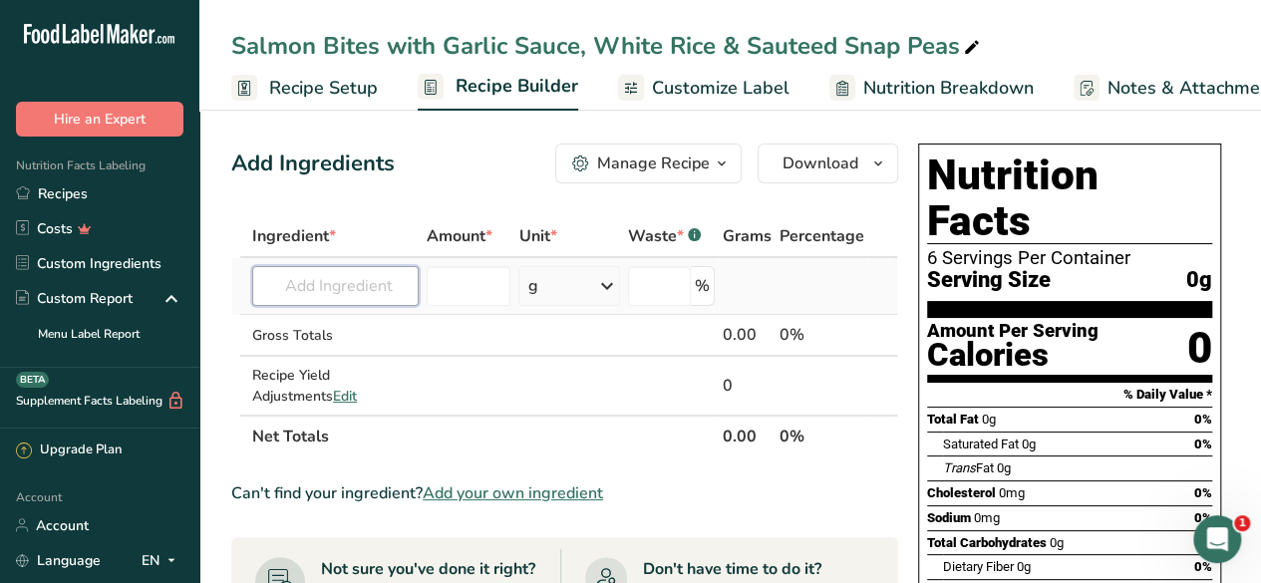
click at [317, 286] on input "text" at bounding box center [335, 286] width 166 height 40
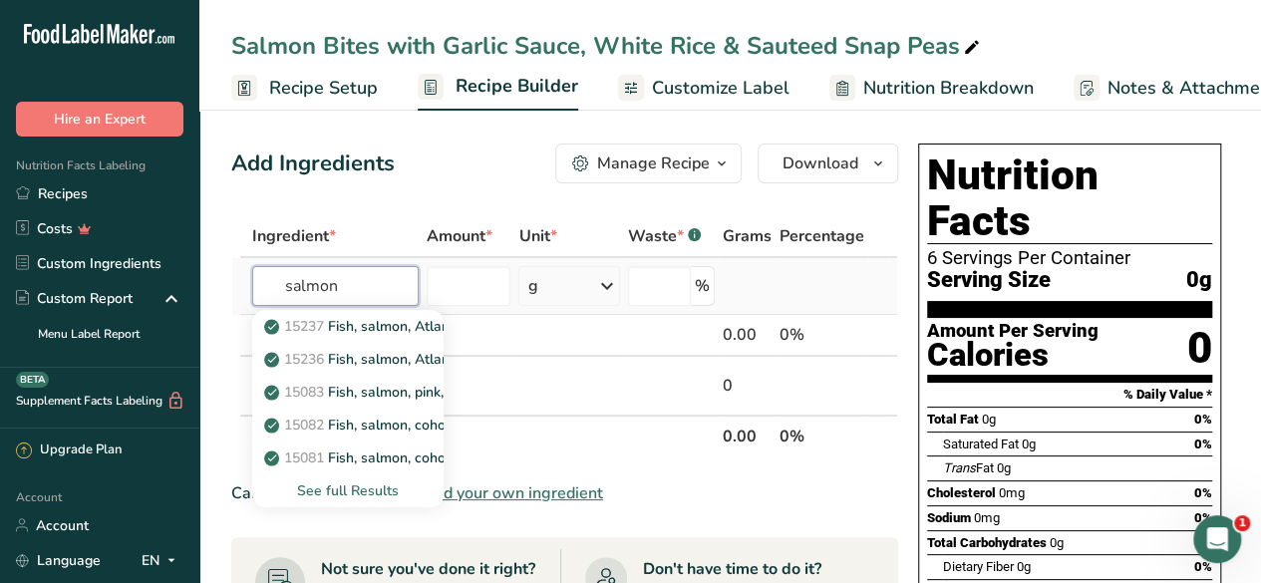
type input "salmon"
click at [354, 503] on div "See full Results" at bounding box center [347, 490] width 191 height 33
click at [364, 497] on div "See full Results" at bounding box center [347, 490] width 159 height 21
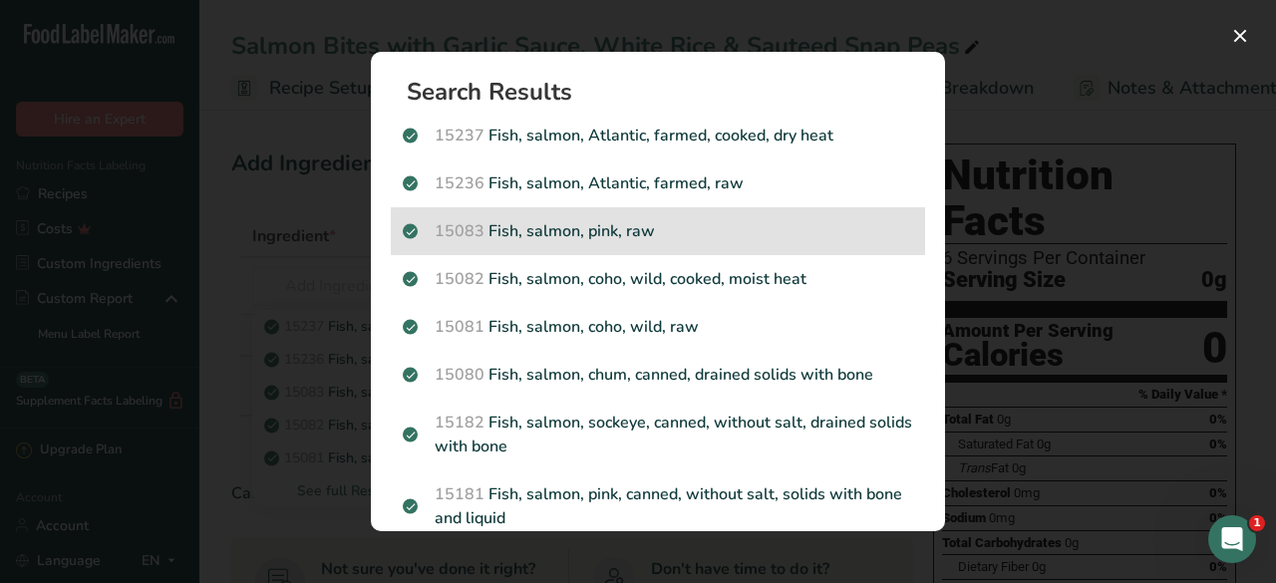
click at [721, 238] on p "15083 Fish, salmon, pink, raw" at bounding box center [658, 231] width 510 height 24
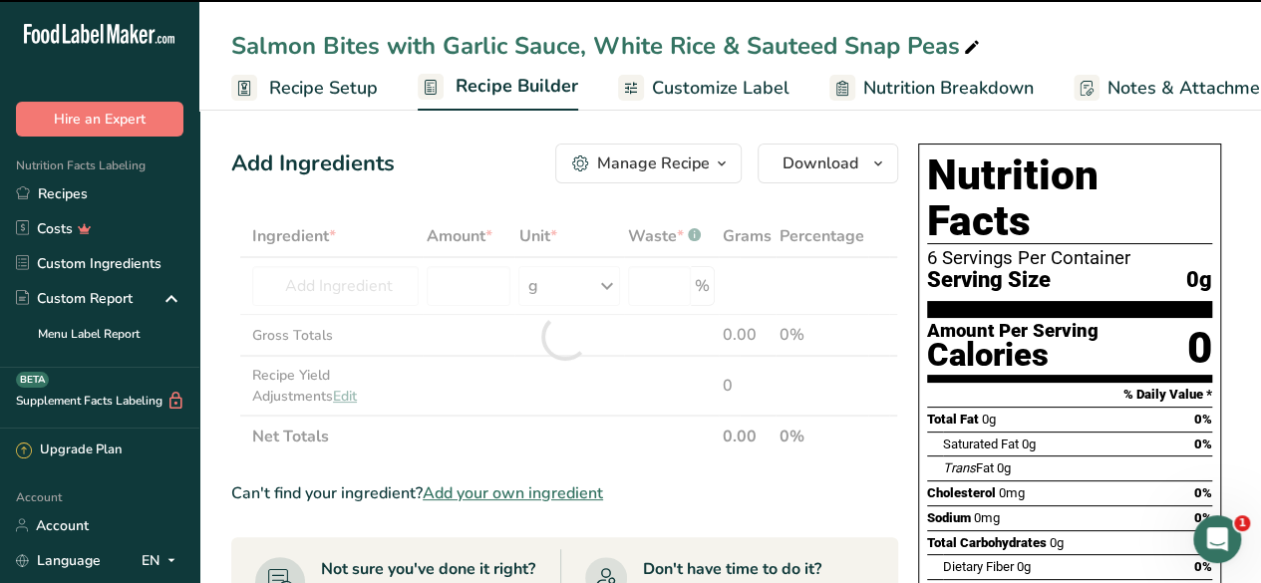
type input "0"
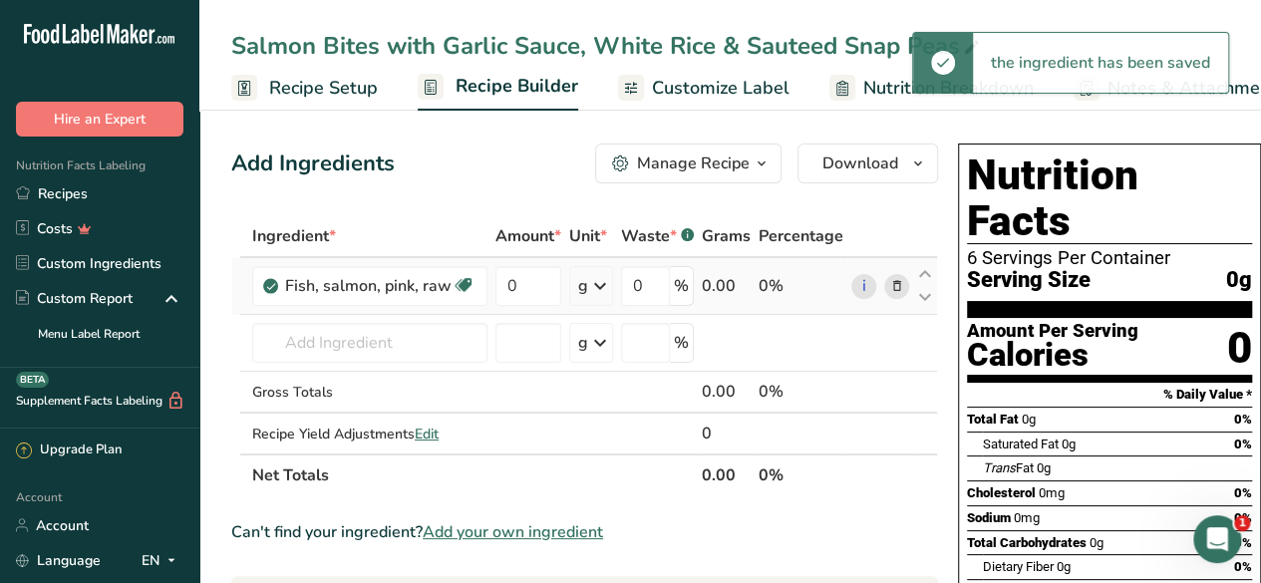
click at [594, 288] on icon at bounding box center [600, 286] width 24 height 36
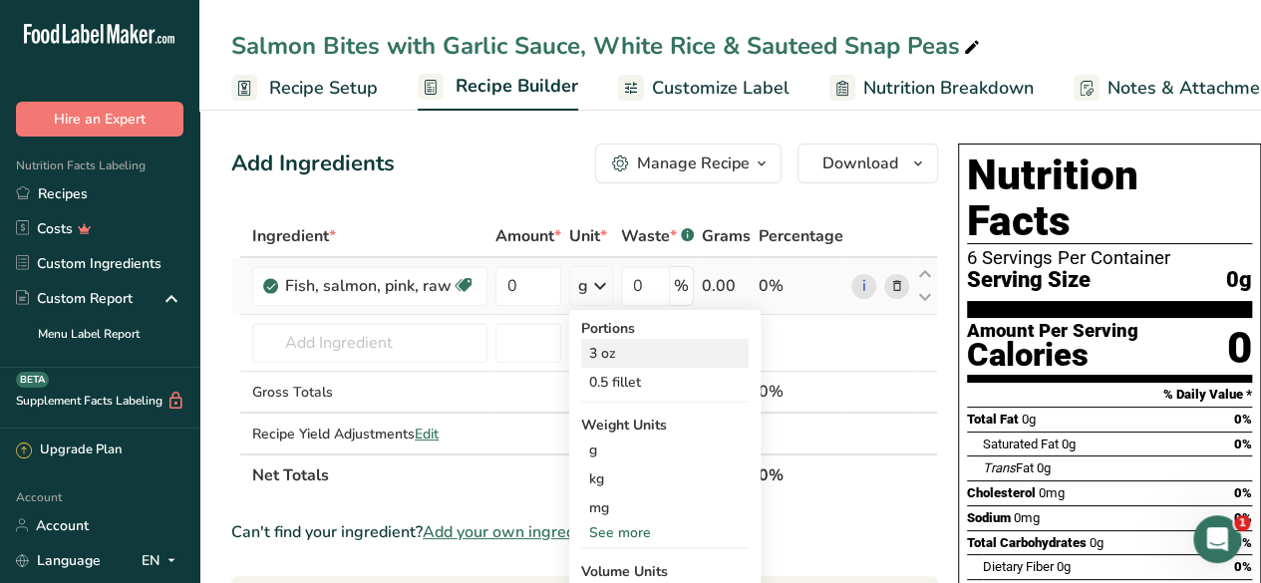
click at [624, 357] on div "3 oz" at bounding box center [664, 353] width 167 height 29
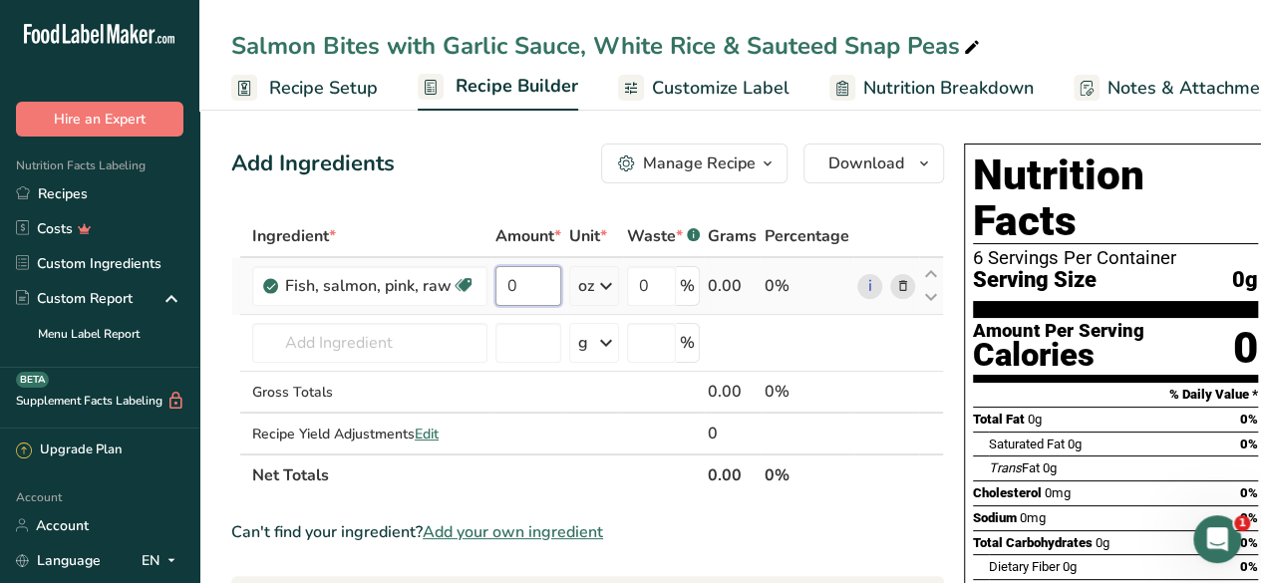
click at [524, 292] on input "0" at bounding box center [528, 286] width 66 height 40
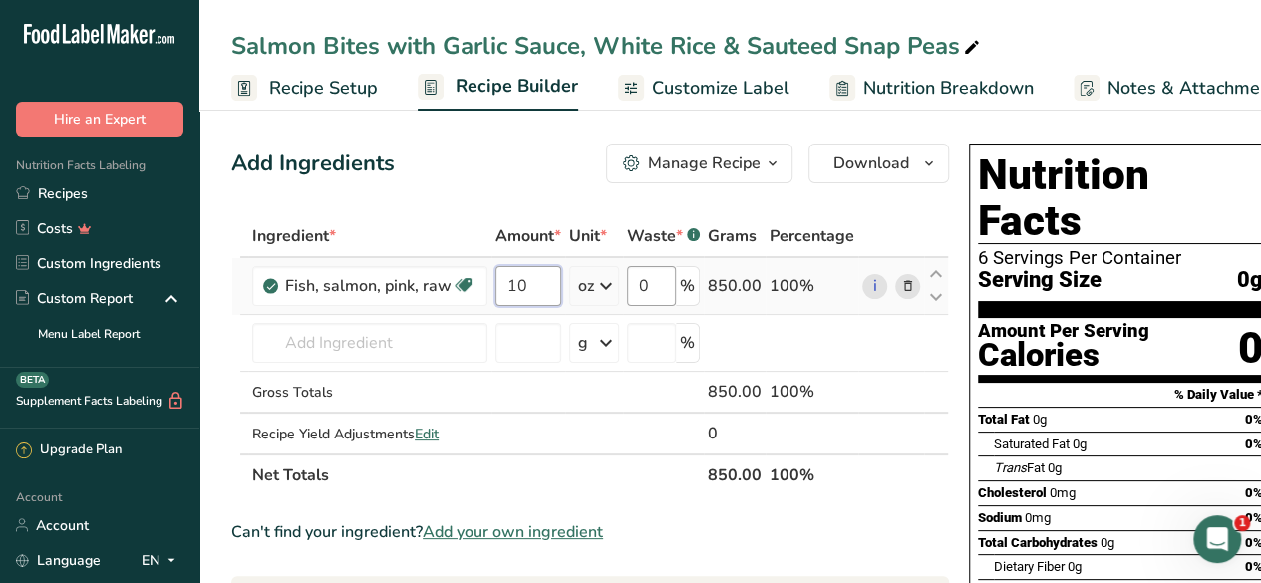
type input "10"
click at [648, 284] on div "Ingredient * Amount * Unit * Waste * .a-a{fill:#347362;}.b-a{fill:#fff;} Grams …" at bounding box center [589, 355] width 717 height 281
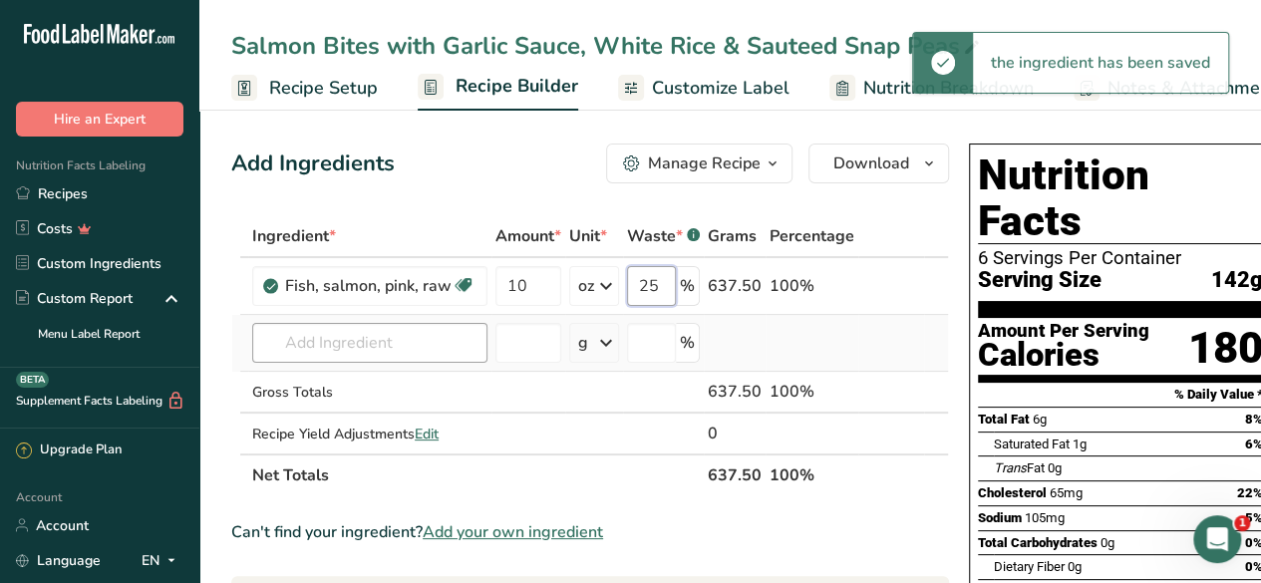
type input "25"
click at [386, 338] on div "Ingredient * Amount * Unit * Waste * .a-a{fill:#347362;}.b-a{fill:#fff;} Grams …" at bounding box center [589, 355] width 717 height 281
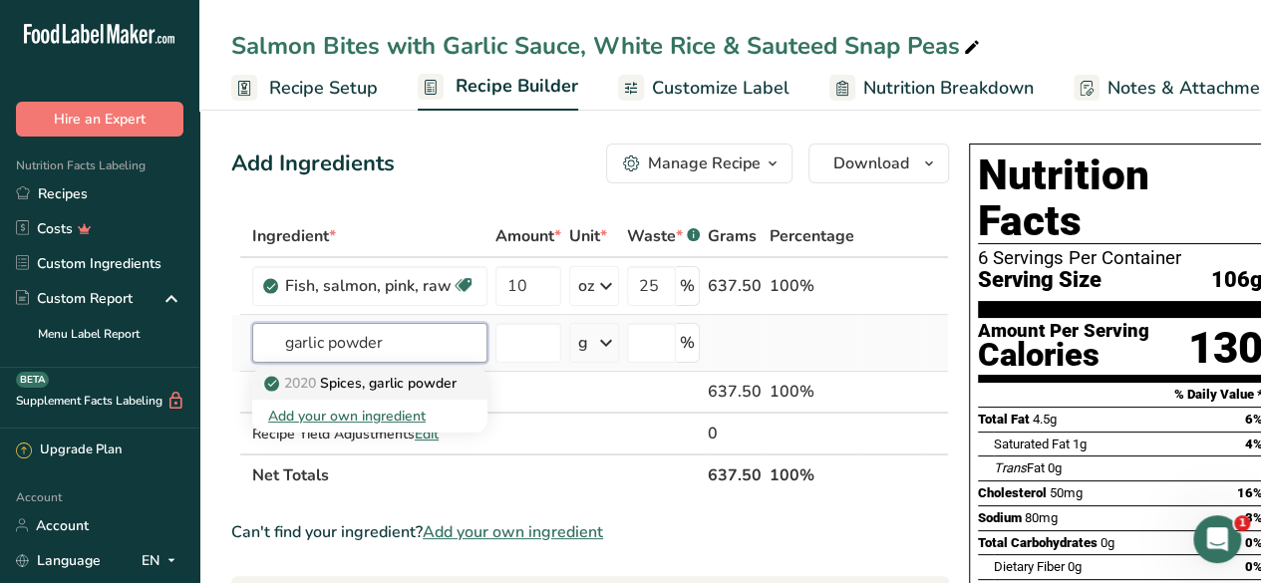
type input "garlic powder"
click at [425, 393] on link "2020 Spices, garlic powder" at bounding box center [369, 383] width 235 height 33
type input "Spices, garlic powder"
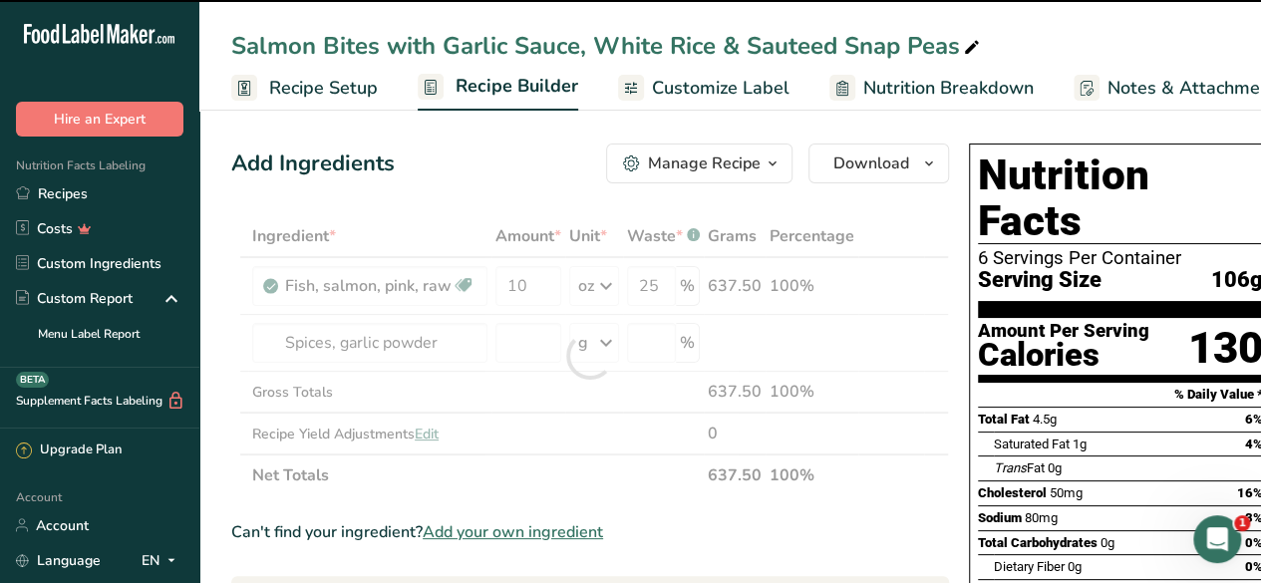
type input "0"
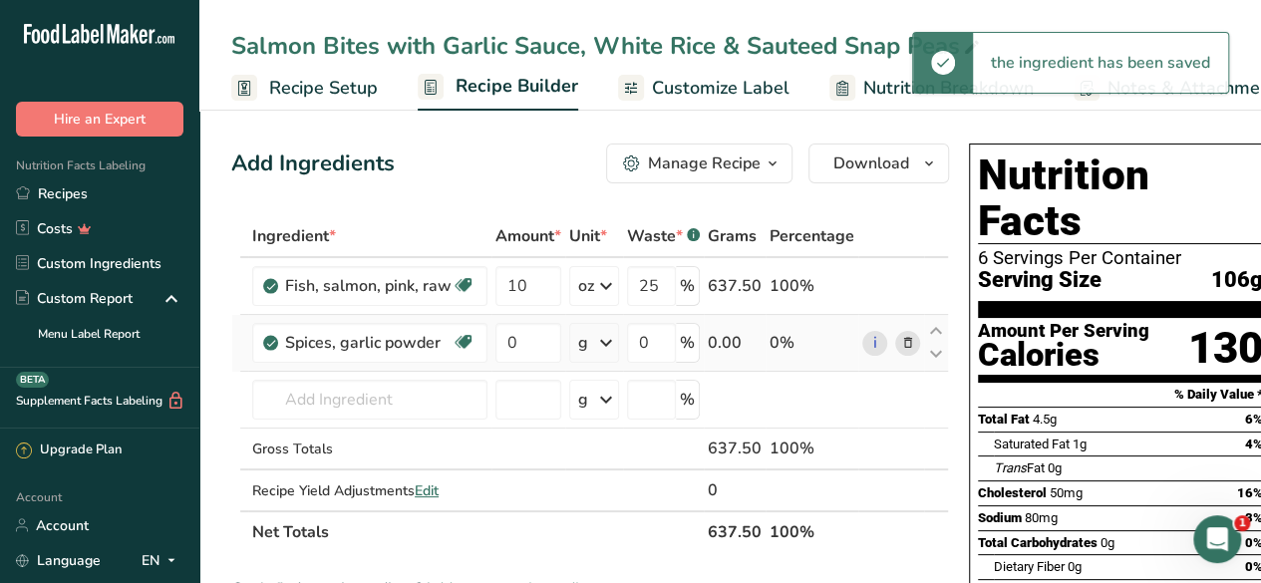
click at [604, 341] on icon at bounding box center [606, 343] width 24 height 36
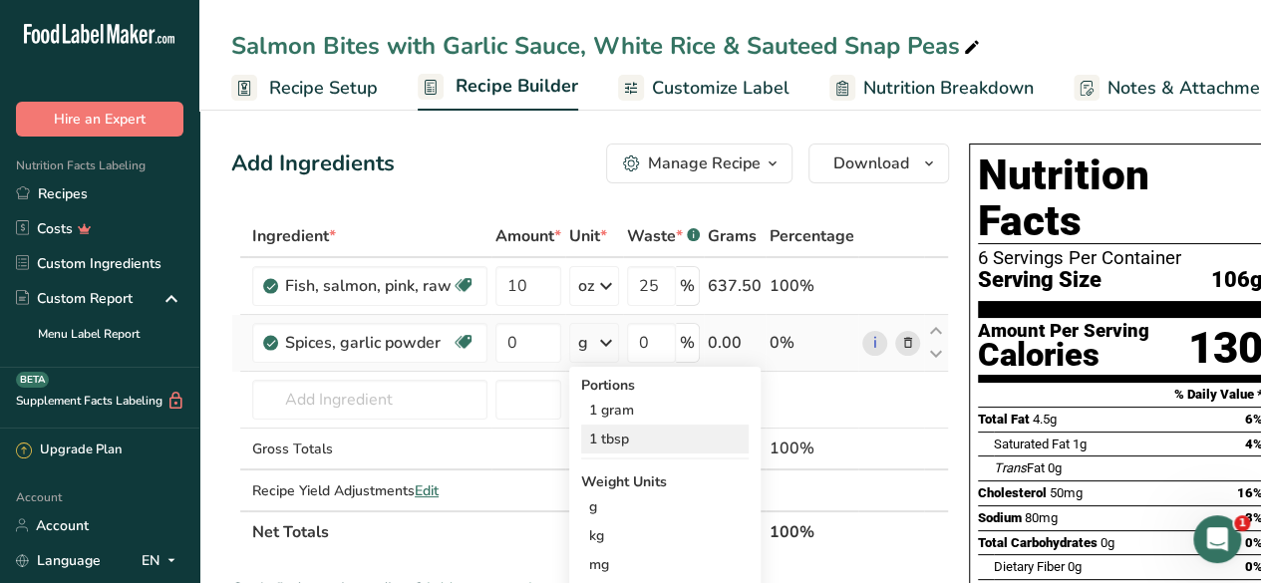
click at [623, 447] on div "1 tbsp" at bounding box center [664, 439] width 167 height 29
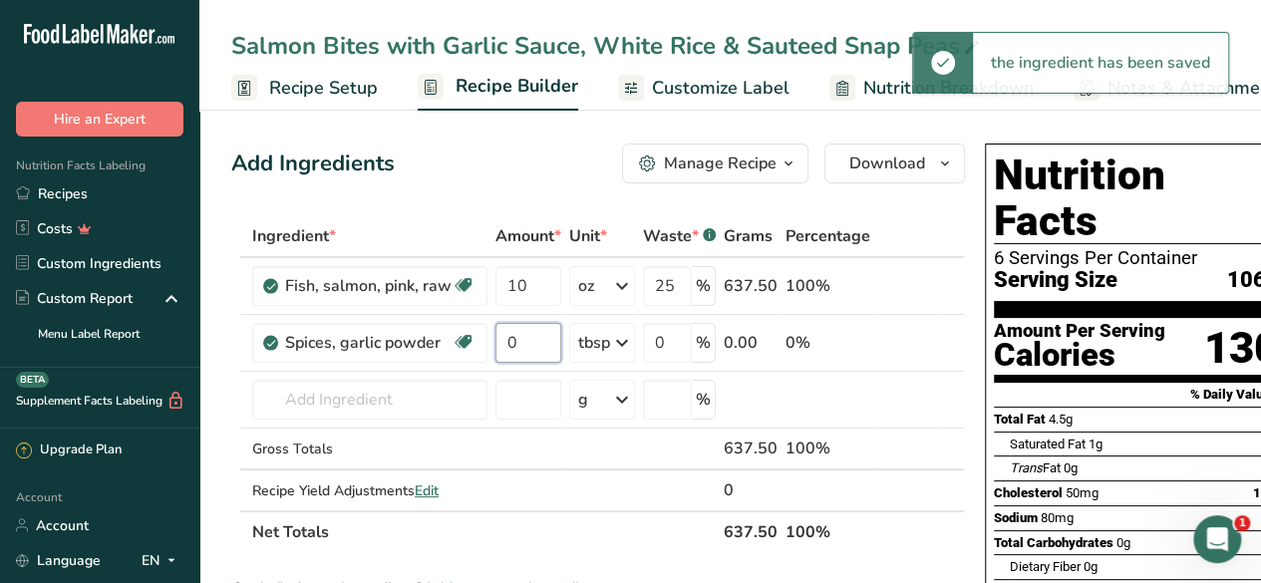
click at [521, 339] on input "0" at bounding box center [528, 343] width 66 height 40
type input "1"
click at [399, 398] on div "Ingredient * Amount * Unit * Waste * .a-a{fill:#347362;}.b-a{fill:#fff;} Grams …" at bounding box center [597, 384] width 733 height 338
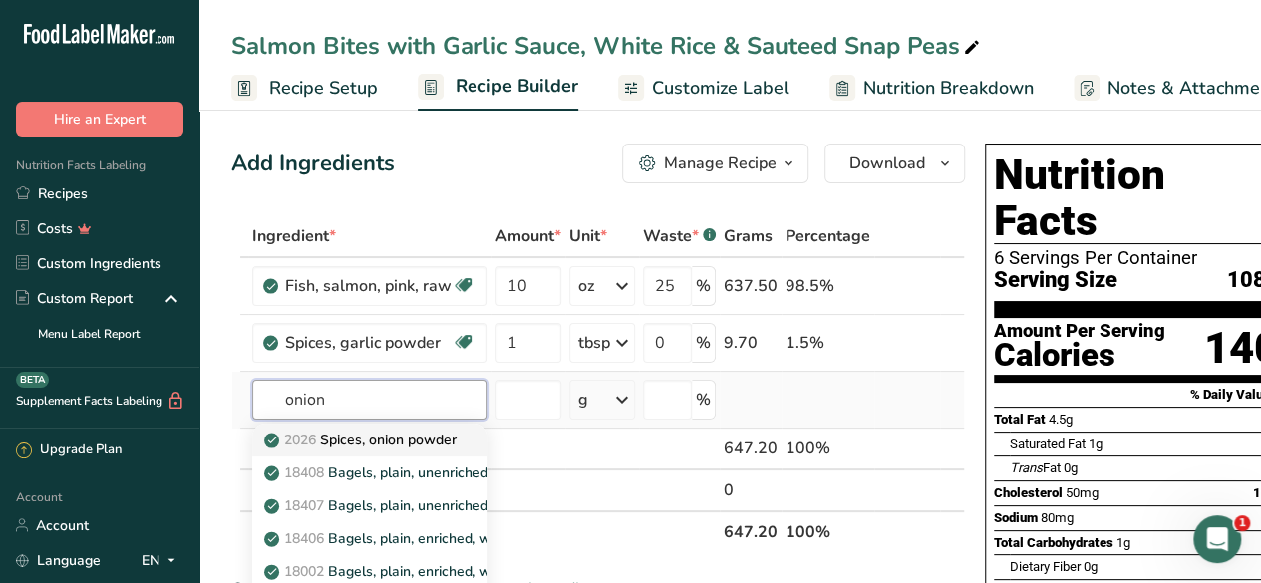
type input "onion"
click at [424, 437] on p "2026 Spices, onion powder" at bounding box center [362, 439] width 188 height 21
type input "Spices, onion powder"
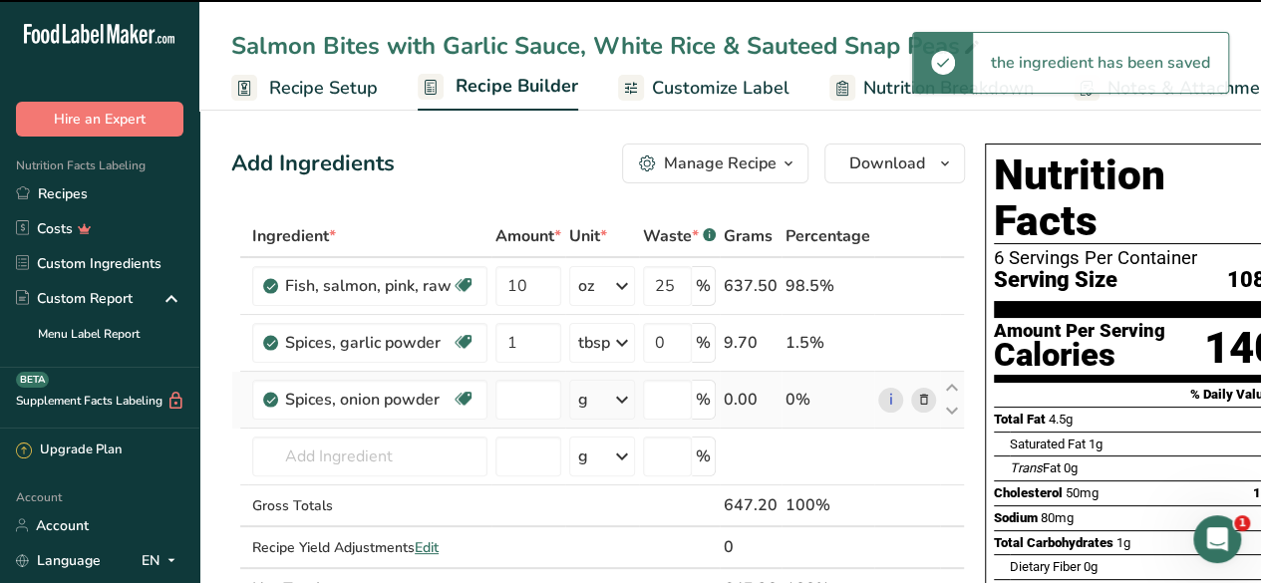
type input "0"
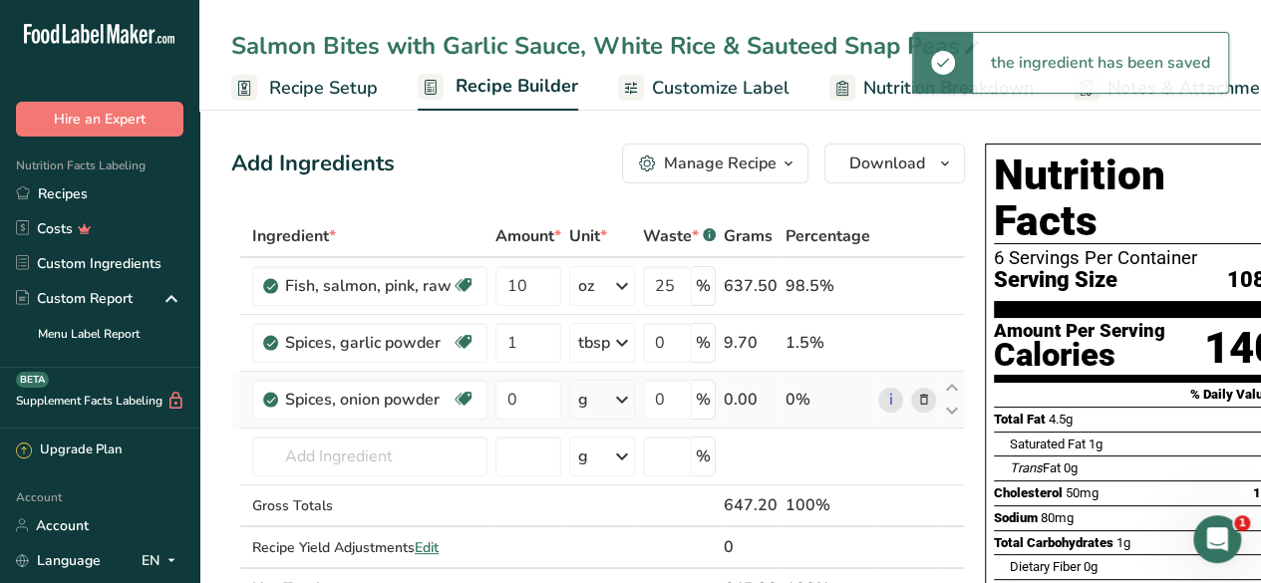
click at [608, 398] on div "g" at bounding box center [602, 400] width 66 height 40
click at [654, 453] on div "1 tsp" at bounding box center [664, 466] width 167 height 29
click at [523, 394] on input "0" at bounding box center [528, 400] width 66 height 40
type input "1"
click at [369, 450] on div "Ingredient * Amount * Unit * Waste * .a-a{fill:#347362;}.b-a{fill:#fff;} Grams …" at bounding box center [597, 412] width 733 height 395
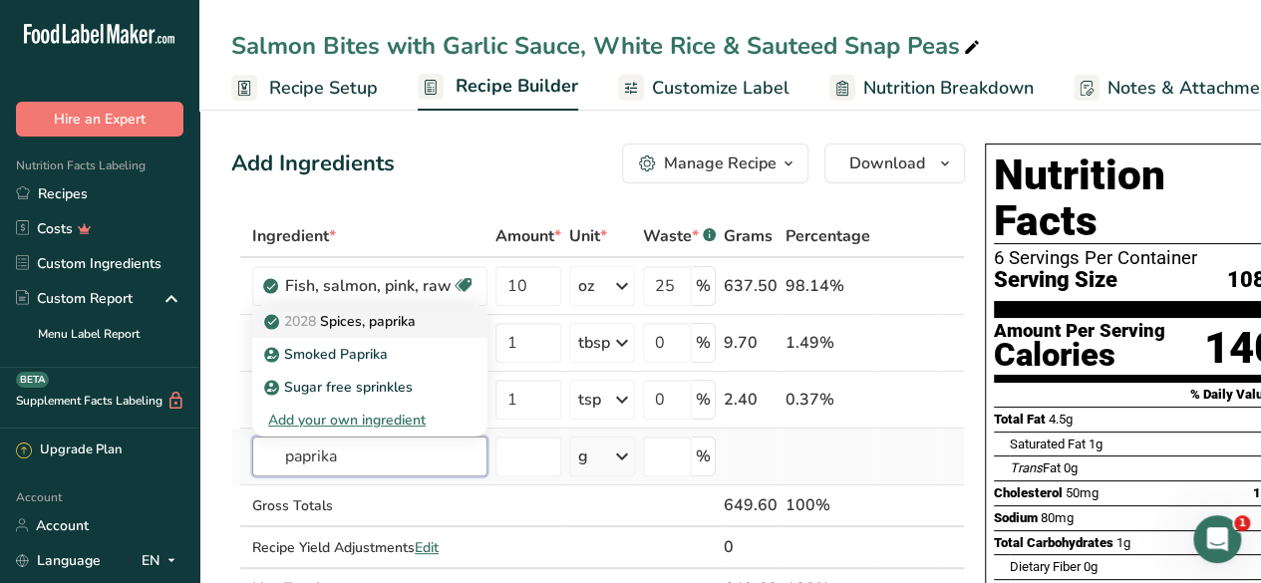
type input "paprika"
click at [438, 320] on link "2028 Spices, paprika" at bounding box center [369, 321] width 235 height 33
type input "Spices, paprika"
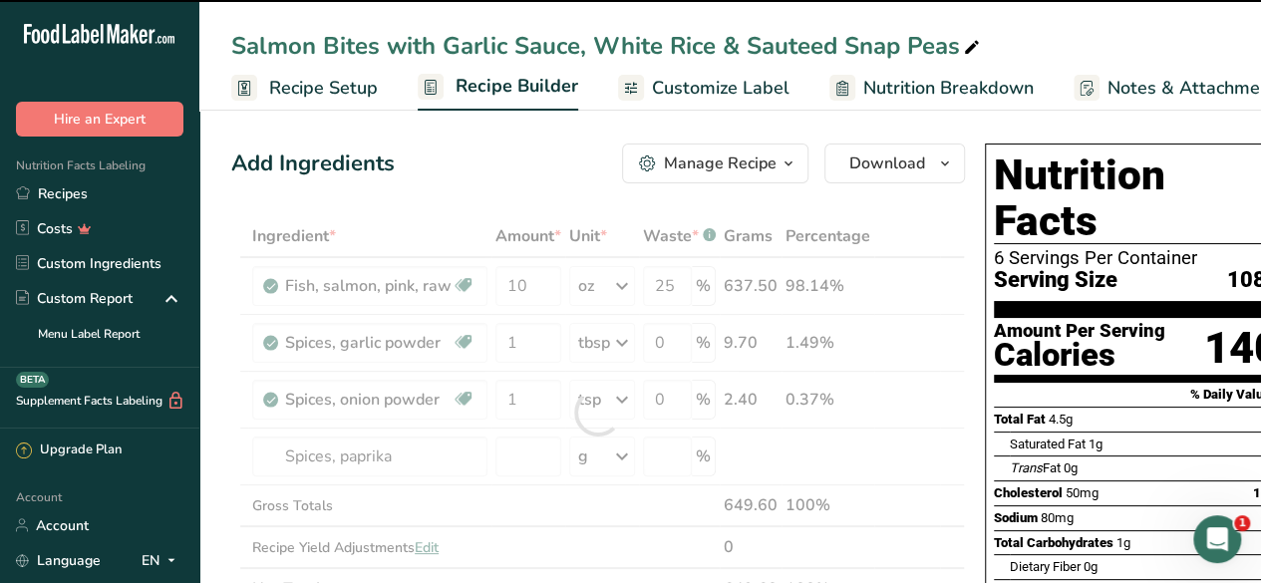
type input "0"
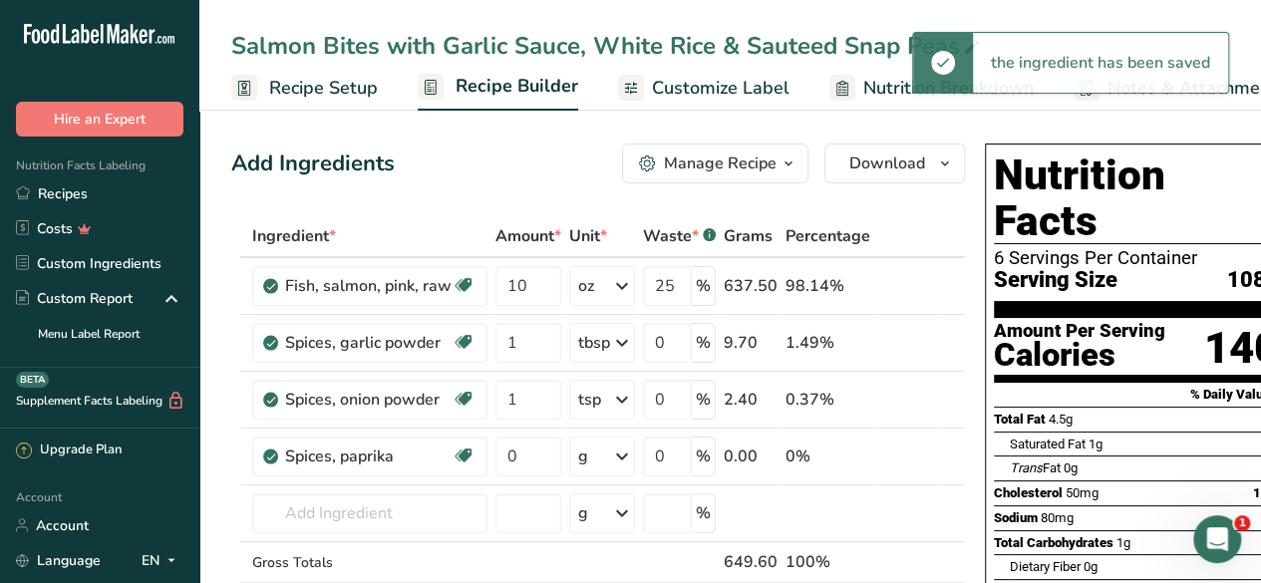
click at [600, 457] on div "g" at bounding box center [602, 456] width 66 height 40
click at [630, 518] on div "1 tsp" at bounding box center [664, 523] width 167 height 29
click at [521, 449] on input "0" at bounding box center [528, 456] width 66 height 40
type input "1"
click at [383, 506] on div "Ingredient * Amount * Unit * Waste * .a-a{fill:#347362;}.b-a{fill:#fff;} Grams …" at bounding box center [597, 440] width 733 height 451
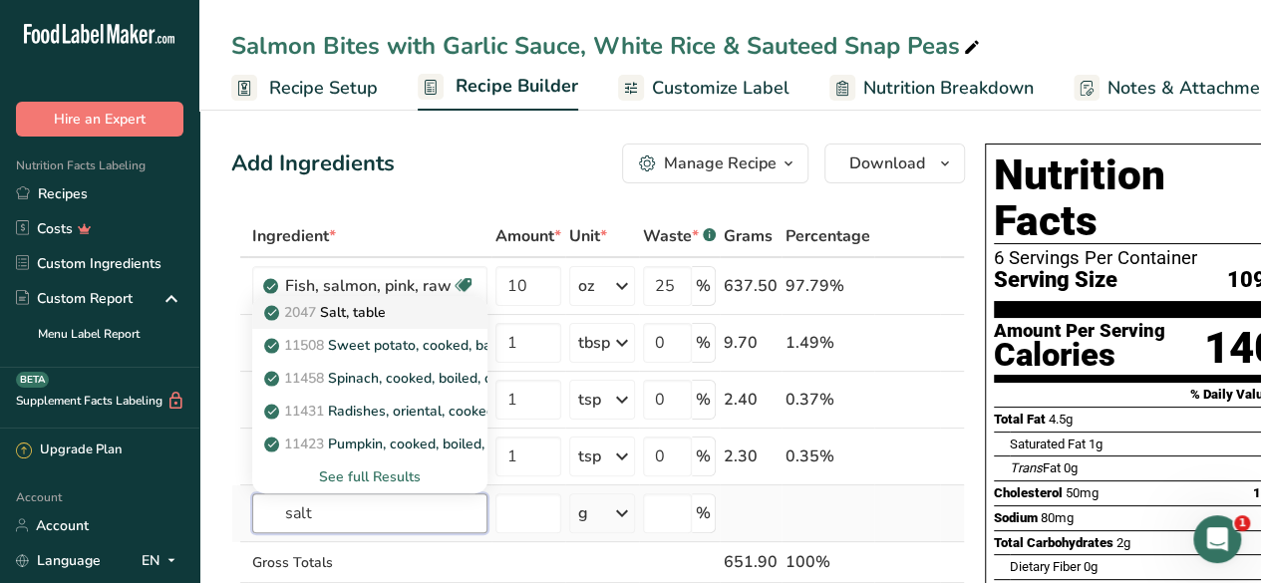
type input "salt"
click at [411, 316] on div "2047 Salt, table" at bounding box center [353, 312] width 171 height 21
type input "Salt, table"
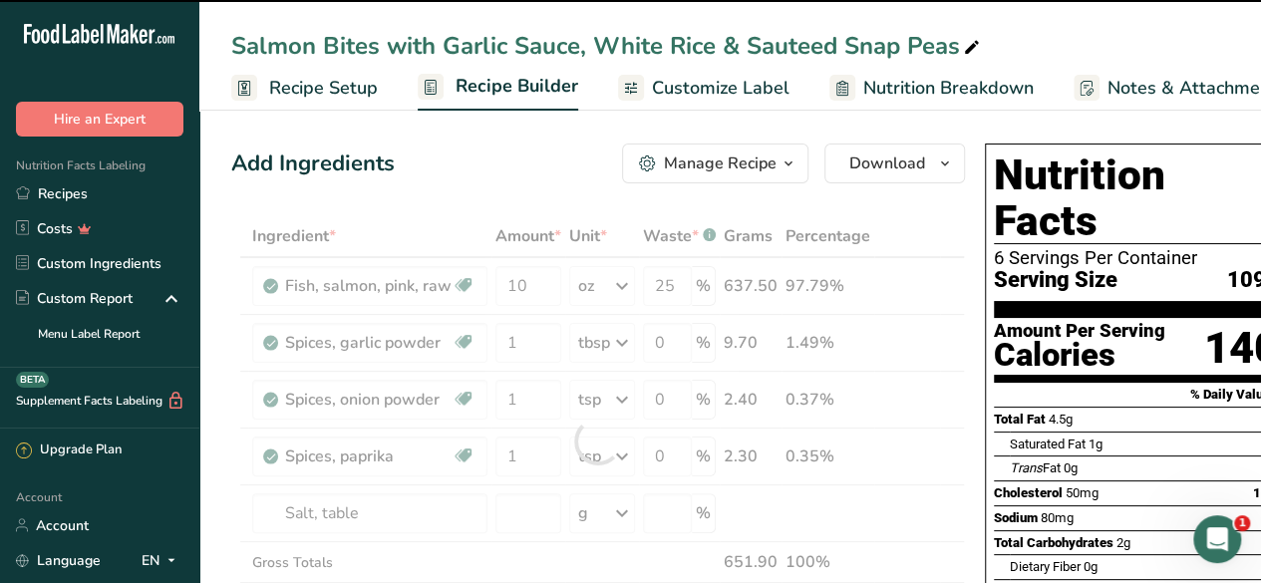
type input "0"
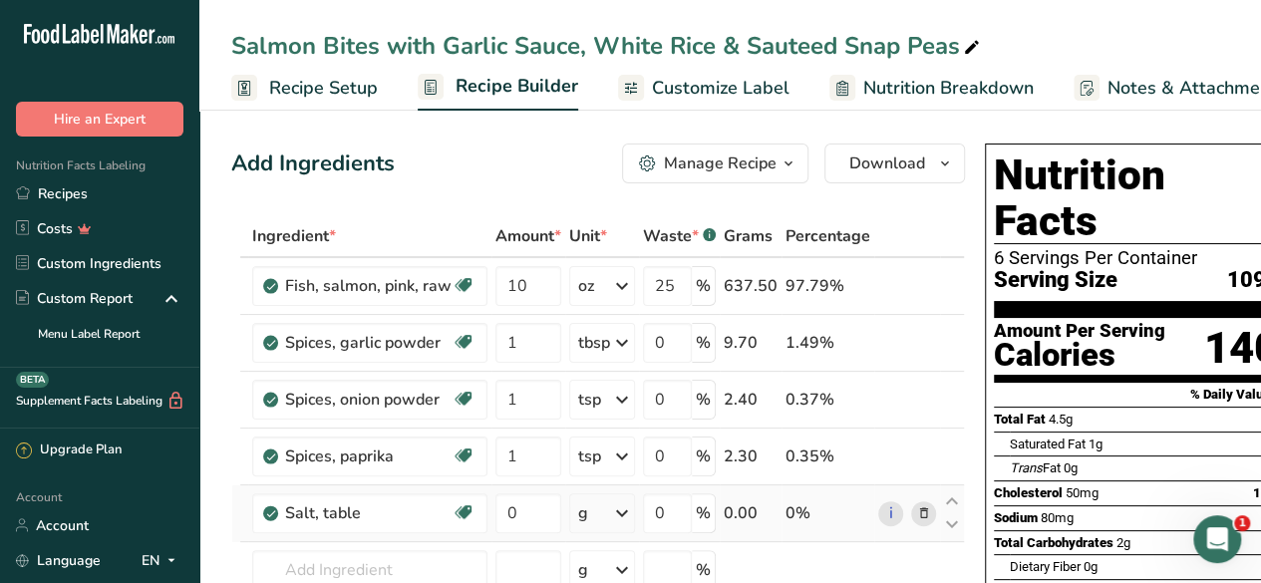
click at [598, 511] on div "g" at bounding box center [602, 513] width 66 height 40
click at [624, 575] on div "1 tsp" at bounding box center [664, 580] width 167 height 29
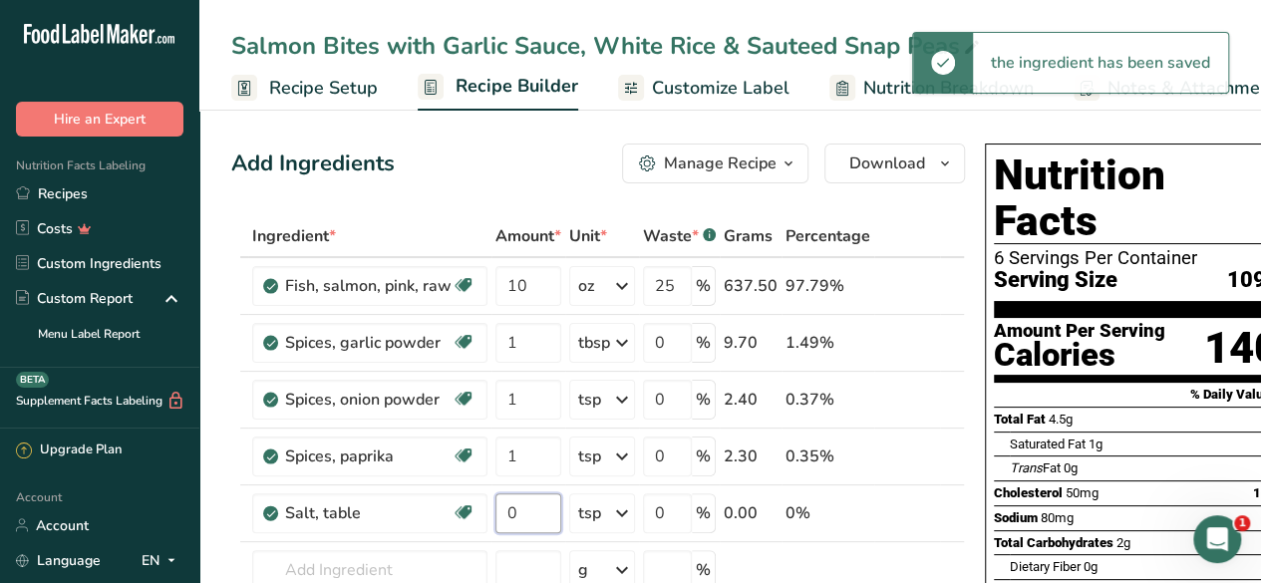
click at [531, 515] on input "0" at bounding box center [528, 513] width 66 height 40
type input "1"
click at [394, 560] on div "Ingredient * Amount * Unit * Waste * .a-a{fill:#347362;}.b-a{fill:#fff;} Grams …" at bounding box center [597, 469] width 733 height 508
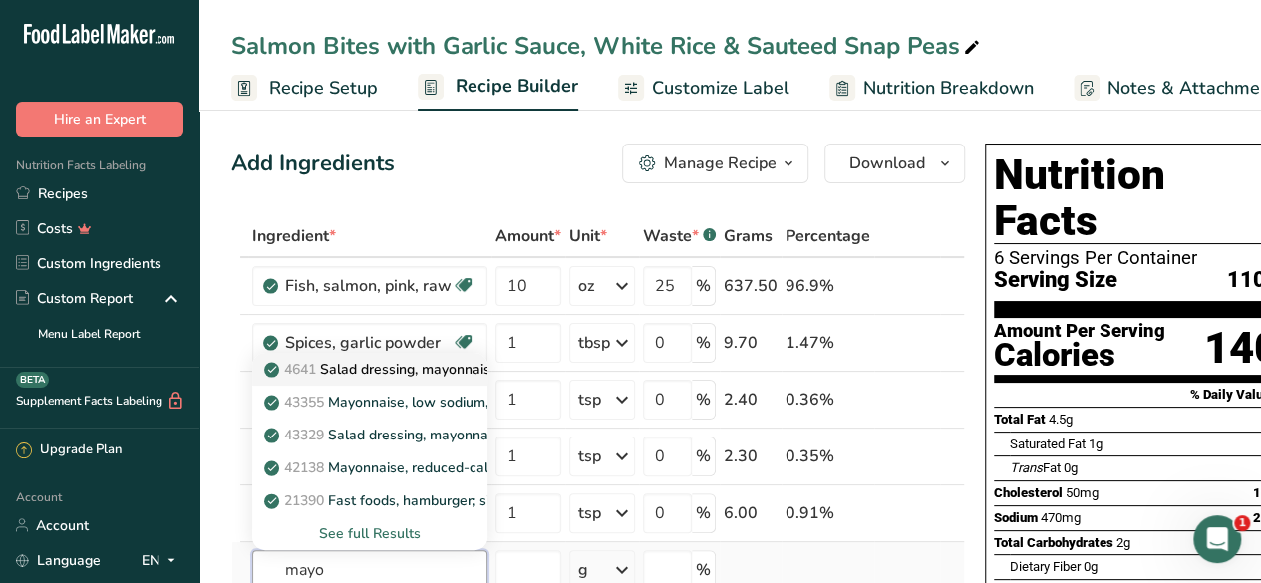
type input "mayo"
click at [439, 372] on p "4641 Salad dressing, mayonnaise, light" at bounding box center [400, 369] width 265 height 21
type input "Salad dressing, mayonnaise, light"
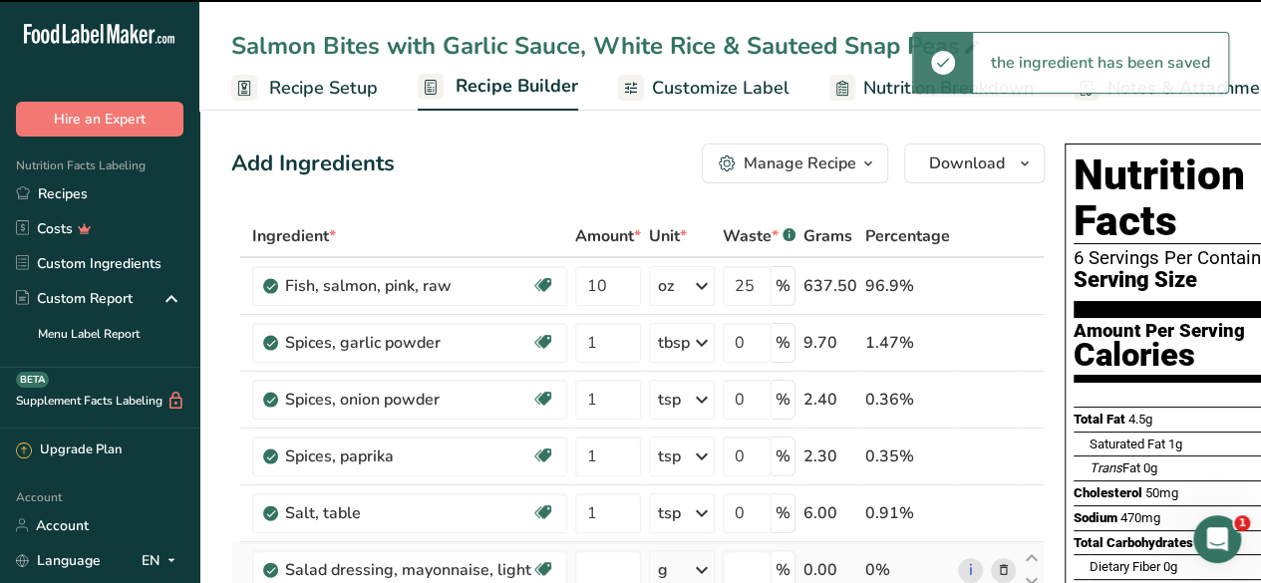
type input "0"
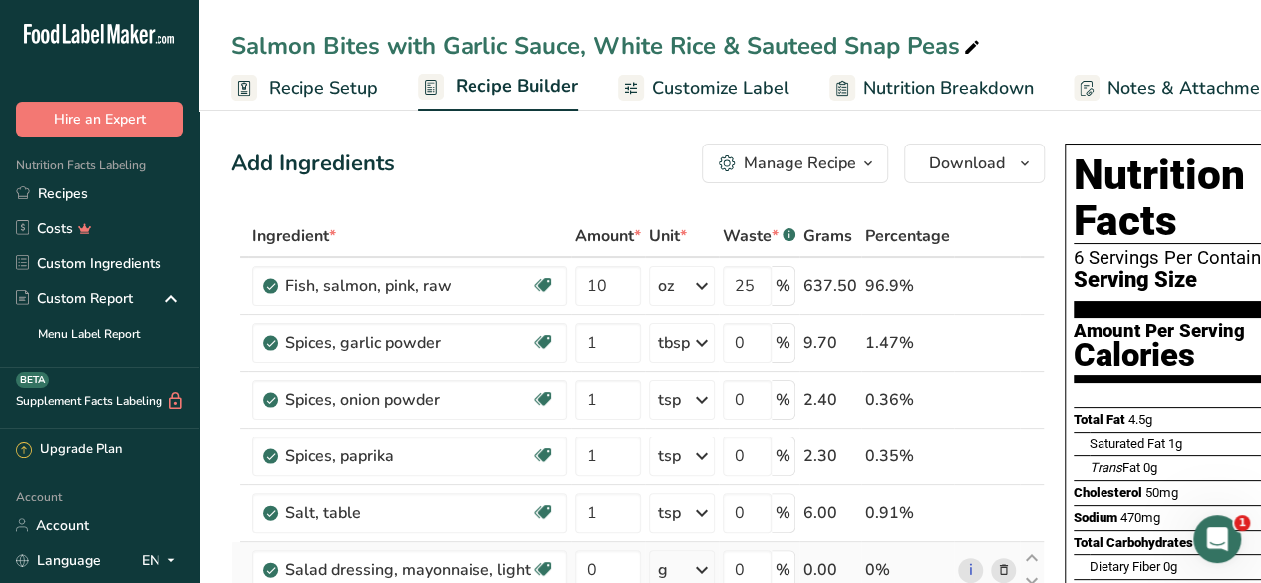
click at [686, 569] on div "g" at bounding box center [682, 570] width 66 height 40
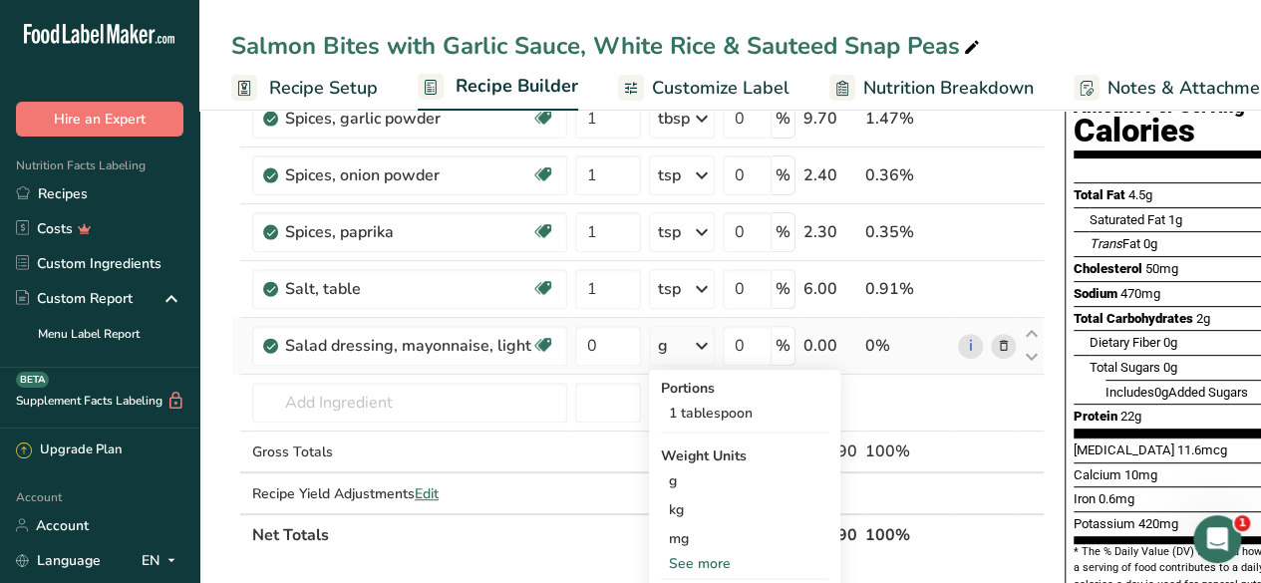
scroll to position [234, 0]
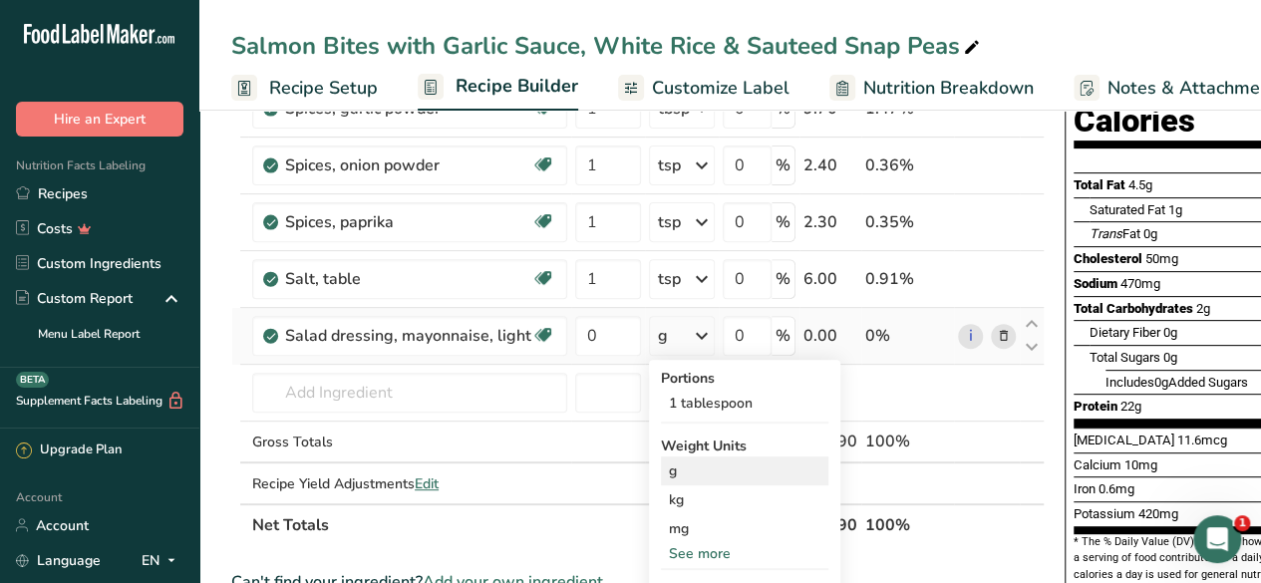
click at [705, 468] on div "g" at bounding box center [744, 470] width 167 height 29
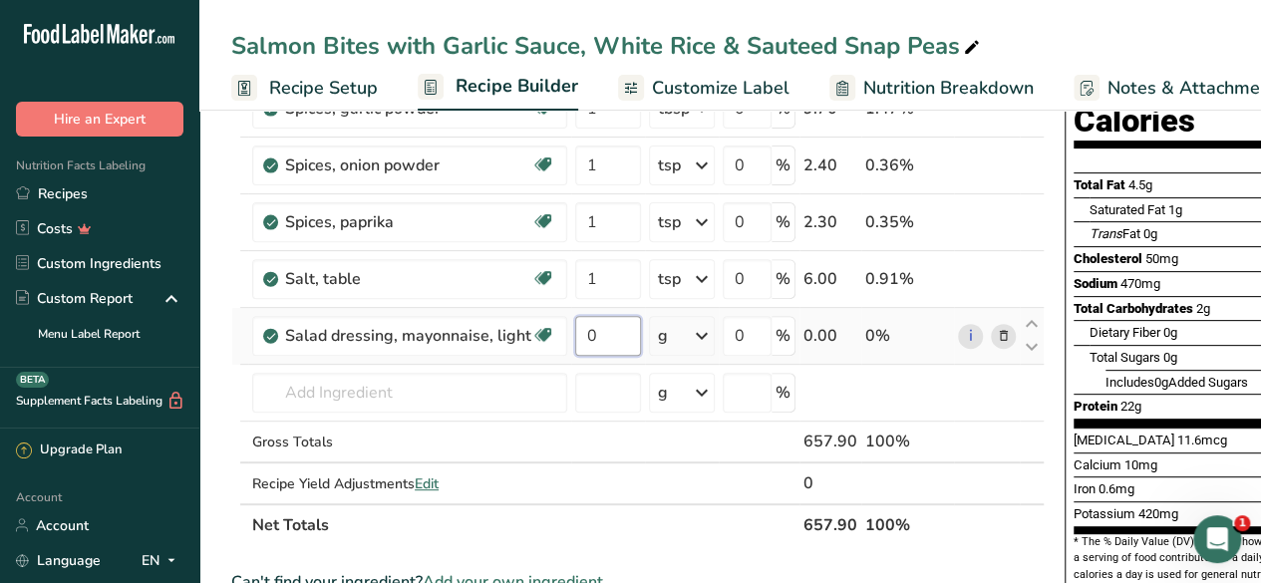
click at [606, 332] on input "0" at bounding box center [608, 336] width 66 height 40
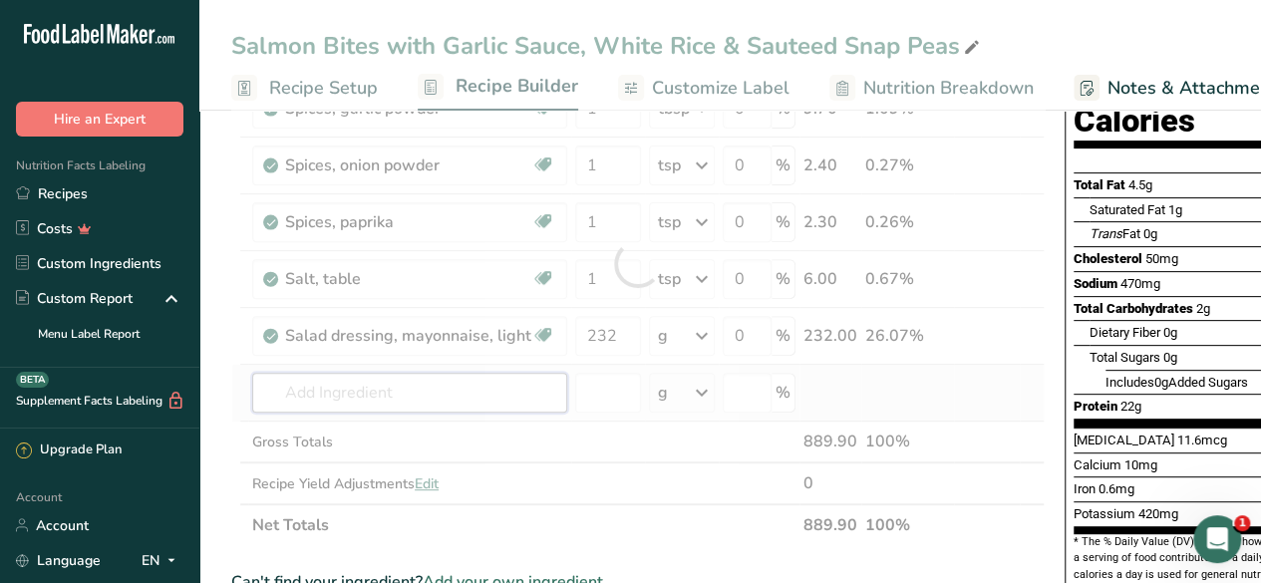
click at [458, 380] on div "Ingredient * Amount * Unit * Waste * .a-a{fill:#347362;}.b-a{fill:#fff;} Grams …" at bounding box center [637, 263] width 813 height 565
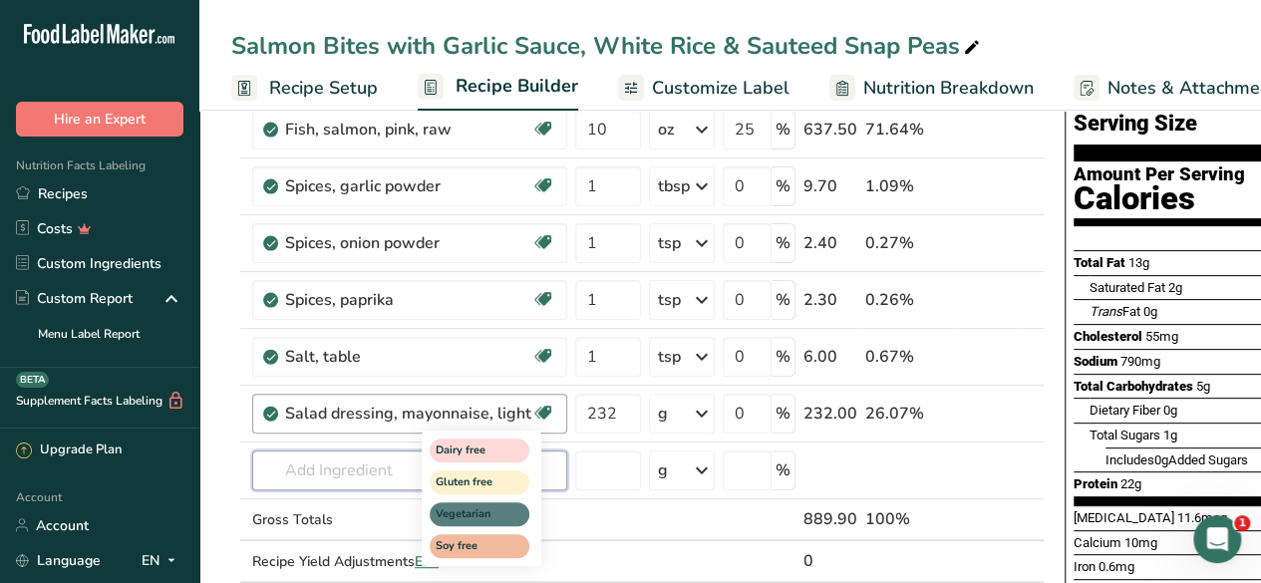
scroll to position [157, 0]
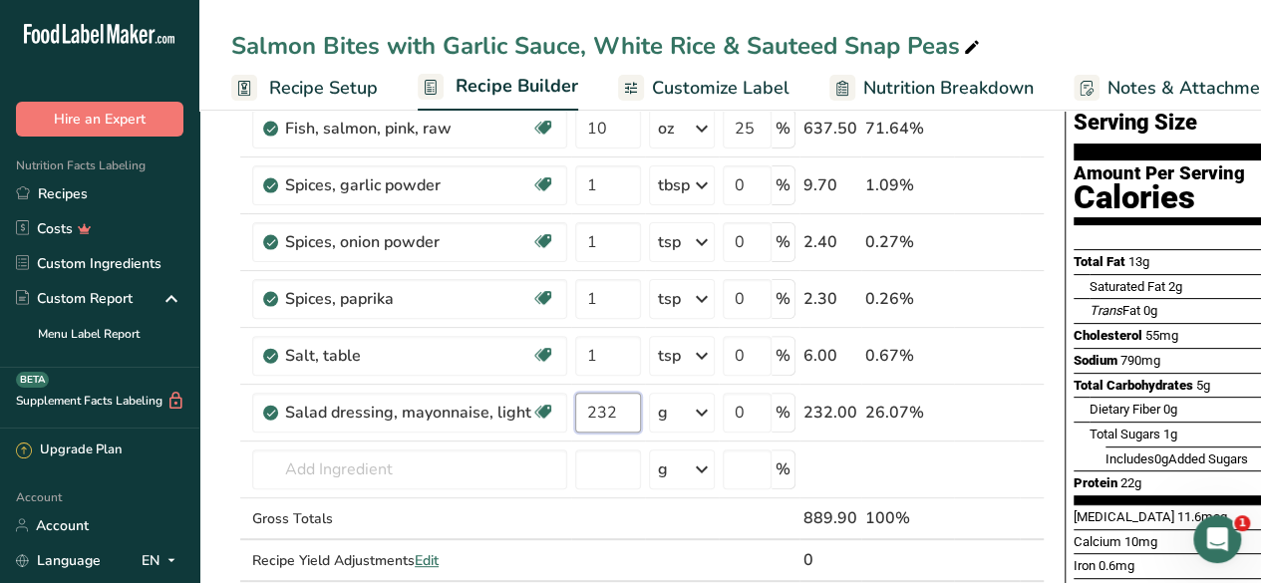
click at [617, 410] on input "232" at bounding box center [608, 413] width 66 height 40
type input "2"
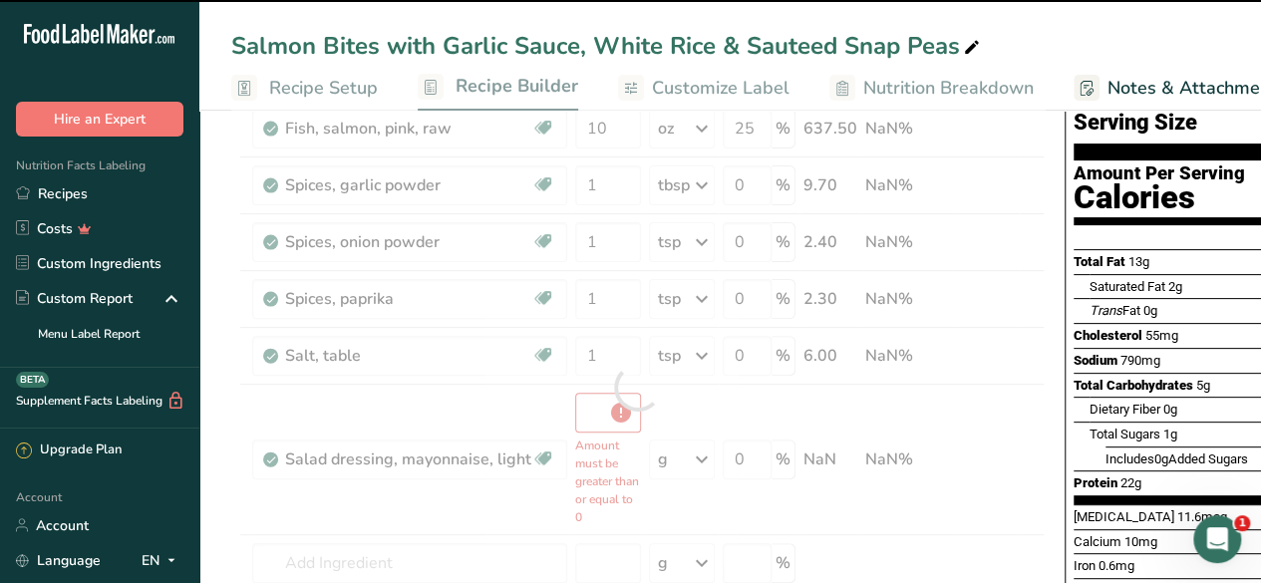
type input "0"
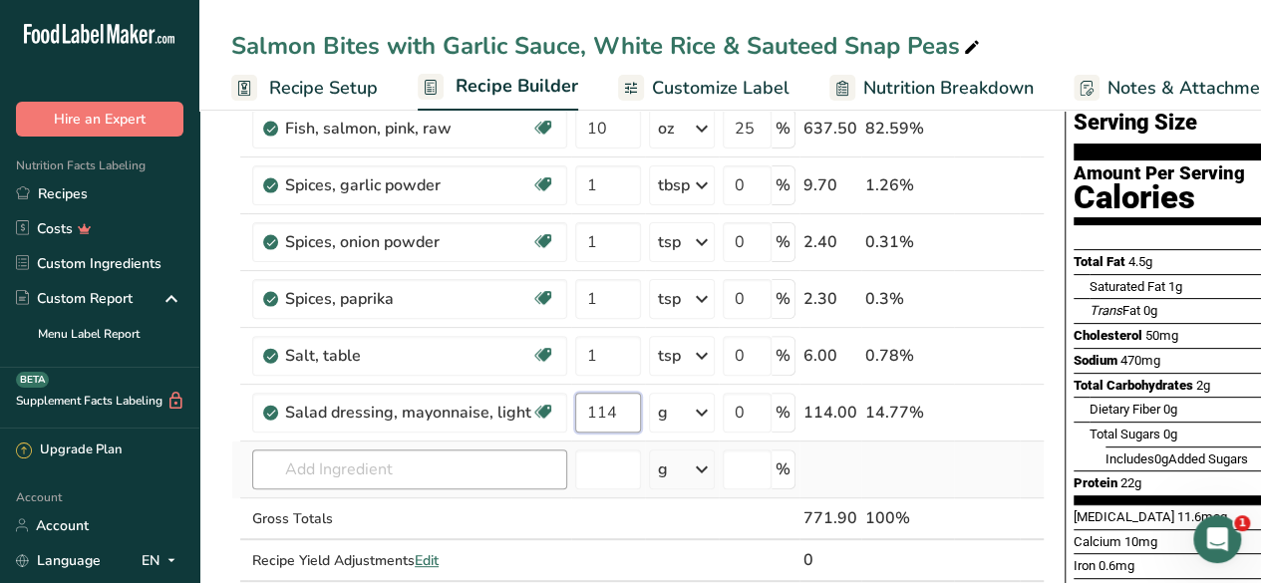
type input "114"
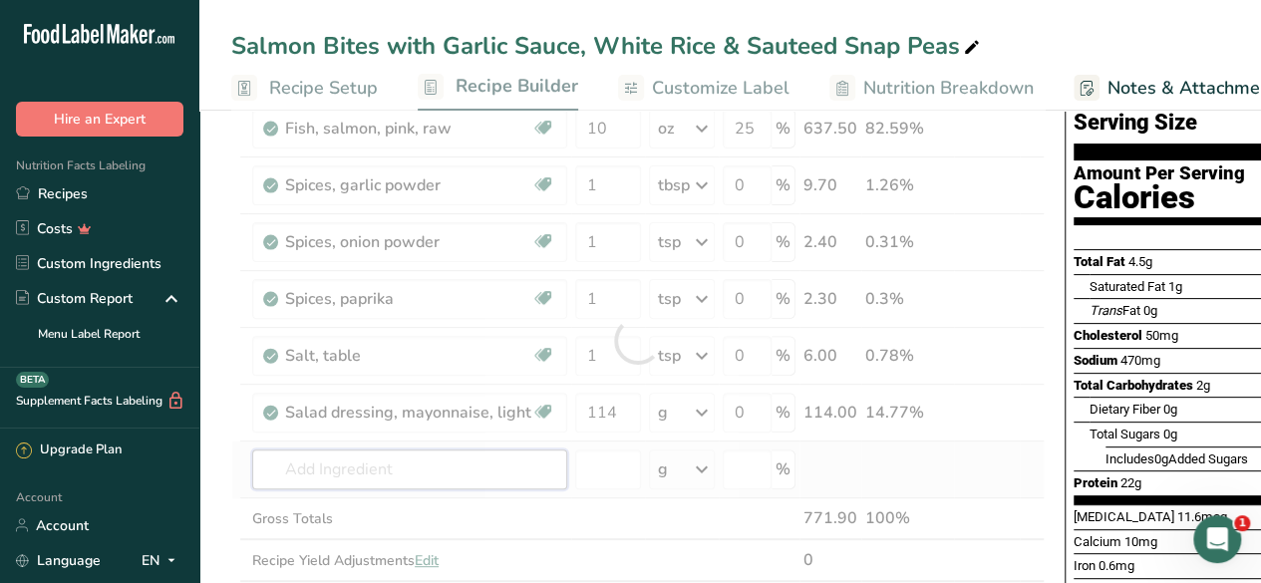
click at [418, 464] on div "Ingredient * Amount * Unit * Waste * .a-a{fill:#347362;}.b-a{fill:#fff;} Grams …" at bounding box center [637, 340] width 813 height 565
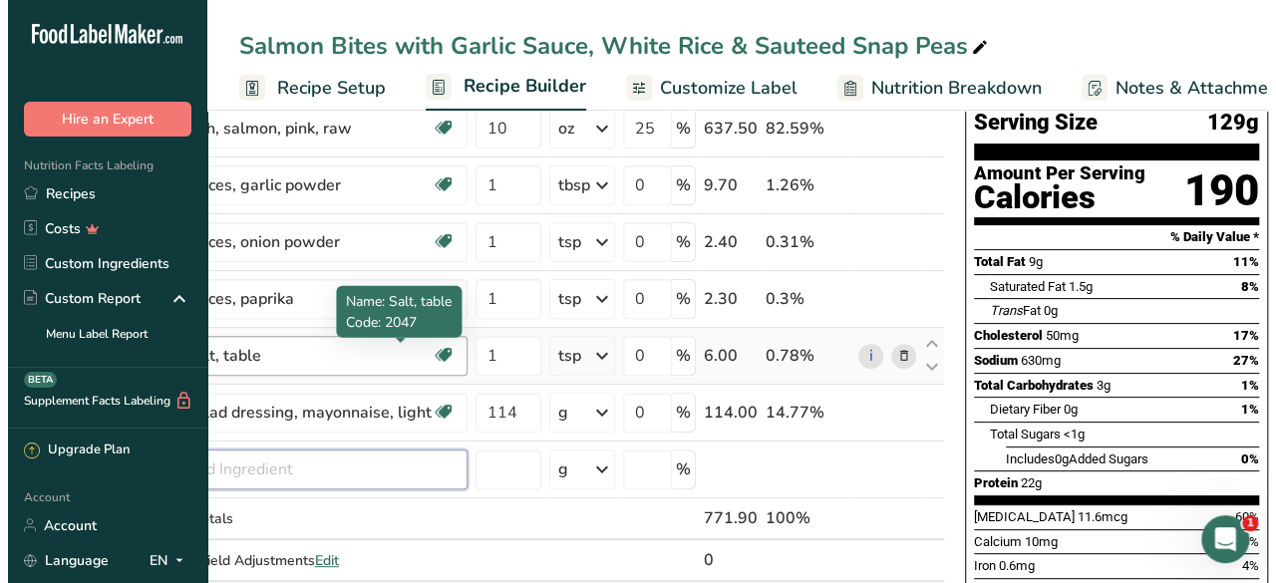
scroll to position [0, 0]
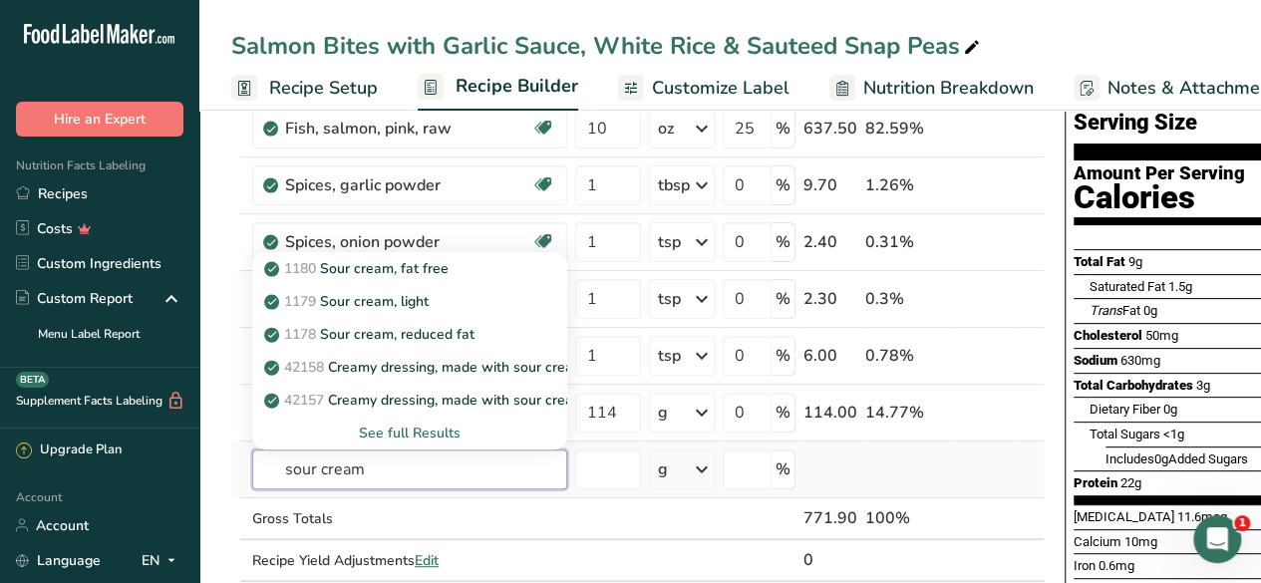
type input "sour cream"
click at [434, 432] on div "See full Results" at bounding box center [409, 433] width 283 height 21
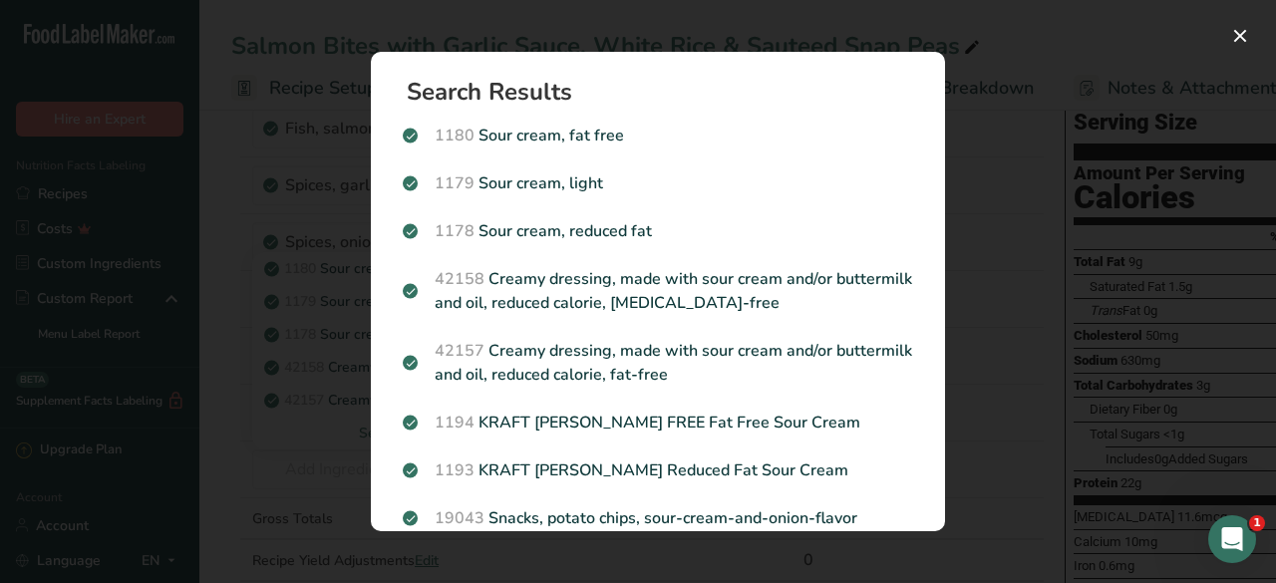
click at [999, 262] on div "Search results modal" at bounding box center [638, 291] width 1276 height 583
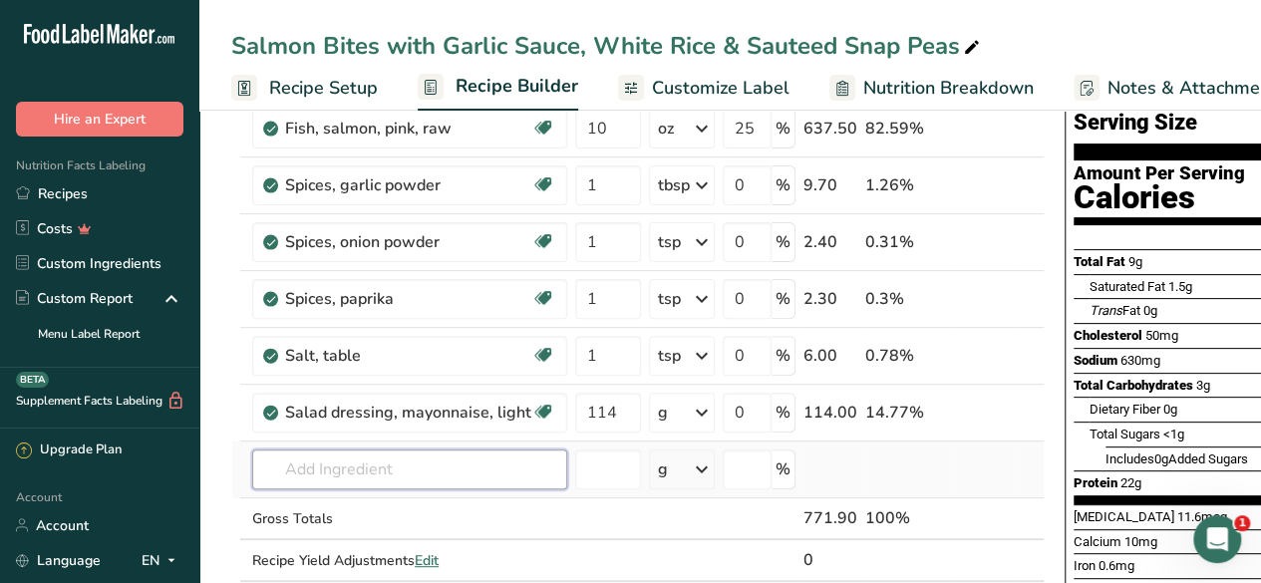
click at [321, 465] on input "text" at bounding box center [409, 469] width 315 height 40
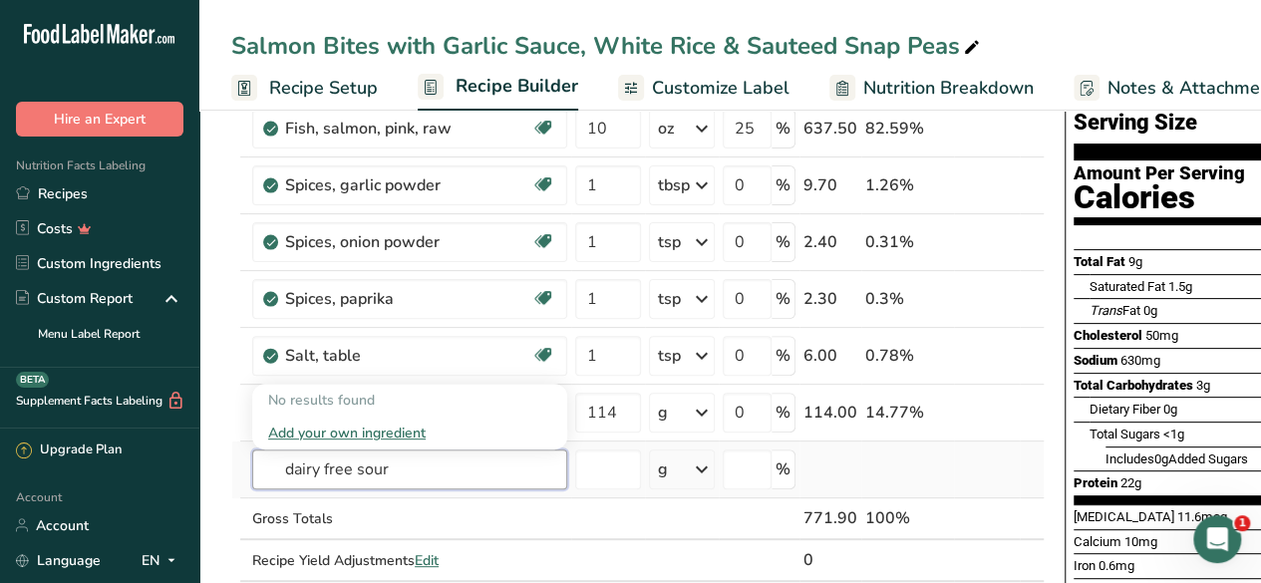
type input "dairy free sour"
click at [393, 431] on div "Add your own ingredient" at bounding box center [409, 433] width 283 height 21
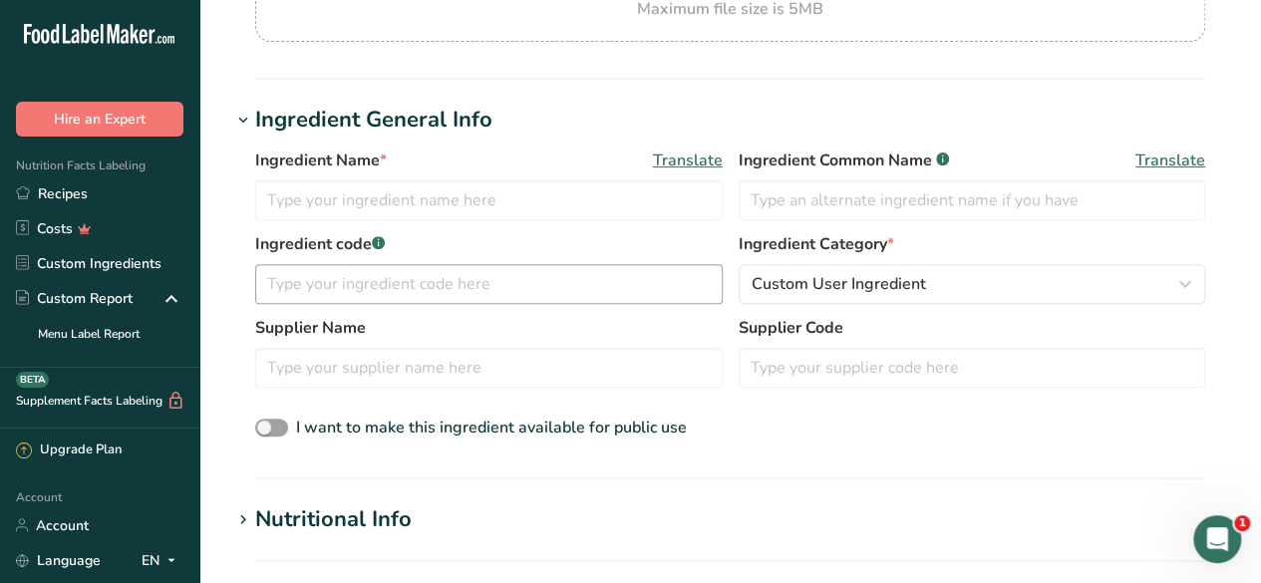
scroll to position [287, 0]
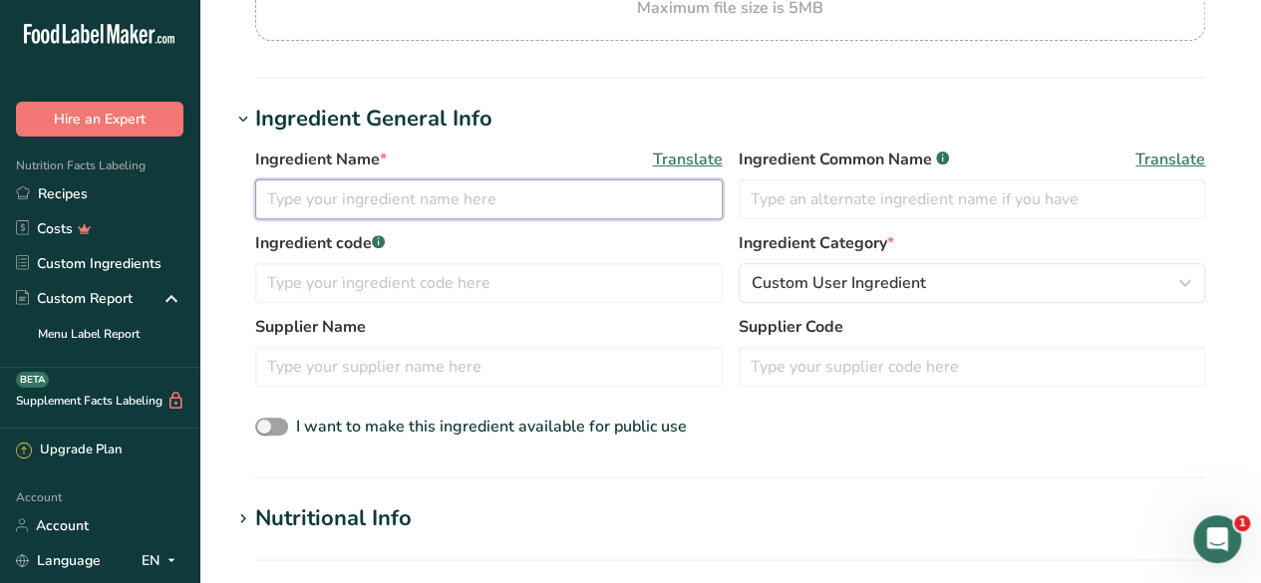
click at [326, 180] on input "text" at bounding box center [488, 199] width 467 height 40
click at [267, 200] on input "Dairy Free Sour Cream" at bounding box center [488, 199] width 467 height 40
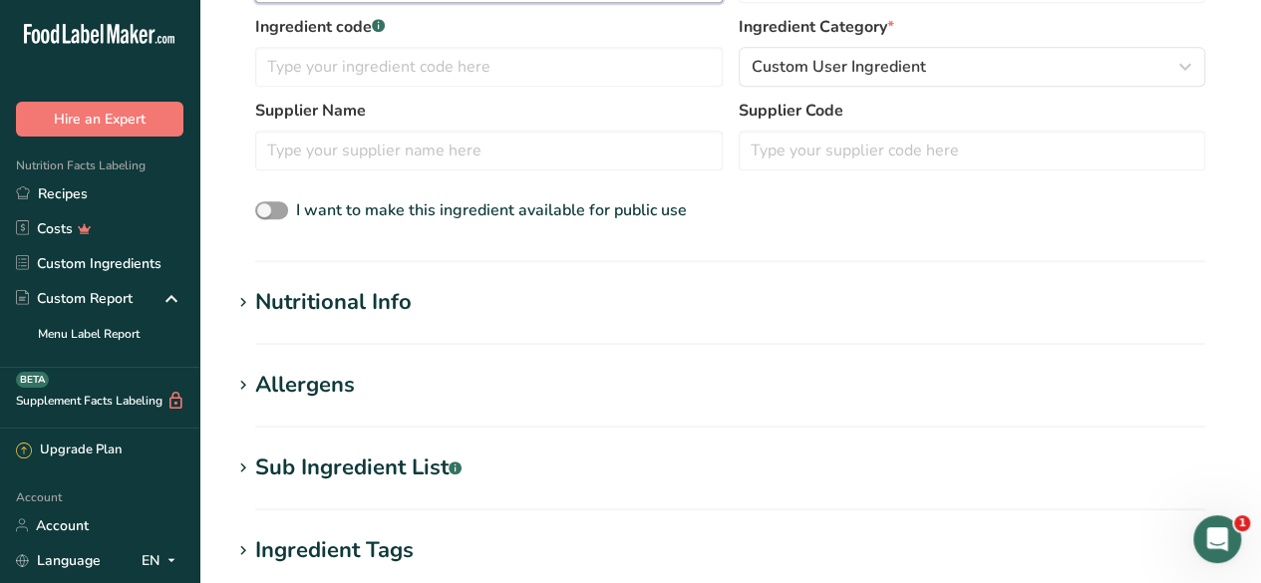
scroll to position [504, 0]
type input "Forager Dairy Free Sour Cream"
click at [382, 300] on div "Nutritional Info" at bounding box center [333, 301] width 156 height 33
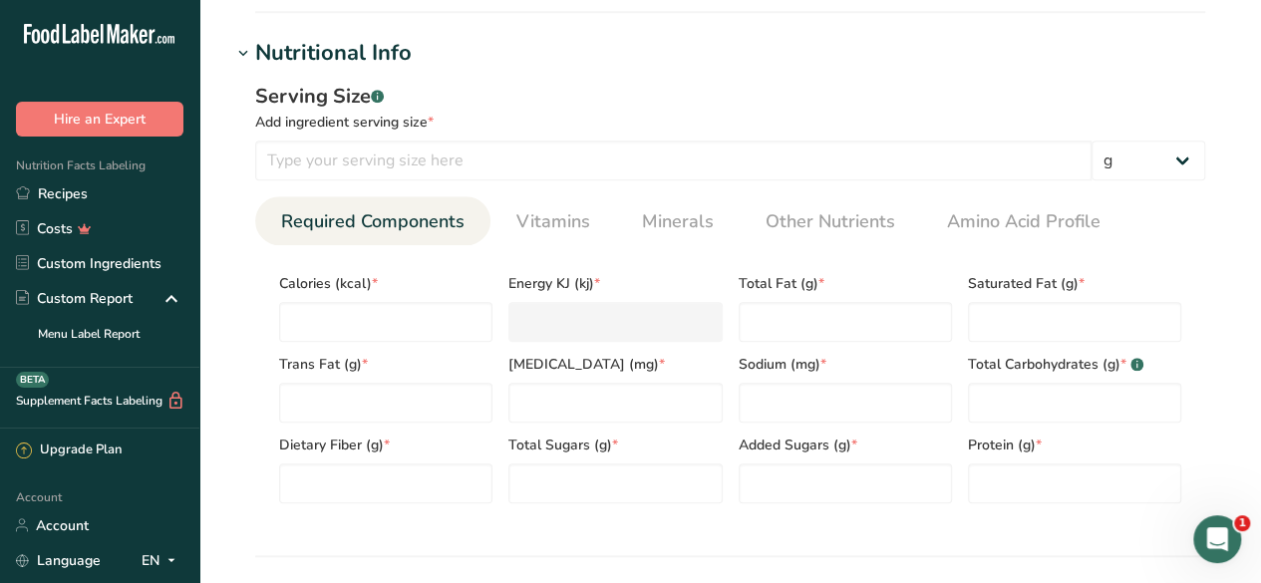
scroll to position [753, 0]
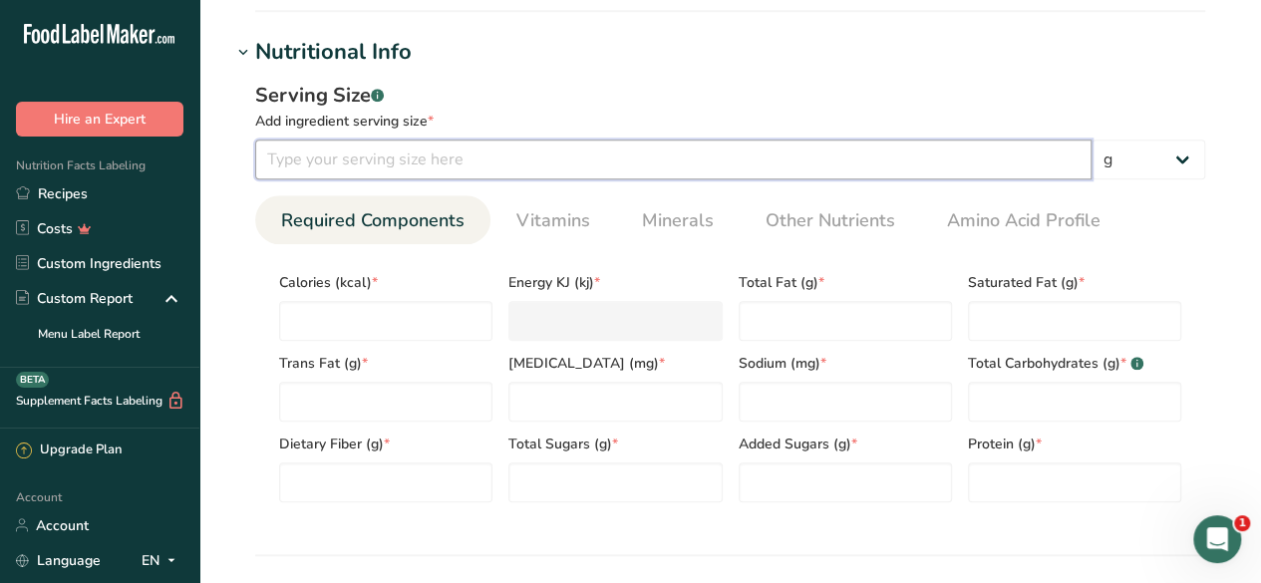
click at [367, 157] on input "number" at bounding box center [673, 160] width 836 height 40
type input "30"
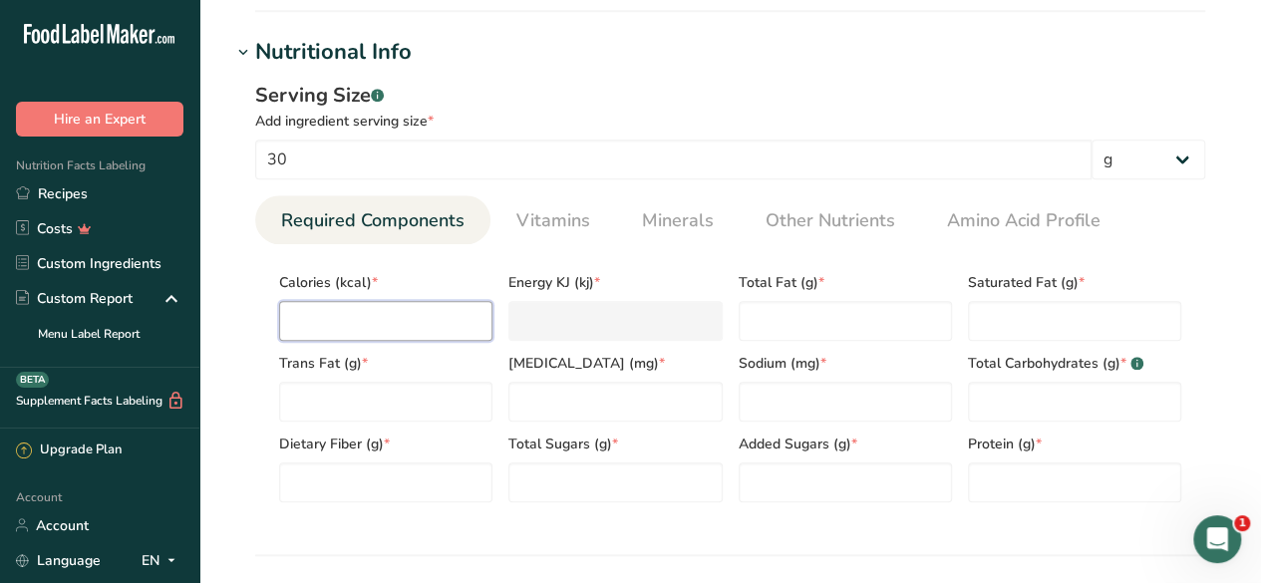
click at [351, 315] on input "number" at bounding box center [385, 321] width 213 height 40
type input "3"
type KJ "12.6"
type input "35"
type KJ "146.4"
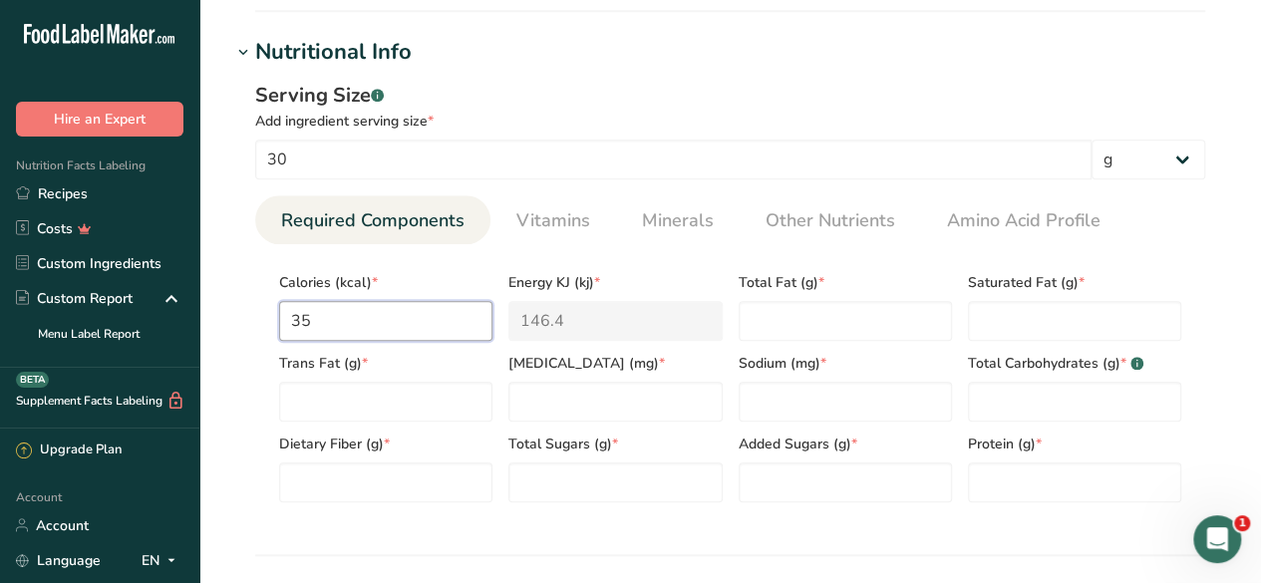
type input "35"
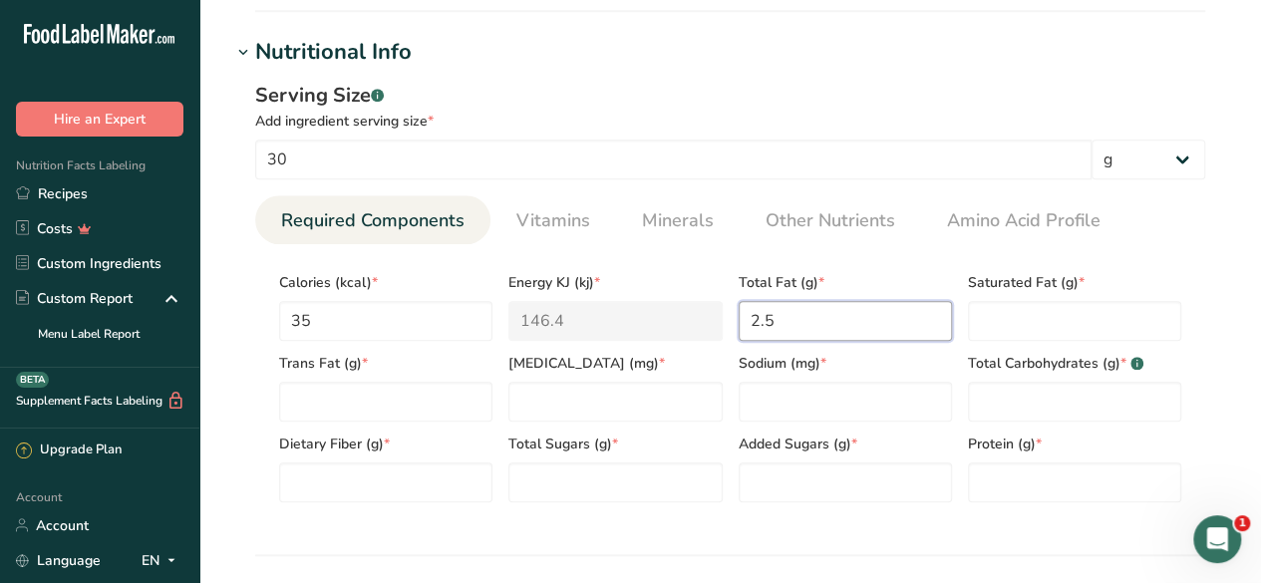
type Fat "2.5"
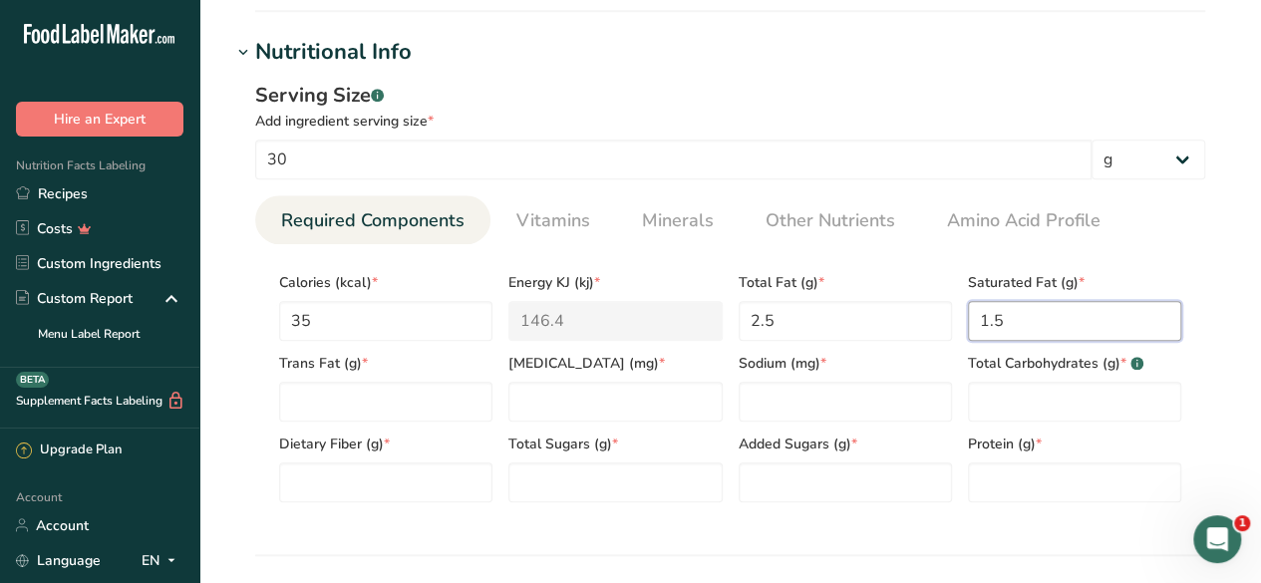
type Fat "1.5"
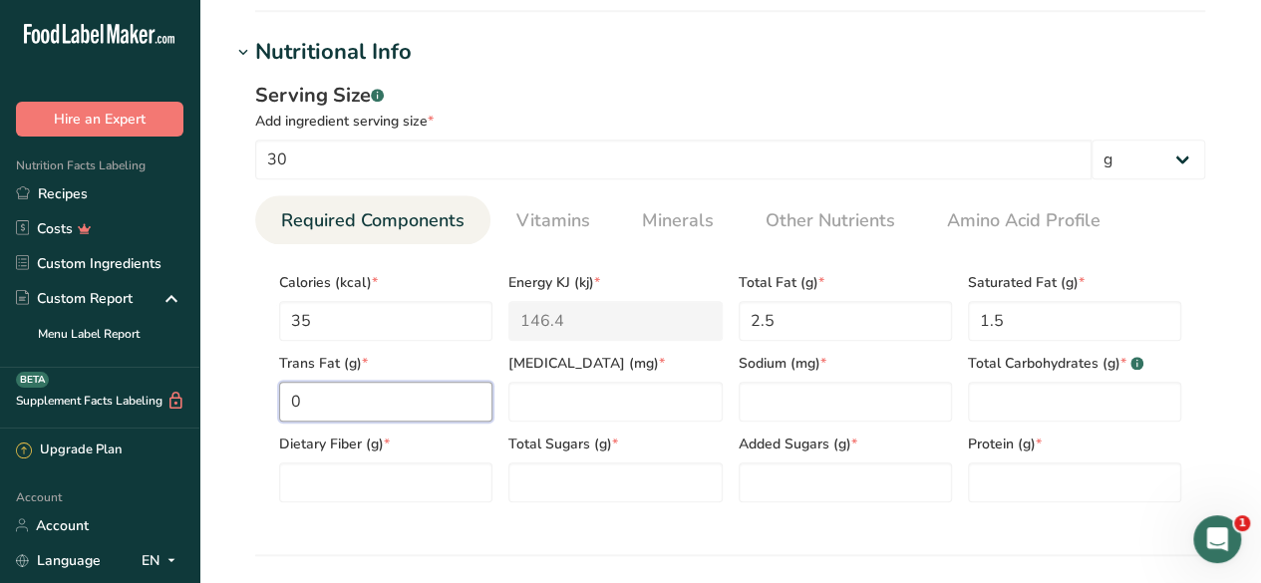
type Fat "0"
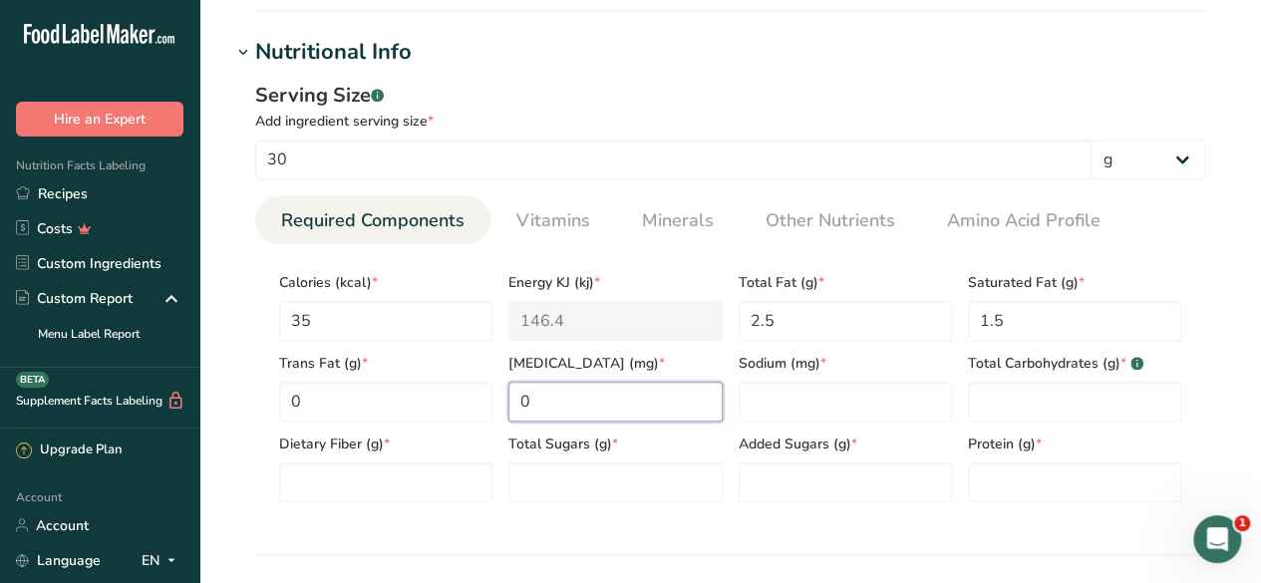
type input "0"
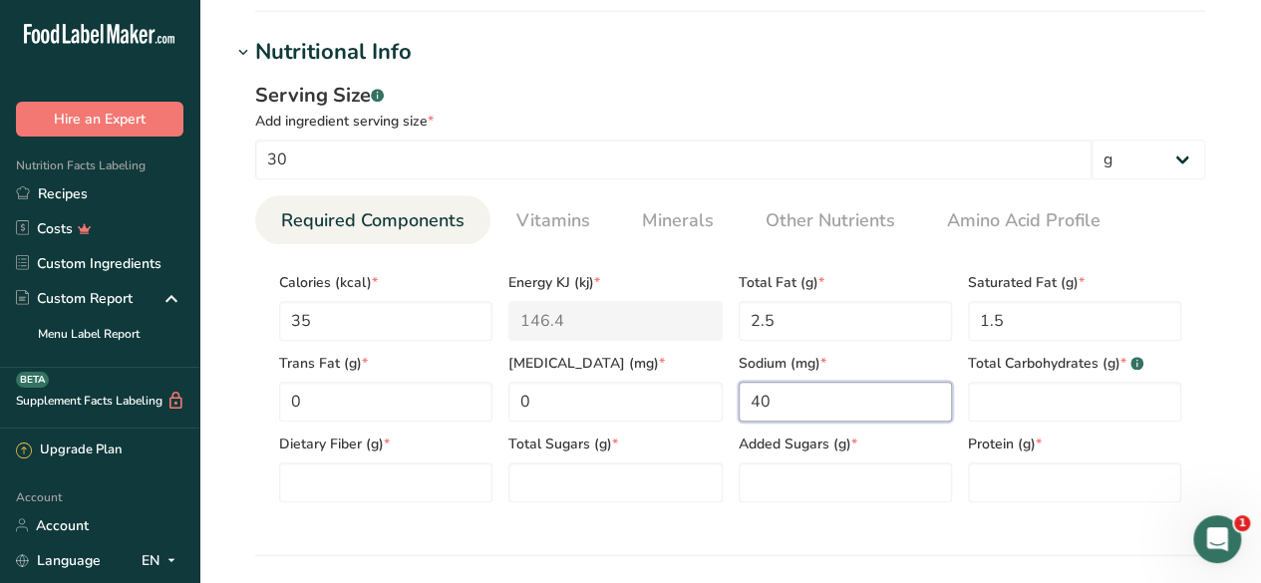
type input "40"
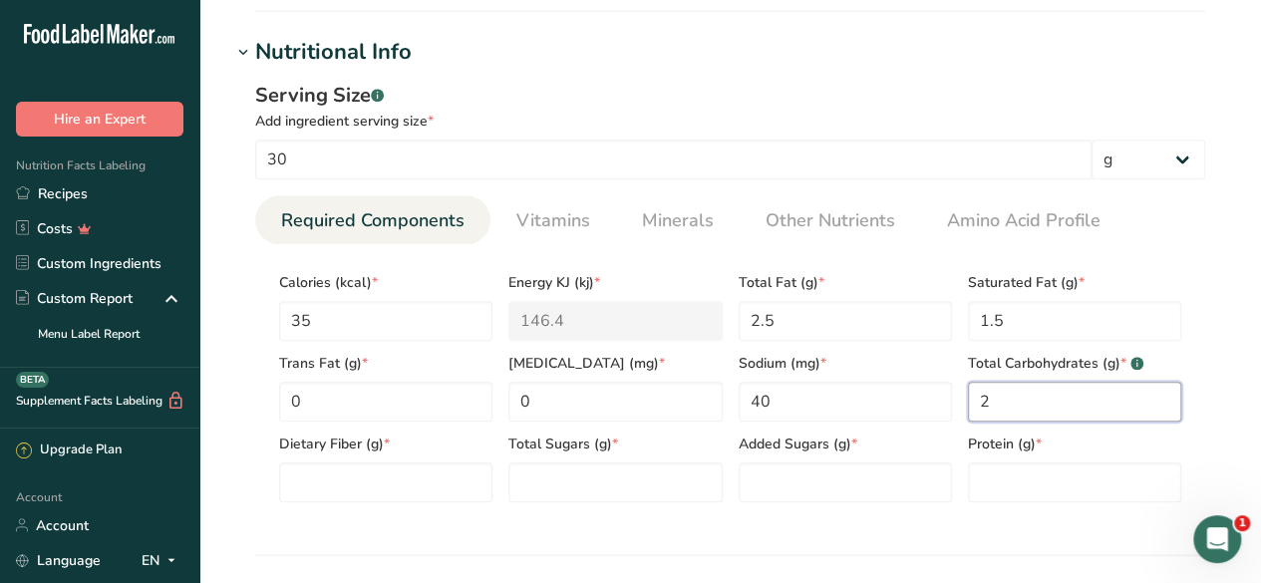
type Carbohydrates "2"
type Fiber "0"
type Sugars "0"
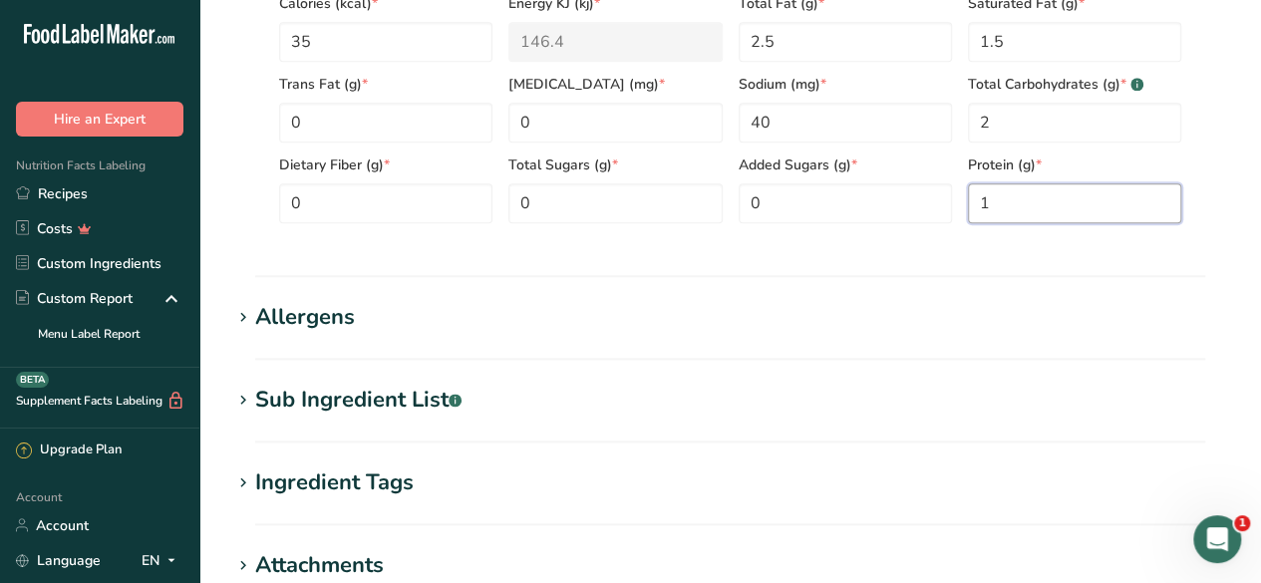
scroll to position [1034, 0]
type input "1"
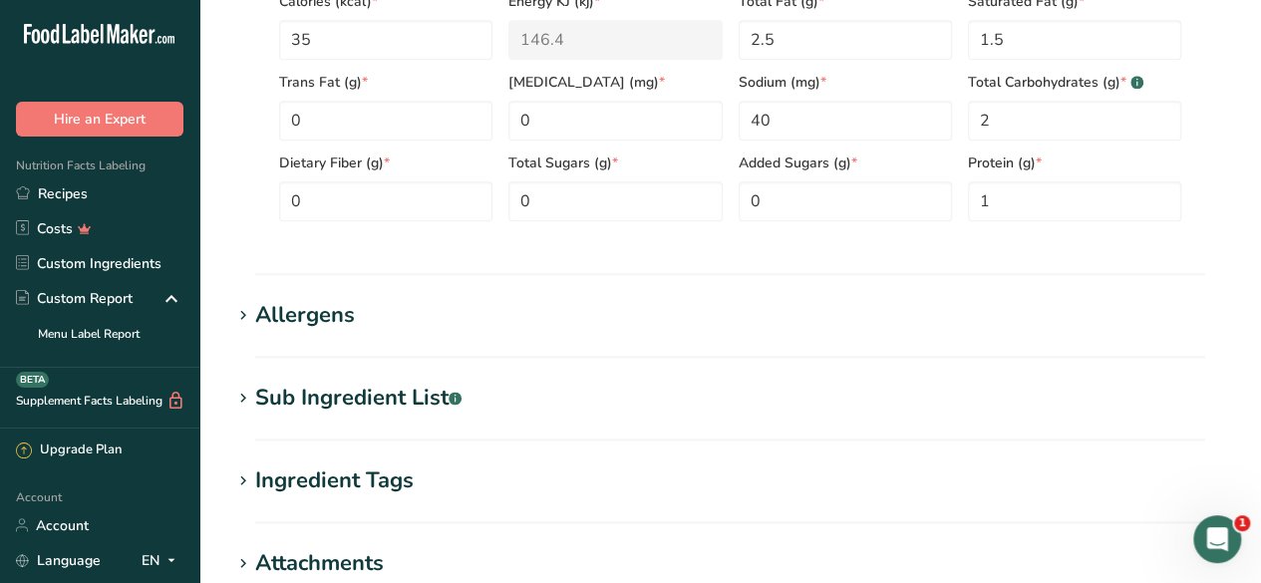
click at [293, 325] on div "Allergens" at bounding box center [305, 315] width 100 height 33
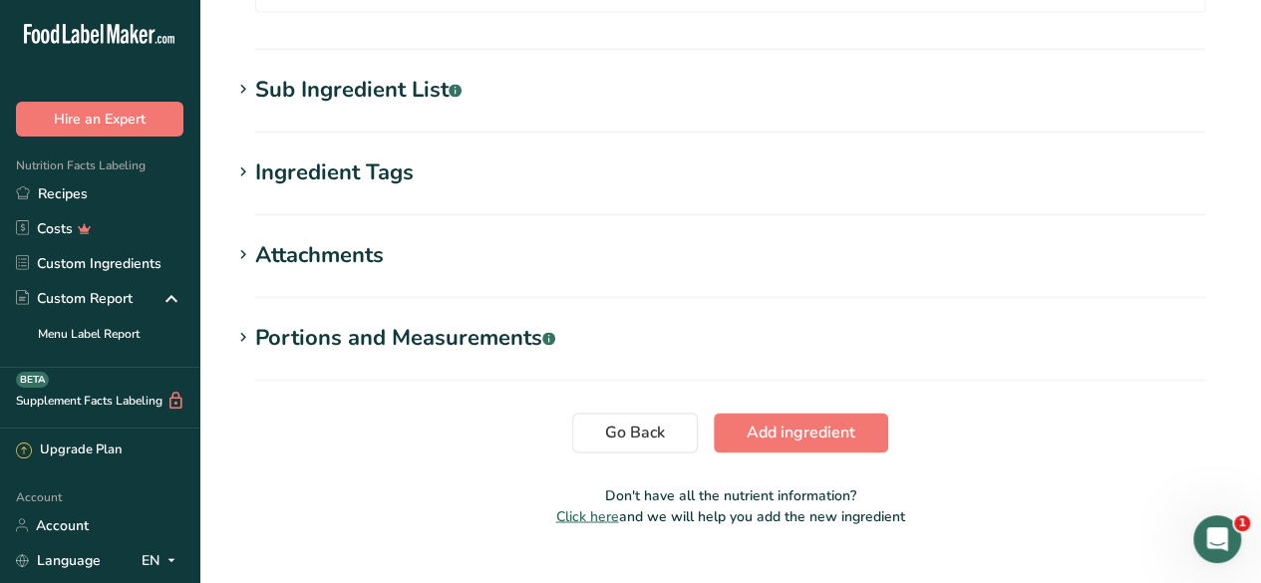
scroll to position [1441, 0]
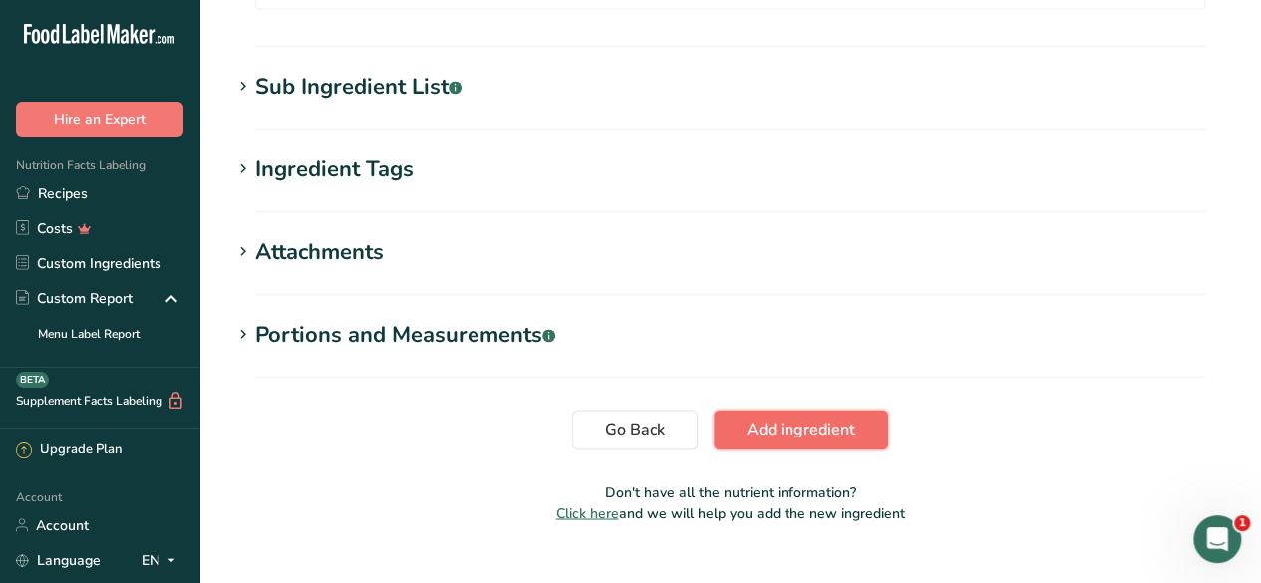
click at [826, 418] on span "Add ingredient" at bounding box center [800, 430] width 109 height 24
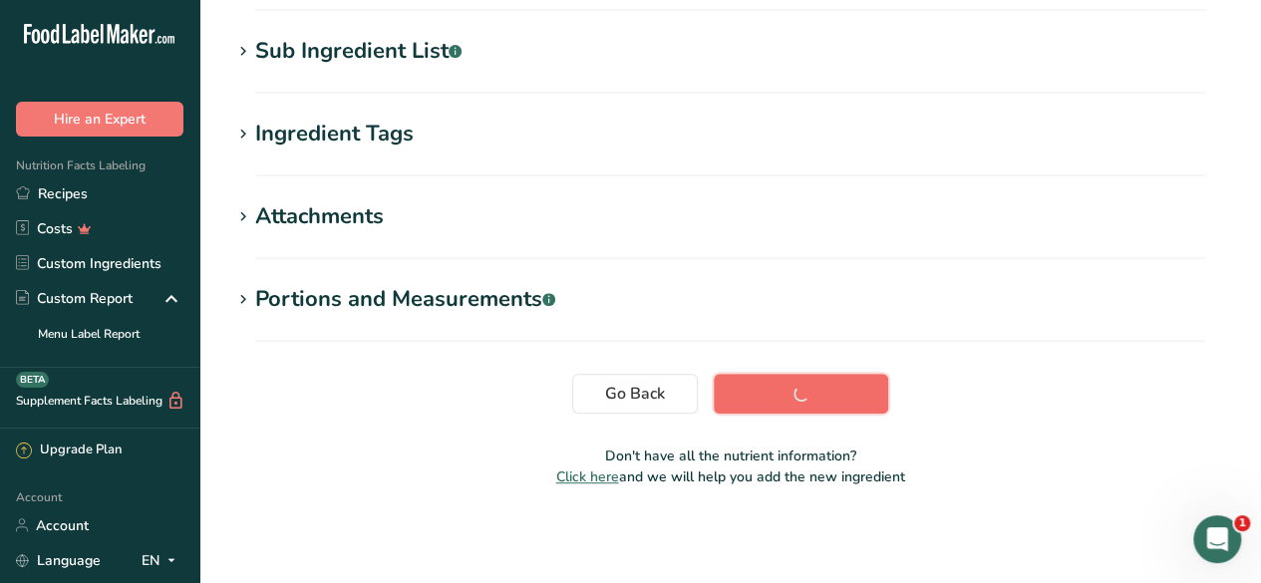
scroll to position [405, 0]
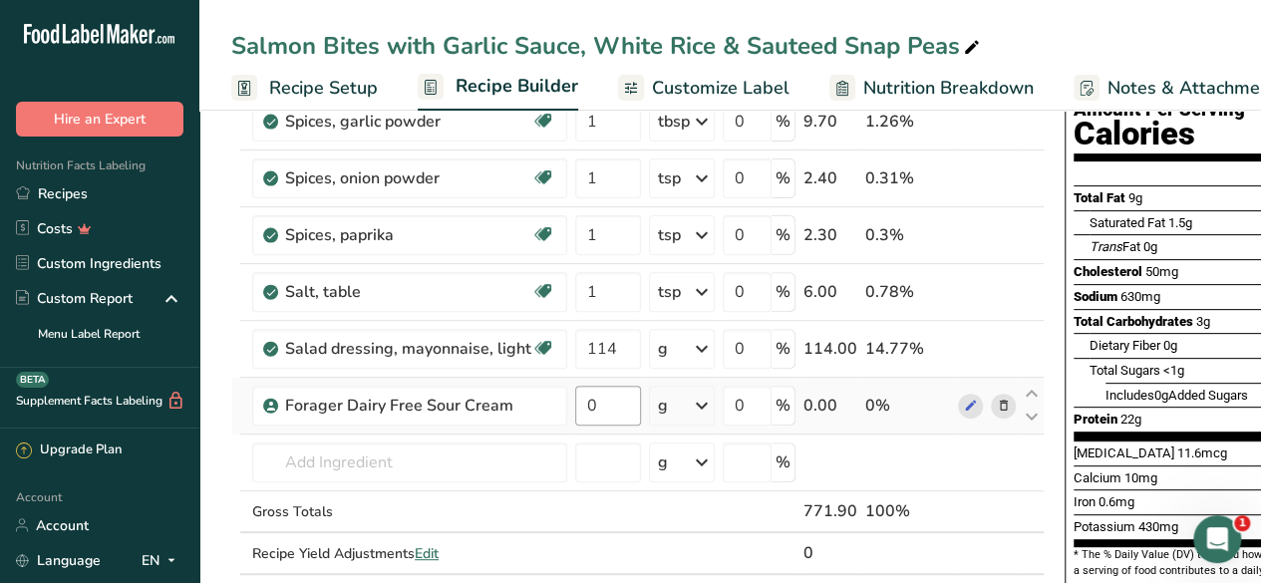
scroll to position [195, 0]
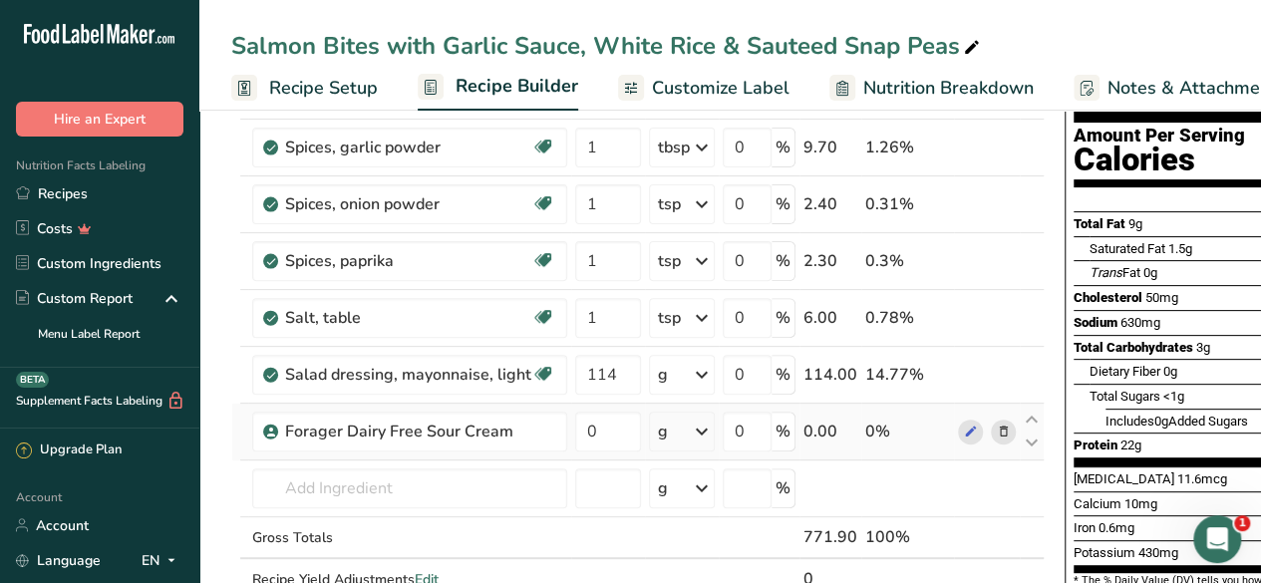
click at [691, 431] on icon at bounding box center [702, 432] width 24 height 36
click at [612, 426] on input "0" at bounding box center [608, 432] width 66 height 40
type input "60"
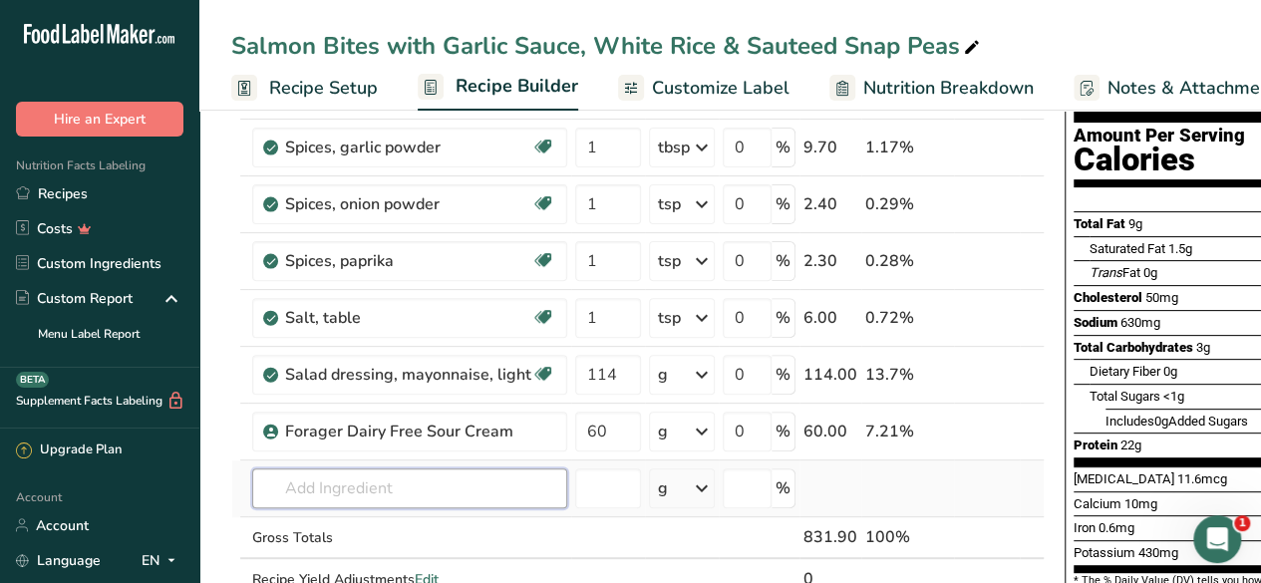
click at [490, 477] on div "Ingredient * Amount * Unit * Waste * .a-a{fill:#347362;}.b-a{fill:#fff;} Grams …" at bounding box center [637, 331] width 813 height 622
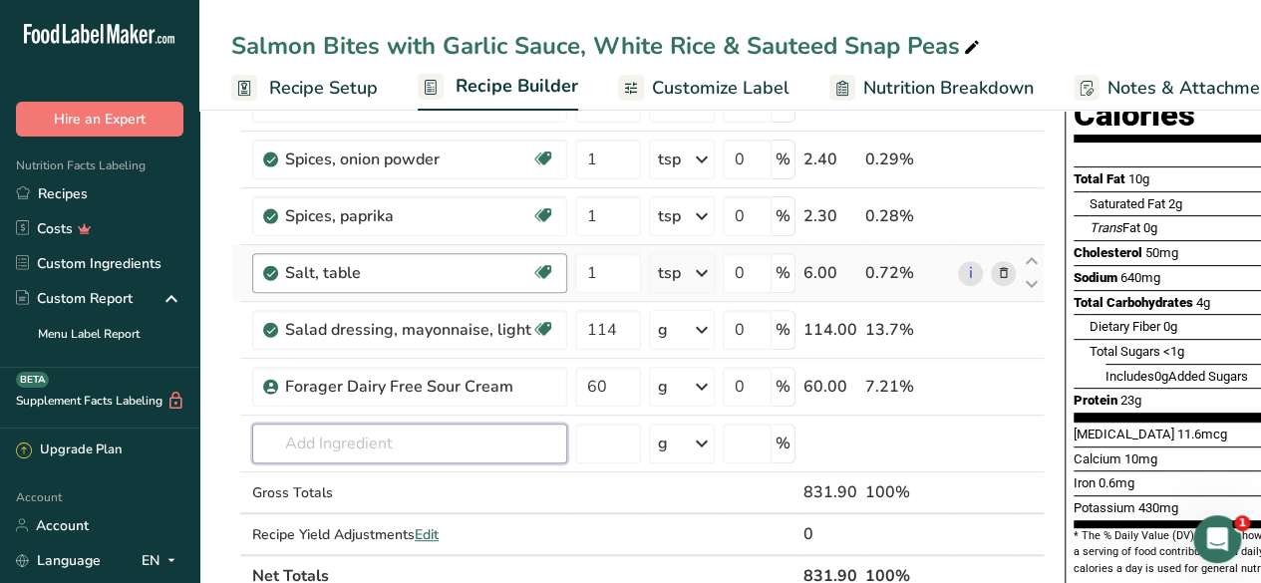
scroll to position [241, 0]
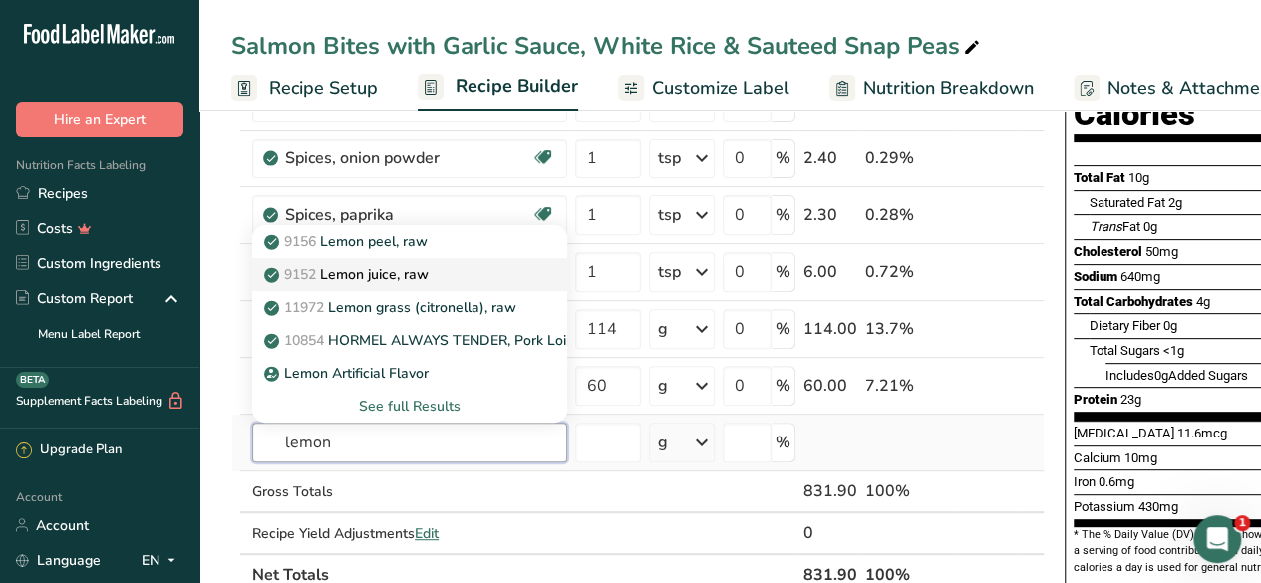
type input "lemon"
click at [466, 278] on div "9152 Lemon juice, raw" at bounding box center [393, 274] width 251 height 21
type input "Lemon juice, raw"
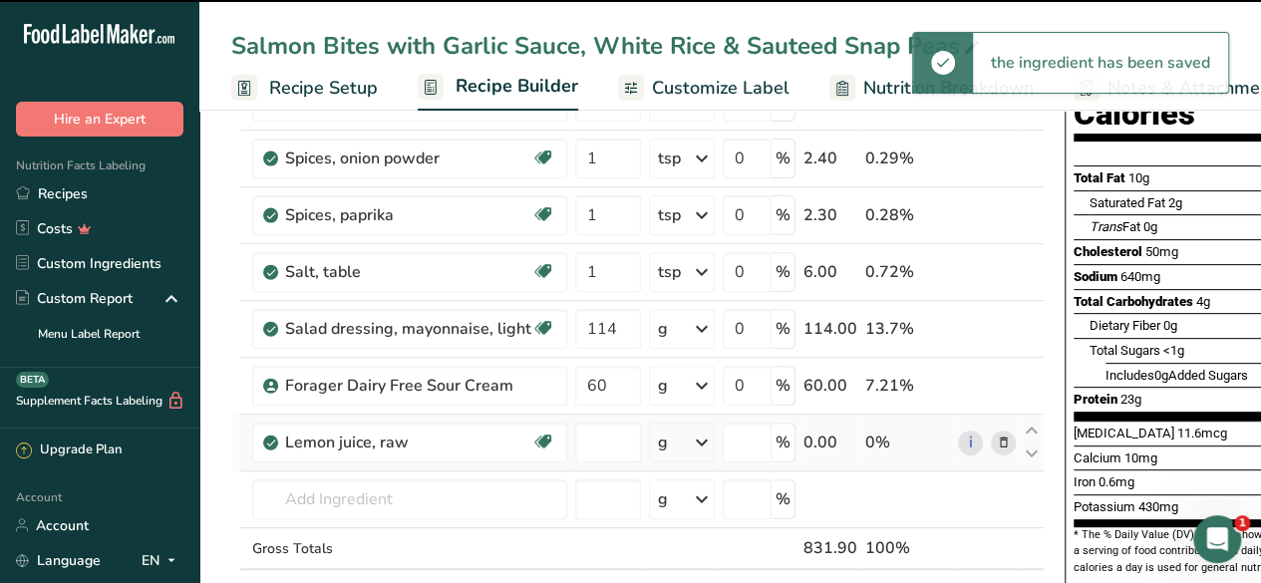
type input "0"
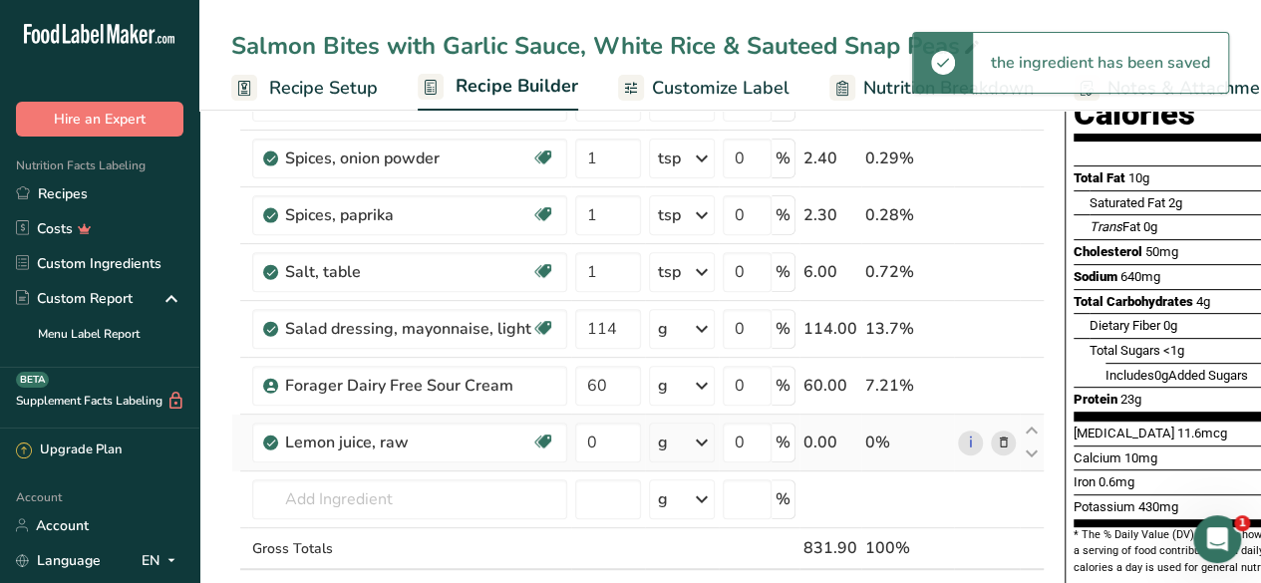
click at [669, 439] on div "g" at bounding box center [682, 443] width 66 height 40
click at [733, 562] on div "1 lemon yields" at bounding box center [744, 567] width 167 height 29
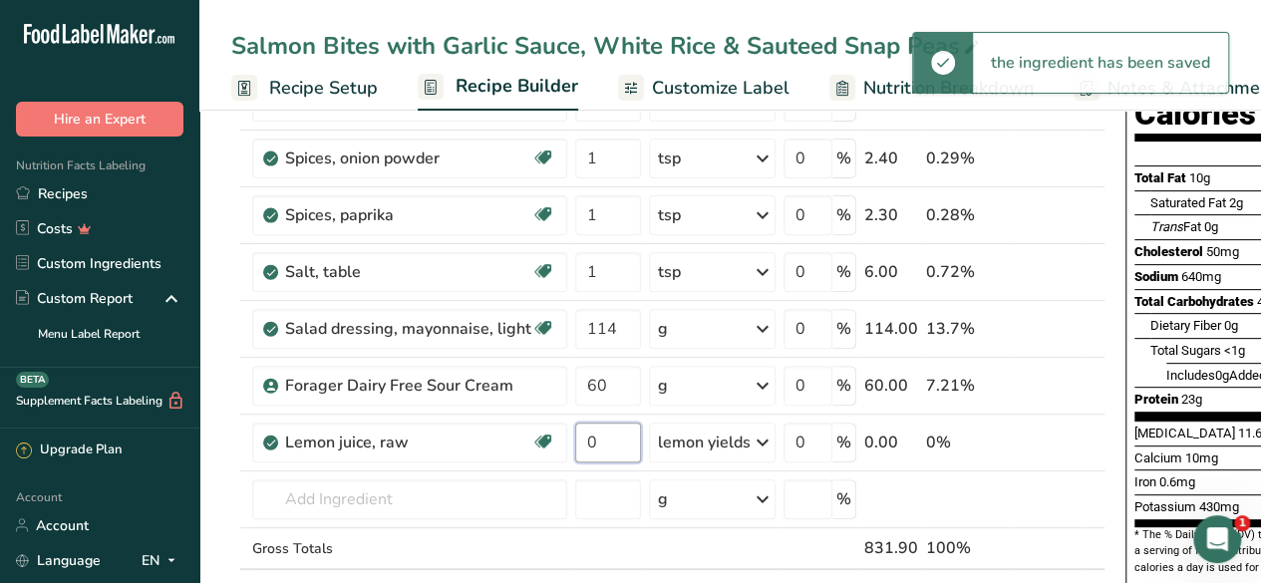
click at [602, 439] on input "0" at bounding box center [608, 443] width 66 height 40
type input "1"
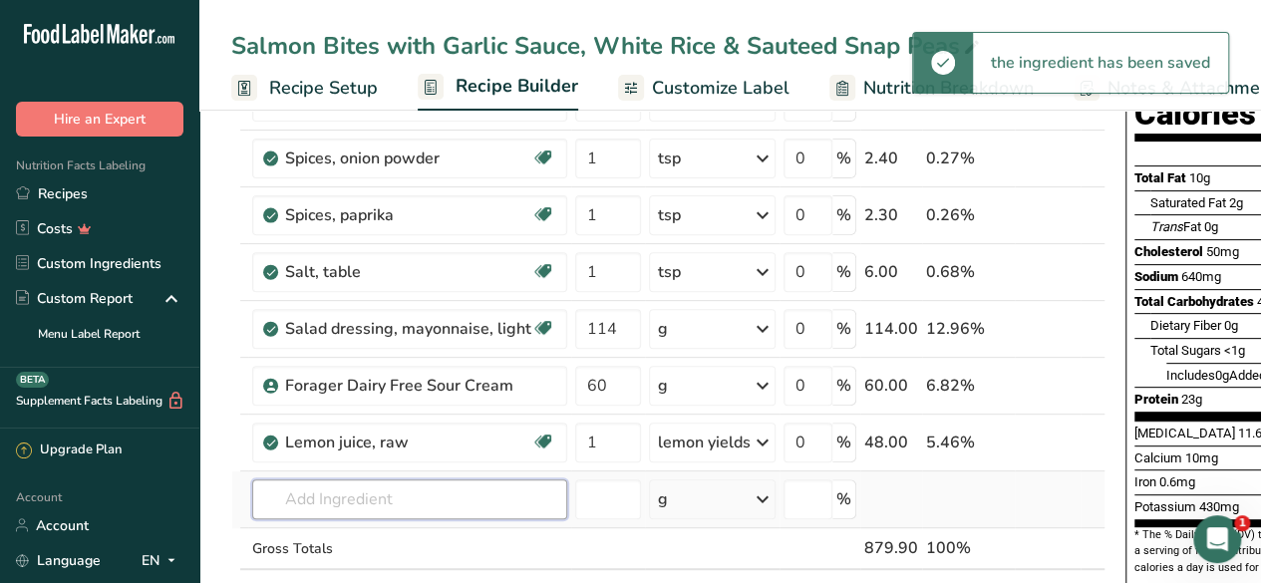
click at [379, 483] on div "Ingredient * Amount * Unit * Waste * .a-a{fill:#347362;}.b-a{fill:#fff;} Grams …" at bounding box center [668, 313] width 874 height 679
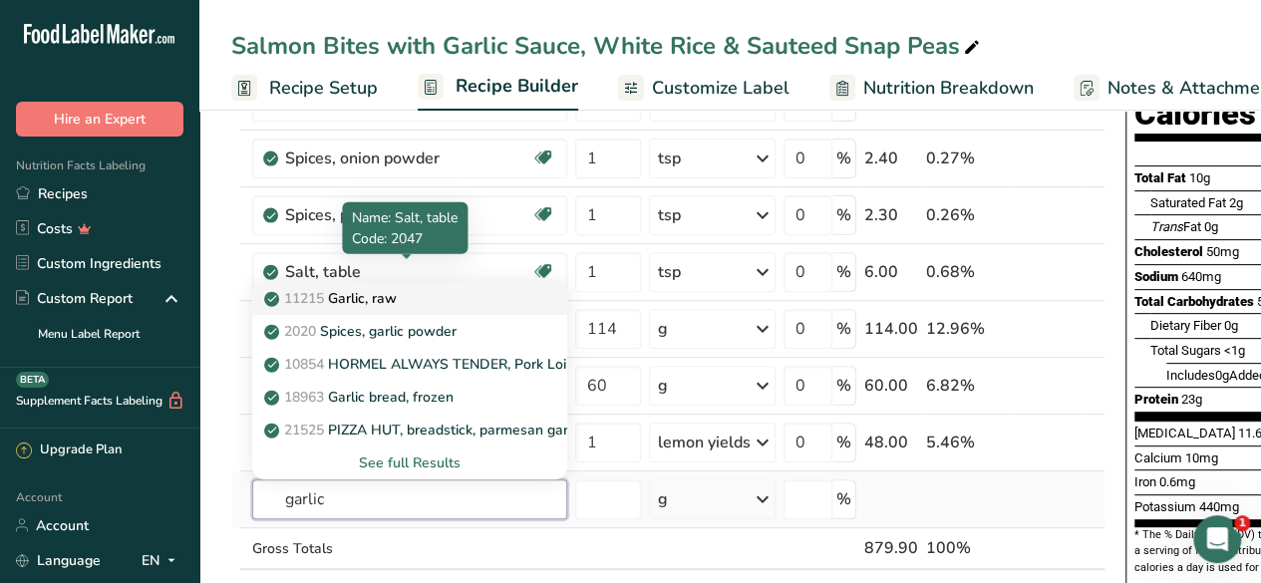
type input "garlic"
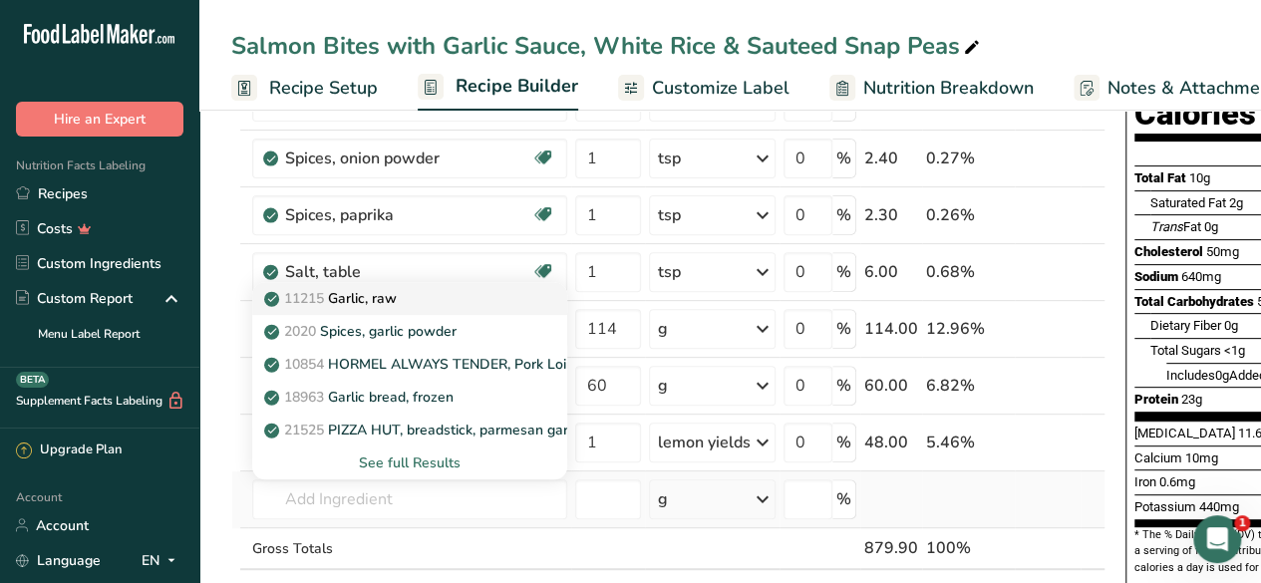
click at [426, 288] on div "11215 Garlic, raw" at bounding box center [393, 298] width 251 height 21
type input "Garlic, raw"
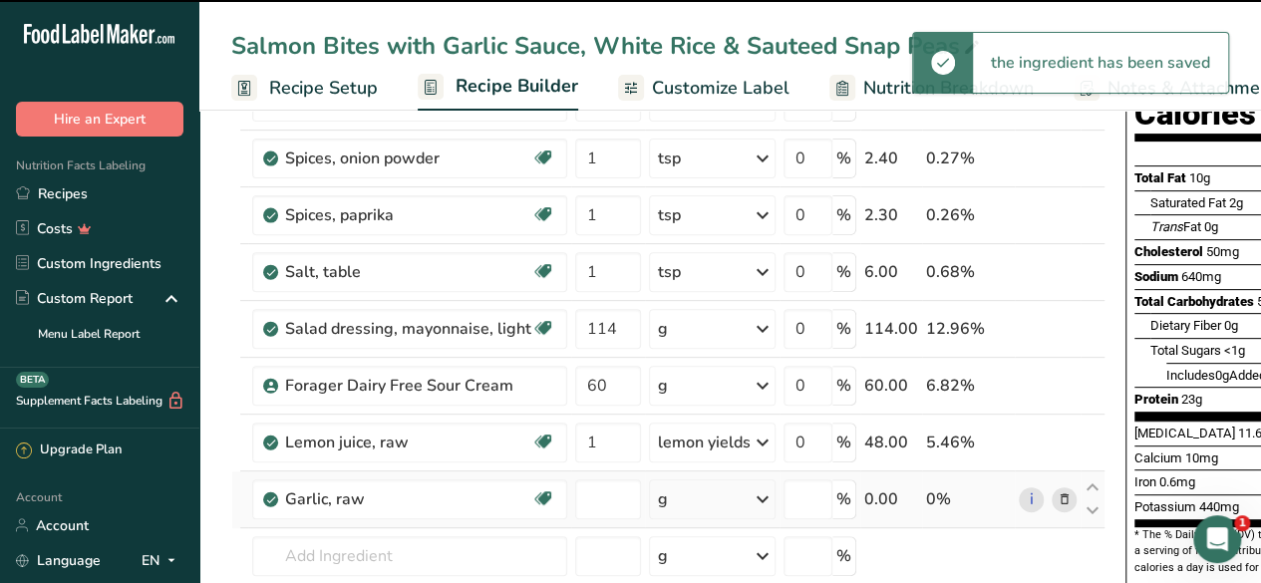
type input "0"
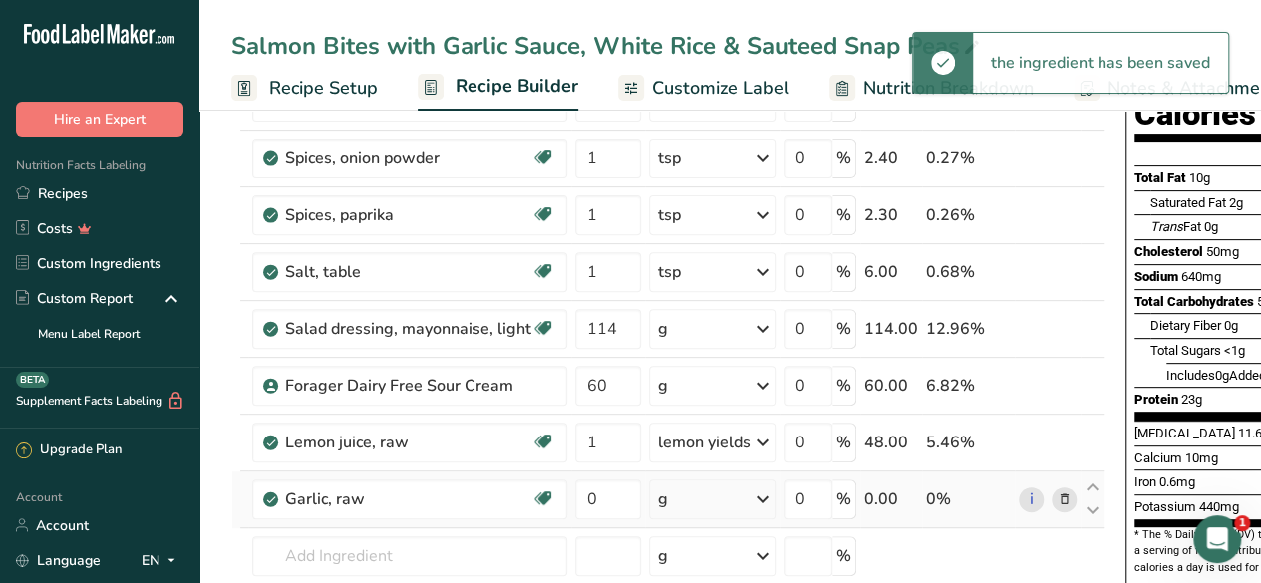
click at [727, 496] on div "g" at bounding box center [712, 499] width 127 height 40
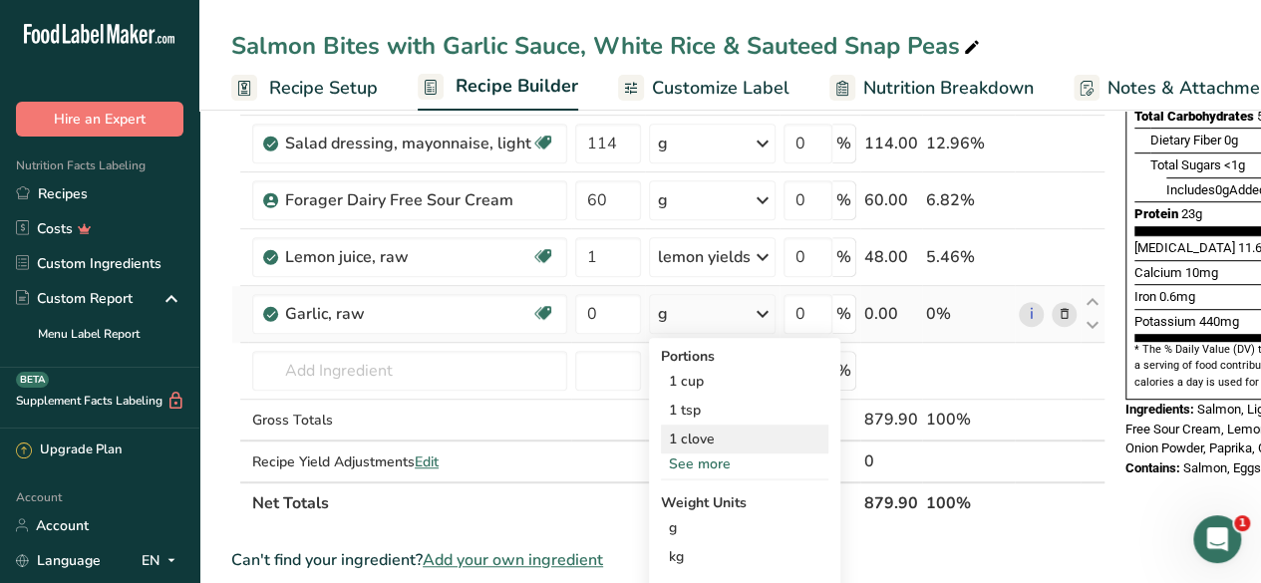
click at [731, 437] on div "1 clove" at bounding box center [744, 439] width 167 height 29
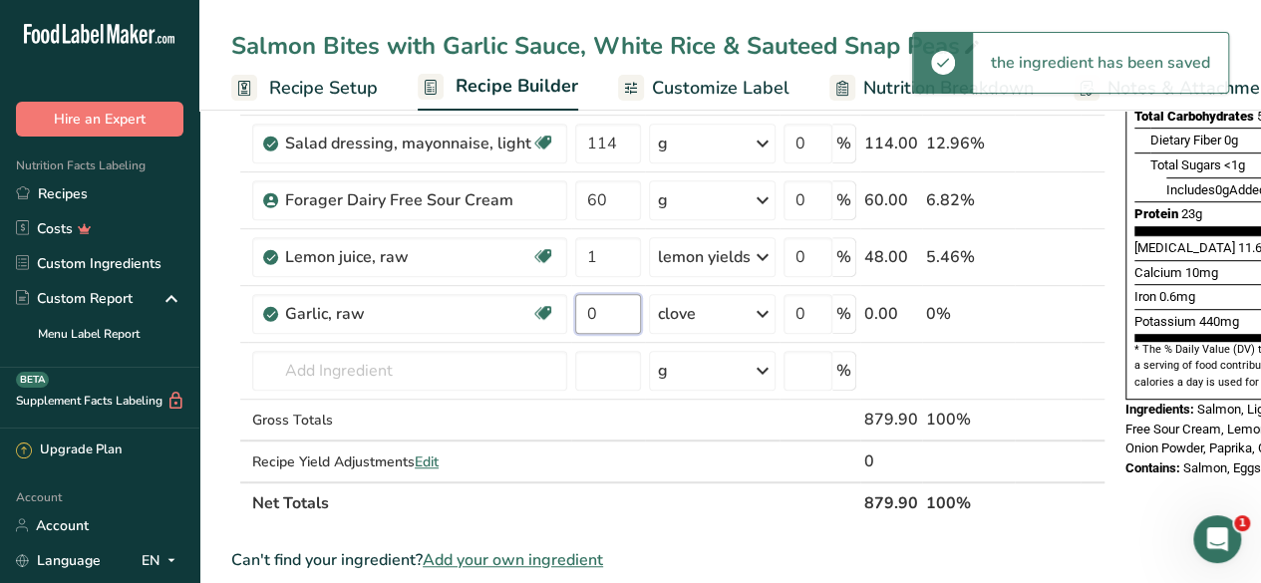
click at [618, 310] on input "0" at bounding box center [608, 314] width 66 height 40
type input "1"
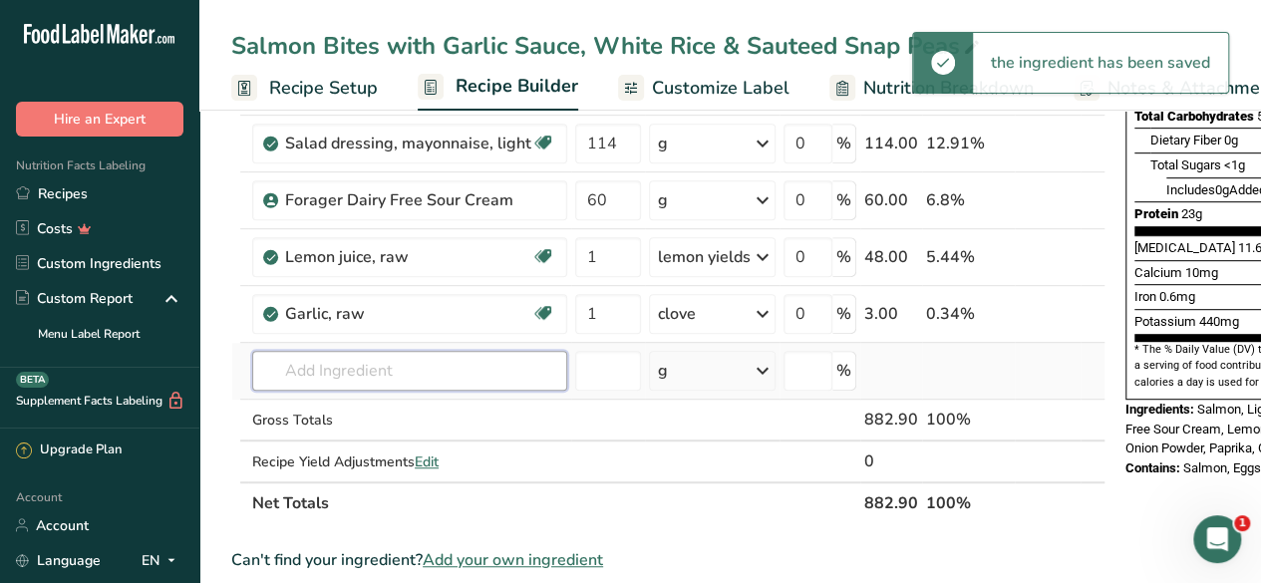
click at [389, 360] on div "Ingredient * Amount * Unit * Waste * .a-a{fill:#347362;}.b-a{fill:#fff;} Grams …" at bounding box center [668, 156] width 874 height 735
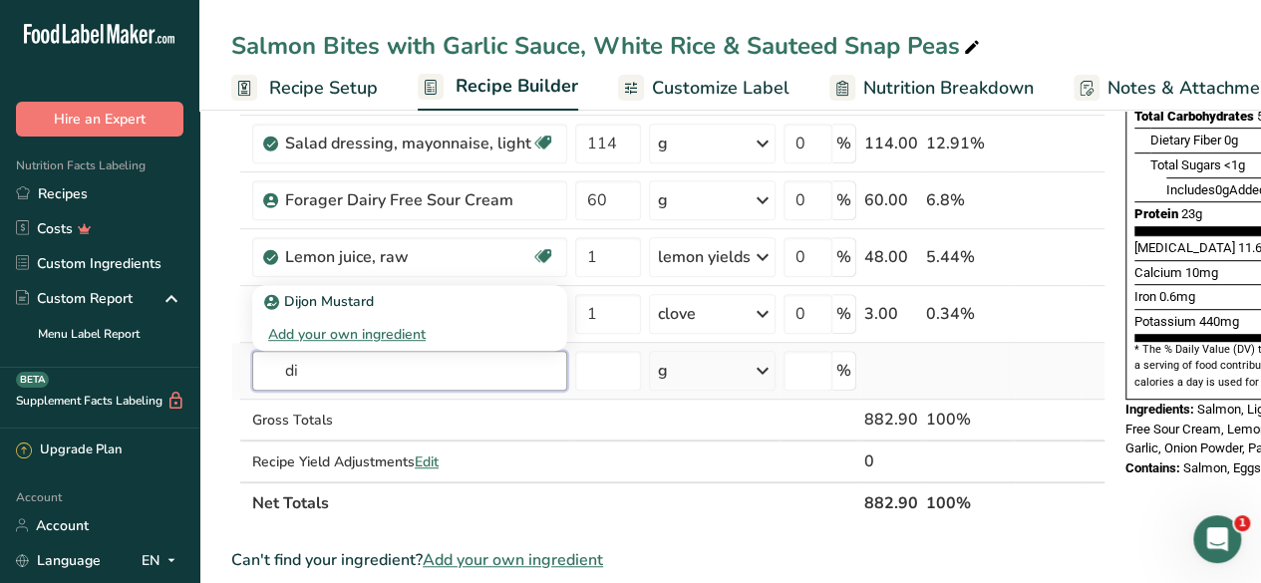
type input "d"
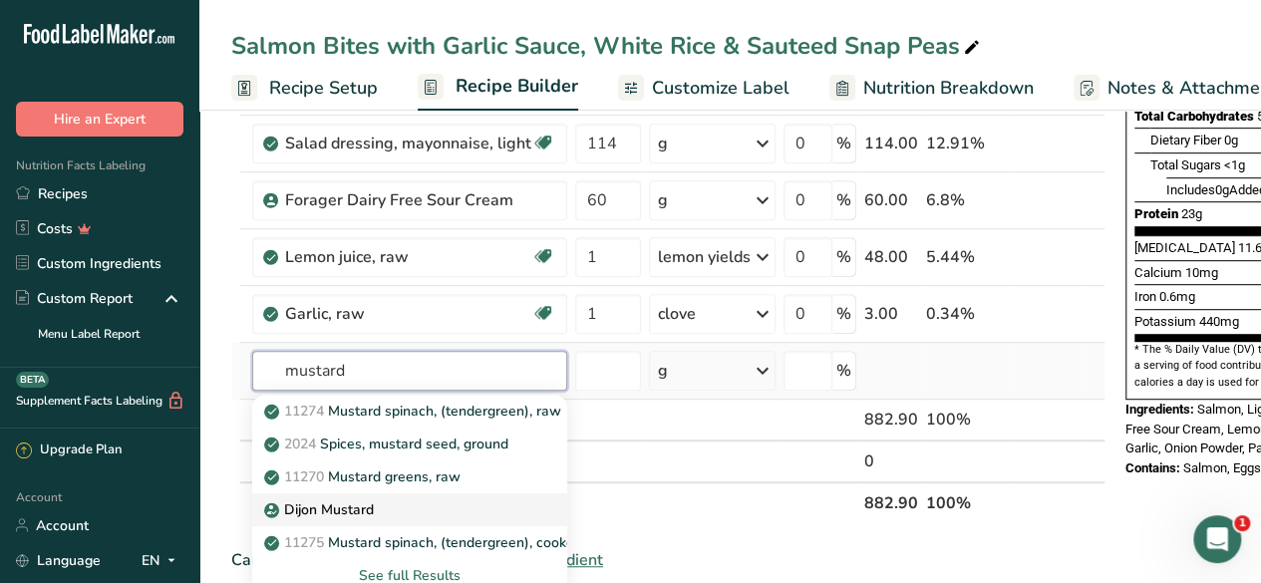
type input "mustard"
click at [414, 505] on div "Dijon Mustard" at bounding box center [393, 509] width 251 height 21
type input "Dijon Mustard"
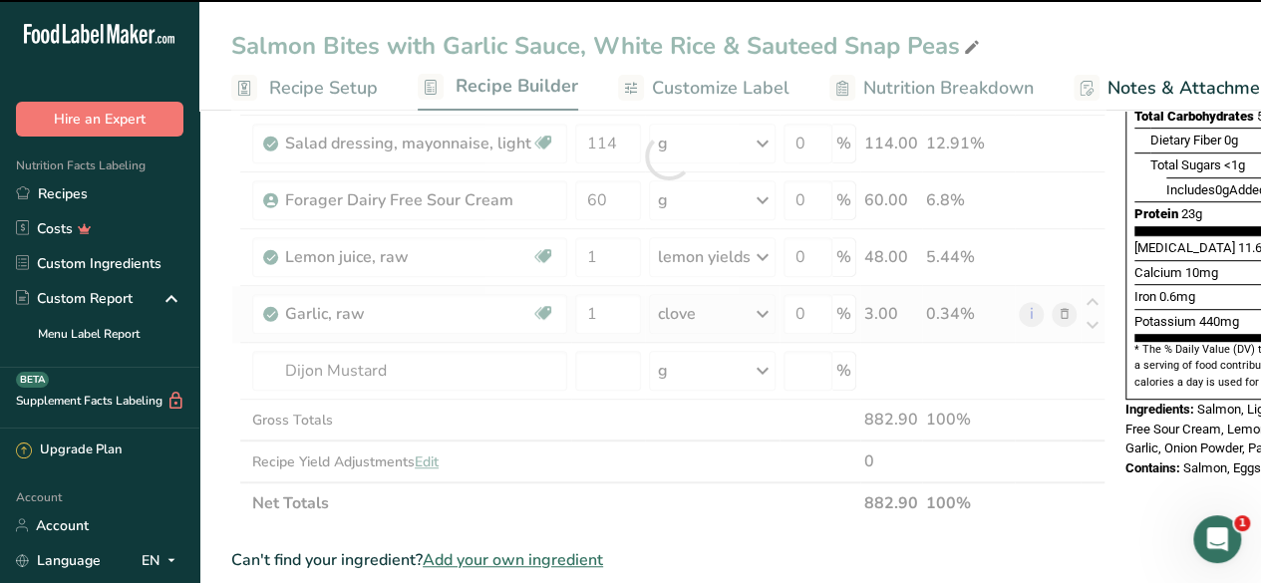
type input "0"
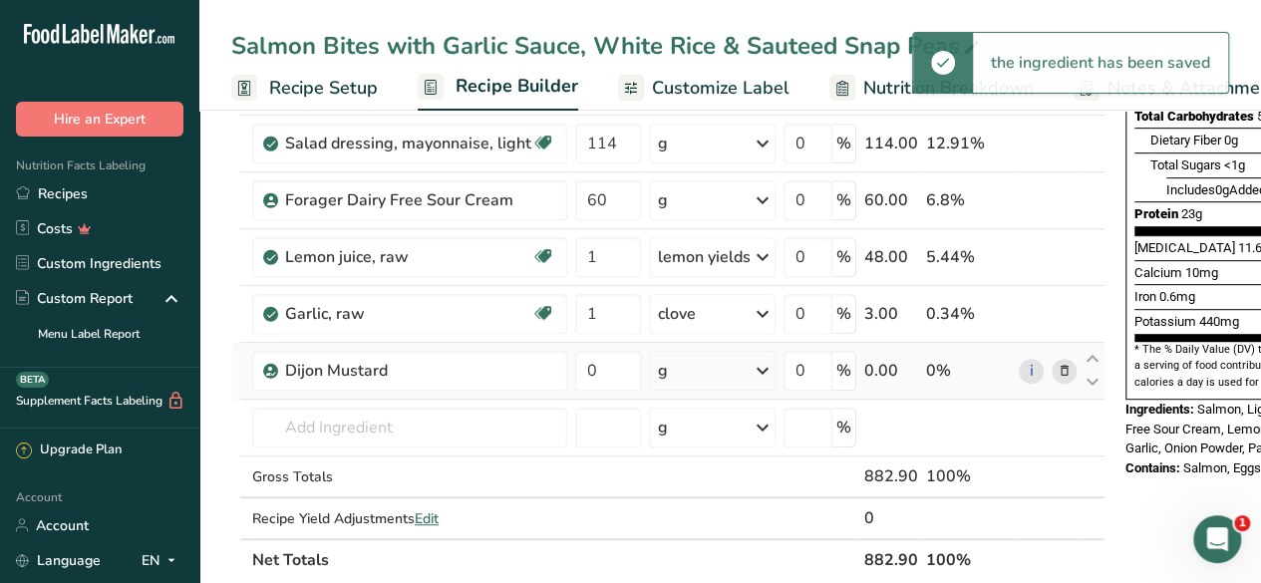
click at [715, 355] on div "g" at bounding box center [712, 371] width 127 height 40
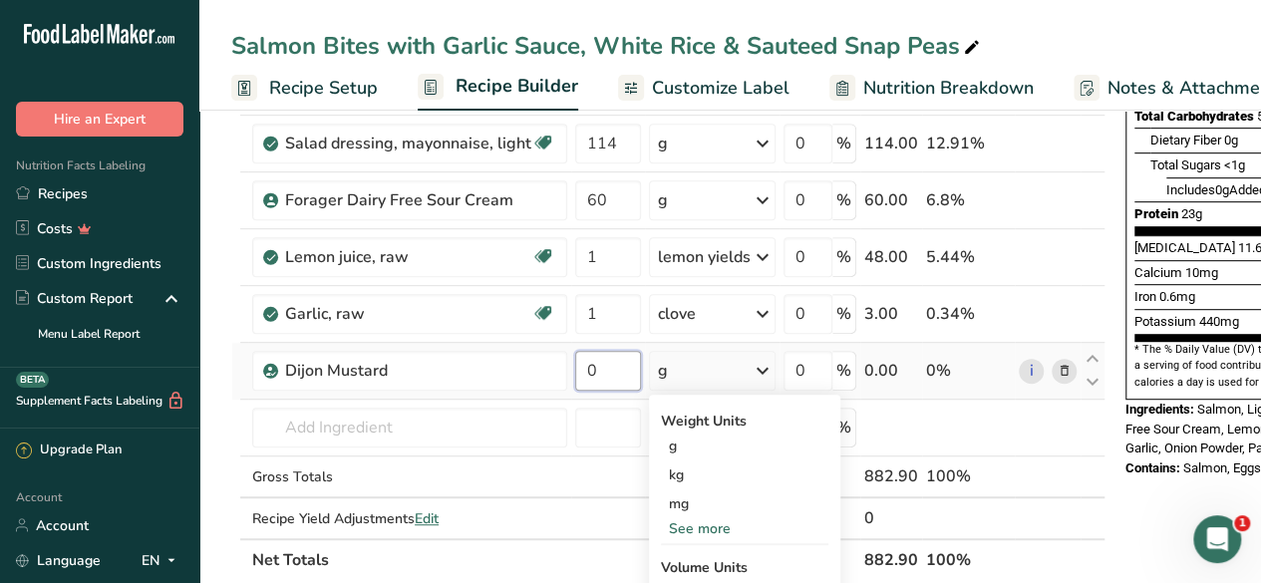
click at [603, 370] on input "0" at bounding box center [608, 371] width 66 height 40
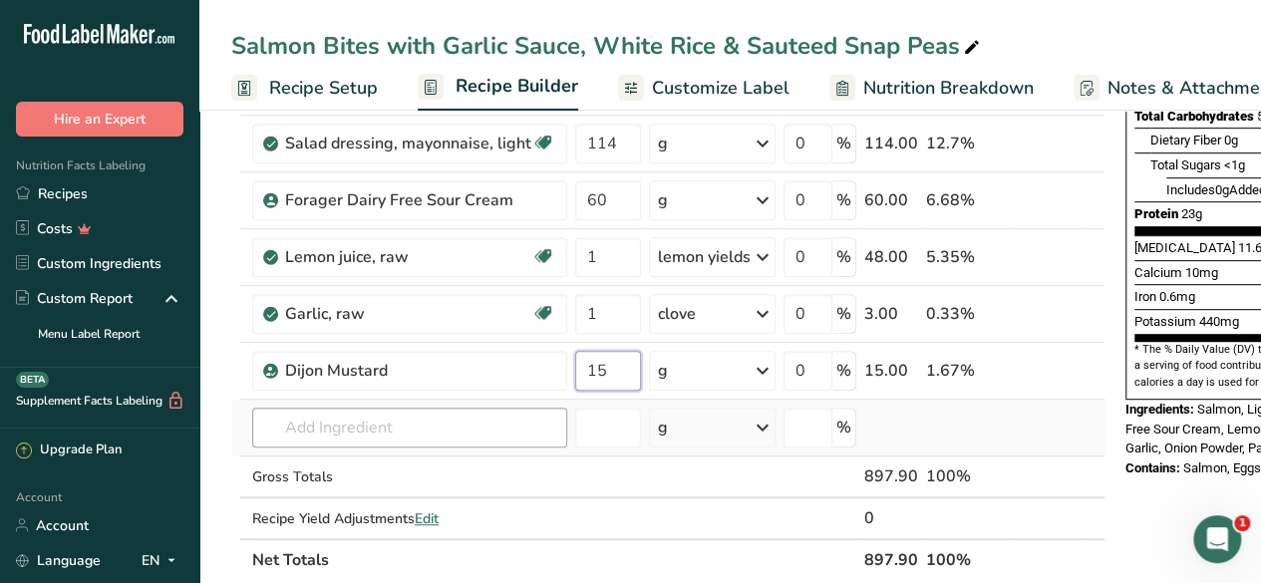
type input "15"
click at [439, 428] on div "Ingredient * Amount * Unit * Waste * .a-a{fill:#347362;}.b-a{fill:#fff;} Grams …" at bounding box center [668, 185] width 874 height 792
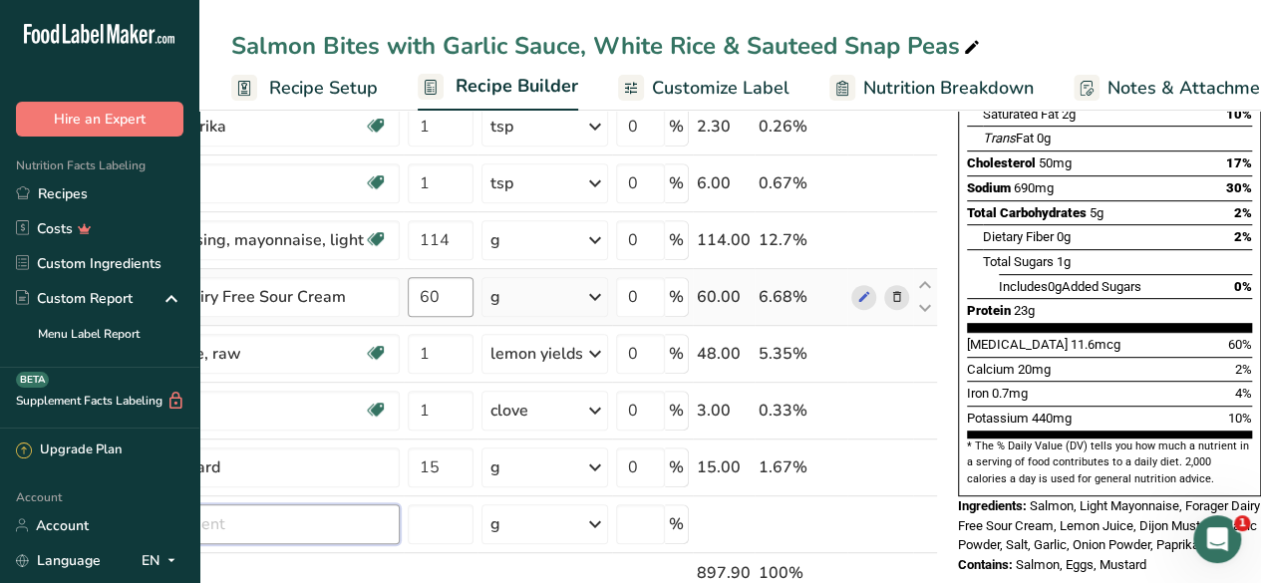
scroll to position [0, 0]
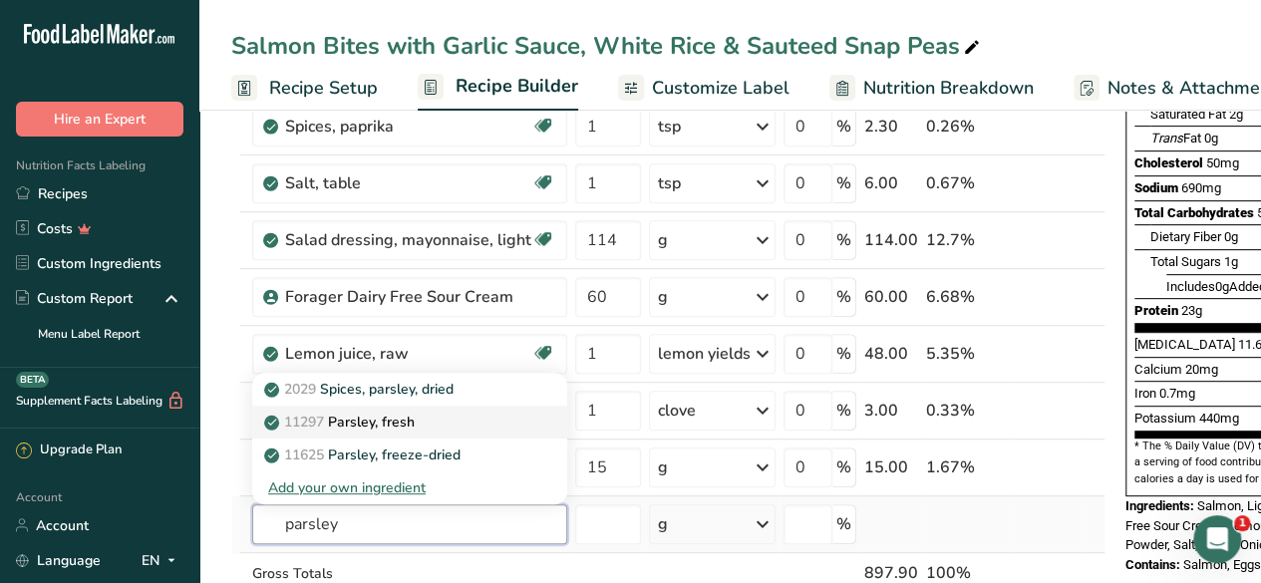
type input "parsley"
click at [444, 406] on link "11297 [GEOGRAPHIC_DATA], fresh" at bounding box center [409, 422] width 315 height 33
type input "Parsley, fresh"
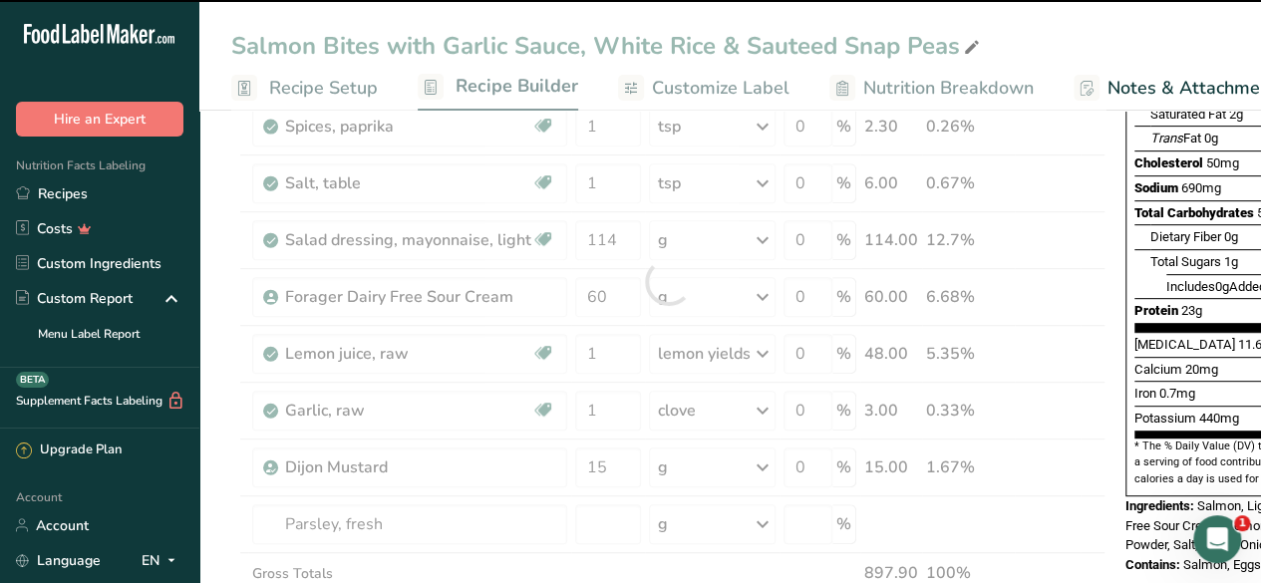
type input "0"
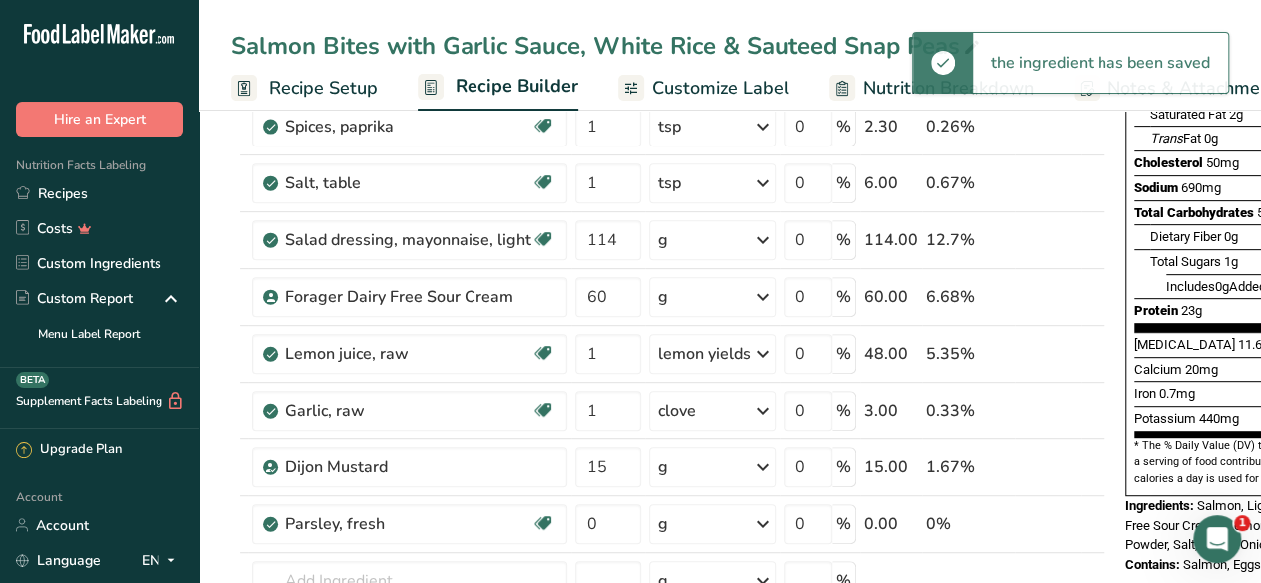
click at [700, 515] on div "g" at bounding box center [712, 524] width 127 height 40
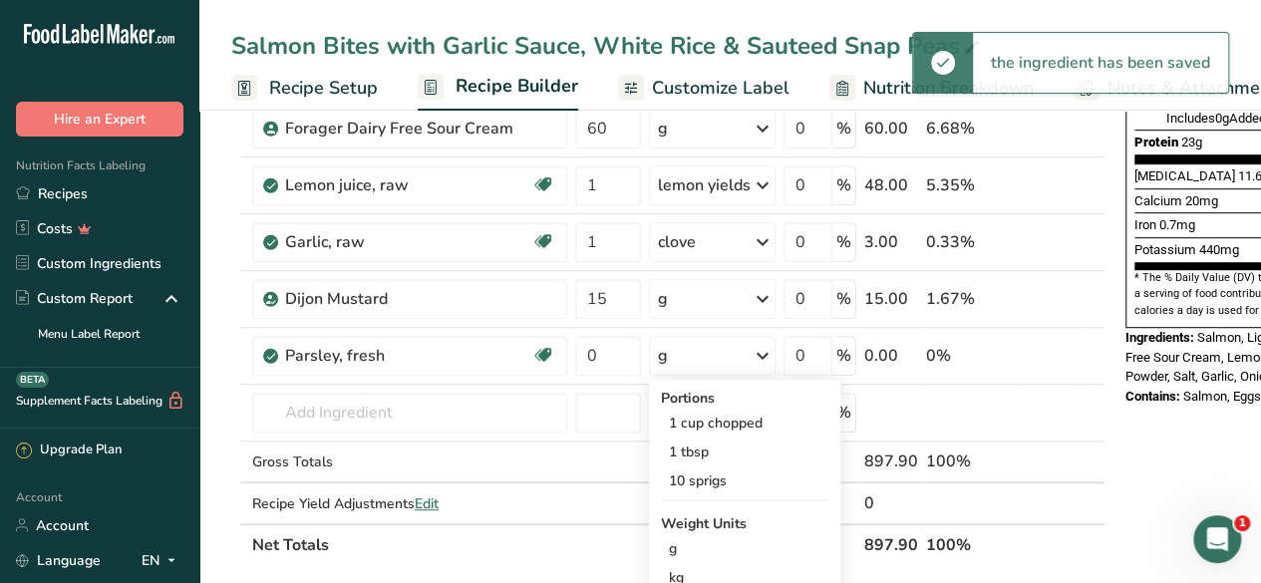
scroll to position [499, 0]
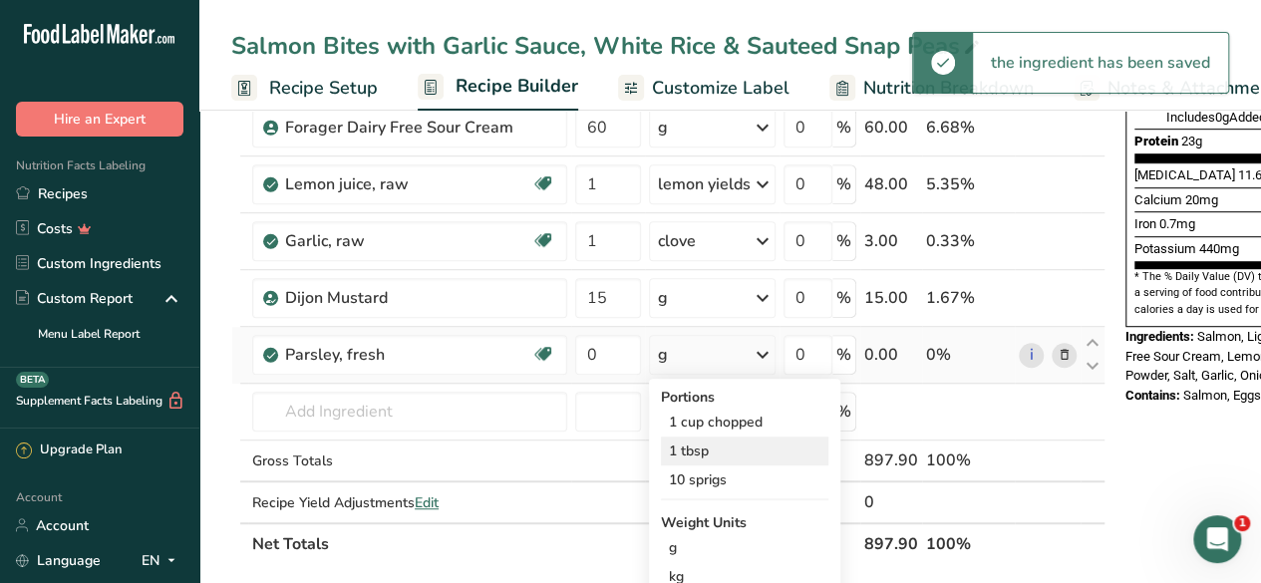
click at [751, 436] on div "1 tbsp" at bounding box center [744, 450] width 167 height 29
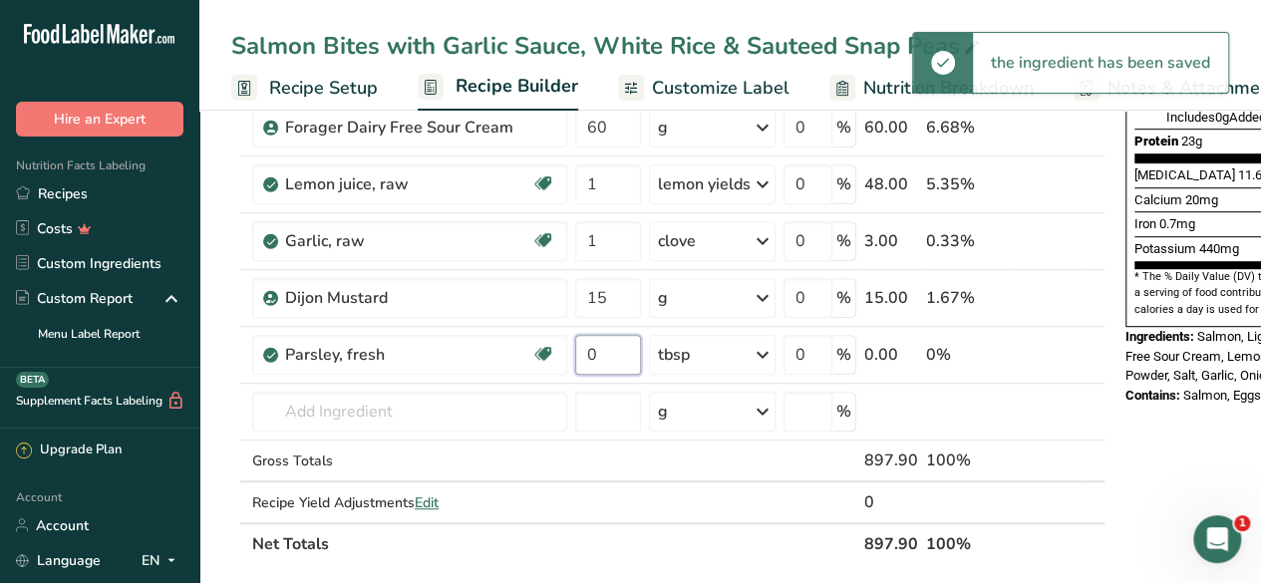
click at [592, 345] on input "0" at bounding box center [608, 355] width 66 height 40
type input "1"
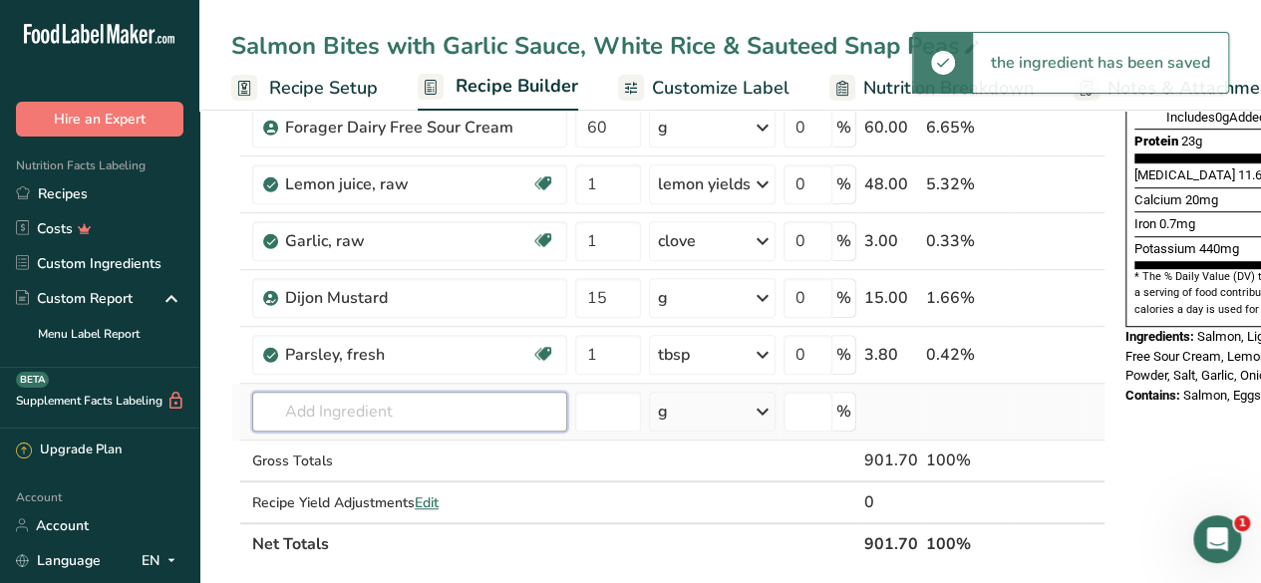
click at [407, 409] on div "Ingredient * Amount * Unit * Waste * .a-a{fill:#347362;}.b-a{fill:#fff;} Grams …" at bounding box center [668, 140] width 874 height 849
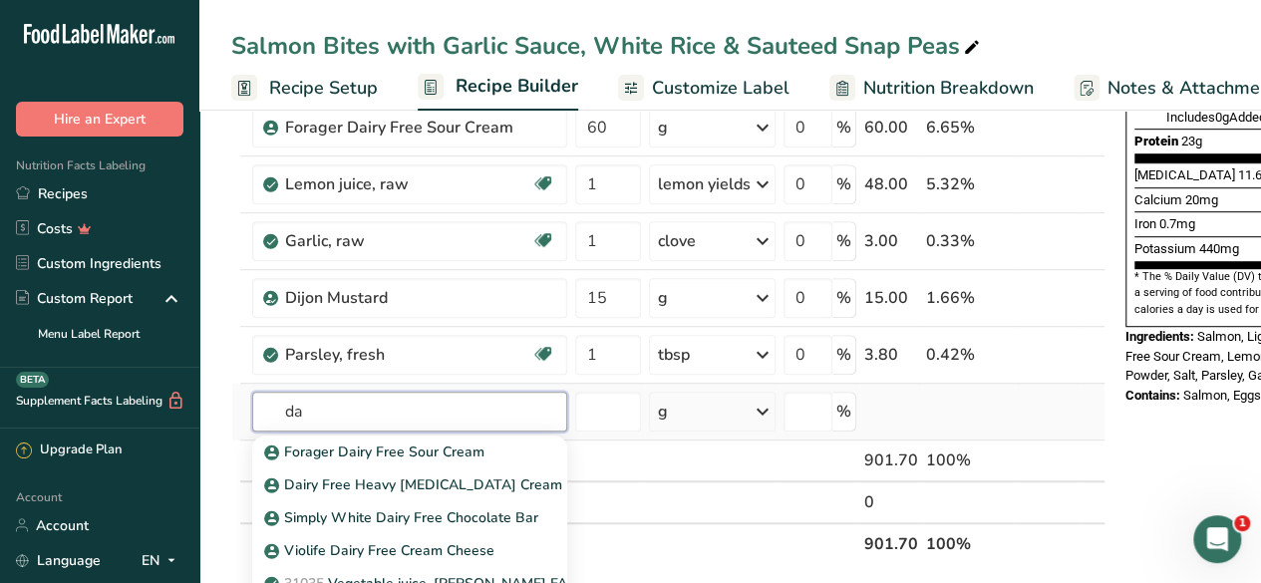
type input "d"
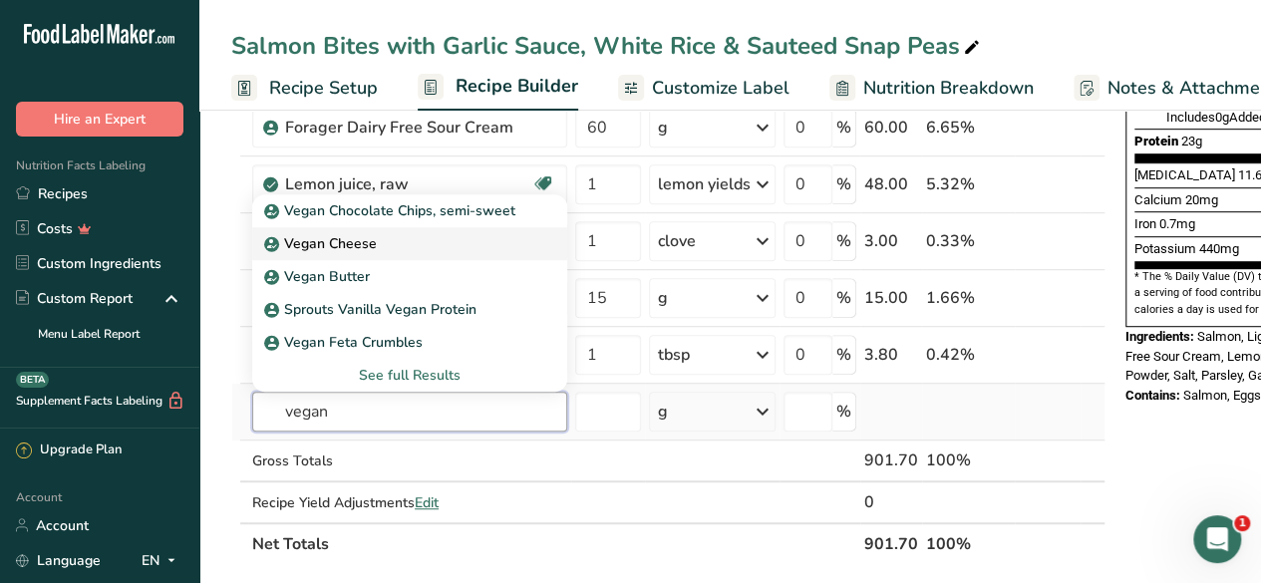
type input "vegan"
click at [417, 234] on div "Vegan Cheese" at bounding box center [393, 243] width 251 height 21
type input "Vegan Cheese"
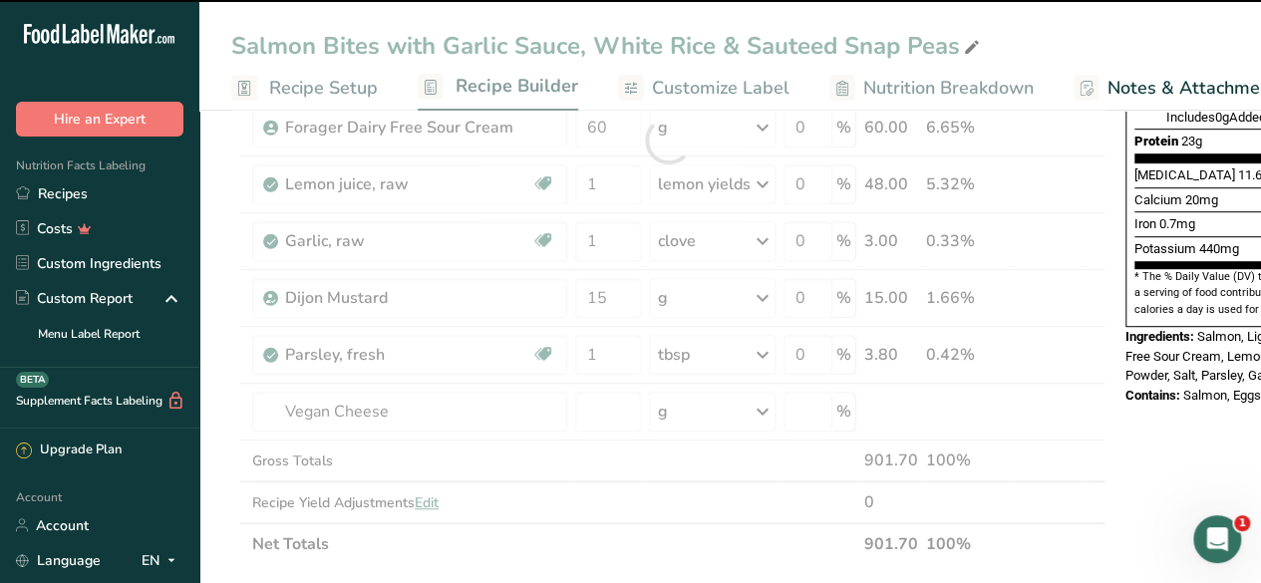
type input "0"
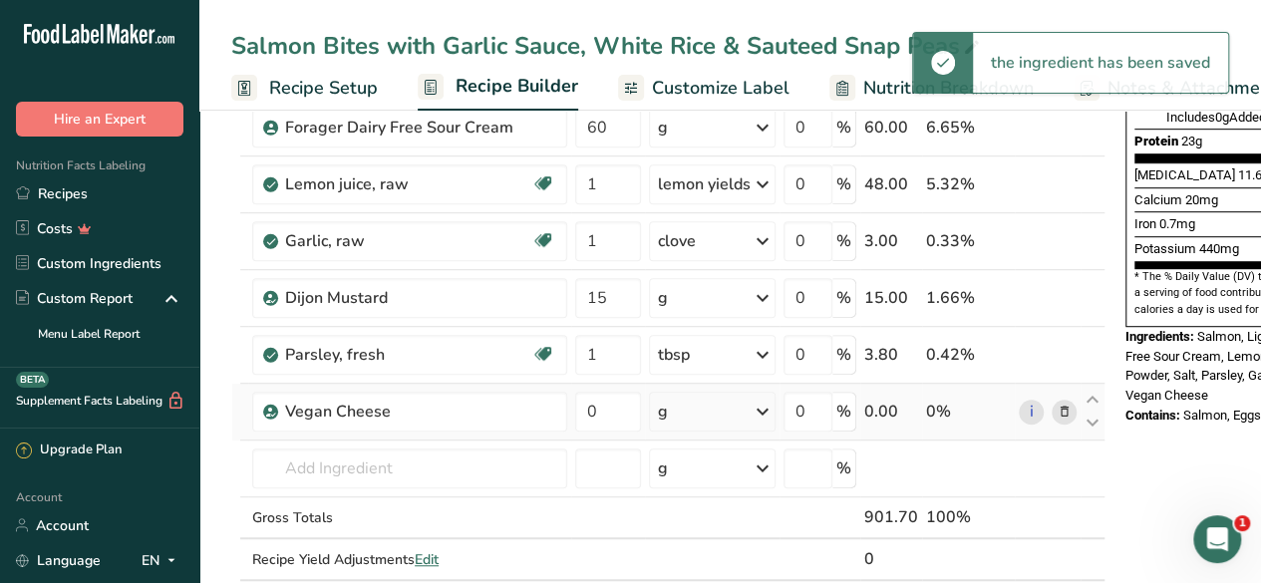
click at [715, 401] on div "g" at bounding box center [712, 412] width 127 height 40
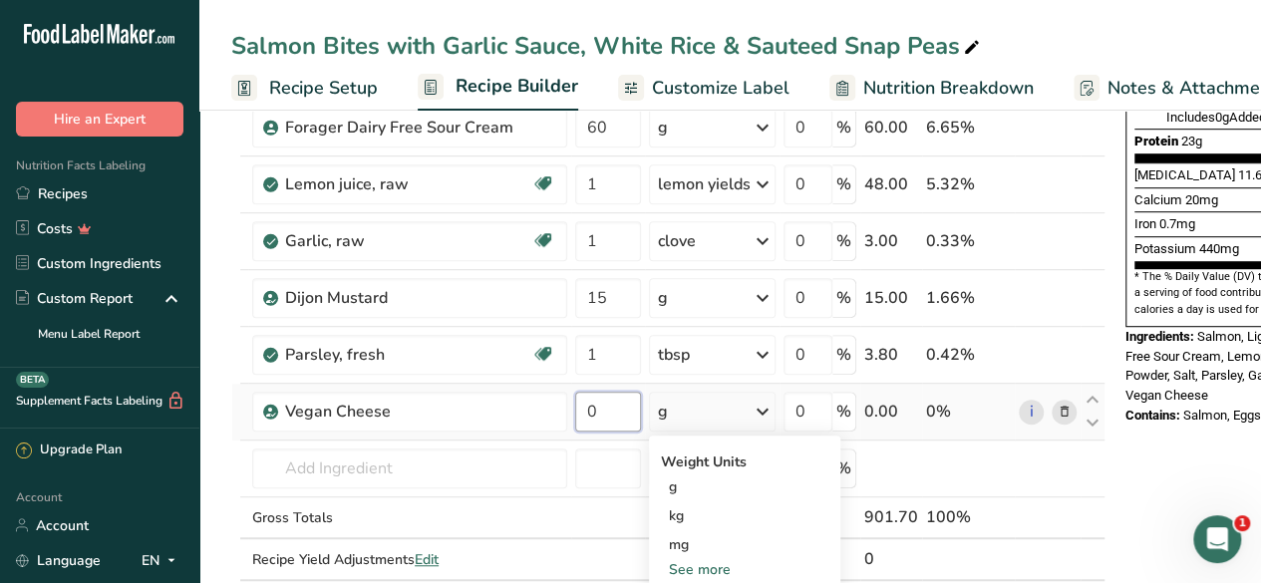
click at [604, 410] on input "0" at bounding box center [608, 412] width 66 height 40
type input "5"
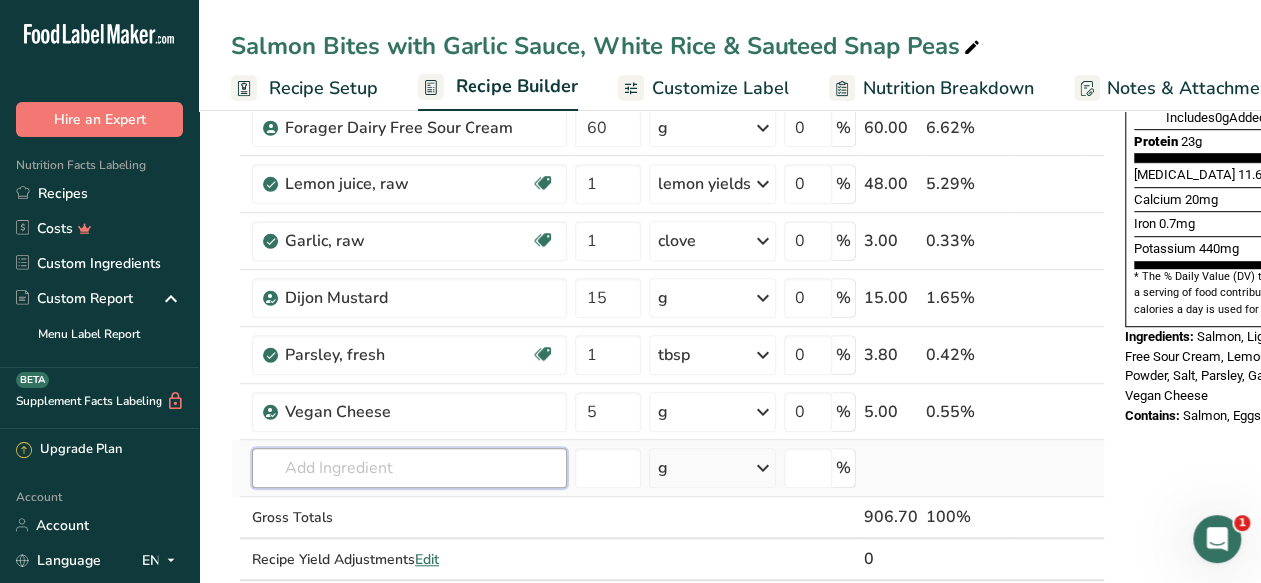
click at [431, 469] on div "Ingredient * Amount * Unit * Waste * .a-a{fill:#347362;}.b-a{fill:#fff;} Grams …" at bounding box center [668, 169] width 874 height 906
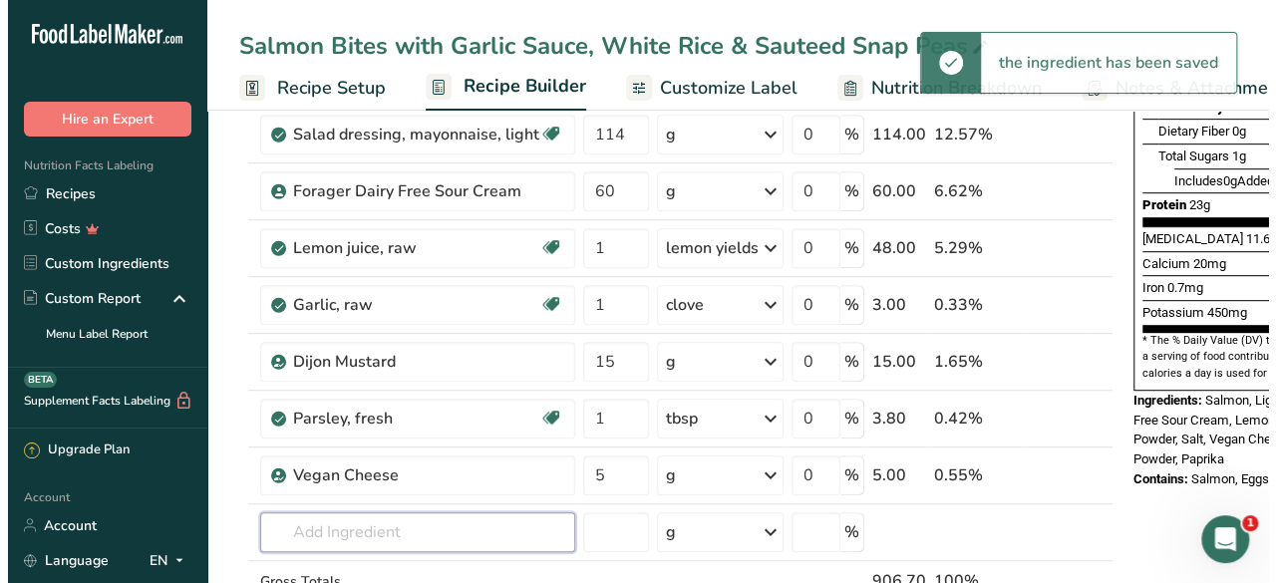
scroll to position [473, 0]
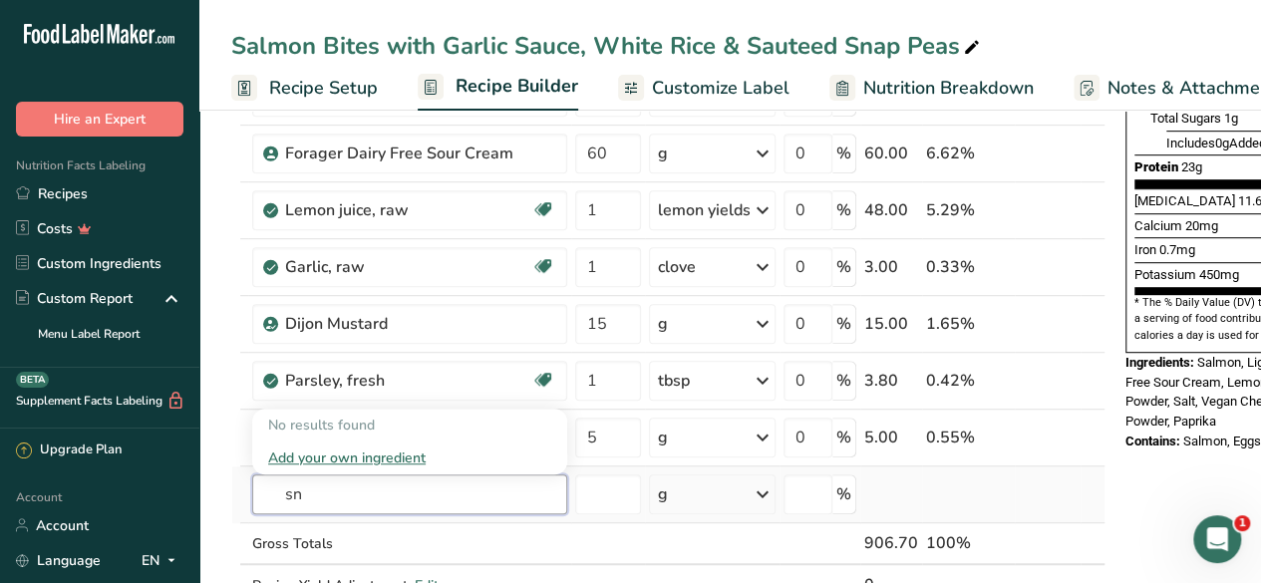
type input "s"
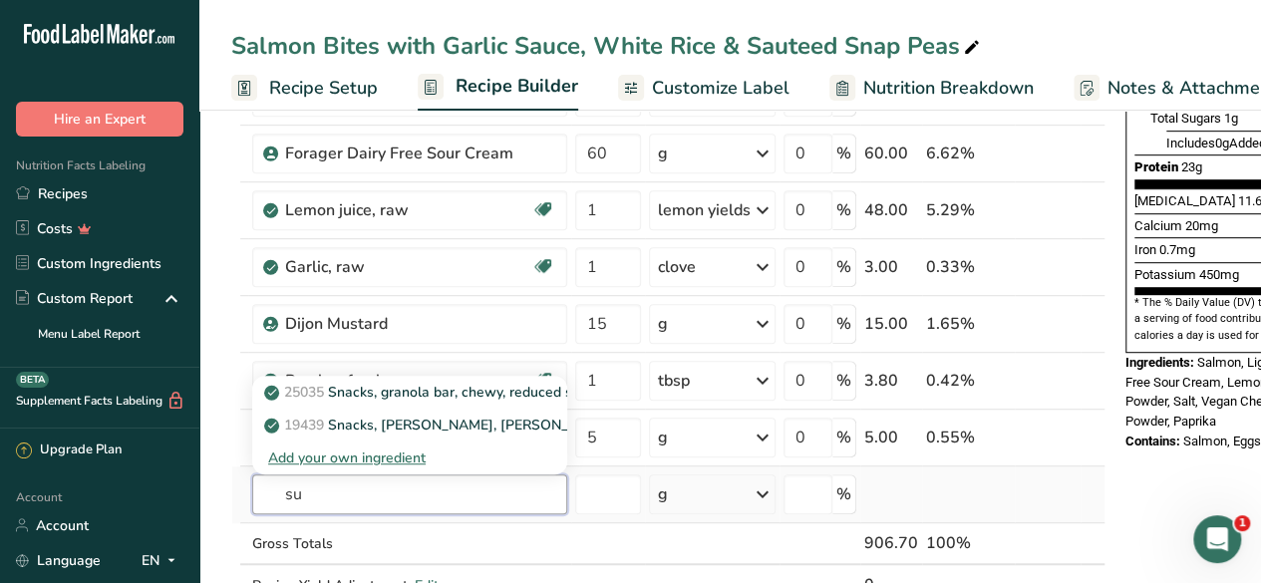
type input "s"
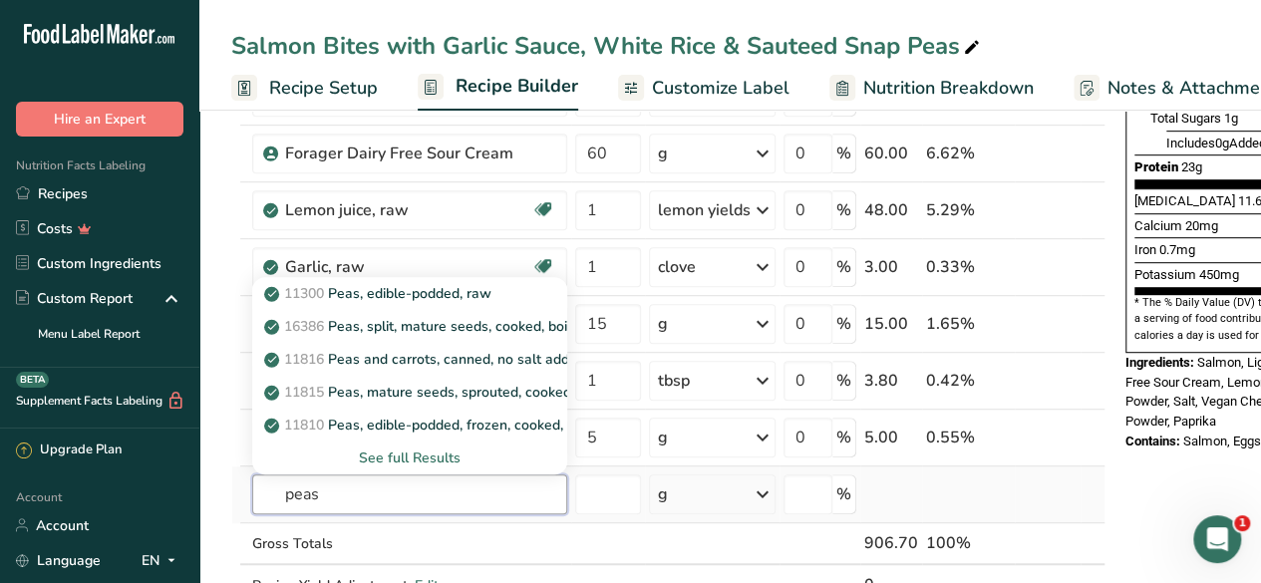
type input "peas"
click at [428, 452] on div "See full Results" at bounding box center [409, 457] width 283 height 21
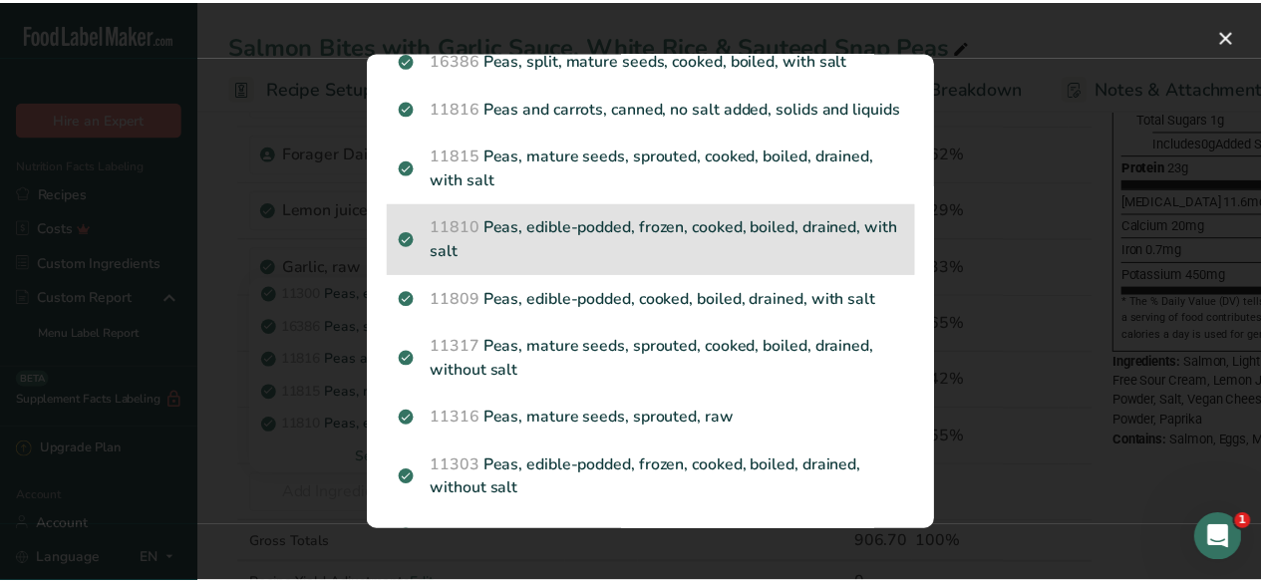
scroll to position [0, 0]
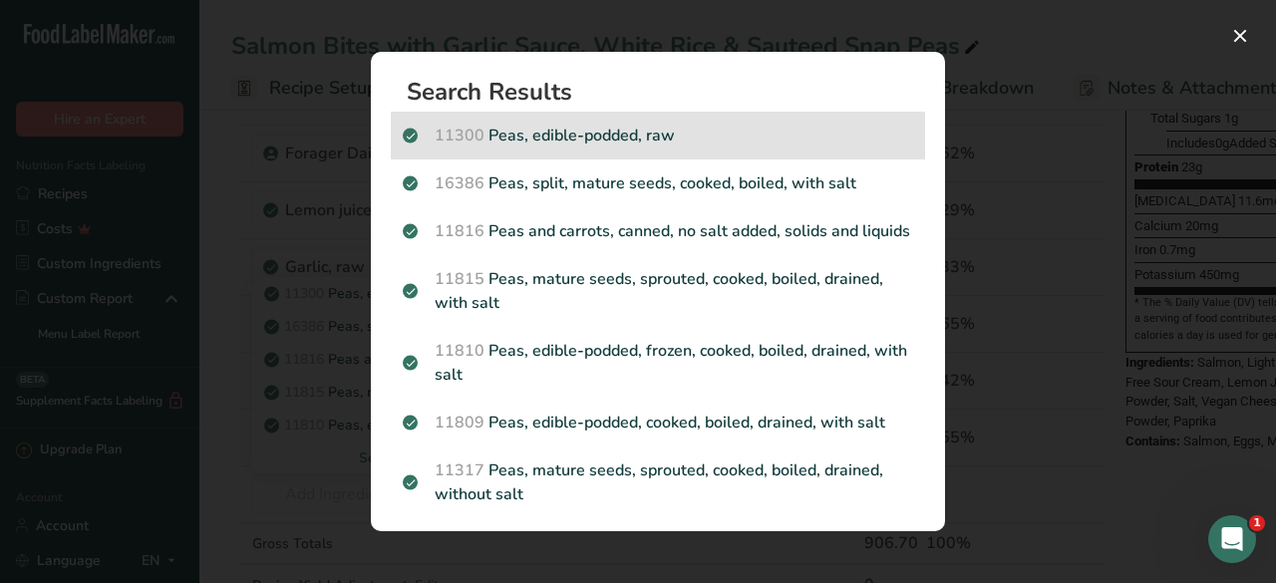
click at [754, 133] on p "11300 Peas, edible-podded, raw" at bounding box center [658, 136] width 510 height 24
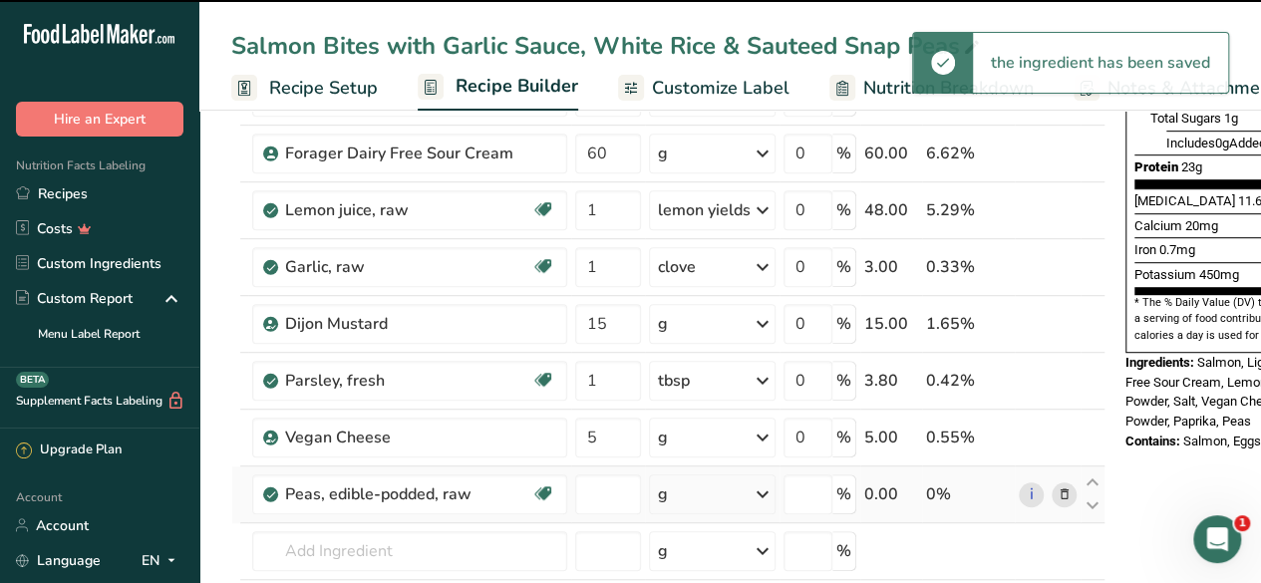
type input "0"
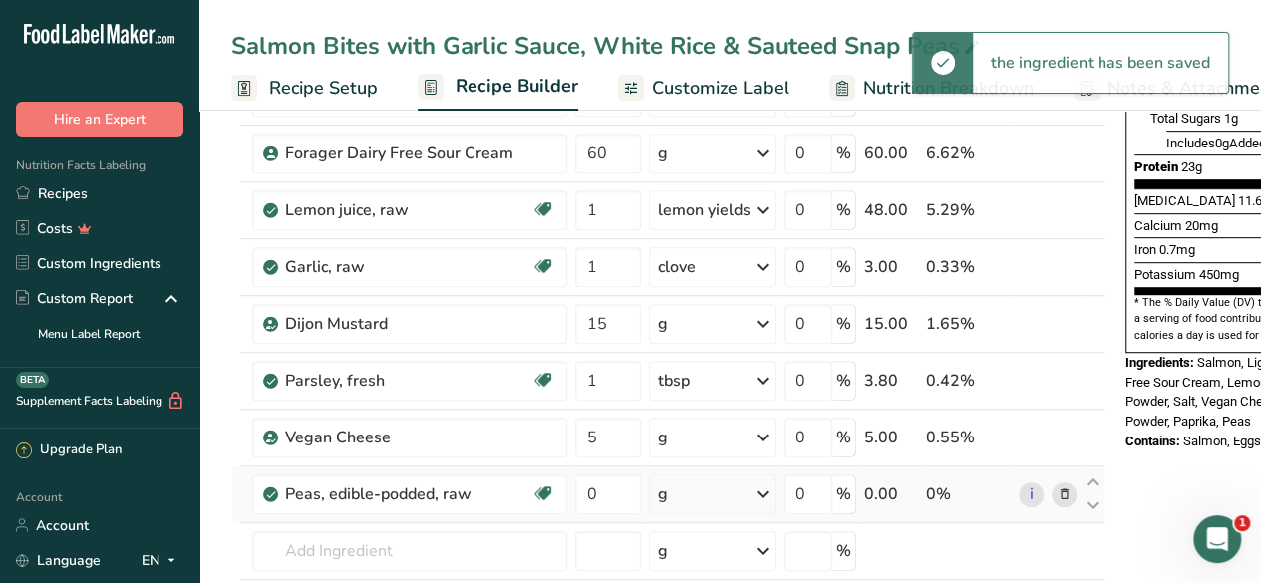
click at [743, 490] on div "g" at bounding box center [712, 494] width 127 height 40
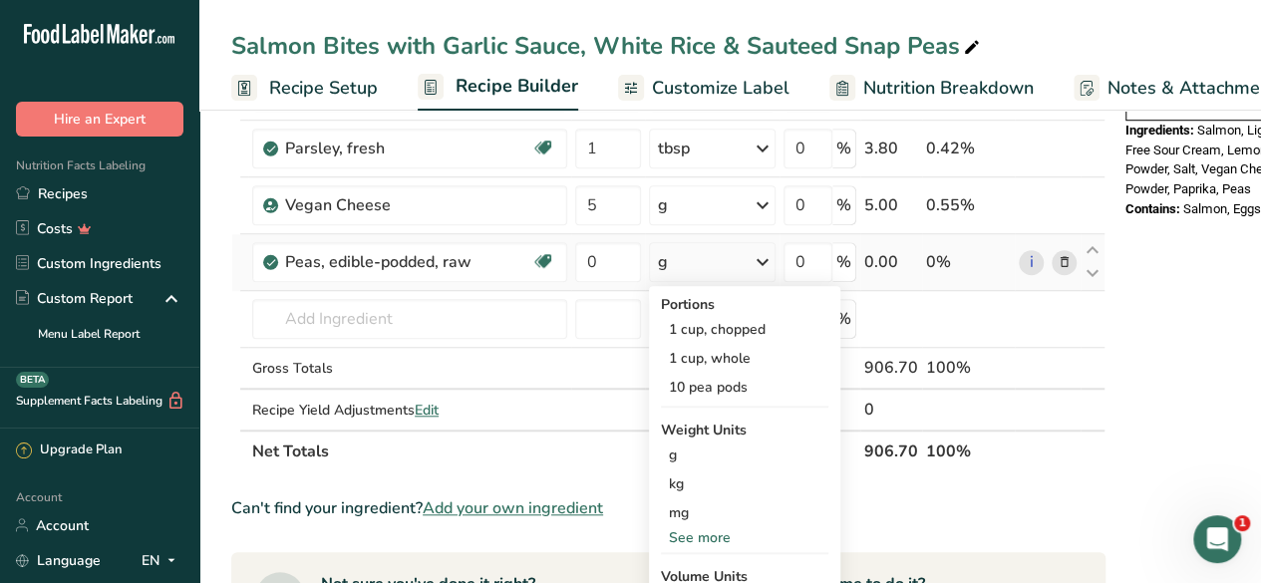
scroll to position [707, 0]
click at [705, 526] on div "See more" at bounding box center [744, 536] width 167 height 21
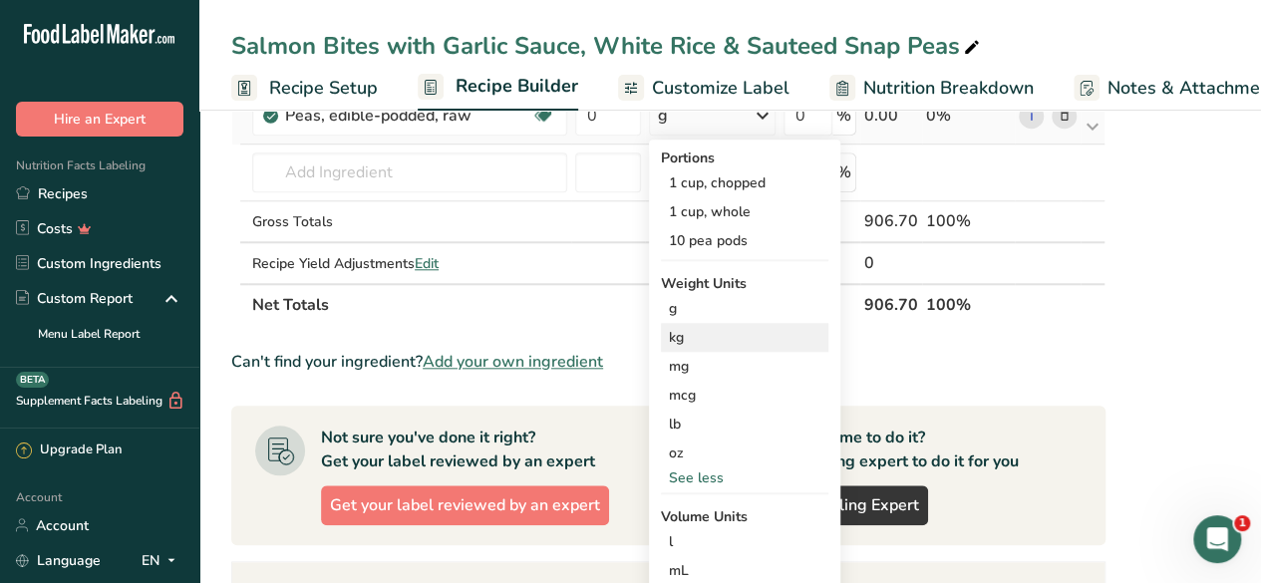
scroll to position [853, 0]
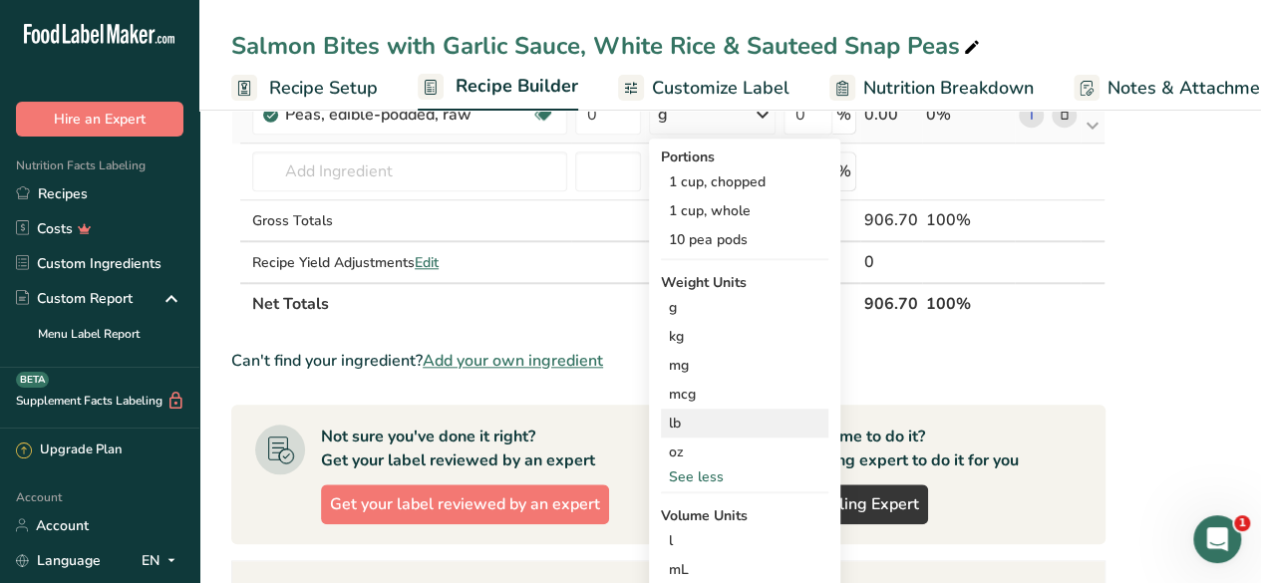
click at [706, 423] on div "lb" at bounding box center [744, 423] width 167 height 29
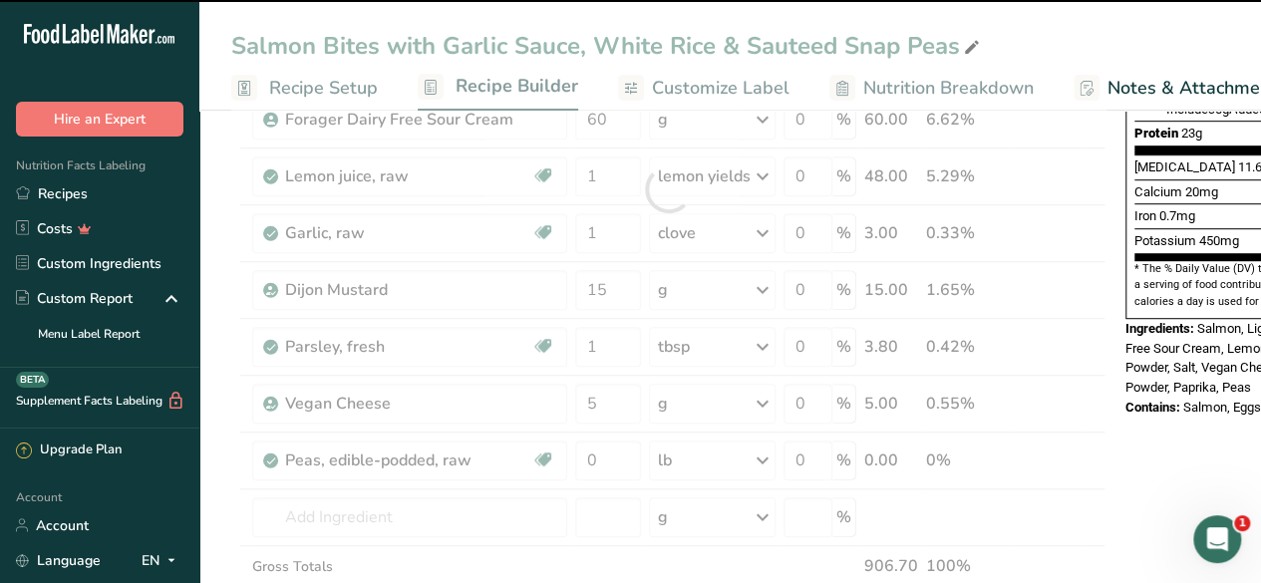
scroll to position [506, 0]
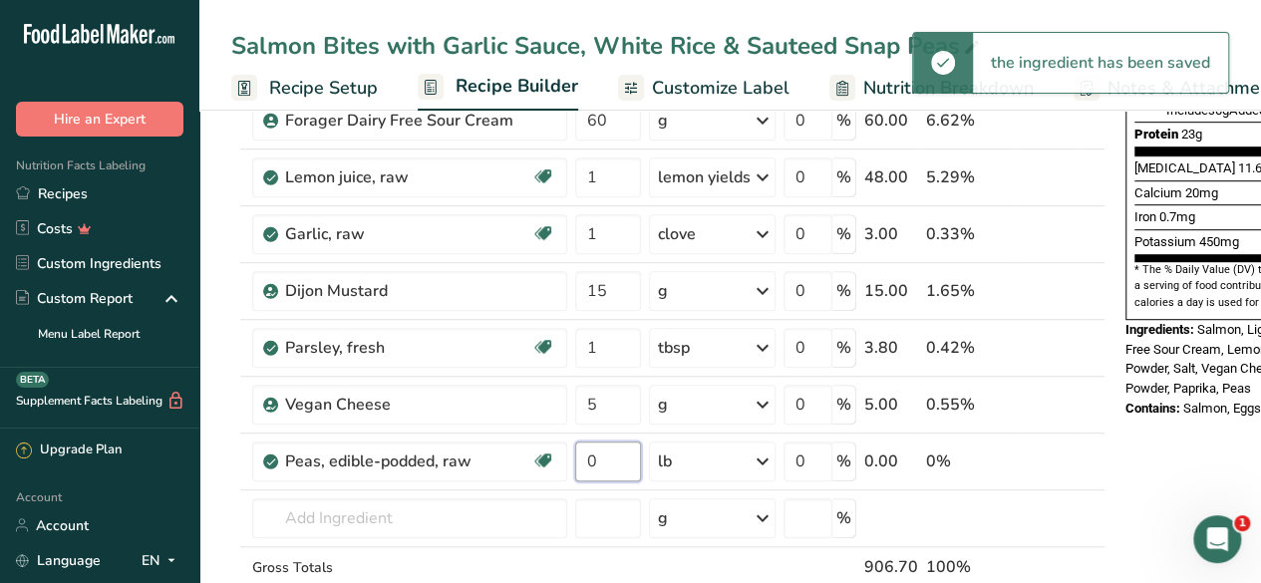
click at [610, 455] on input "0" at bounding box center [608, 461] width 66 height 40
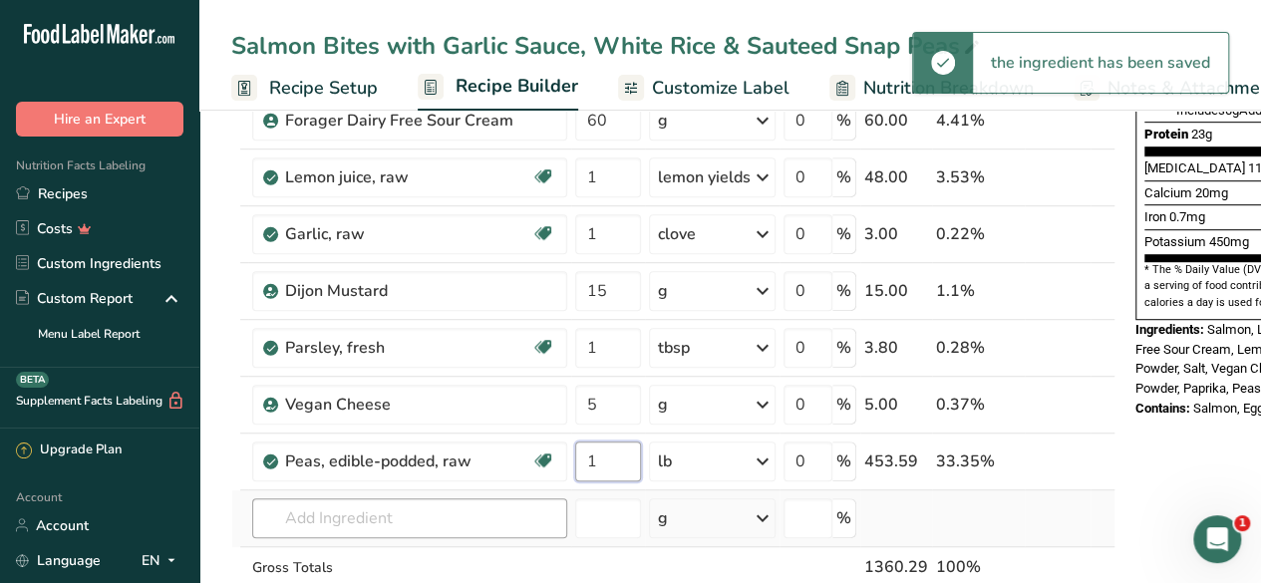
type input "1"
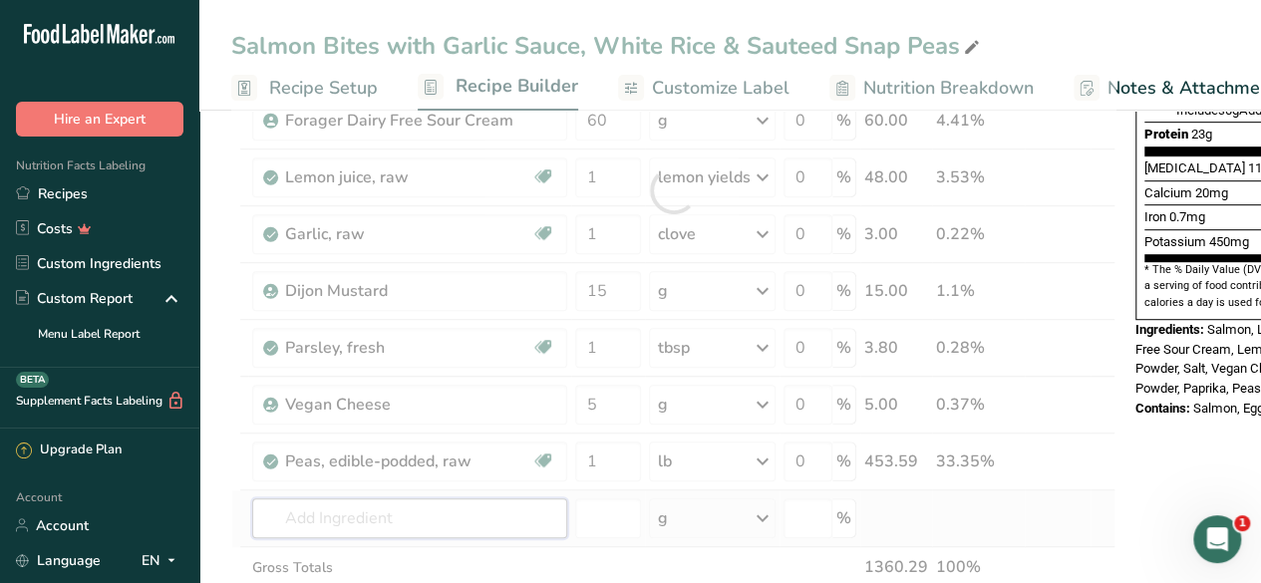
click at [440, 512] on div "Ingredient * Amount * Unit * Waste * .a-a{fill:#347362;}.b-a{fill:#fff;} Grams …" at bounding box center [673, 190] width 884 height 963
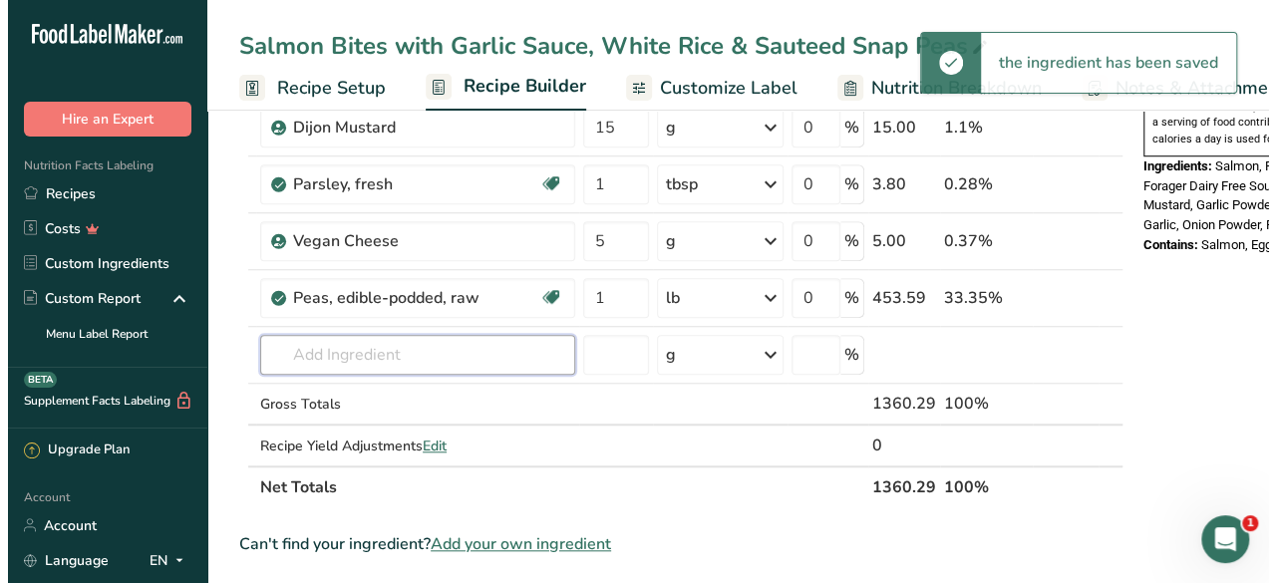
scroll to position [672, 0]
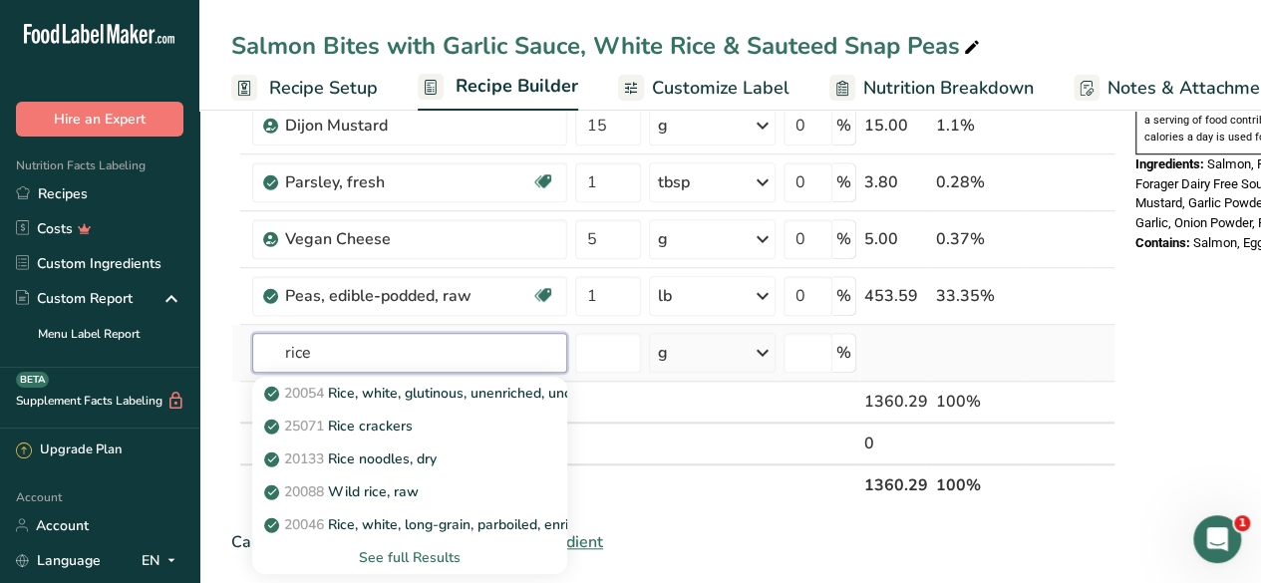
type input "rice"
click at [451, 560] on div "See full Results" at bounding box center [409, 557] width 283 height 21
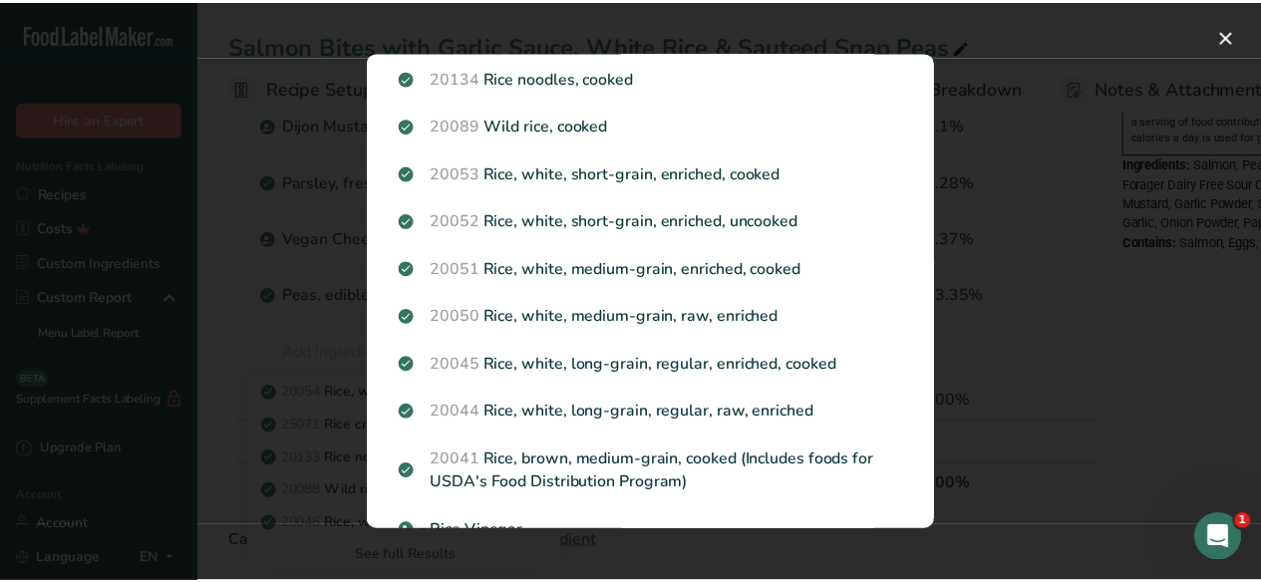
scroll to position [580, 0]
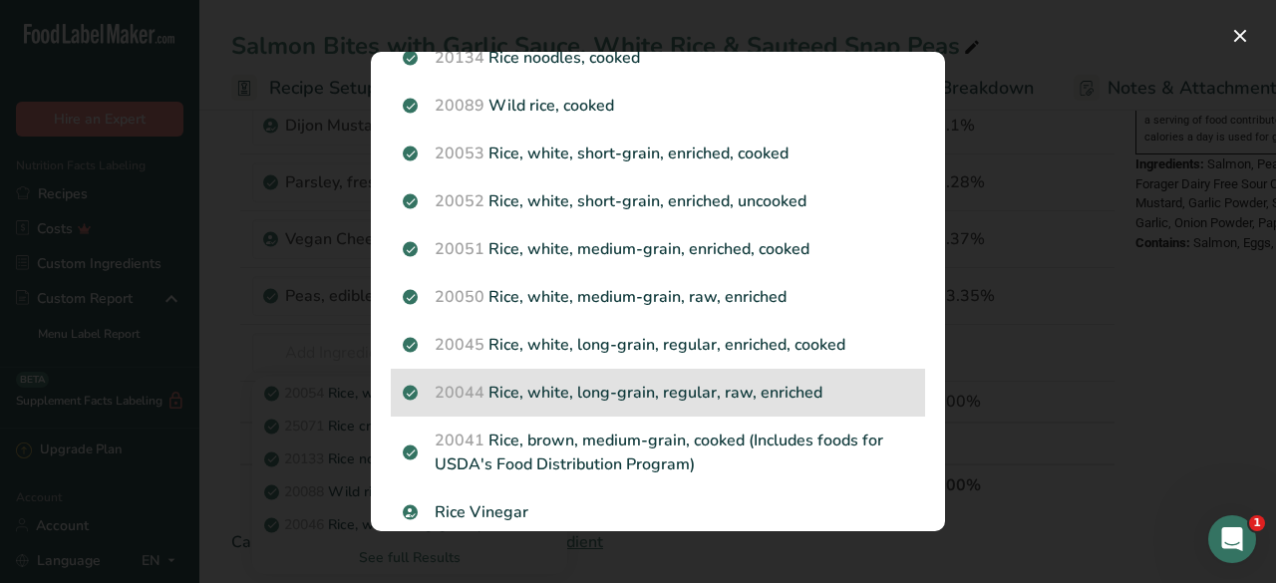
click at [729, 400] on p "20044 Rice, white, long-grain, regular, raw, enriched" at bounding box center [658, 393] width 510 height 24
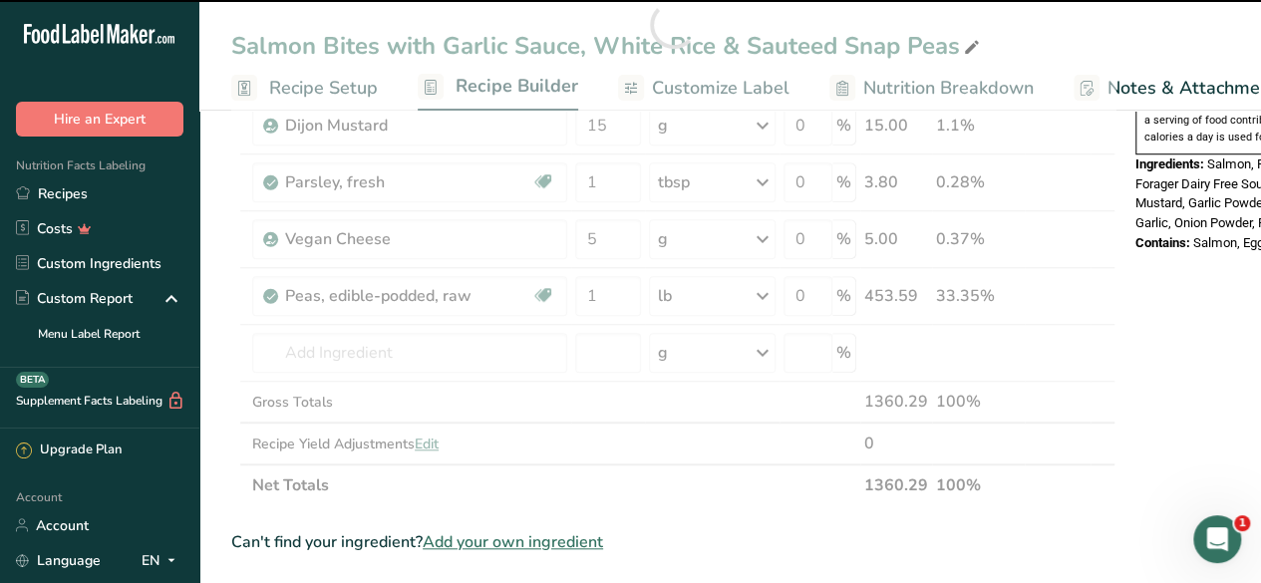
type input "0"
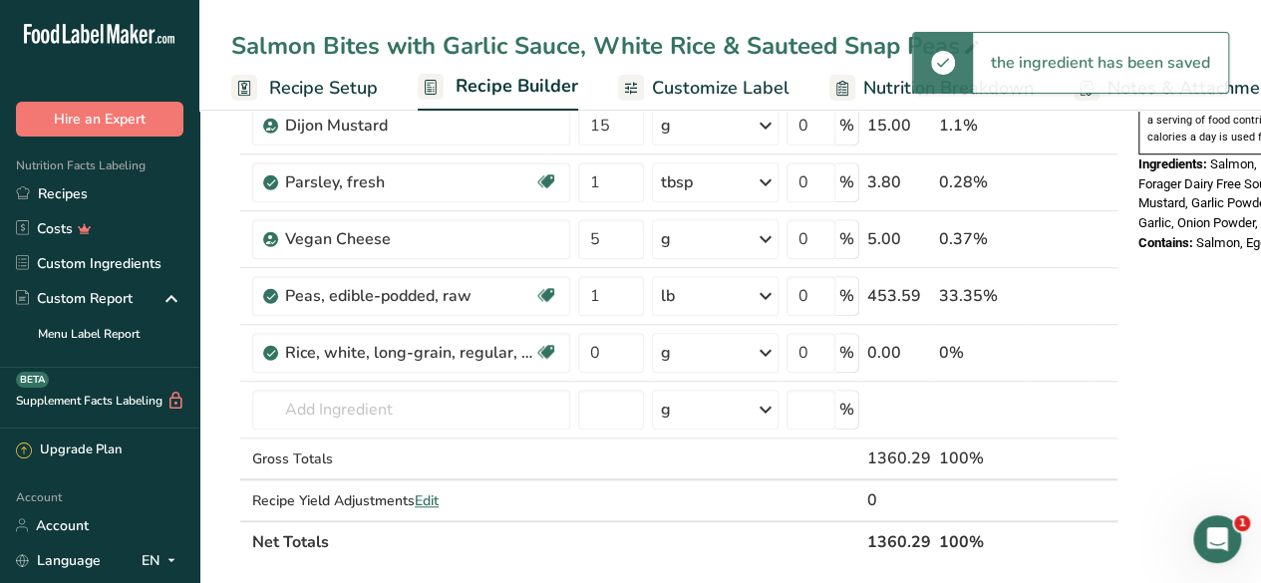
click at [713, 351] on div "g" at bounding box center [715, 353] width 127 height 40
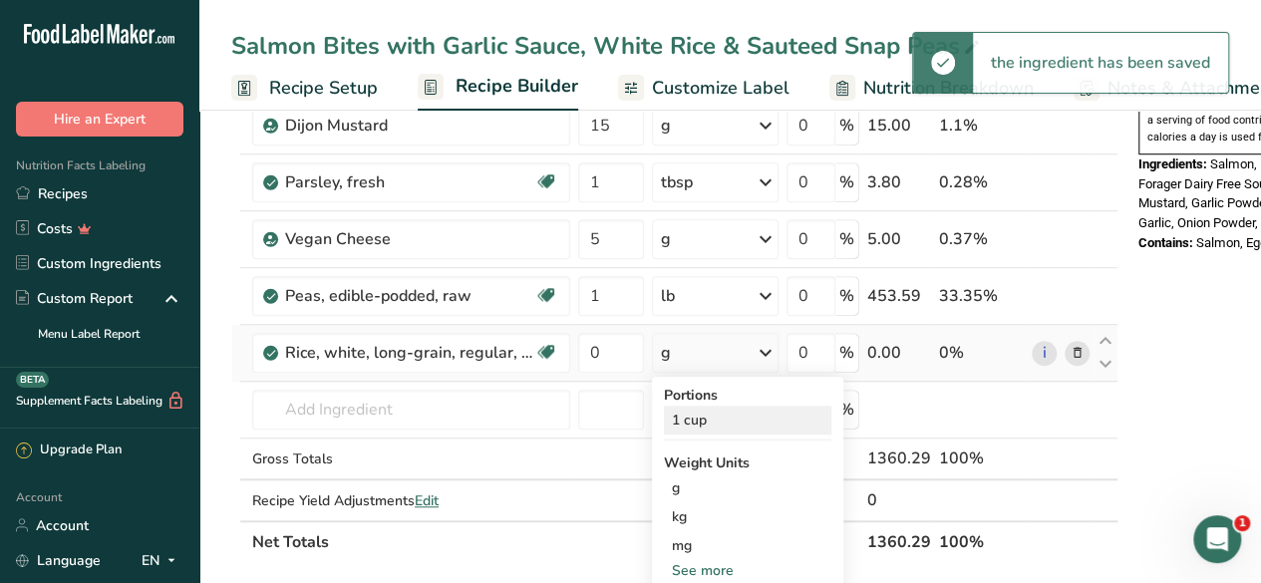
click at [711, 417] on div "1 cup" at bounding box center [747, 420] width 167 height 29
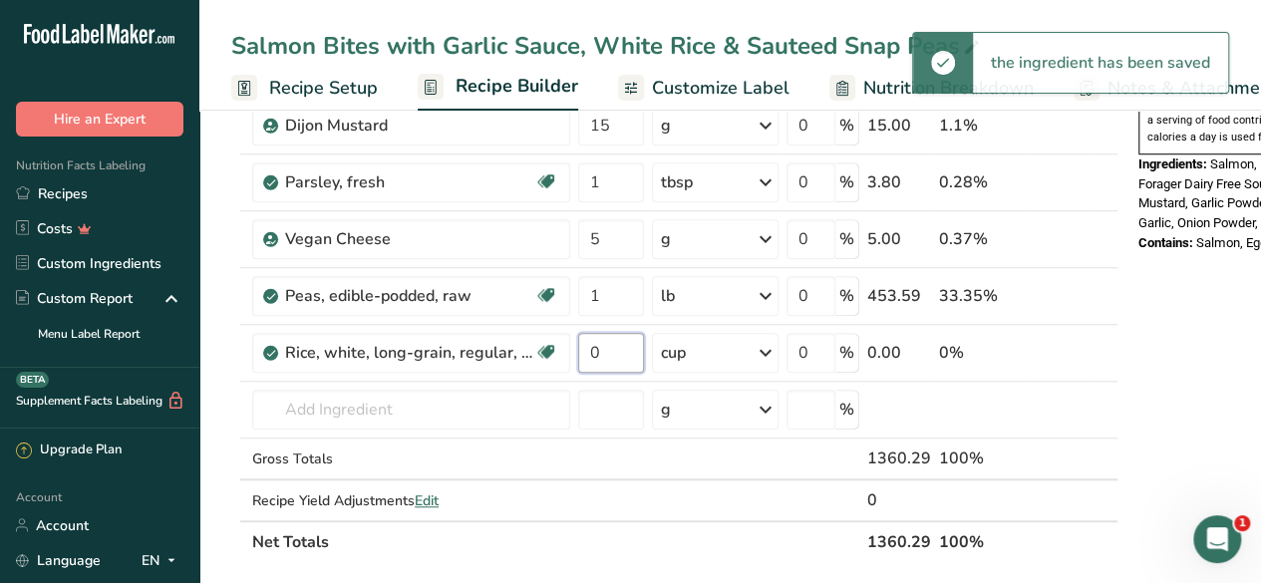
click at [616, 350] on input "0" at bounding box center [611, 353] width 66 height 40
type input "1"
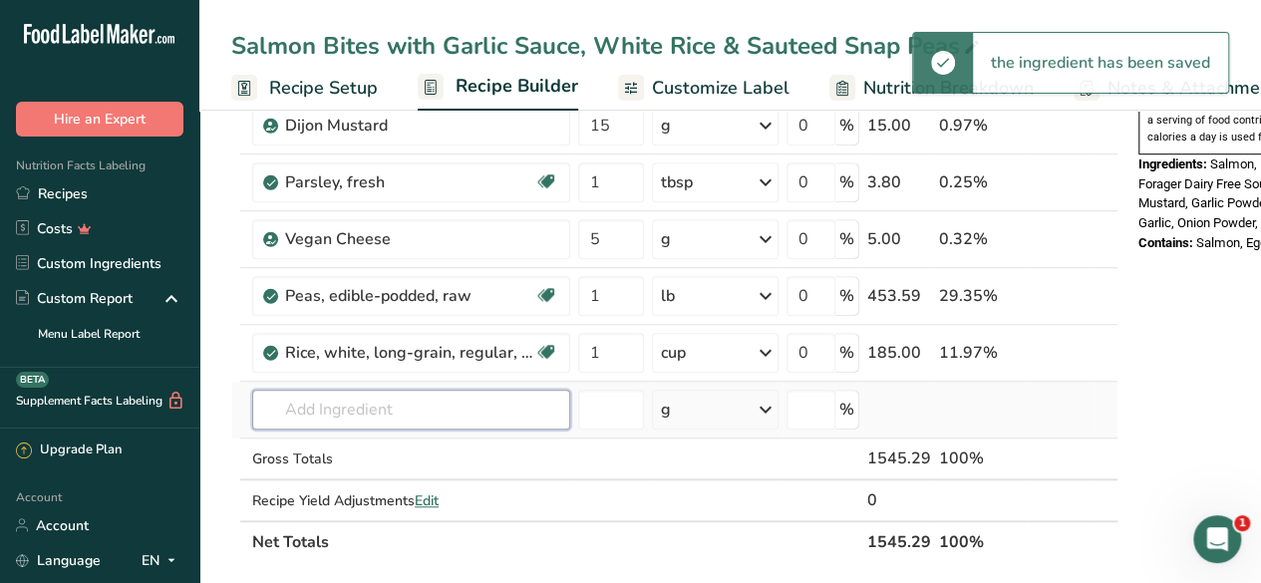
click at [476, 399] on div "Ingredient * Amount * Unit * Waste * .a-a{fill:#347362;}.b-a{fill:#fff;} Grams …" at bounding box center [674, 53] width 887 height 1019
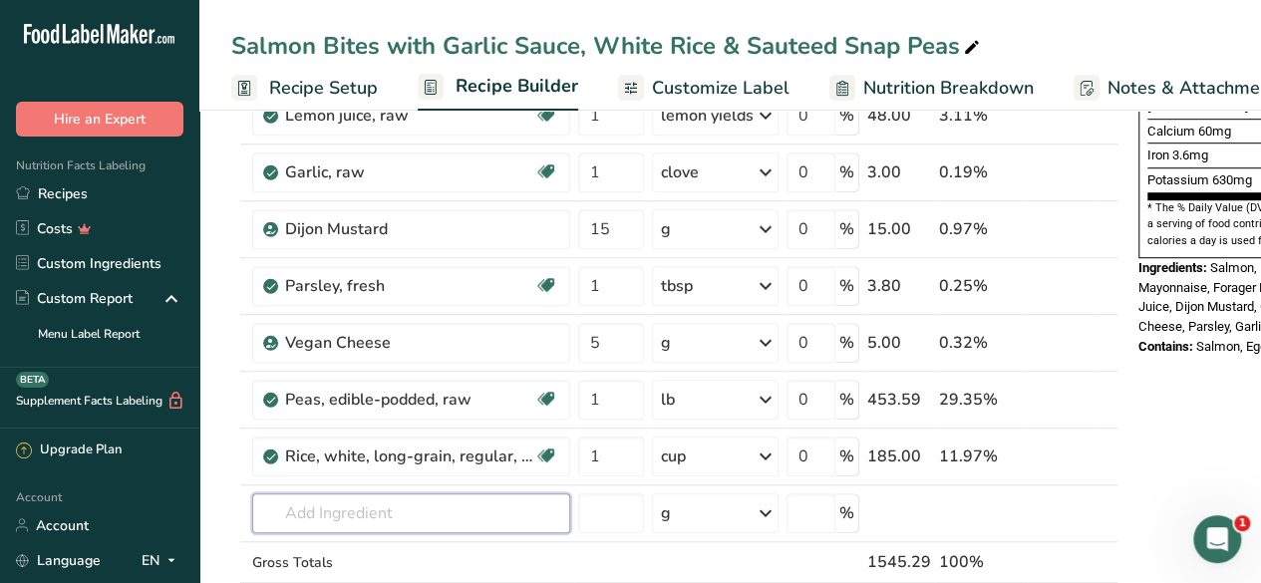
scroll to position [577, 0]
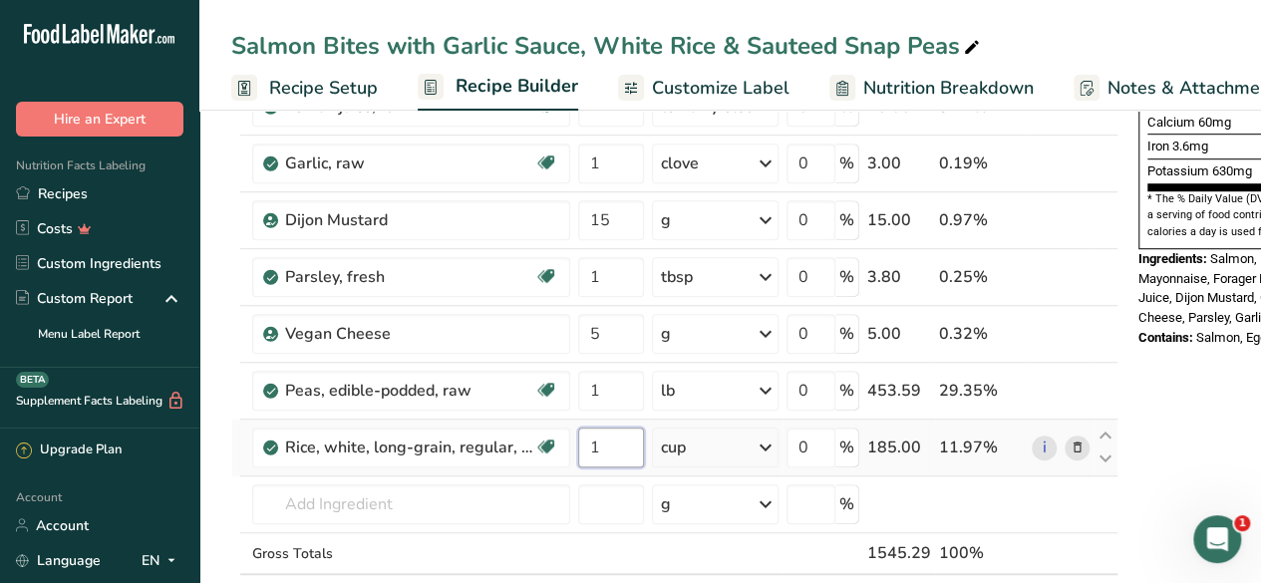
click at [606, 441] on input "1" at bounding box center [611, 447] width 66 height 40
type input "0.5"
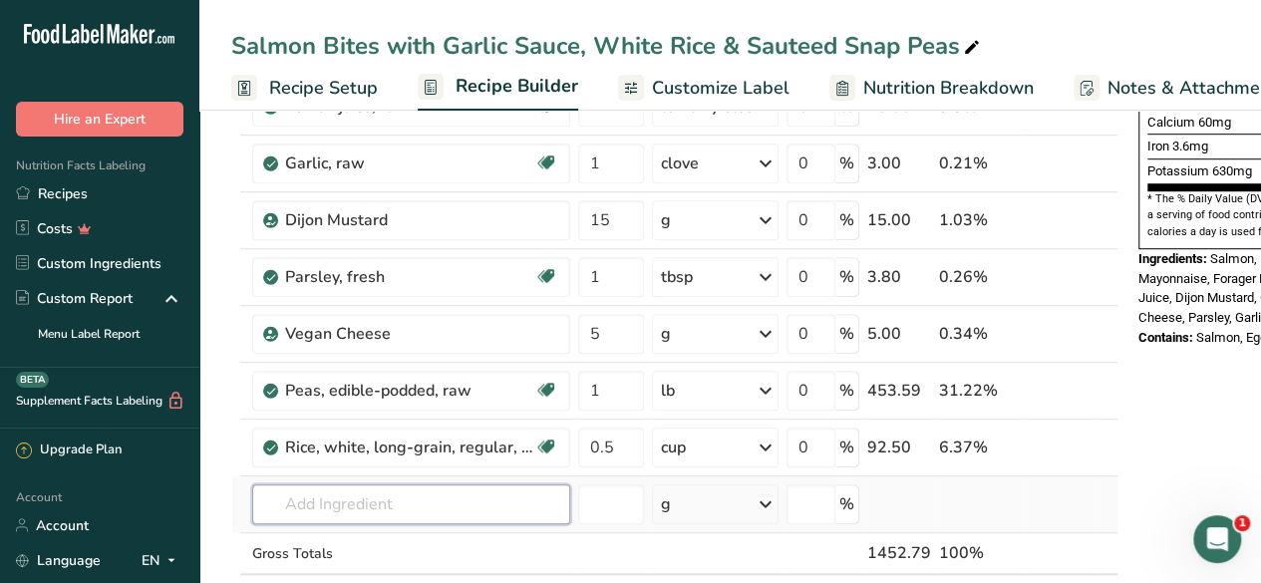
click at [457, 499] on div "Ingredient * Amount * Unit * Waste * .a-a{fill:#347362;}.b-a{fill:#fff;} Grams …" at bounding box center [674, 147] width 887 height 1019
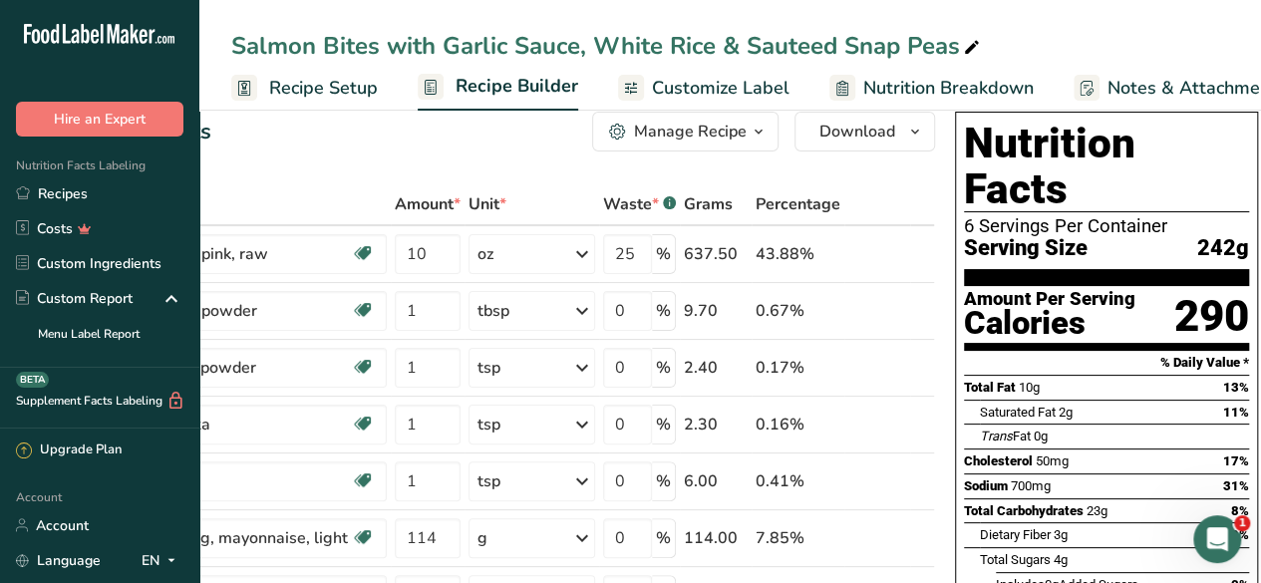
scroll to position [0, 4]
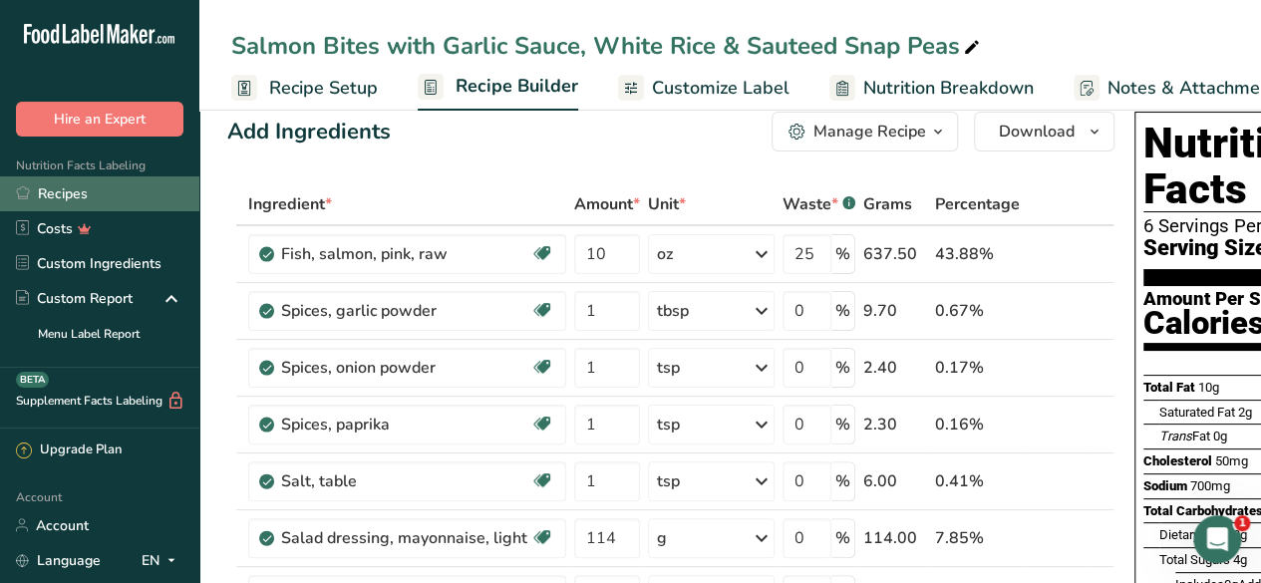
click at [115, 192] on link "Recipes" at bounding box center [99, 193] width 199 height 35
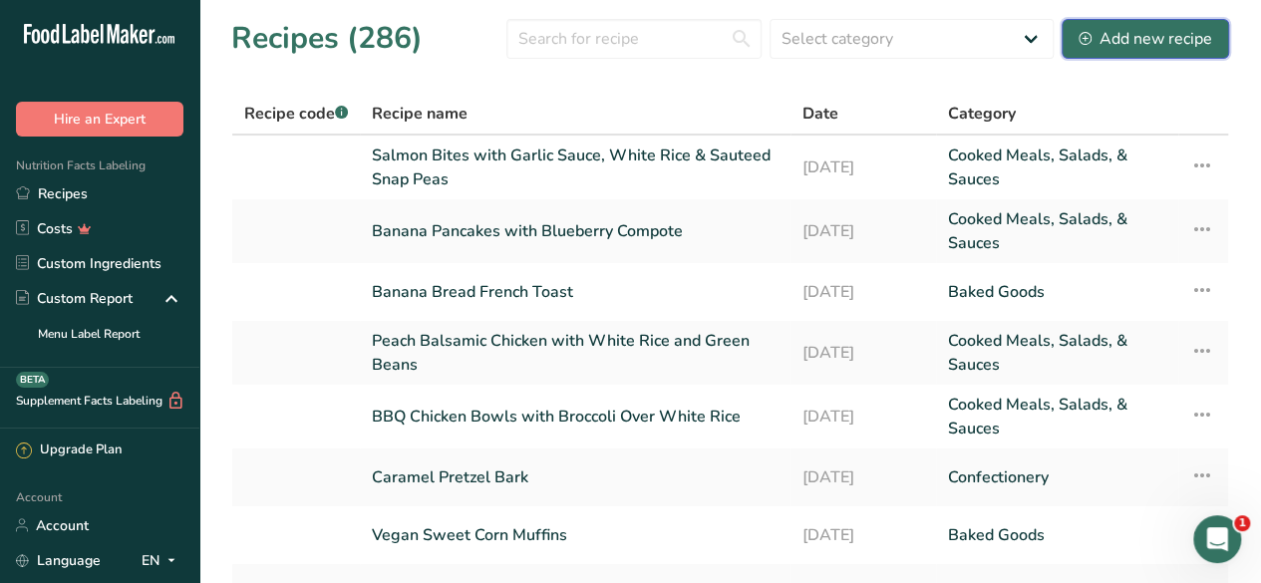
click at [1171, 45] on div "Add new recipe" at bounding box center [1145, 39] width 134 height 24
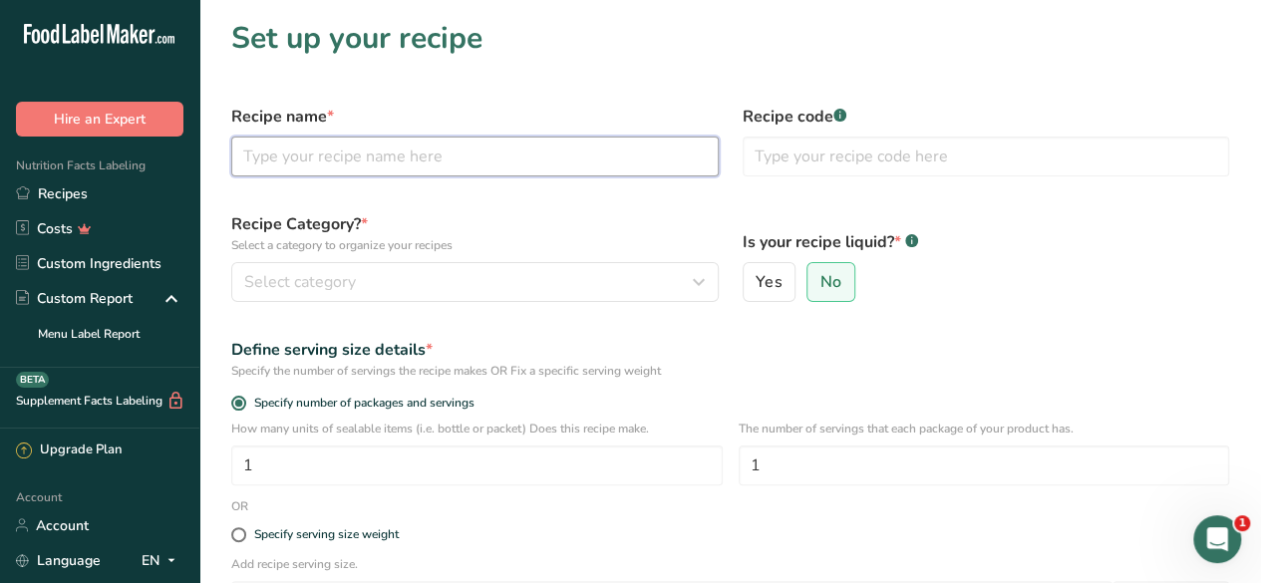
click at [376, 150] on input "text" at bounding box center [474, 157] width 487 height 40
paste input "Creamy Turkey & Mushroom Stroganoff over Egg Noodles"
type input "Creamy Turkey & Mushroom Stroganoff over Egg Noodles"
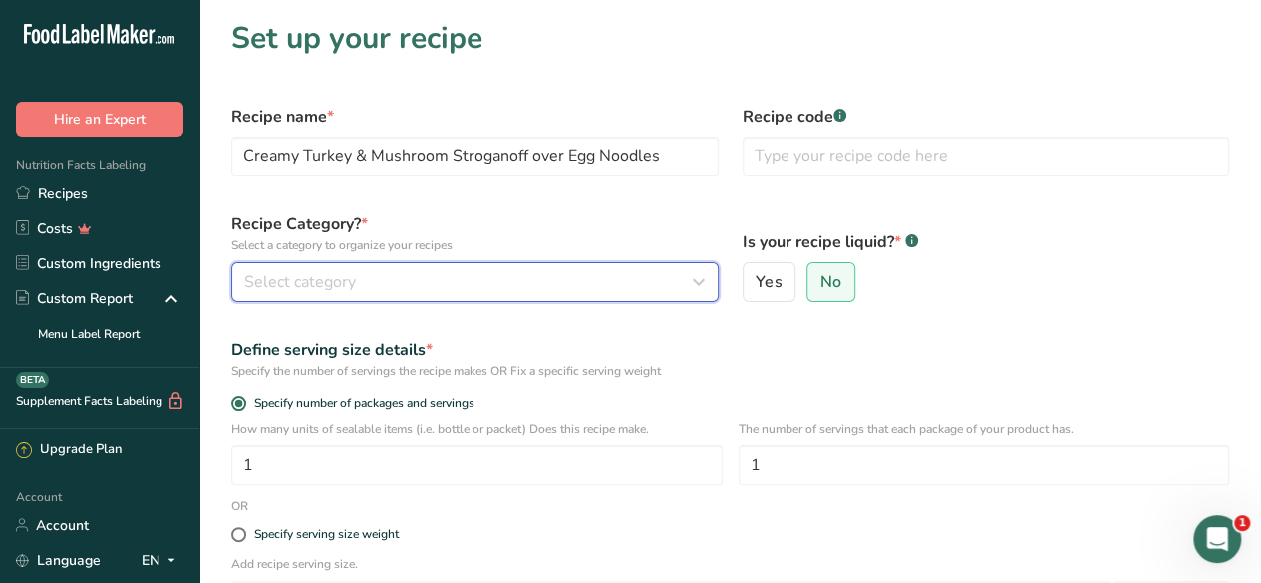
click at [482, 270] on div "Select category" at bounding box center [468, 282] width 449 height 24
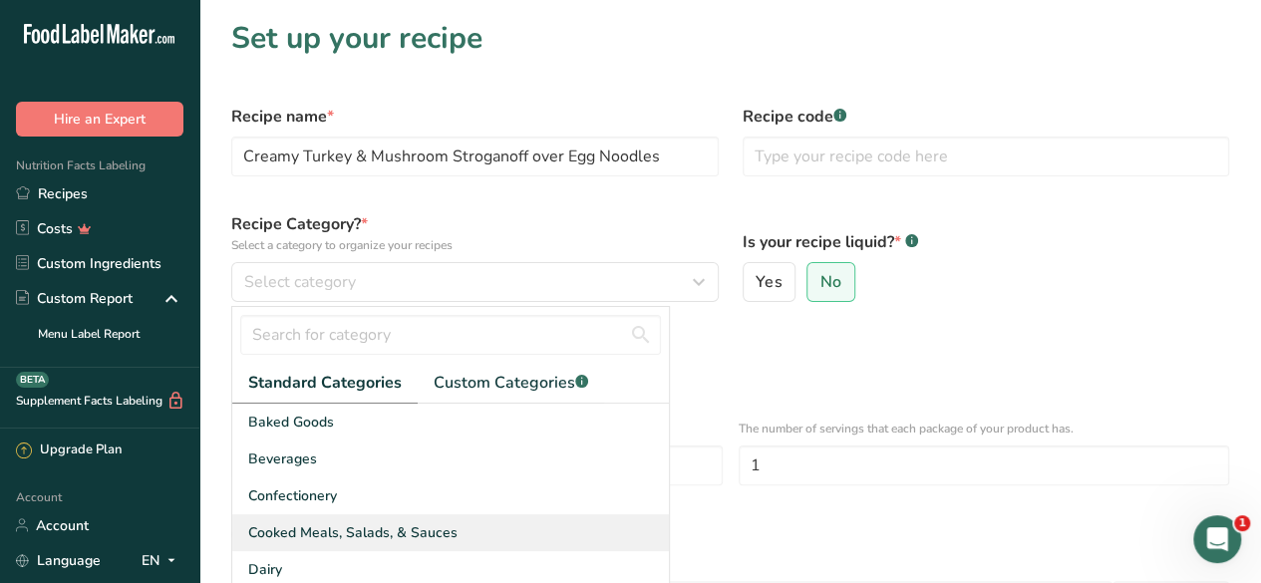
click at [468, 521] on div "Cooked Meals, Salads, & Sauces" at bounding box center [450, 532] width 436 height 37
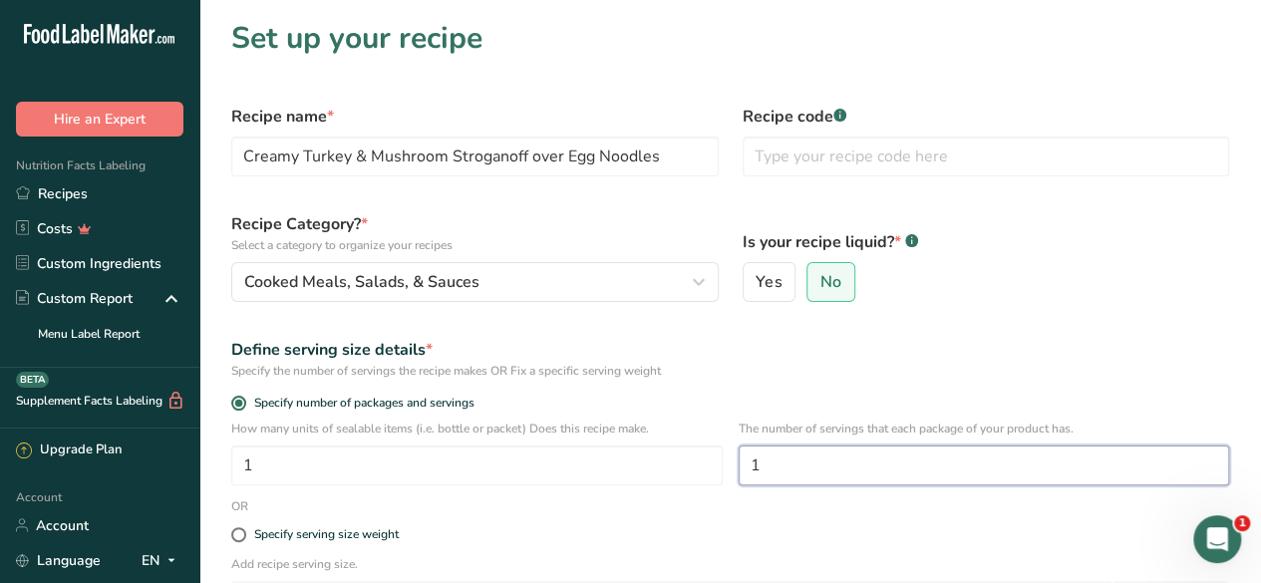
click at [778, 449] on input "1" at bounding box center [983, 465] width 491 height 40
type input "6"
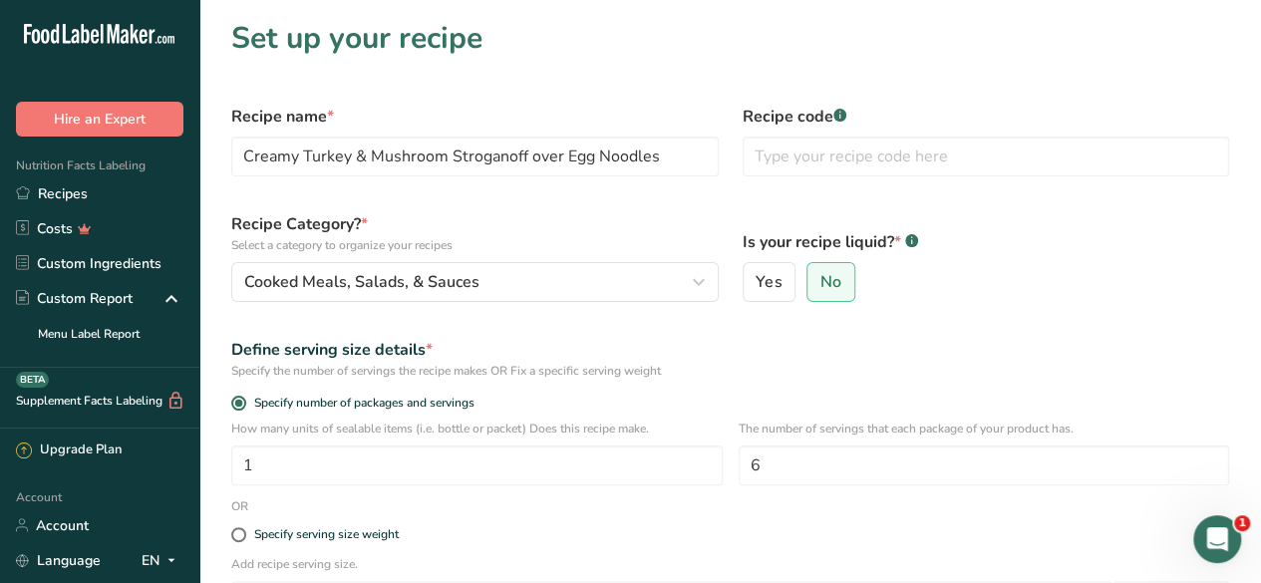
click at [907, 350] on div "Define serving size details *" at bounding box center [729, 350] width 997 height 24
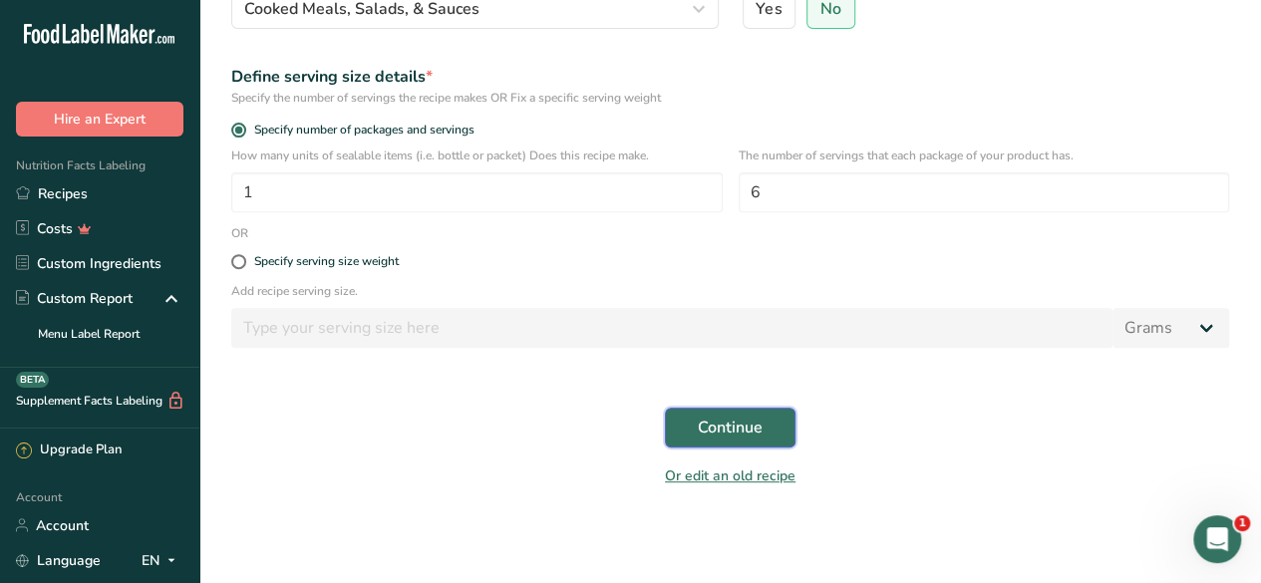
click at [745, 424] on span "Continue" at bounding box center [730, 428] width 65 height 24
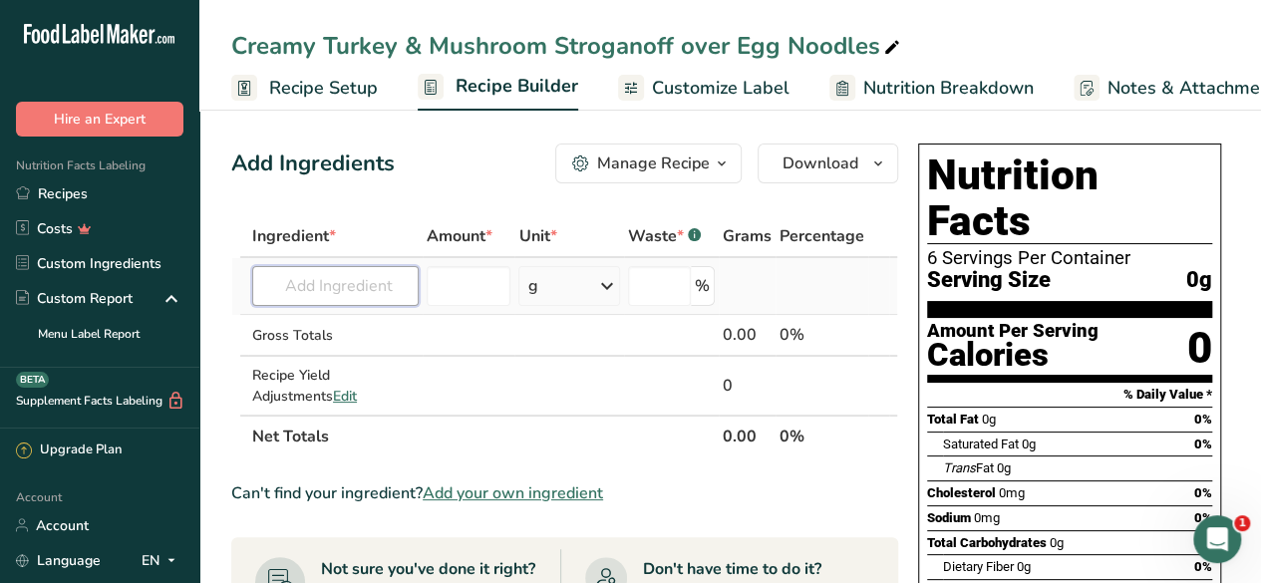
click at [321, 279] on input "text" at bounding box center [335, 286] width 166 height 40
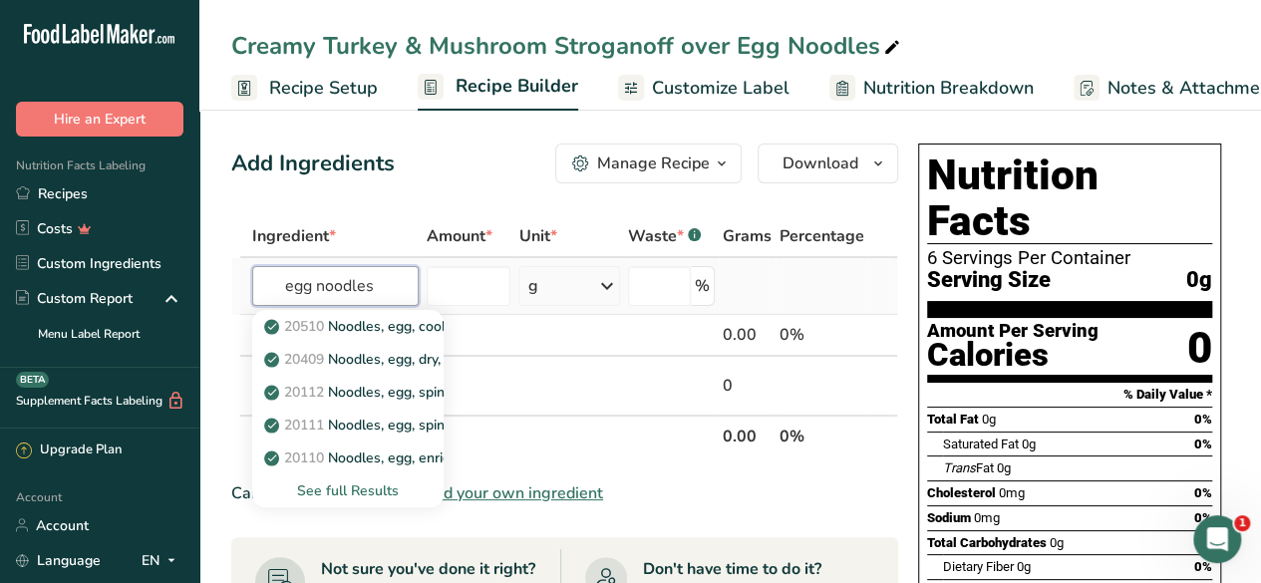
type input "egg noodles"
click at [375, 495] on div "See full Results" at bounding box center [347, 490] width 159 height 21
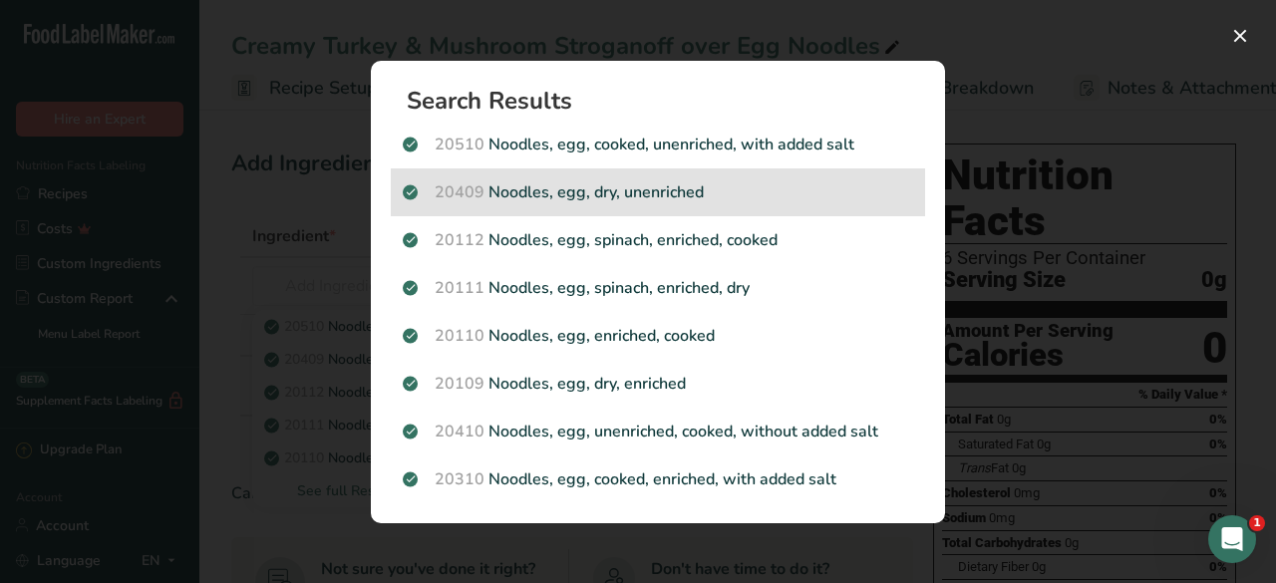
click at [743, 190] on p "20409 Noodles, egg, dry, unenriched" at bounding box center [658, 192] width 510 height 24
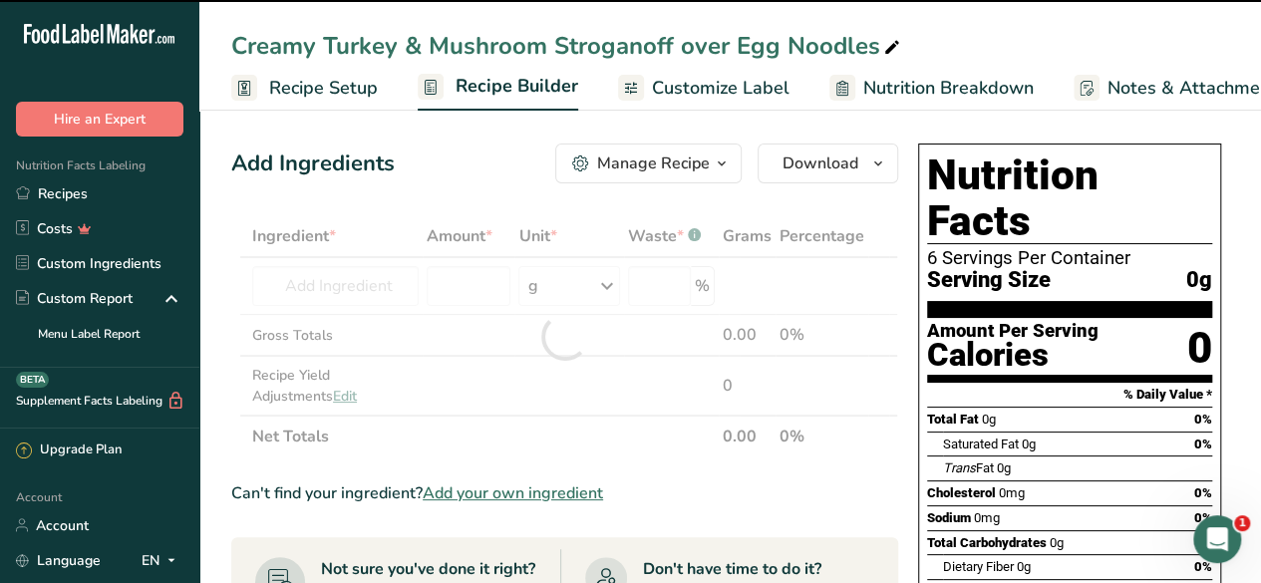
type input "0"
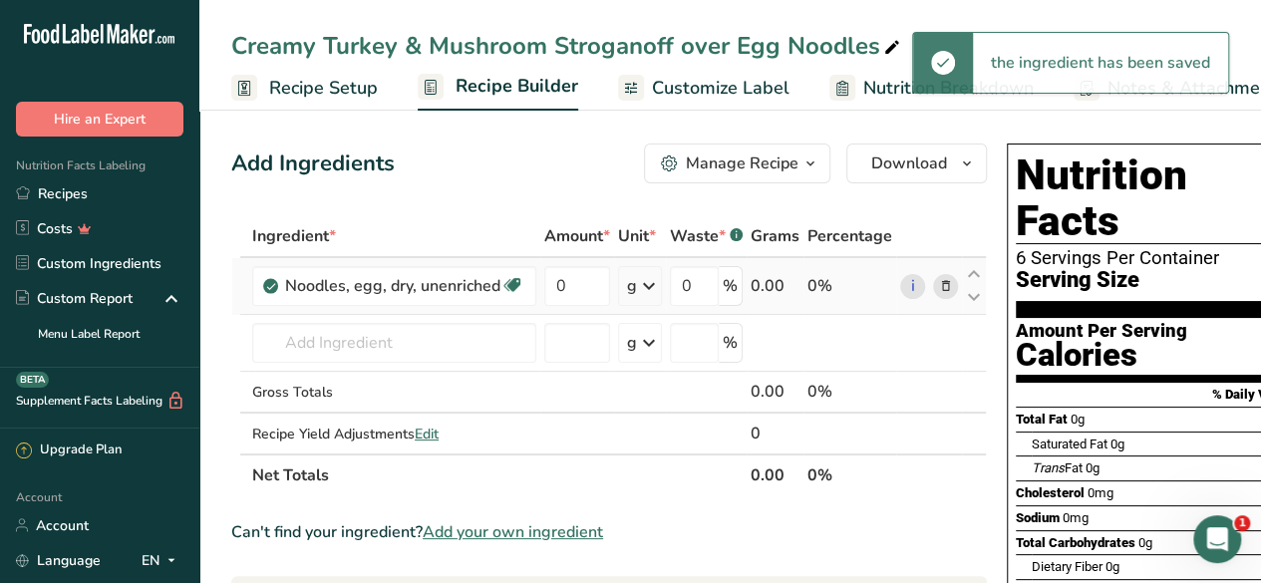
click at [659, 296] on icon at bounding box center [649, 286] width 24 height 36
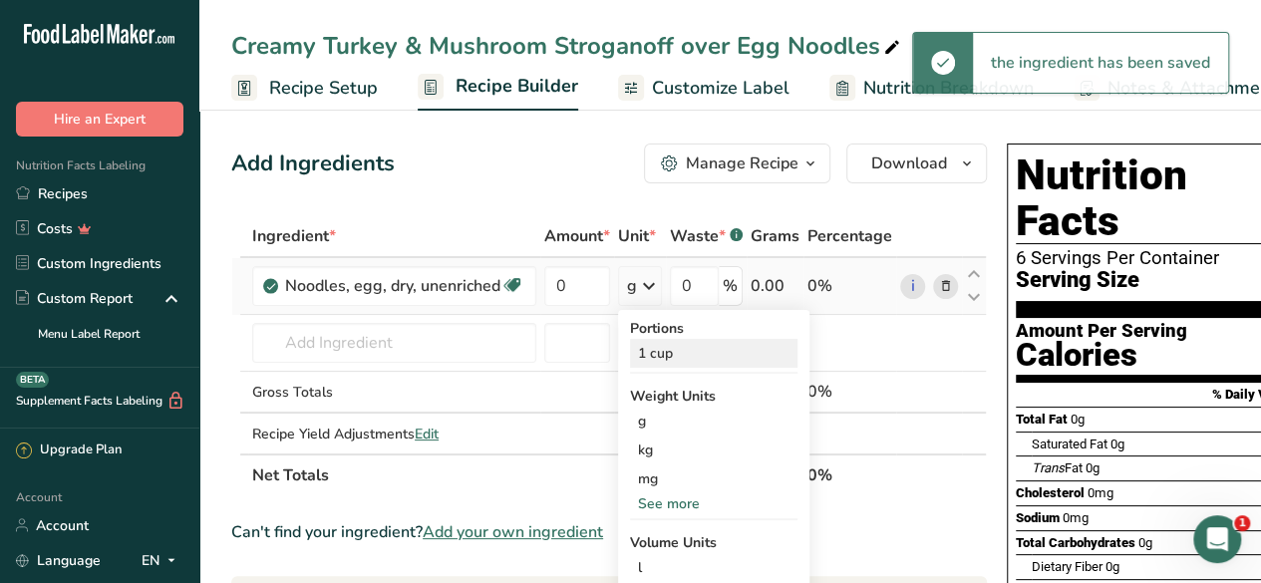
click at [678, 363] on div "1 cup" at bounding box center [713, 353] width 167 height 29
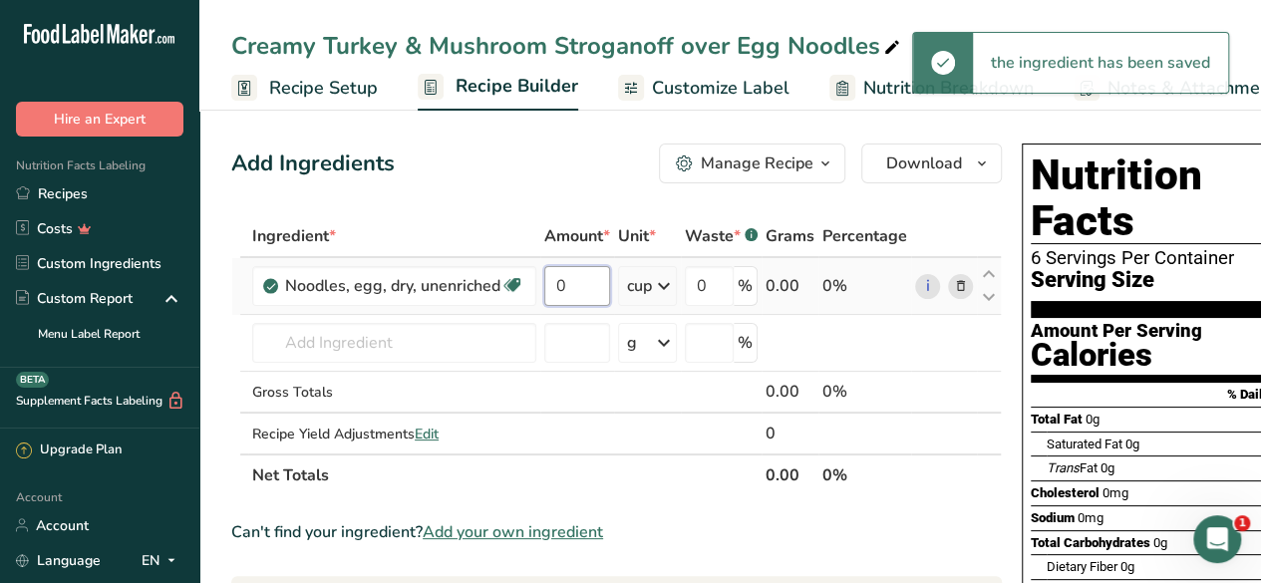
click at [582, 286] on input "0" at bounding box center [577, 286] width 66 height 40
type input "1"
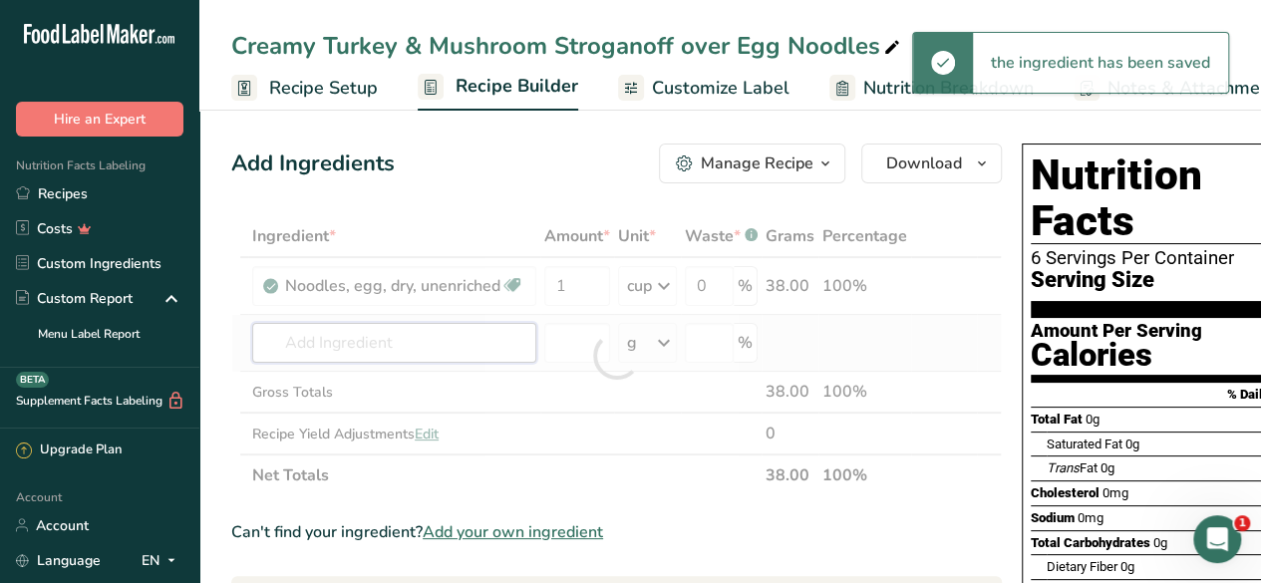
click at [434, 340] on div "Ingredient * Amount * Unit * Waste * .a-a{fill:#347362;}.b-a{fill:#fff;} Grams …" at bounding box center [616, 355] width 770 height 281
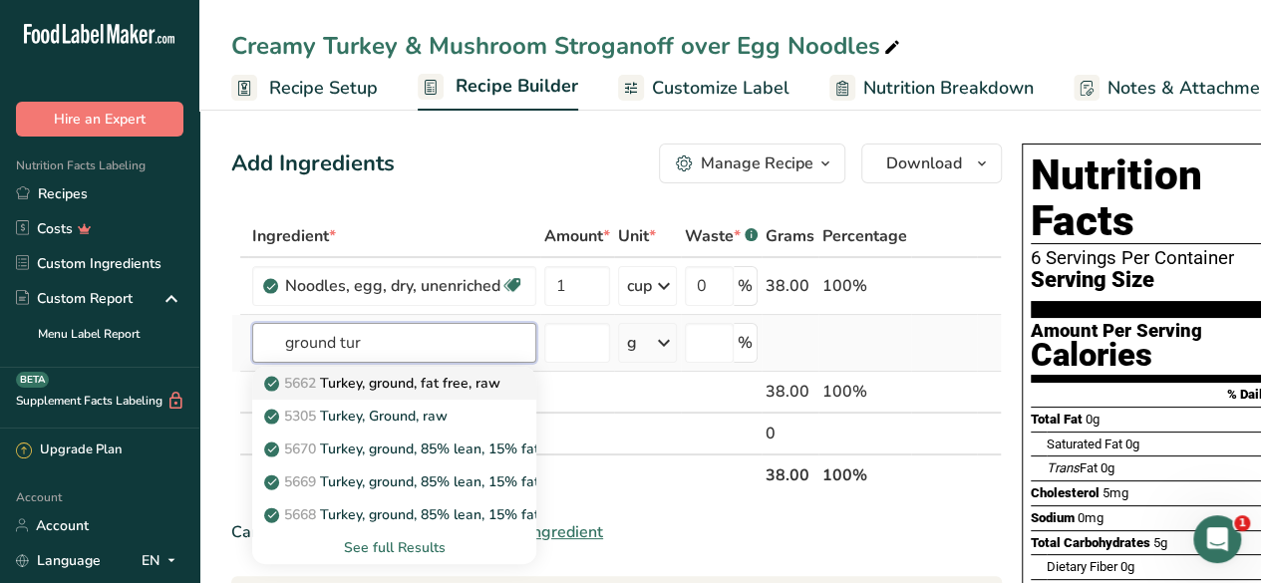
type input "ground tur"
click at [399, 393] on link "5662 [GEOGRAPHIC_DATA], ground, fat free, raw" at bounding box center [394, 383] width 284 height 33
type input "Turkey, ground, fat free, raw"
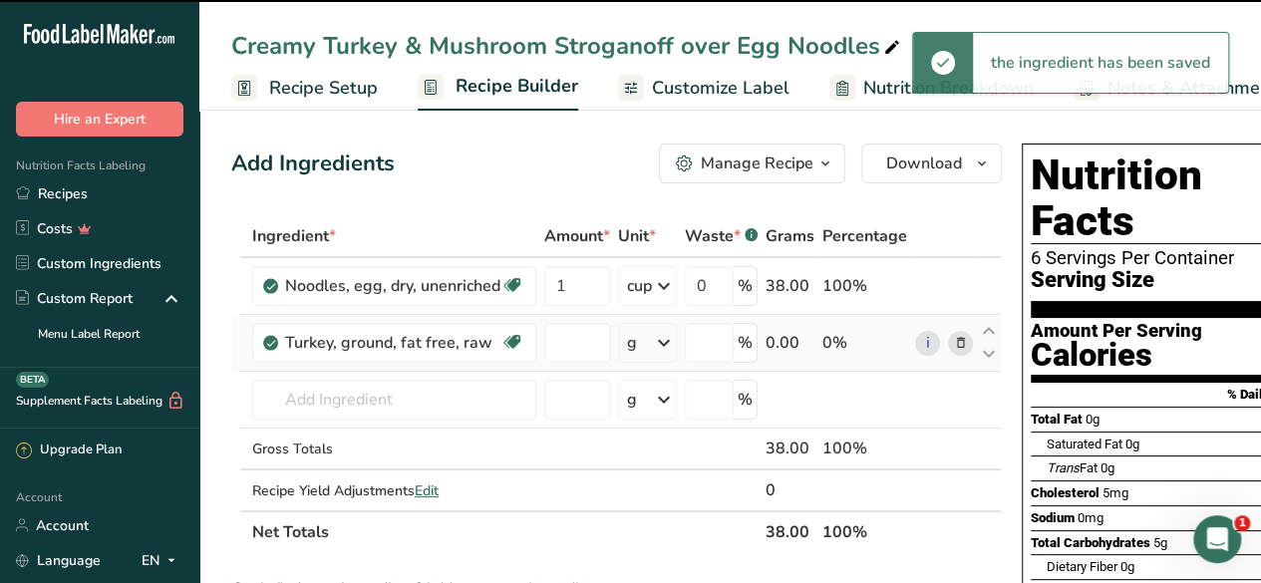
type input "0"
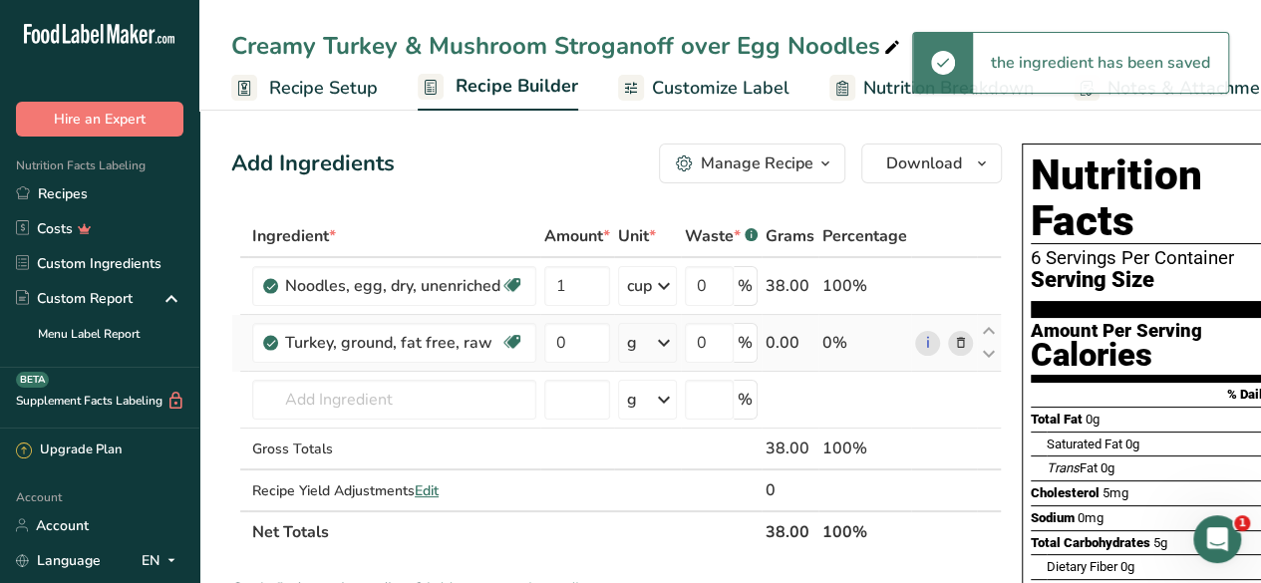
click at [665, 346] on icon at bounding box center [664, 343] width 24 height 36
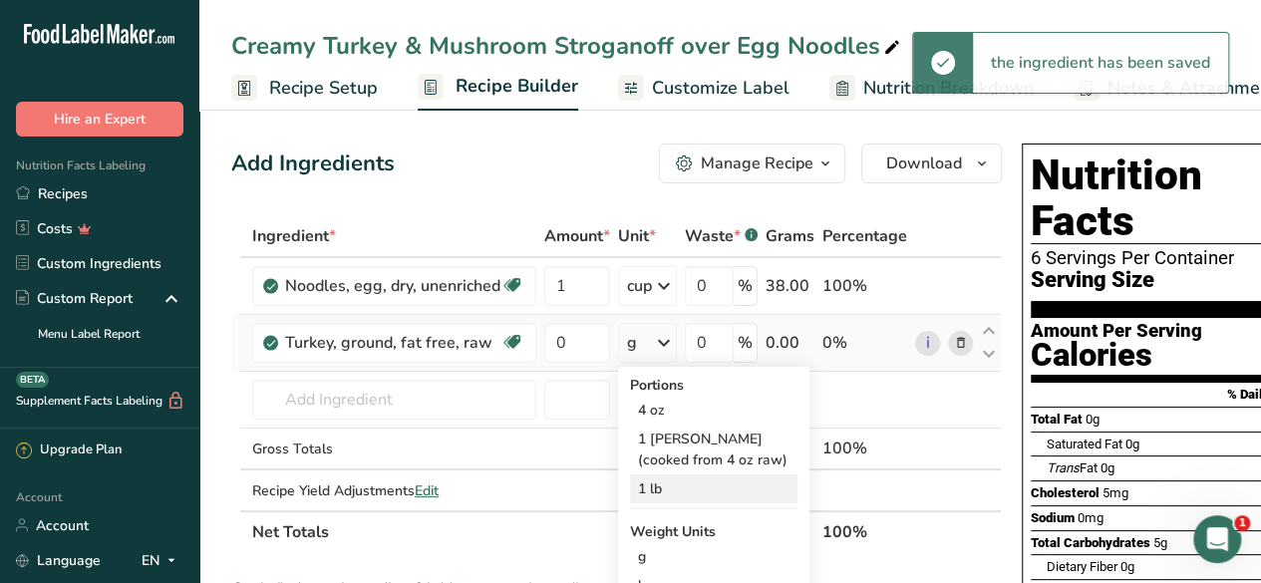
click at [690, 499] on div "1 lb" at bounding box center [713, 488] width 167 height 29
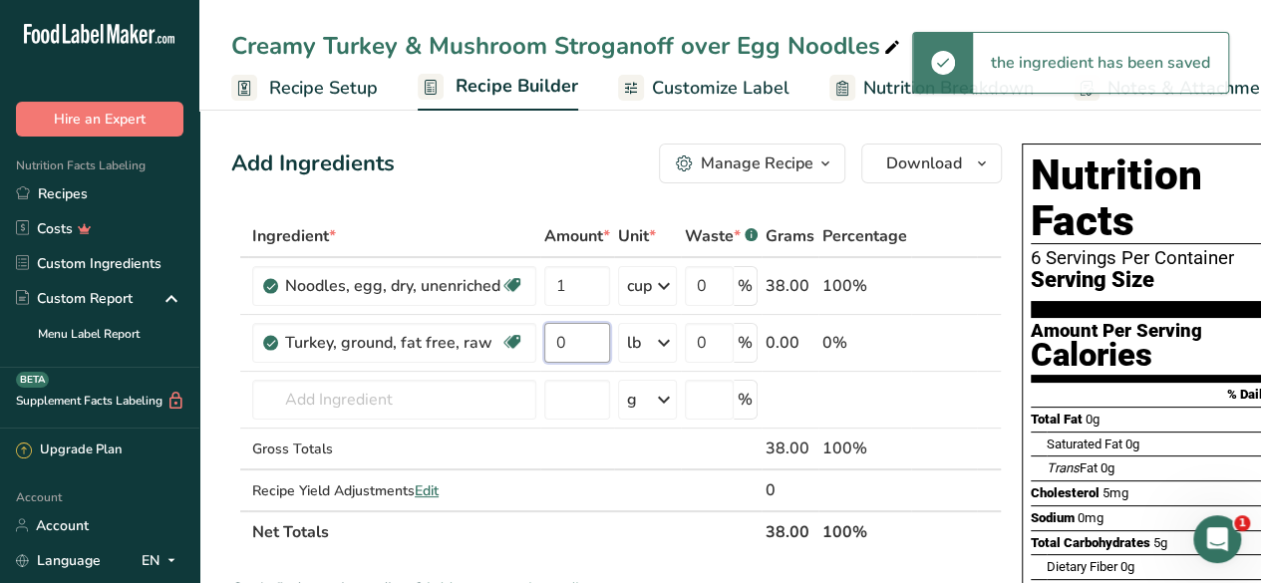
click at [587, 347] on input "0" at bounding box center [577, 343] width 66 height 40
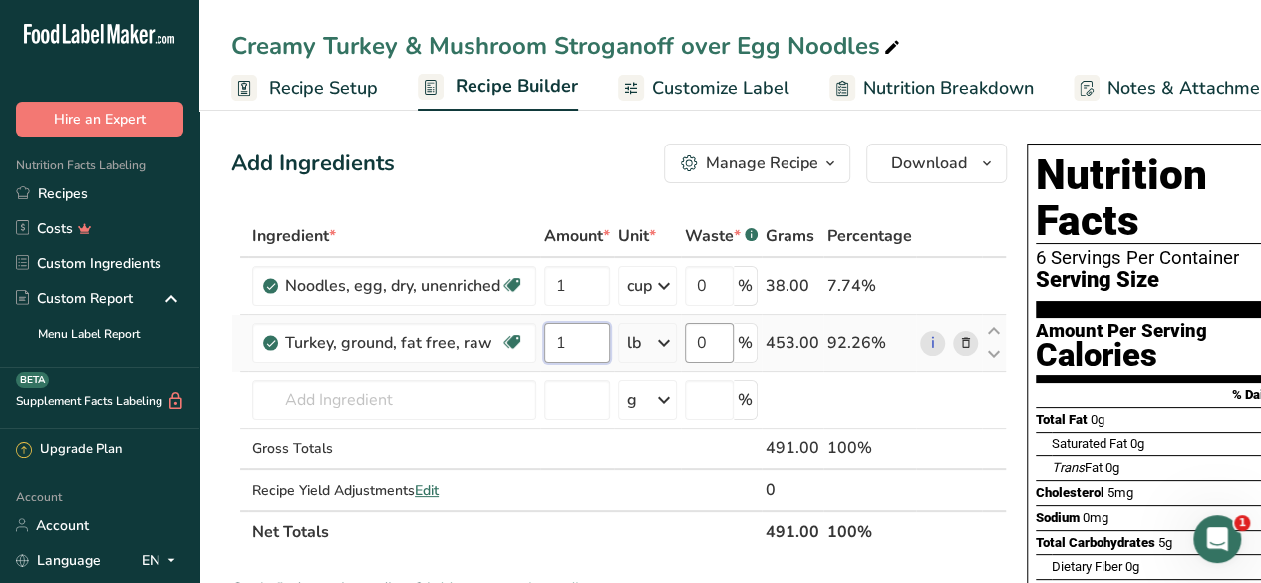
type input "1"
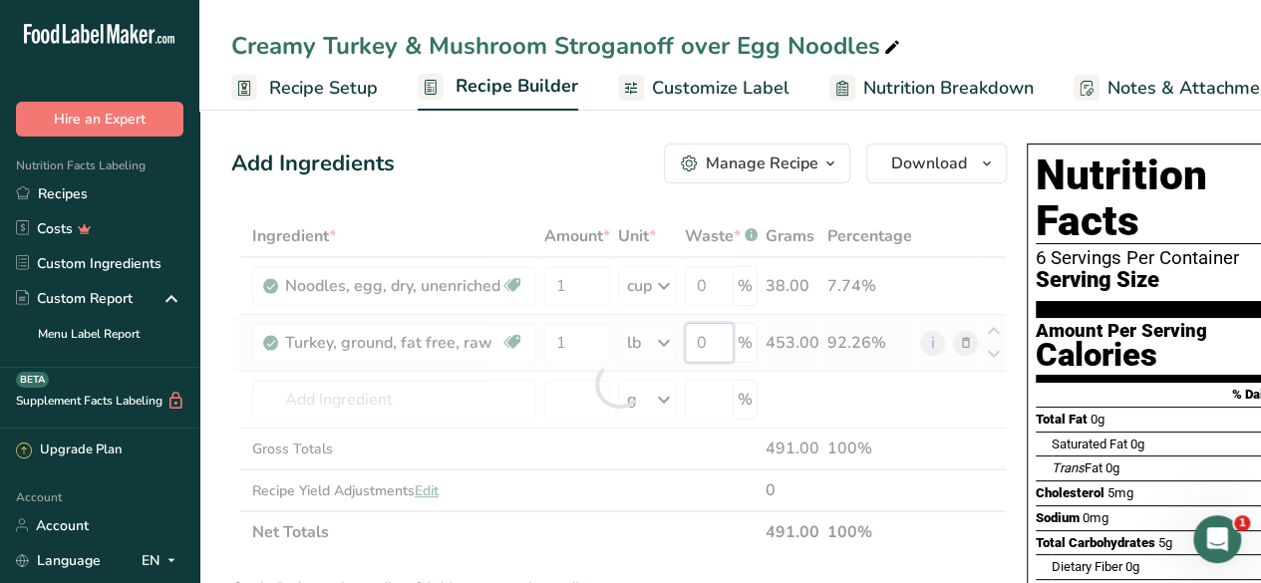
click at [711, 333] on div "Ingredient * Amount * Unit * Waste * .a-a{fill:#347362;}.b-a{fill:#fff;} Grams …" at bounding box center [618, 384] width 775 height 338
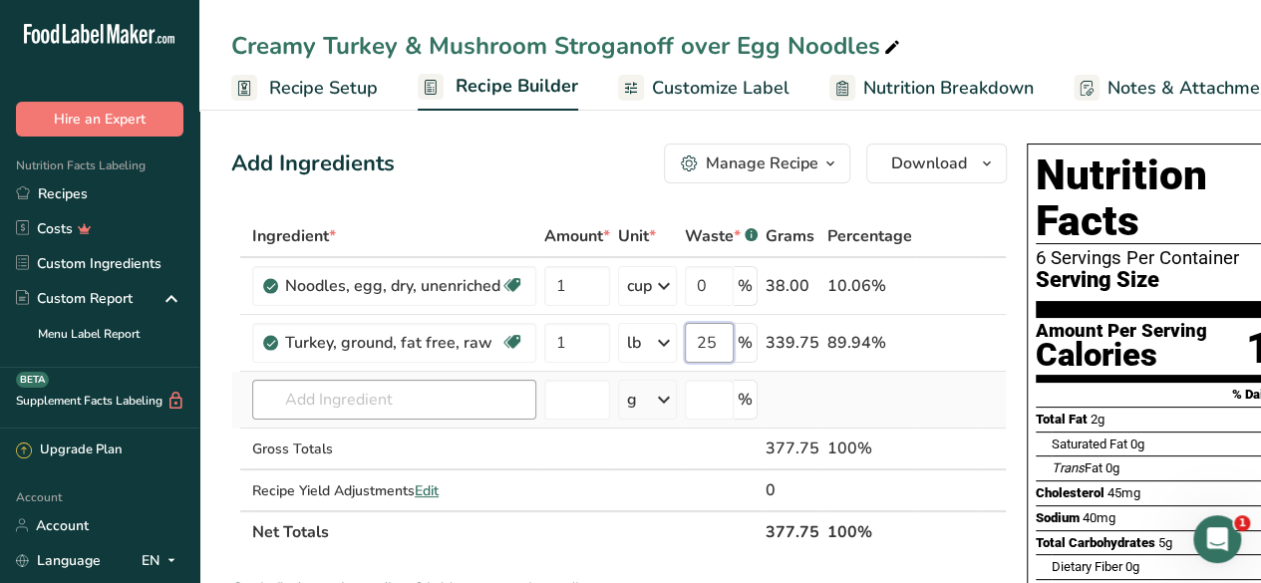
type input "25"
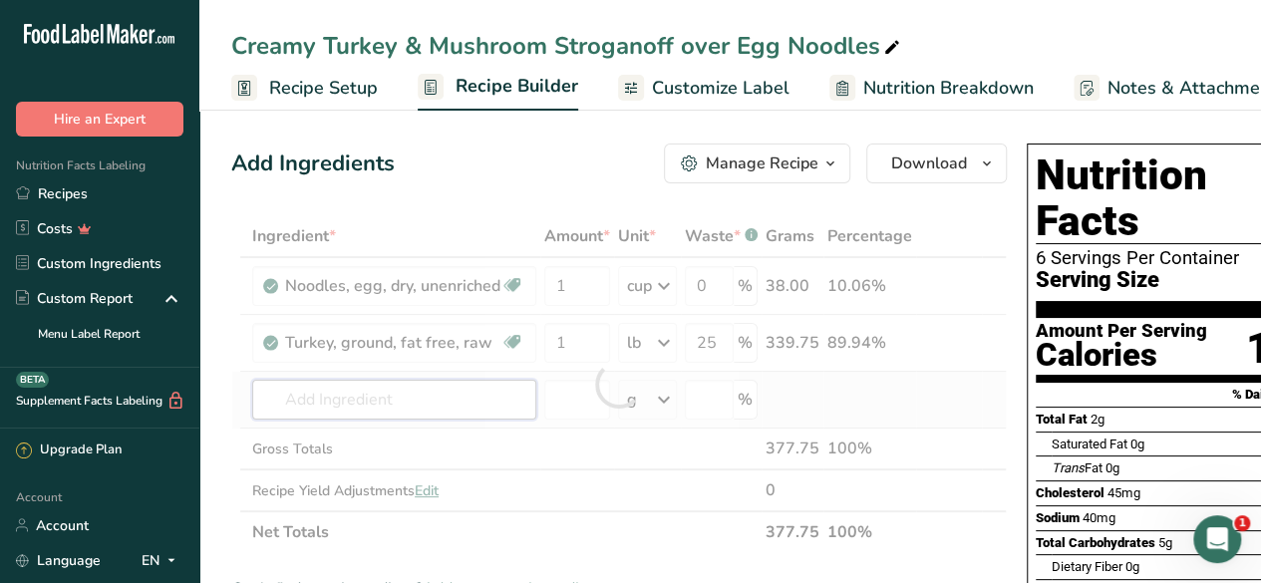
click at [446, 381] on div "Ingredient * Amount * Unit * Waste * .a-a{fill:#347362;}.b-a{fill:#fff;} Grams …" at bounding box center [618, 384] width 775 height 338
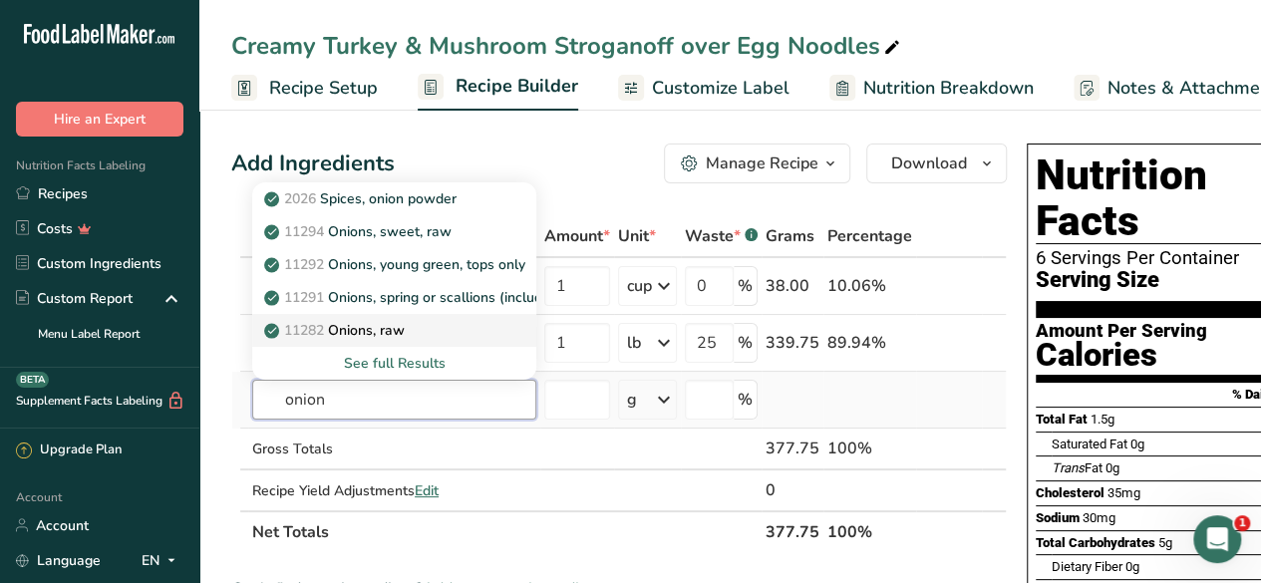
type input "onion"
click at [444, 345] on link "11282 Onions, raw" at bounding box center [394, 330] width 284 height 33
type input "Onions, raw"
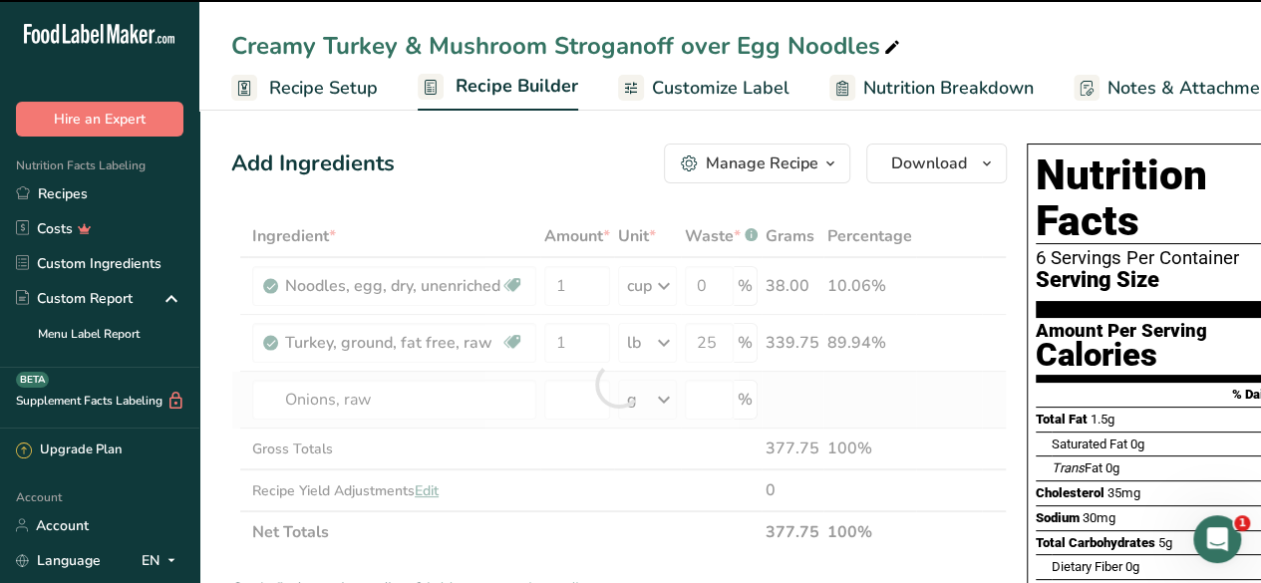
type input "0"
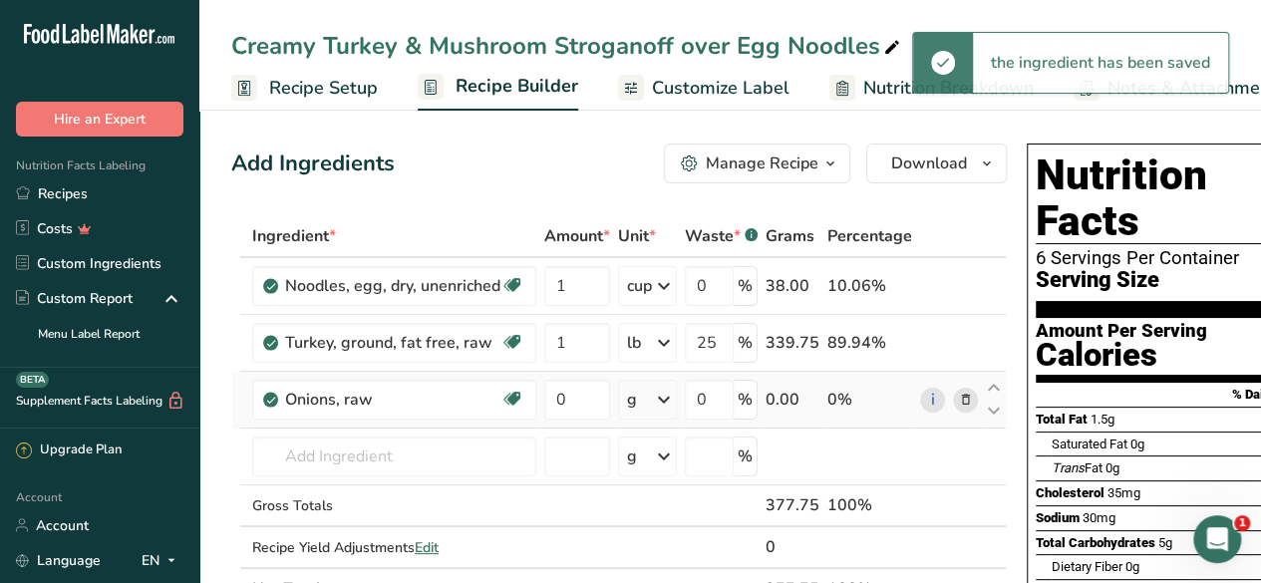
click at [649, 392] on div "g" at bounding box center [647, 400] width 59 height 40
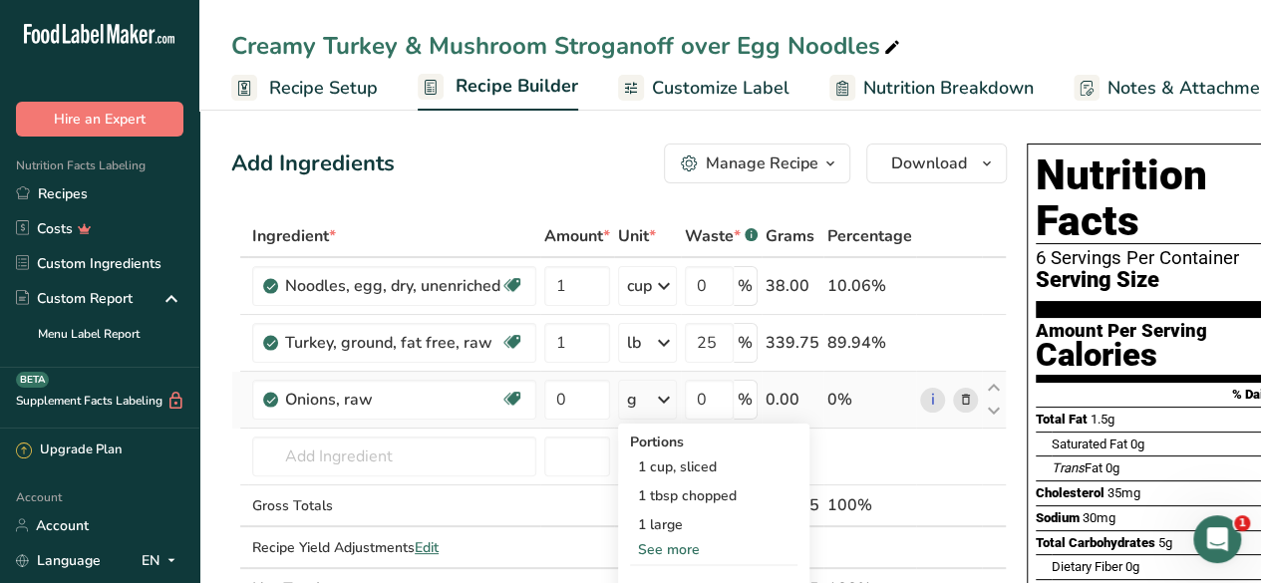
click at [699, 555] on div "See more" at bounding box center [713, 549] width 167 height 21
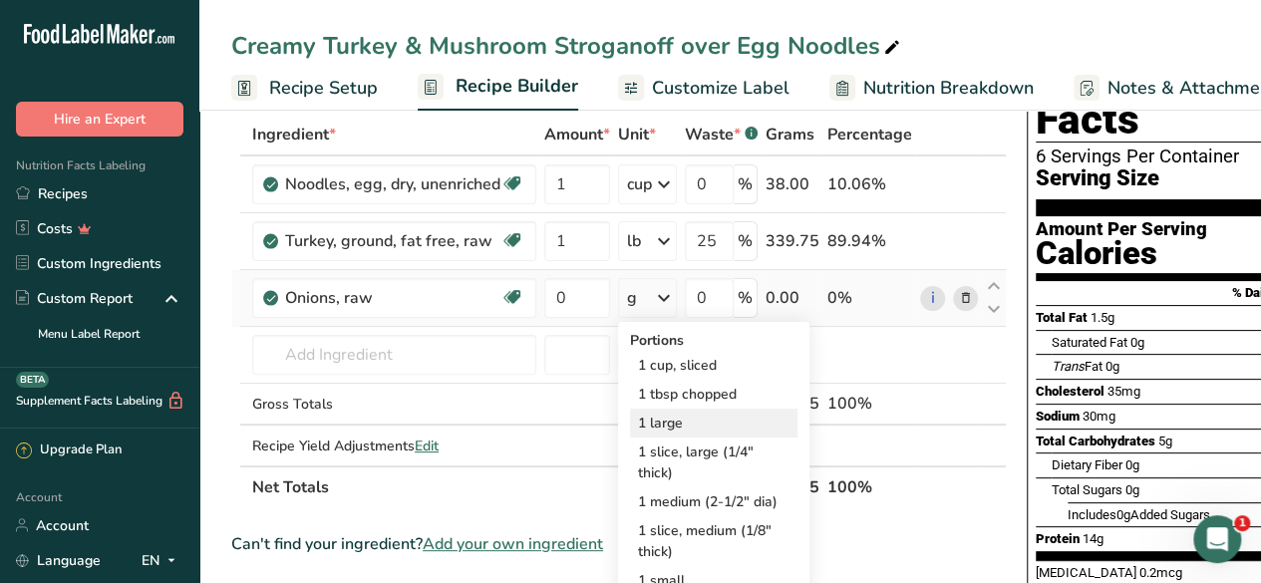
scroll to position [104, 0]
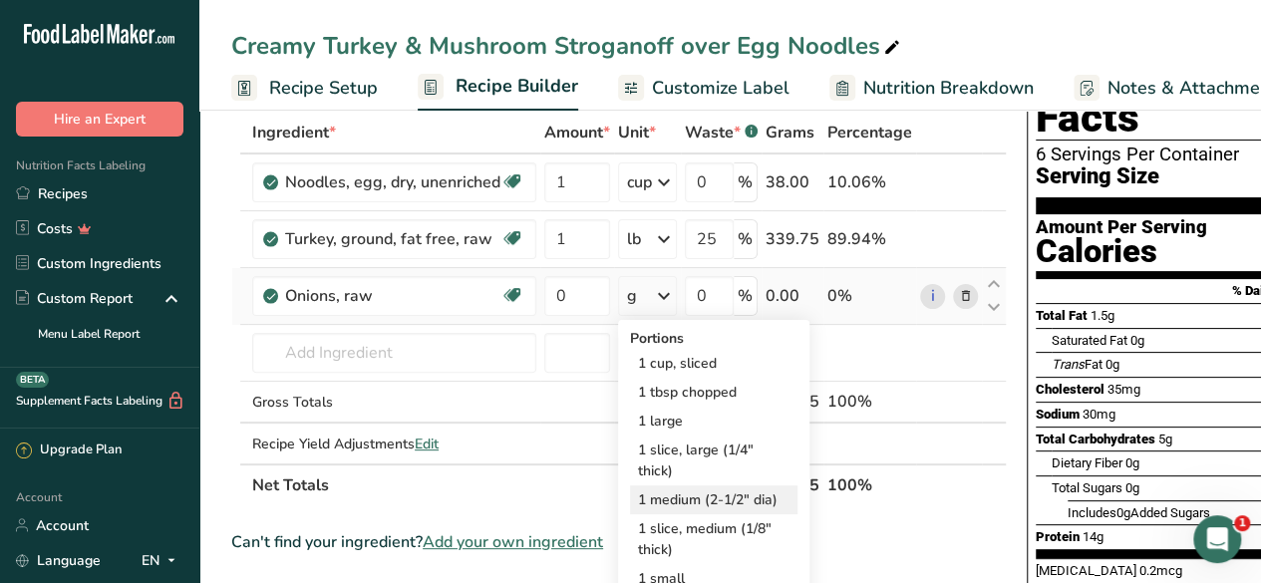
click at [686, 494] on div "1 medium (2-1/2" dia)" at bounding box center [713, 499] width 167 height 29
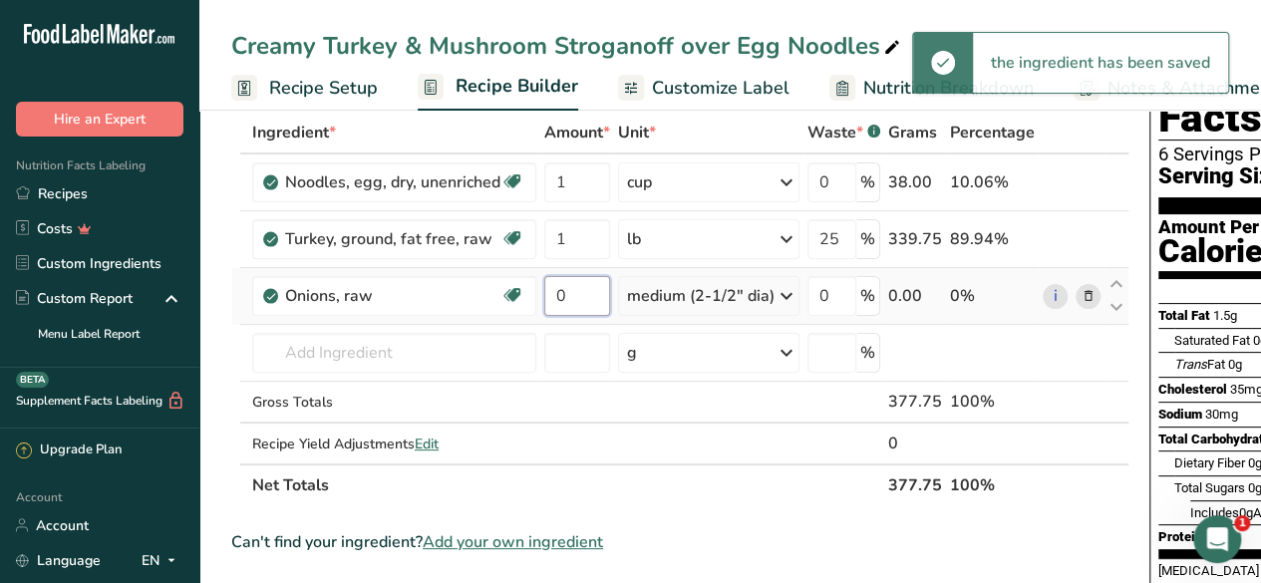
click at [575, 301] on input "0" at bounding box center [577, 296] width 66 height 40
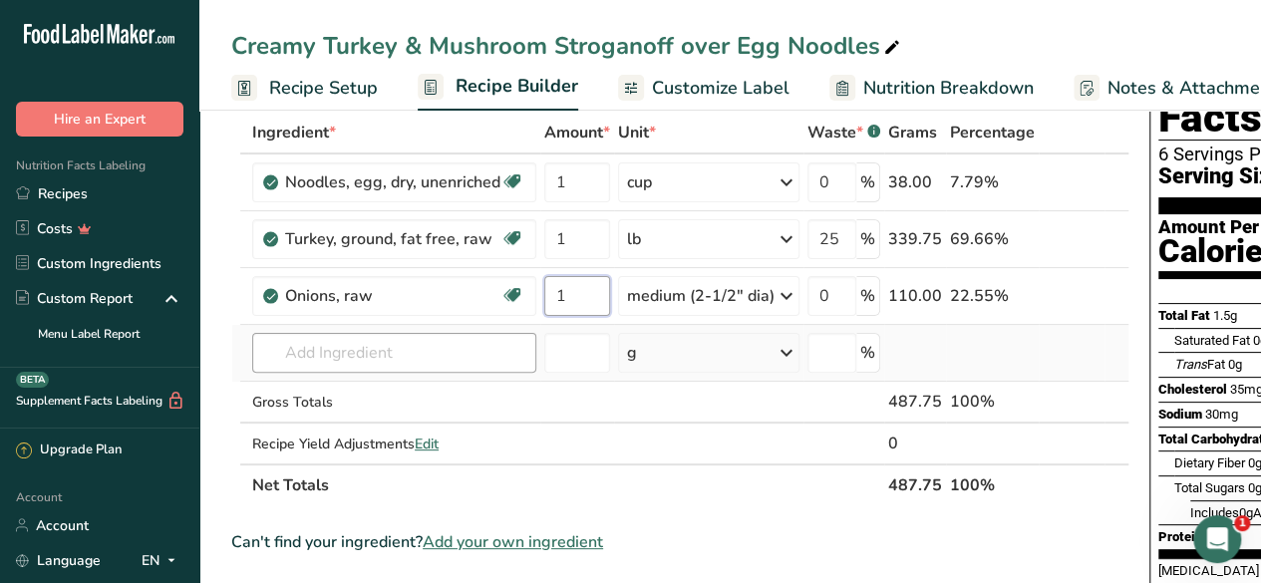
type input "1"
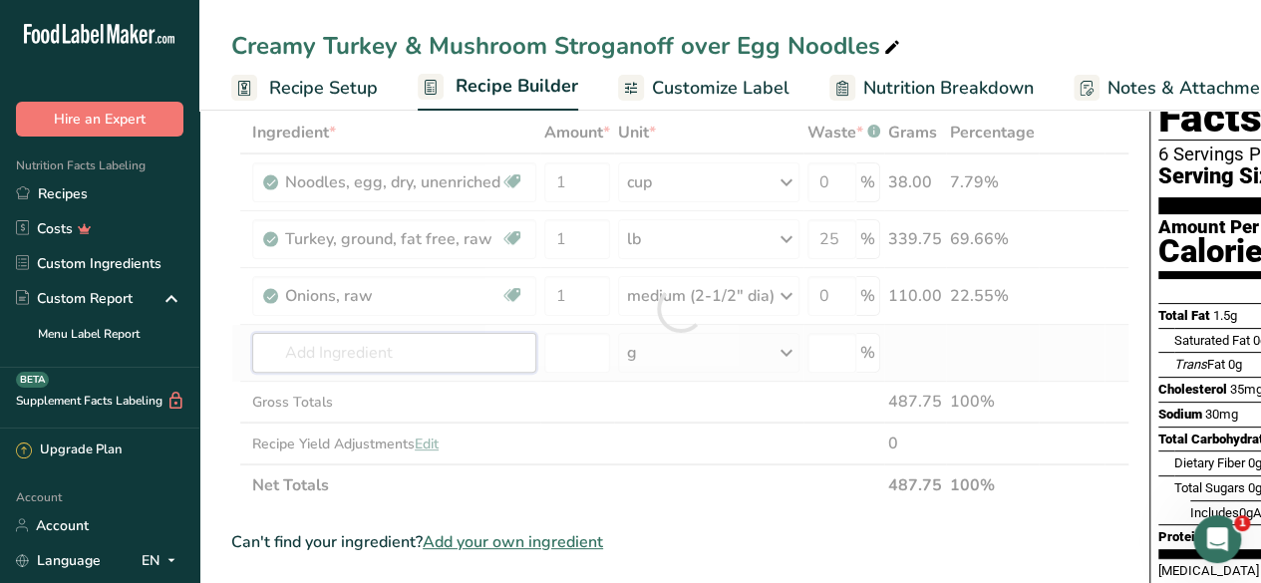
click at [347, 354] on div "Ingredient * Amount * Unit * Waste * .a-a{fill:#347362;}.b-a{fill:#fff;} Grams …" at bounding box center [680, 309] width 898 height 395
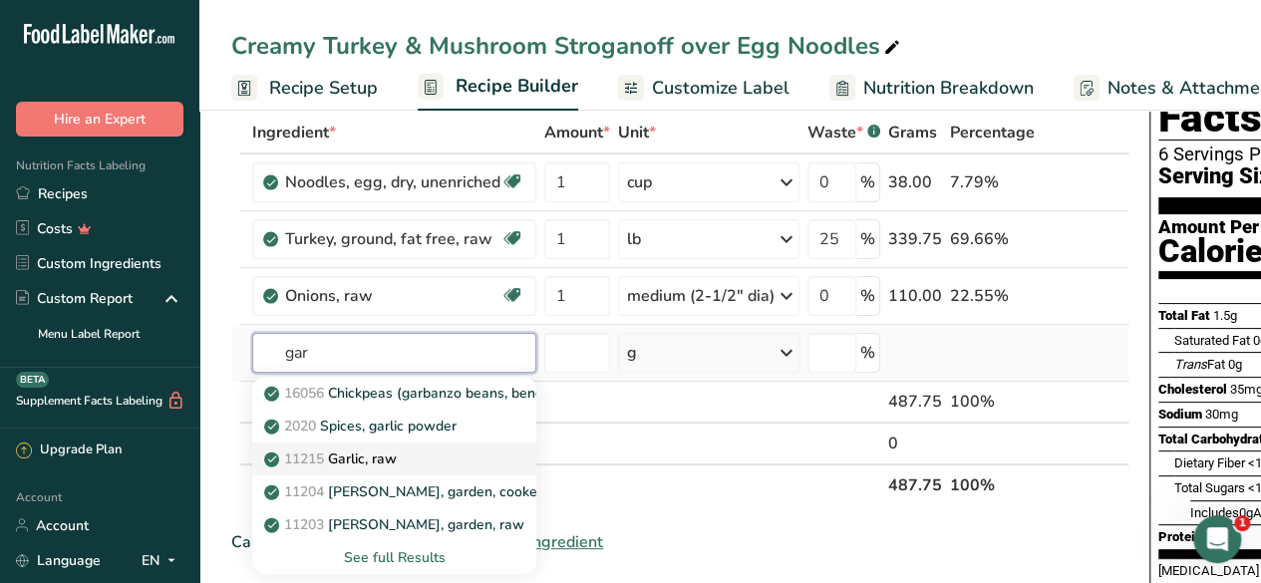
type input "gar"
click at [435, 452] on div "11215 Garlic, raw" at bounding box center [378, 458] width 220 height 21
type input "Garlic, raw"
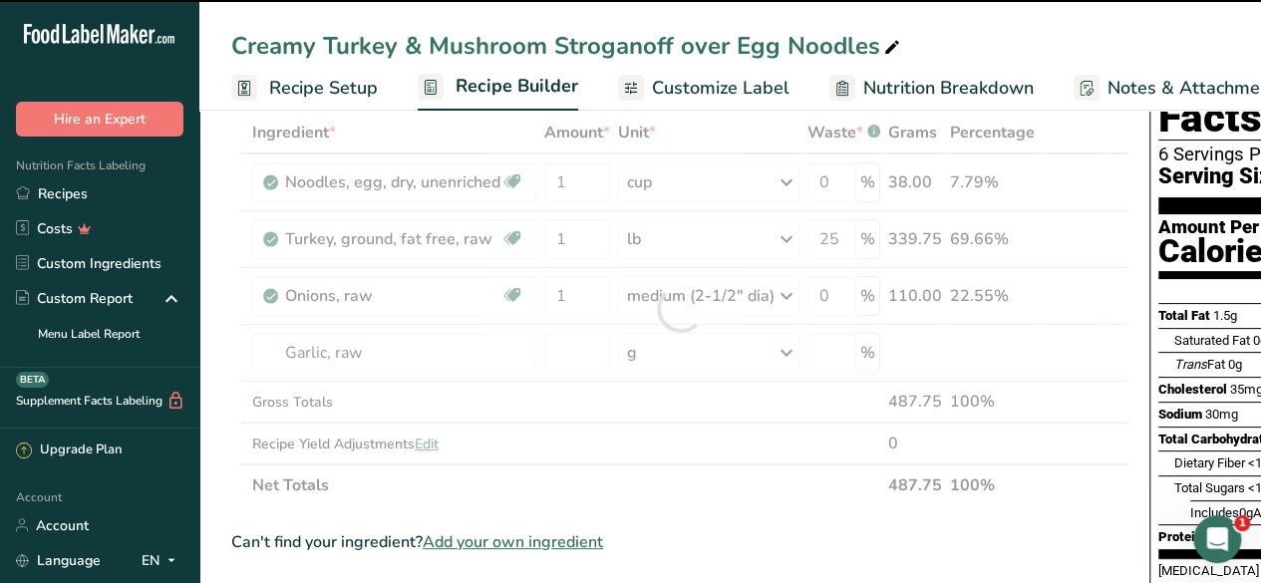
type input "0"
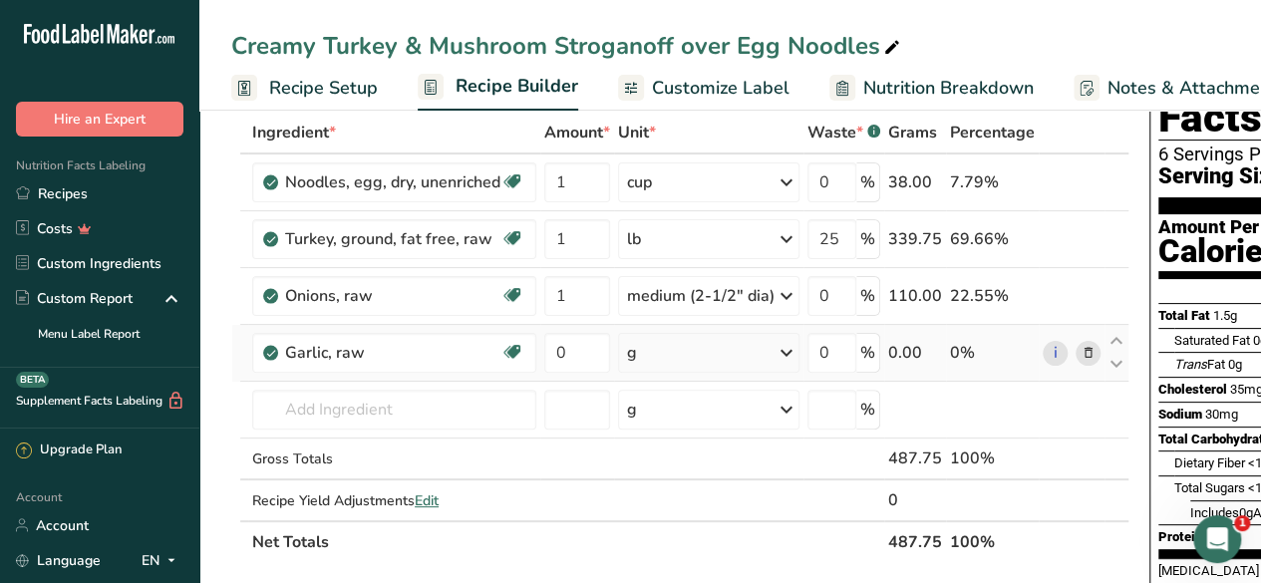
click at [724, 342] on div "g" at bounding box center [708, 353] width 181 height 40
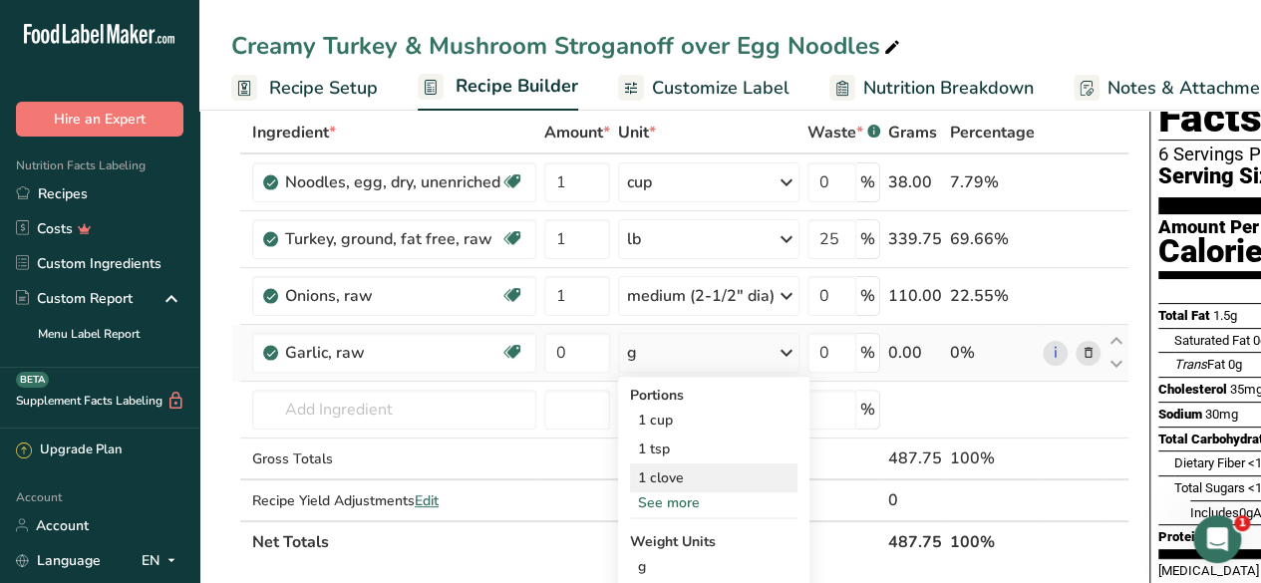
click at [682, 489] on div "1 clove" at bounding box center [713, 477] width 167 height 29
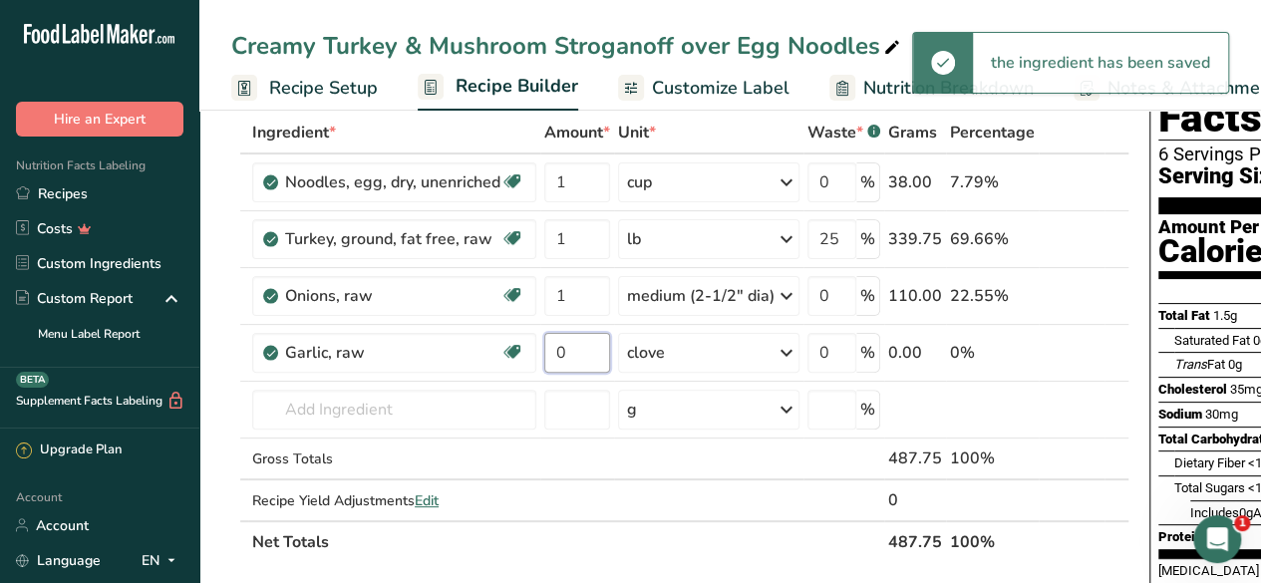
click at [575, 360] on input "0" at bounding box center [577, 353] width 66 height 40
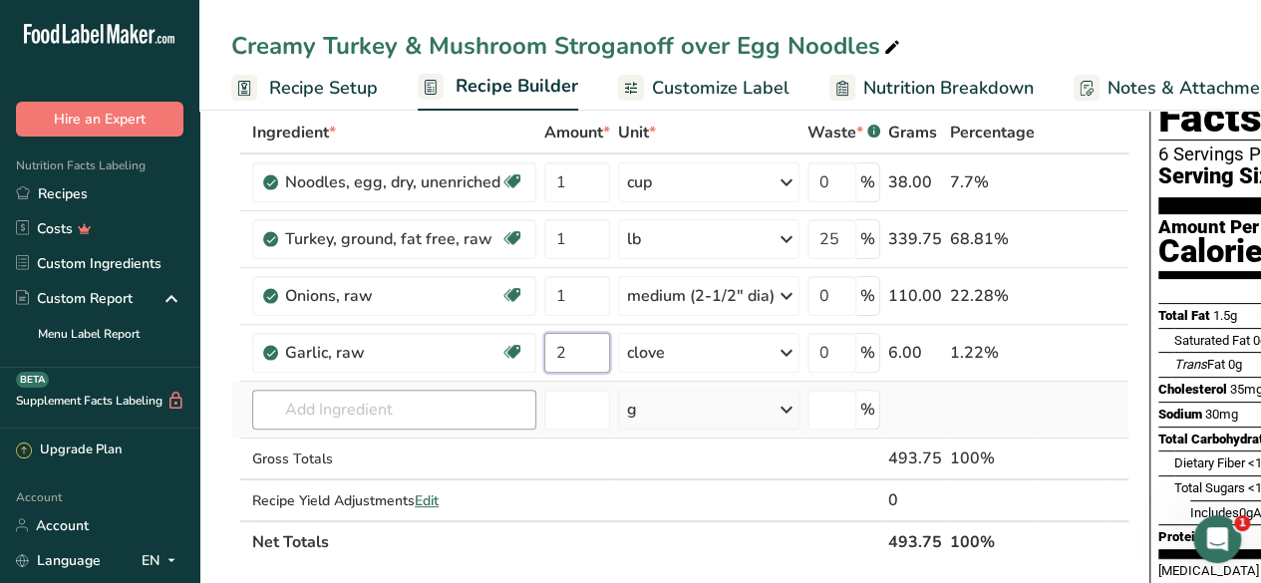
type input "2"
click at [394, 396] on div "Ingredient * Amount * Unit * Waste * .a-a{fill:#347362;}.b-a{fill:#fff;} Grams …" at bounding box center [680, 337] width 898 height 451
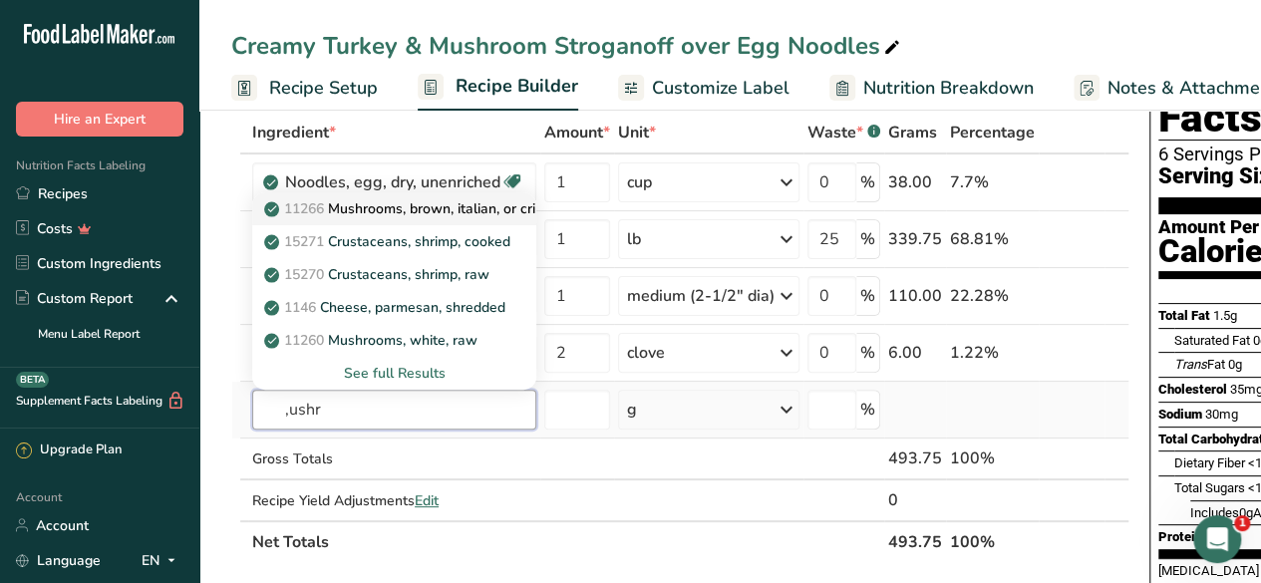
type input ",ushr"
click at [417, 205] on p "11266 Mushrooms, brown, italian, or crimini, raw" at bounding box center [430, 208] width 325 height 21
type input "Mushrooms, brown, italian, or crimini, raw"
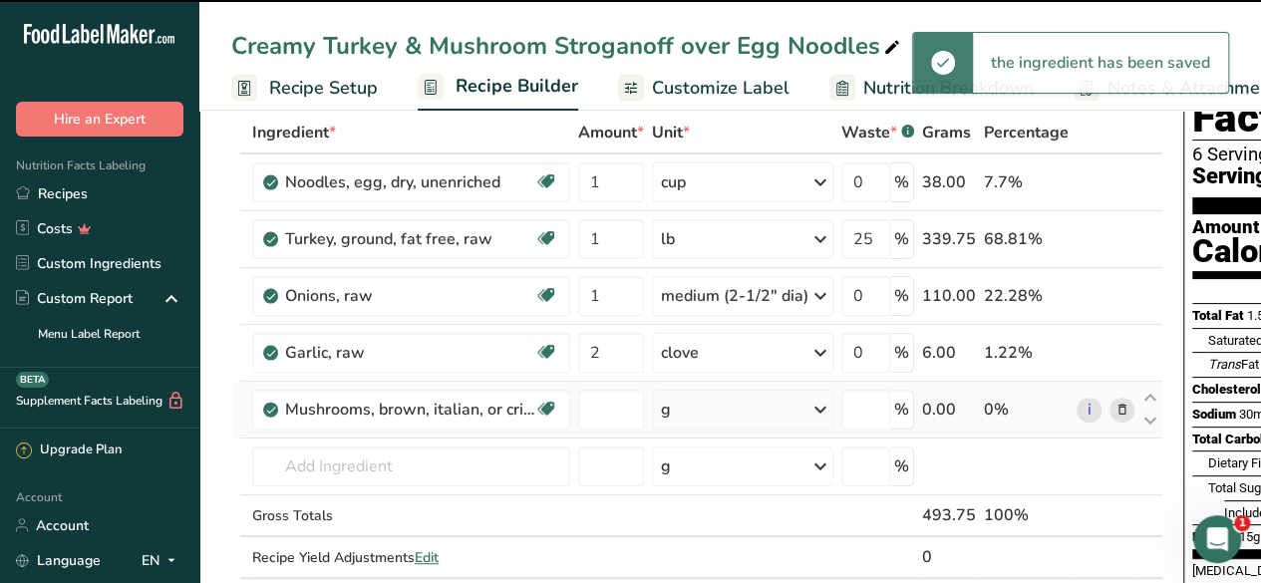
type input "0"
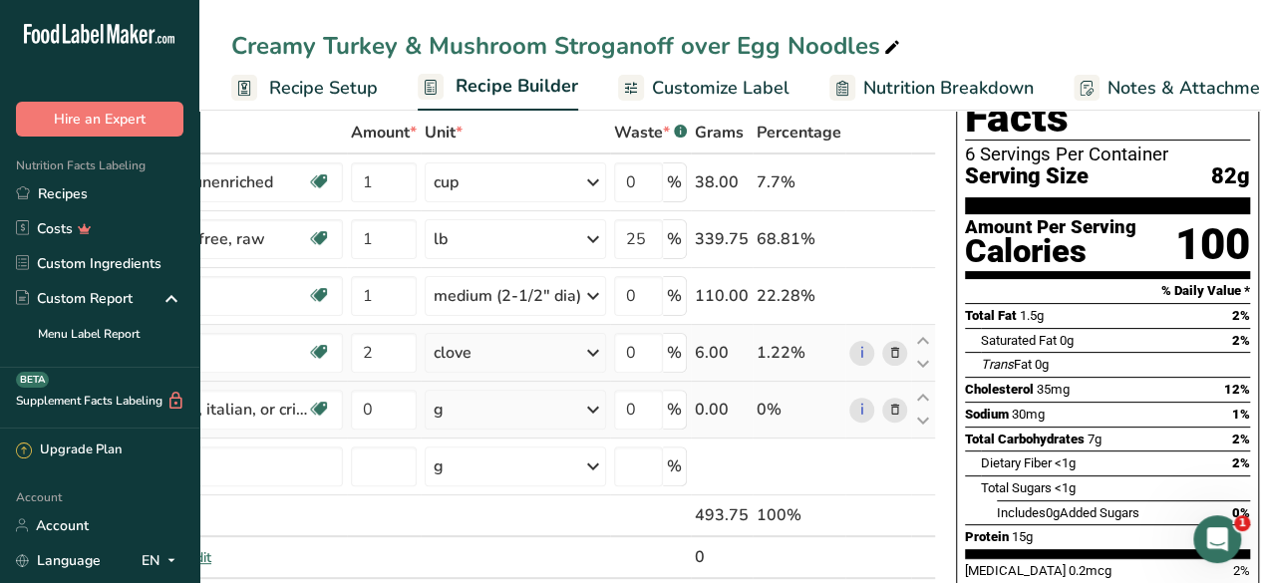
scroll to position [0, 0]
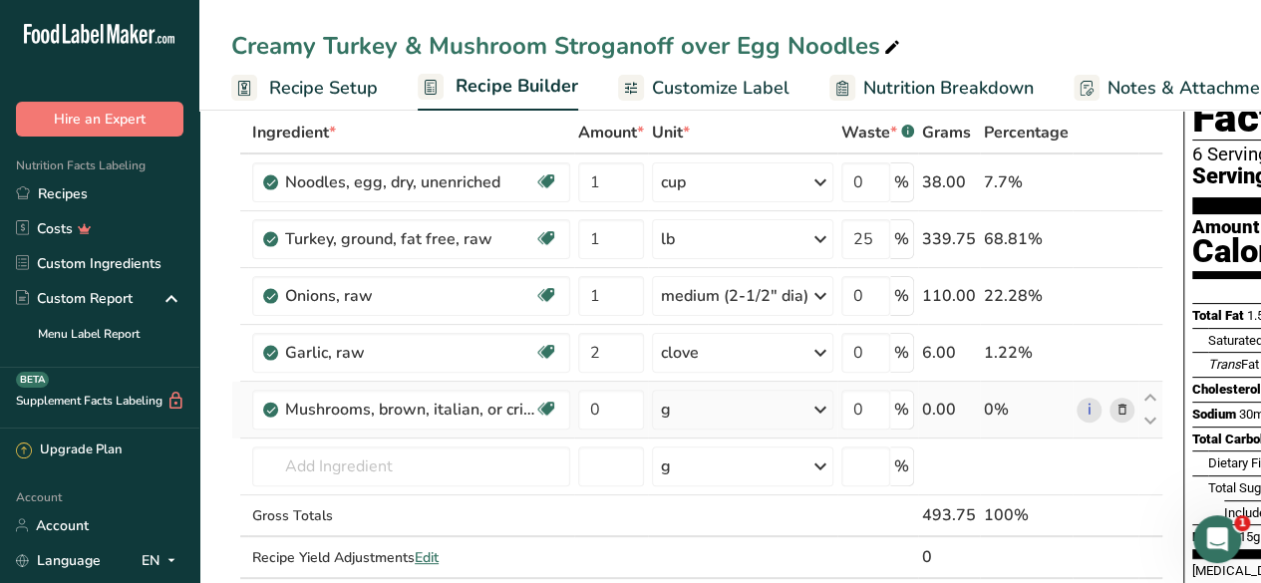
click at [690, 408] on div "g" at bounding box center [742, 410] width 181 height 40
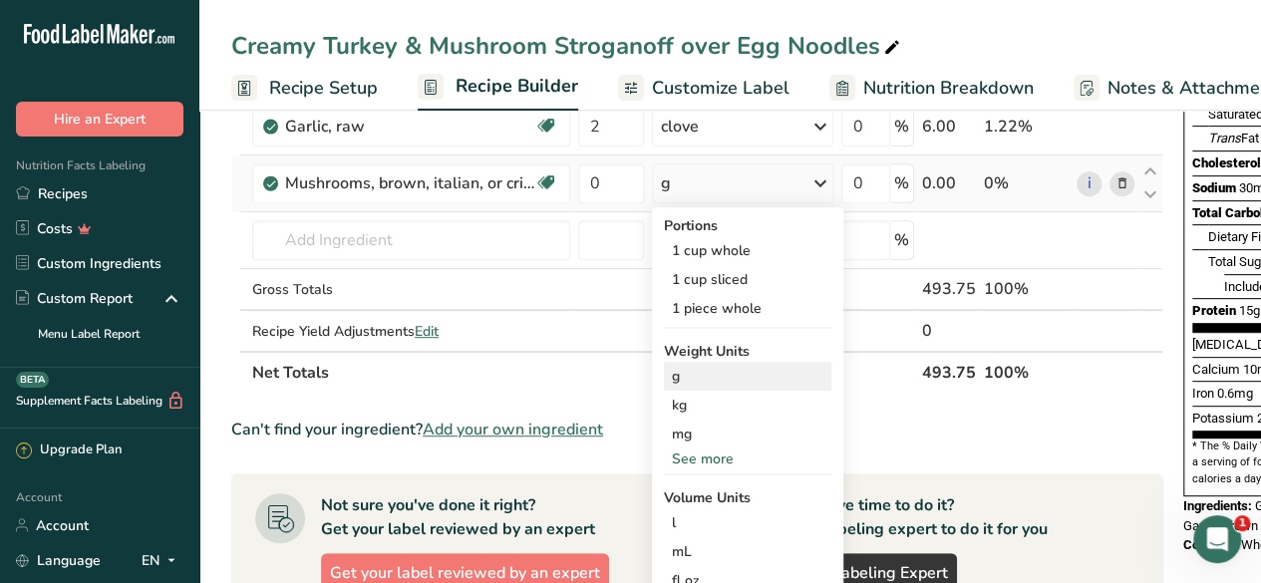
scroll to position [331, 0]
click at [707, 460] on div "See more" at bounding box center [747, 457] width 167 height 21
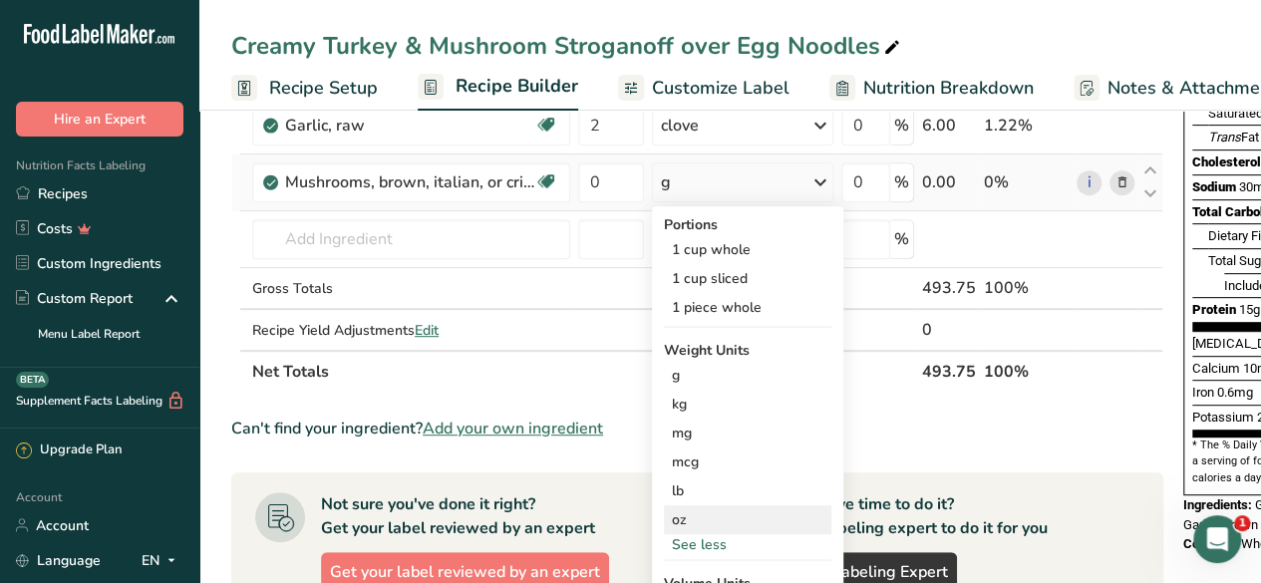
click at [685, 516] on div "oz" at bounding box center [747, 519] width 167 height 29
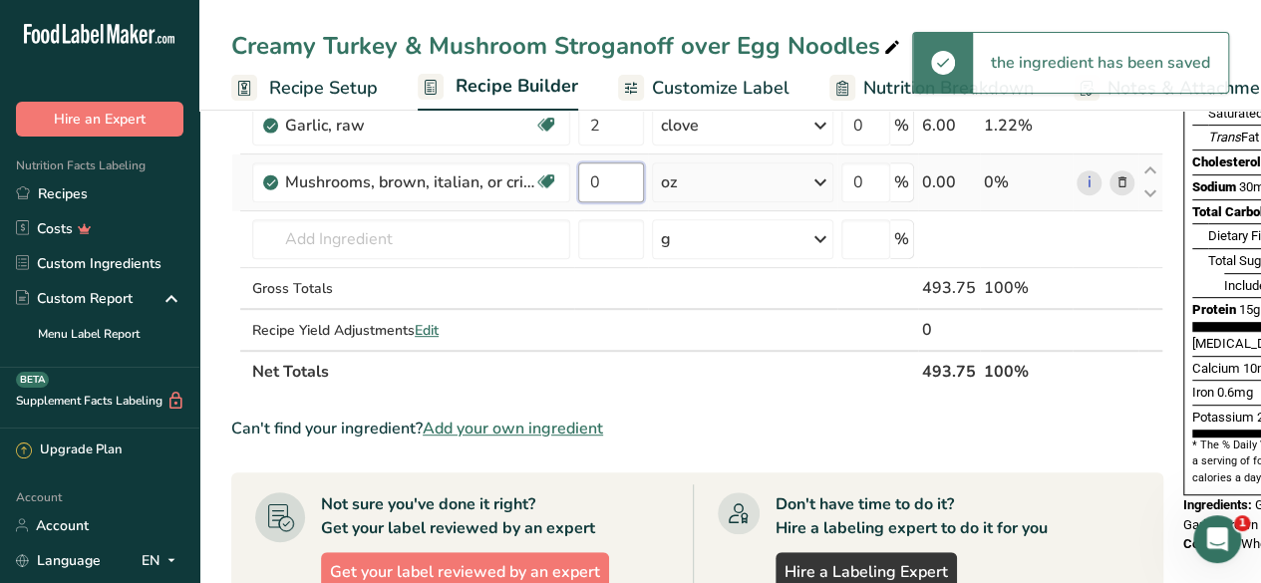
click at [607, 183] on input "0" at bounding box center [611, 182] width 66 height 40
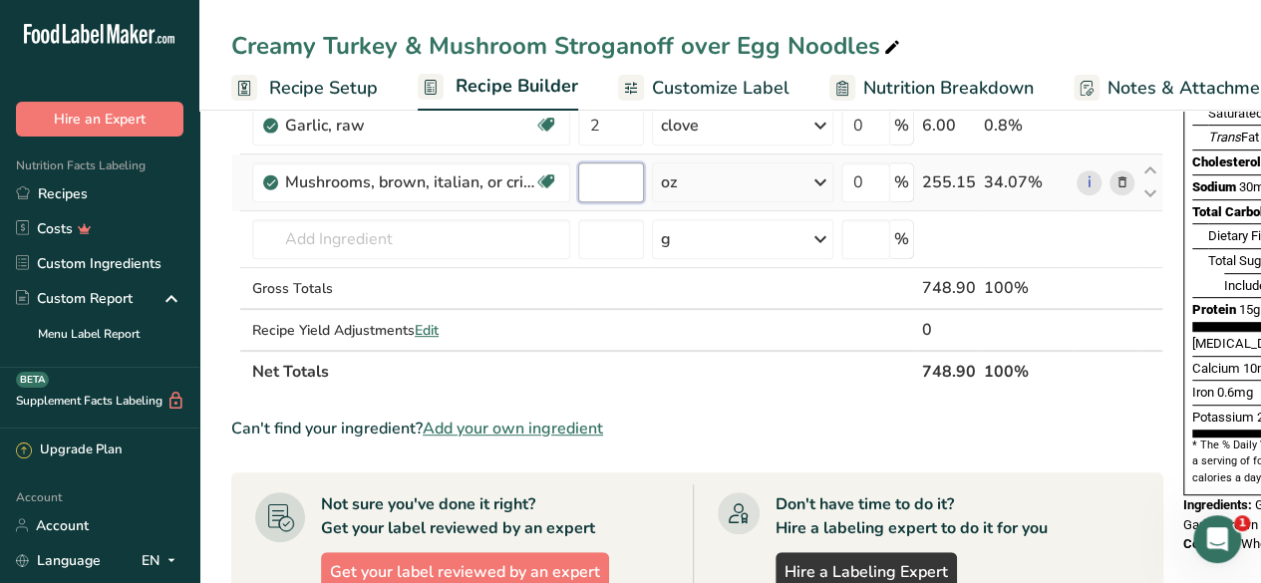
type input "9"
type input "8"
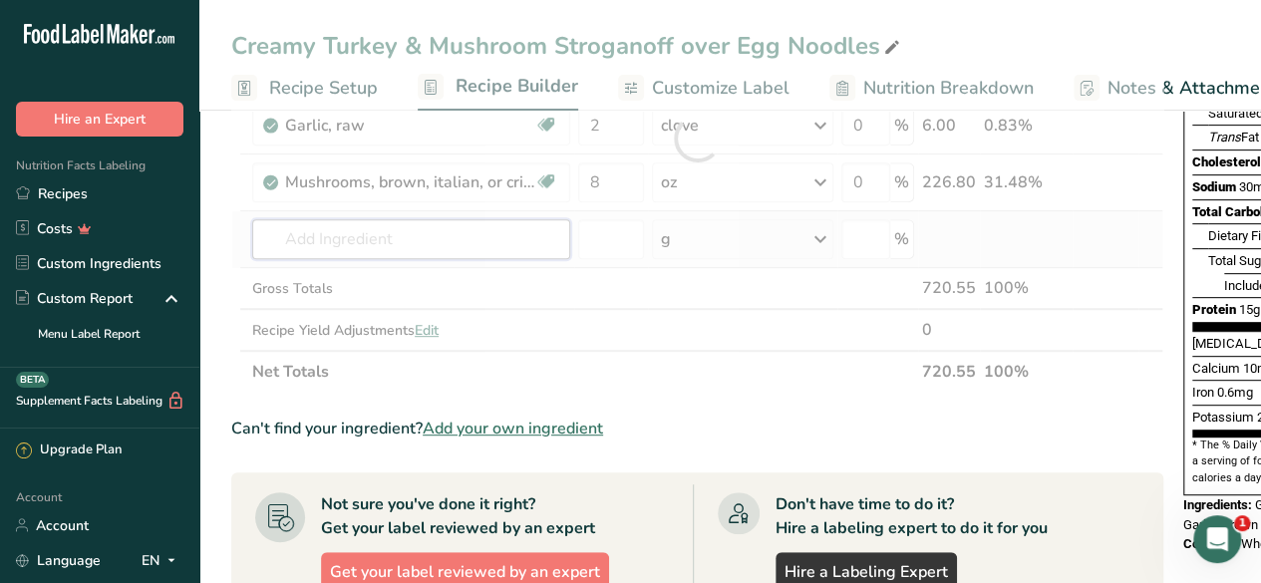
click at [423, 238] on div "Ingredient * Amount * Unit * Waste * .a-a{fill:#347362;}.b-a{fill:#fff;} Grams …" at bounding box center [697, 138] width 932 height 508
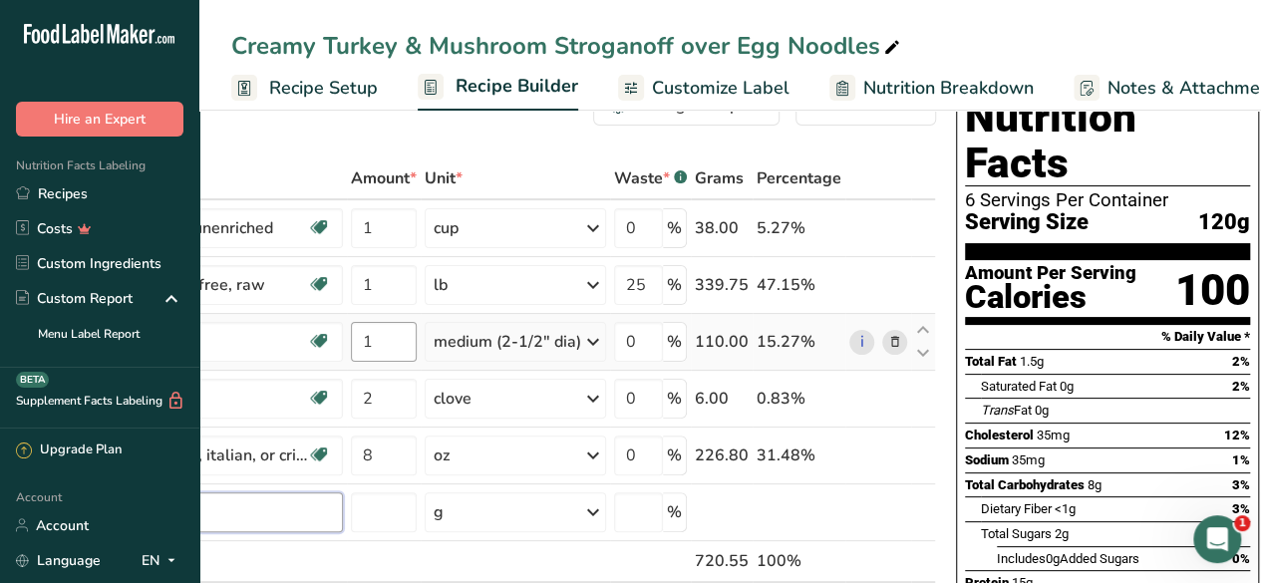
scroll to position [0, 0]
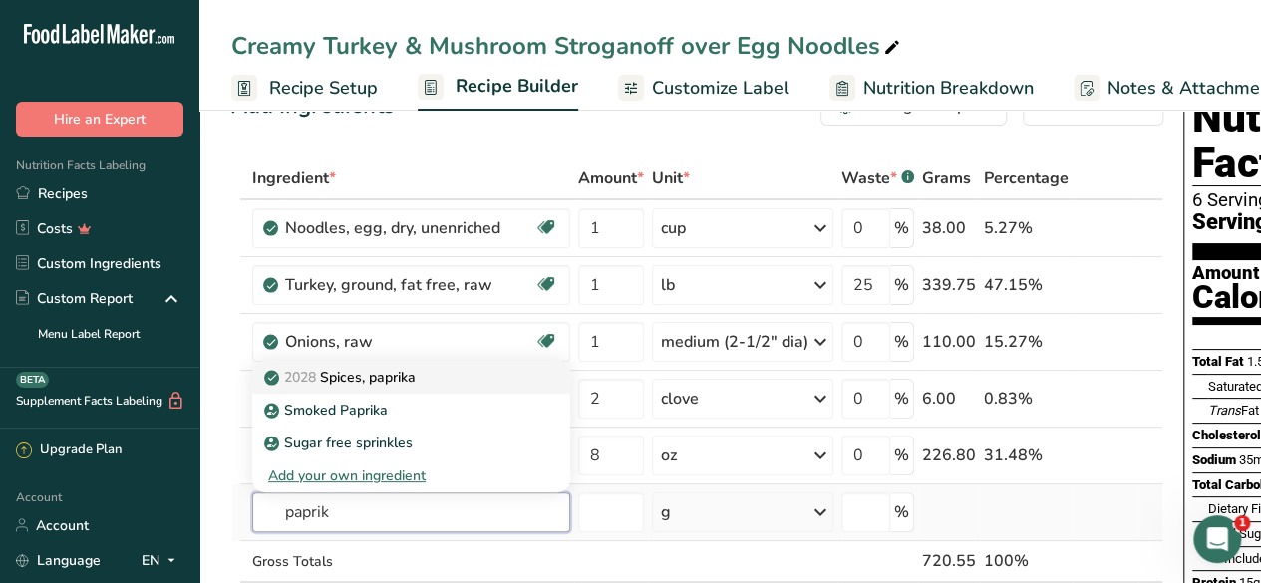
type input "paprik"
click at [386, 367] on p "2028 Spices, paprika" at bounding box center [341, 377] width 147 height 21
type input "Spices, paprika"
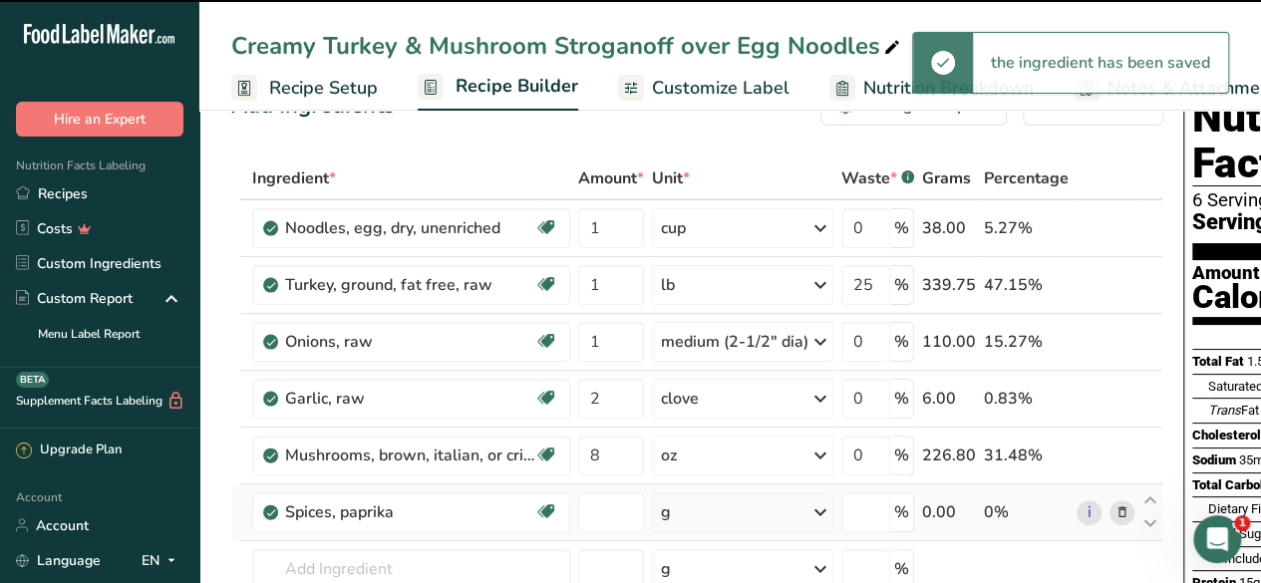
type input "0"
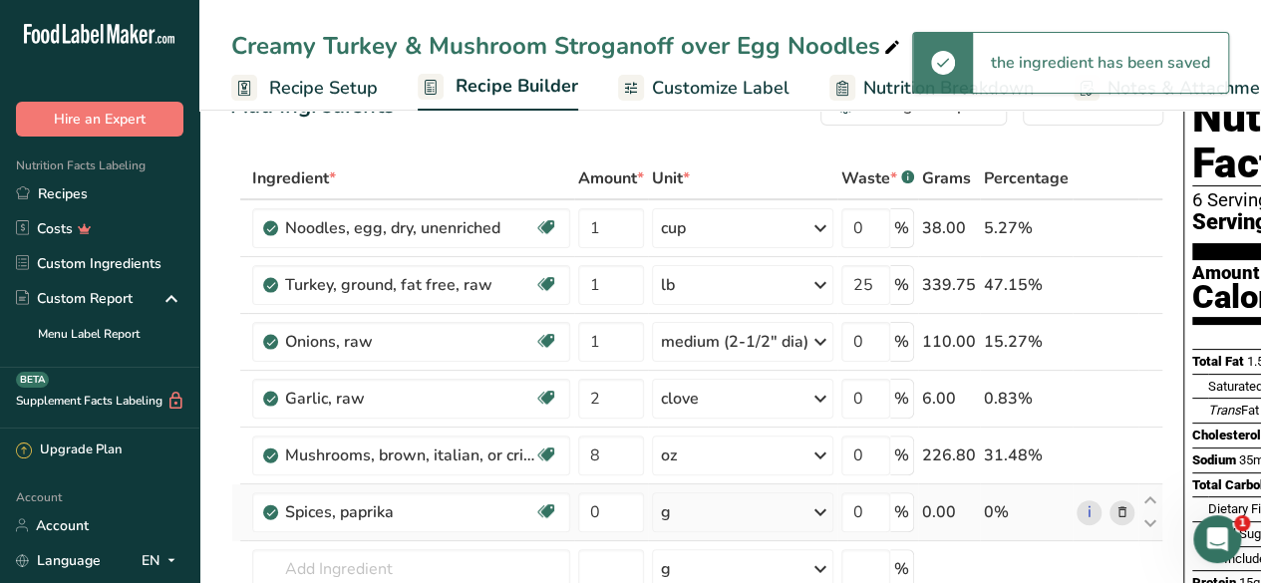
click at [729, 511] on div "g" at bounding box center [742, 512] width 181 height 40
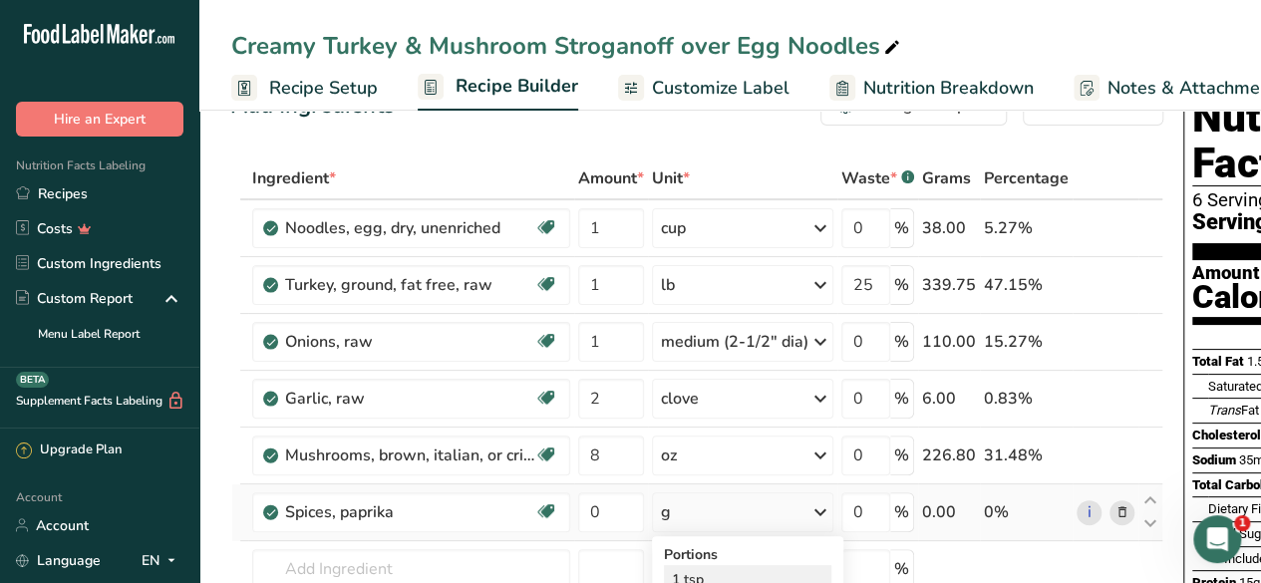
click at [723, 567] on div "1 tsp" at bounding box center [747, 579] width 167 height 29
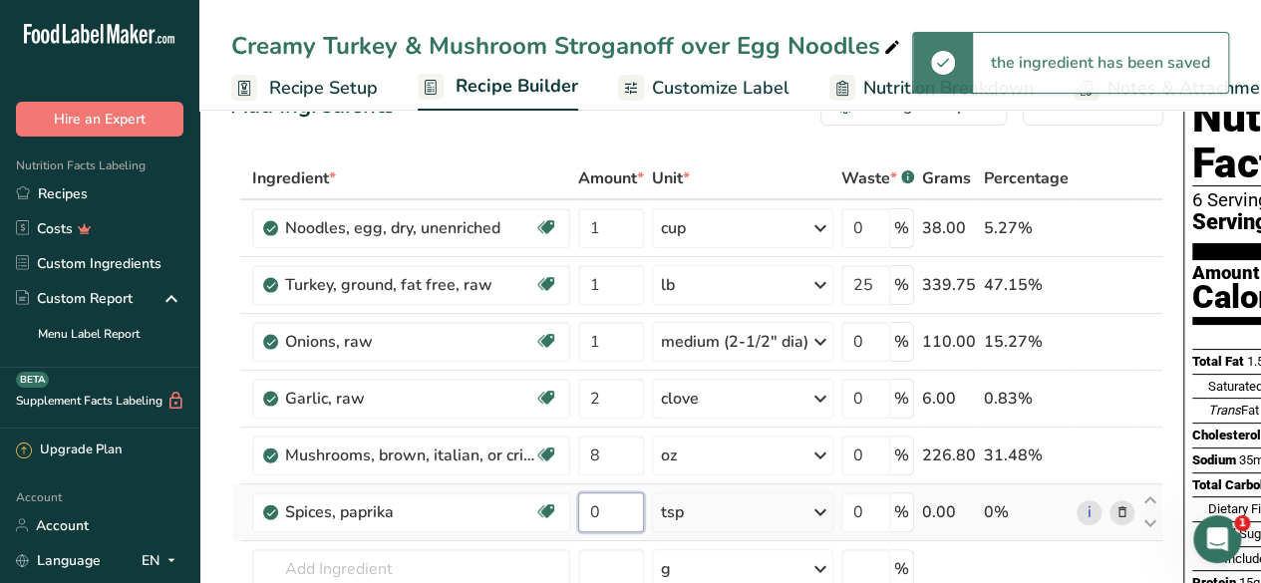
click at [606, 511] on input "0" at bounding box center [611, 512] width 66 height 40
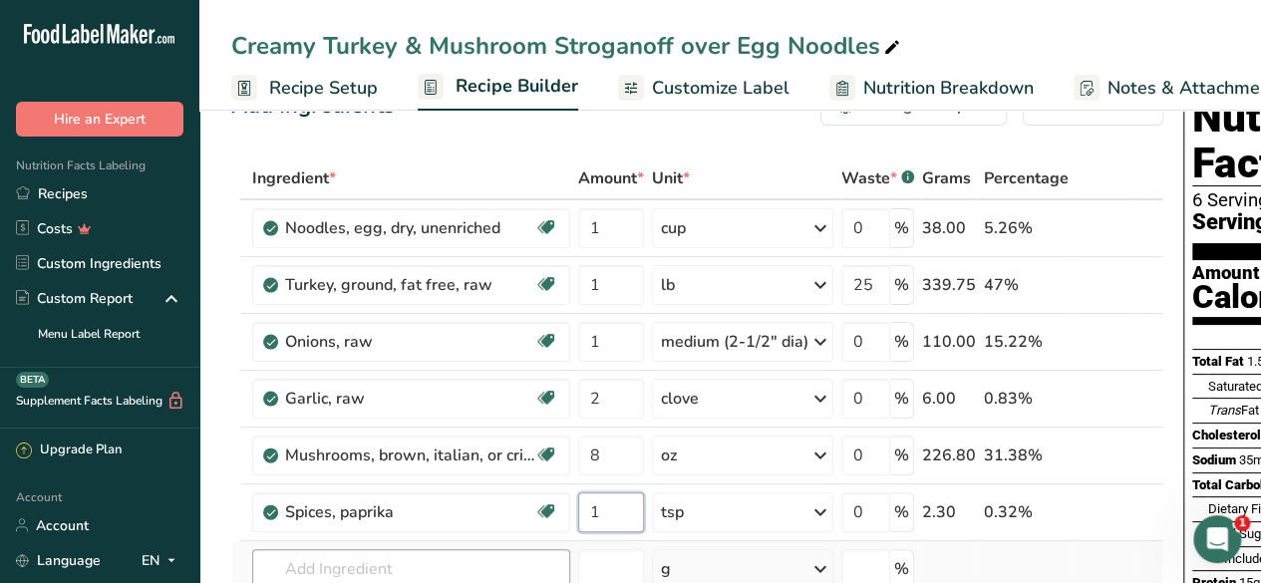
type input "1"
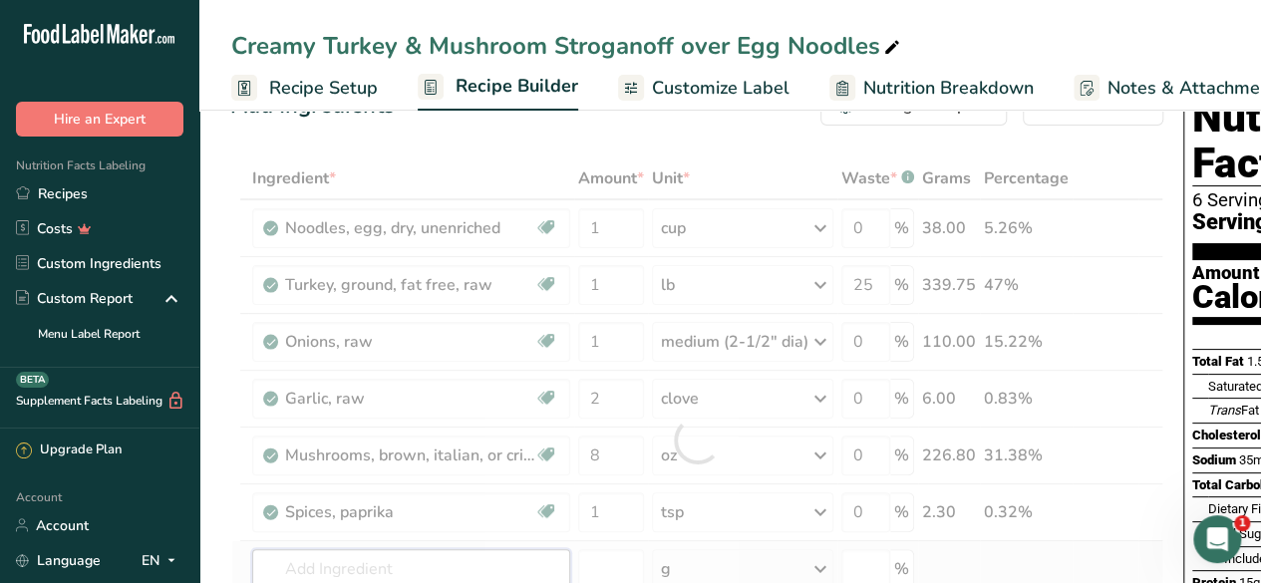
click at [424, 569] on div "Ingredient * Amount * Unit * Waste * .a-a{fill:#347362;}.b-a{fill:#fff;} Grams …" at bounding box center [697, 439] width 932 height 565
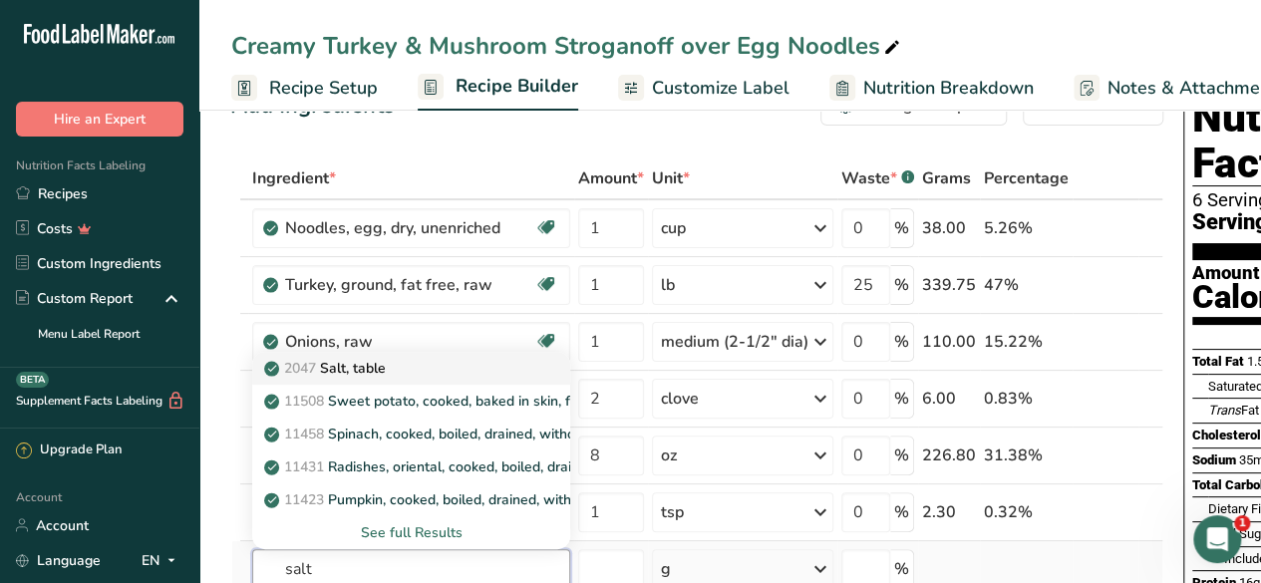
type input "salt"
click at [384, 361] on p "2047 Salt, table" at bounding box center [327, 368] width 118 height 21
type input "Salt, table"
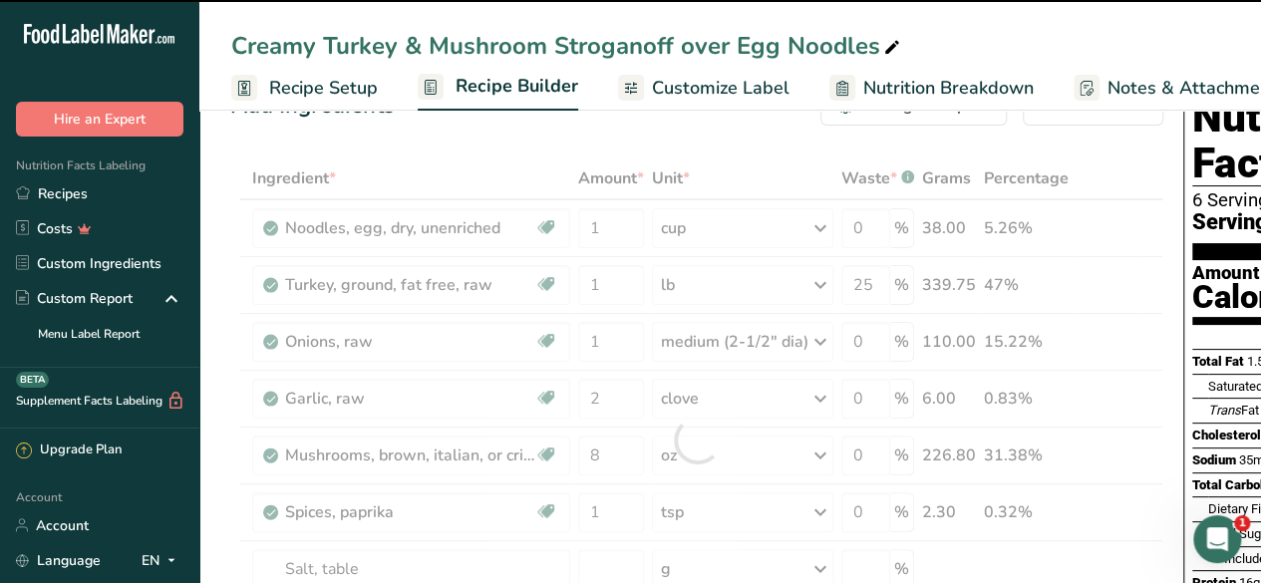
type input "0"
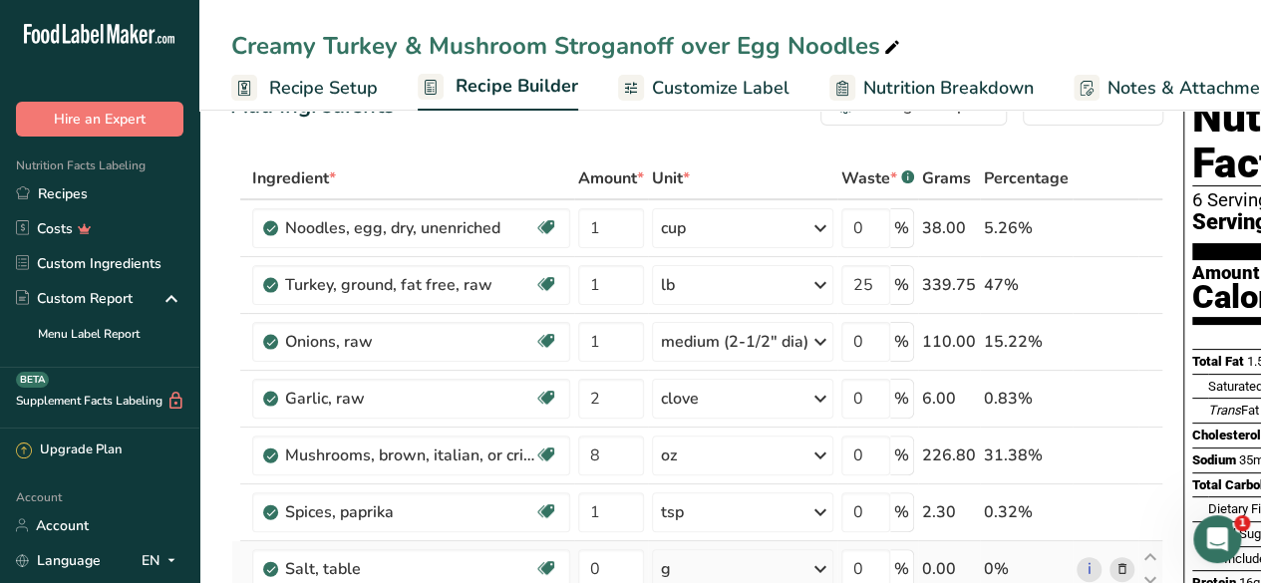
scroll to position [257, 0]
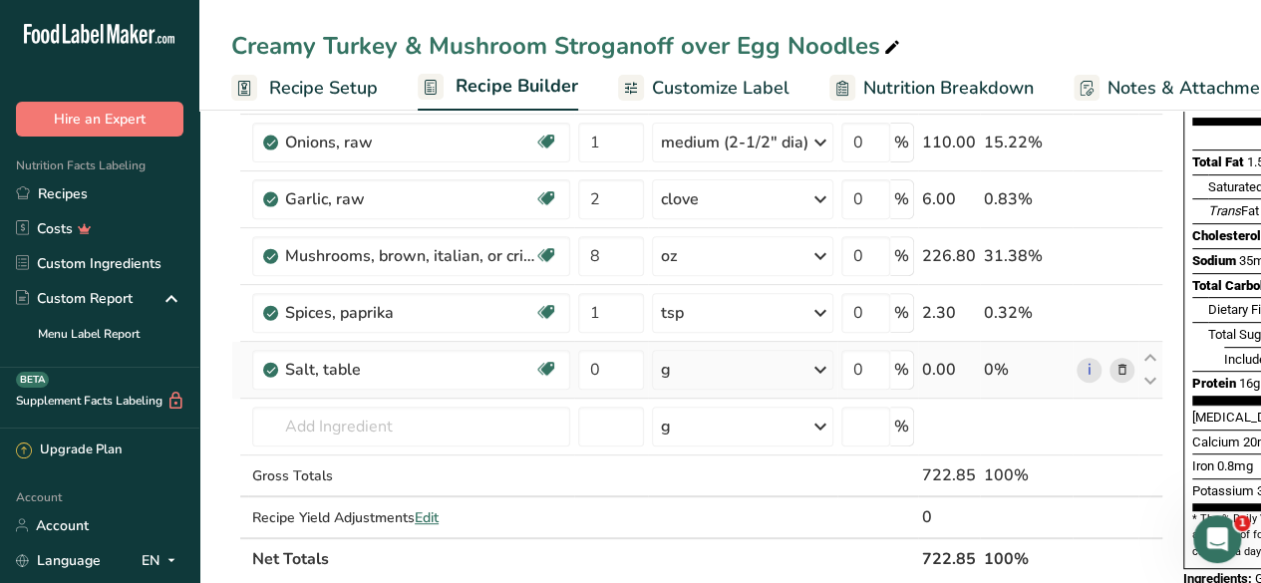
click at [717, 375] on div "g" at bounding box center [742, 370] width 181 height 40
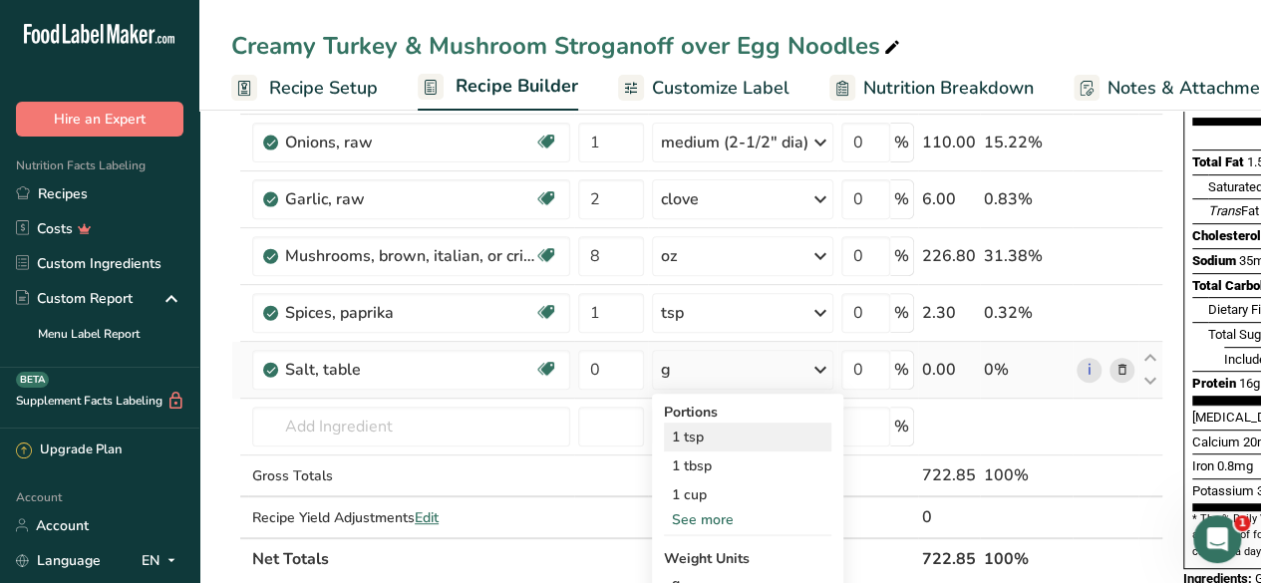
click at [706, 430] on div "1 tsp" at bounding box center [747, 437] width 167 height 29
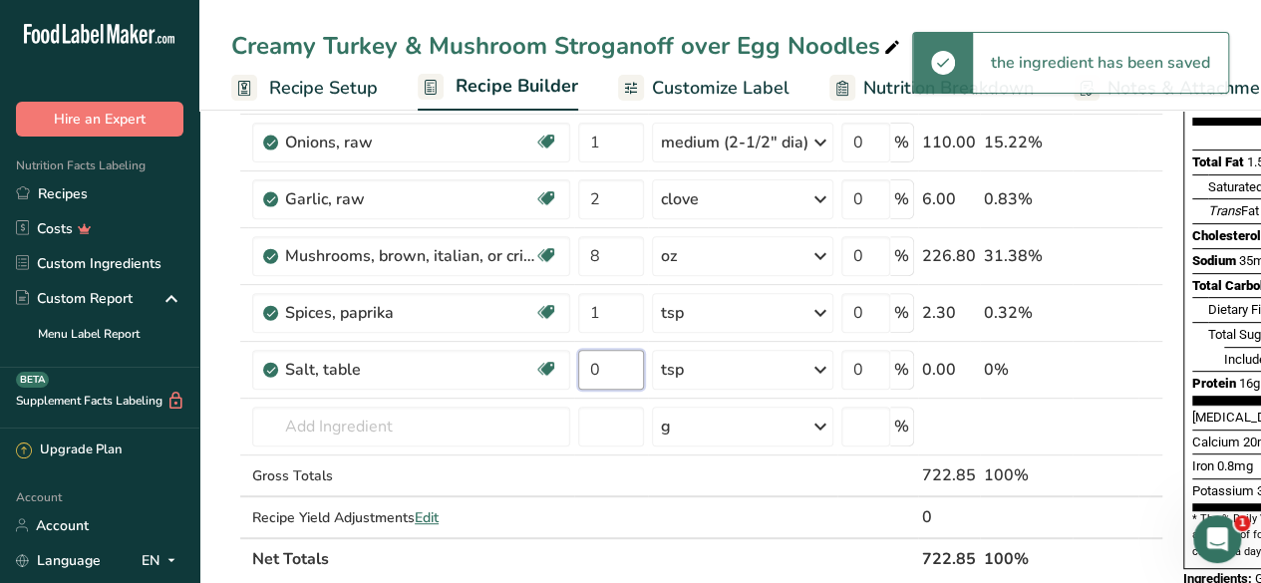
click at [603, 368] on input "0" at bounding box center [611, 370] width 66 height 40
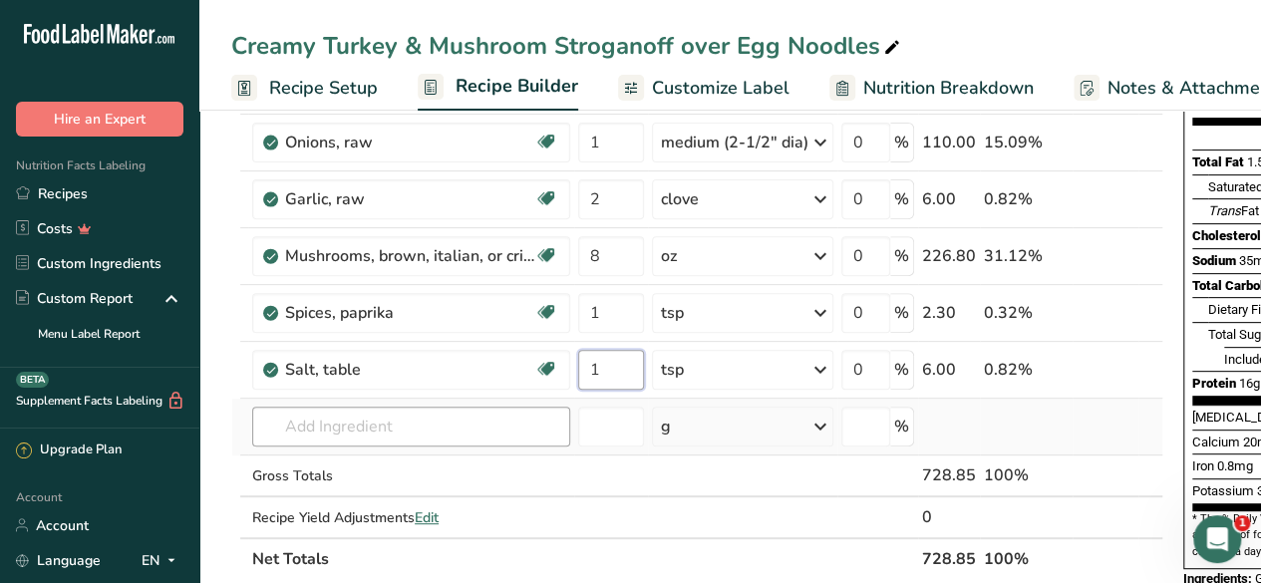
type input "1"
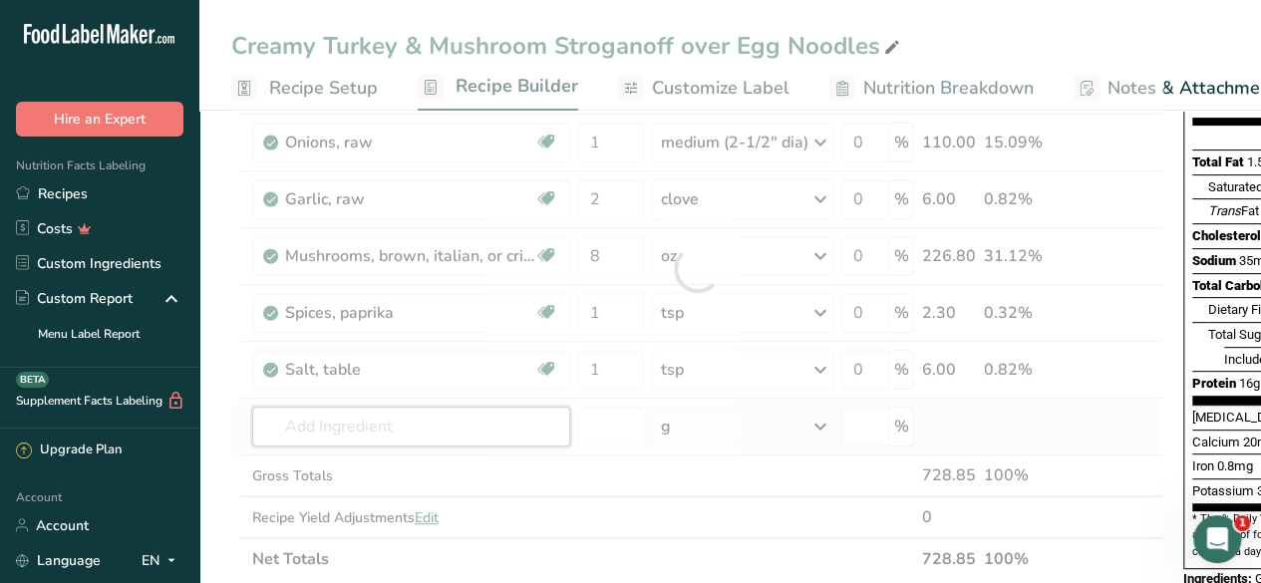
click at [412, 422] on div "Ingredient * Amount * Unit * Waste * .a-a{fill:#347362;}.b-a{fill:#fff;} Grams …" at bounding box center [697, 269] width 932 height 622
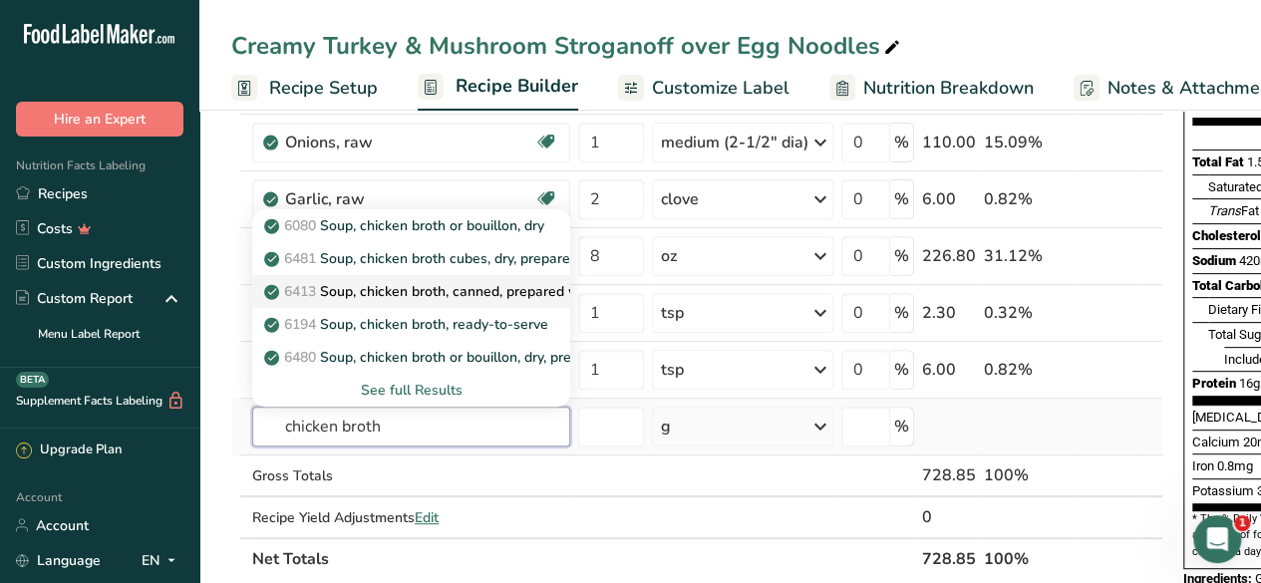
type input "chicken broth"
click at [468, 290] on p "6413 Soup, chicken broth, canned, prepared with equal volume water" at bounding box center [498, 291] width 460 height 21
type input "Soup, chicken broth, canned, prepared with equal volume water"
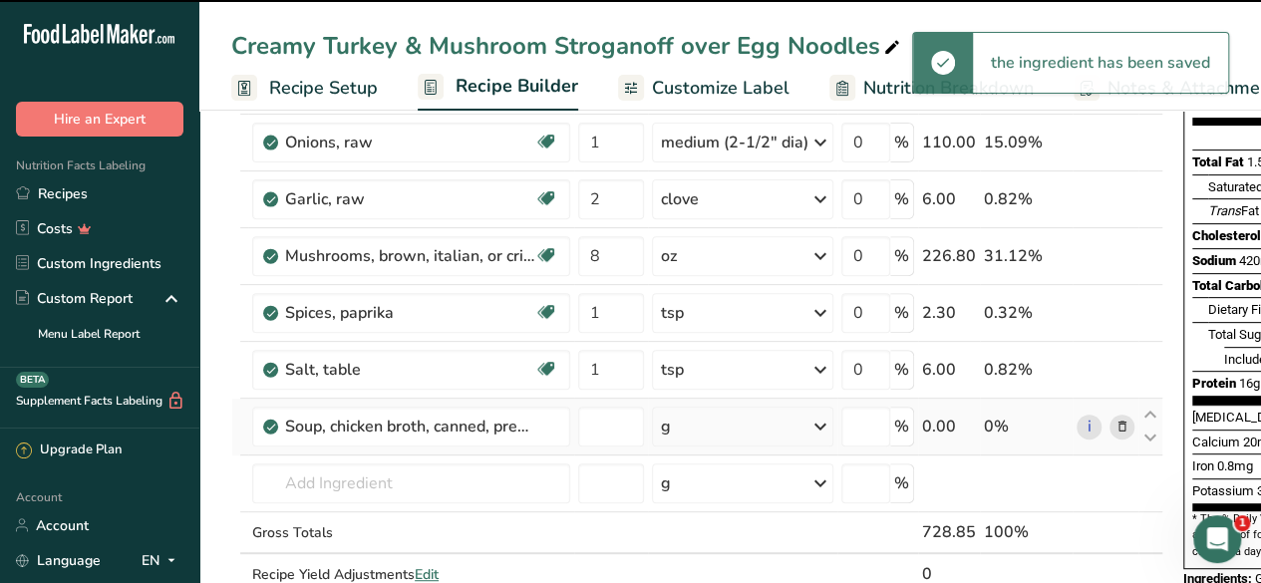
type input "0"
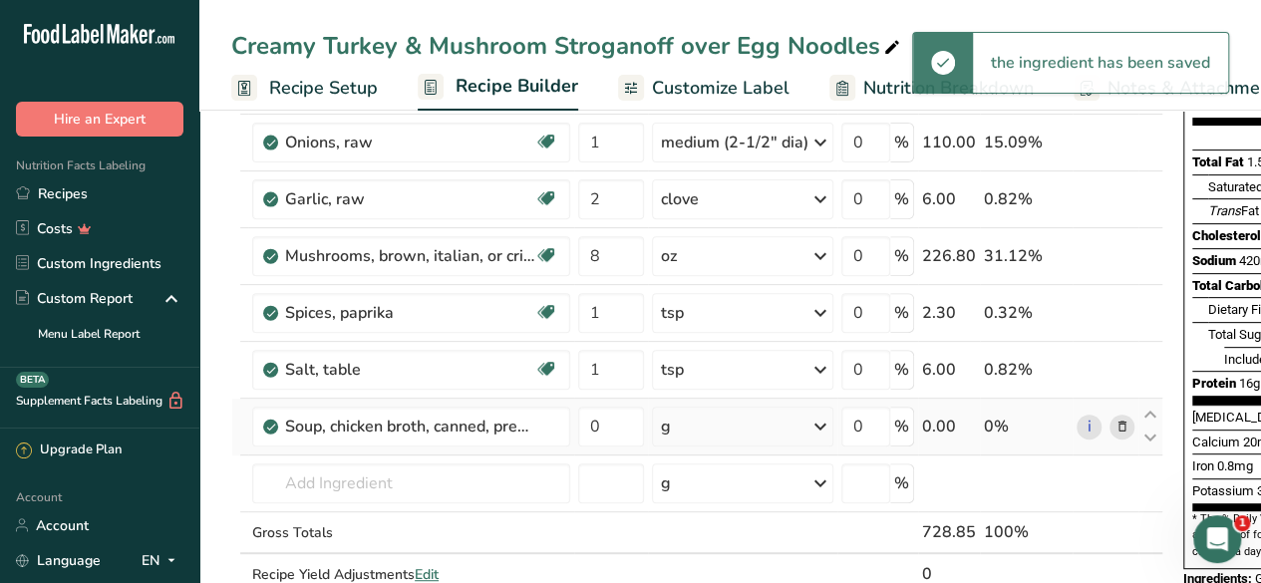
click at [721, 432] on div "g" at bounding box center [742, 427] width 181 height 40
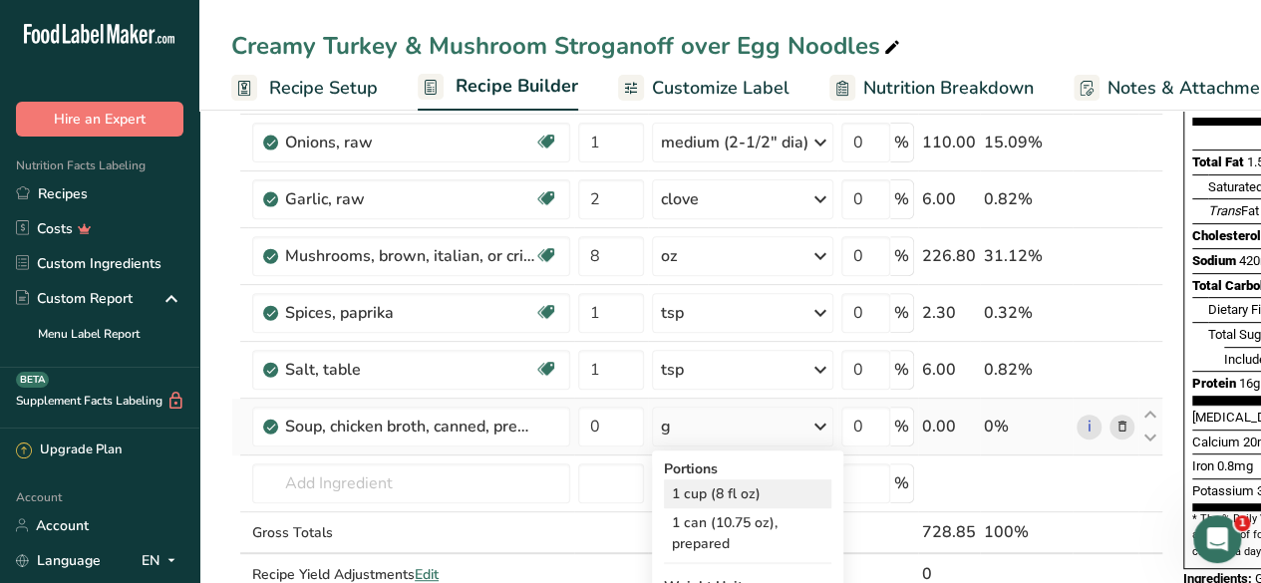
click at [719, 483] on div "1 cup (8 fl oz)" at bounding box center [747, 493] width 167 height 29
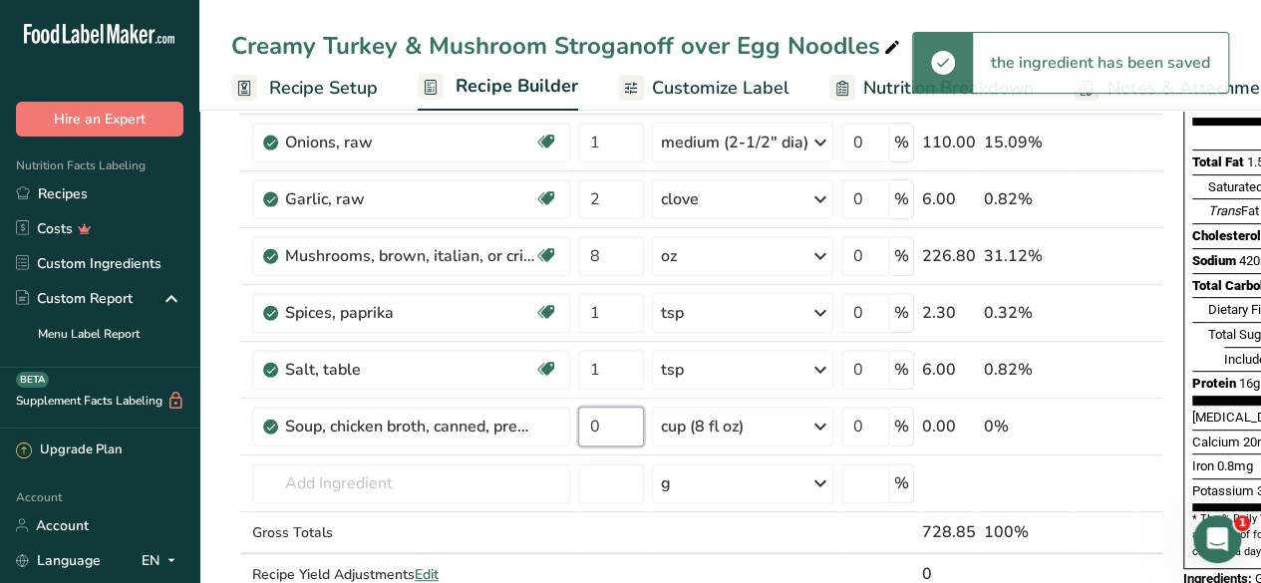
click at [605, 423] on input "0" at bounding box center [611, 427] width 66 height 40
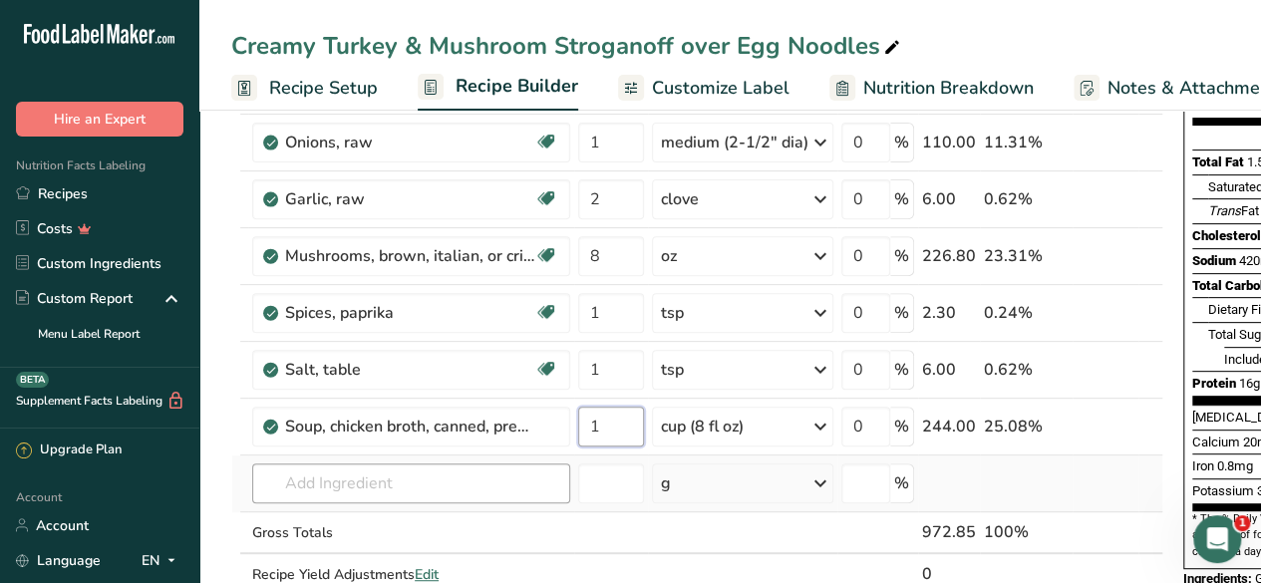
type input "1"
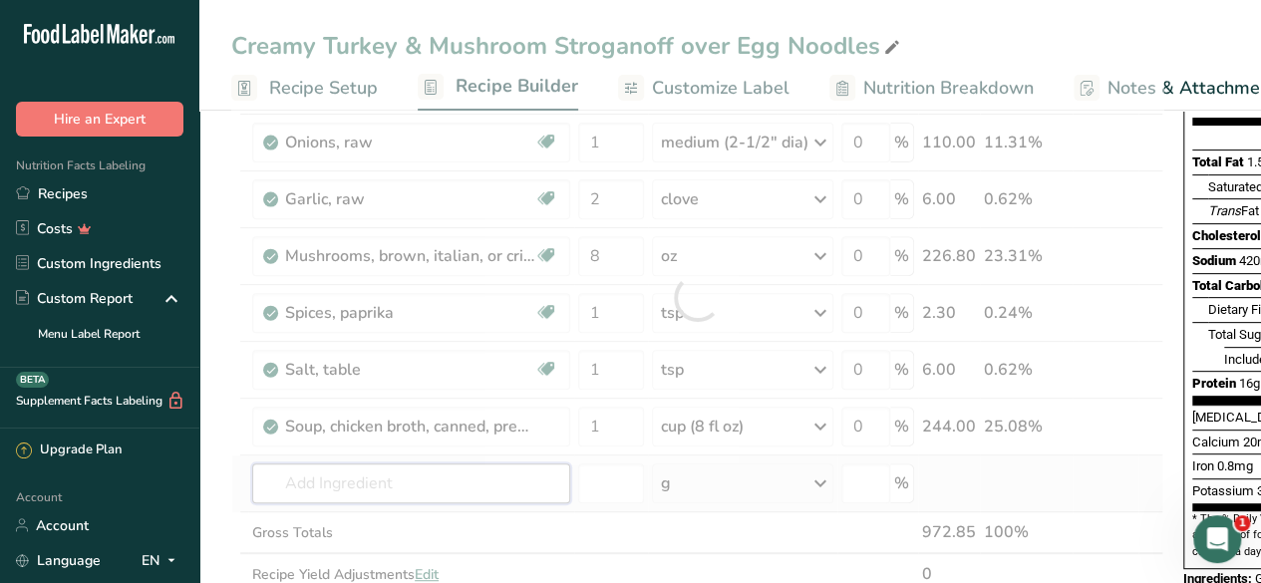
click at [476, 465] on div "Ingredient * Amount * Unit * Waste * .a-a{fill:#347362;}.b-a{fill:#fff;} Grams …" at bounding box center [697, 297] width 932 height 679
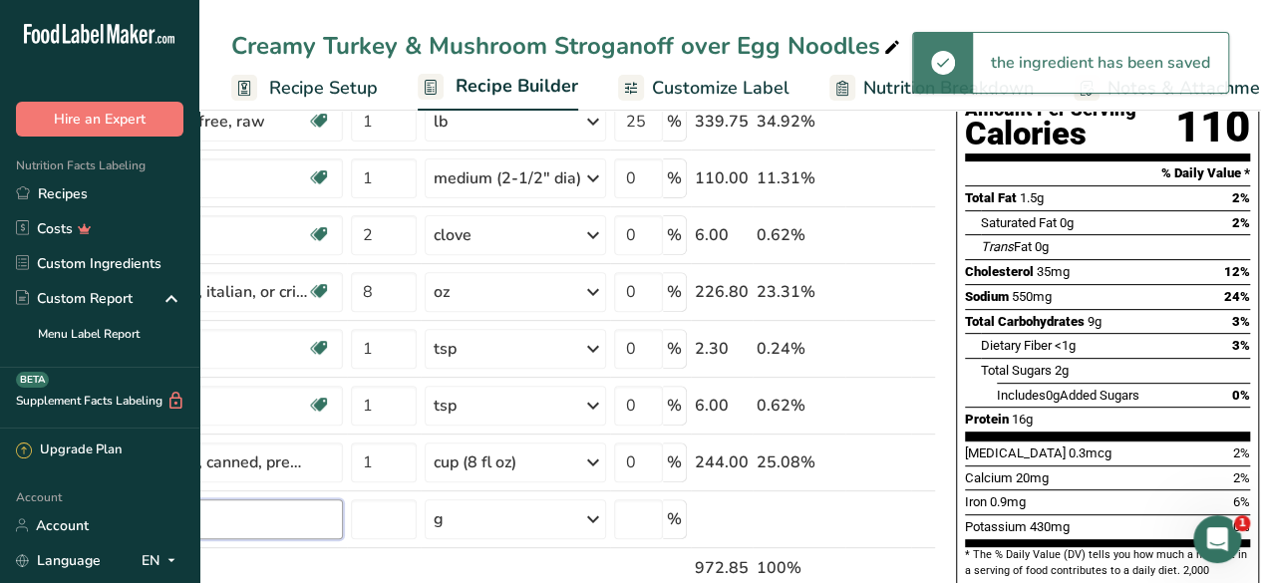
scroll to position [0, 0]
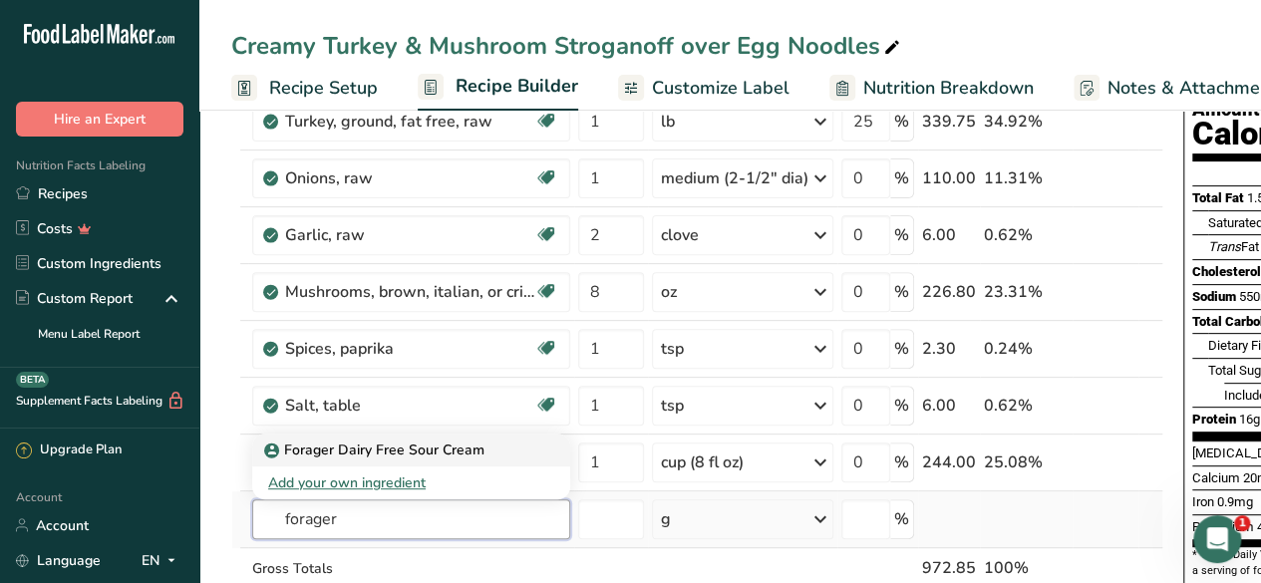
type input "forager"
click at [390, 450] on p "Forager Dairy Free Sour Cream" at bounding box center [376, 449] width 216 height 21
type input "Forager Dairy Free Sour Cream"
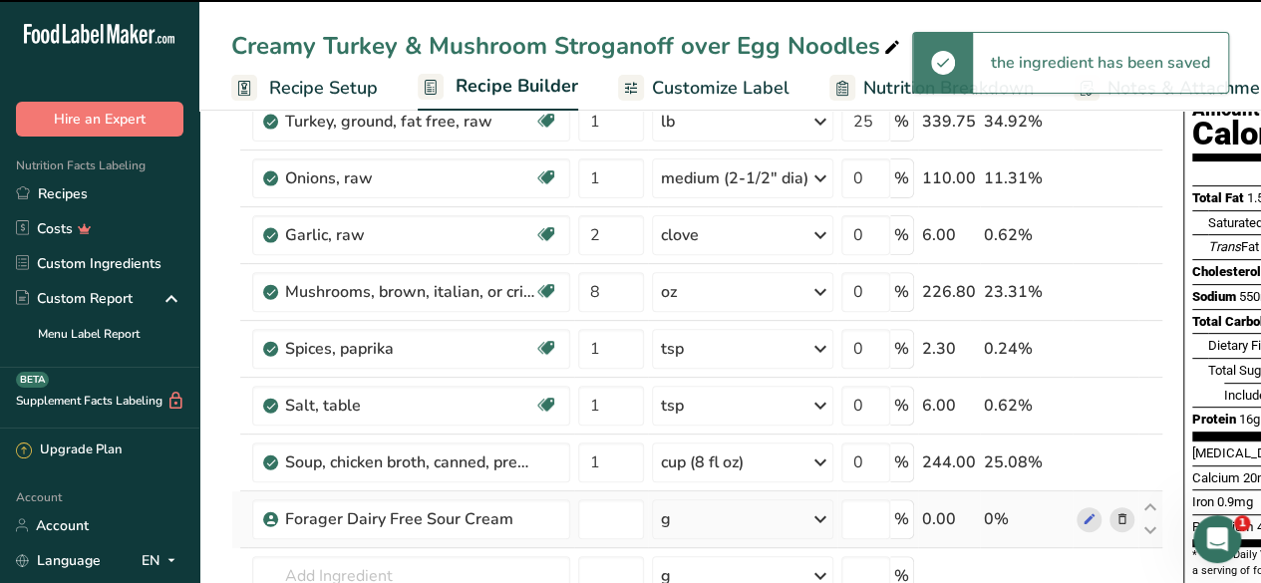
type input "0"
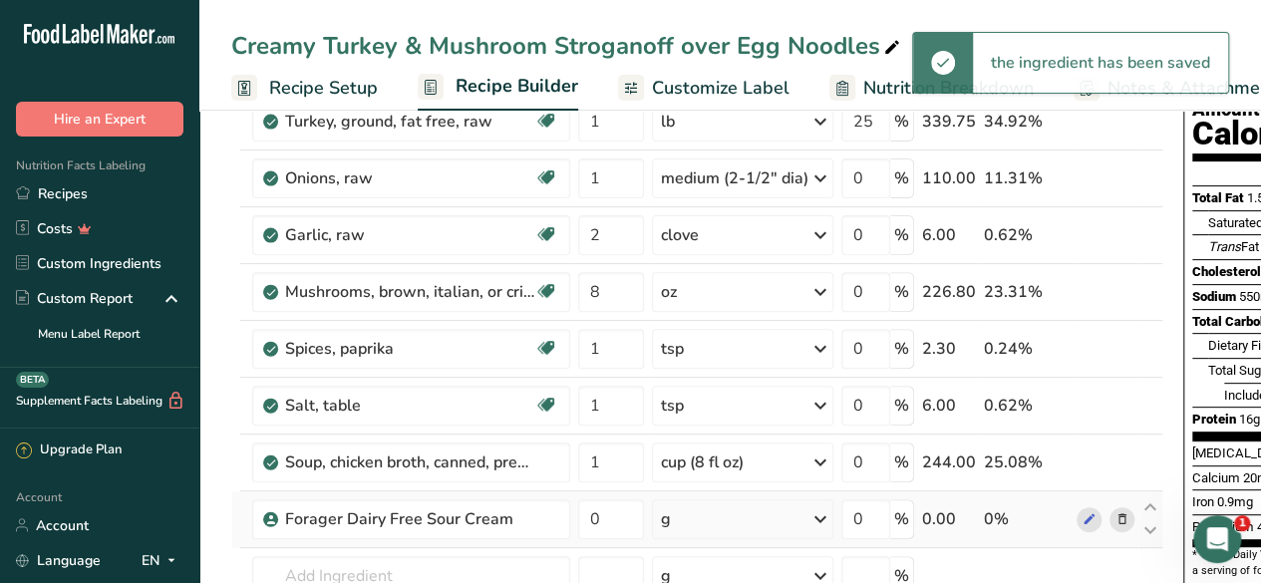
click at [763, 528] on div "g" at bounding box center [742, 519] width 181 height 40
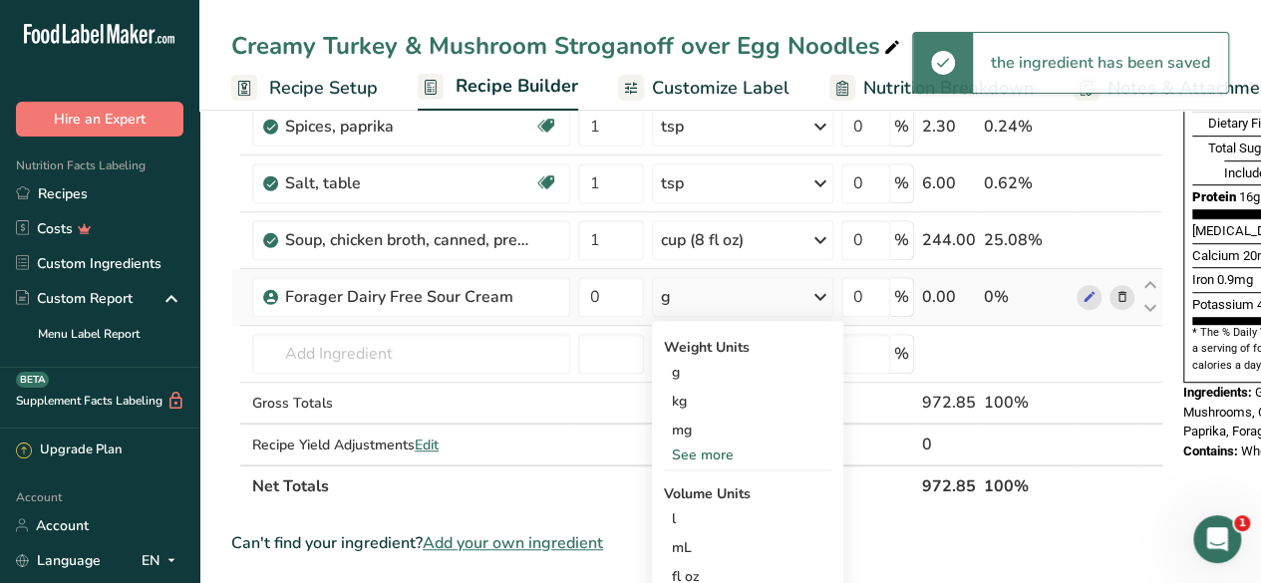
scroll to position [444, 0]
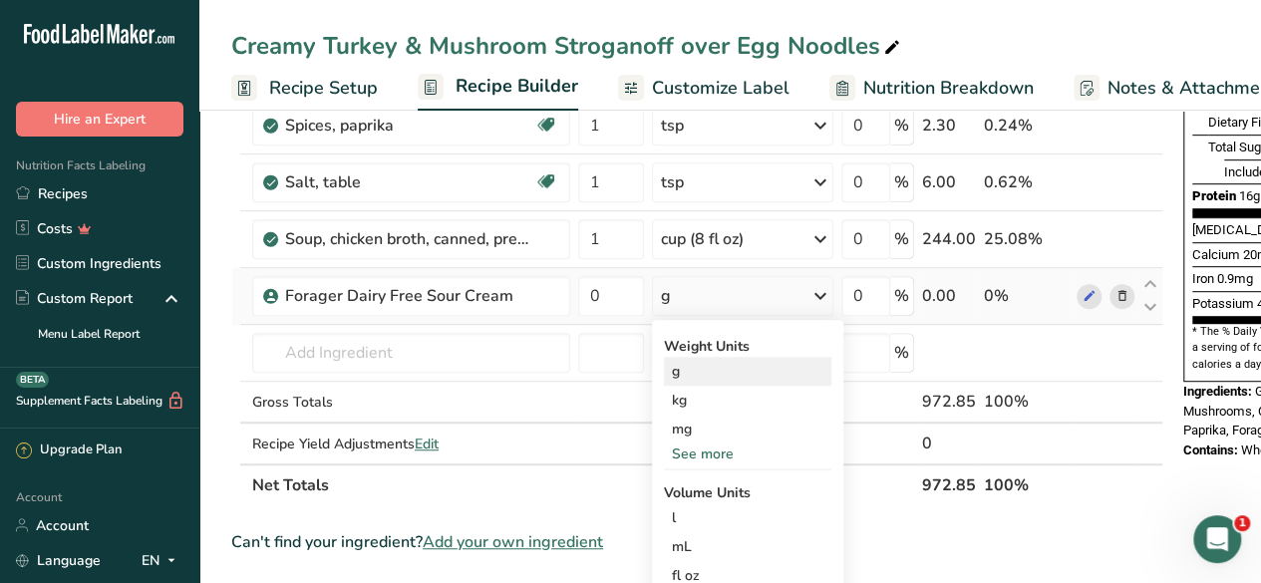
click at [707, 372] on div "g" at bounding box center [747, 371] width 167 height 29
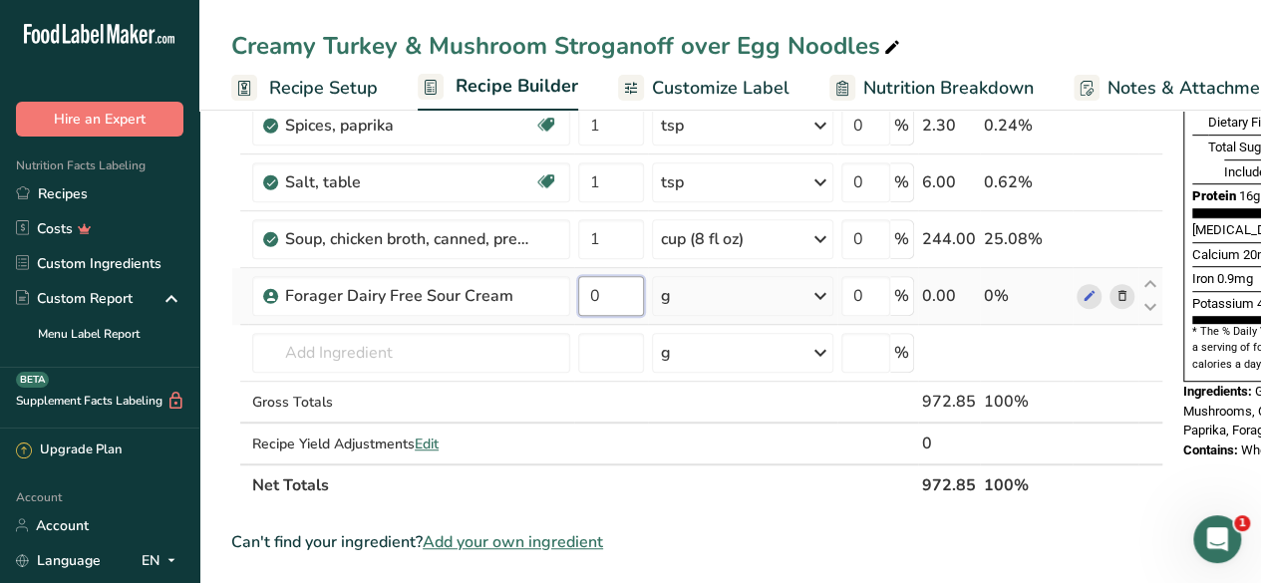
click at [623, 293] on input "0" at bounding box center [611, 296] width 66 height 40
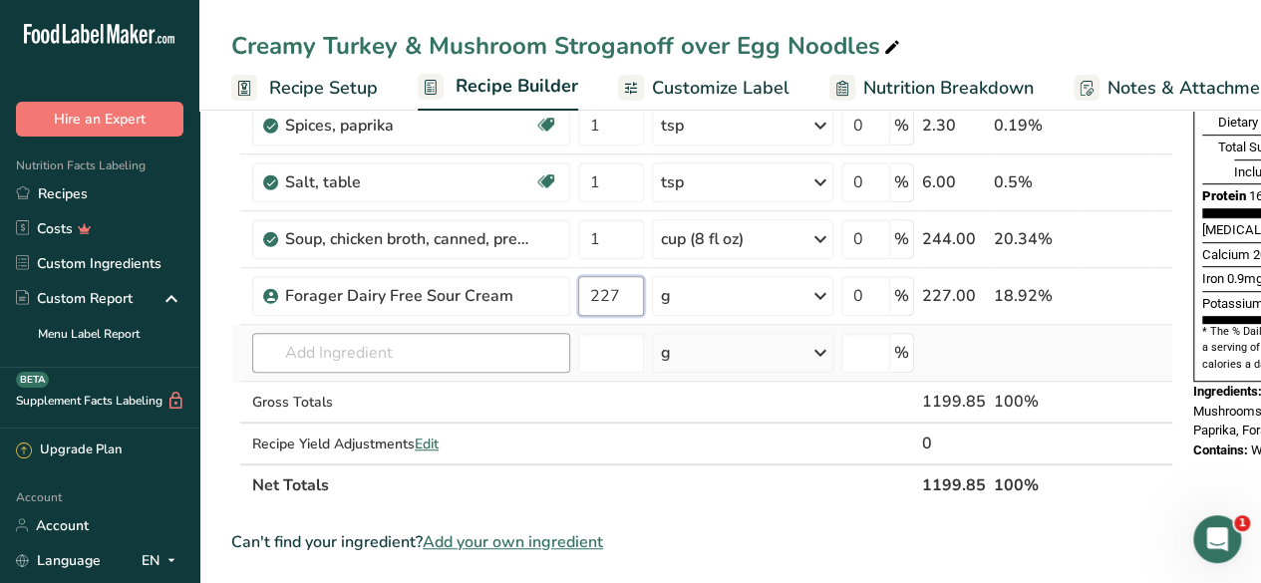
type input "227"
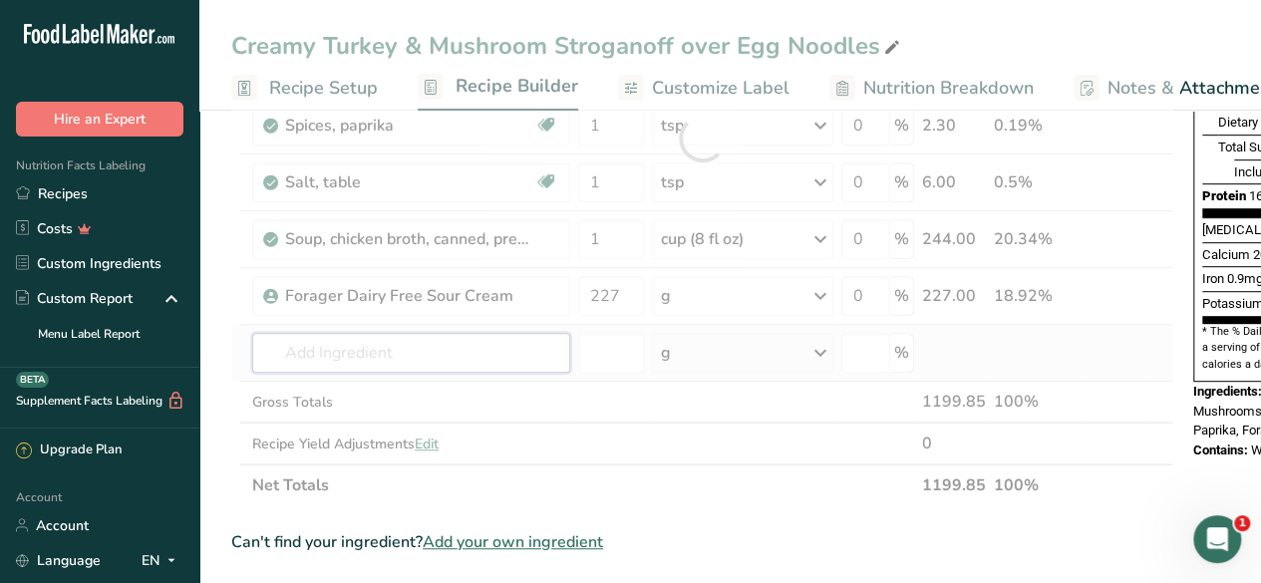
click at [482, 355] on div "Ingredient * Amount * Unit * Waste * .a-a{fill:#347362;}.b-a{fill:#fff;} Grams …" at bounding box center [702, 138] width 942 height 735
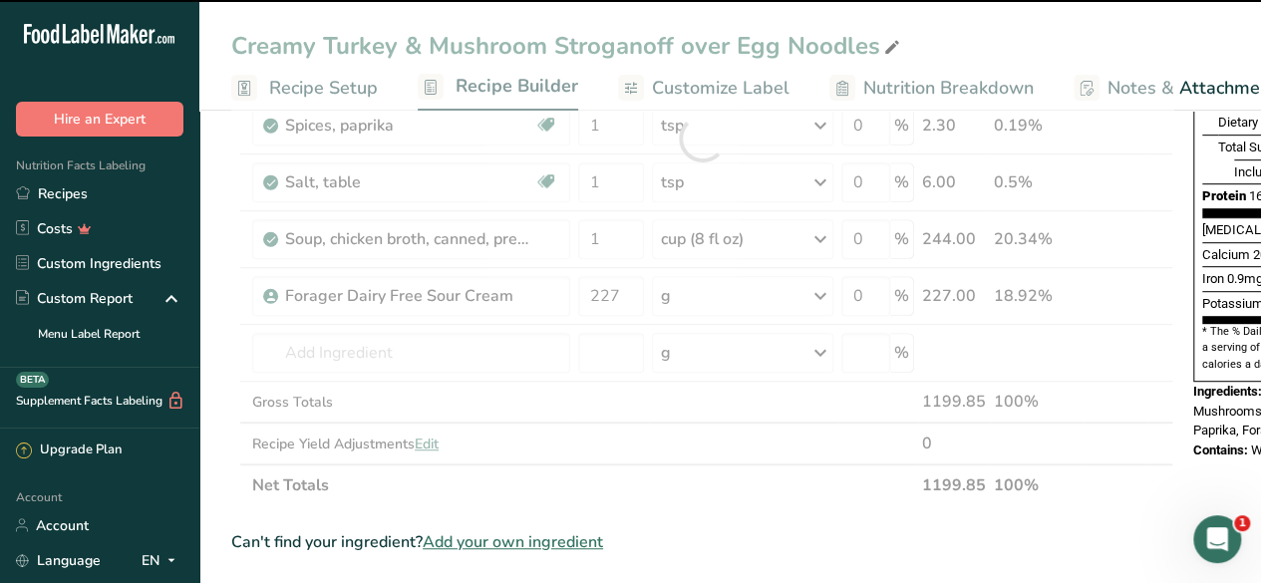
click at [1075, 257] on div at bounding box center [702, 138] width 942 height 735
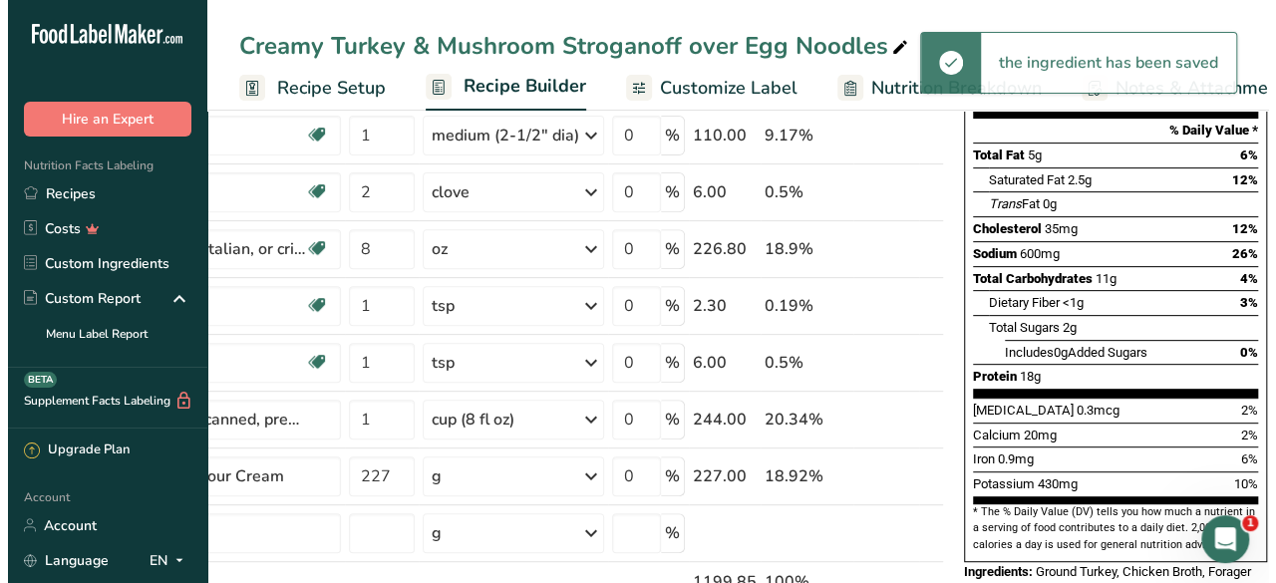
scroll to position [0, 0]
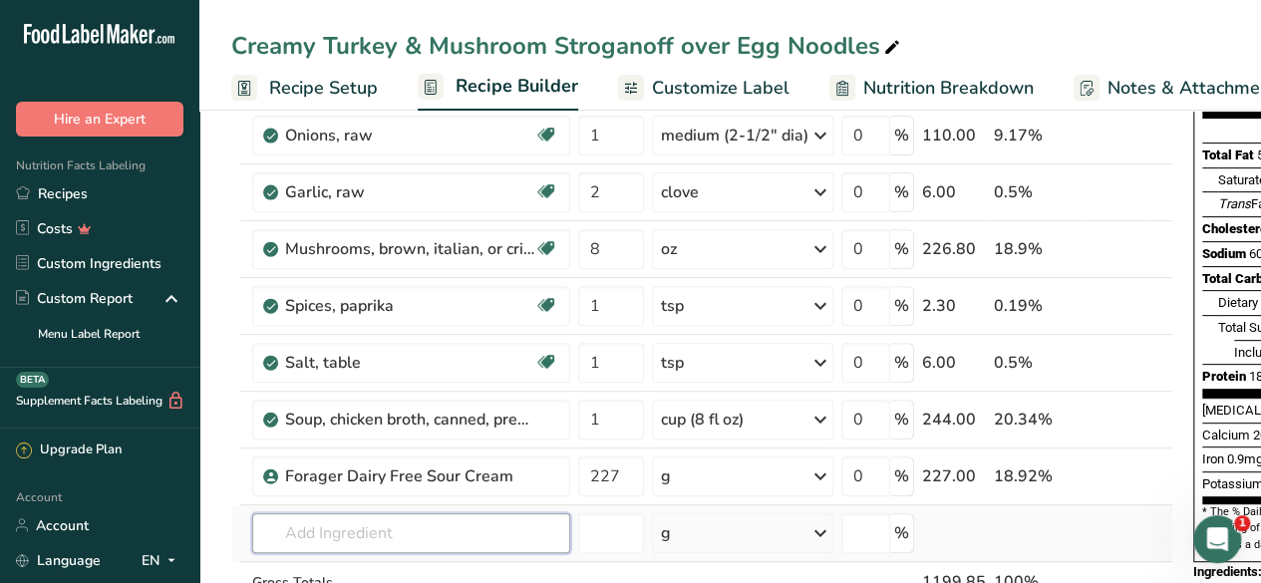
click at [321, 526] on input "text" at bounding box center [411, 533] width 318 height 40
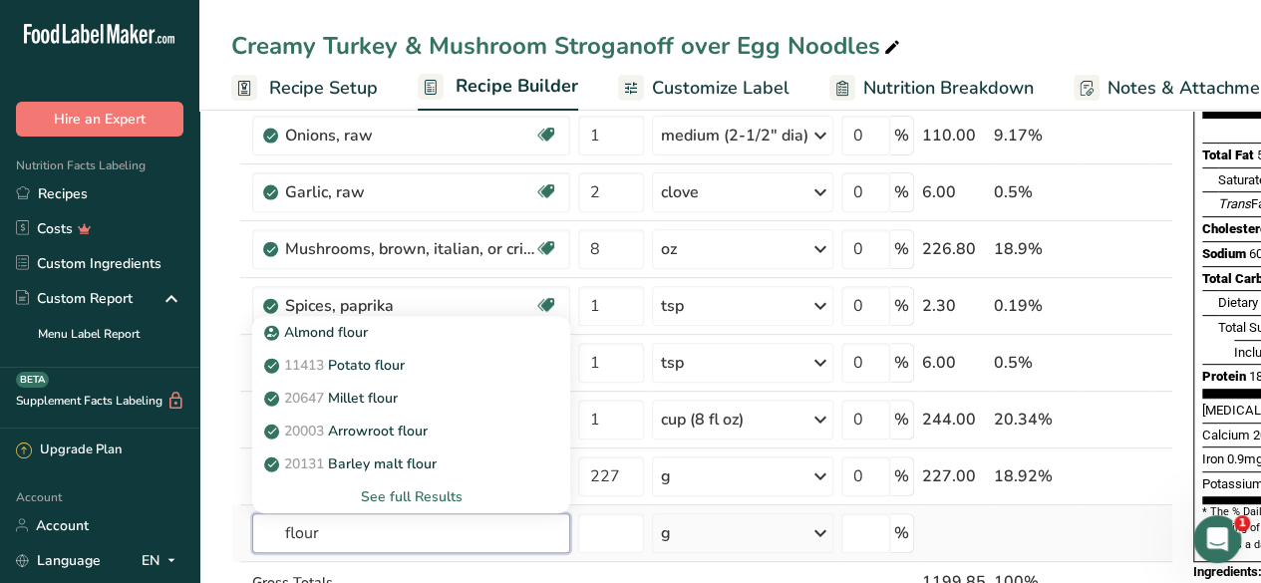
type input "flour"
click at [361, 486] on div "See full Results" at bounding box center [411, 496] width 286 height 21
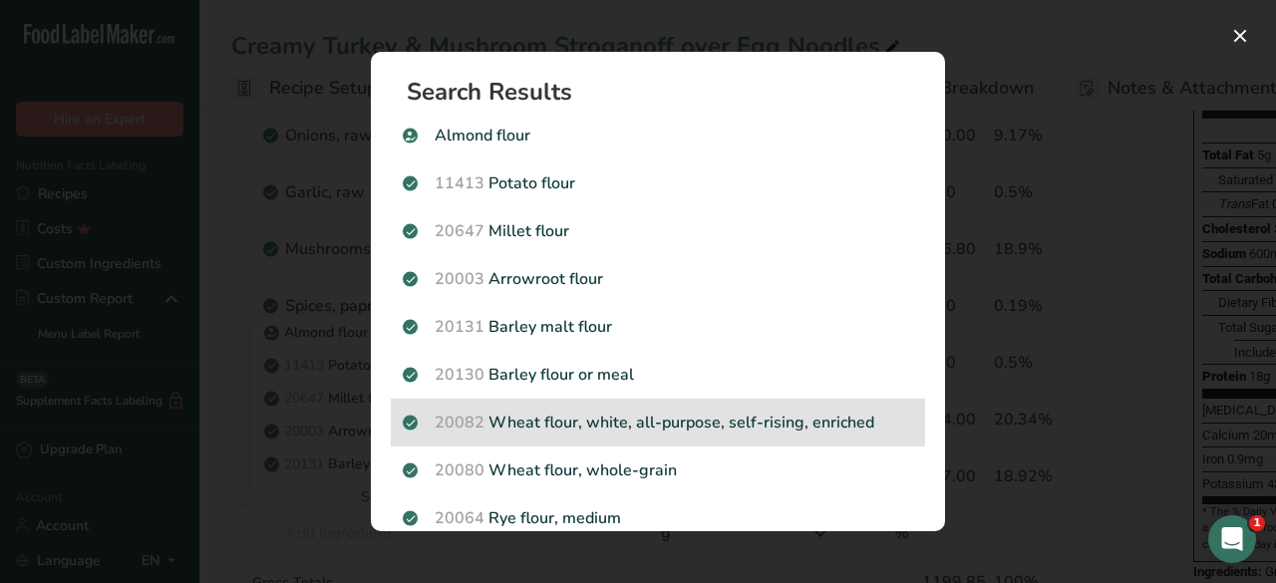
drag, startPoint x: 361, startPoint y: 483, endPoint x: 887, endPoint y: 414, distance: 530.8
click at [887, 414] on div "Search Results [GEOGRAPHIC_DATA] flour 11413 Potato flour 20647 Millet flour 20…" at bounding box center [658, 291] width 638 height 543
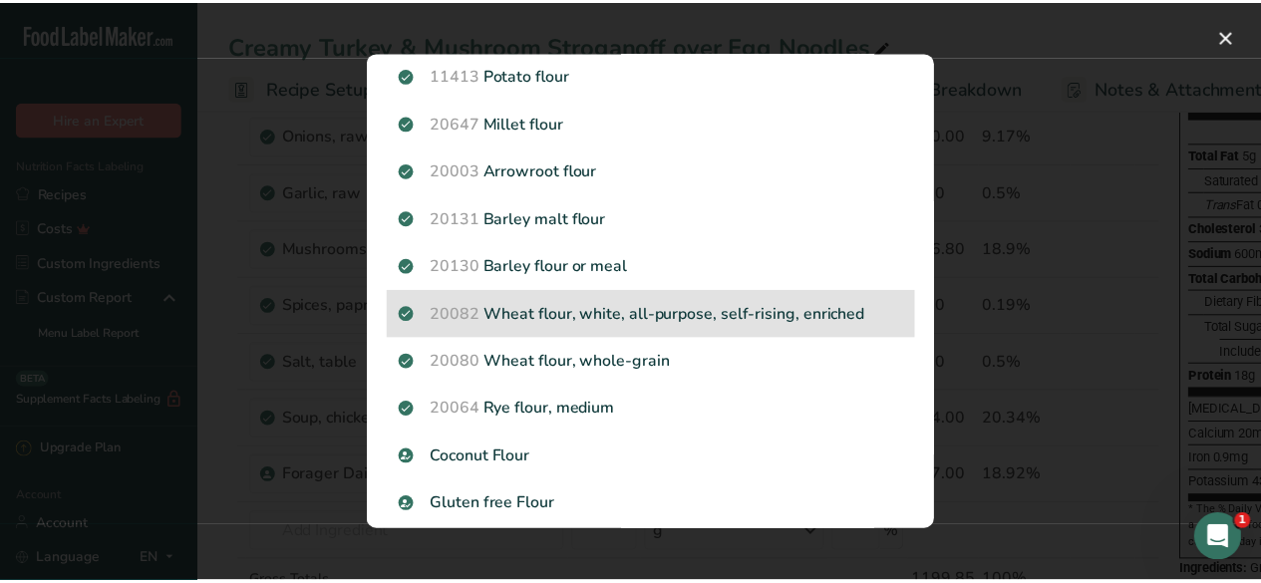
scroll to position [110, 0]
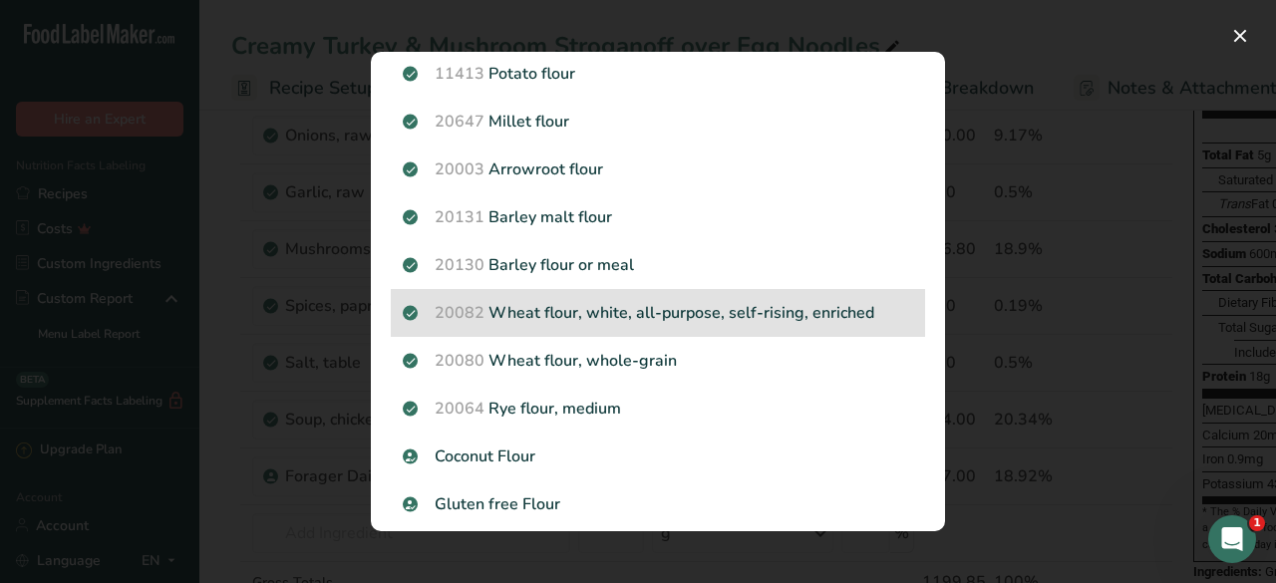
click at [717, 318] on p "20082 Wheat flour, white, all-purpose, self-rising, enriched" at bounding box center [658, 313] width 510 height 24
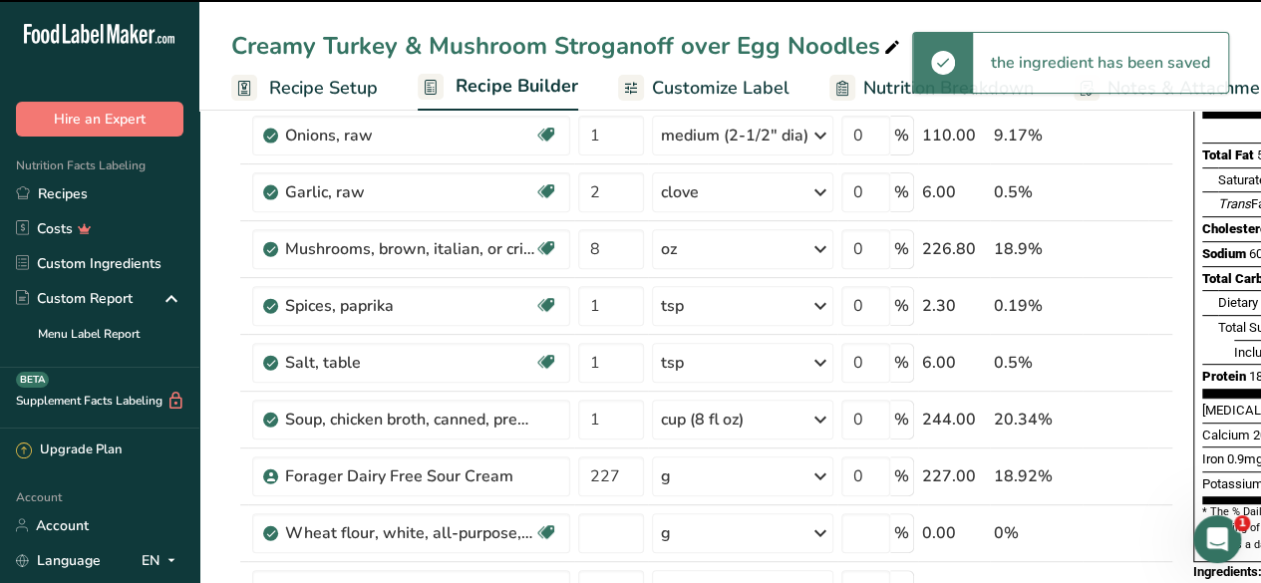
type input "0"
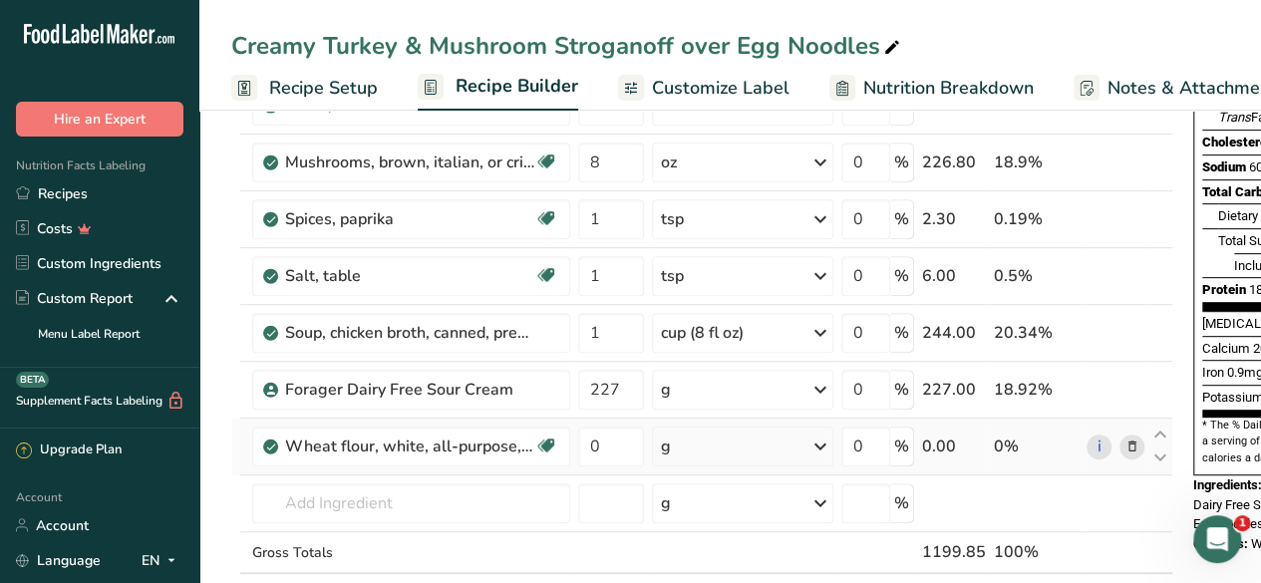
scroll to position [361, 0]
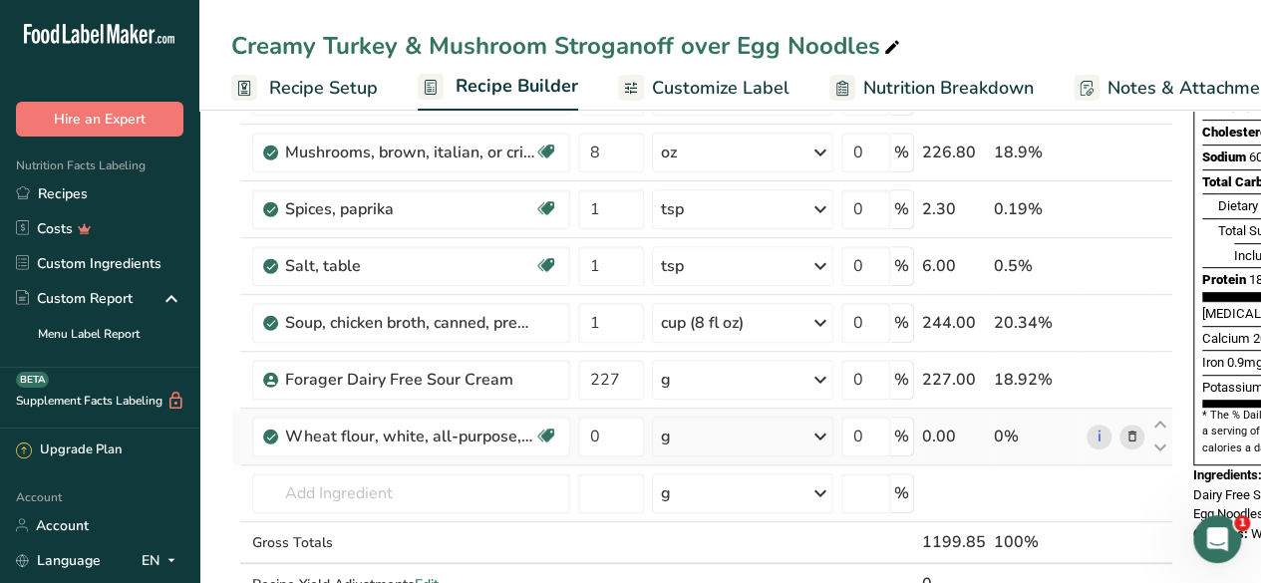
click at [739, 426] on div "g" at bounding box center [742, 437] width 181 height 40
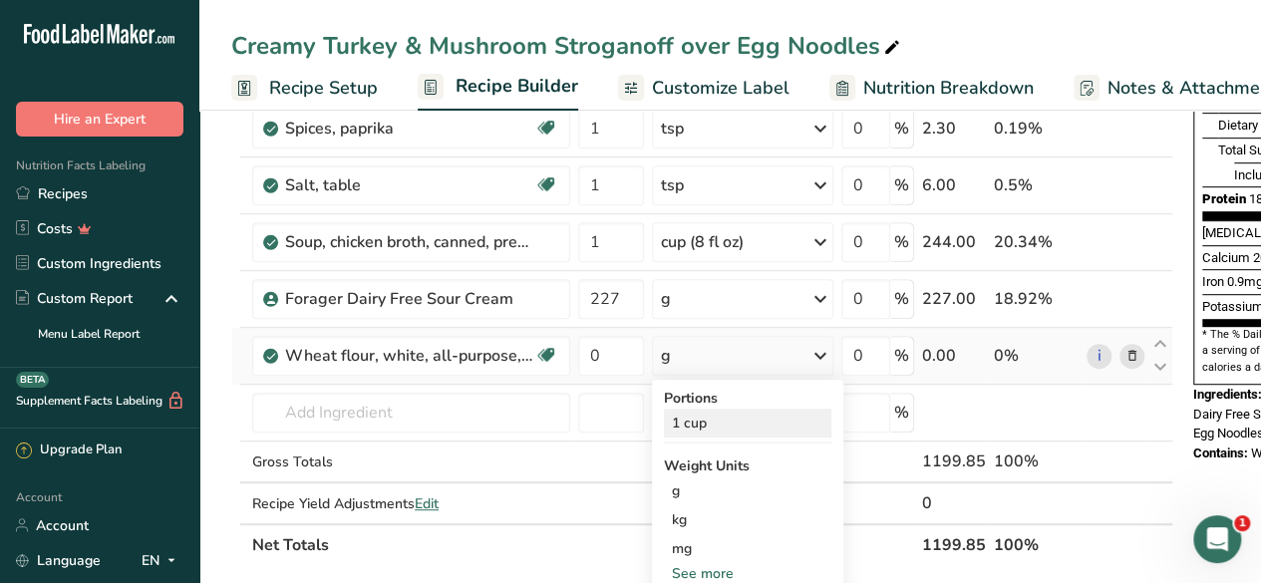
scroll to position [439, 0]
click at [716, 429] on div "1 cup" at bounding box center [747, 425] width 167 height 29
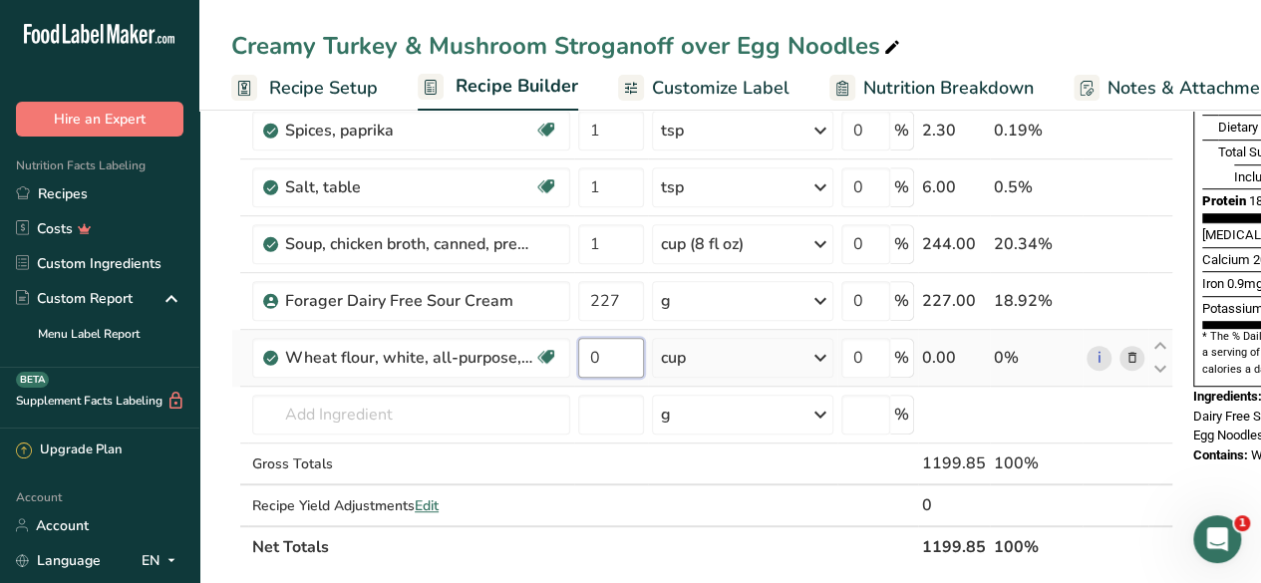
click at [600, 347] on input "0" at bounding box center [611, 358] width 66 height 40
drag, startPoint x: 600, startPoint y: 347, endPoint x: 617, endPoint y: 350, distance: 17.2
click at [617, 350] on input "0" at bounding box center [611, 358] width 66 height 40
type input "0.12"
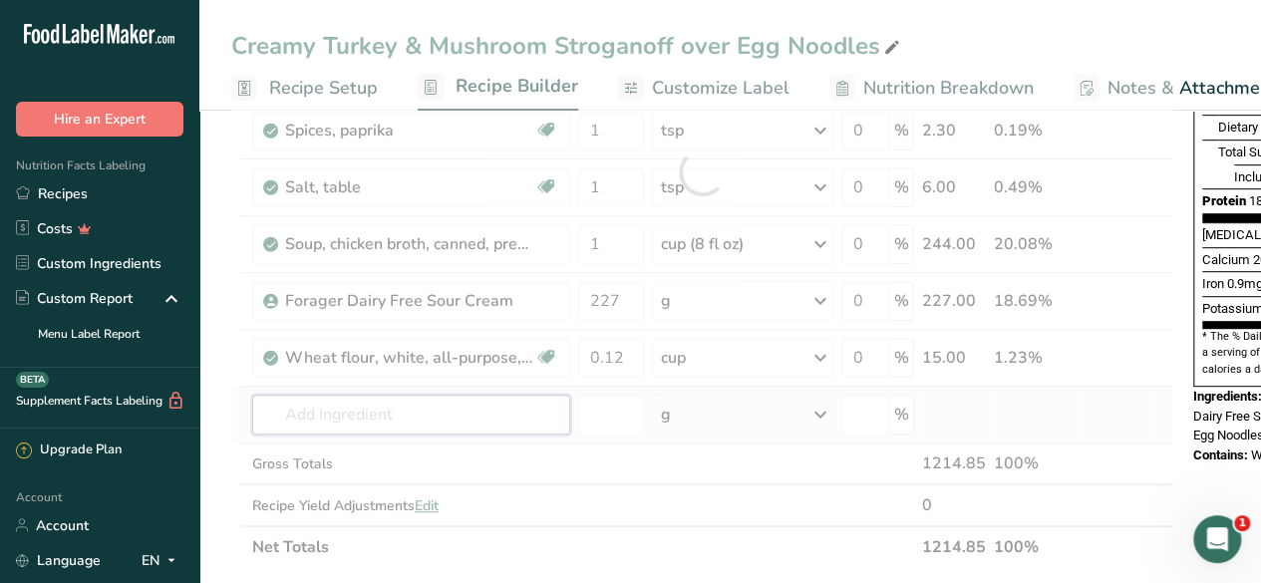
click at [488, 414] on div "Ingredient * Amount * Unit * Waste * .a-a{fill:#347362;}.b-a{fill:#fff;} Grams …" at bounding box center [702, 172] width 942 height 792
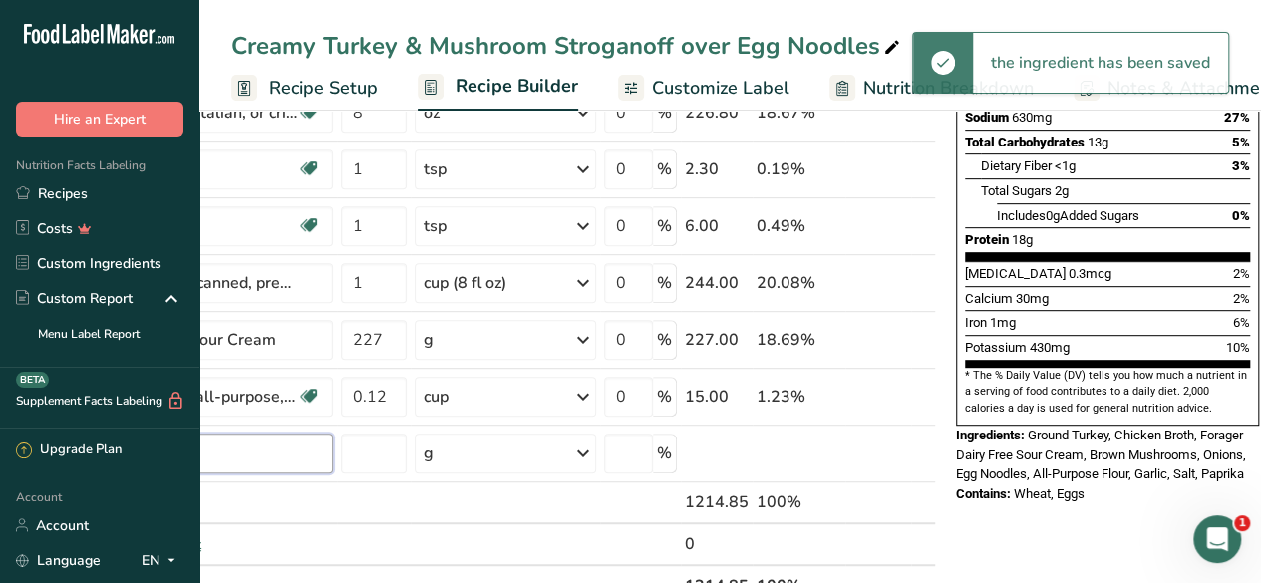
scroll to position [0, 0]
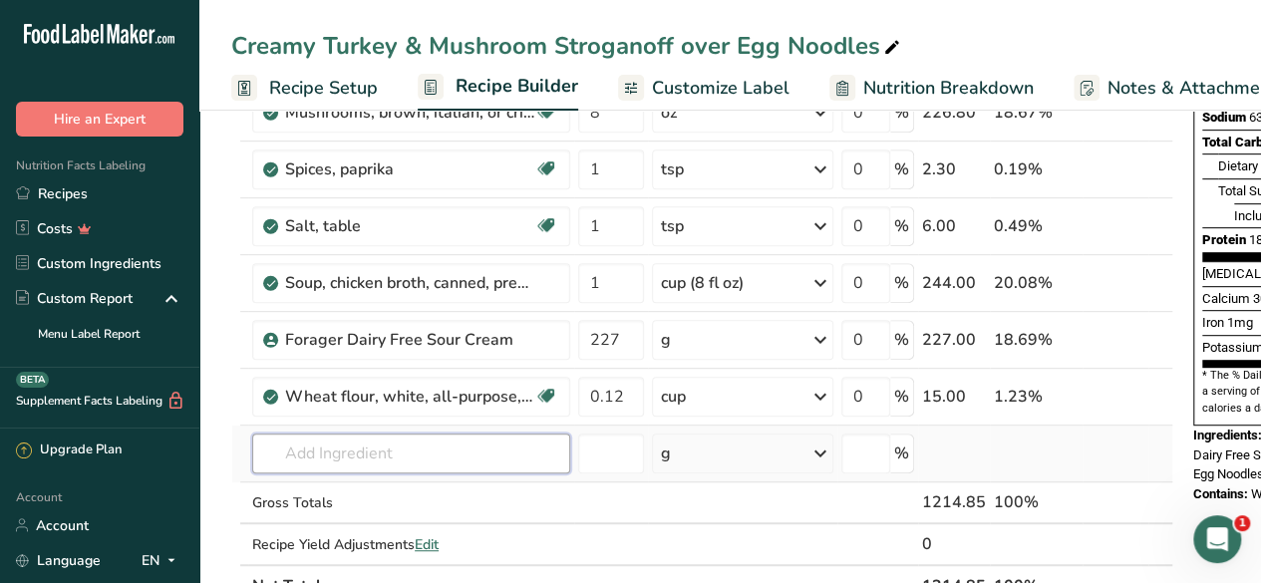
type input ";"
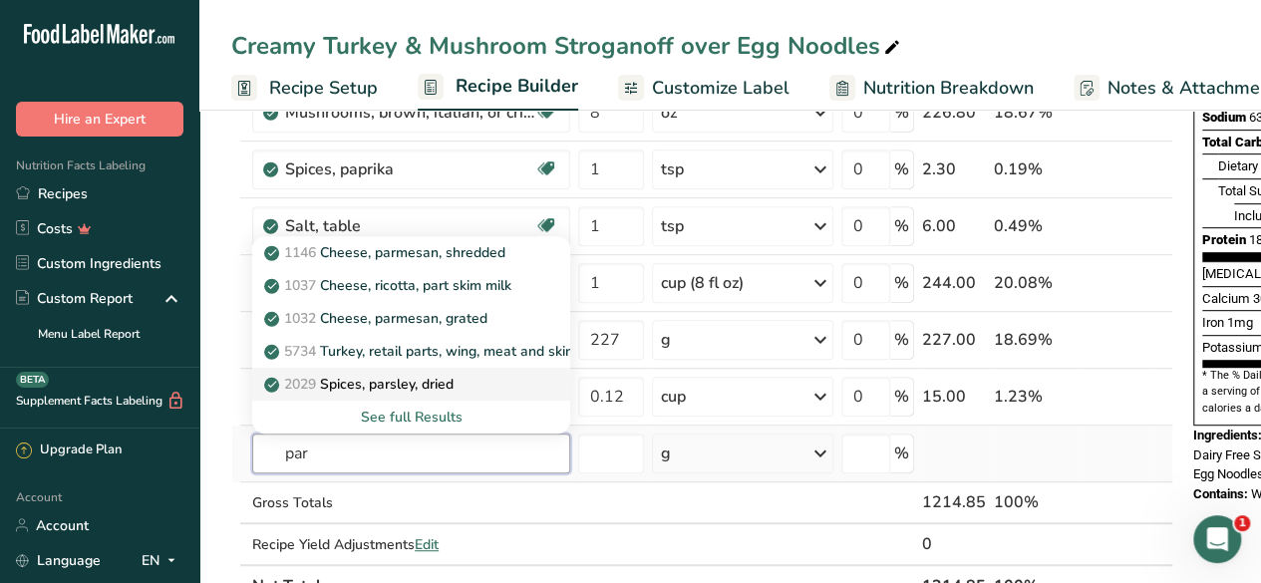
type input "par"
click at [433, 388] on p "2029 Spices, parsley, dried" at bounding box center [360, 384] width 185 height 21
type input "Spices, parsley, dried"
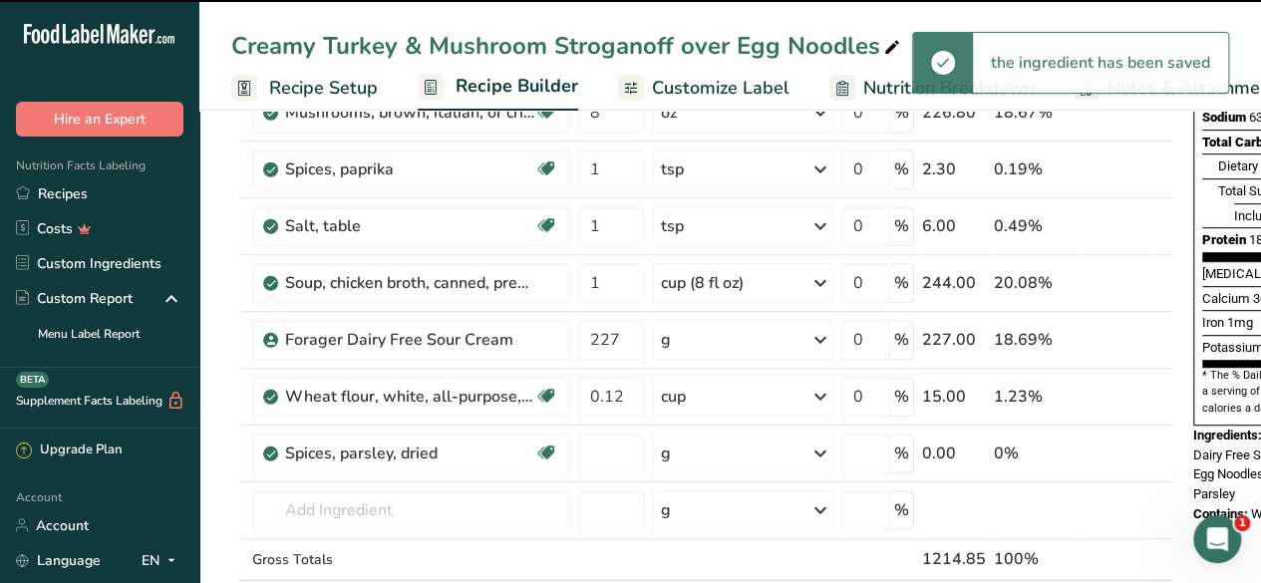
type input "0"
click at [704, 457] on div "g" at bounding box center [742, 453] width 181 height 40
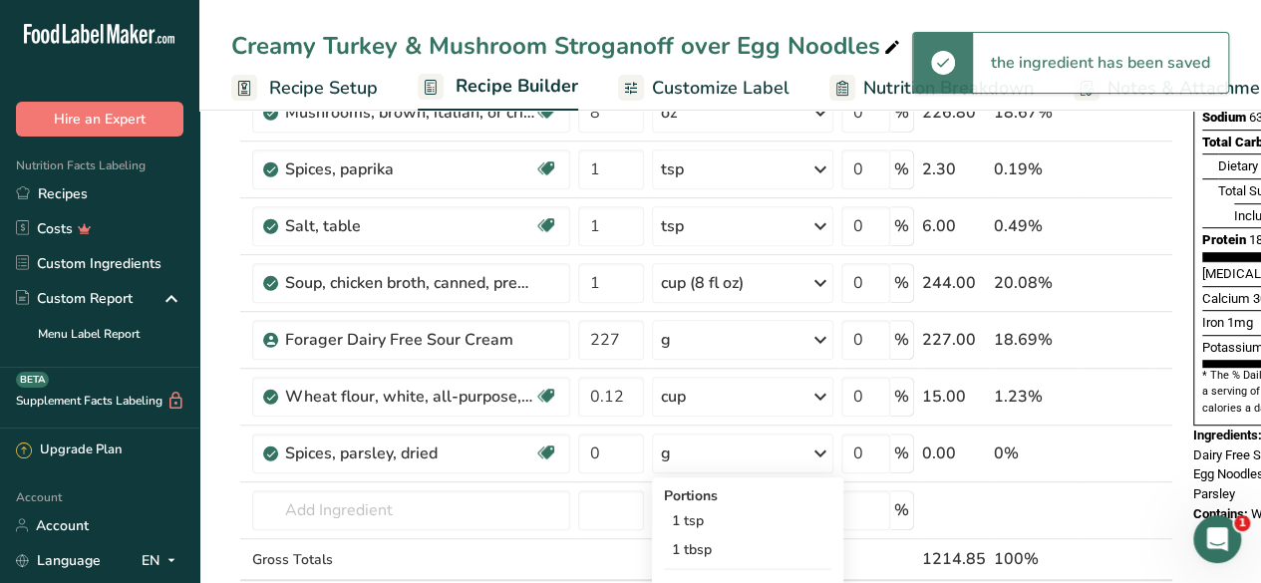
click at [704, 457] on div "g" at bounding box center [742, 453] width 181 height 40
click at [691, 450] on div "g" at bounding box center [742, 453] width 181 height 40
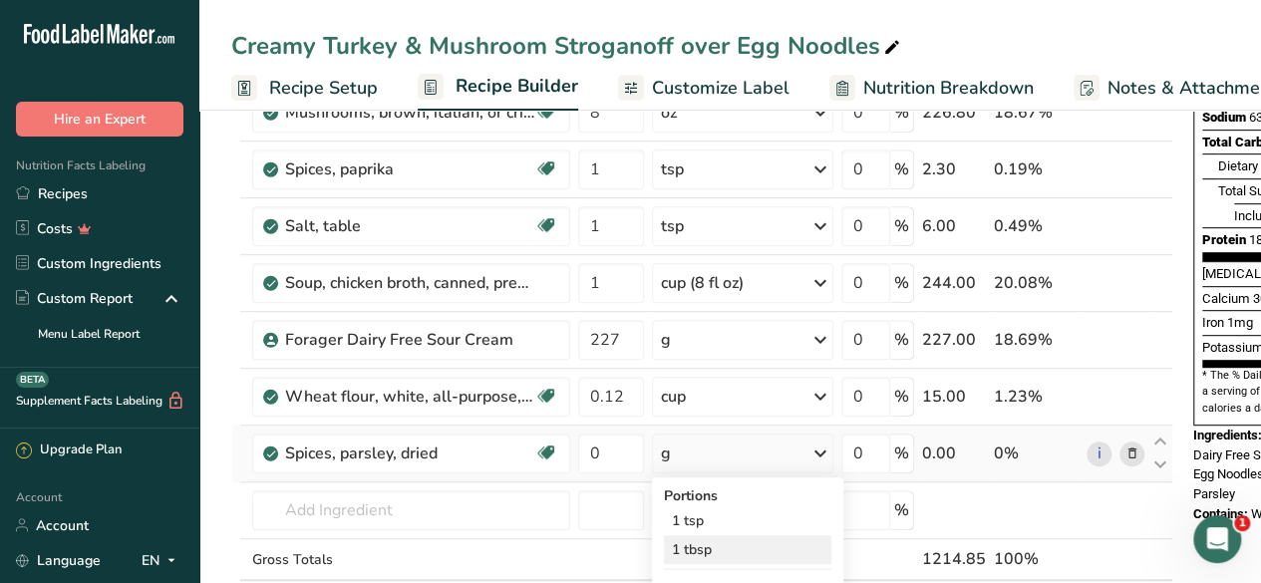
click at [708, 539] on div "1 tbsp" at bounding box center [747, 549] width 167 height 29
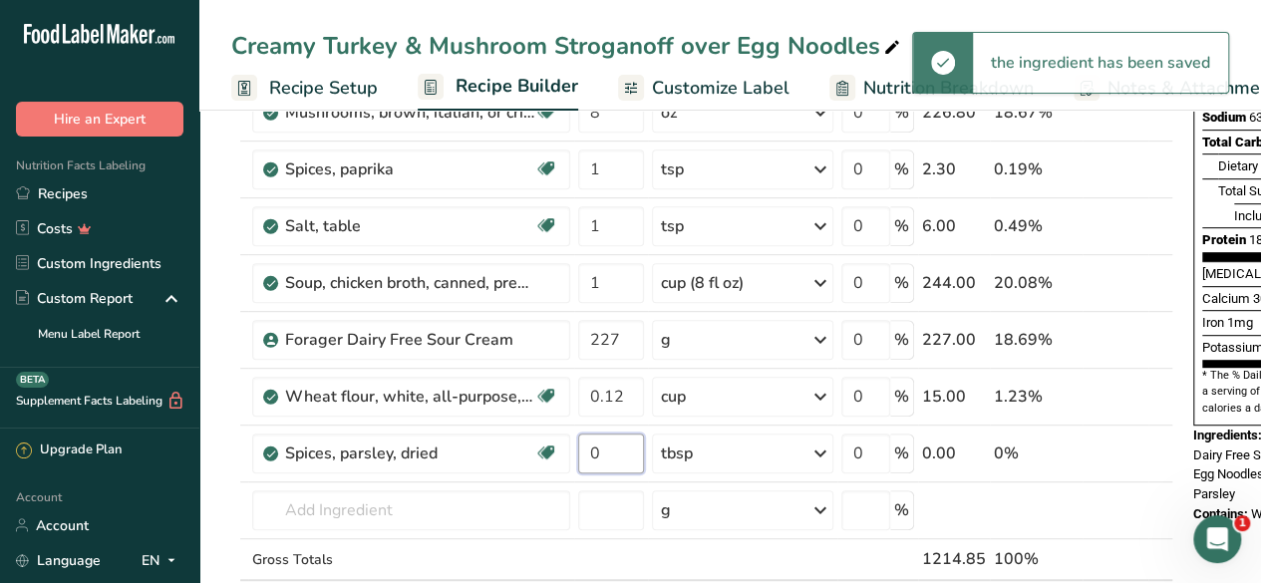
click at [619, 458] on input "0" at bounding box center [611, 453] width 66 height 40
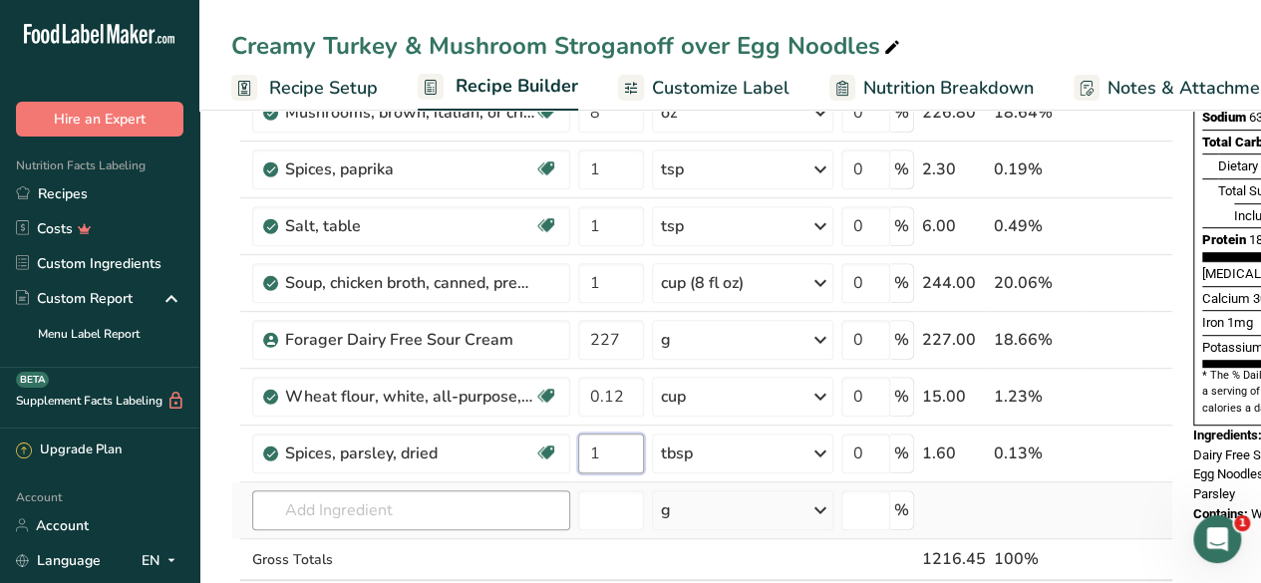
type input "1"
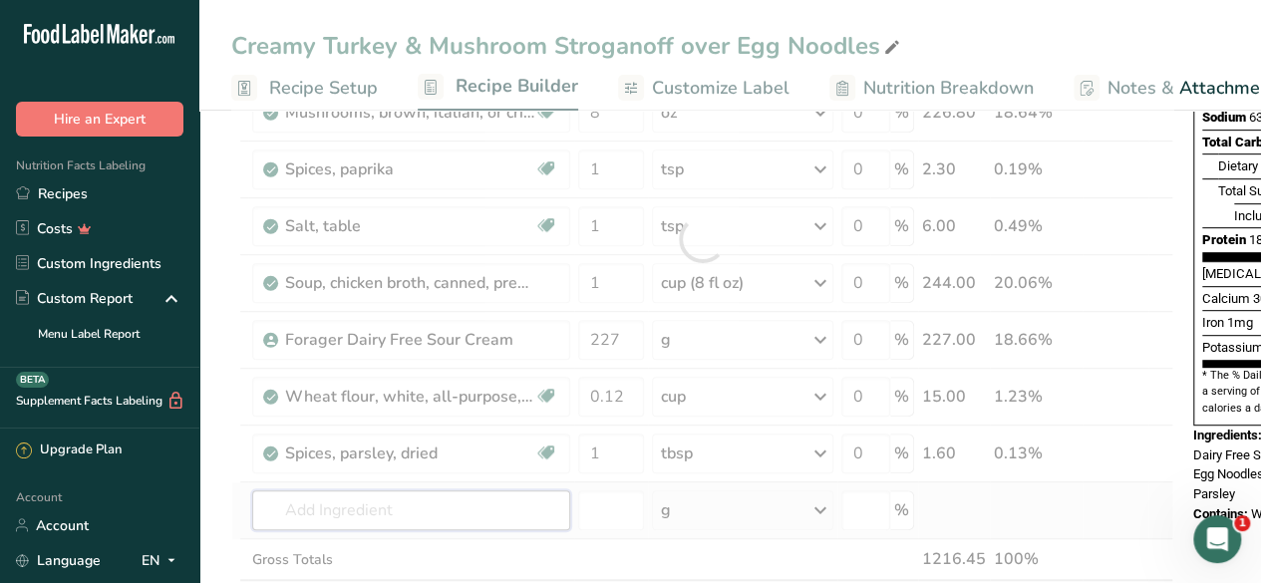
click at [494, 493] on div "Ingredient * Amount * Unit * Waste * .a-a{fill:#347362;}.b-a{fill:#fff;} Grams …" at bounding box center [702, 239] width 942 height 849
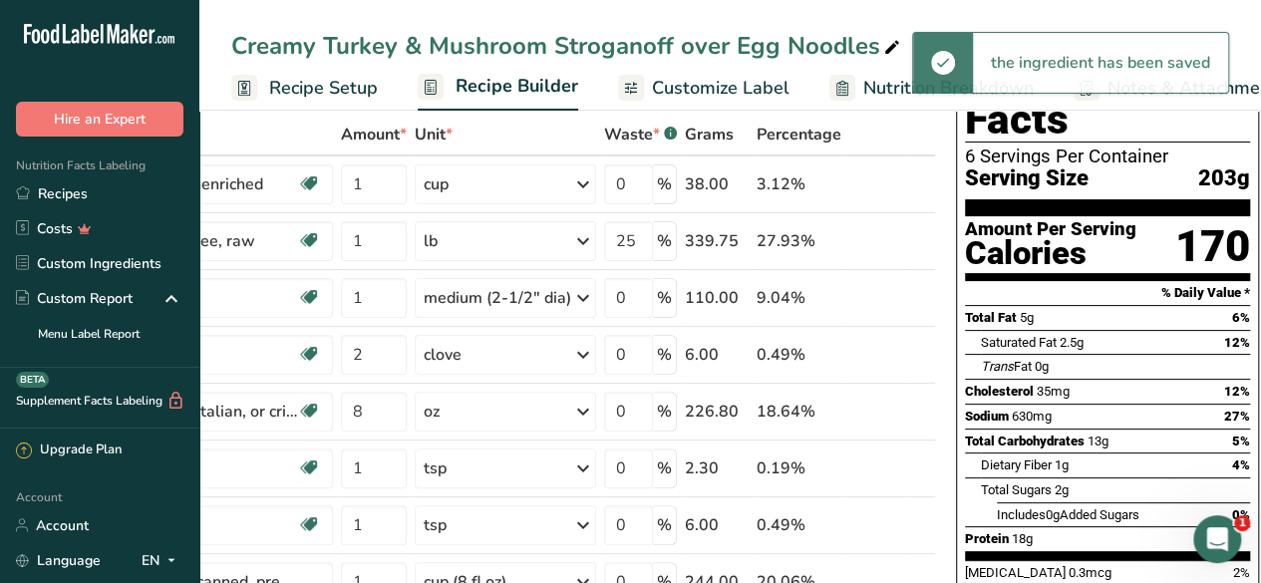
scroll to position [58, 0]
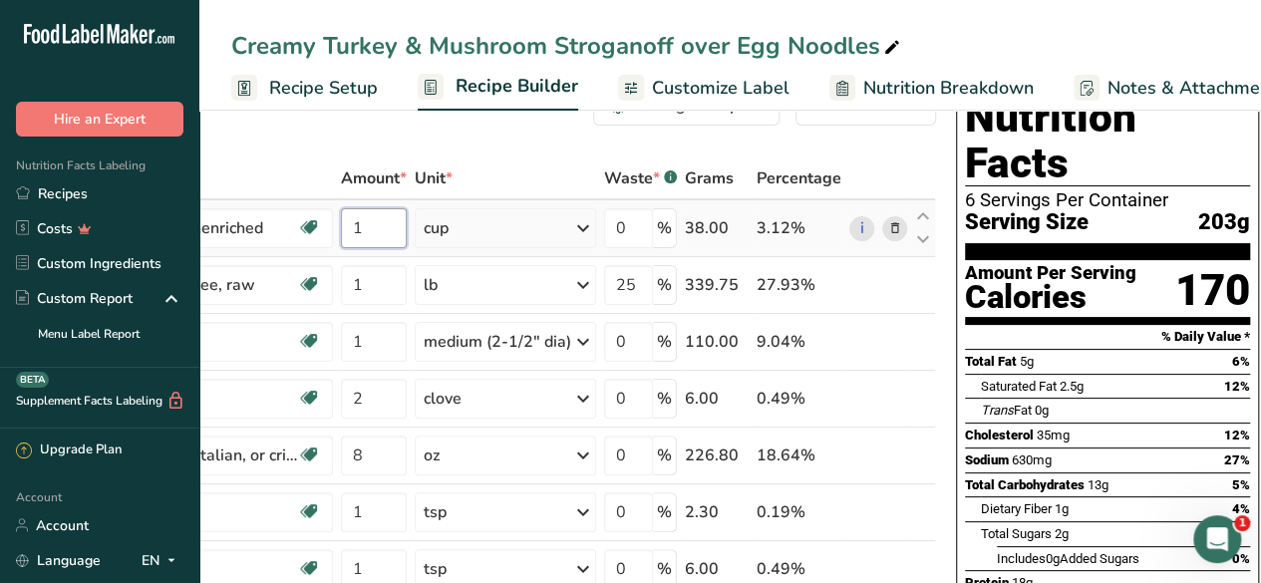
click at [389, 220] on input "1" at bounding box center [374, 228] width 66 height 40
type input "2"
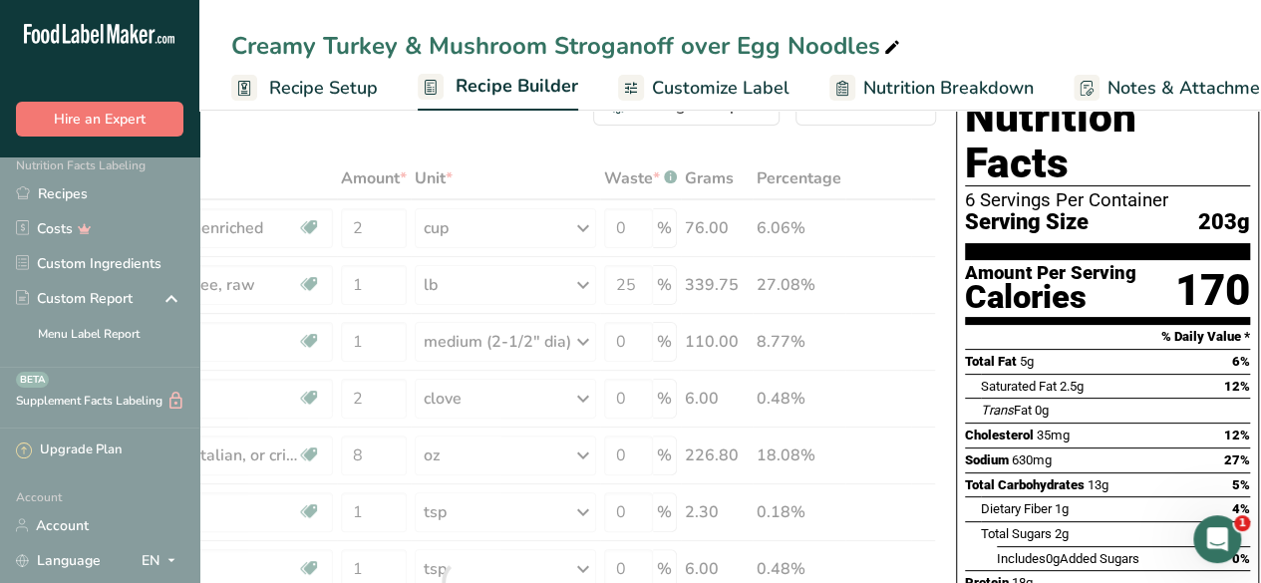
click at [1084, 398] on div "Trans Fat 0g" at bounding box center [1115, 410] width 269 height 25
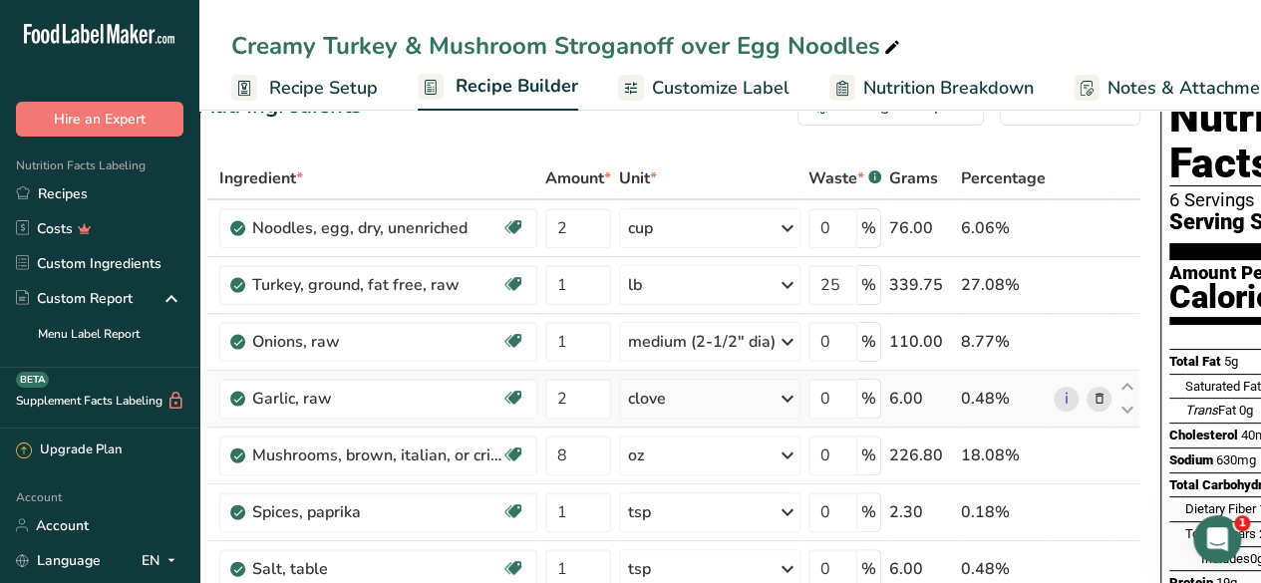
scroll to position [0, 0]
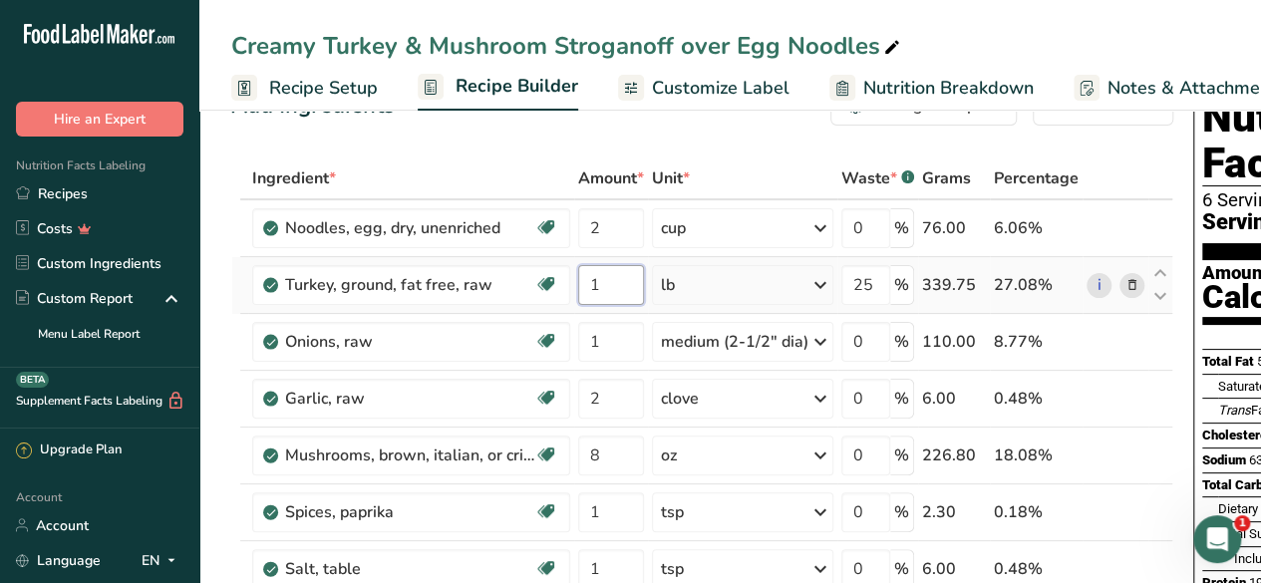
click at [600, 296] on input "1" at bounding box center [611, 285] width 66 height 40
type input "2"
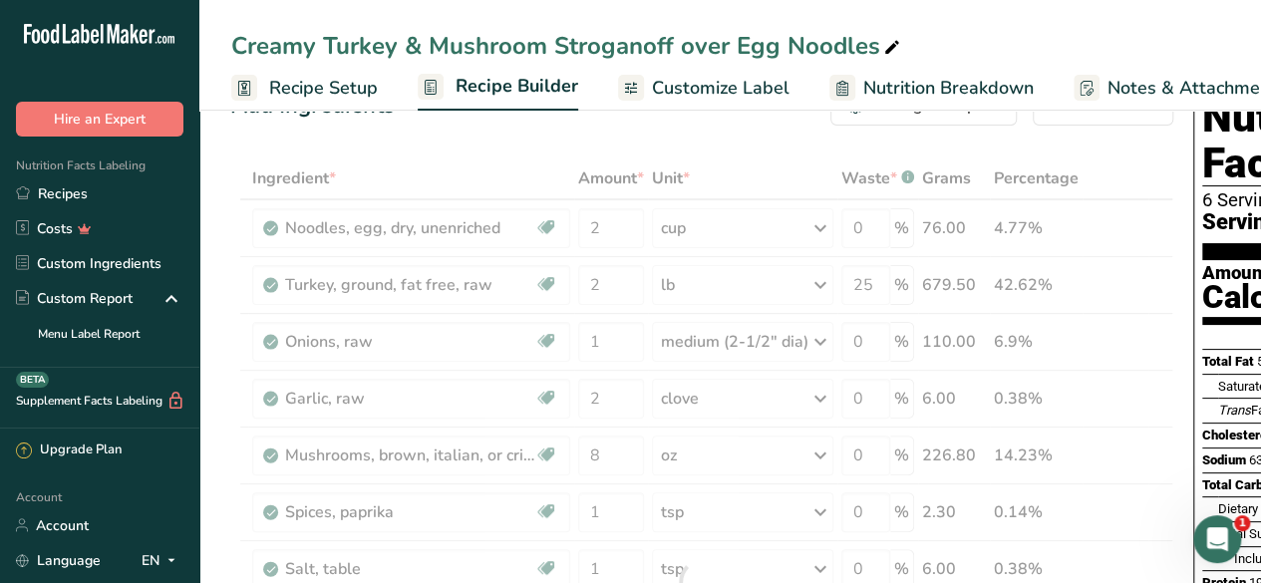
click at [1209, 210] on span "Serving Size" at bounding box center [1264, 222] width 124 height 25
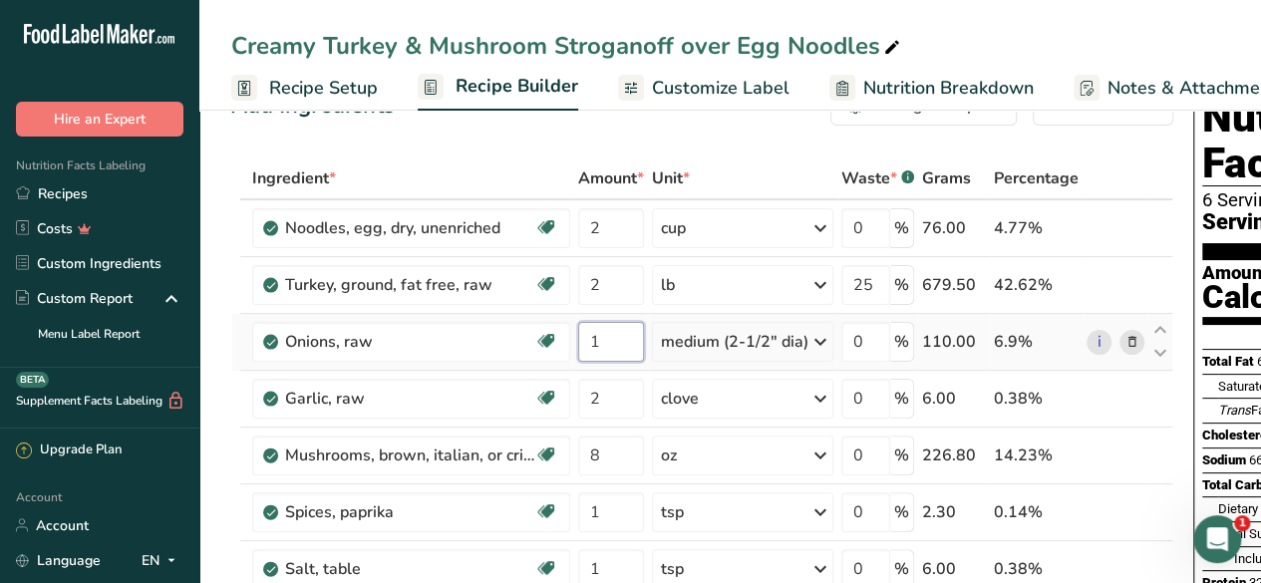
click at [606, 341] on input "1" at bounding box center [611, 342] width 66 height 40
type input "2"
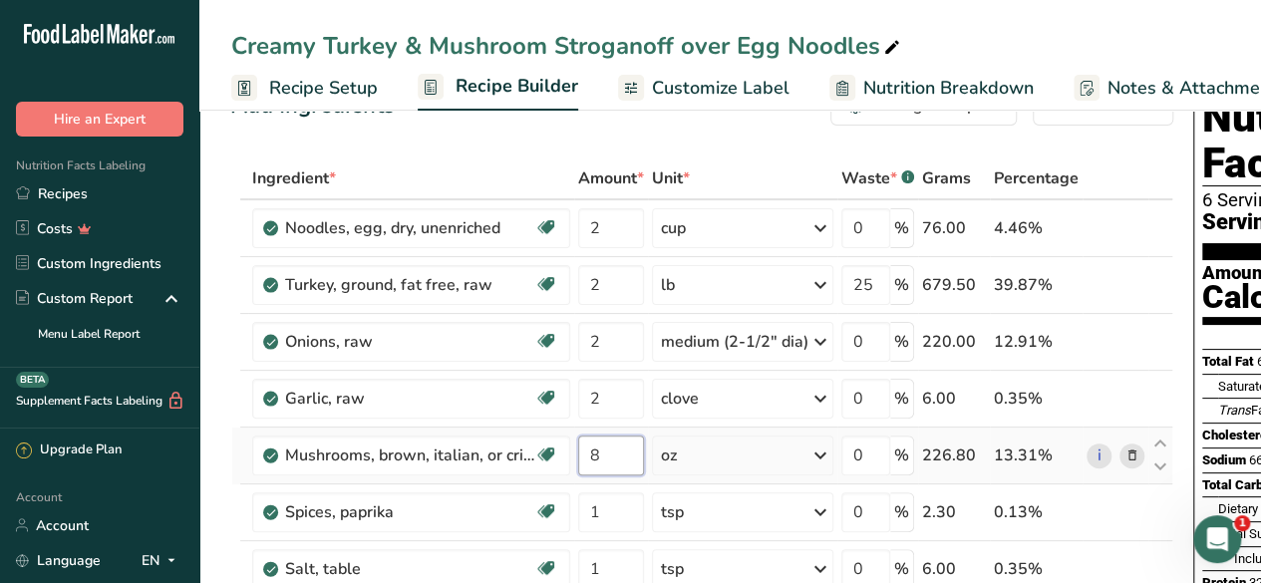
click at [602, 459] on input "8" at bounding box center [611, 455] width 66 height 40
type input "16"
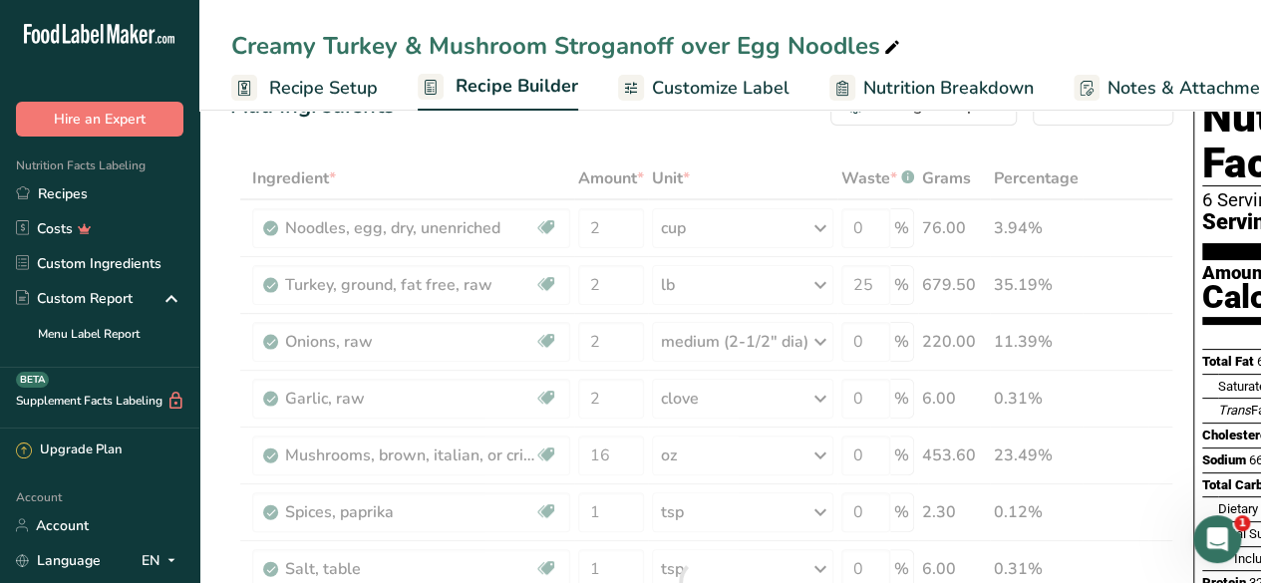
click at [1218, 210] on span "Serving Size" at bounding box center [1264, 222] width 124 height 25
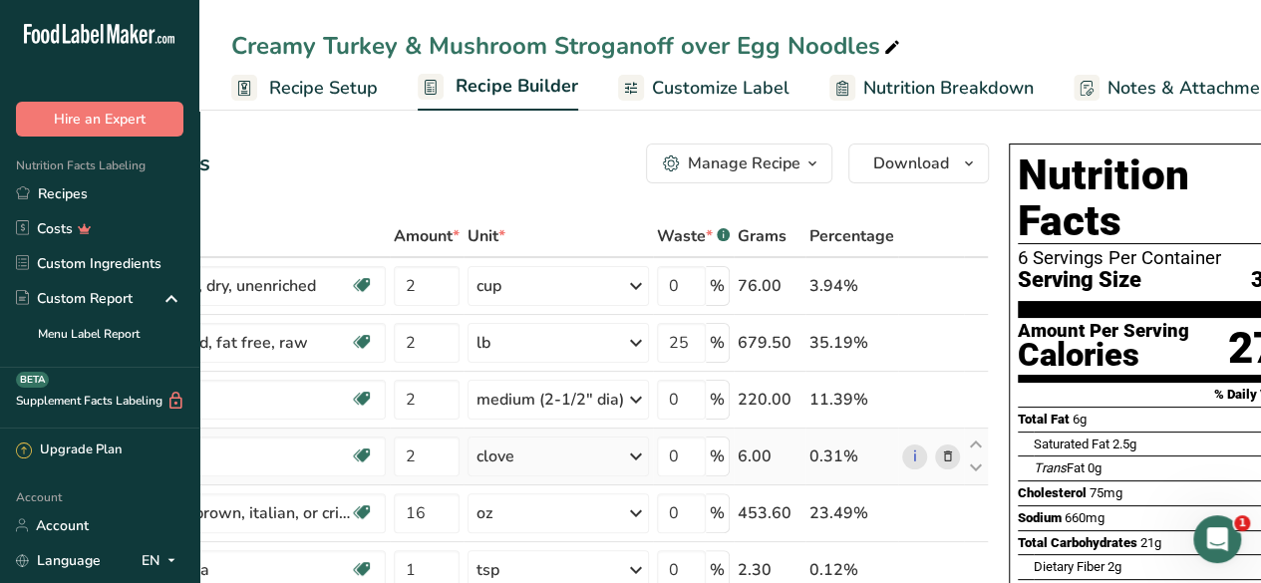
scroll to position [0, 185]
click at [426, 447] on input "2" at bounding box center [426, 456] width 66 height 40
type input "4"
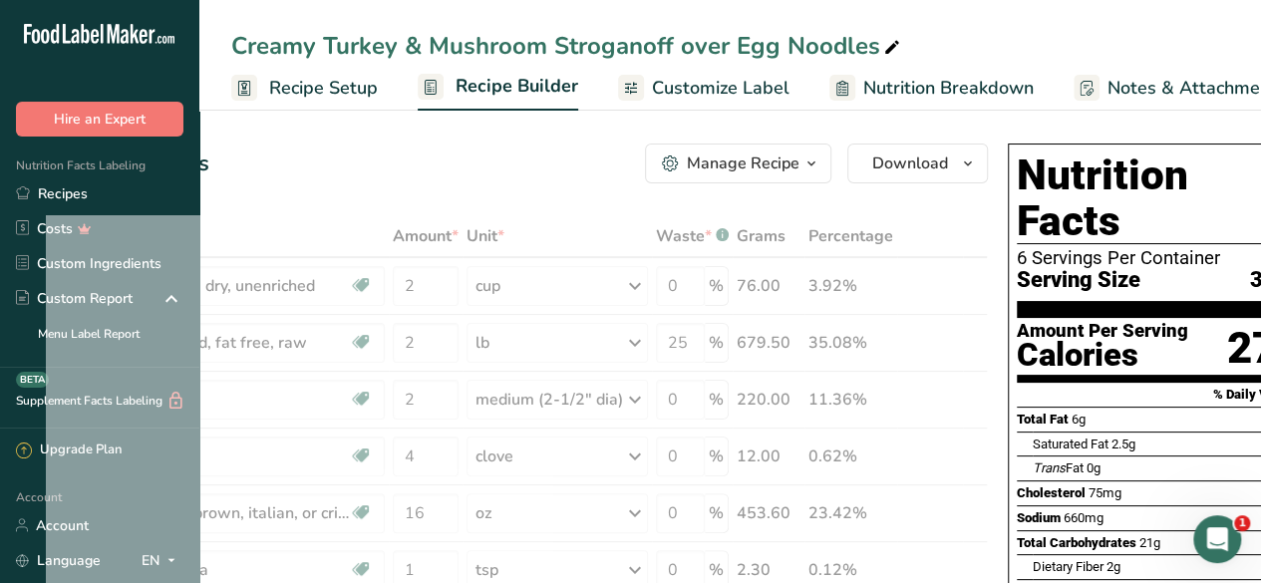
click at [1076, 407] on div "Total Fat 6g 8%" at bounding box center [1158, 419] width 285 height 25
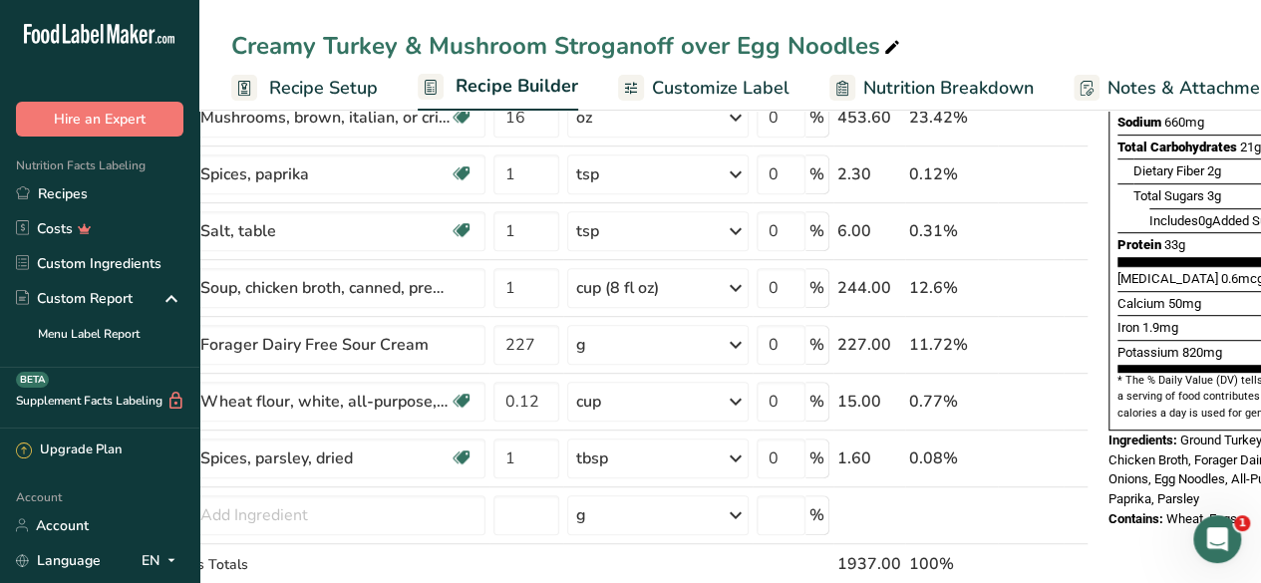
scroll to position [400, 0]
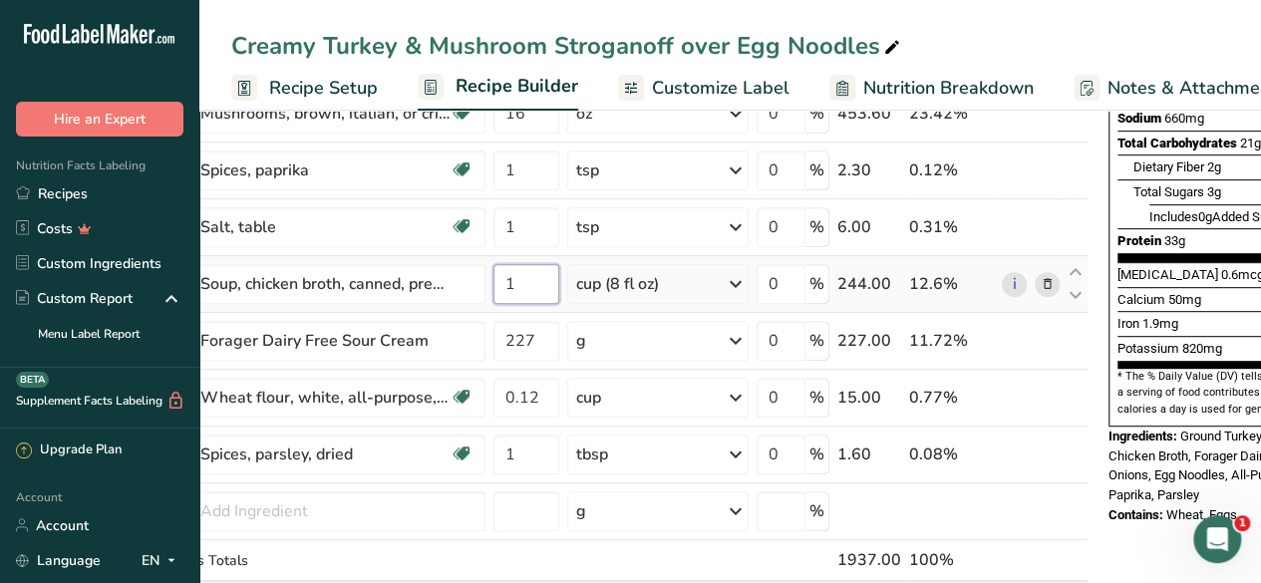
click at [526, 269] on input "1" at bounding box center [526, 284] width 66 height 40
type input "2"
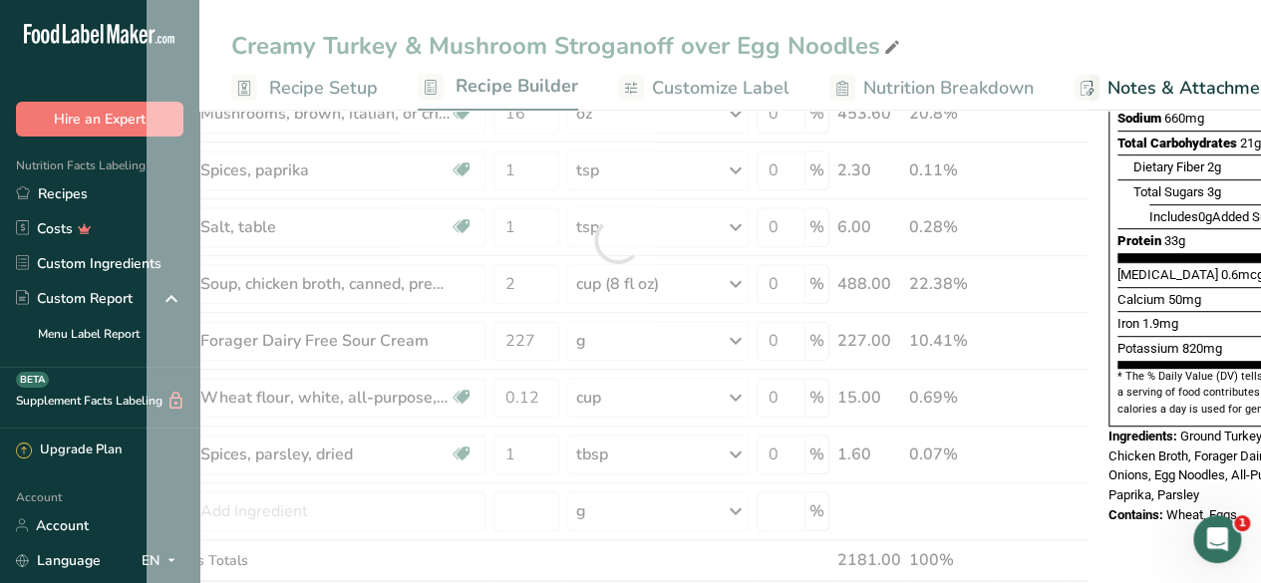
click at [1190, 341] on span "820mg" at bounding box center [1202, 348] width 40 height 15
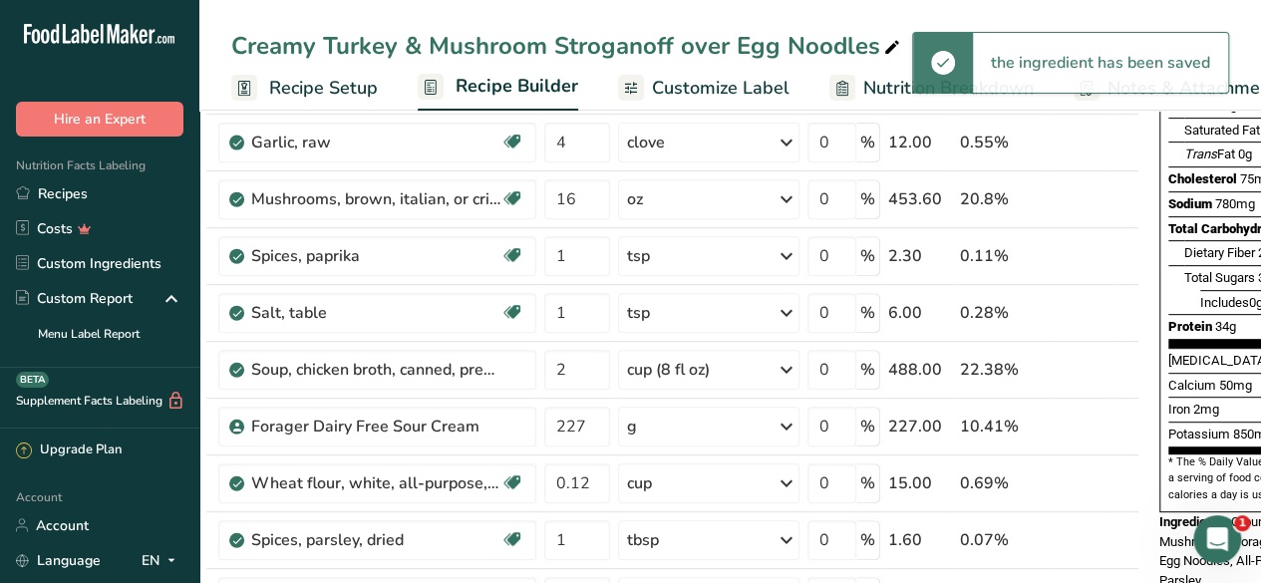
scroll to position [0, 30]
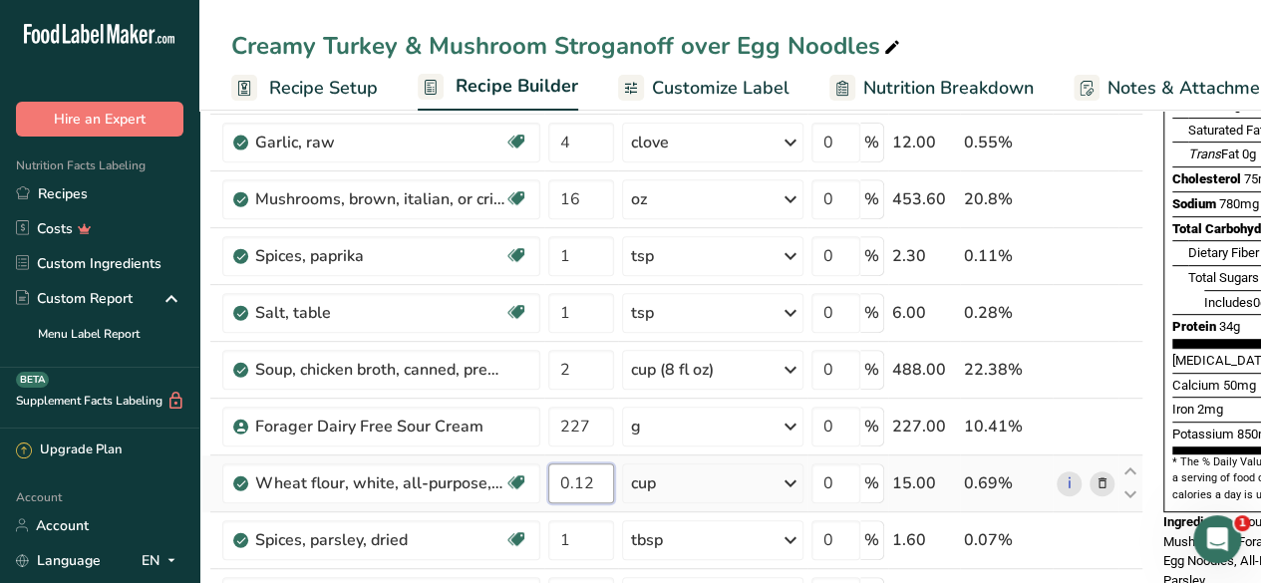
click at [600, 475] on input "0.12" at bounding box center [581, 483] width 66 height 40
type input "0.25"
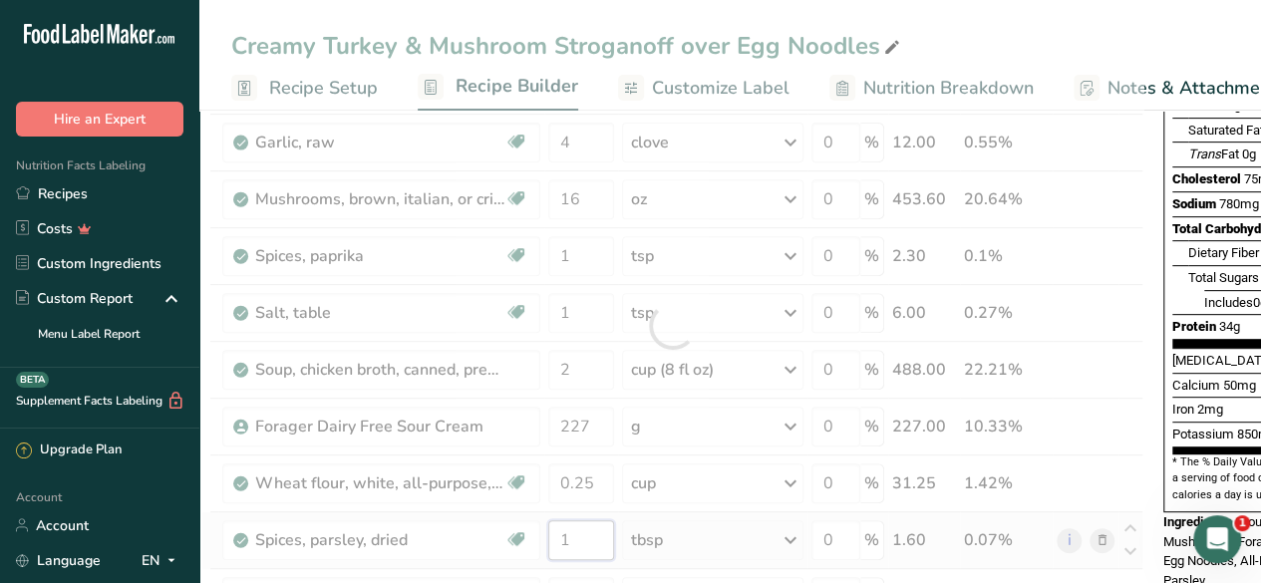
click at [591, 537] on div "Ingredient * Amount * Unit * Waste * .a-a{fill:#347362;}.b-a{fill:#fff;} Grams …" at bounding box center [672, 325] width 942 height 849
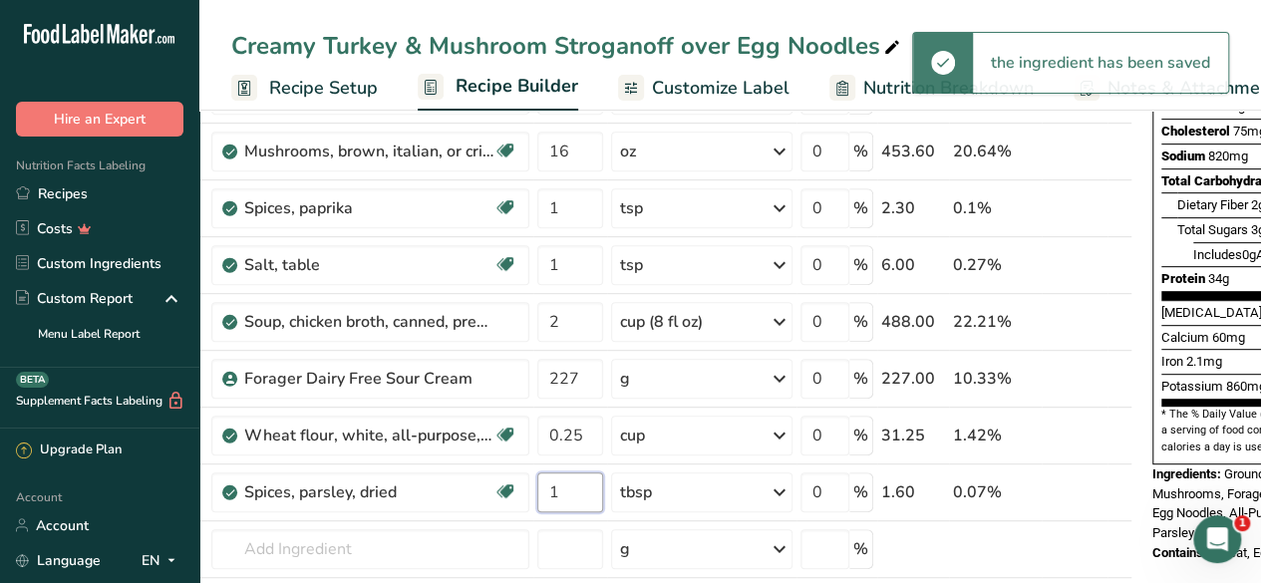
scroll to position [0, 0]
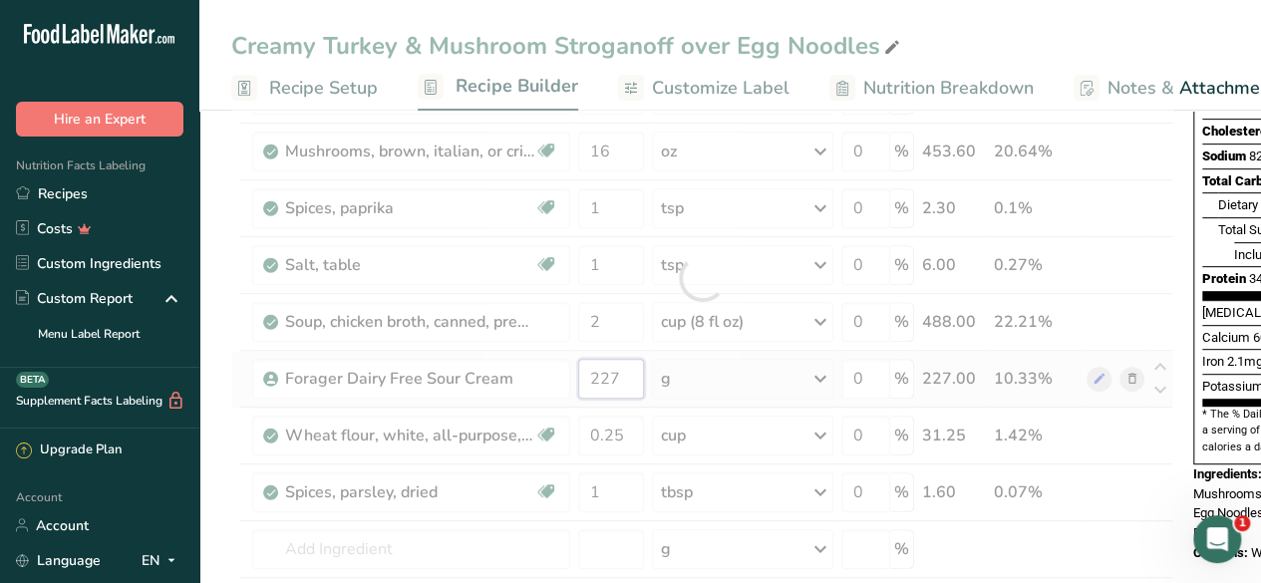
click at [624, 368] on div "Ingredient * Amount * Unit * Waste * .a-a{fill:#347362;}.b-a{fill:#fff;} Grams …" at bounding box center [702, 278] width 942 height 849
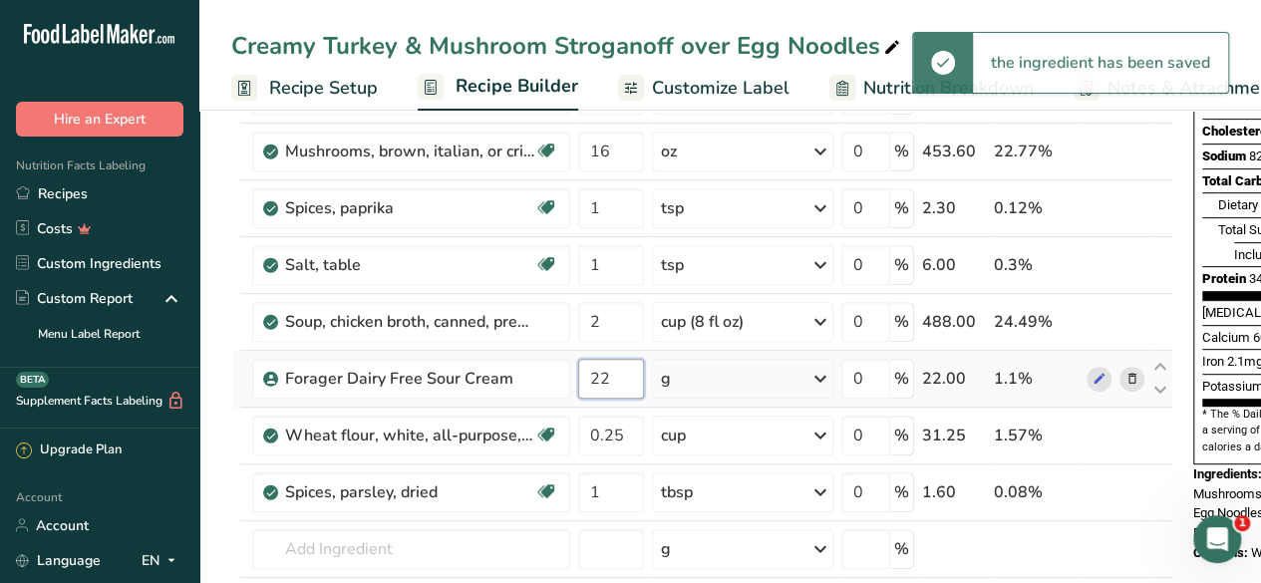
type input "2"
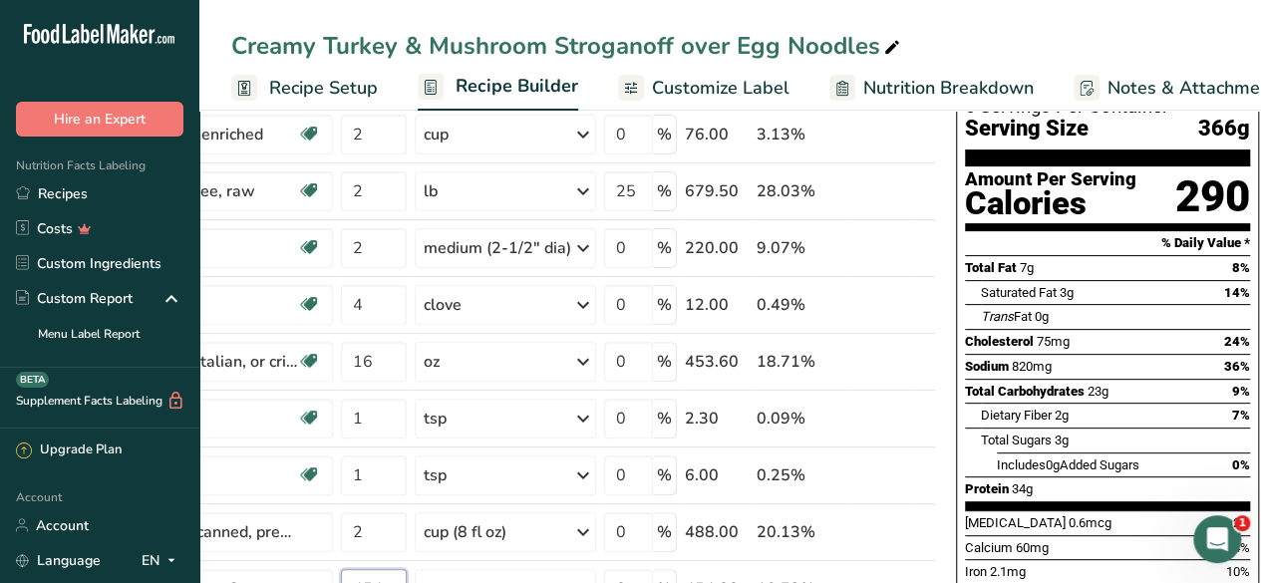
scroll to position [150, 0]
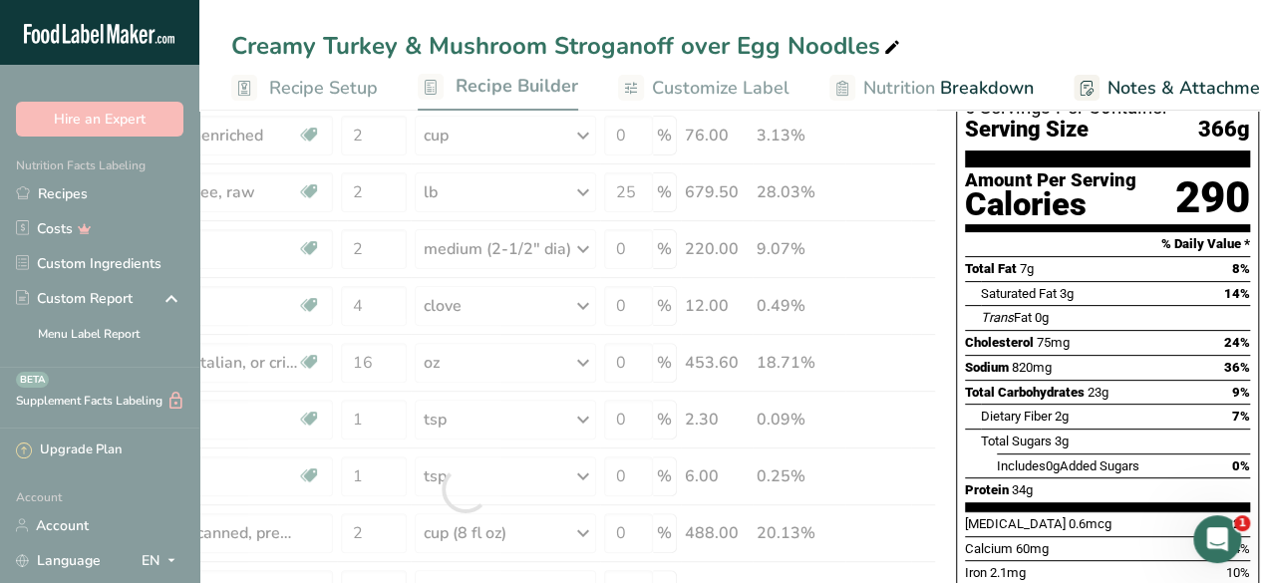
click at [1221, 305] on div "Trans Fat 0g" at bounding box center [1115, 317] width 269 height 25
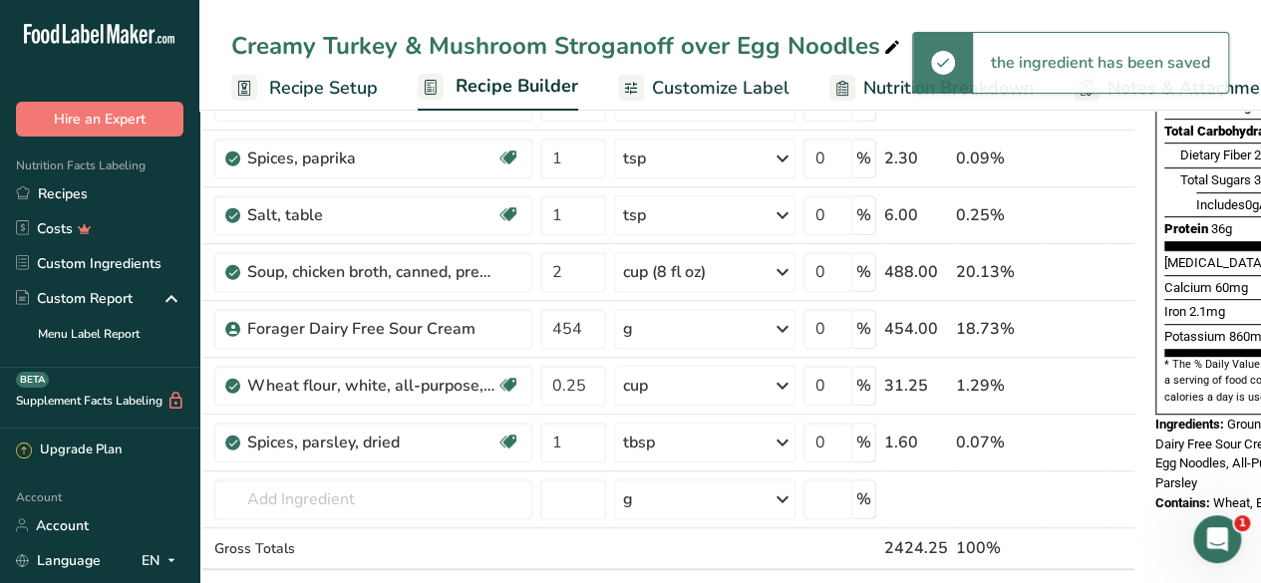
scroll to position [0, 25]
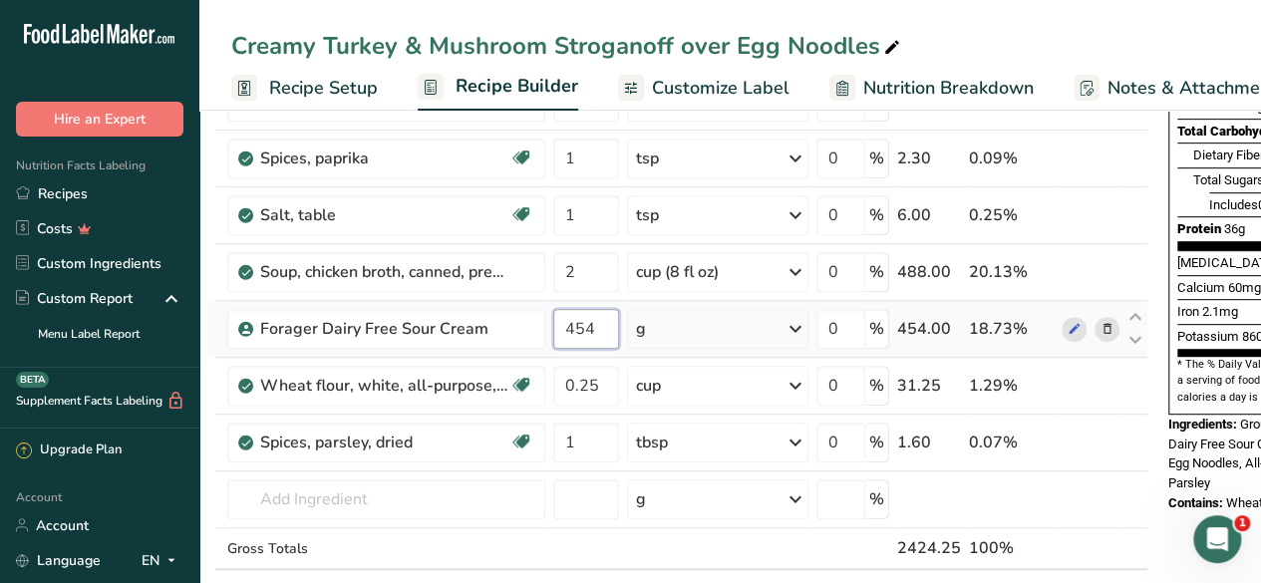
click at [602, 322] on input "454" at bounding box center [586, 329] width 66 height 40
type input "4"
type input "360"
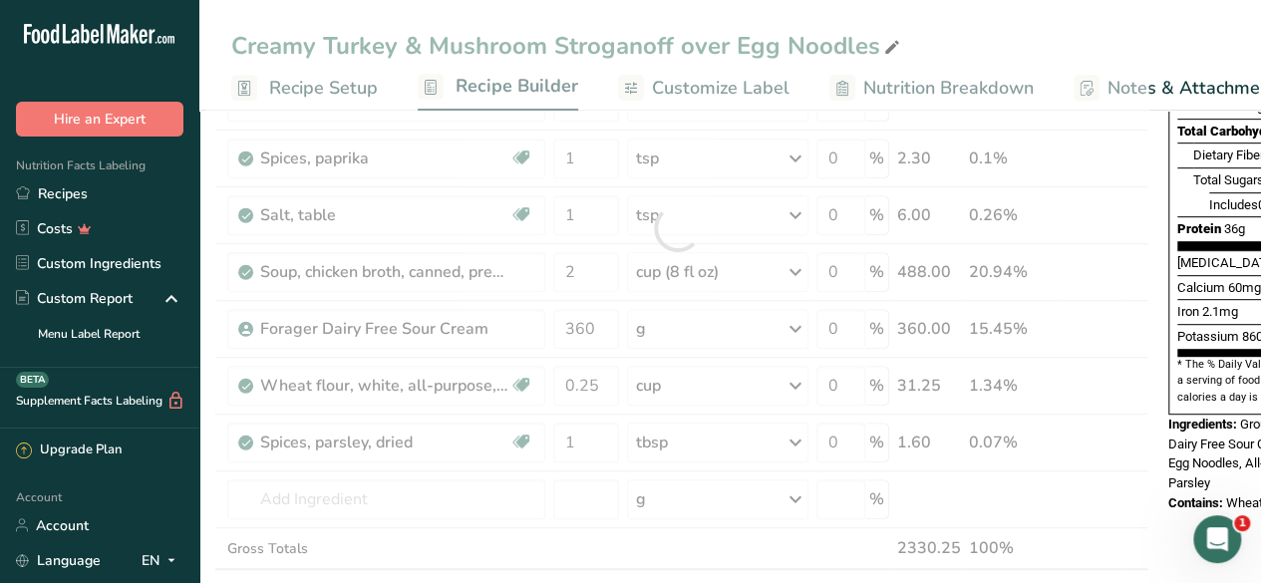
click at [1150, 389] on div "Add Ingredients Manage Recipe Delete Recipe Duplicate Recipe Scale Recipe Save …" at bounding box center [683, 553] width 954 height 1658
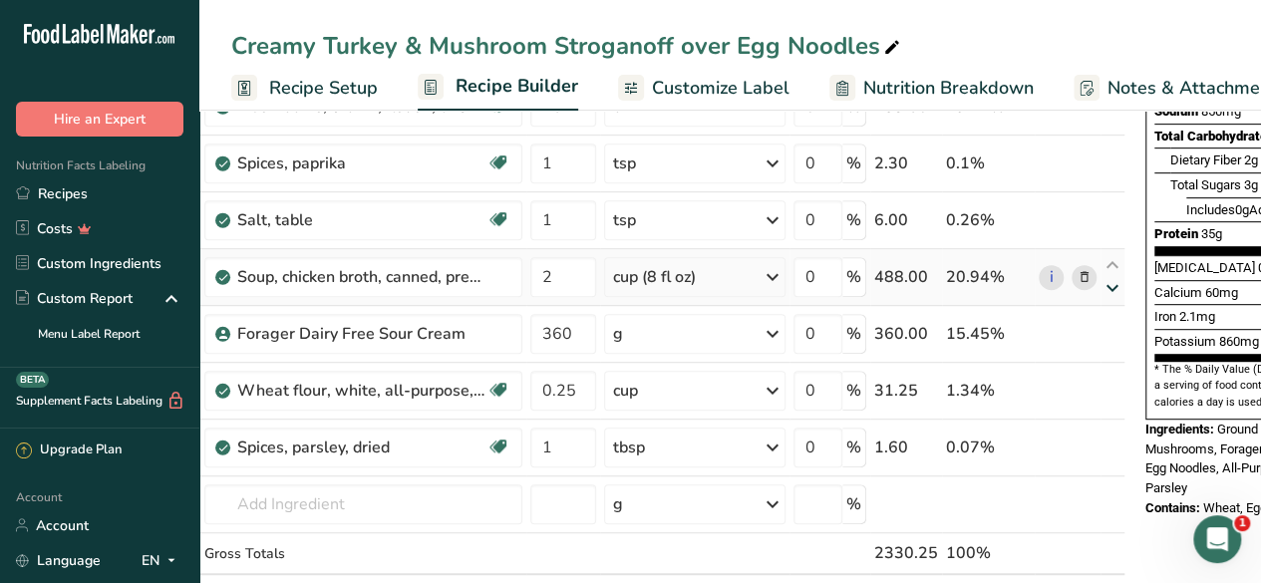
scroll to position [408, 0]
click at [571, 268] on input "2" at bounding box center [563, 276] width 66 height 40
type input "1.5"
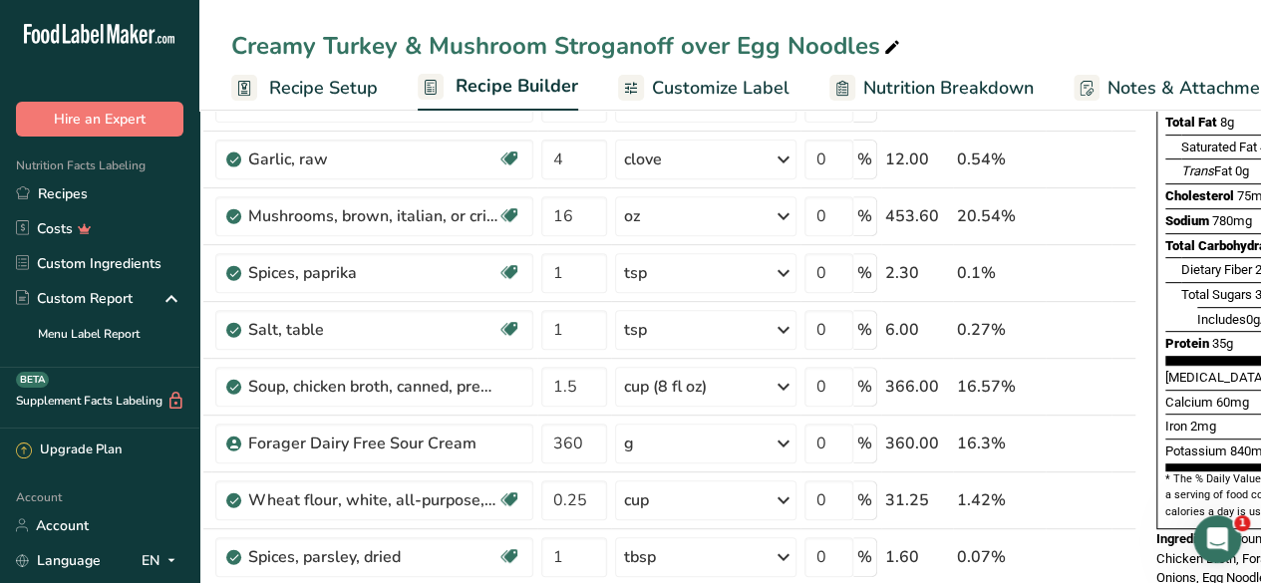
scroll to position [0, 36]
click at [976, 459] on td "16.3%" at bounding box center [1000, 444] width 93 height 57
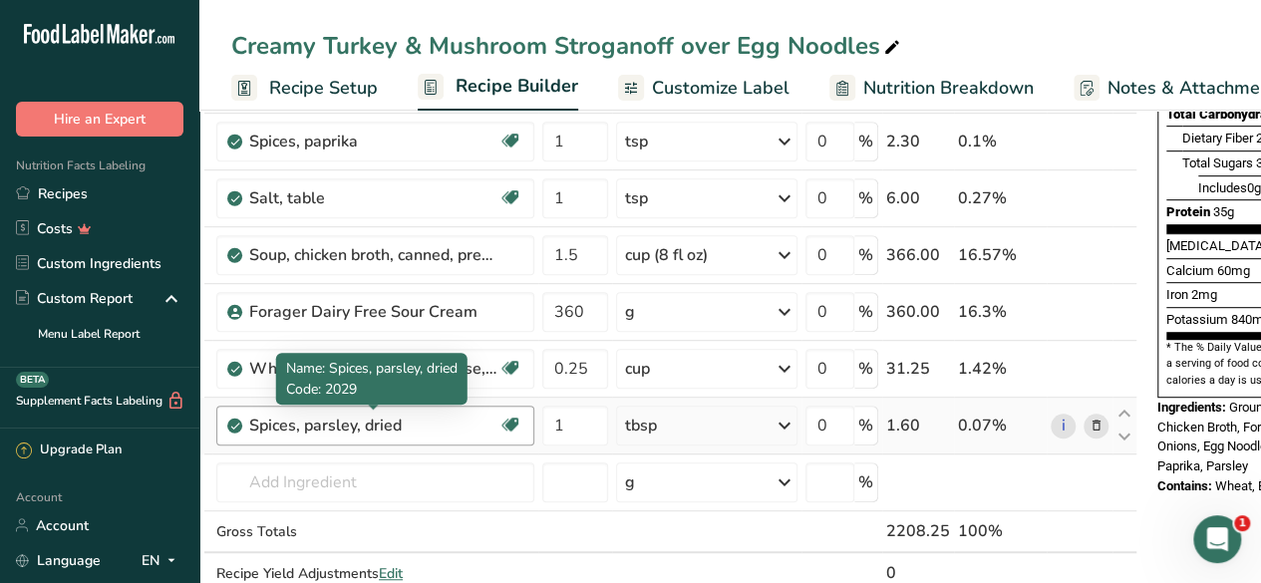
scroll to position [0, 0]
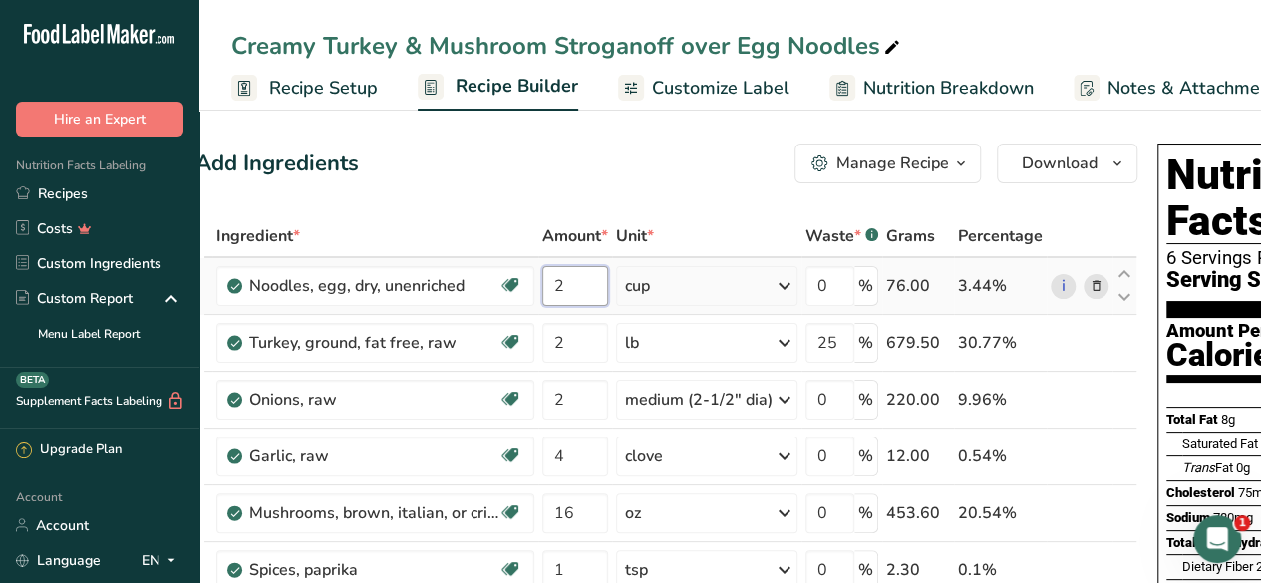
click at [576, 295] on input "2" at bounding box center [575, 286] width 66 height 40
type input "1.5"
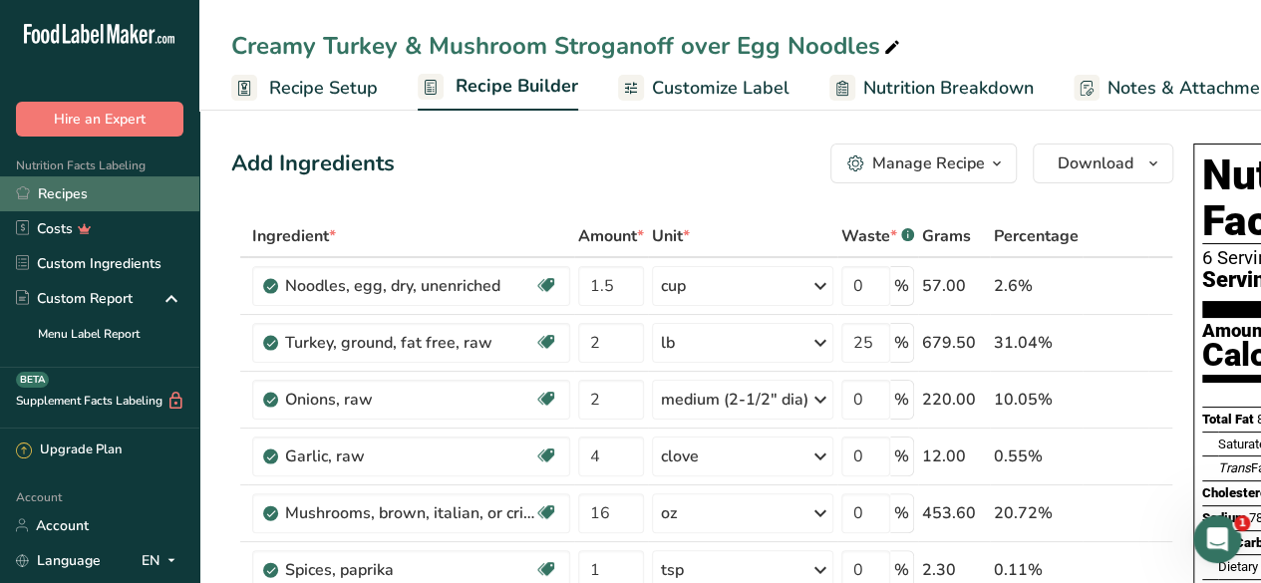
click at [93, 194] on link "Recipes" at bounding box center [99, 193] width 199 height 35
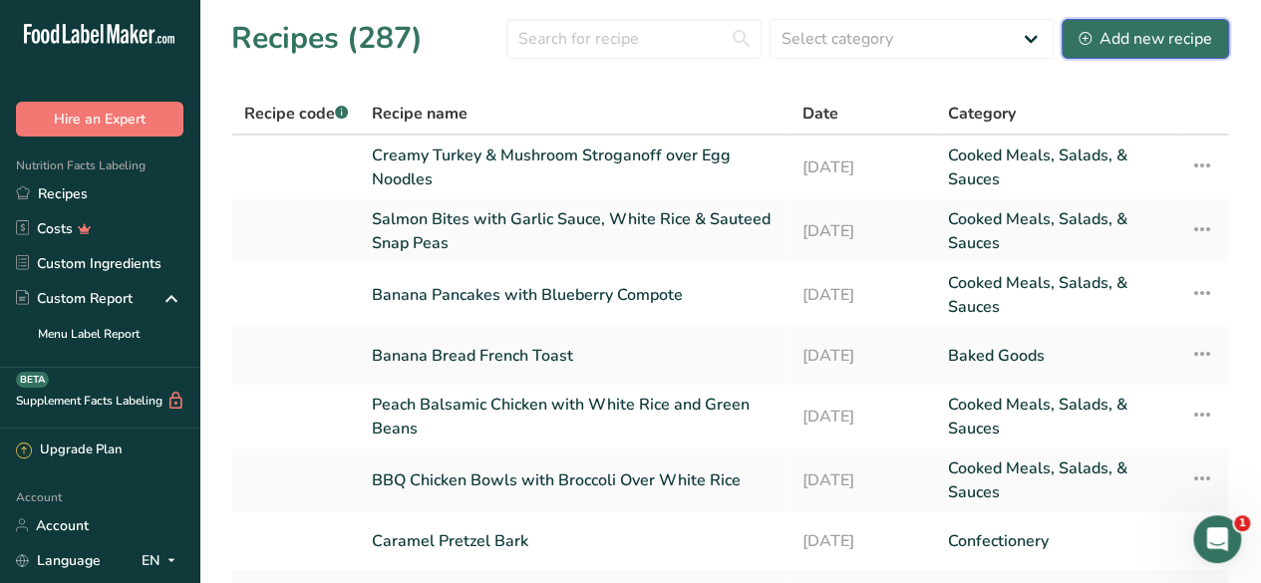
click at [1110, 42] on div "Add new recipe" at bounding box center [1145, 39] width 134 height 24
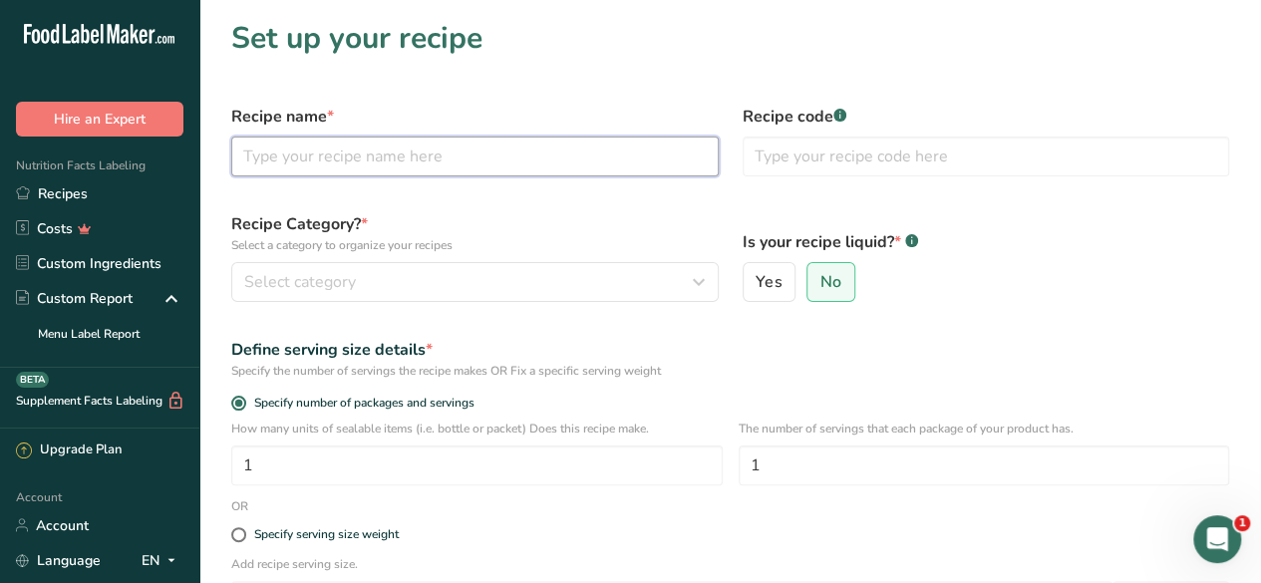
click at [375, 160] on input "text" at bounding box center [474, 157] width 487 height 40
type input "Butterscotch Blondies"
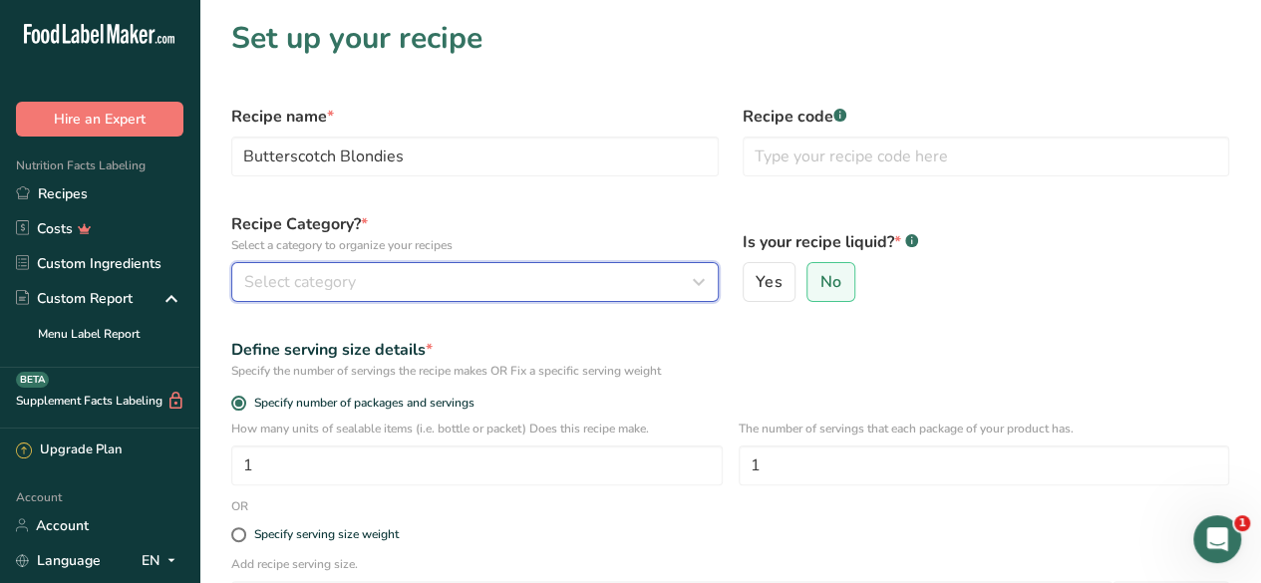
click at [345, 293] on span "Select category" at bounding box center [300, 282] width 112 height 24
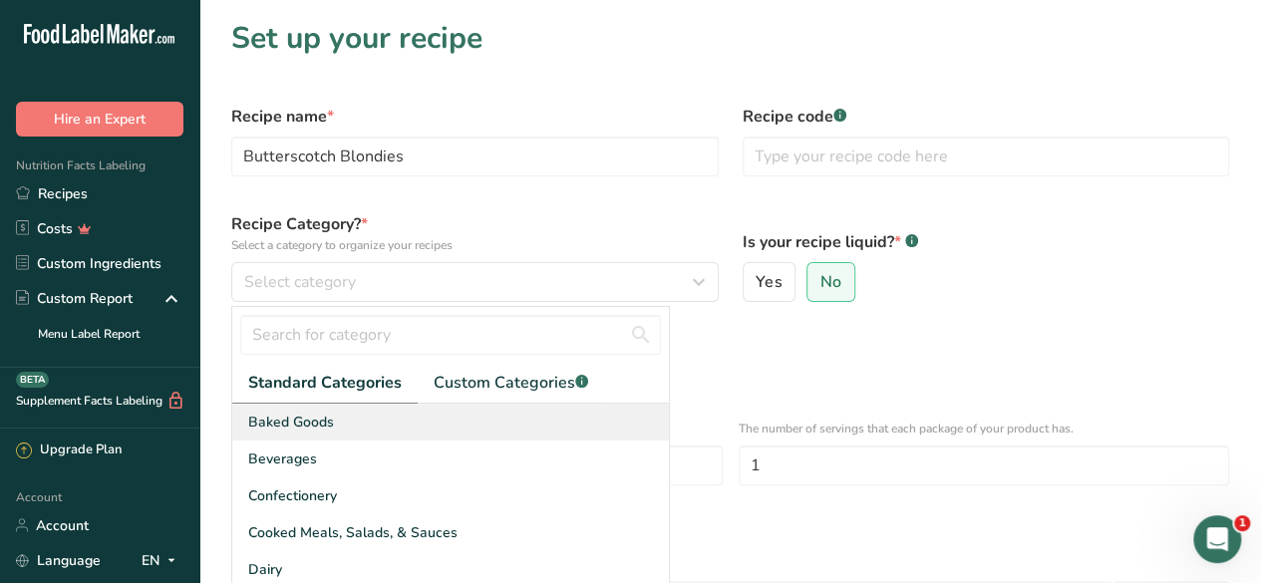
click at [498, 417] on div "Baked Goods" at bounding box center [450, 422] width 436 height 37
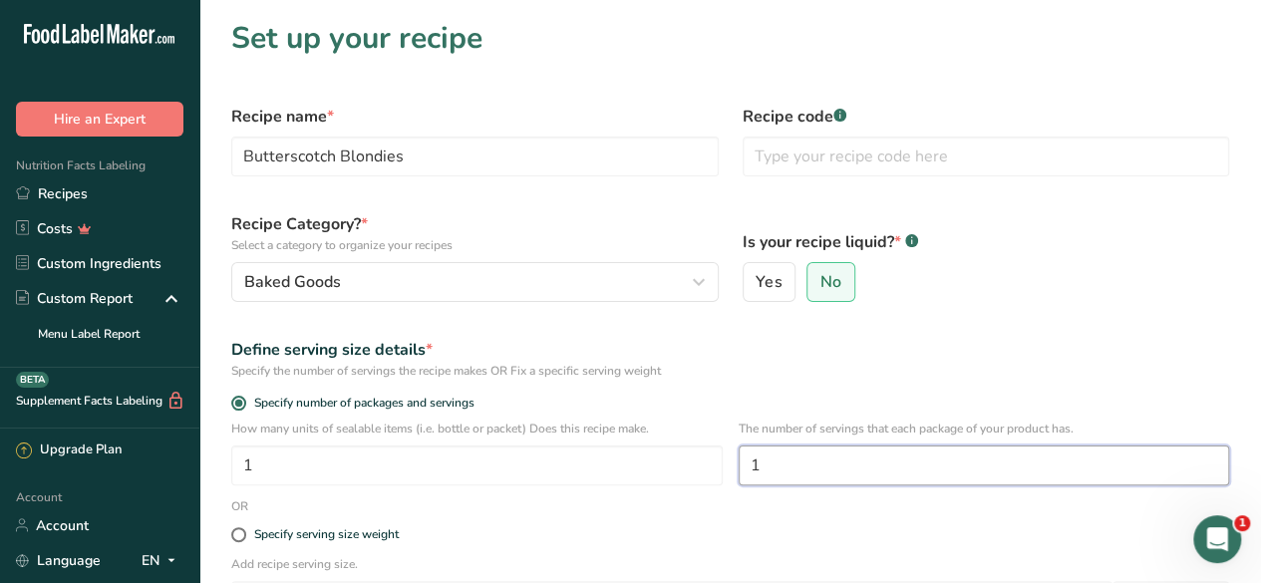
click at [827, 467] on input "1" at bounding box center [983, 465] width 491 height 40
type input "6"
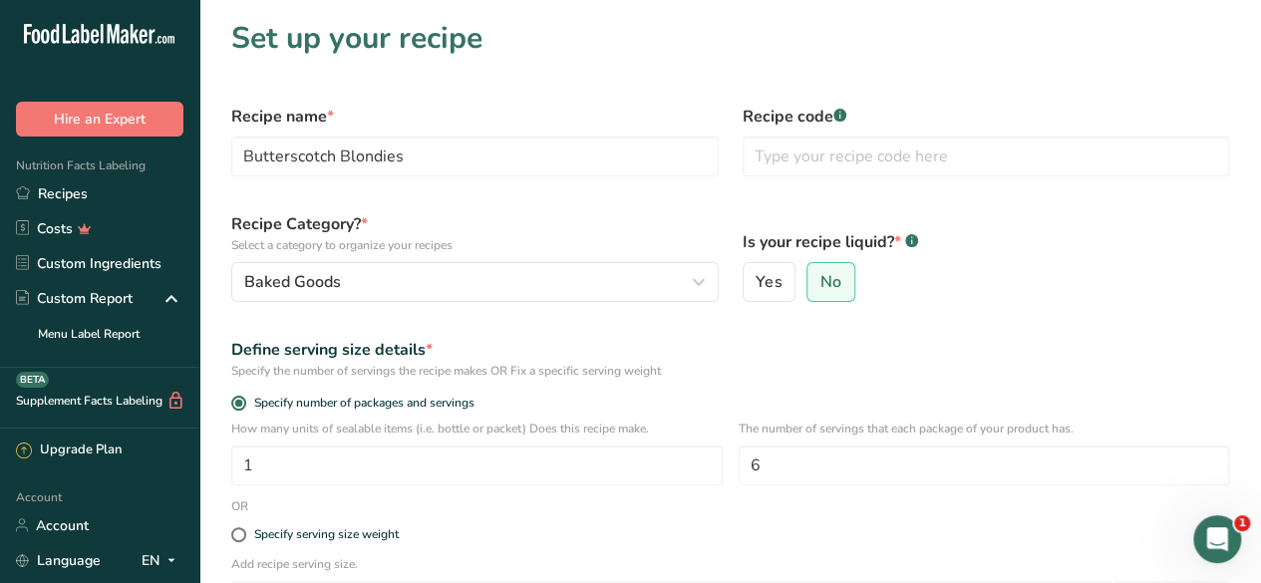
click at [1021, 326] on div "Define serving size details * Specify the number of servings the recipe makes O…" at bounding box center [729, 359] width 1021 height 66
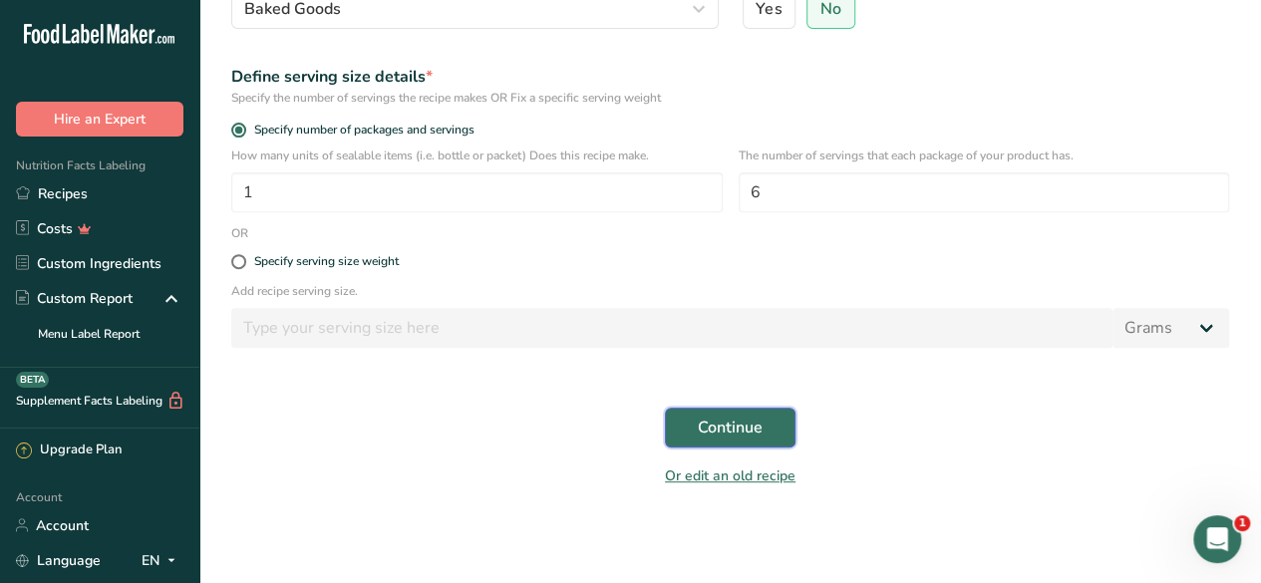
click at [723, 426] on span "Continue" at bounding box center [730, 428] width 65 height 24
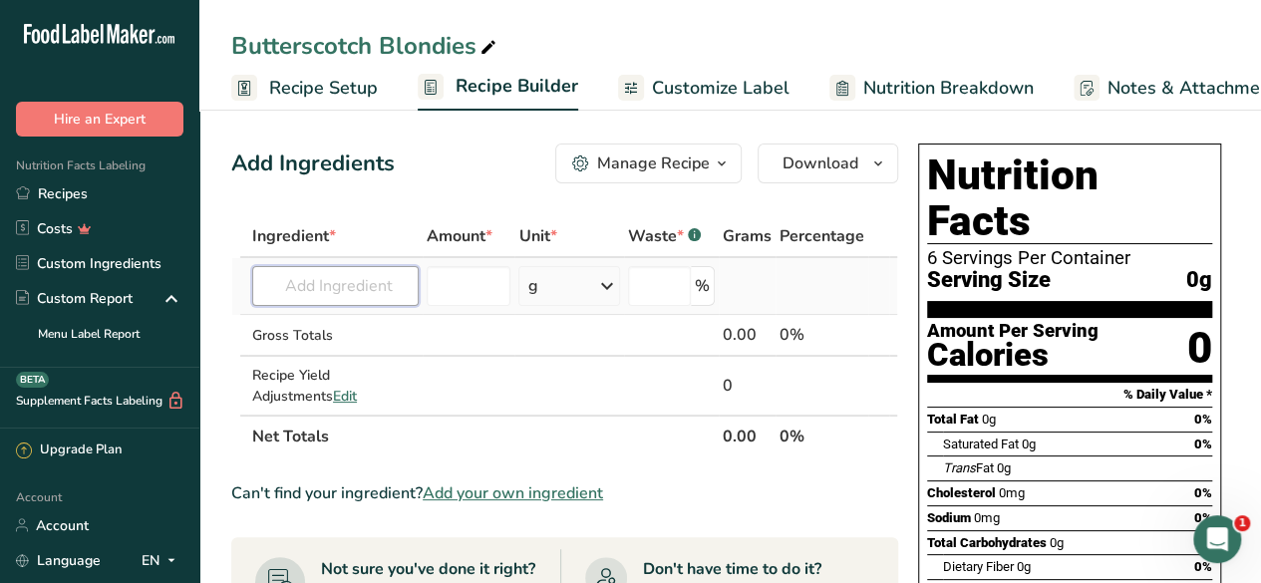
click at [327, 280] on input "text" at bounding box center [335, 286] width 166 height 40
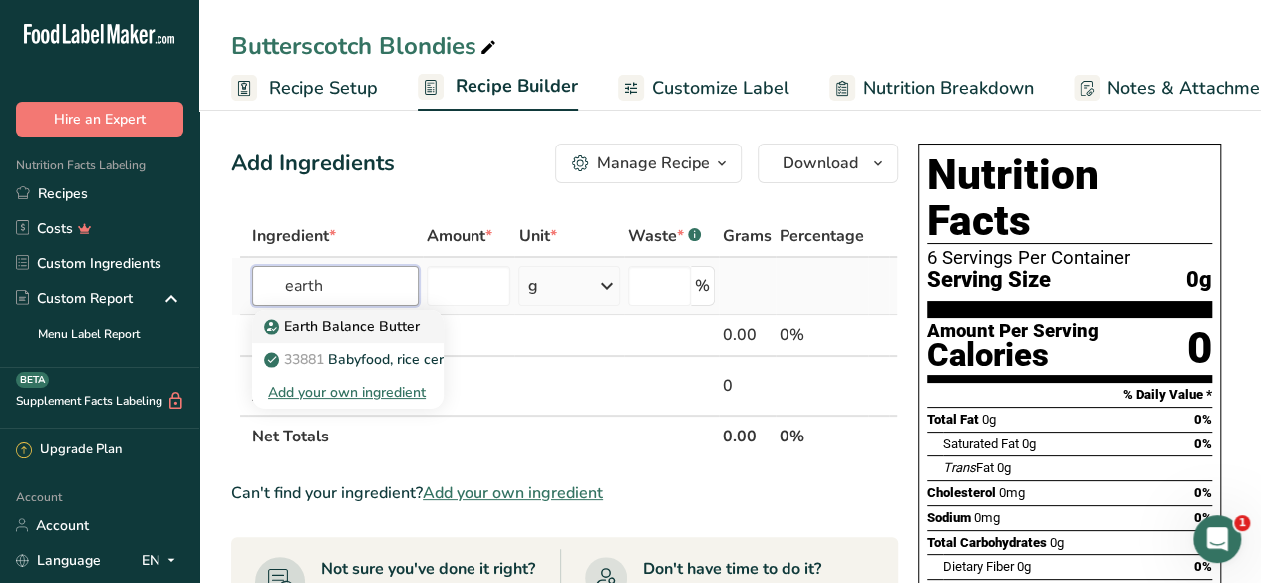
type input "earth"
click at [367, 322] on p "Earth Balance Butter" at bounding box center [343, 326] width 151 height 21
type input "Earth Balance Butter"
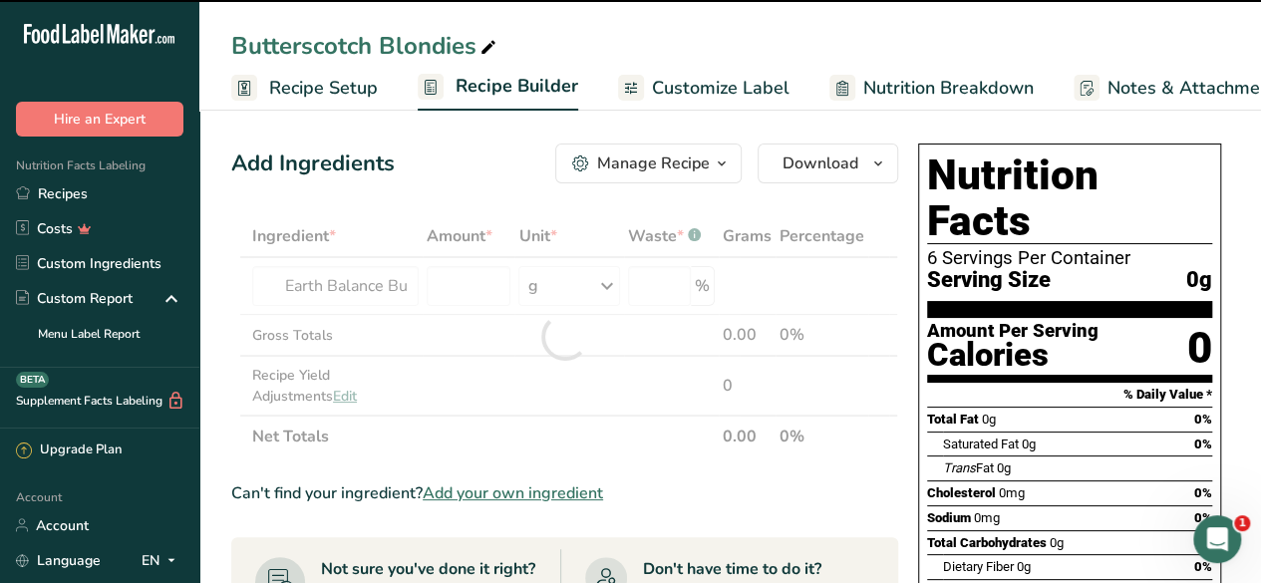
type input "0"
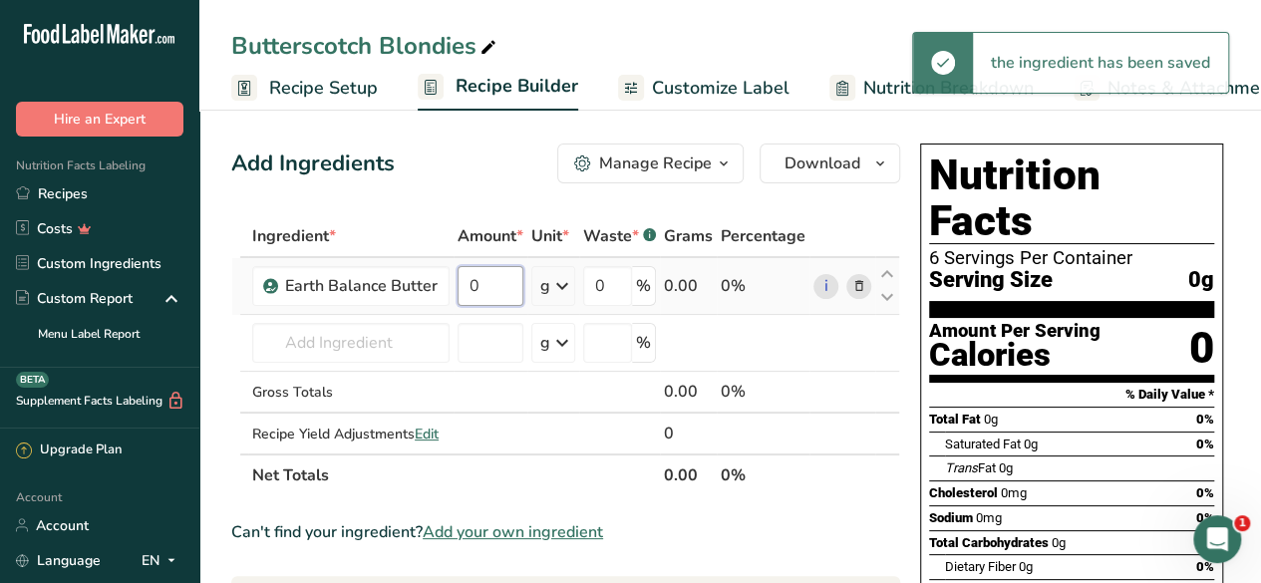
drag, startPoint x: 482, startPoint y: 284, endPoint x: 555, endPoint y: 276, distance: 73.2
click at [555, 276] on tr "Earth Balance Butter 0 g Weight Units g kg mg See more Volume Units l Volume un…" at bounding box center [565, 286] width 667 height 57
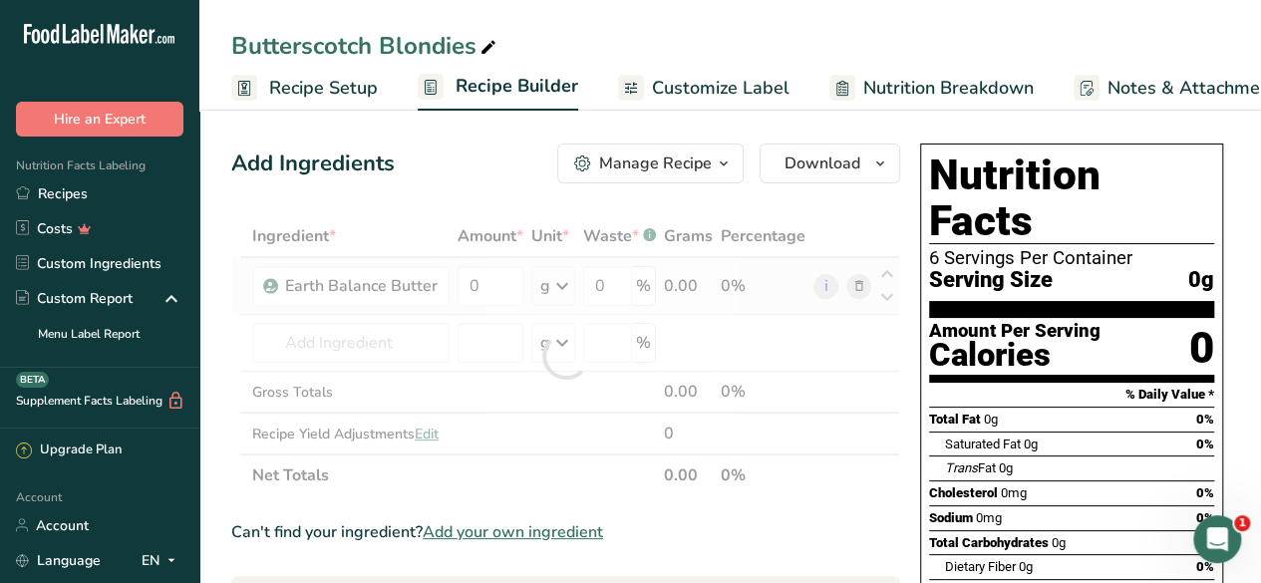
click at [555, 276] on div "Ingredient * Amount * Unit * Waste * .a-a{fill:#347362;}.b-a{fill:#fff;} Grams …" at bounding box center [565, 355] width 669 height 281
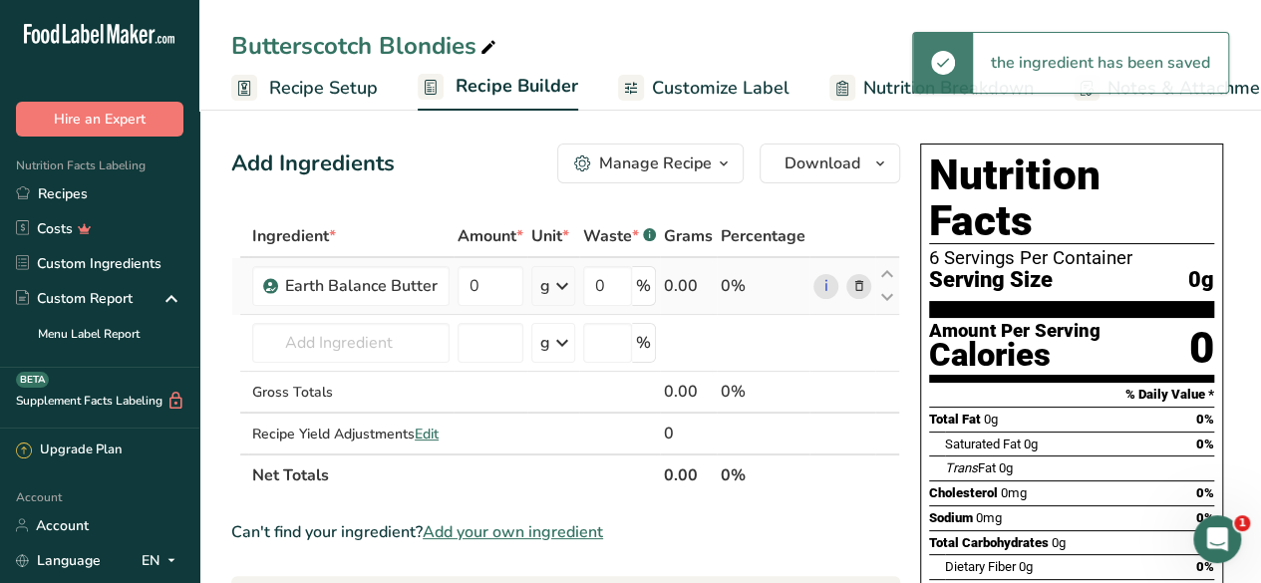
click at [562, 294] on icon at bounding box center [562, 286] width 24 height 36
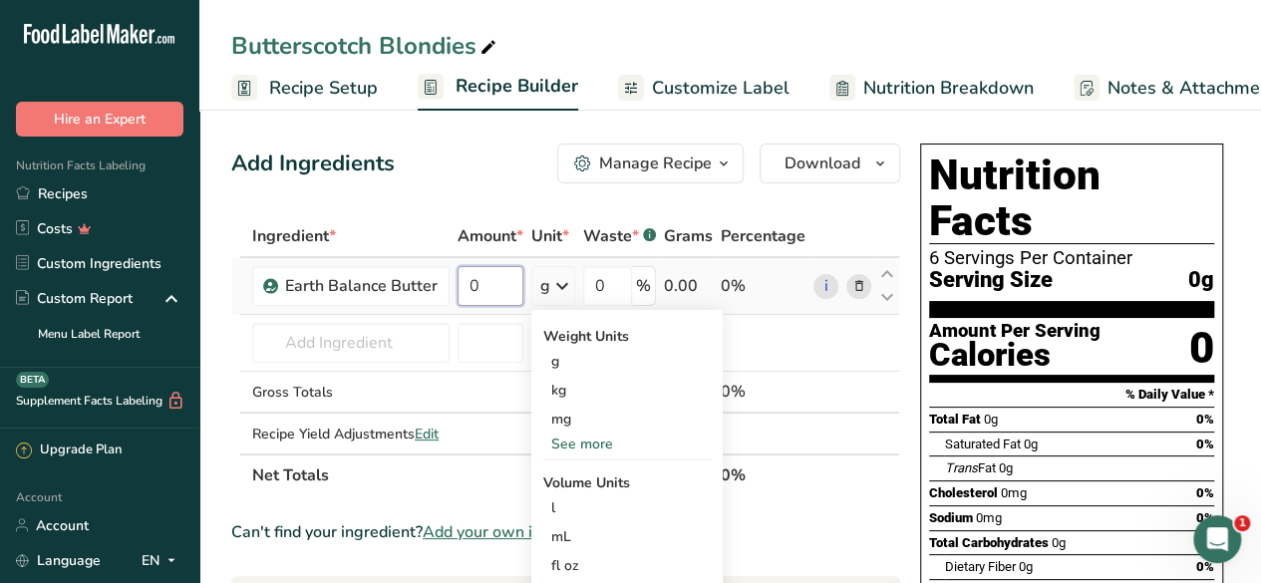
click at [483, 270] on input "0" at bounding box center [490, 286] width 66 height 40
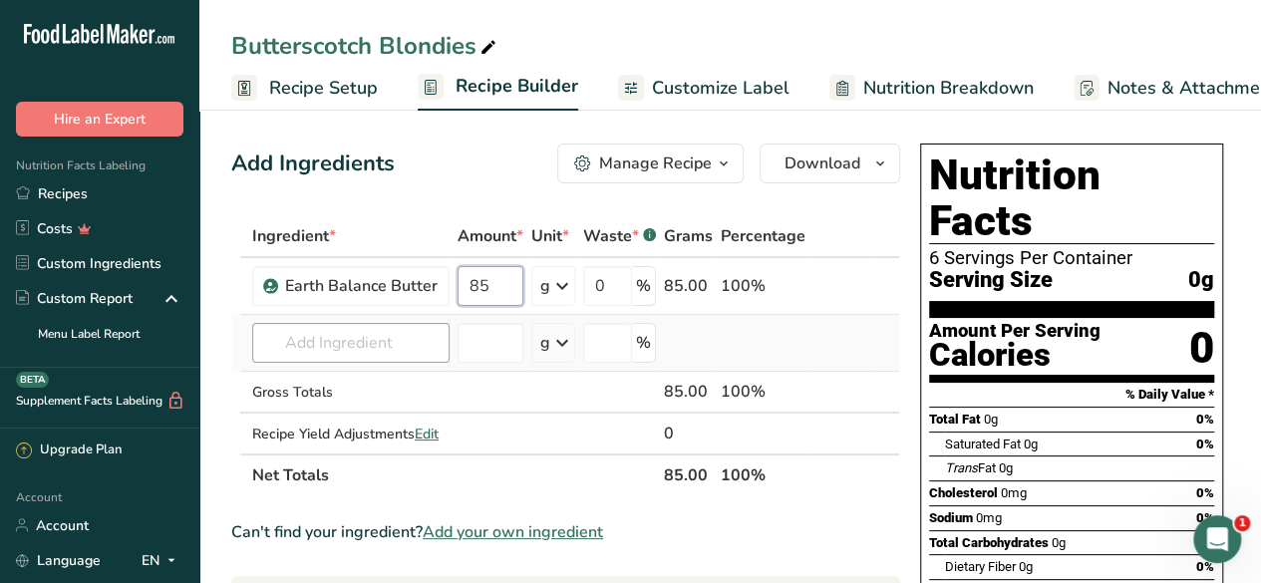
type input "85"
click at [359, 338] on div "Ingredient * Amount * Unit * Waste * .a-a{fill:#347362;}.b-a{fill:#fff;} Grams …" at bounding box center [565, 355] width 669 height 281
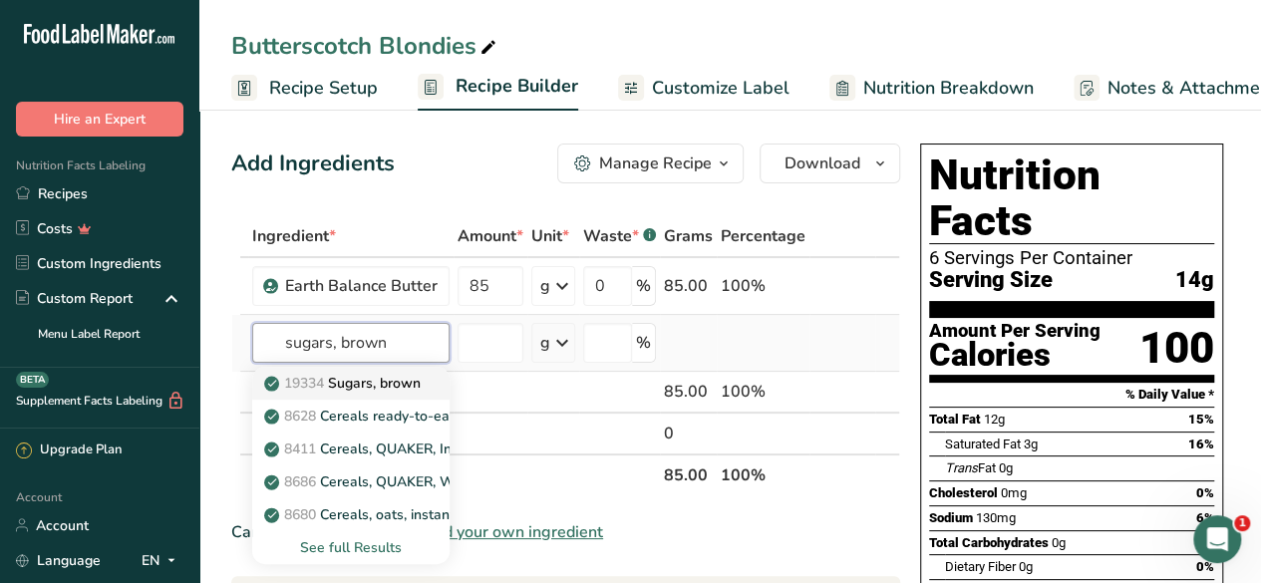
type input "sugars, brown"
click at [371, 378] on p "19334 Sugars, brown" at bounding box center [344, 383] width 152 height 21
type input "Sugars, brown"
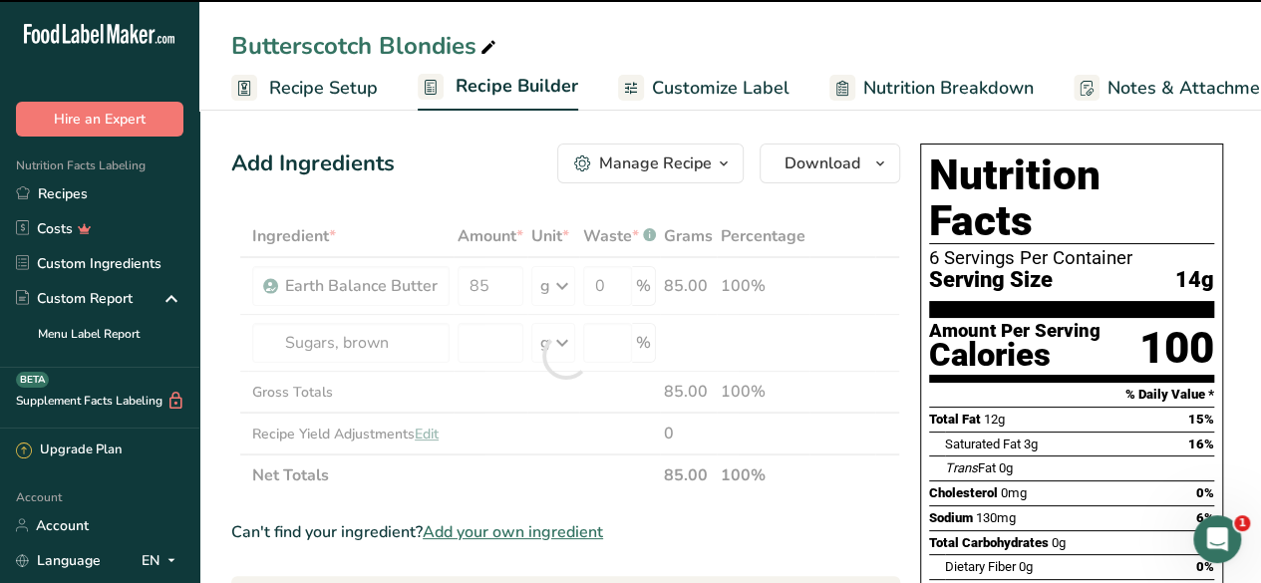
type input "0"
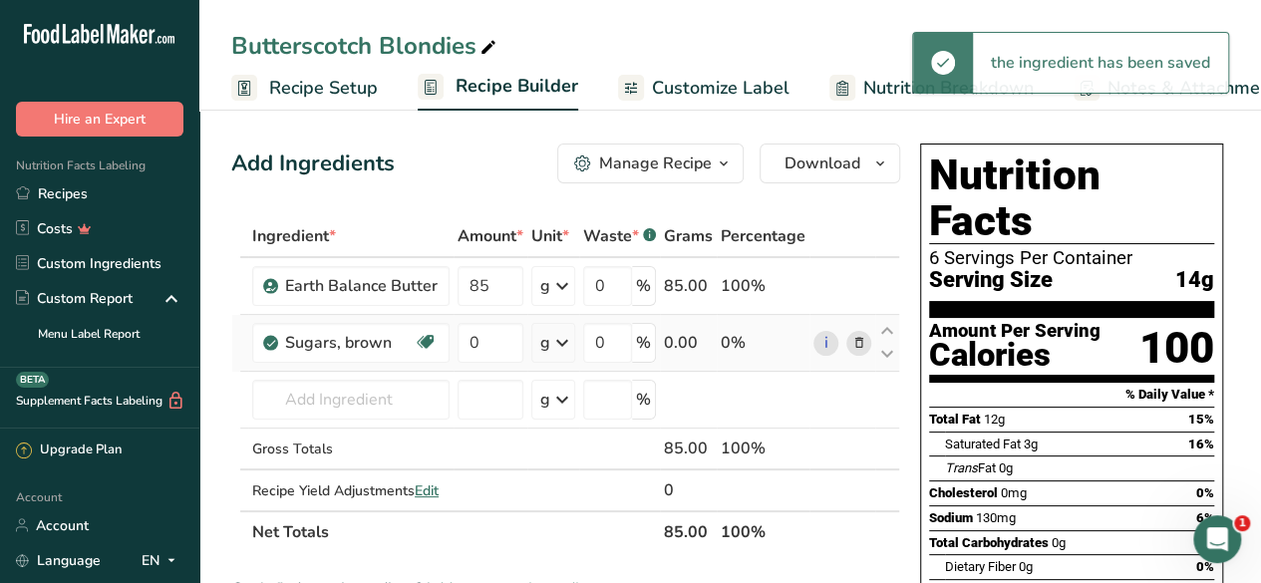
click at [572, 344] on icon at bounding box center [562, 343] width 24 height 36
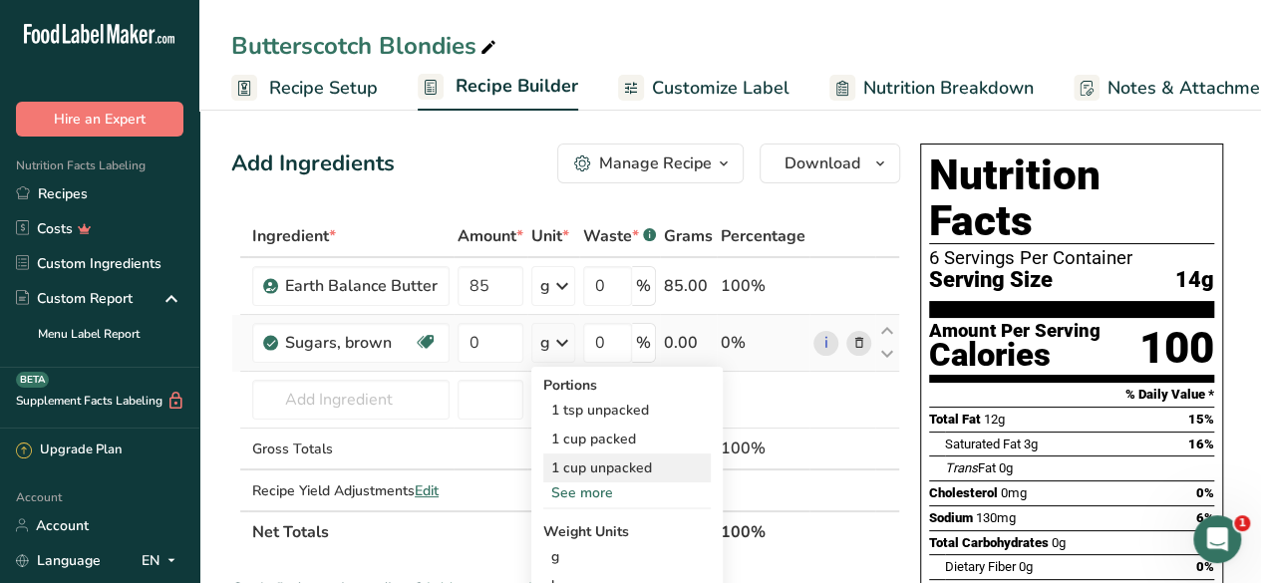
click at [627, 459] on div "1 cup unpacked" at bounding box center [626, 467] width 167 height 29
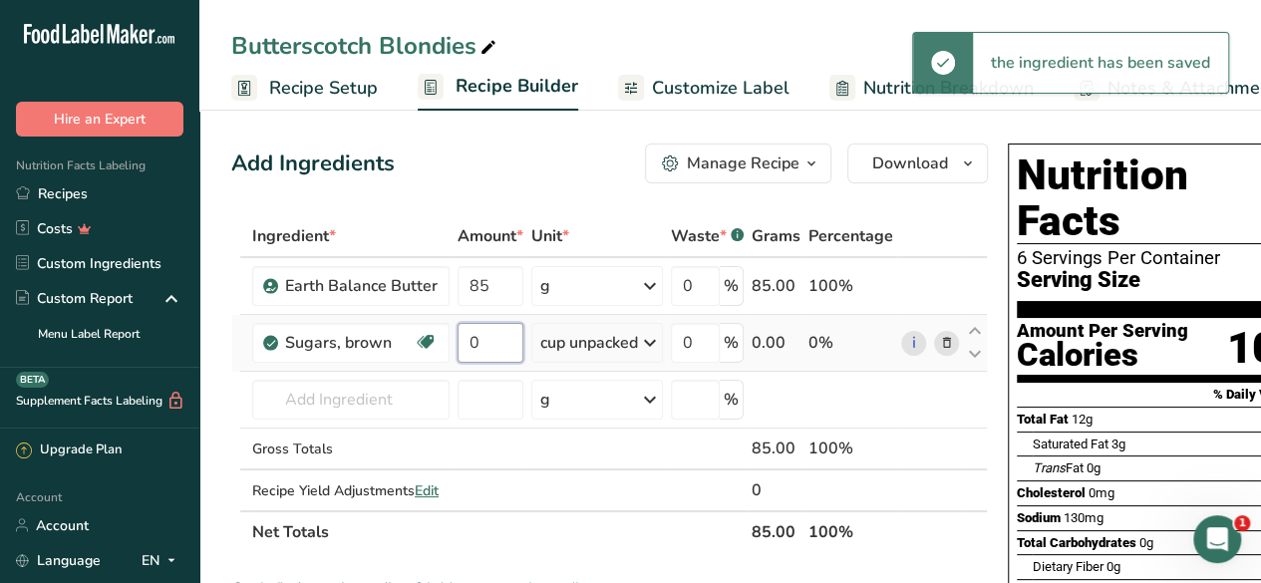
click at [504, 338] on input "0" at bounding box center [490, 343] width 66 height 40
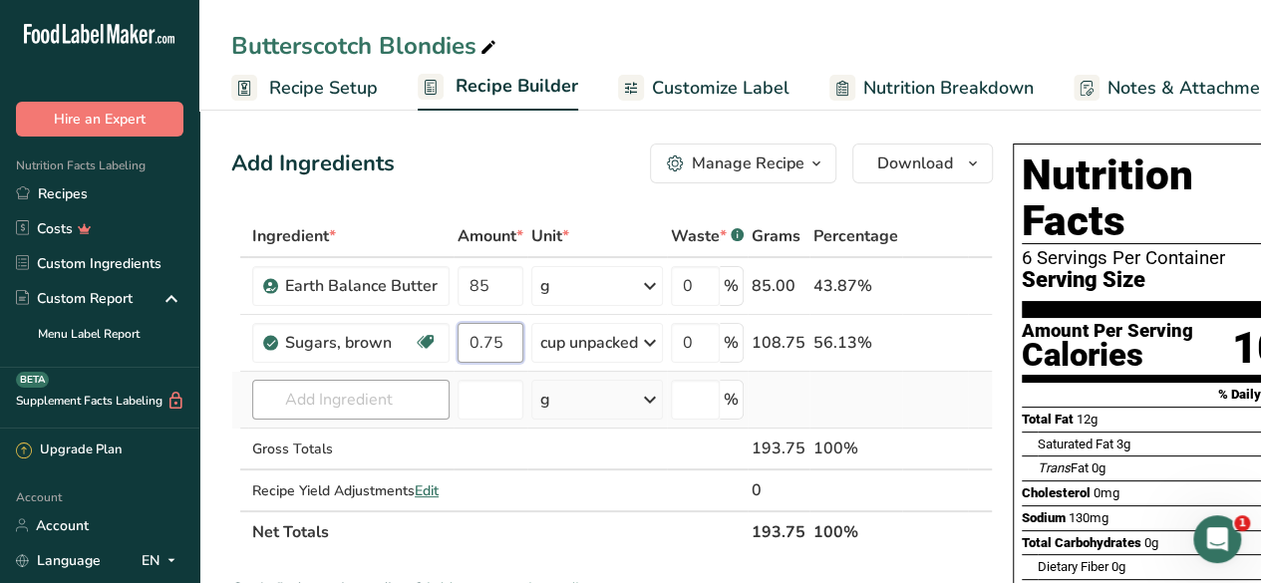
type input "0.75"
click at [361, 396] on div "Ingredient * Amount * Unit * Waste * .a-a{fill:#347362;}.b-a{fill:#fff;} Grams …" at bounding box center [611, 384] width 761 height 338
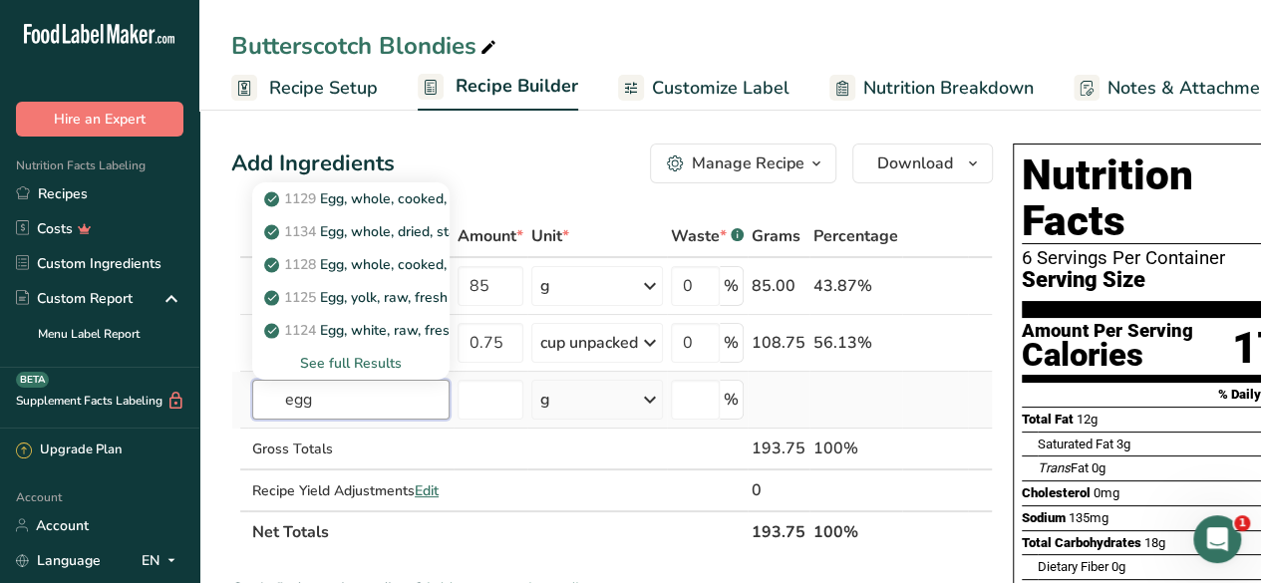
type input "egg"
click at [371, 362] on div "See full Results" at bounding box center [350, 363] width 165 height 21
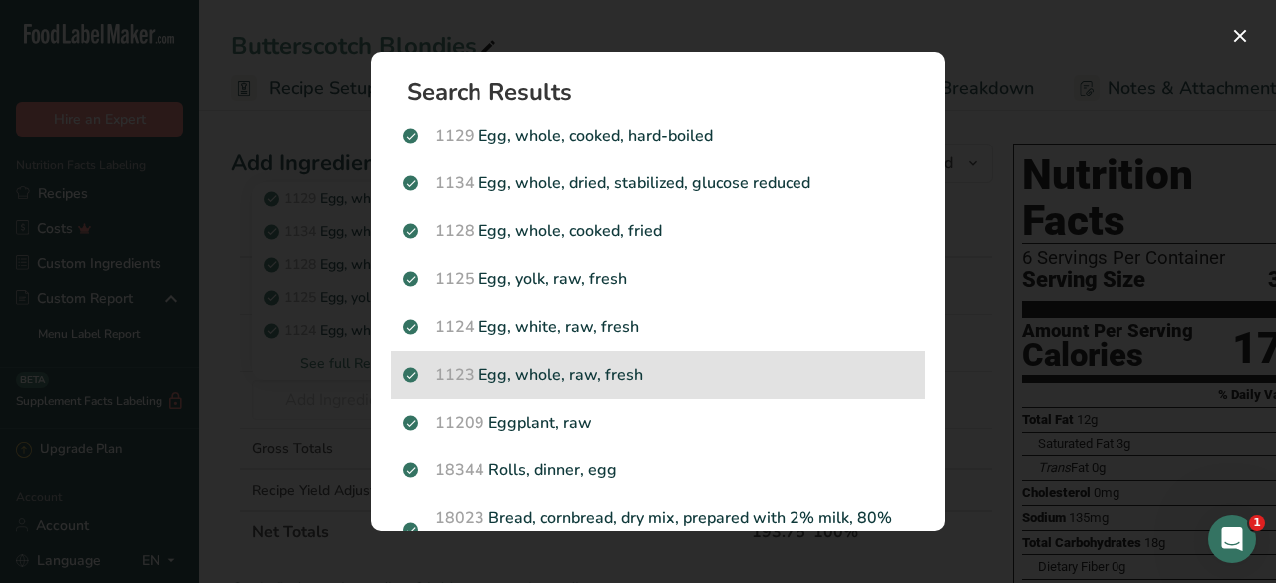
click at [708, 364] on p "1123 Egg, whole, raw, fresh" at bounding box center [658, 375] width 510 height 24
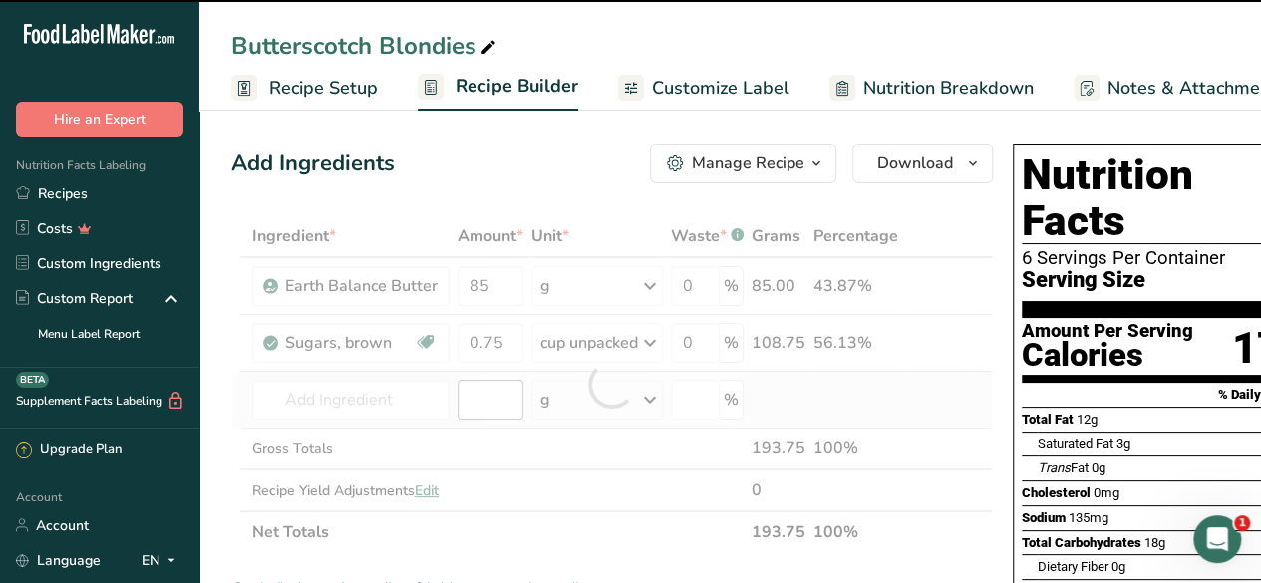
type input "0"
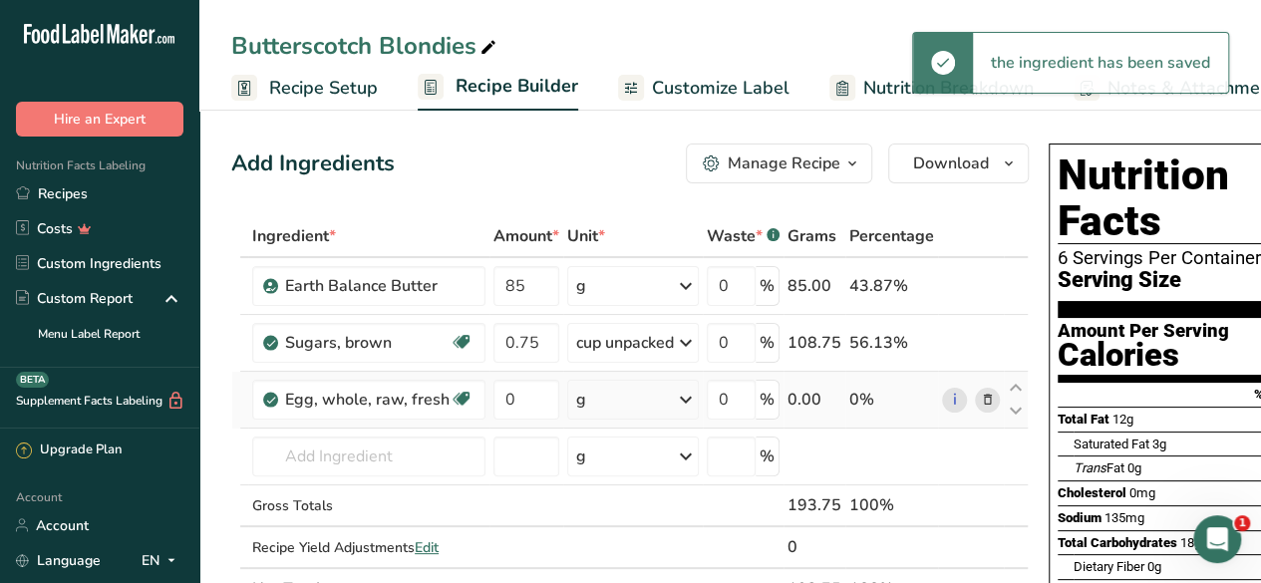
click at [620, 392] on div "g" at bounding box center [633, 400] width 132 height 40
click at [620, 454] on div "1 large" at bounding box center [662, 466] width 167 height 29
click at [517, 397] on input "0" at bounding box center [526, 400] width 66 height 40
type input "1"
click at [309, 451] on div "Ingredient * Amount * Unit * Waste * .a-a{fill:#347362;}.b-a{fill:#fff;} Grams …" at bounding box center [629, 412] width 797 height 395
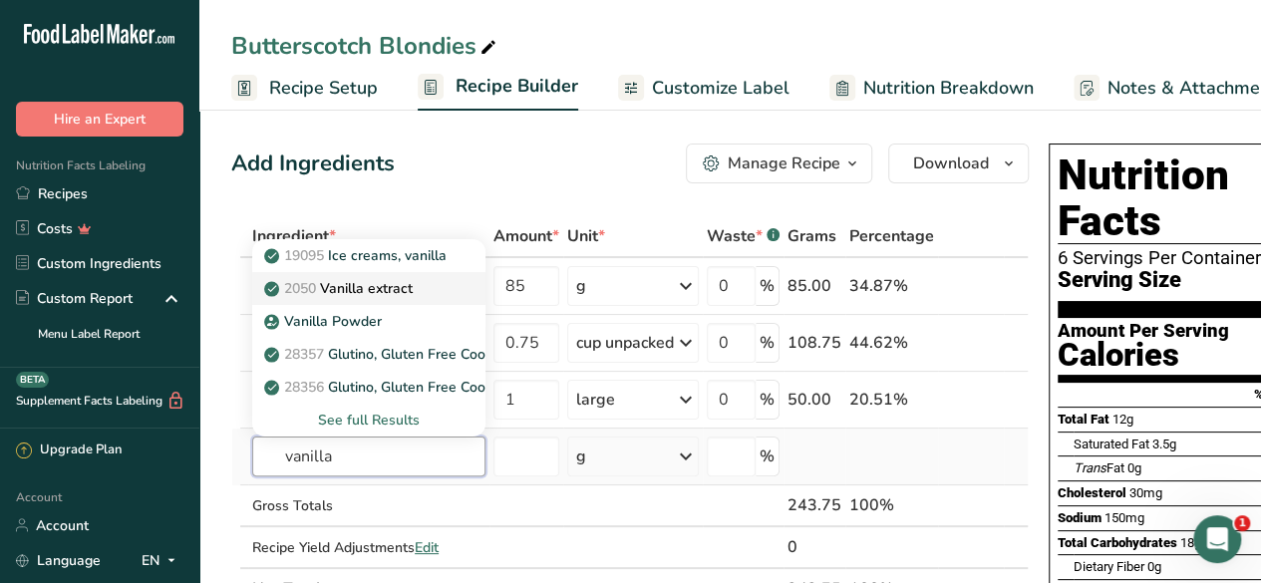
type input "vanilla"
click at [431, 279] on div "2050 Vanilla extract" at bounding box center [352, 288] width 169 height 21
type input "Vanilla extract"
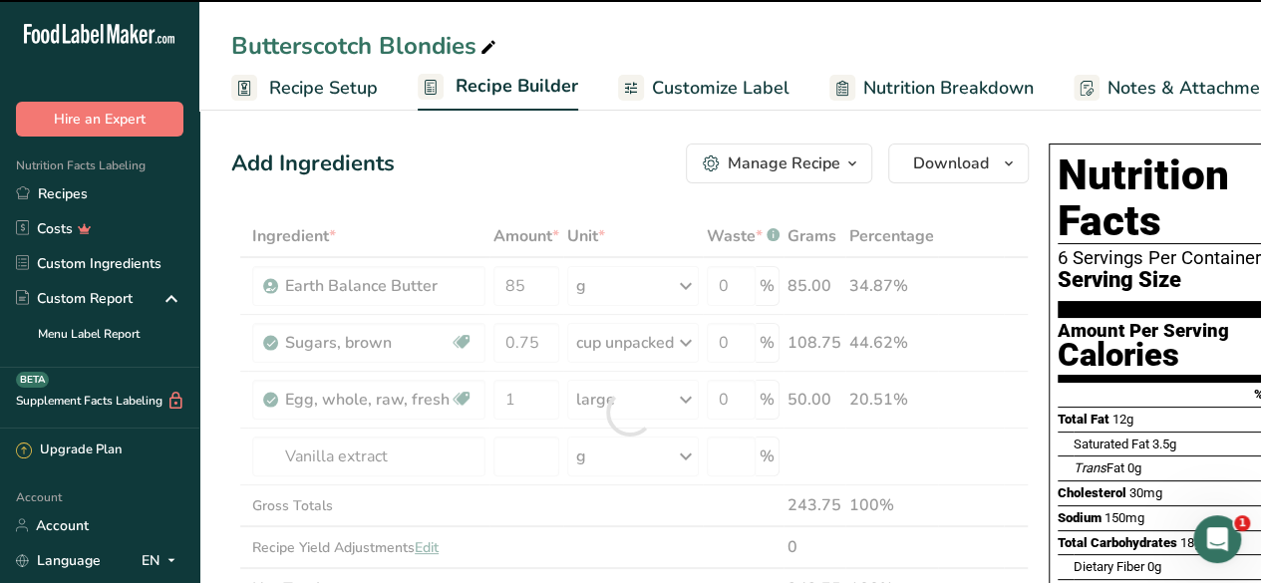
type input "0"
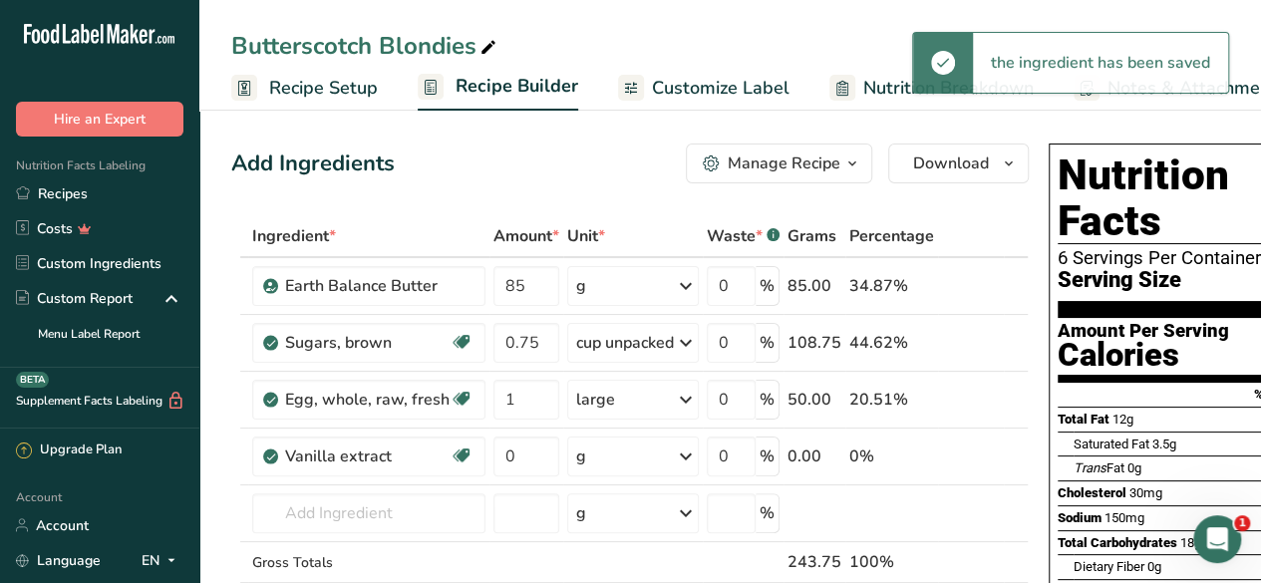
click at [624, 454] on div "g" at bounding box center [633, 456] width 132 height 40
click at [625, 541] on div "1 tbsp" at bounding box center [662, 552] width 167 height 29
click at [520, 455] on input "0" at bounding box center [526, 456] width 66 height 40
type input "1"
click at [393, 526] on div "Ingredient * Amount * Unit * Waste * .a-a{fill:#347362;}.b-a{fill:#fff;} Grams …" at bounding box center [629, 440] width 797 height 451
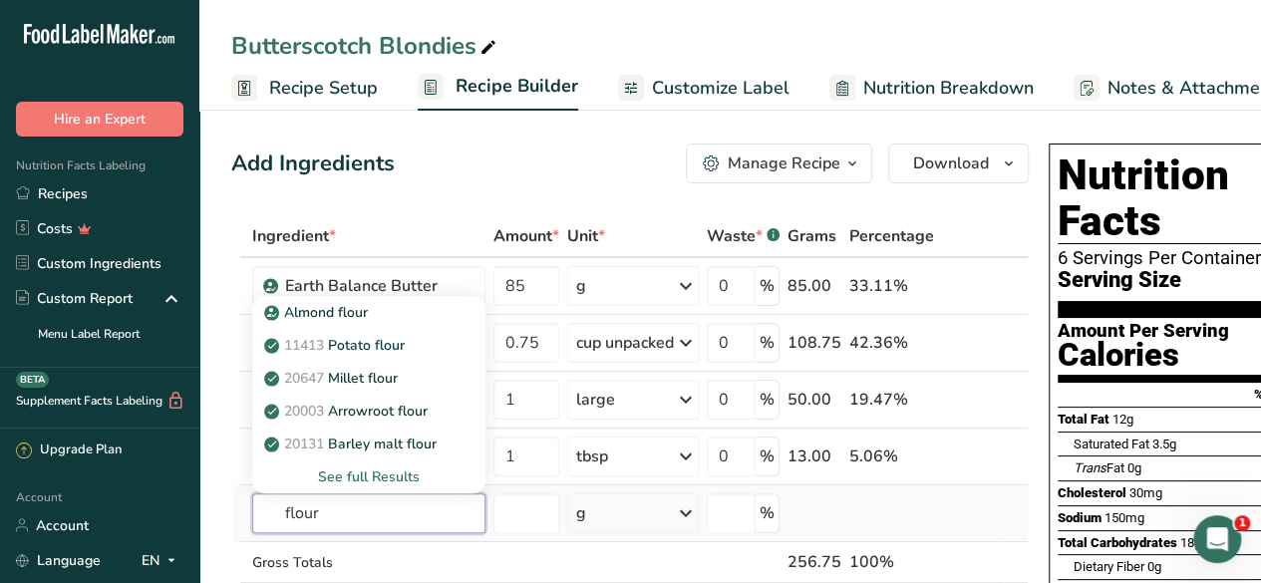
type input "flour"
click at [388, 471] on div "See full Results" at bounding box center [368, 476] width 201 height 21
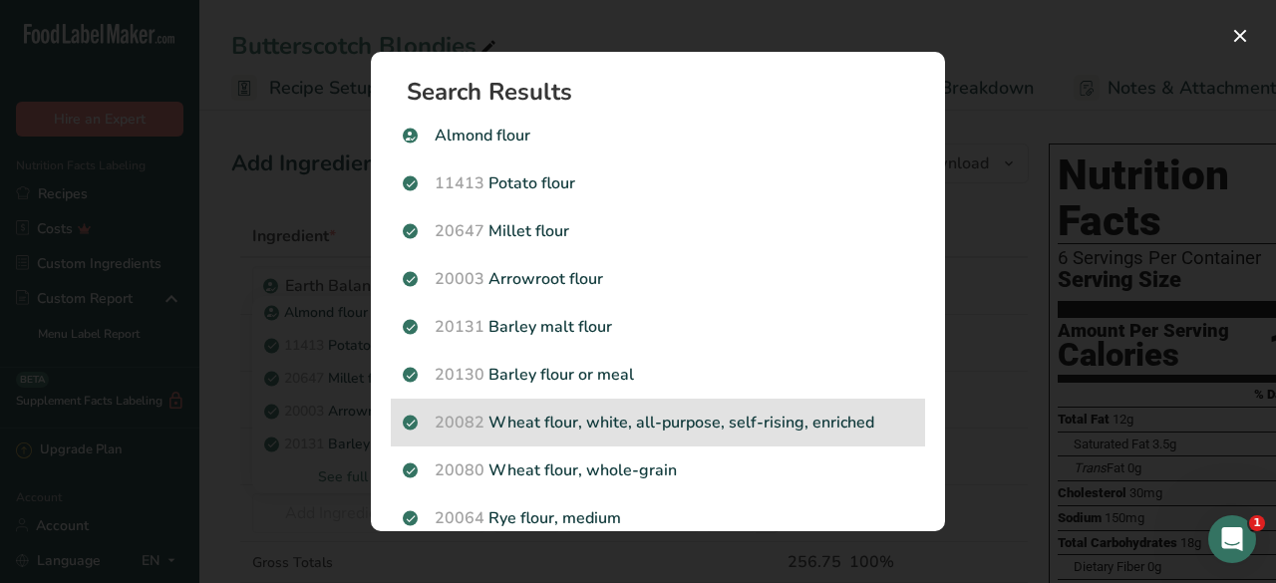
click at [781, 418] on p "20082 Wheat flour, white, all-purpose, self-rising, enriched" at bounding box center [658, 423] width 510 height 24
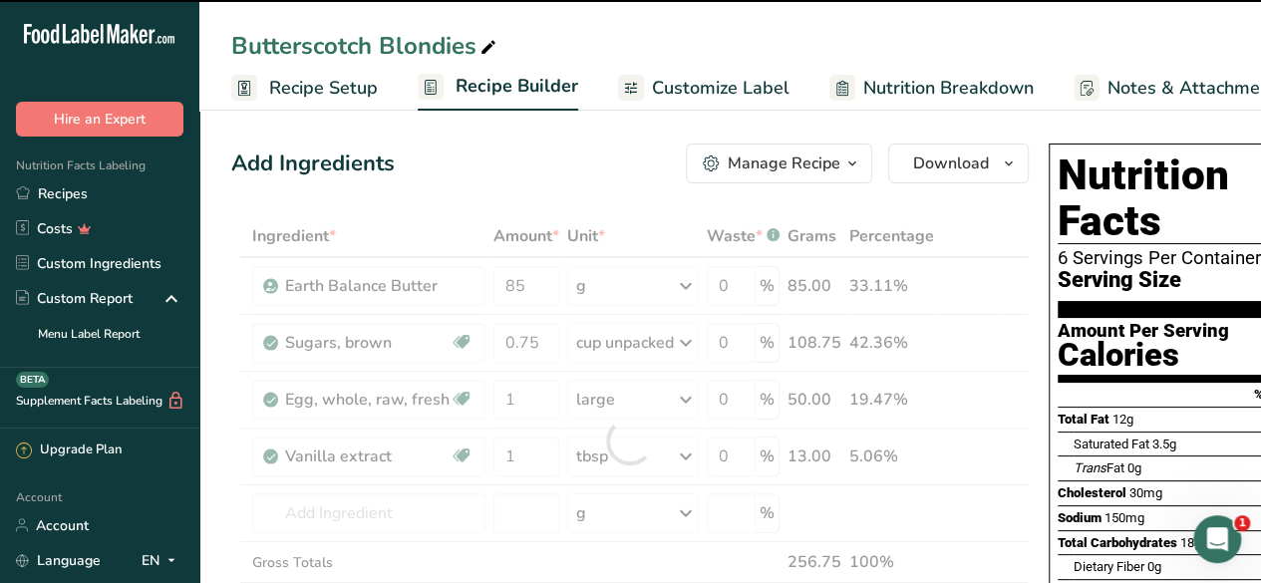
type input "0"
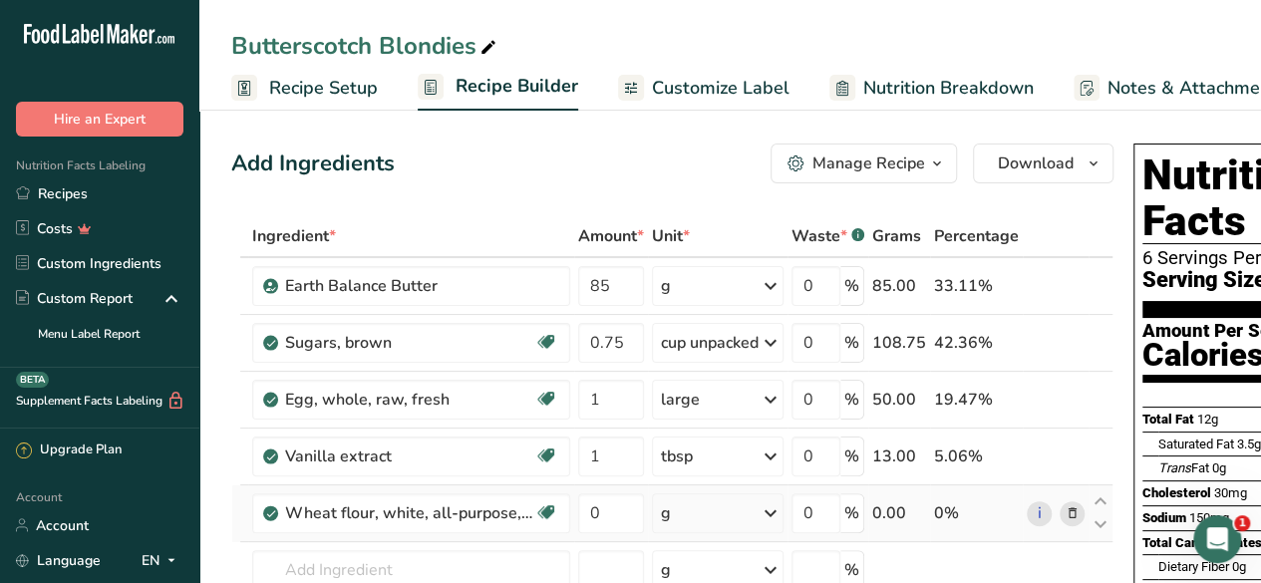
click at [713, 501] on div "g" at bounding box center [718, 513] width 132 height 40
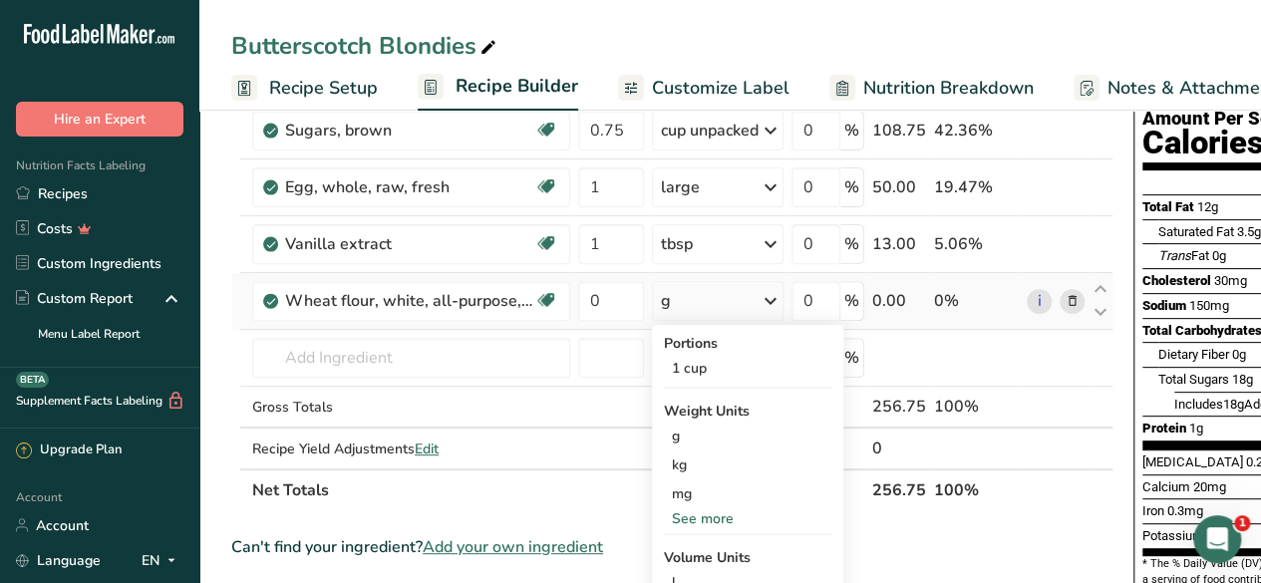
scroll to position [251, 0]
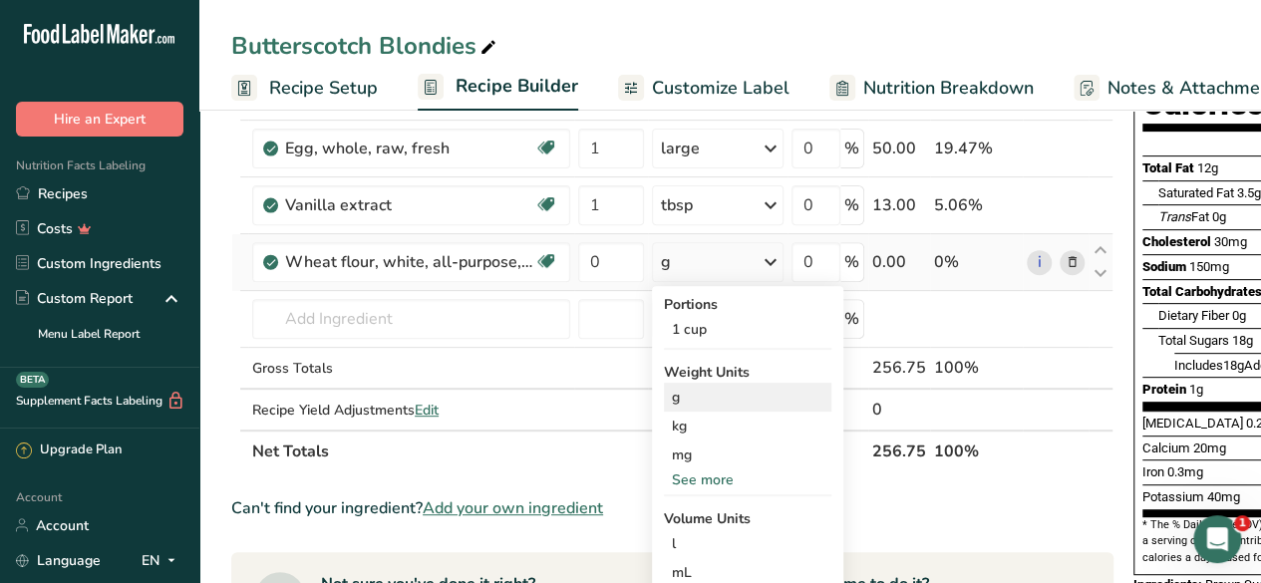
click at [690, 398] on div "g" at bounding box center [747, 397] width 167 height 29
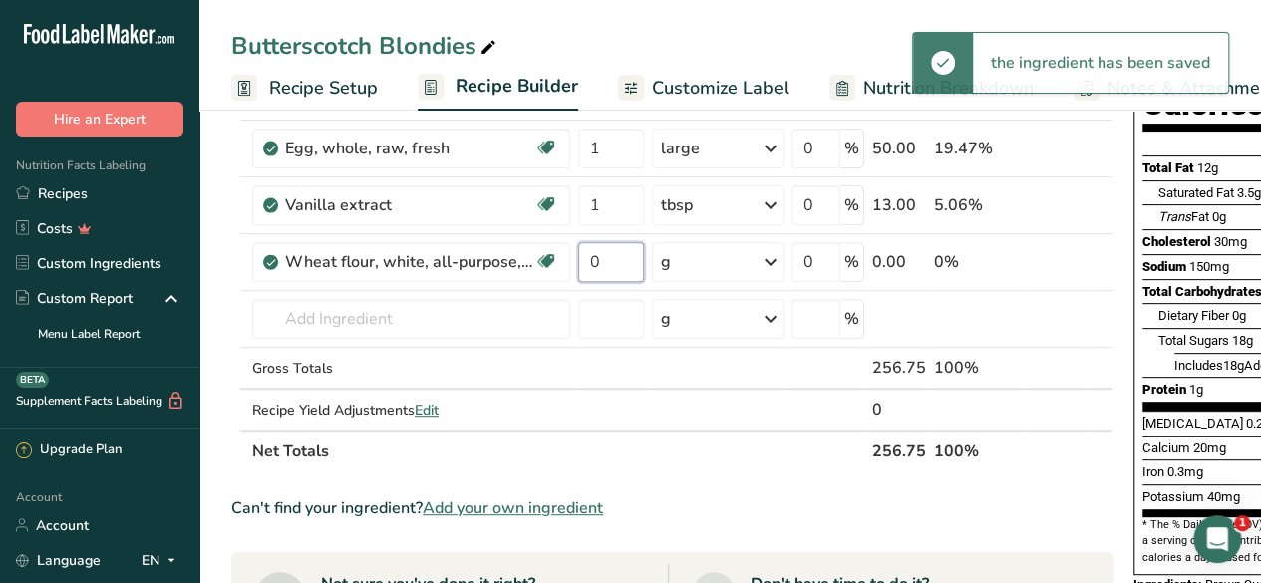
click at [604, 258] on input "0" at bounding box center [611, 262] width 66 height 40
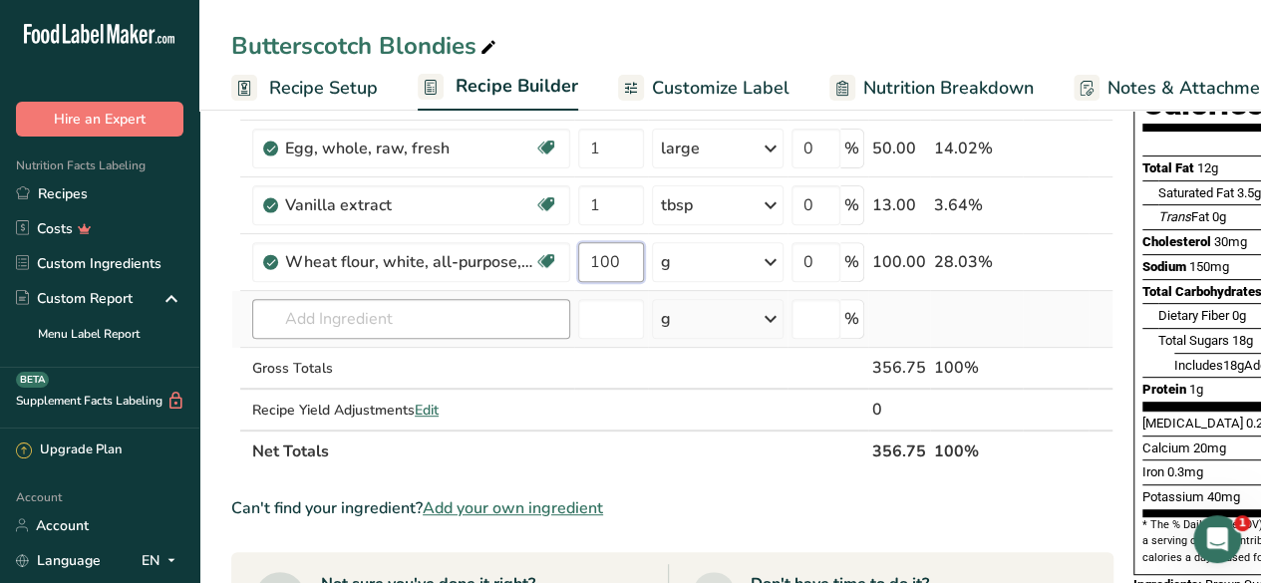
type input "100"
click at [435, 311] on div "Ingredient * Amount * Unit * Waste * .a-a{fill:#347362;}.b-a{fill:#fff;} Grams …" at bounding box center [672, 218] width 882 height 508
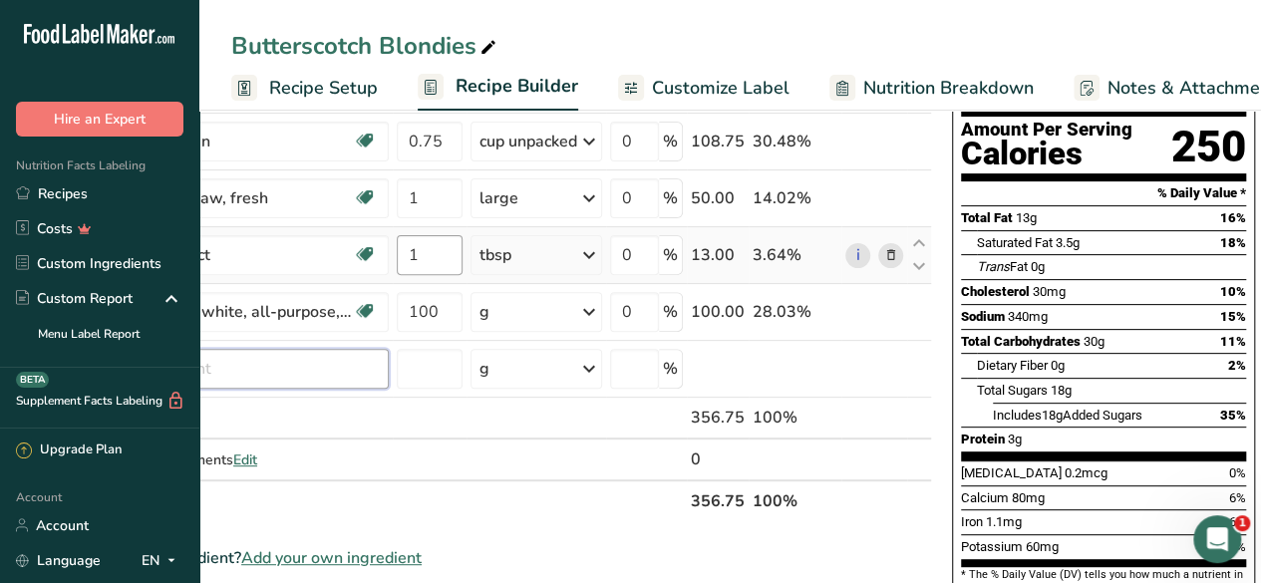
scroll to position [0, 0]
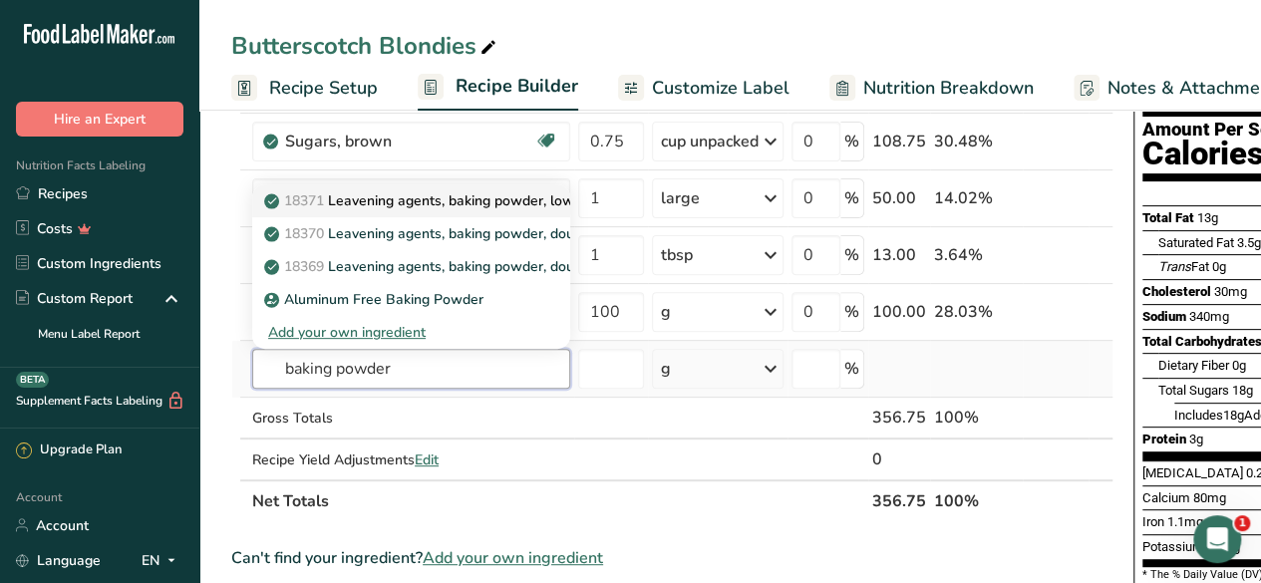
type input "baking powder"
click at [512, 206] on p "18371 Leavening agents, baking powder, low-sodium" at bounding box center [447, 200] width 358 height 21
type input "Leavening agents, baking powder, low-sodium"
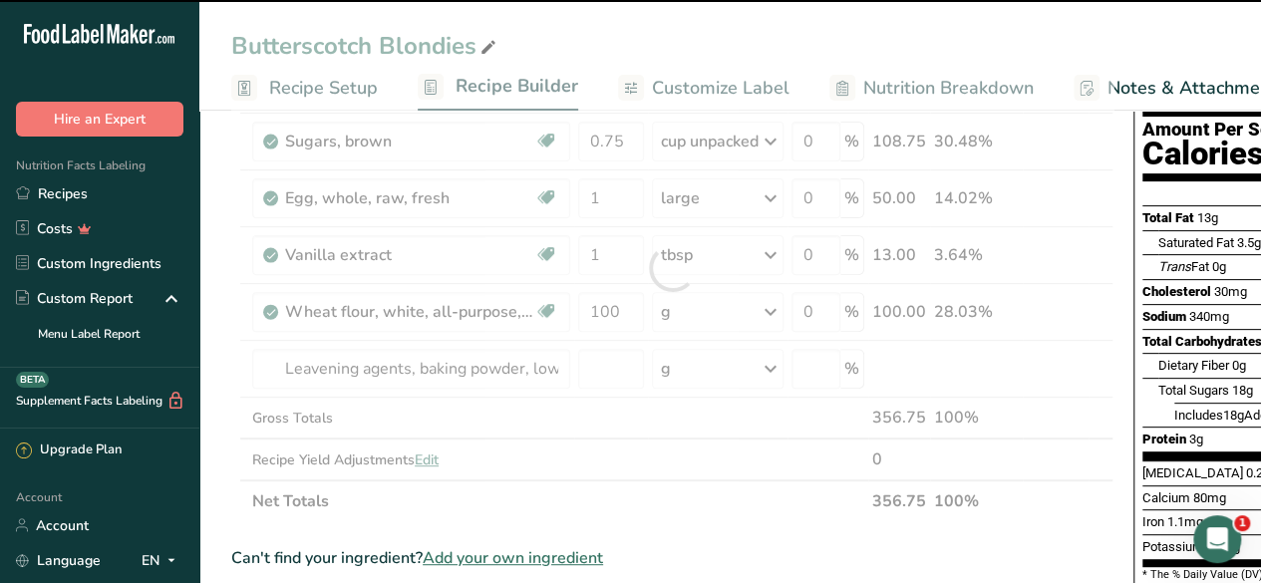
type input "0"
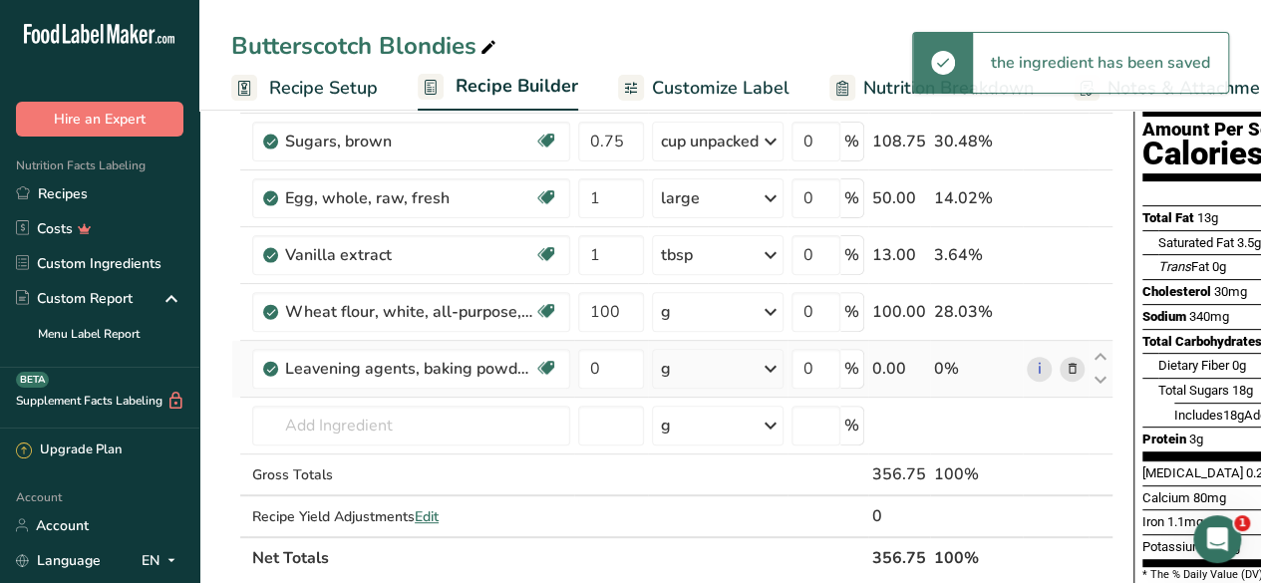
click at [692, 363] on div "g" at bounding box center [718, 369] width 132 height 40
click at [714, 435] on div "1 tsp" at bounding box center [747, 436] width 167 height 29
click at [613, 366] on input "0" at bounding box center [611, 369] width 66 height 40
type input "1"
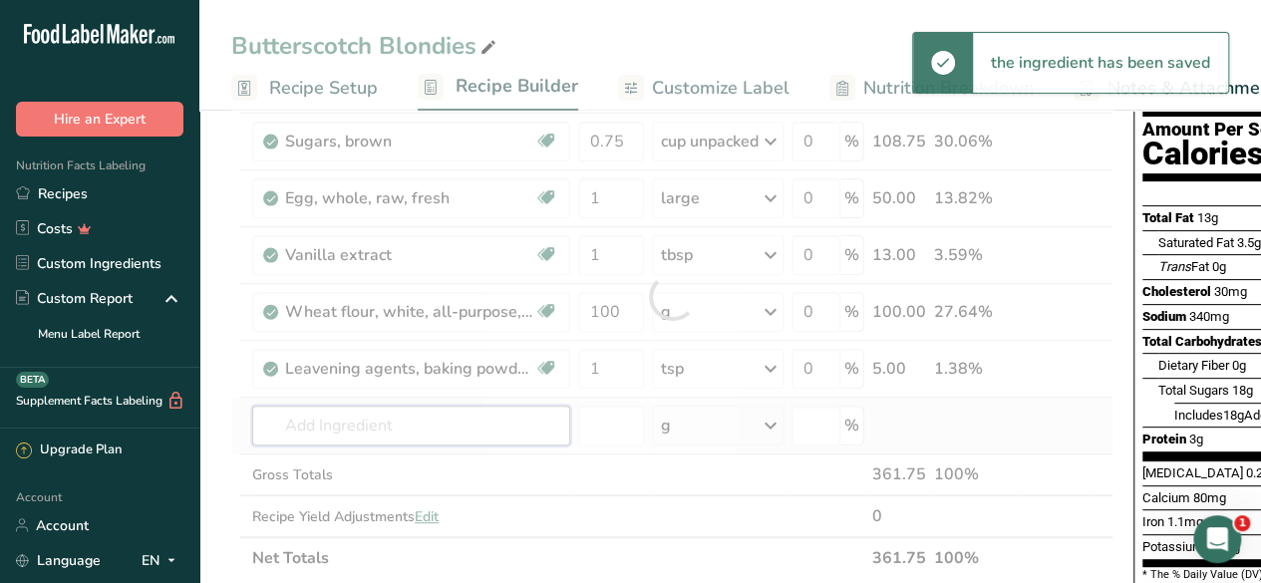
click at [364, 426] on div "Ingredient * Amount * Unit * Waste * .a-a{fill:#347362;}.b-a{fill:#fff;} Grams …" at bounding box center [672, 296] width 882 height 565
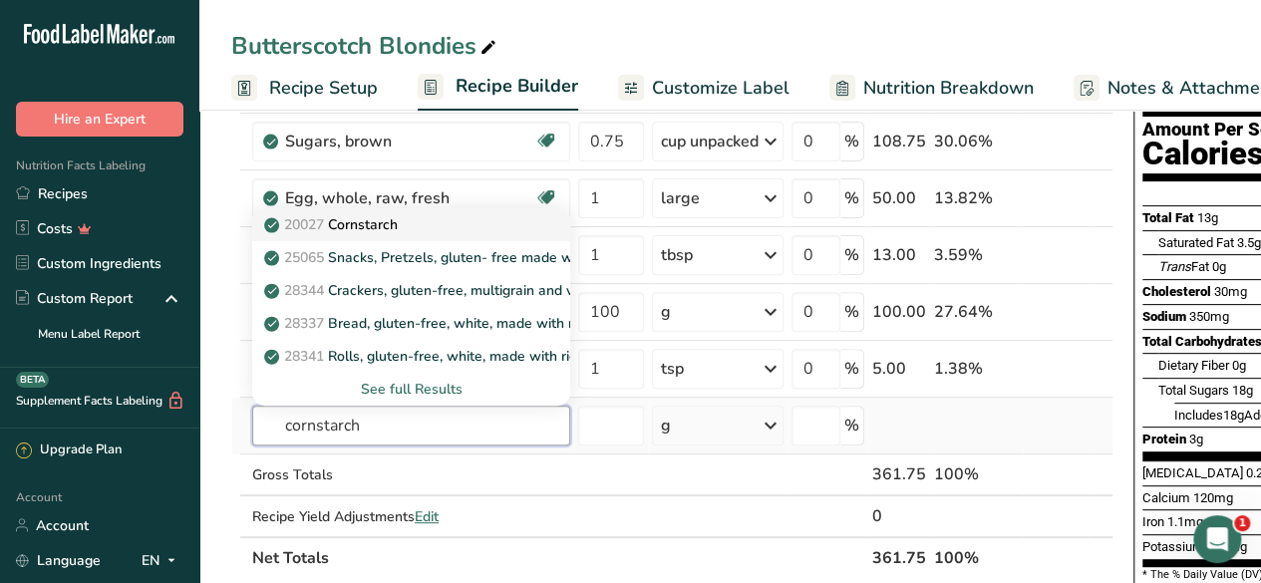
type input "cornstarch"
click at [460, 218] on div "20027 [GEOGRAPHIC_DATA]" at bounding box center [395, 224] width 254 height 21
type input "Cornstarch"
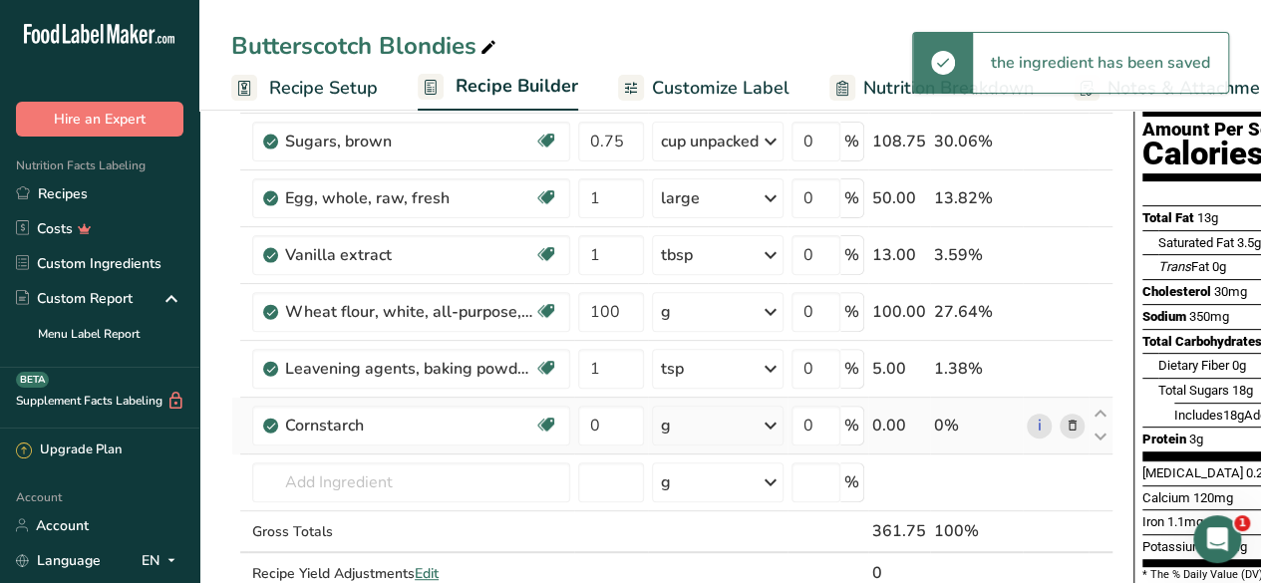
click at [701, 425] on div "g" at bounding box center [718, 426] width 132 height 40
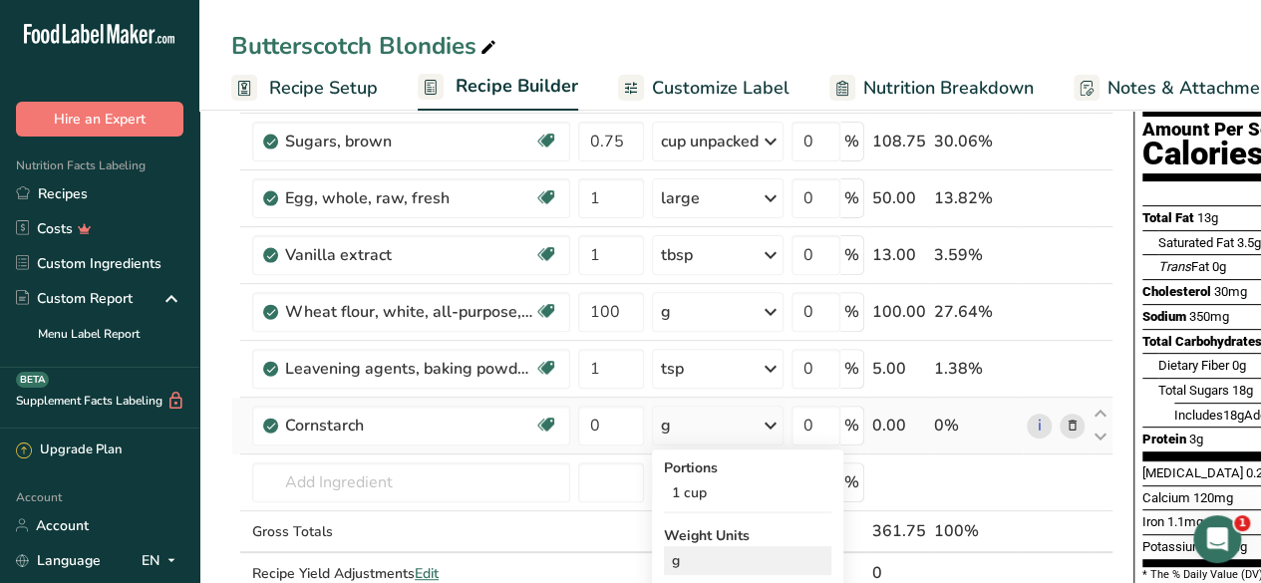
click at [699, 554] on div "g" at bounding box center [747, 560] width 167 height 29
click at [613, 424] on input "0" at bounding box center [611, 426] width 66 height 40
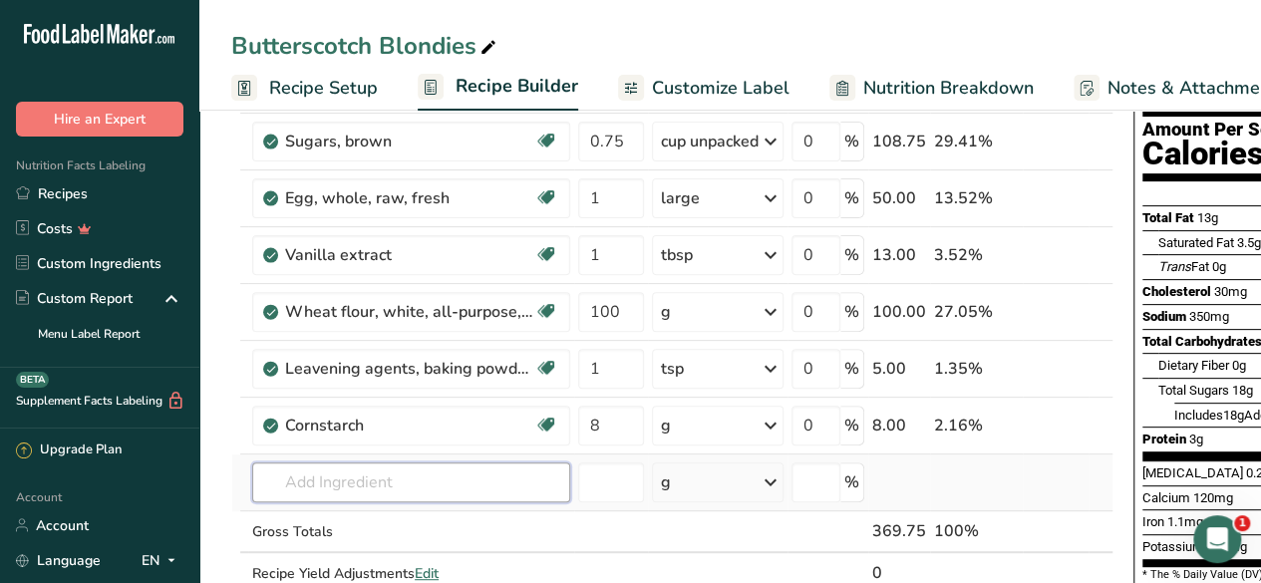
click at [381, 483] on div "Ingredient * Amount * Unit * Waste * .a-a{fill:#347362;}.b-a{fill:#fff;} Grams …" at bounding box center [672, 325] width 882 height 622
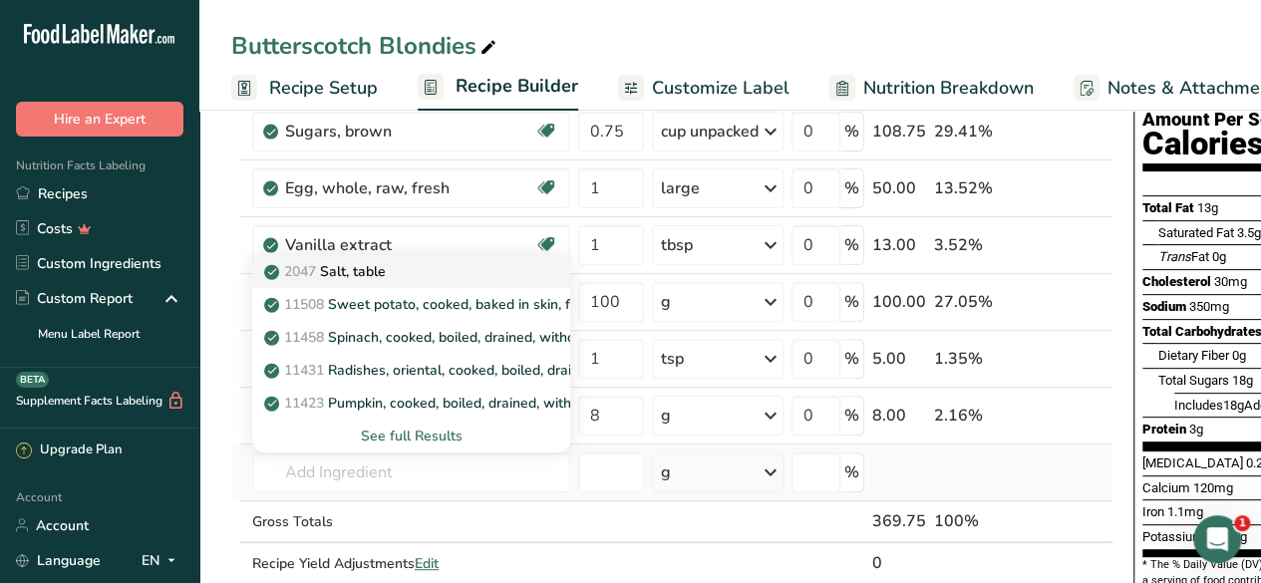
click at [422, 268] on div "2047 Salt, table" at bounding box center [395, 271] width 254 height 21
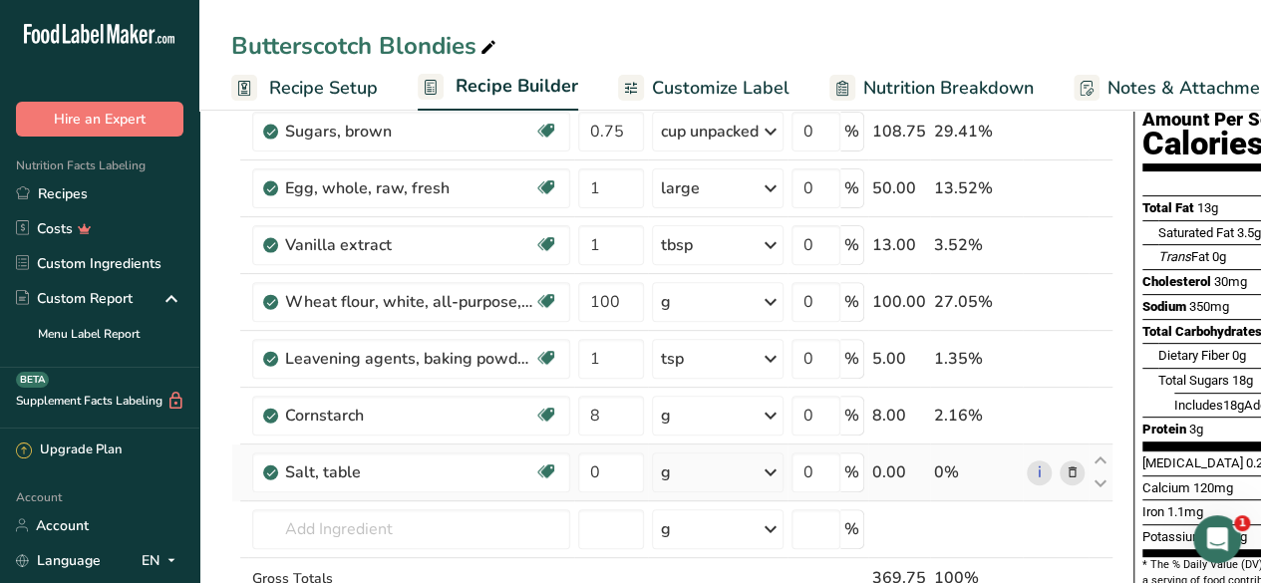
click at [719, 487] on div "g" at bounding box center [718, 472] width 132 height 40
click at [719, 526] on div "1 tsp" at bounding box center [747, 539] width 167 height 29
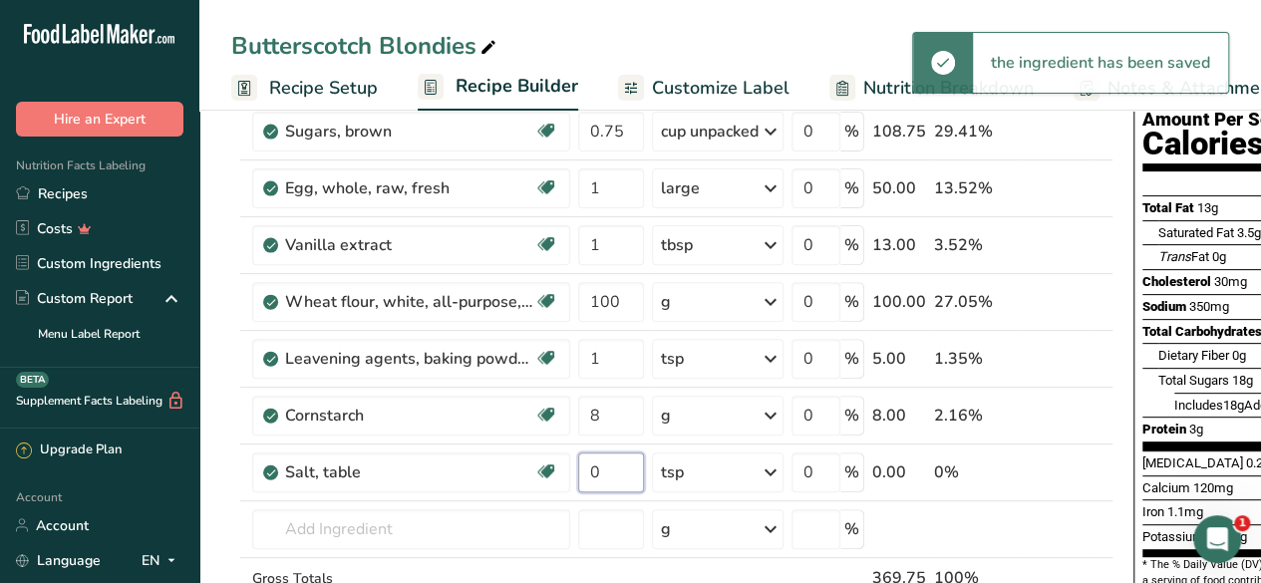
click at [606, 469] on input "0" at bounding box center [611, 472] width 66 height 40
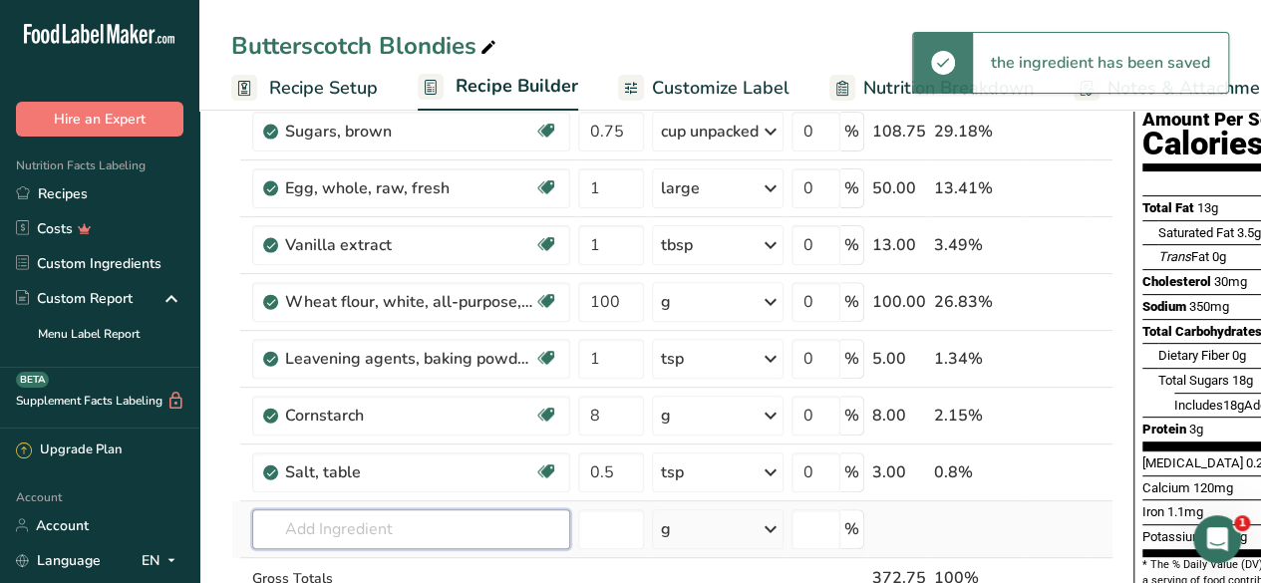
click at [438, 523] on div "Ingredient * Amount * Unit * Waste * .a-a{fill:#347362;}.b-a{fill:#fff;} Grams …" at bounding box center [672, 343] width 882 height 679
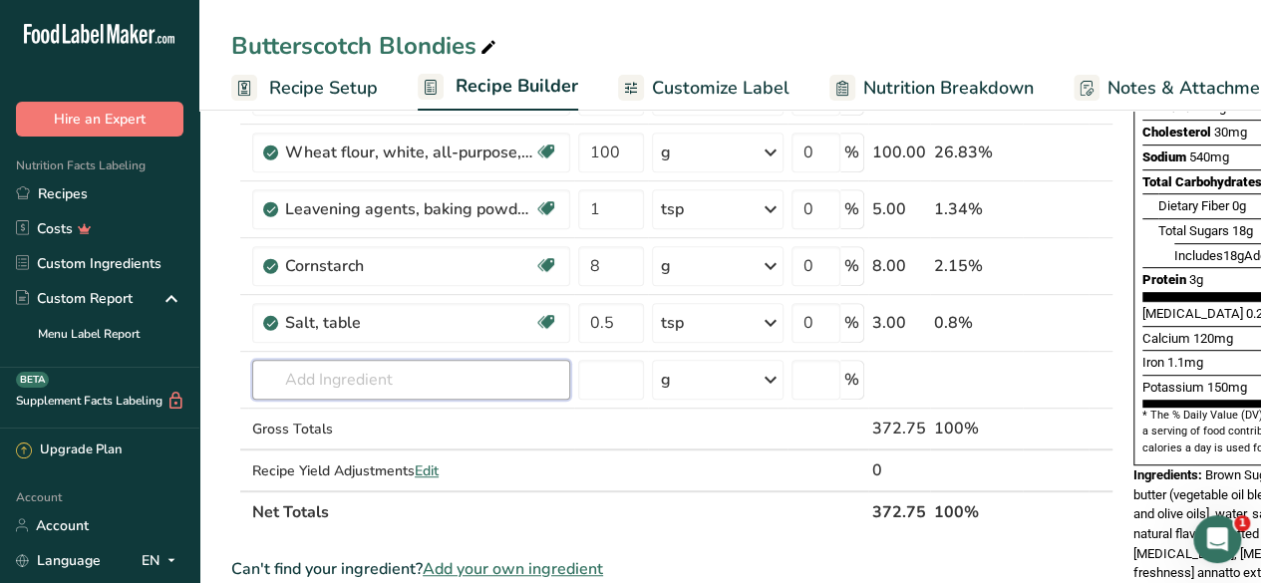
scroll to position [412, 0]
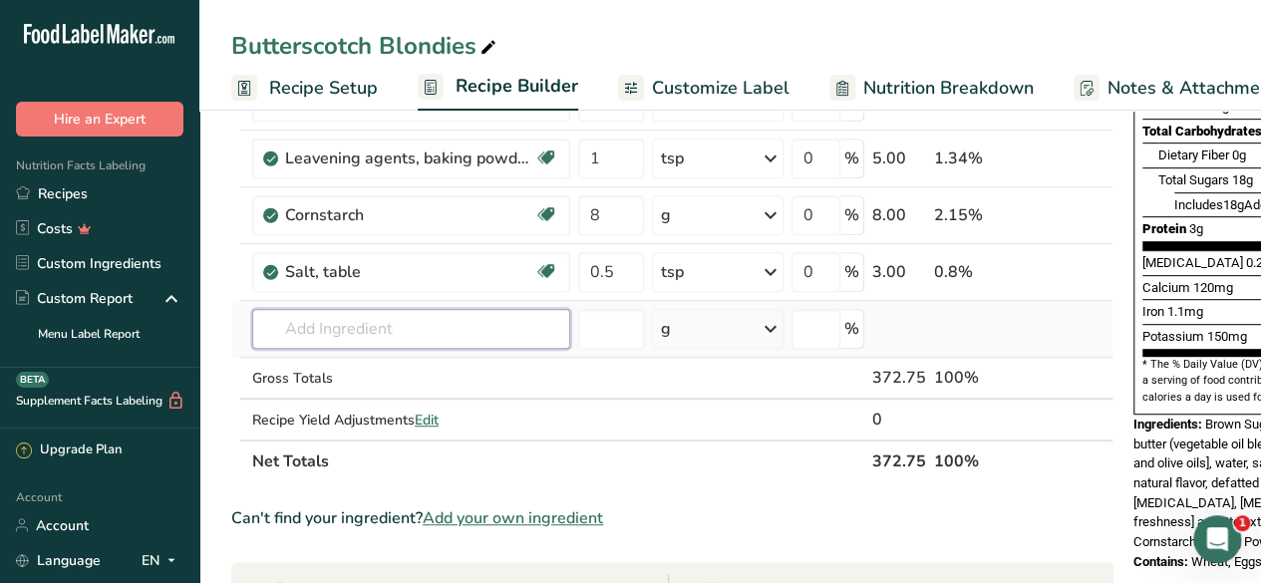
click at [325, 326] on input "text" at bounding box center [411, 329] width 318 height 40
click at [390, 400] on div "Add your own ingredient" at bounding box center [411, 402] width 286 height 21
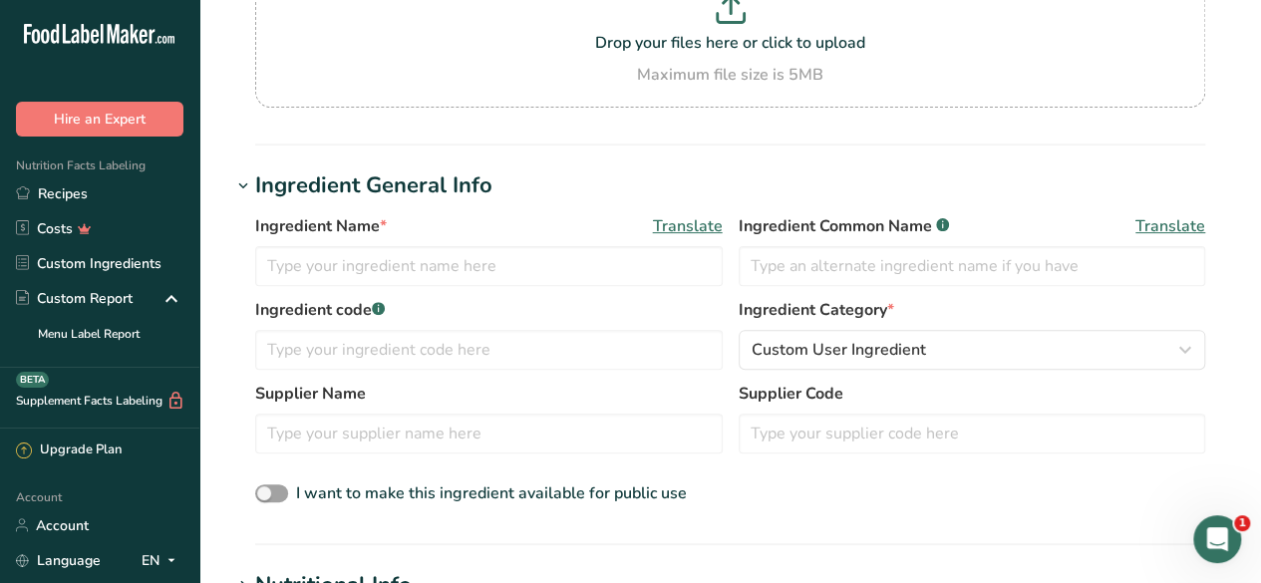
scroll to position [224, 0]
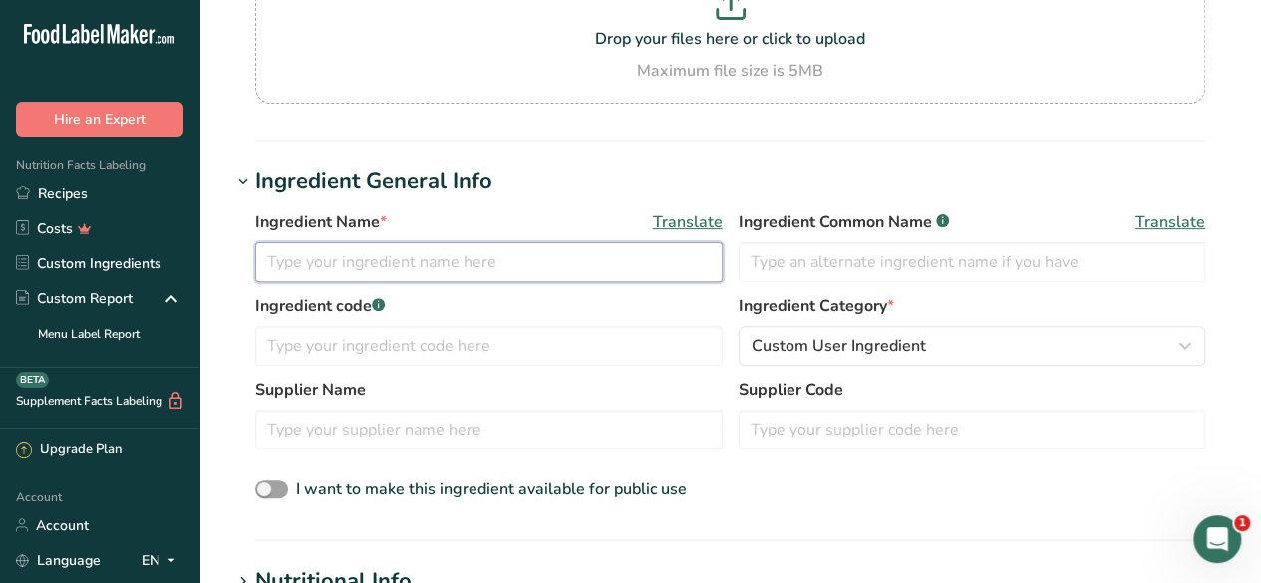
click at [359, 270] on input "text" at bounding box center [488, 262] width 467 height 40
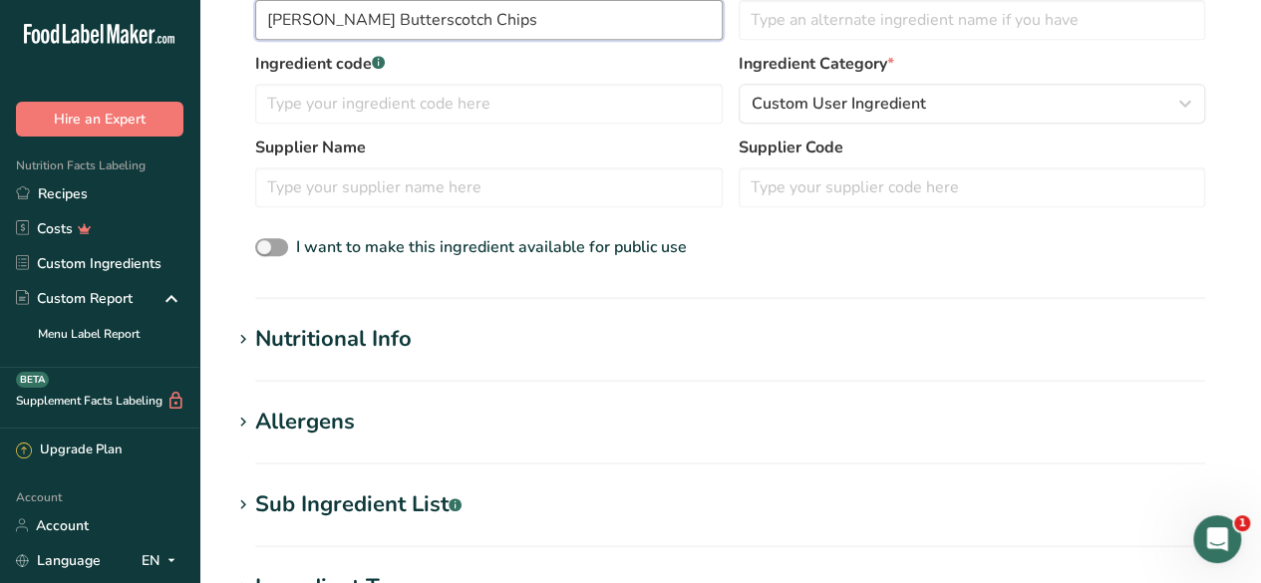
scroll to position [497, 0]
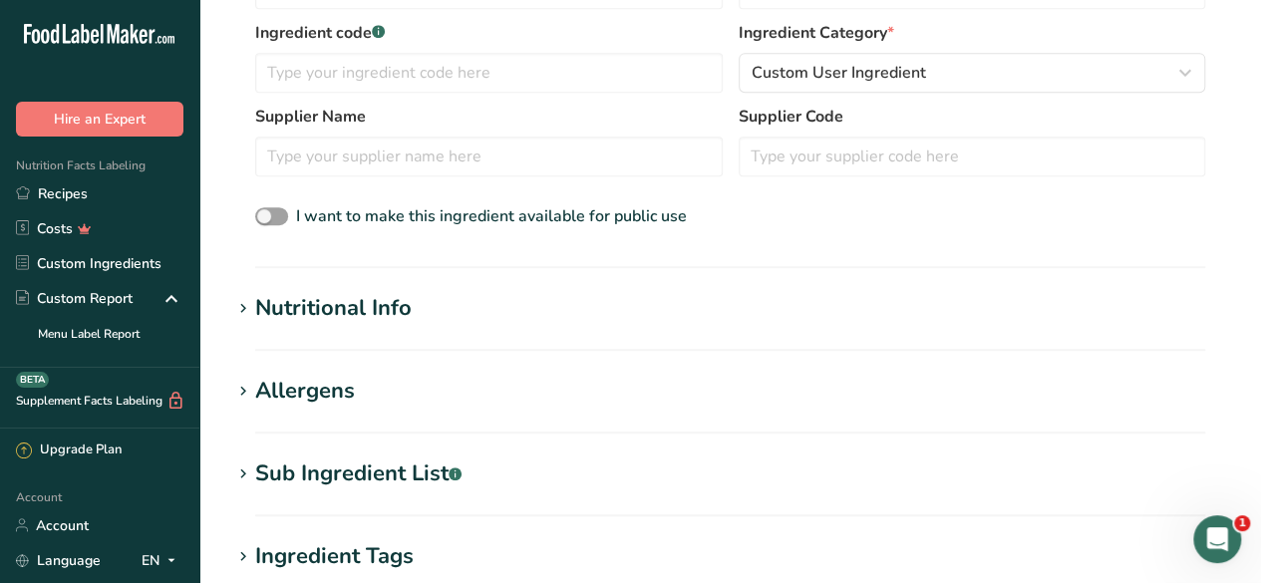
click at [381, 282] on section "Add new ingredient Back to recipe Ingredient Spec Sheet .a-a{fill:#347362;}.b-a…" at bounding box center [729, 222] width 1061 height 1439
click at [353, 309] on div "Nutritional Info" at bounding box center [333, 308] width 156 height 33
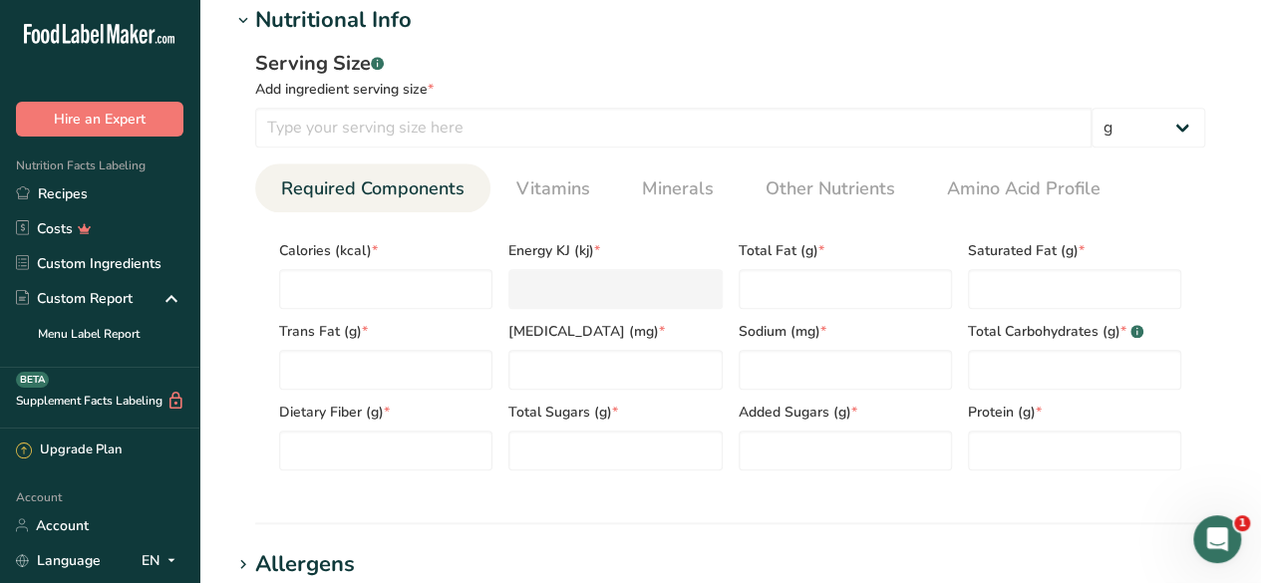
scroll to position [786, 0]
click at [353, 293] on input "number" at bounding box center [385, 288] width 213 height 40
click at [373, 121] on input "number" at bounding box center [673, 127] width 836 height 40
click at [794, 291] on Fat "number" at bounding box center [844, 288] width 213 height 40
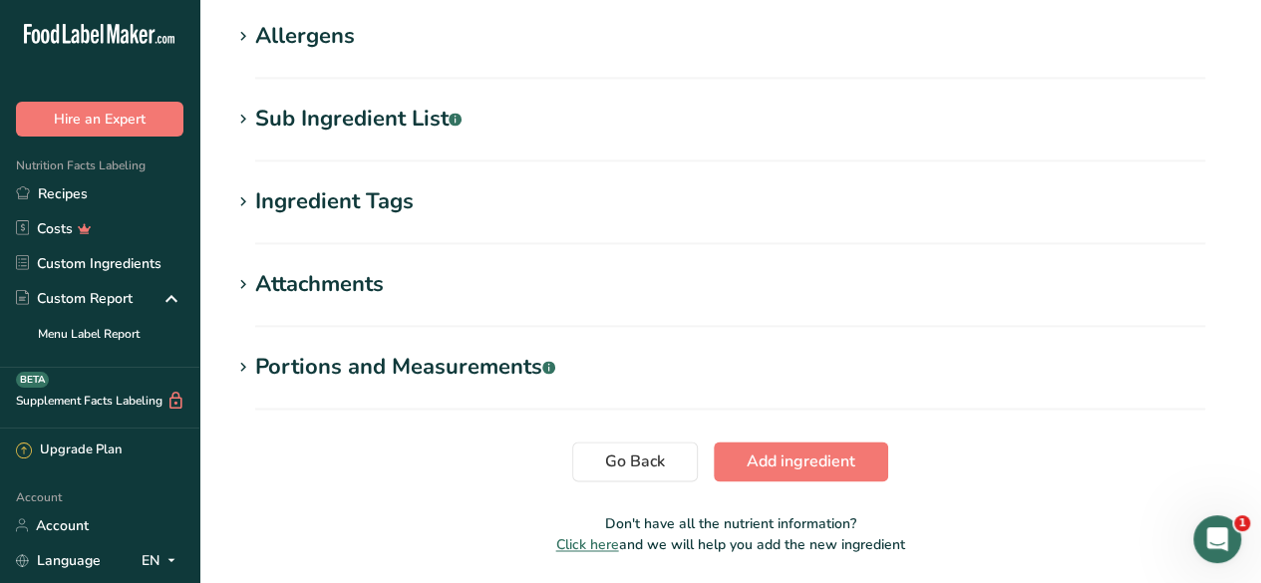
scroll to position [1338, 0]
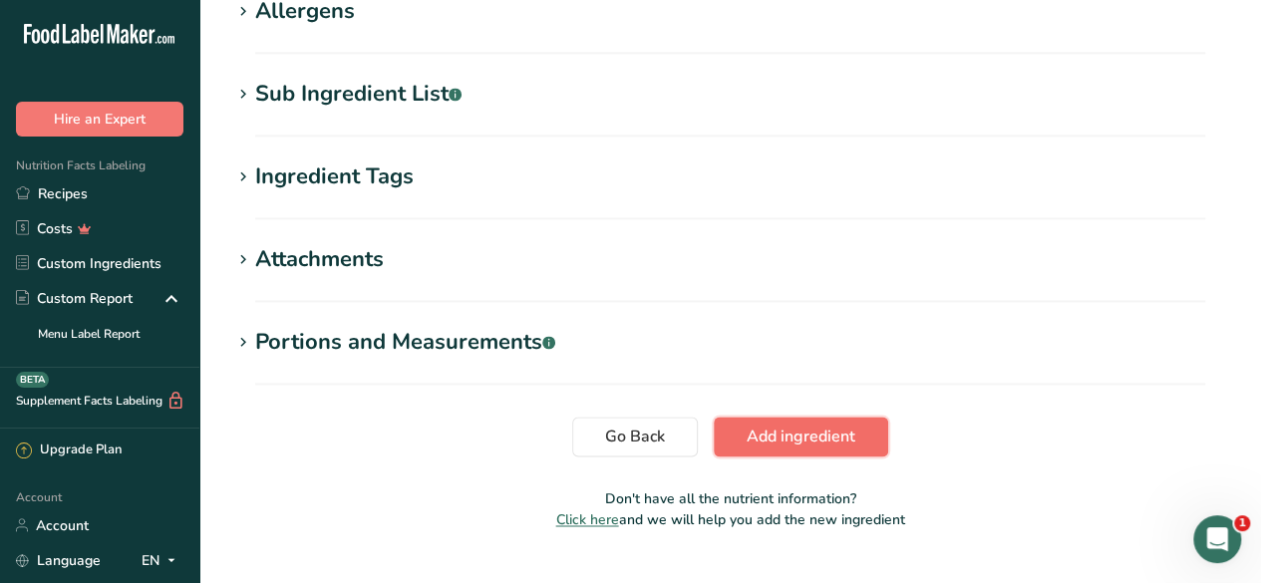
click at [816, 427] on span "Add ingredient" at bounding box center [800, 437] width 109 height 24
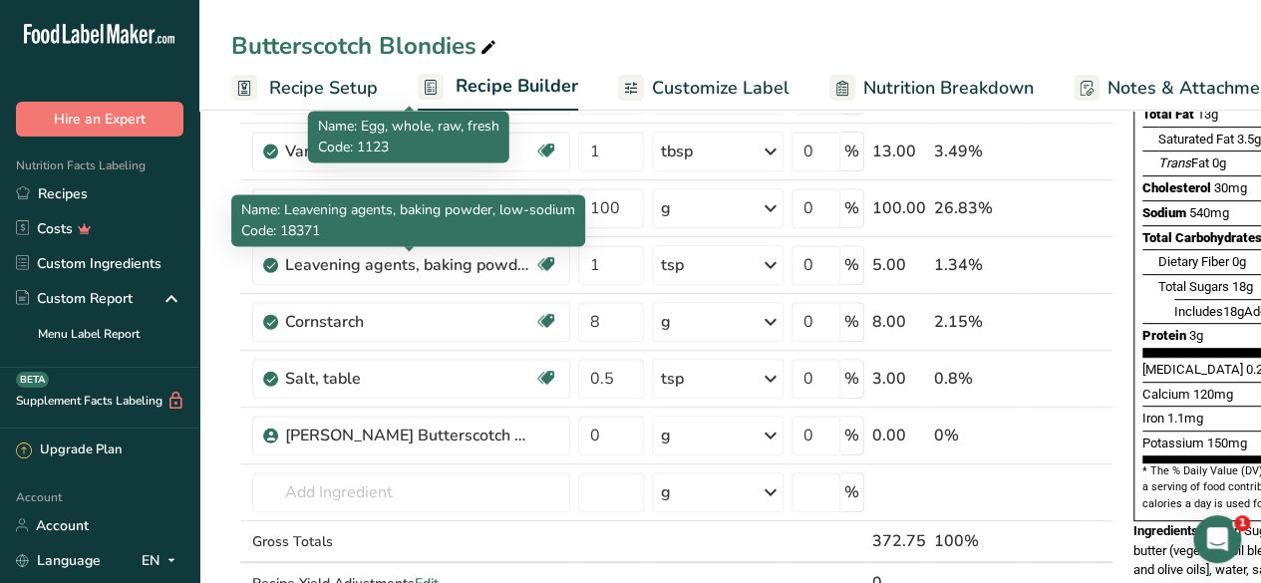
scroll to position [427, 0]
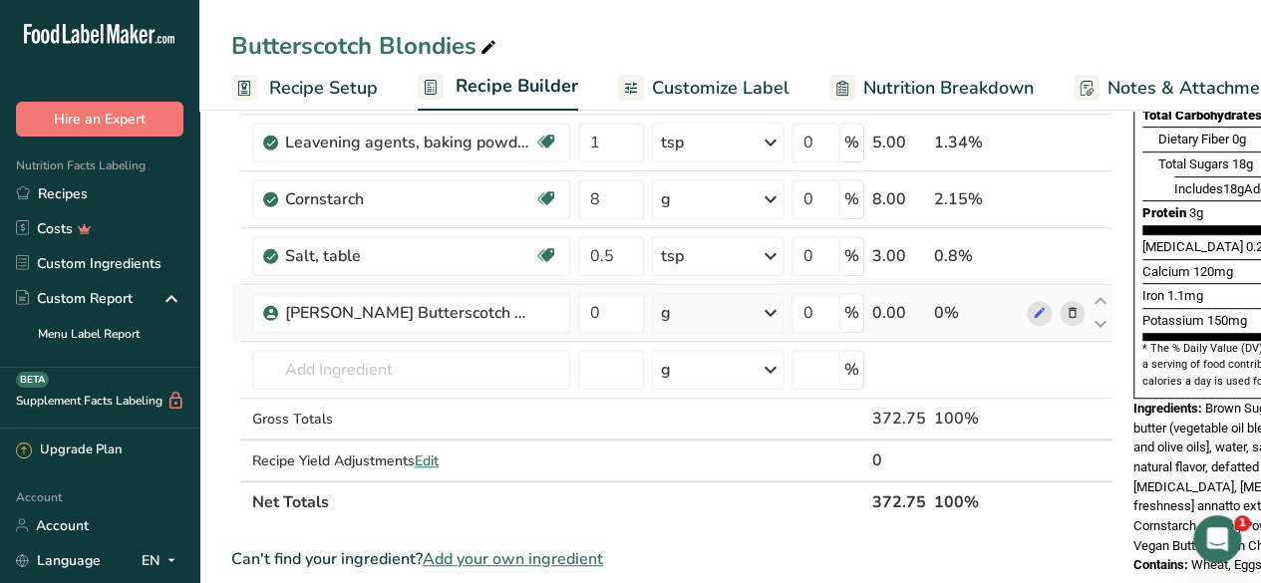
click at [702, 310] on div "g" at bounding box center [718, 313] width 132 height 40
click at [620, 310] on input "0" at bounding box center [611, 313] width 66 height 40
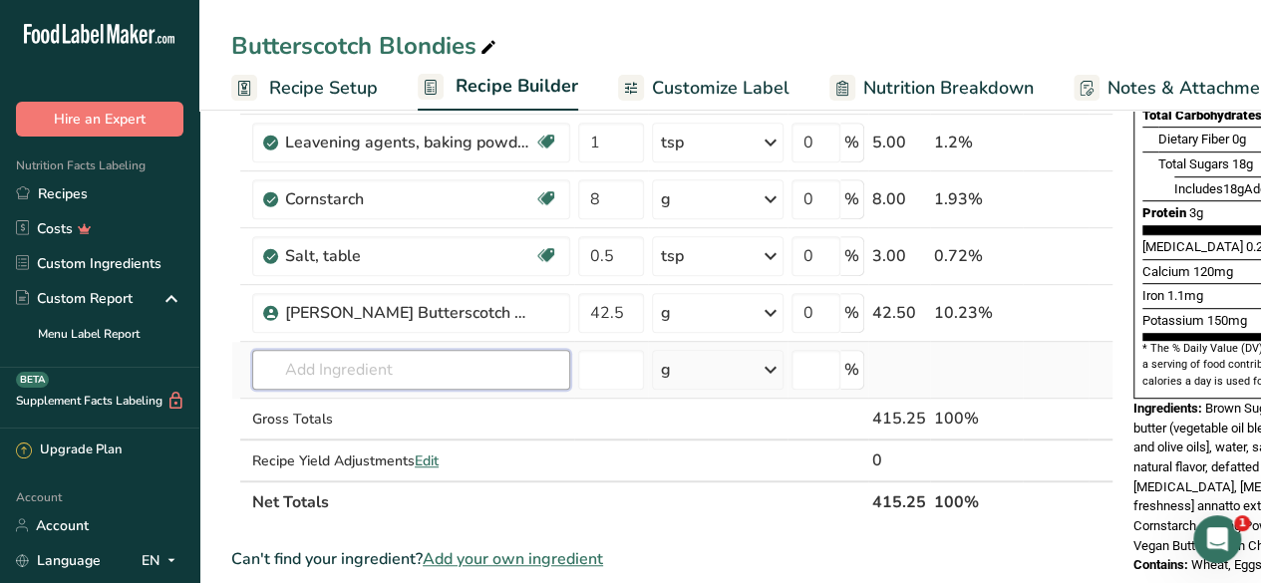
click at [425, 371] on div "Ingredient * Amount * Unit * Waste * .a-a{fill:#347362;}.b-a{fill:#fff;} Grams …" at bounding box center [672, 155] width 882 height 735
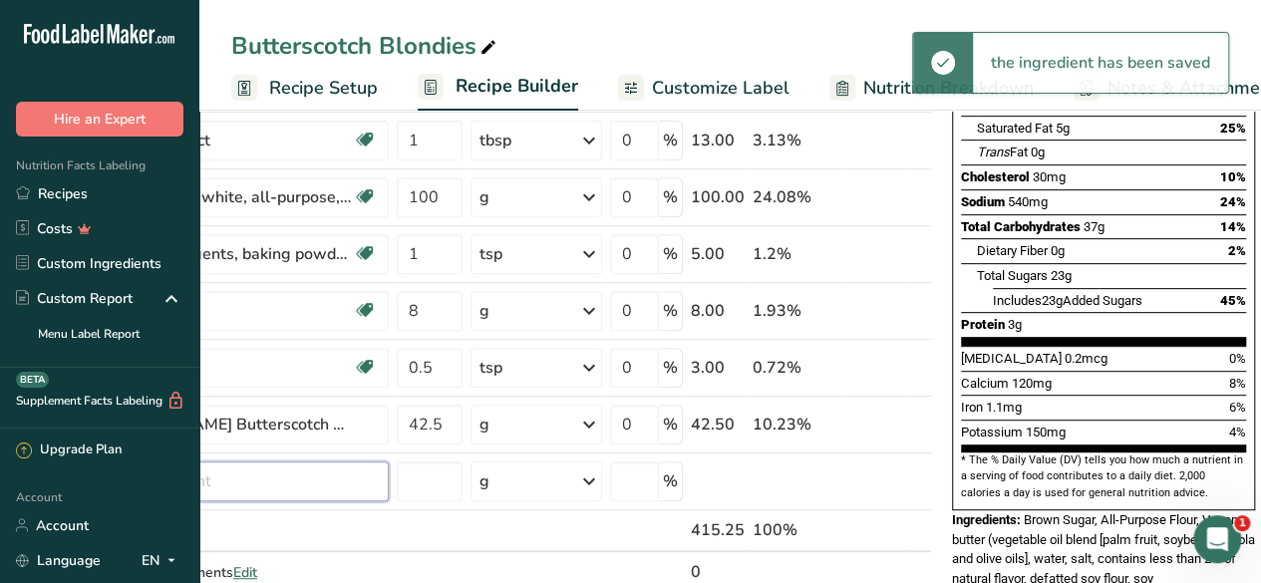
scroll to position [0, 0]
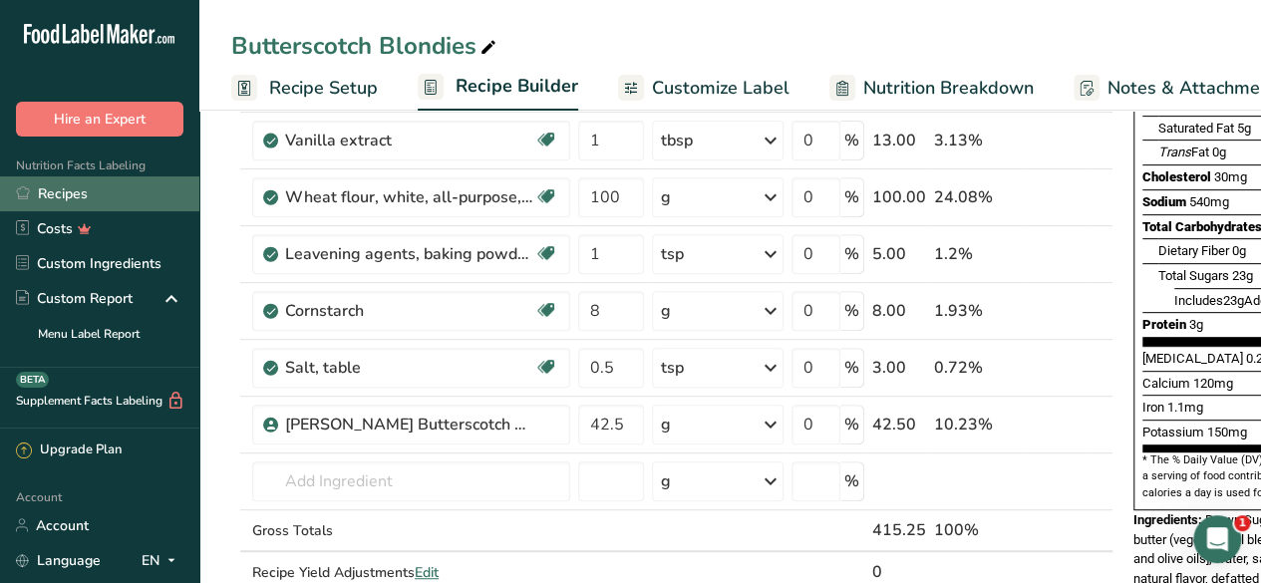
click at [90, 190] on link "Recipes" at bounding box center [99, 193] width 199 height 35
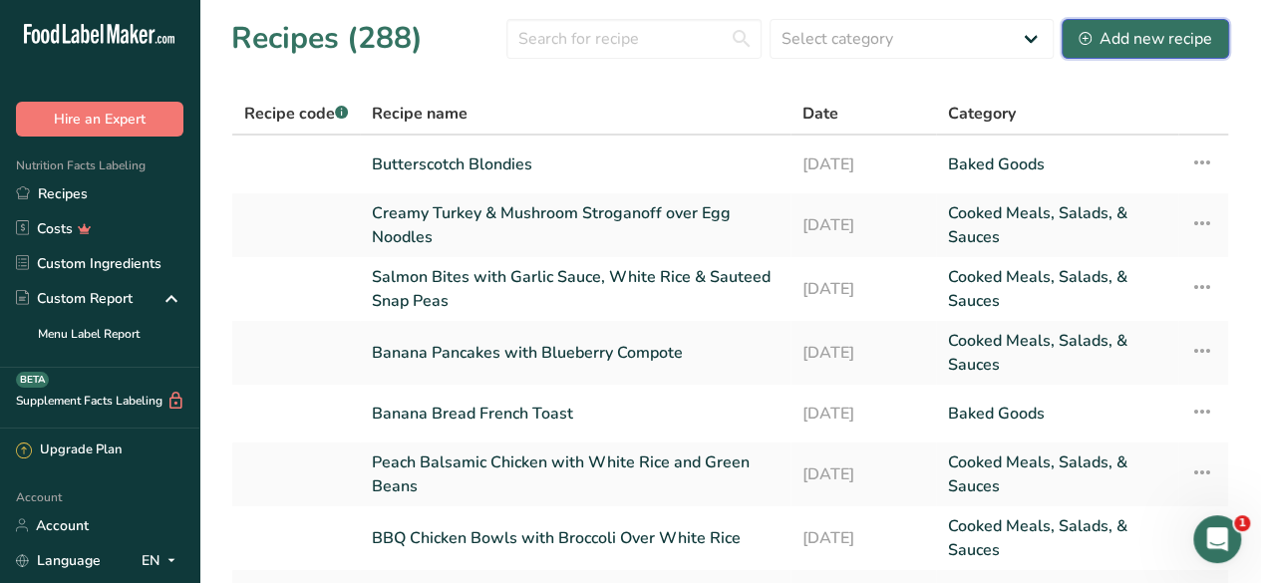
click at [1155, 36] on div "Add new recipe" at bounding box center [1145, 39] width 134 height 24
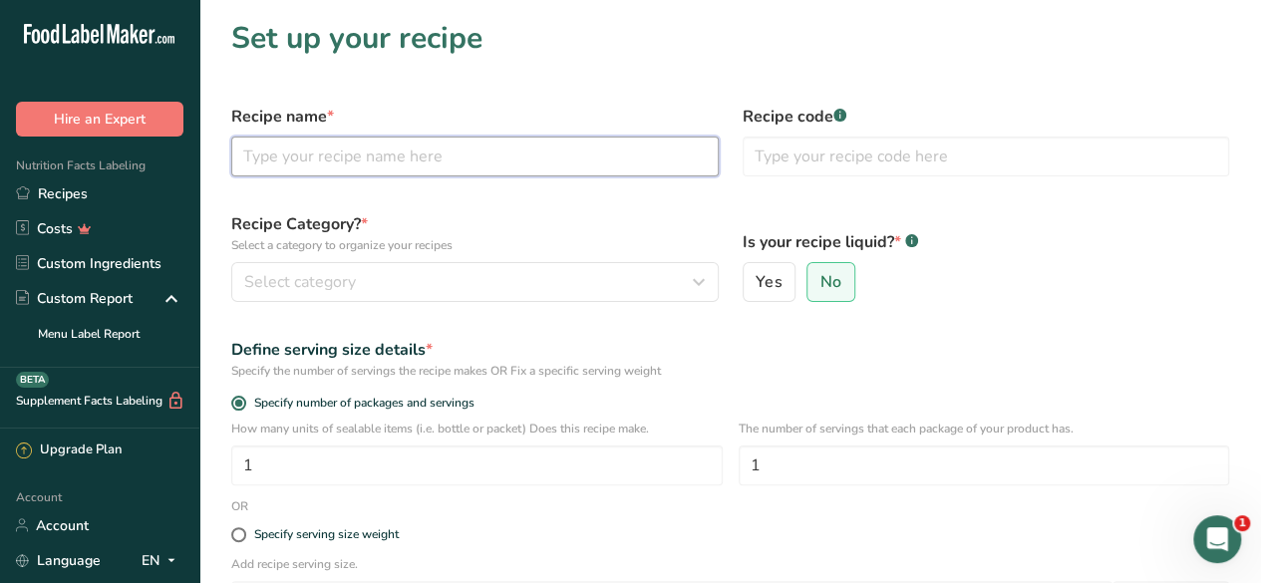
click at [359, 166] on input "text" at bounding box center [474, 157] width 487 height 40
paste input "‘PB’ and Marshmallow Cookies Made with Sunbutter"
click at [584, 158] on input "‘PB’ and Marshmallow Cookies Made with Sunbutter" at bounding box center [474, 157] width 487 height 40
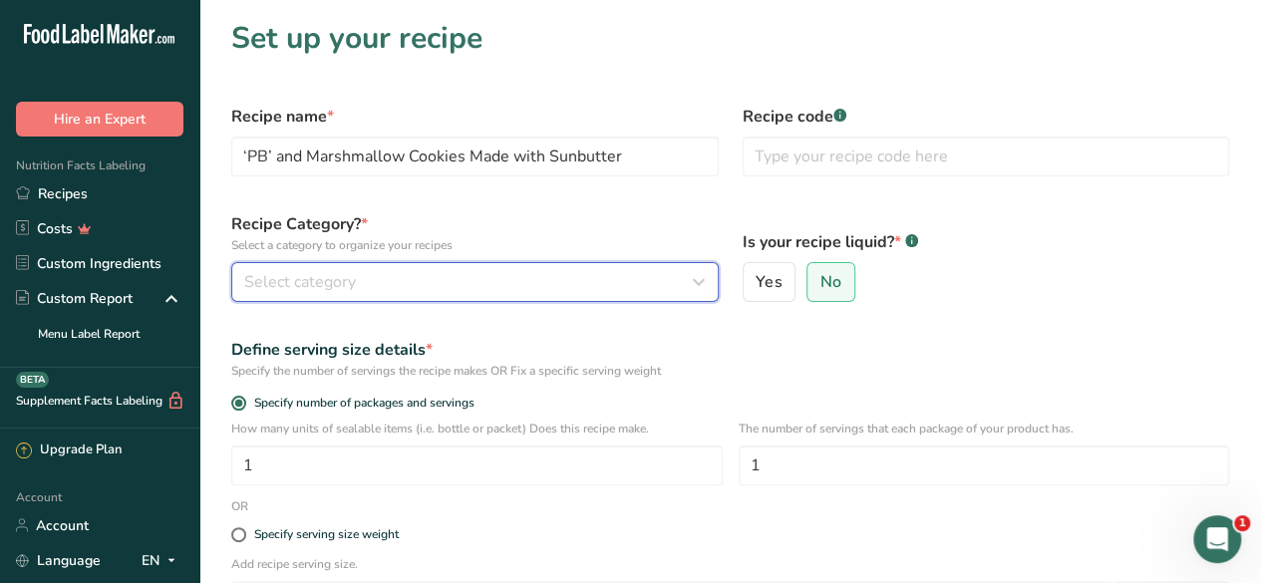
click at [479, 284] on div "Select category" at bounding box center [468, 282] width 449 height 24
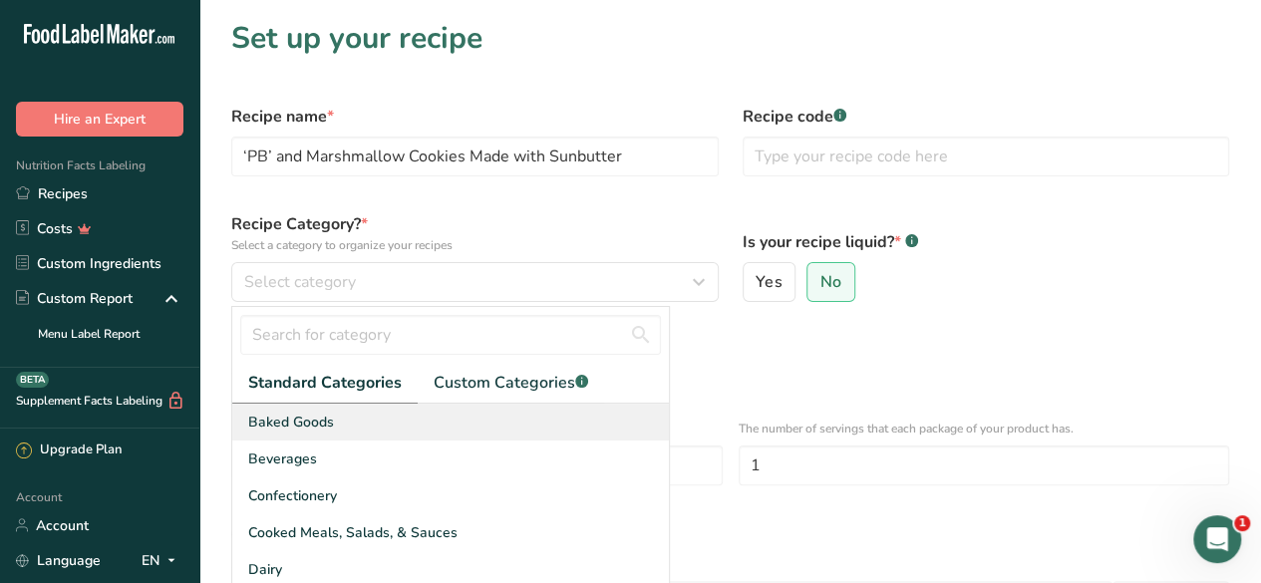
click at [491, 424] on div "Baked Goods" at bounding box center [450, 422] width 436 height 37
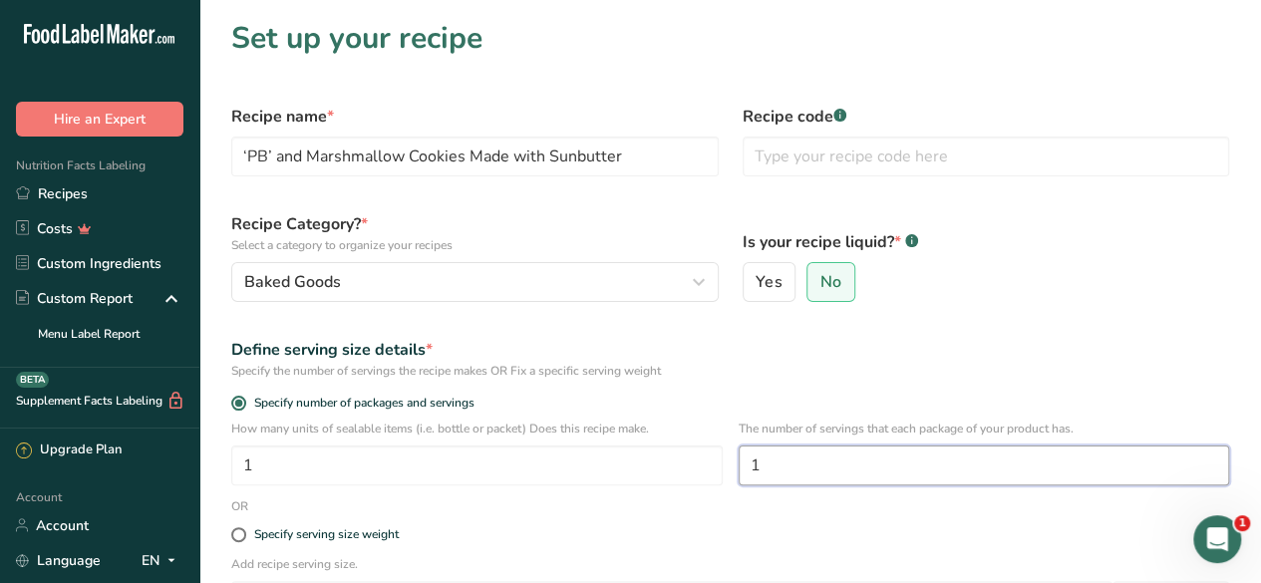
click at [814, 481] on input "1" at bounding box center [983, 465] width 491 height 40
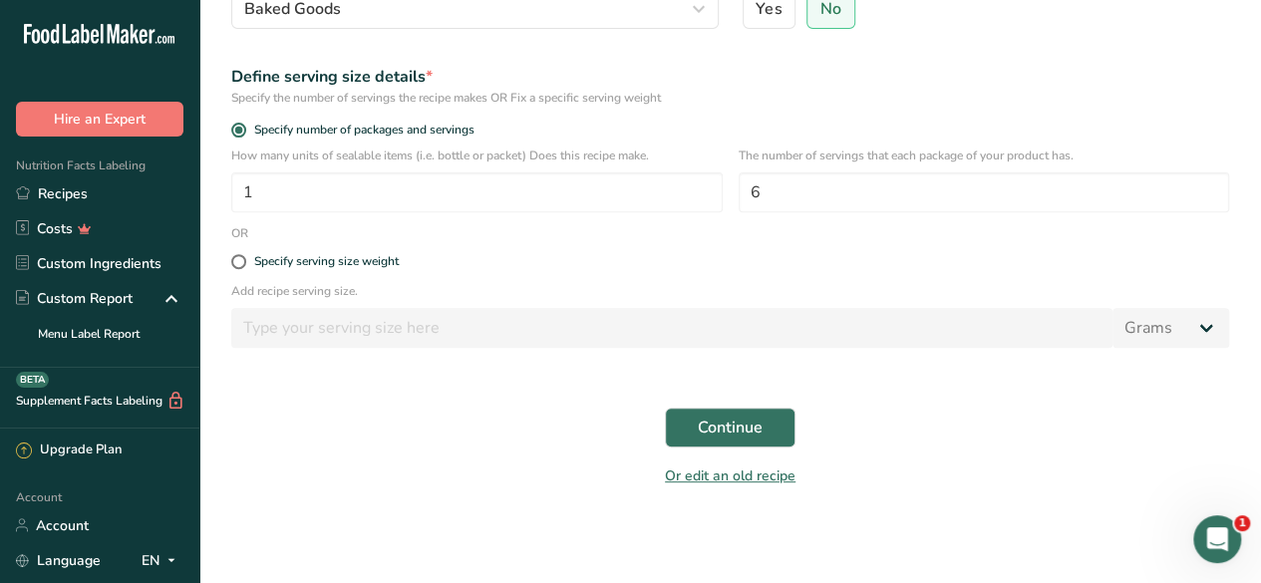
click at [934, 95] on div "Specify the number of servings the recipe makes OR Fix a specific serving weight" at bounding box center [729, 98] width 997 height 18
click at [729, 423] on span "Continue" at bounding box center [730, 428] width 65 height 24
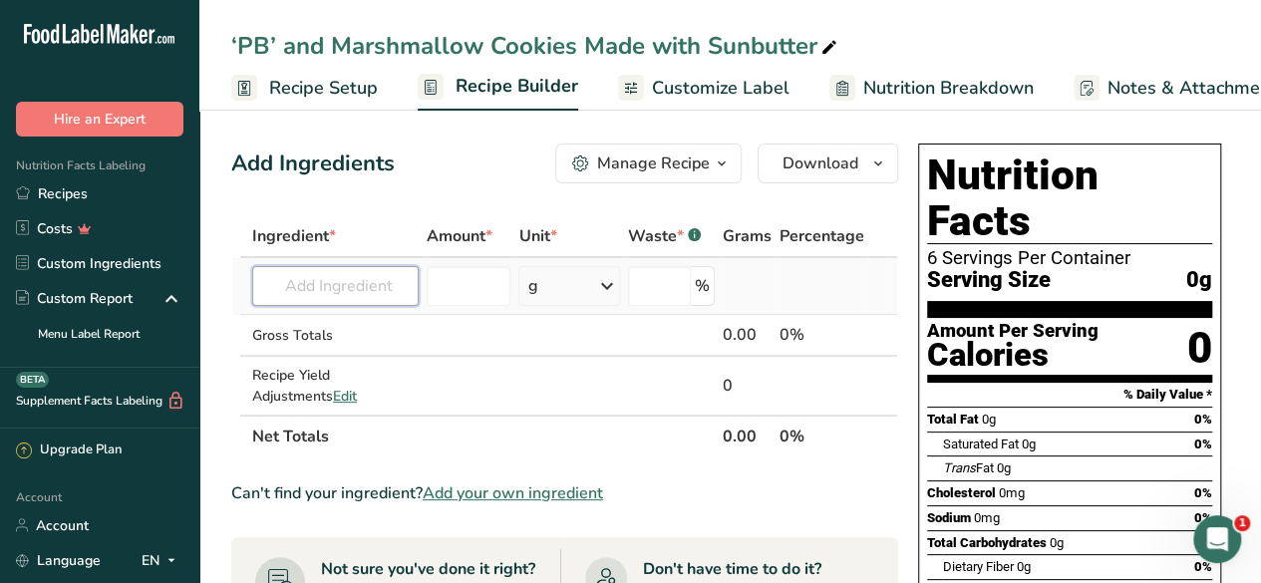
click at [329, 294] on input "text" at bounding box center [335, 286] width 166 height 40
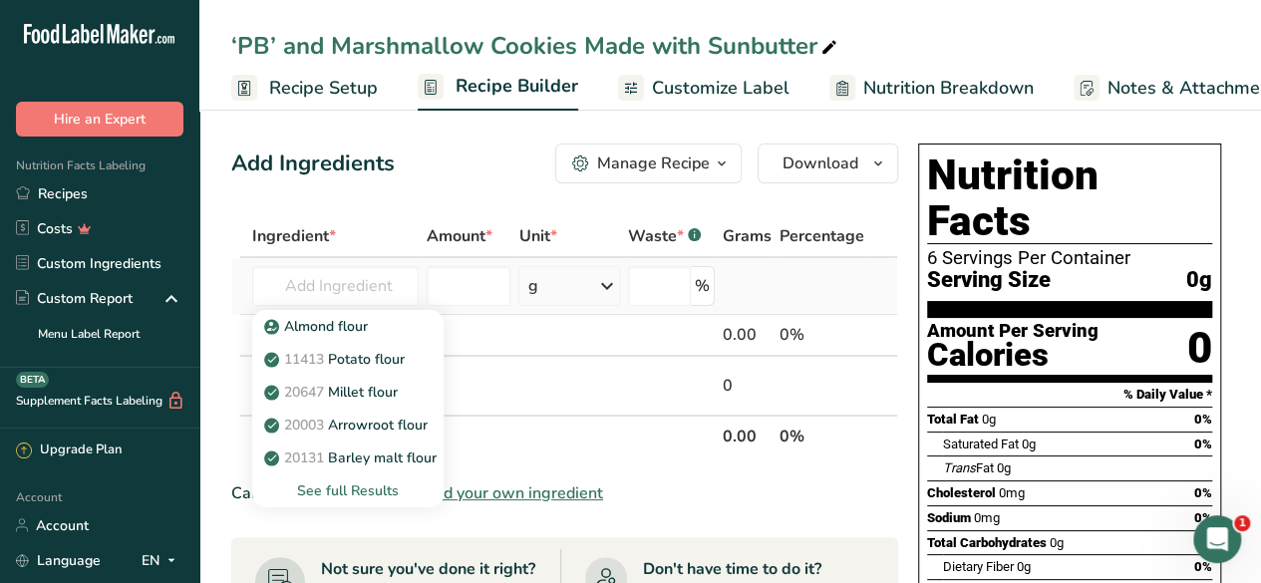
click at [391, 494] on div "See full Results" at bounding box center [347, 490] width 159 height 21
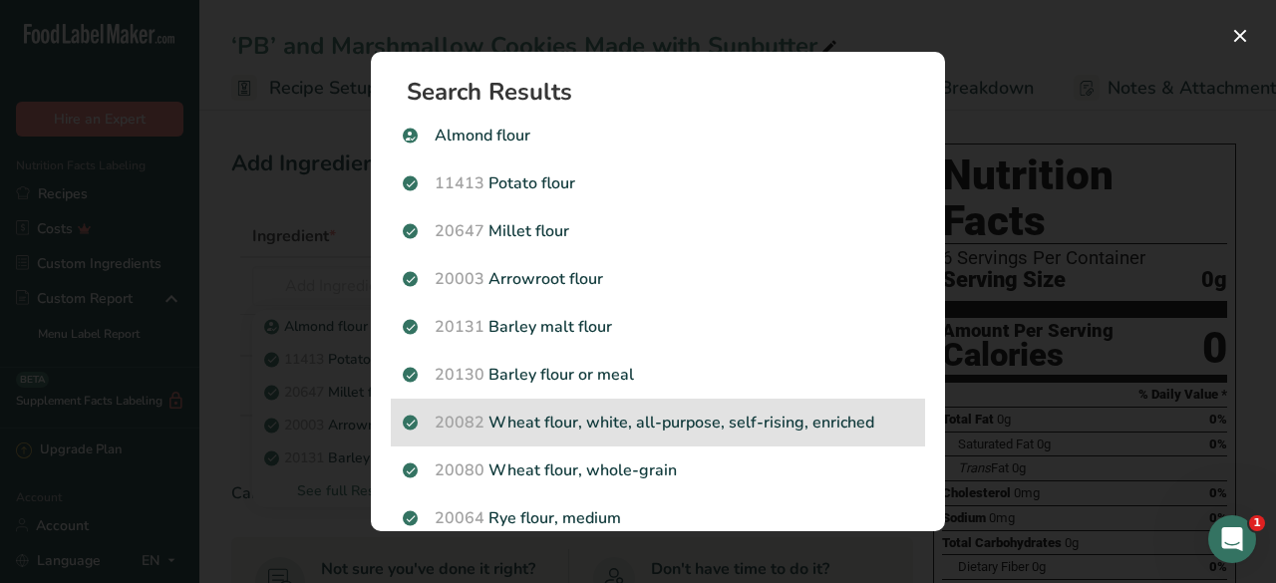
click at [763, 405] on div "20082 Wheat flour, white, all-purpose, self-rising, enriched" at bounding box center [658, 423] width 534 height 48
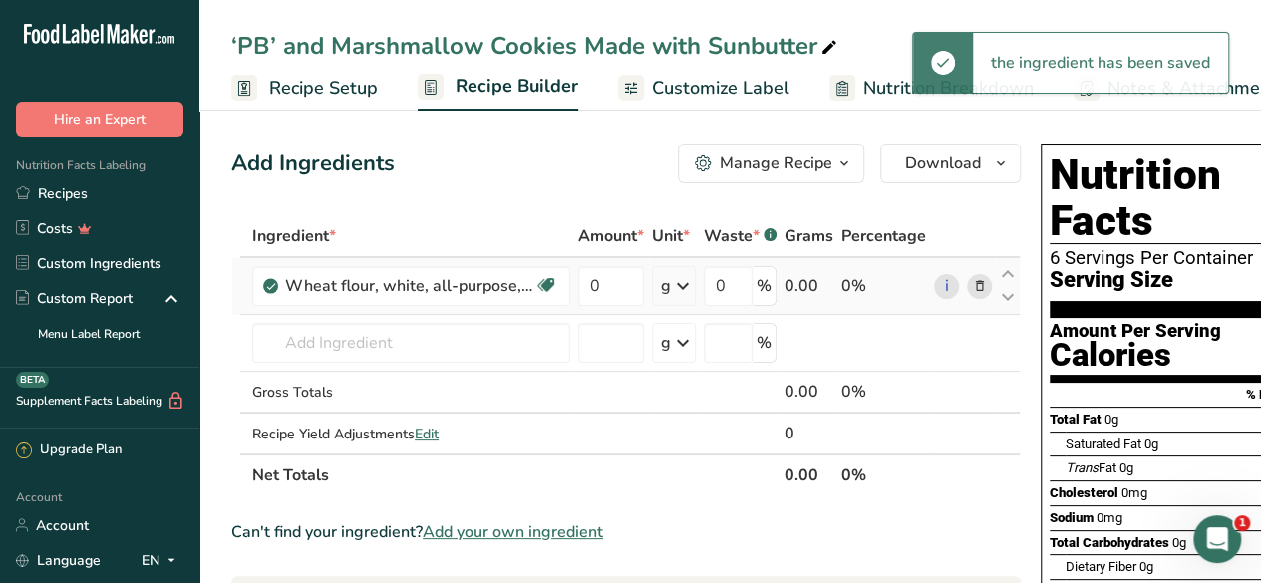
click at [685, 288] on icon at bounding box center [683, 286] width 24 height 36
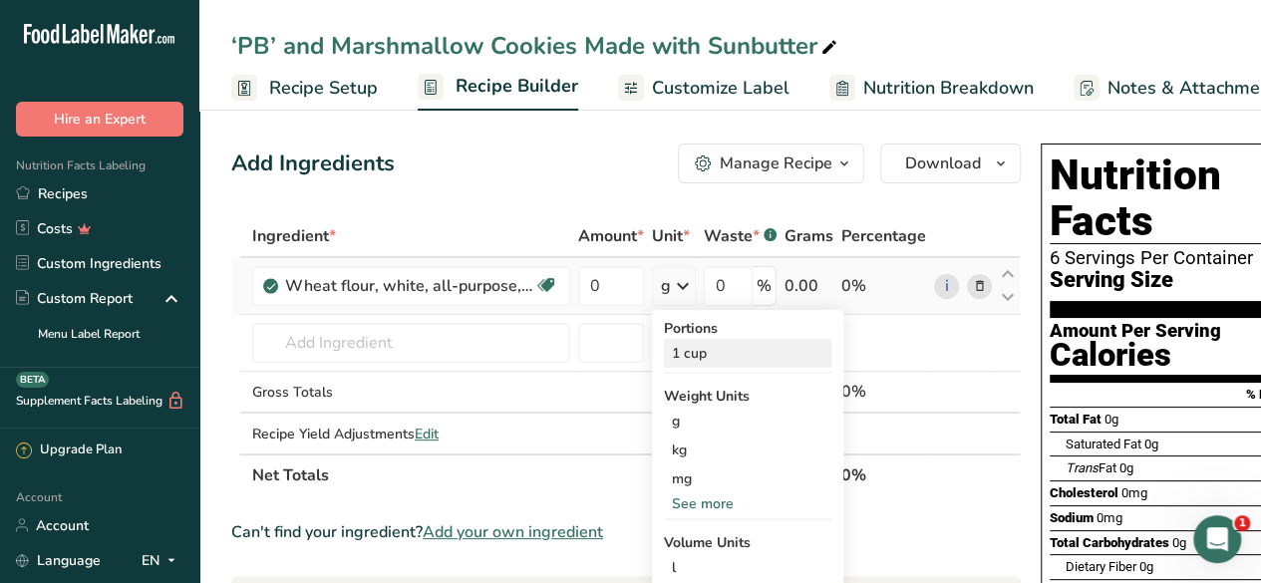
click at [701, 351] on div "1 cup" at bounding box center [747, 353] width 167 height 29
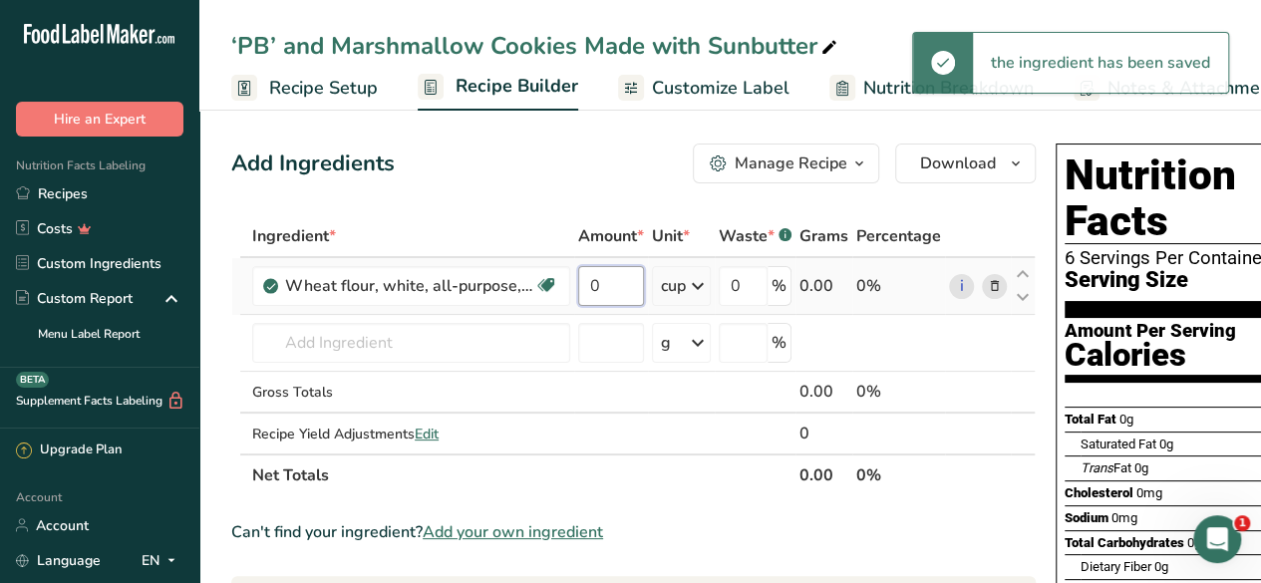
click at [612, 282] on input "0" at bounding box center [611, 286] width 66 height 40
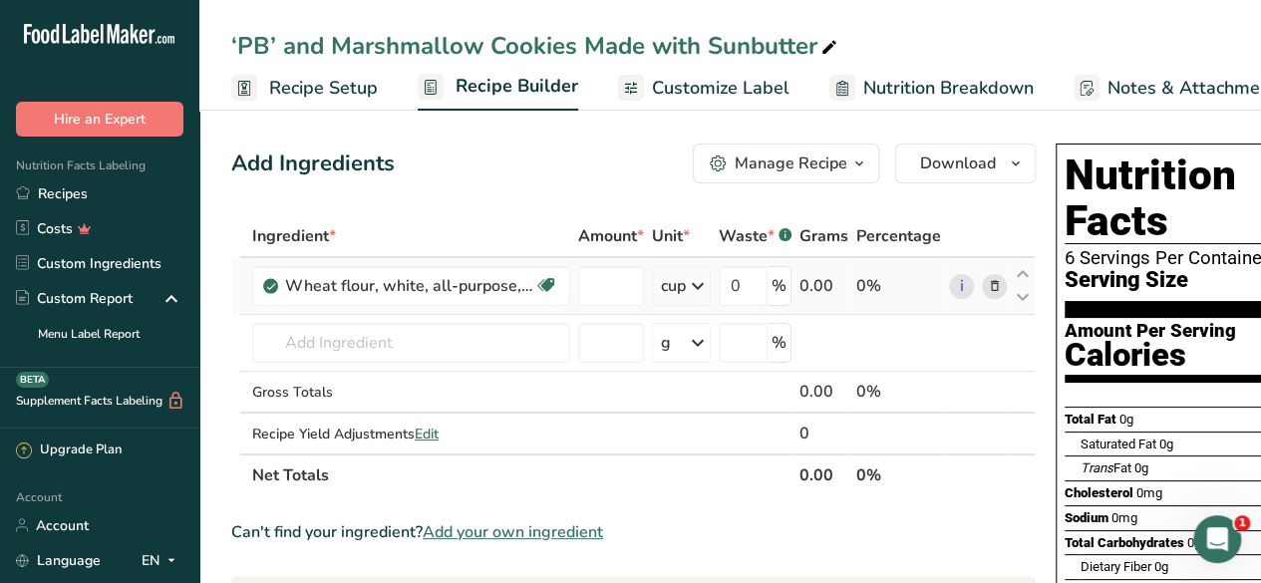
click at [691, 292] on div "Ingredient * Amount * Unit * Waste * .a-a{fill:#347362;}.b-a{fill:#fff;} Grams …" at bounding box center [633, 355] width 804 height 281
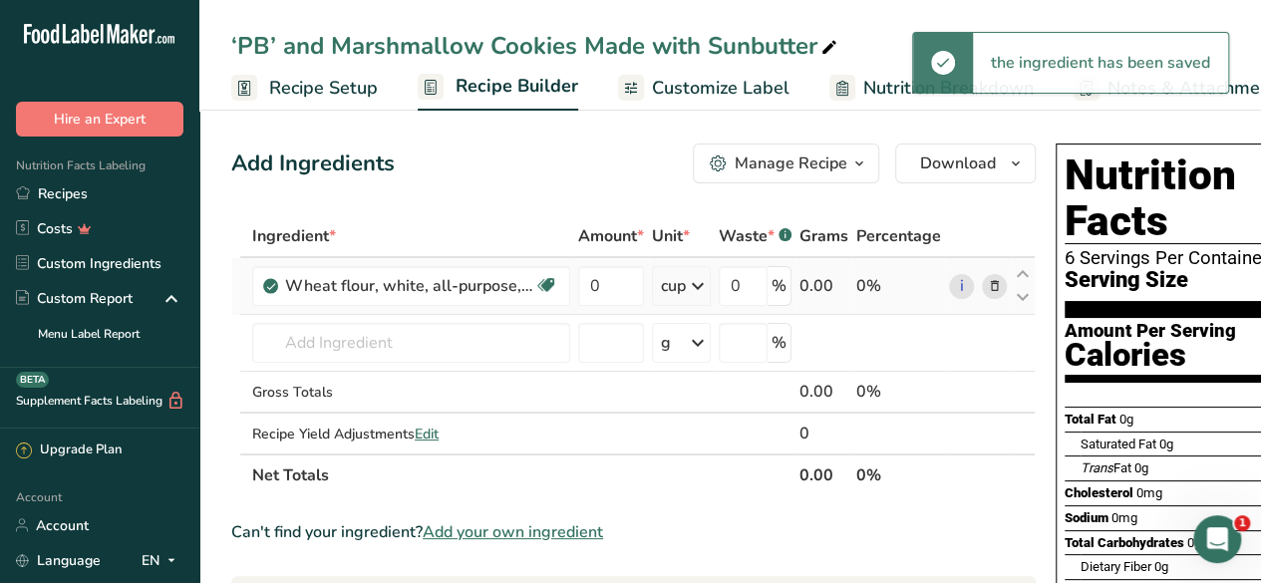
click at [670, 288] on div "cup" at bounding box center [673, 286] width 25 height 24
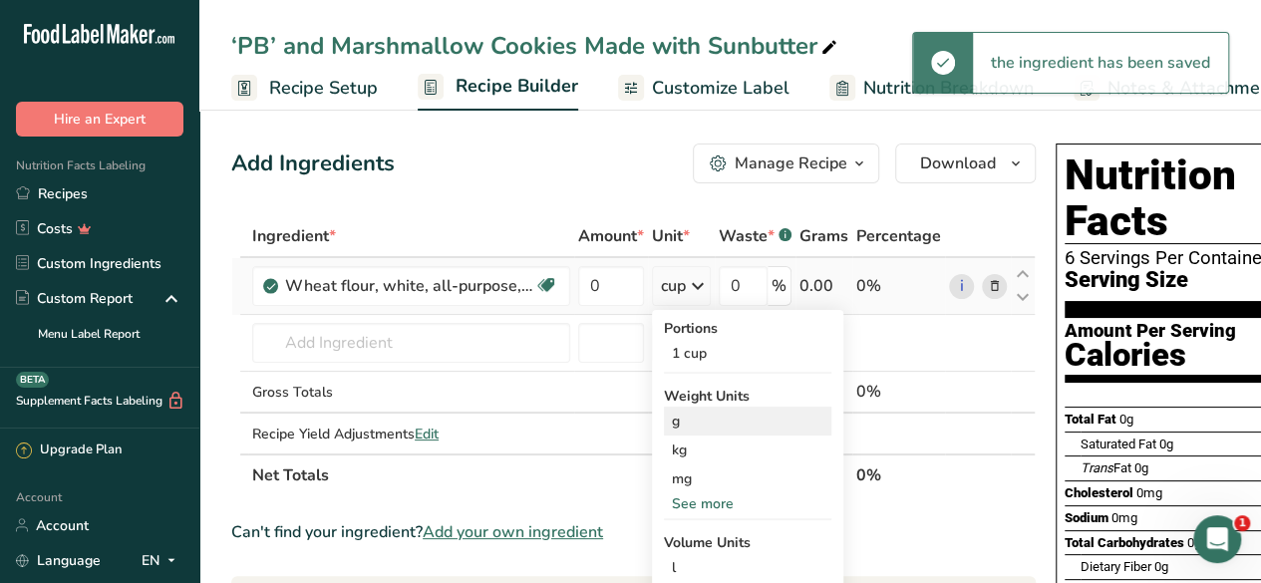
click at [691, 416] on div "g" at bounding box center [747, 421] width 167 height 29
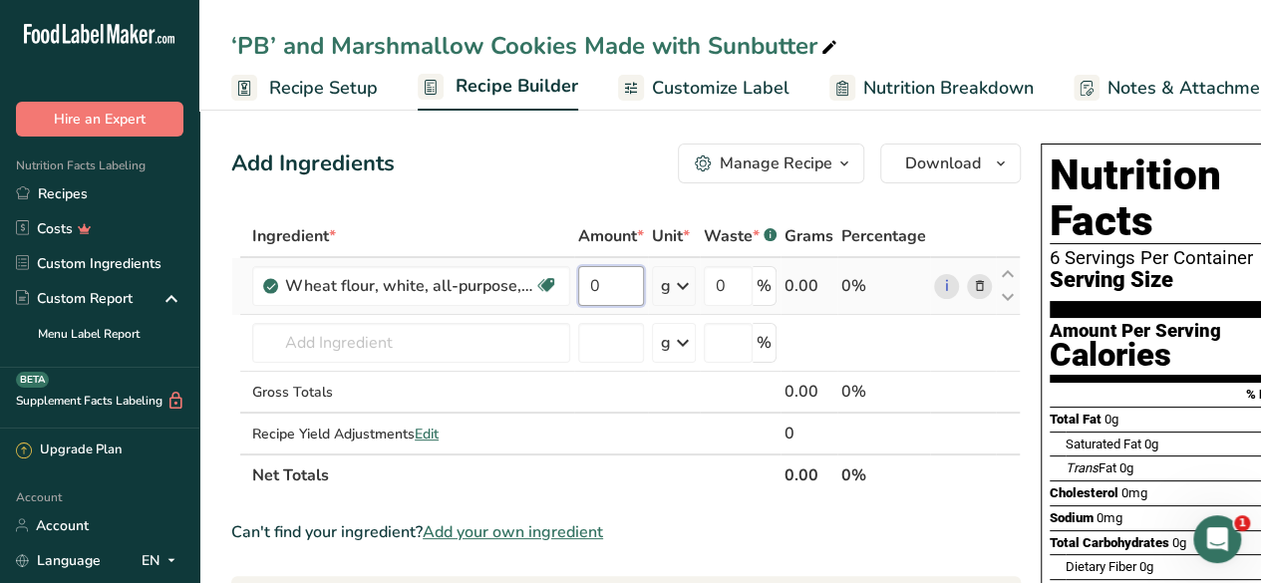
click at [614, 287] on input "0" at bounding box center [611, 286] width 66 height 40
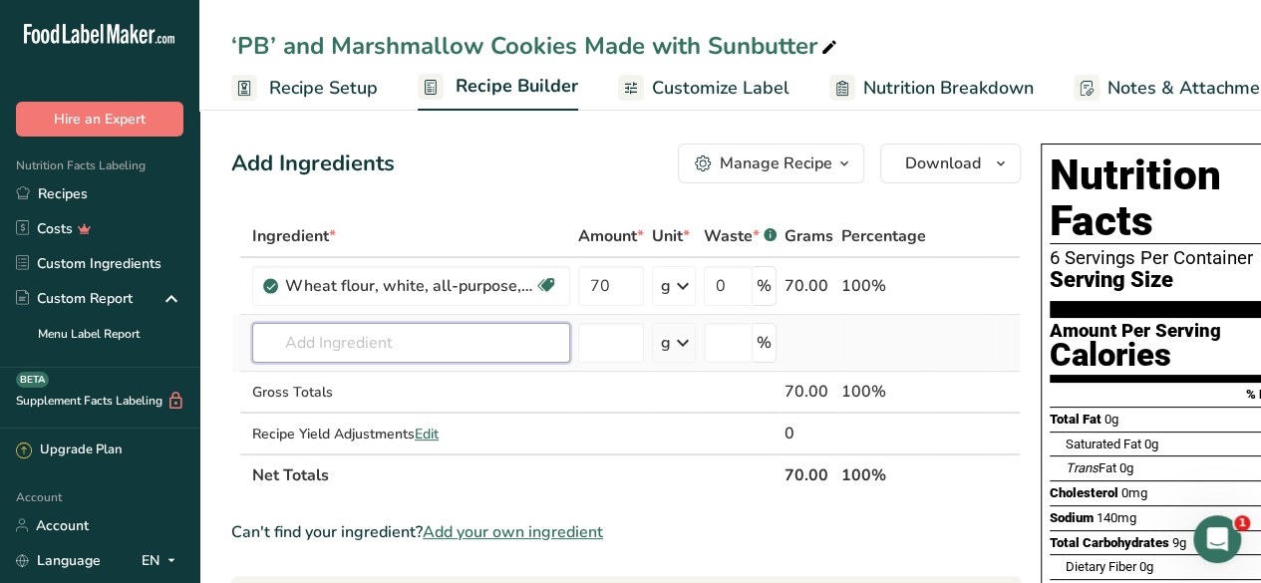
click at [392, 348] on input "text" at bounding box center [411, 343] width 318 height 40
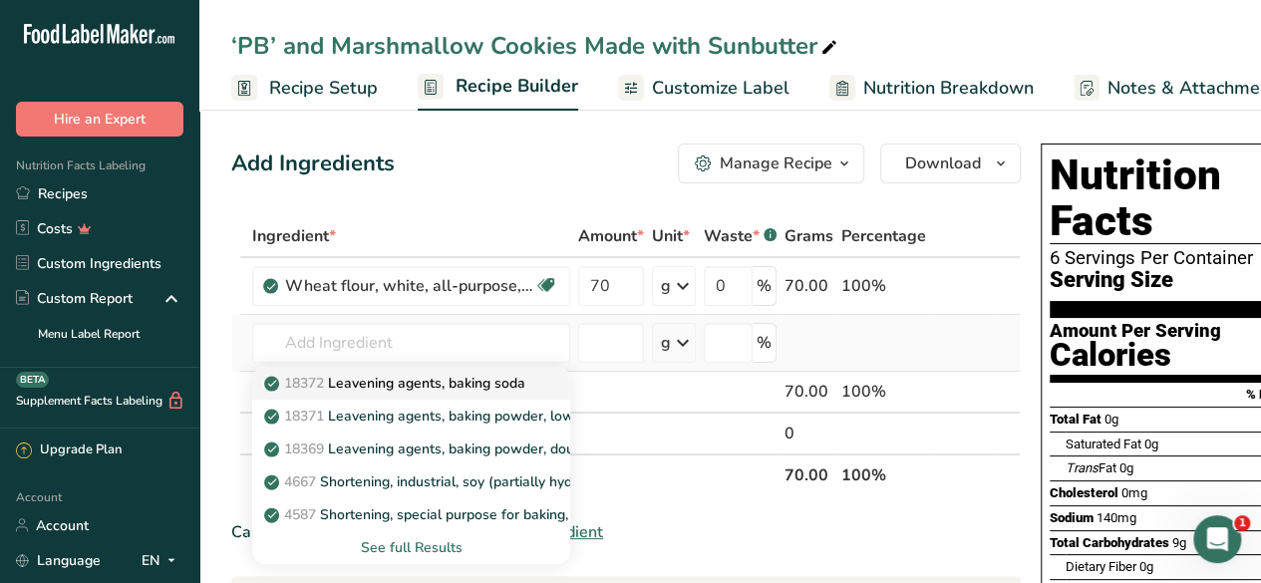
click at [480, 376] on p "18372 Leavening agents, baking soda" at bounding box center [396, 383] width 257 height 21
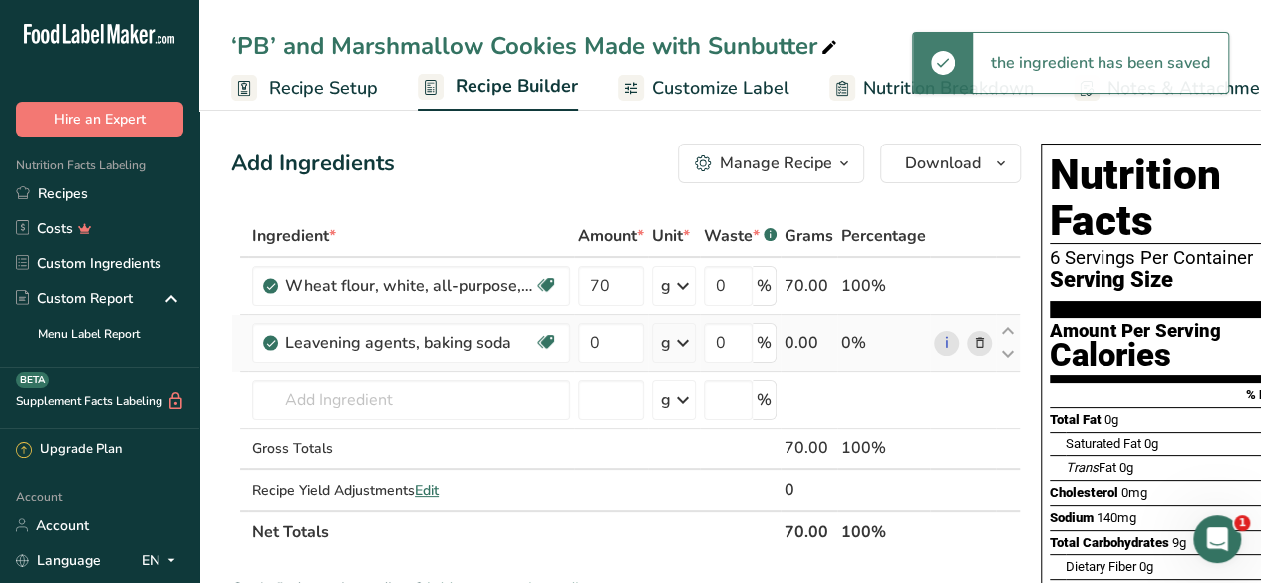
click at [685, 348] on icon at bounding box center [683, 343] width 24 height 36
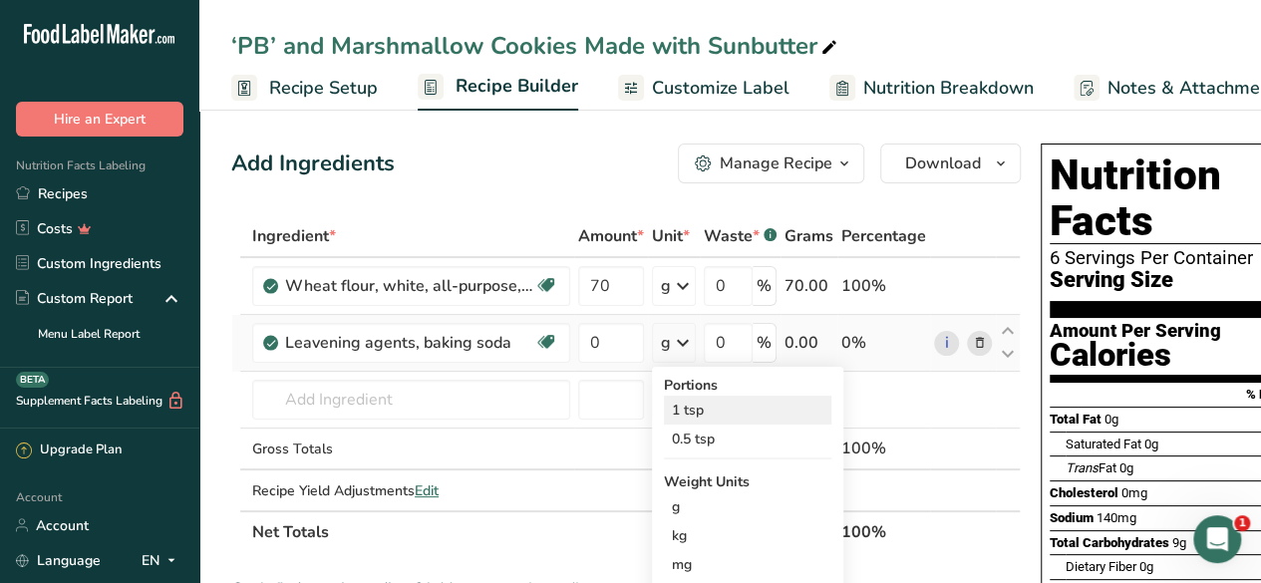
click at [696, 406] on div "1 tsp" at bounding box center [747, 410] width 167 height 29
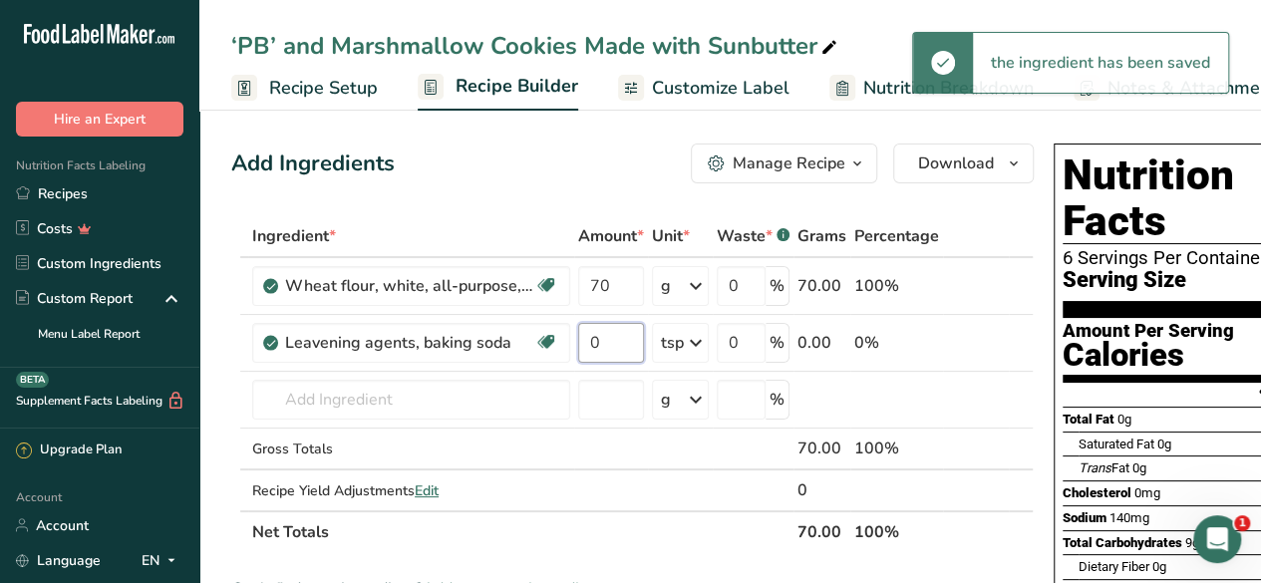
click at [609, 340] on input "0" at bounding box center [611, 343] width 66 height 40
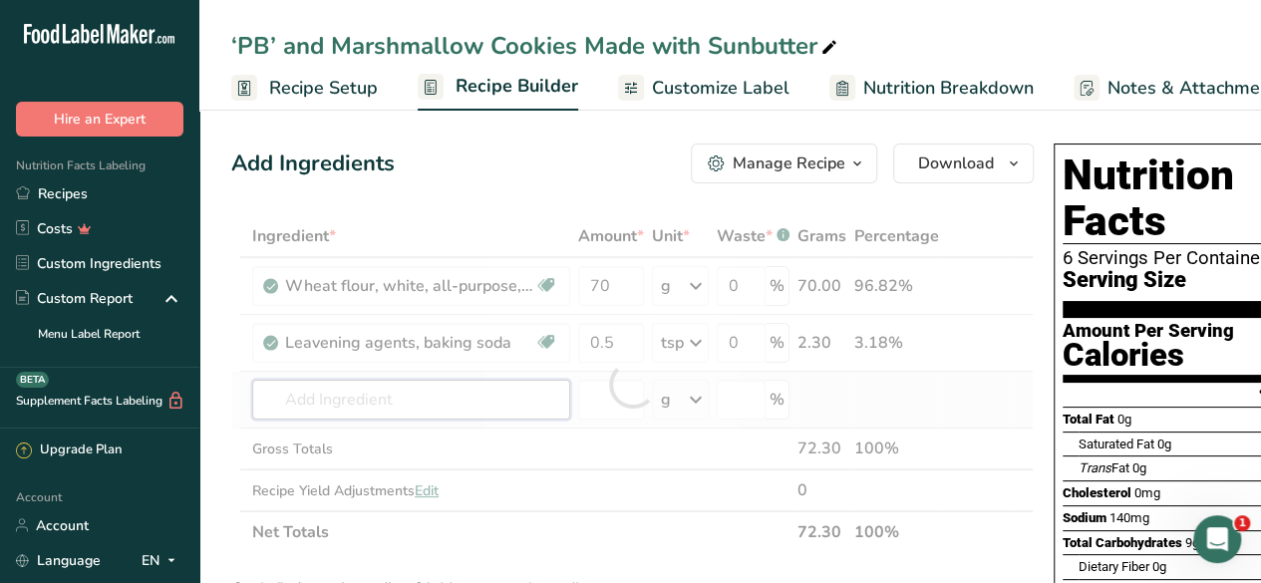
click at [371, 397] on div "Ingredient * Amount * Unit * Waste * .a-a{fill:#347362;}.b-a{fill:#fff;} Grams …" at bounding box center [632, 384] width 802 height 338
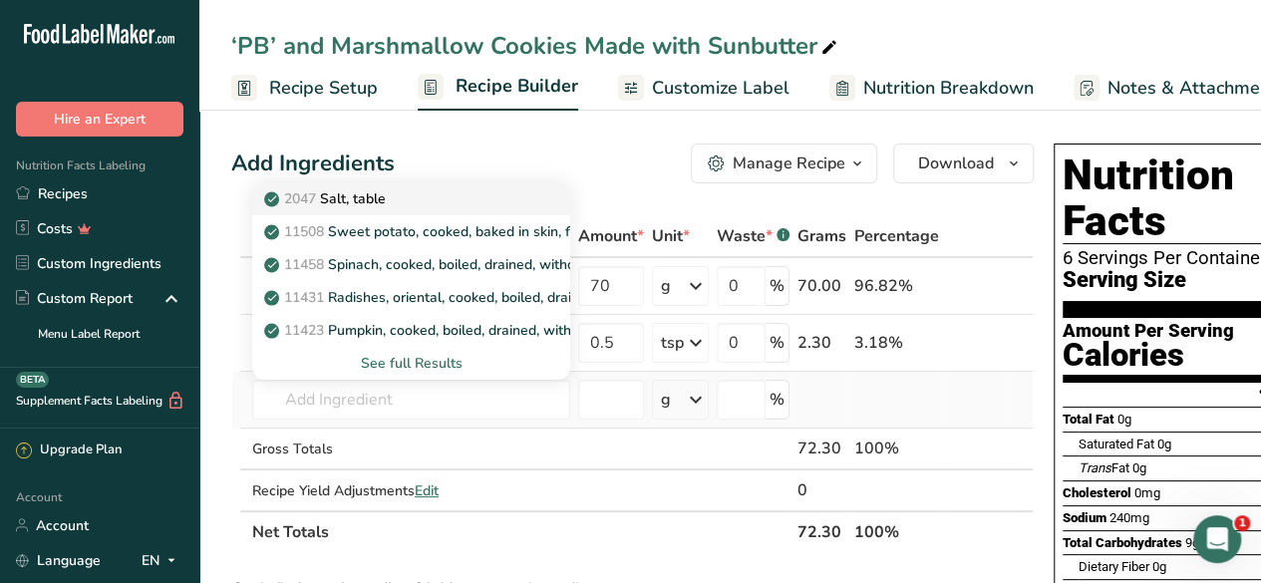
click at [464, 201] on div "2047 Salt, table" at bounding box center [395, 198] width 254 height 21
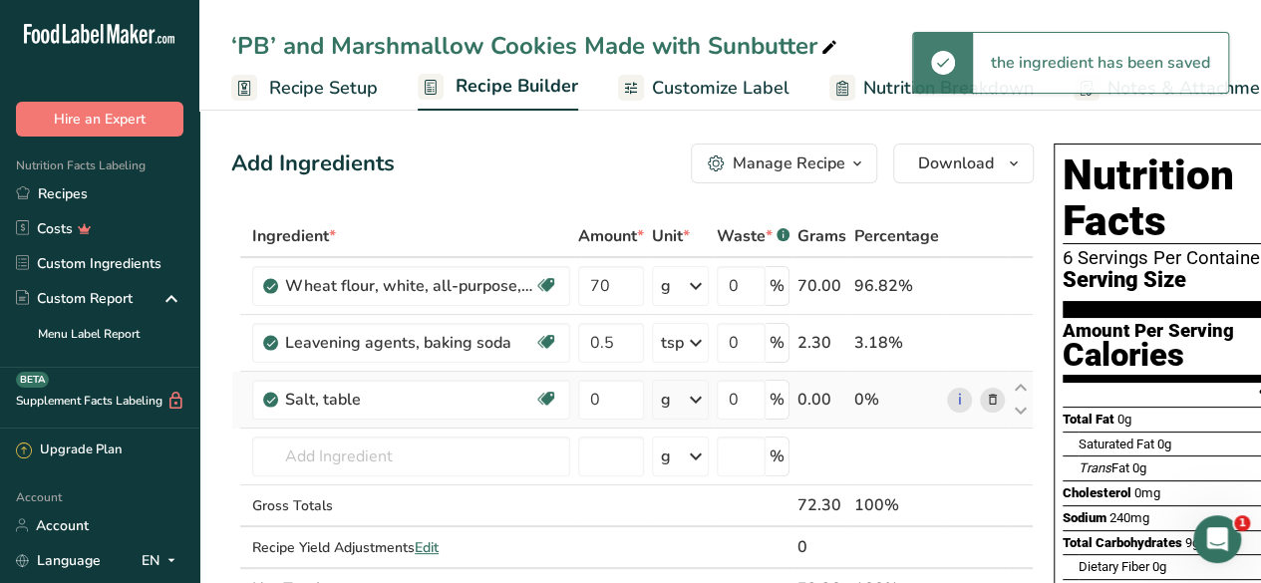
click at [688, 401] on icon at bounding box center [696, 400] width 24 height 36
click at [708, 462] on div "1 tsp" at bounding box center [747, 466] width 167 height 29
click at [613, 396] on input "0" at bounding box center [611, 400] width 66 height 40
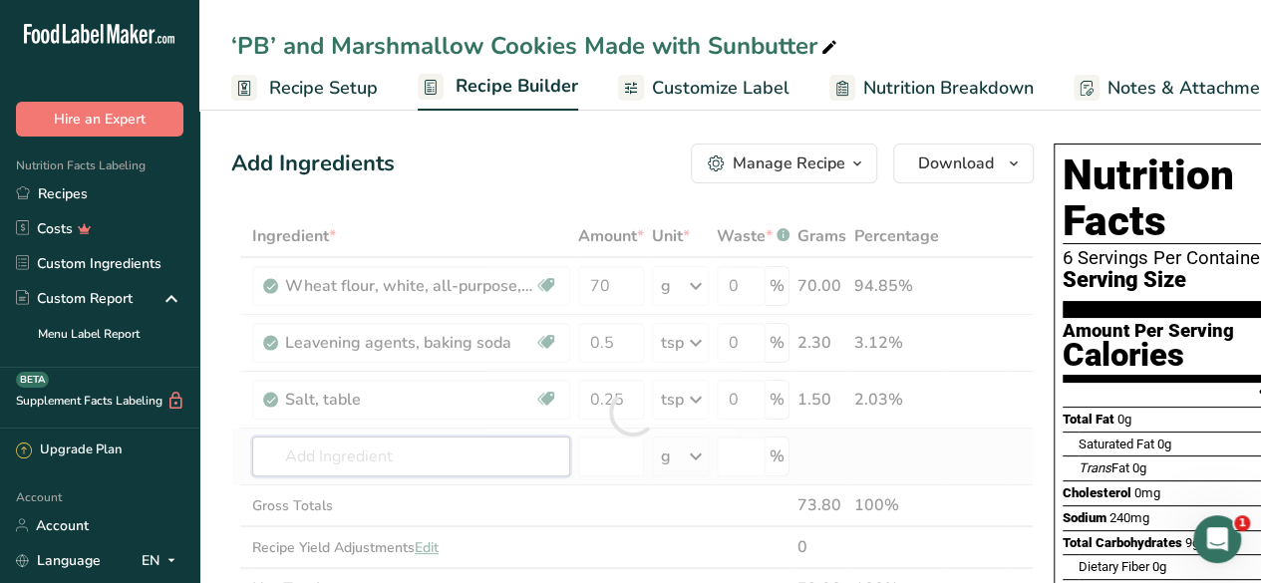
click at [389, 445] on div "Ingredient * Amount * Unit * Waste * .a-a{fill:#347362;}.b-a{fill:#fff;} Grams …" at bounding box center [632, 412] width 802 height 395
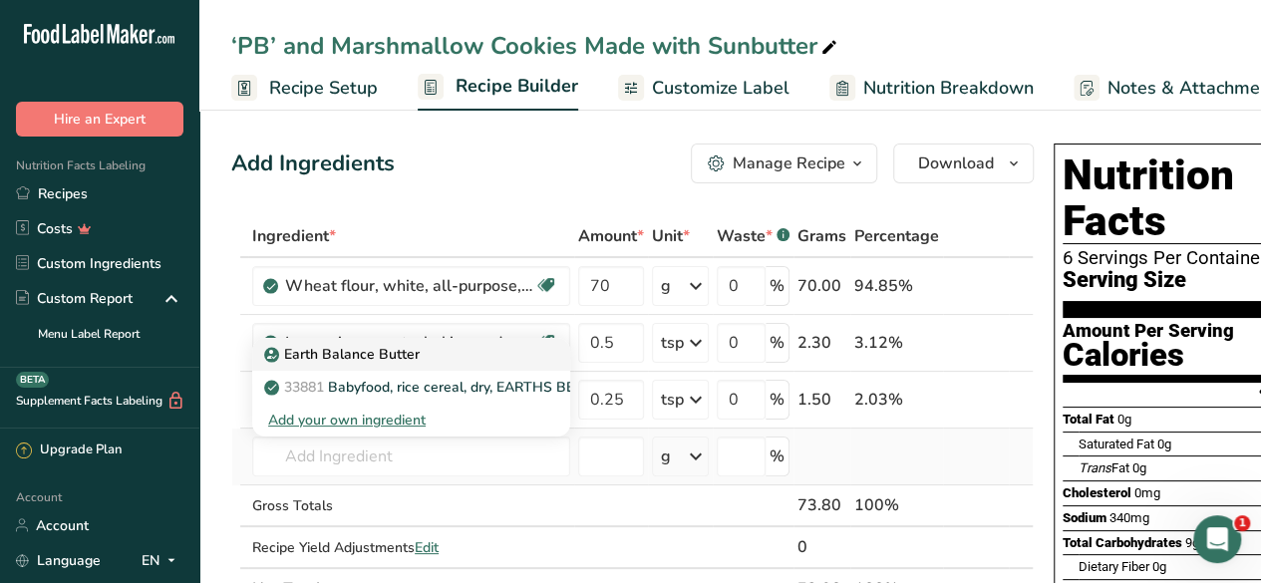
click at [431, 358] on div "Earth Balance Butter" at bounding box center [395, 354] width 254 height 21
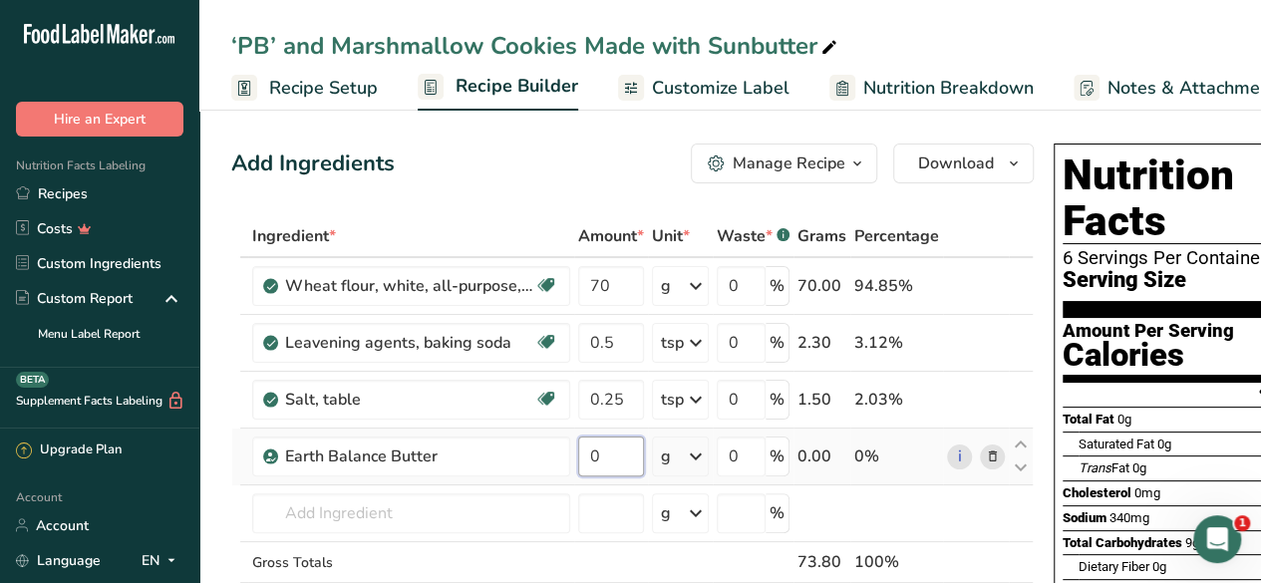
click at [613, 455] on input "0" at bounding box center [611, 456] width 66 height 40
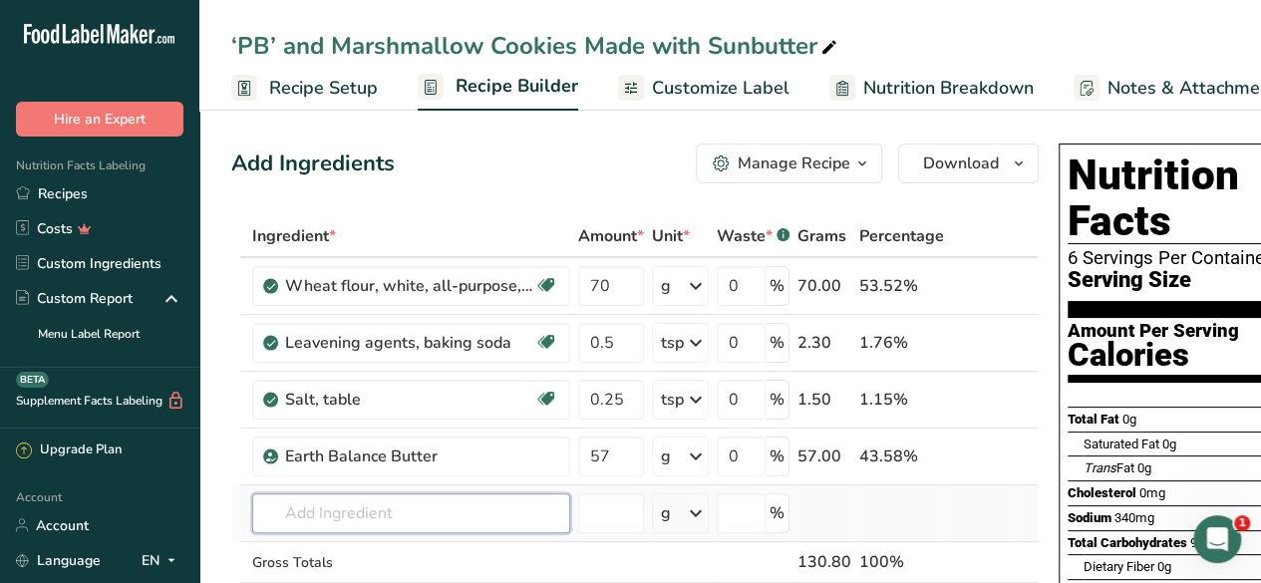
click at [413, 504] on div "Ingredient * Amount * Unit * Waste * .a-a{fill:#347362;}.b-a{fill:#fff;} Grams …" at bounding box center [634, 440] width 807 height 451
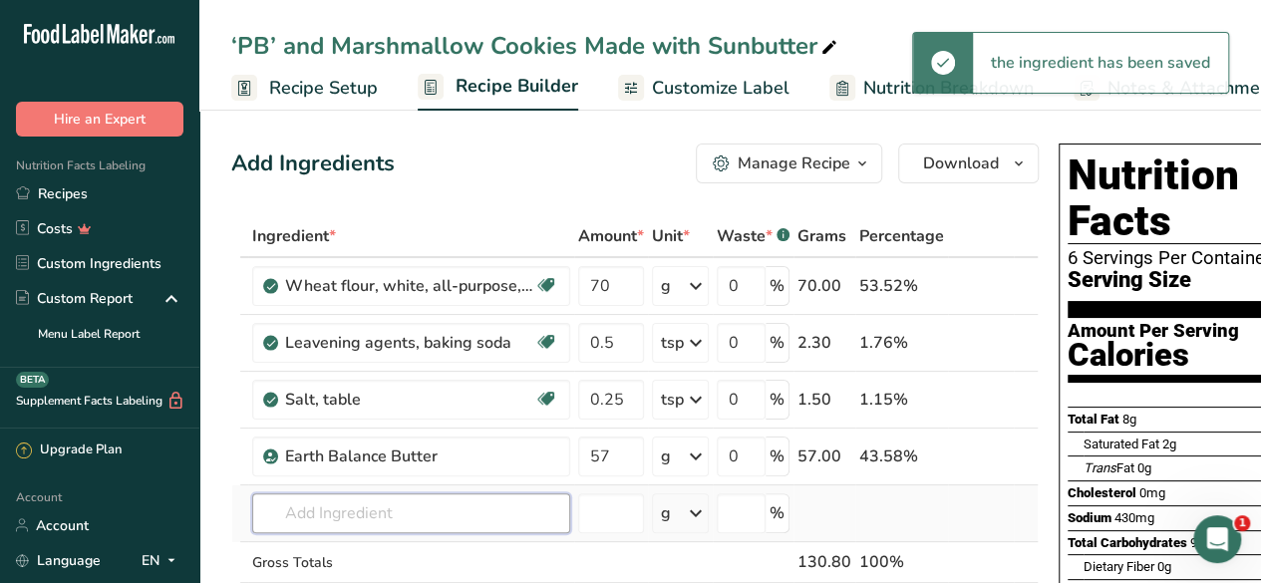
scroll to position [0, 1]
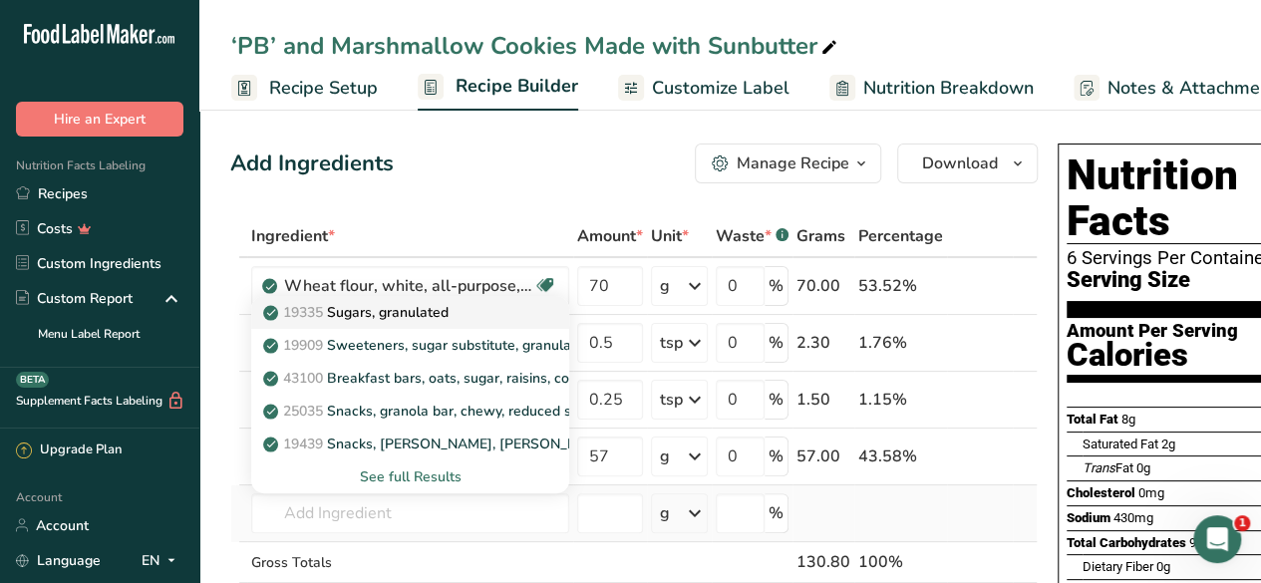
click at [471, 308] on div "19335 [GEOGRAPHIC_DATA], granulated" at bounding box center [394, 312] width 254 height 21
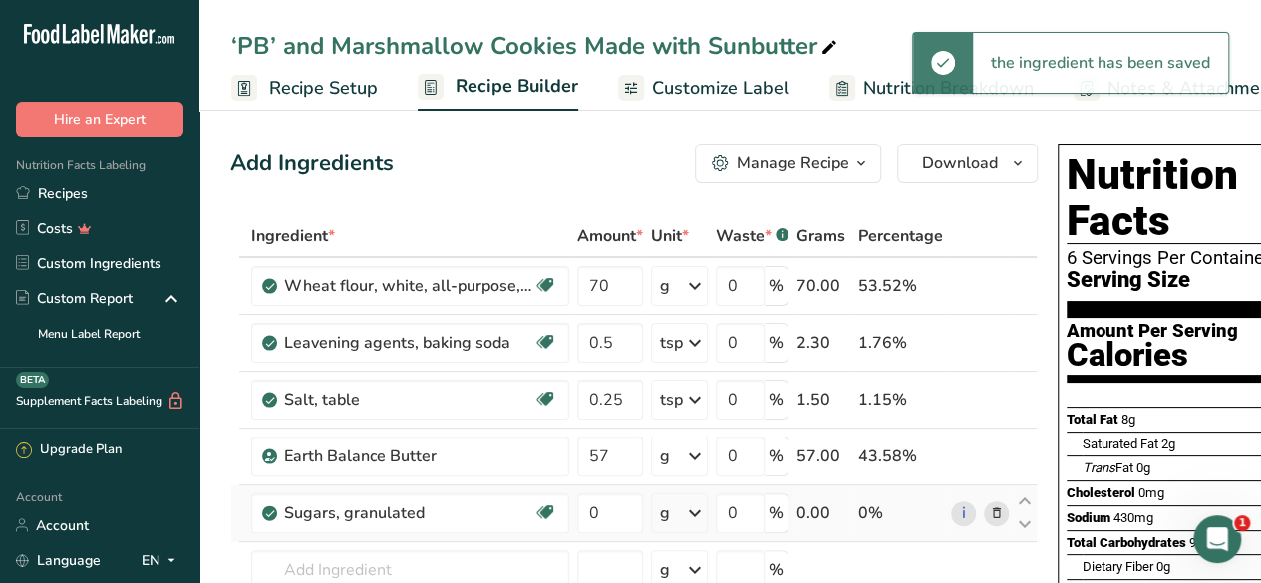
click at [698, 509] on icon at bounding box center [695, 513] width 24 height 36
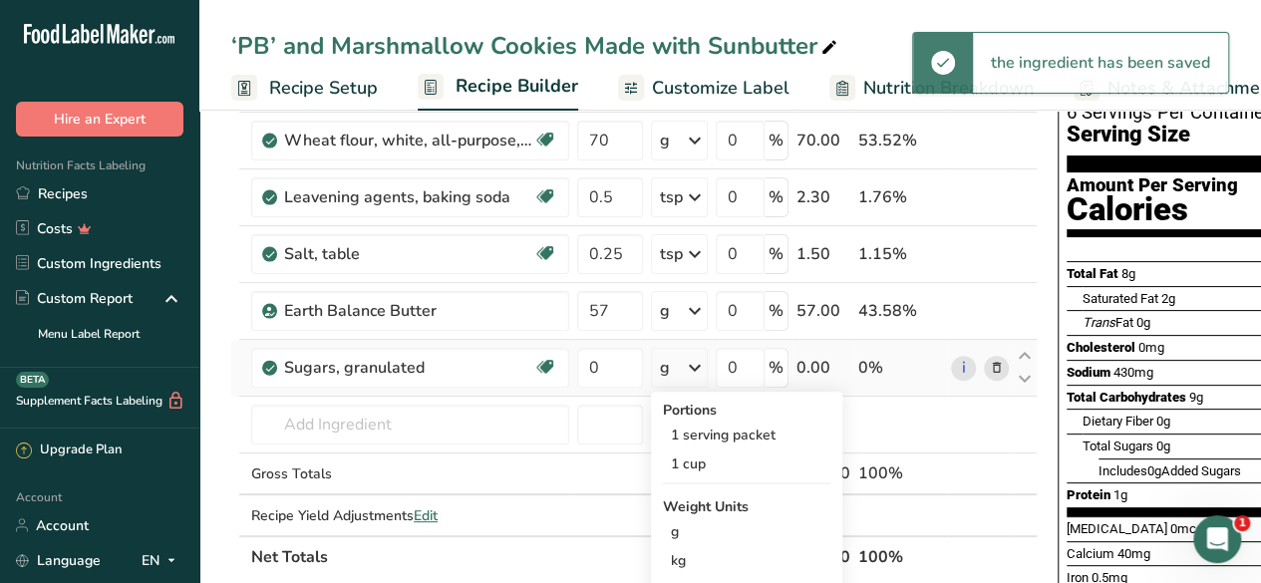
scroll to position [146, 0]
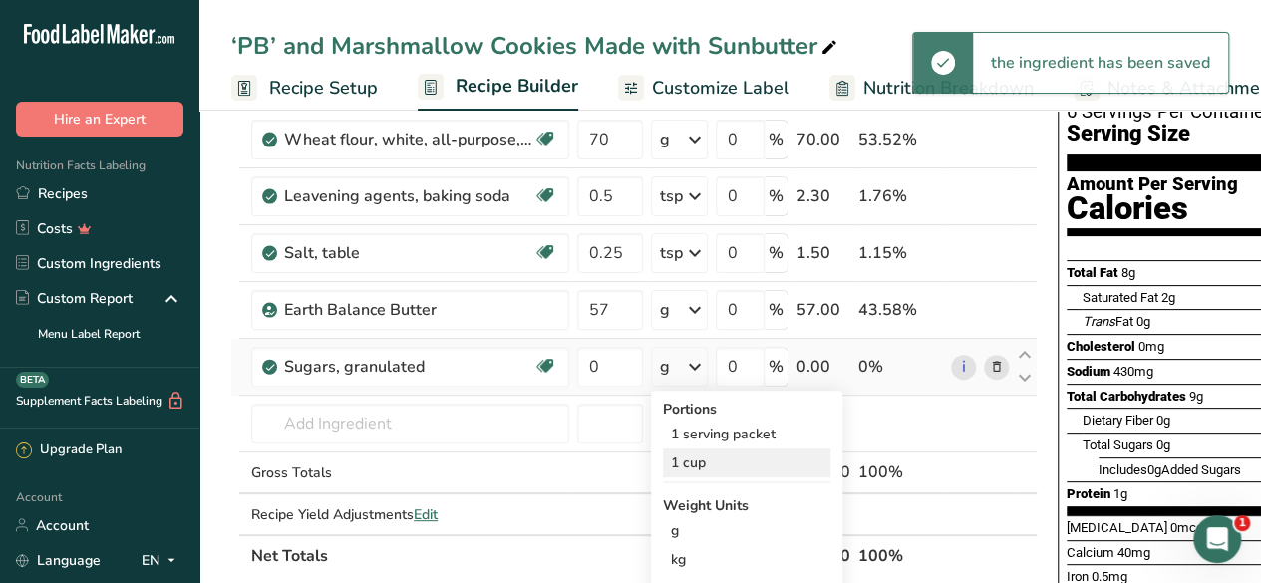
click at [717, 461] on div "1 cup" at bounding box center [746, 462] width 167 height 29
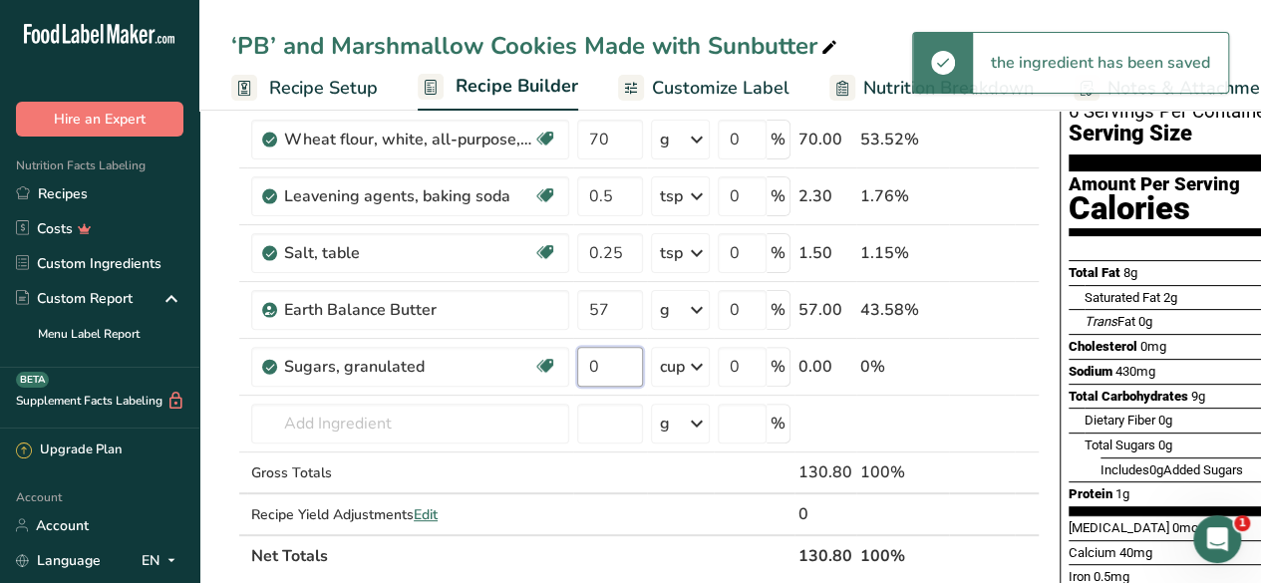
click at [607, 362] on input "0" at bounding box center [610, 367] width 66 height 40
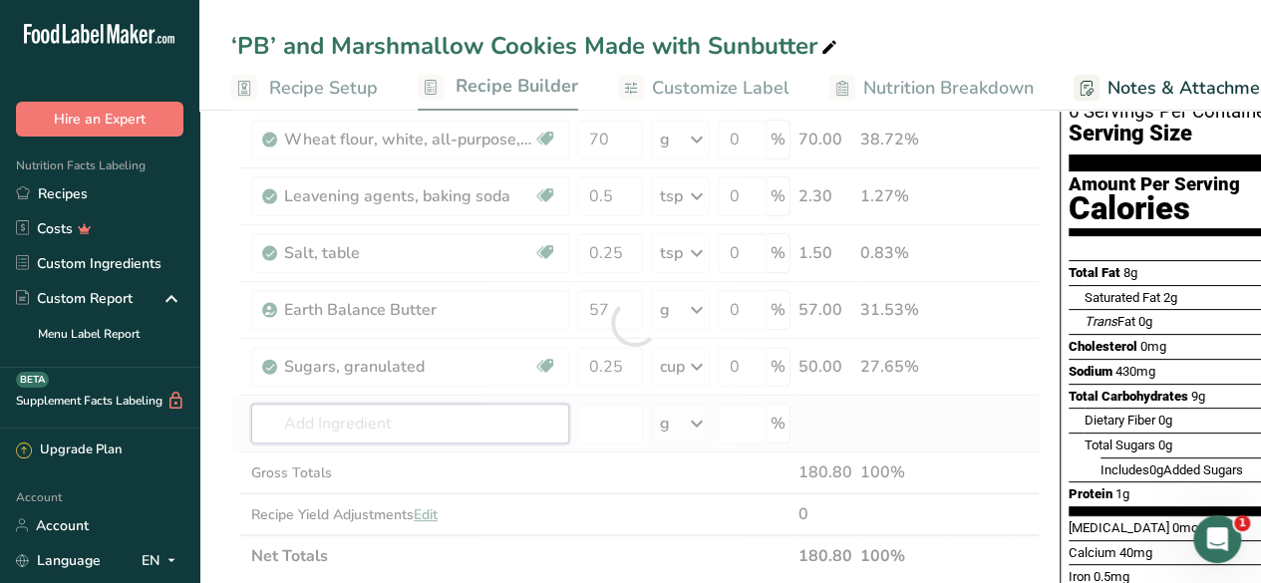
click at [398, 420] on div "Ingredient * Amount * Unit * Waste * .a-a{fill:#347362;}.b-a{fill:#fff;} Grams …" at bounding box center [634, 323] width 809 height 508
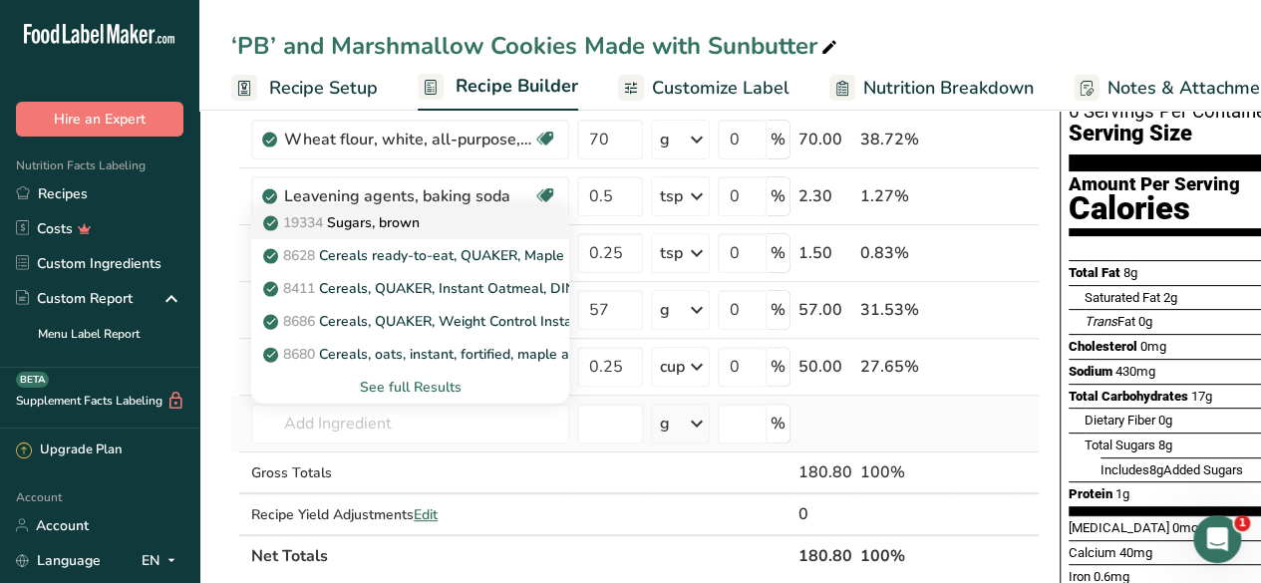
click at [461, 219] on div "19334 Sugars, brown" at bounding box center [394, 222] width 254 height 21
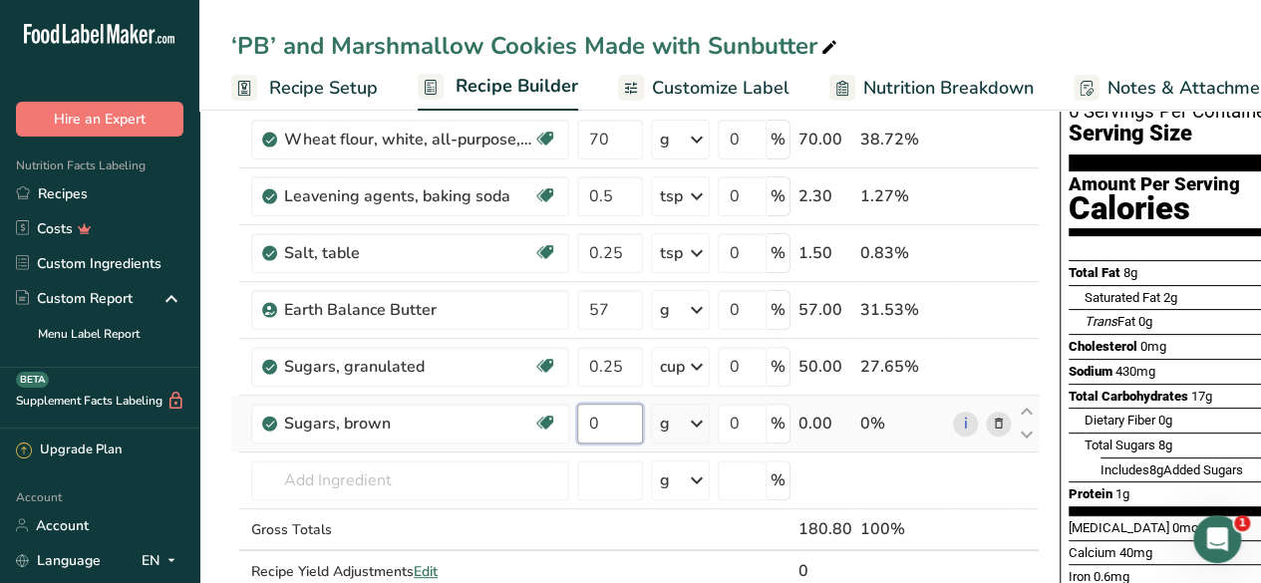
click at [608, 408] on input "0" at bounding box center [610, 424] width 66 height 40
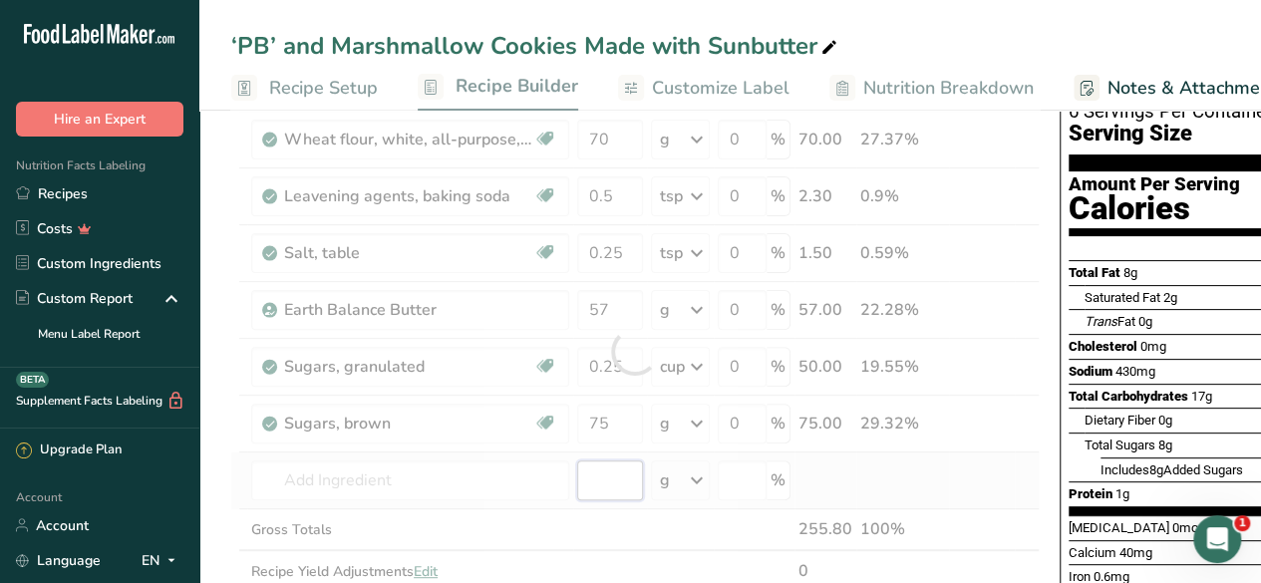
click at [613, 467] on div "Ingredient * Amount * Unit * Waste * .a-a{fill:#347362;}.b-a{fill:#fff;} Grams …" at bounding box center [634, 351] width 809 height 565
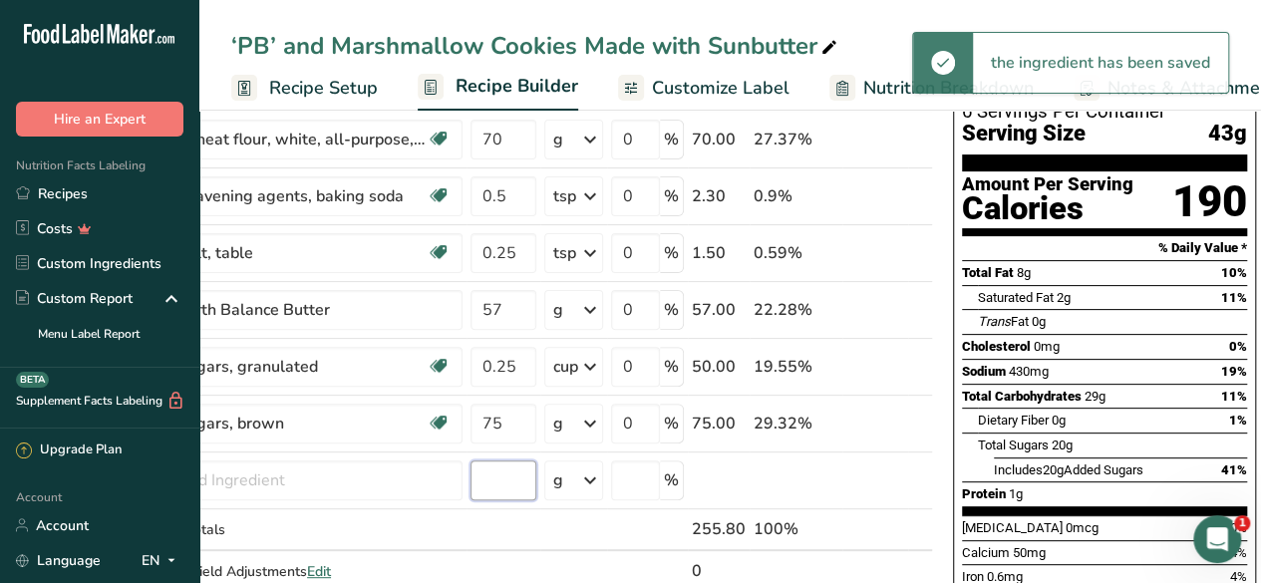
scroll to position [0, 0]
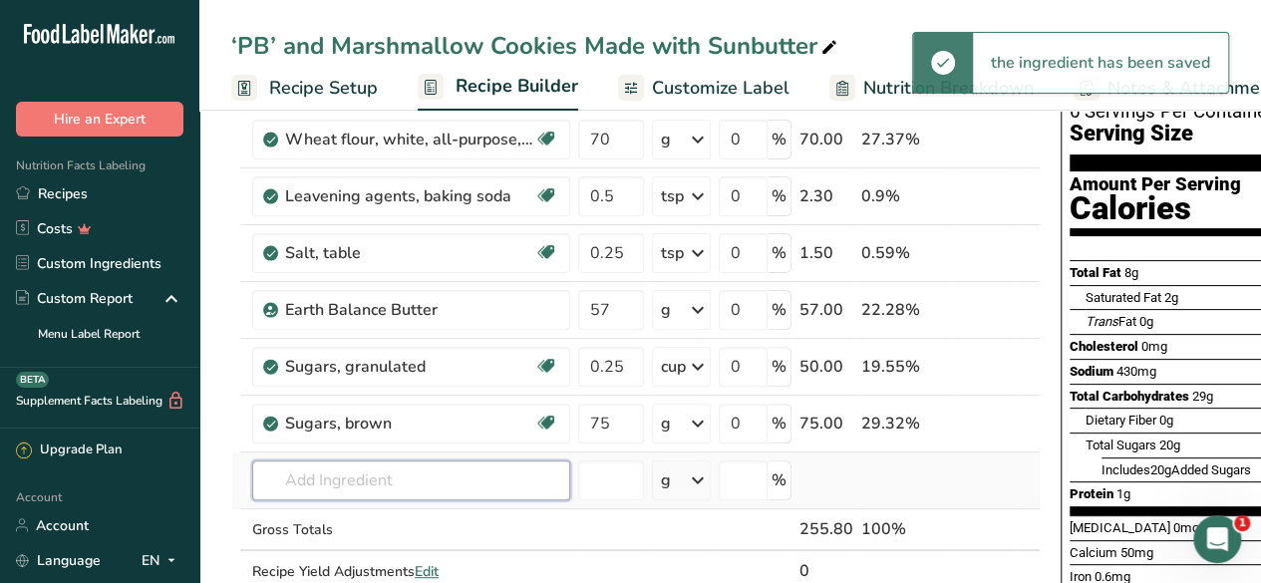
click at [341, 475] on input "text" at bounding box center [411, 480] width 318 height 40
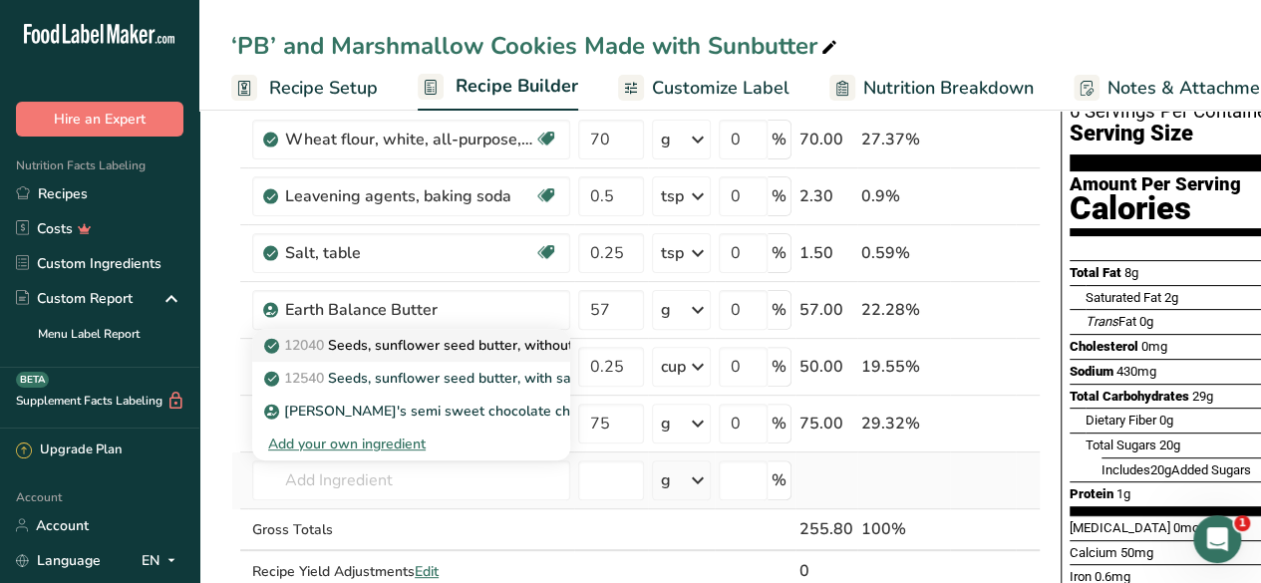
click at [534, 348] on p "12040 Seeds, sunflower seed butter, without salt" at bounding box center [434, 345] width 333 height 21
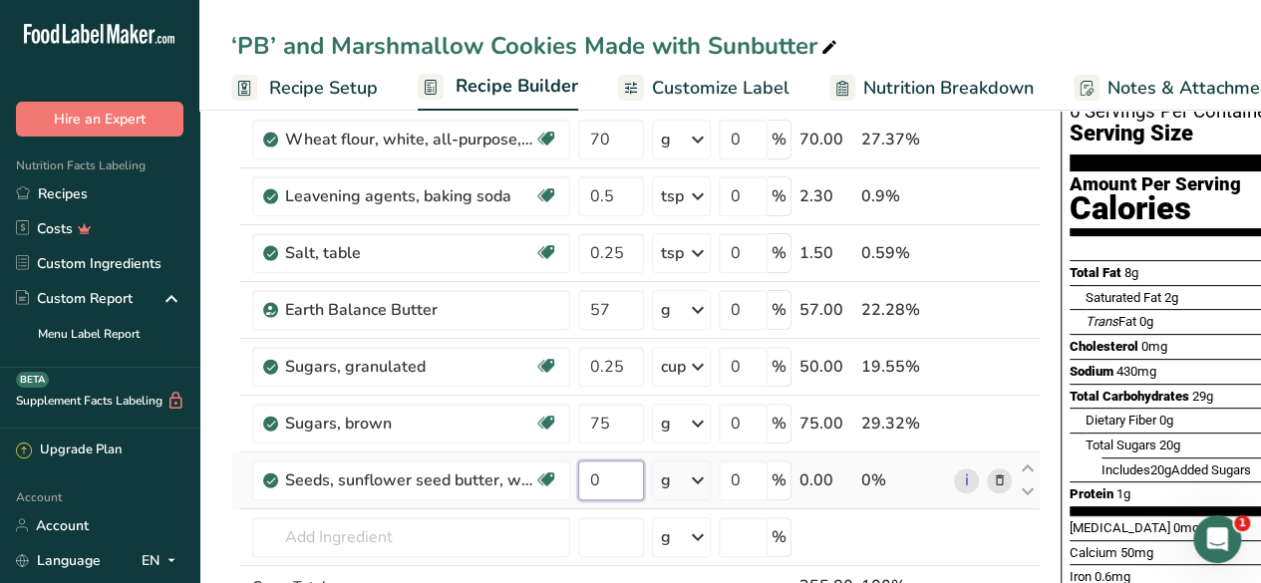
click at [604, 477] on input "0" at bounding box center [611, 480] width 66 height 40
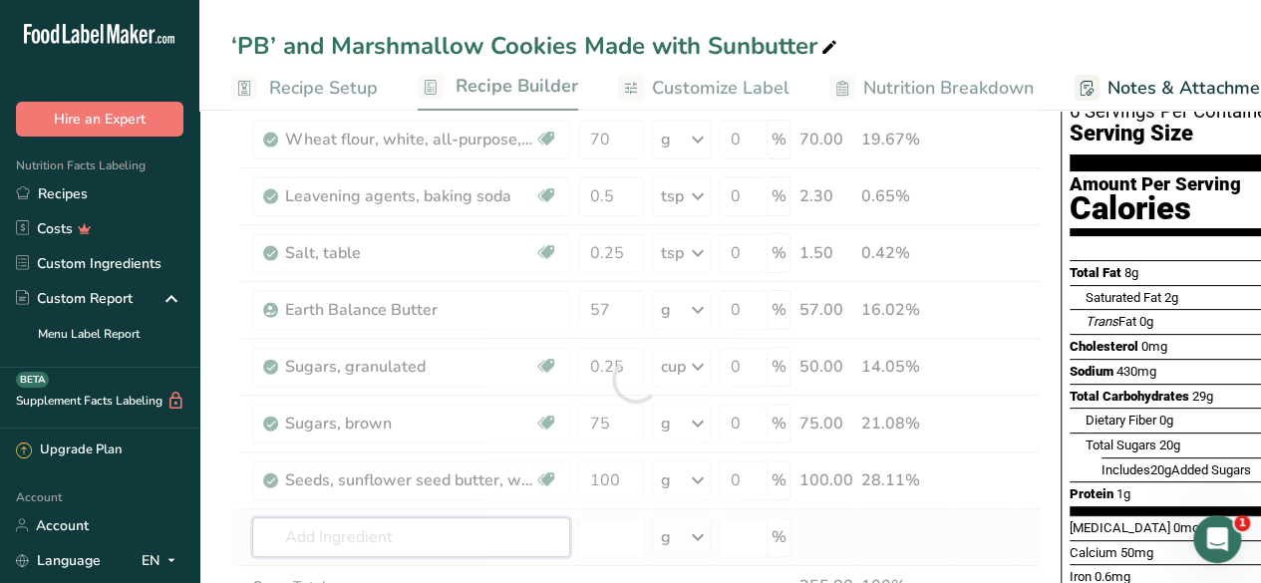
click at [439, 533] on div "Ingredient * Amount * Unit * Waste * .a-a{fill:#347362;}.b-a{fill:#fff;} Grams …" at bounding box center [635, 380] width 809 height 622
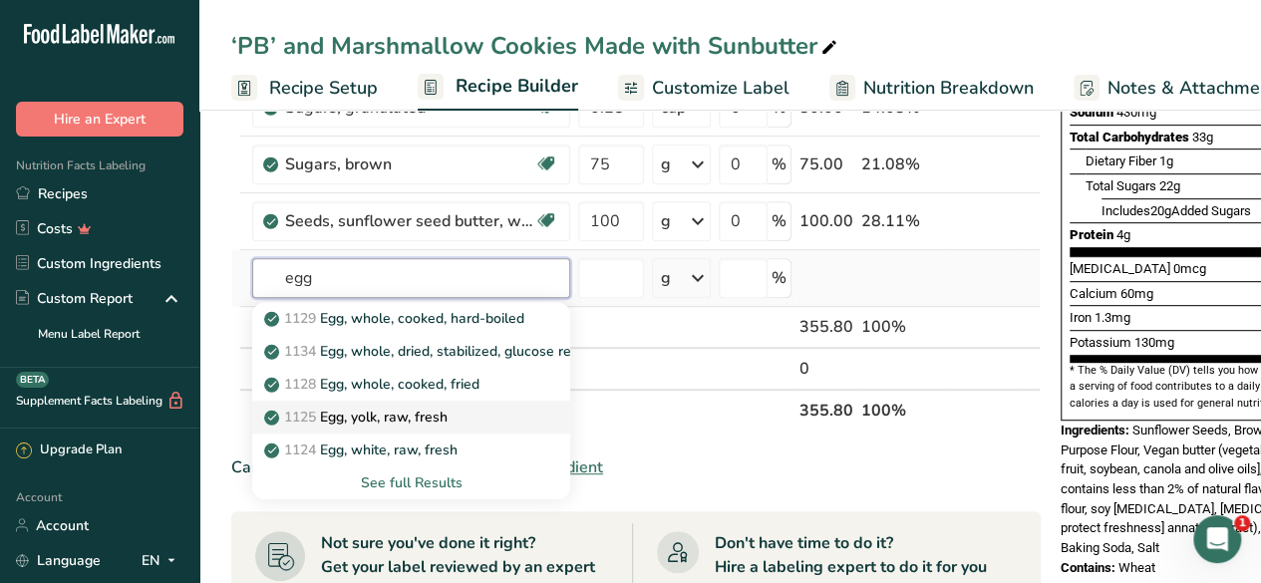
scroll to position [429, 0]
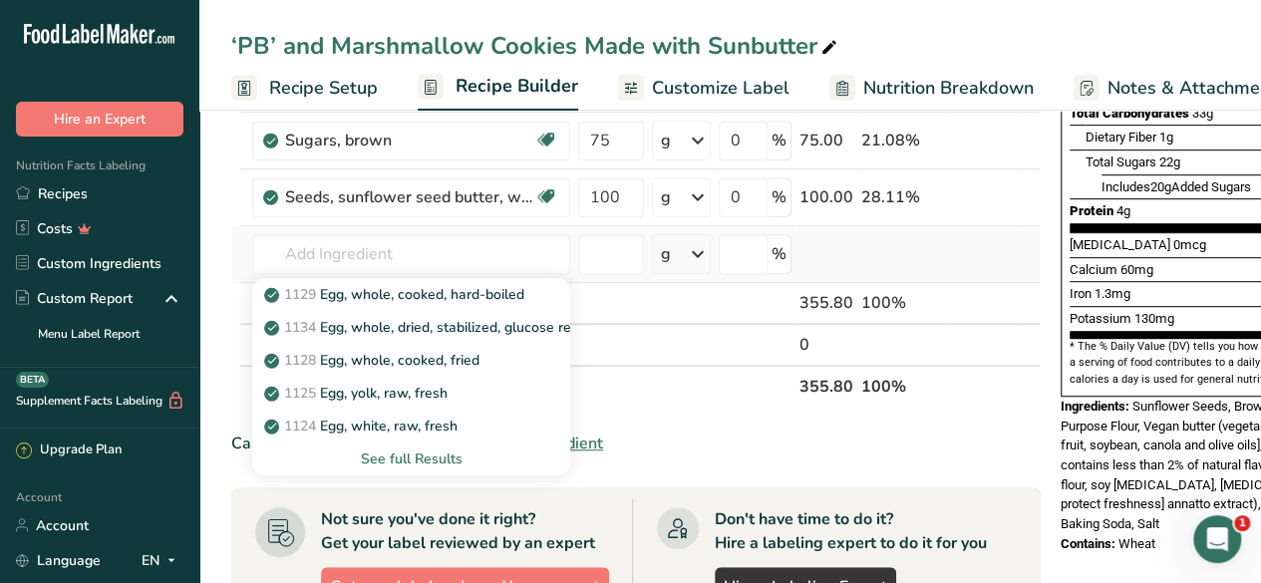
click at [426, 455] on div "See full Results" at bounding box center [411, 458] width 286 height 21
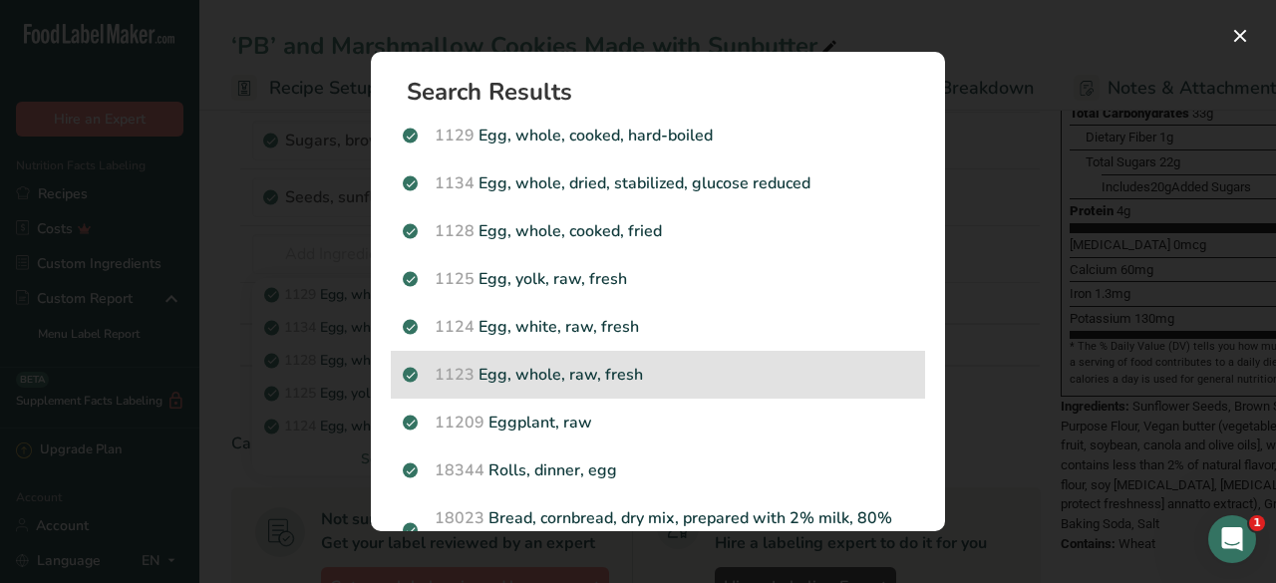
click at [717, 360] on div "1123 Egg, whole, raw, fresh" at bounding box center [658, 375] width 534 height 48
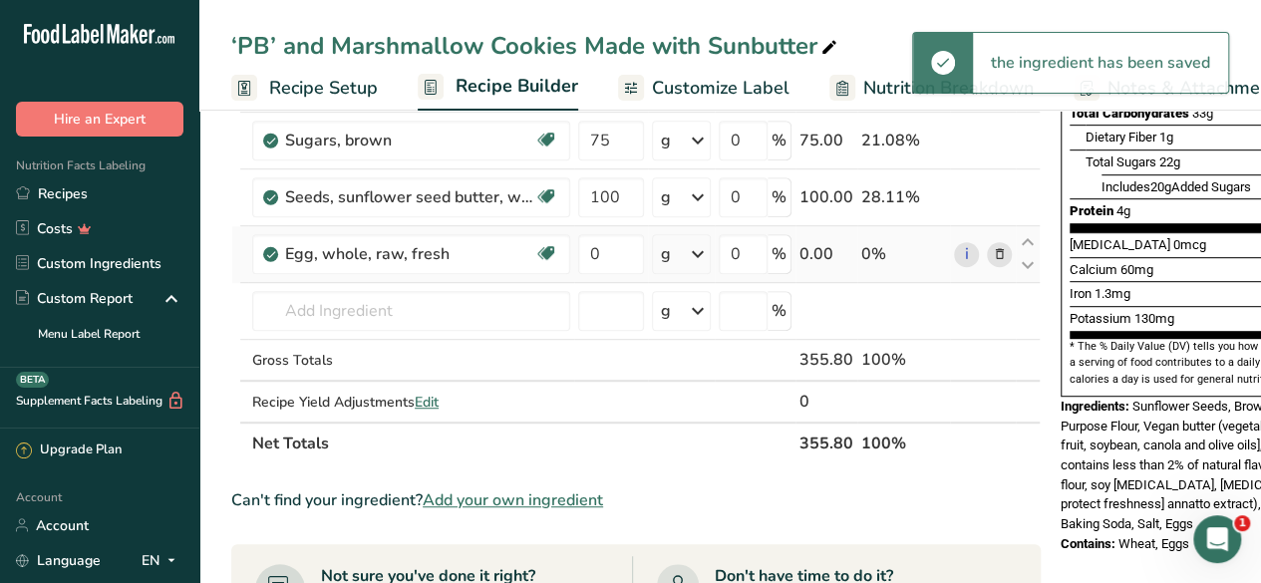
click at [673, 250] on div "g" at bounding box center [681, 254] width 59 height 40
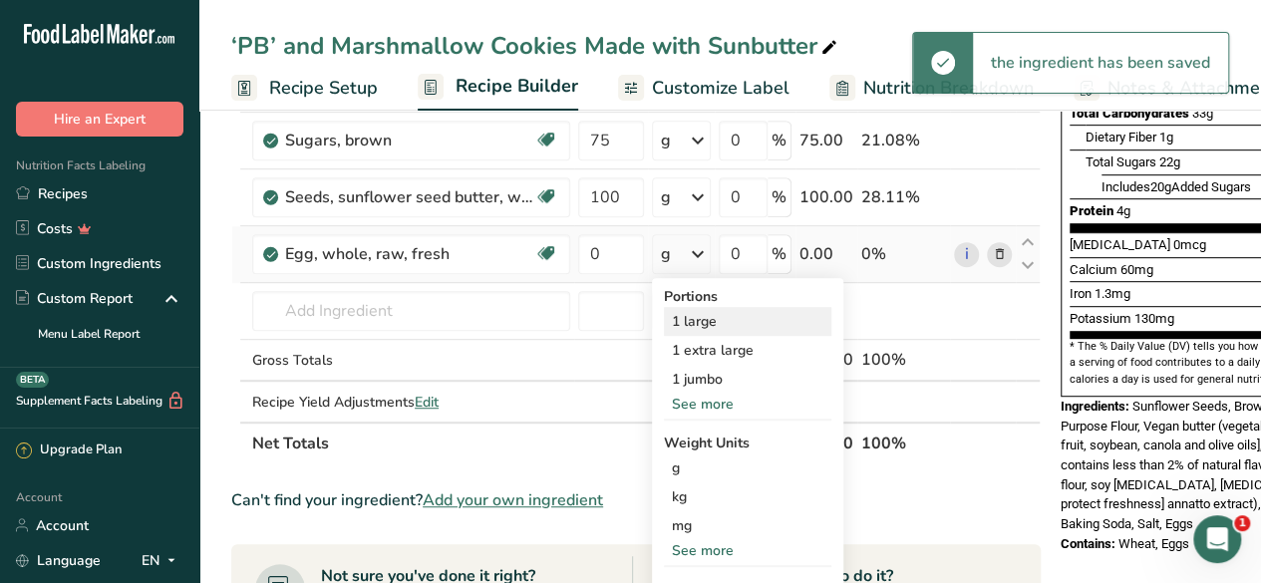
click at [706, 314] on div "1 large" at bounding box center [747, 321] width 167 height 29
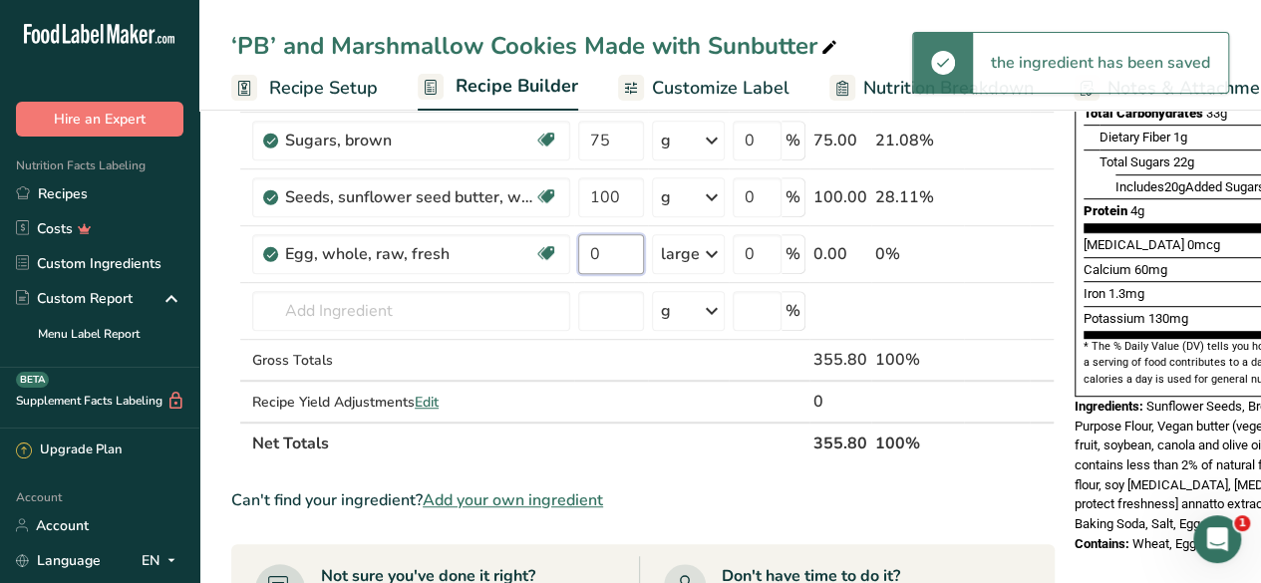
click at [603, 251] on input "0" at bounding box center [611, 254] width 66 height 40
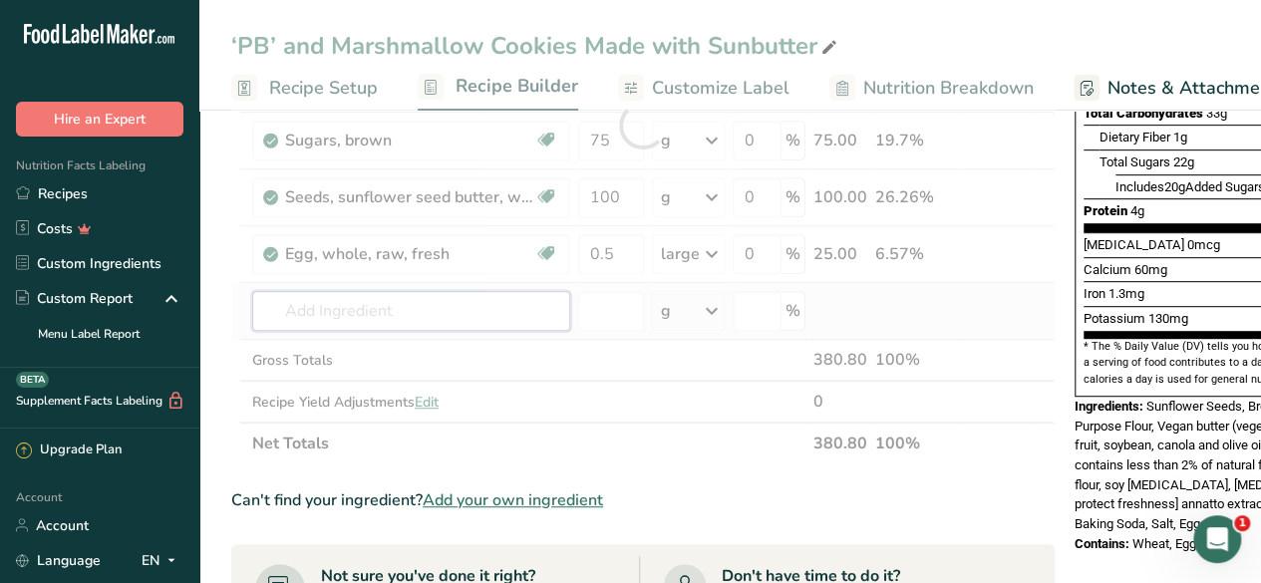
click at [363, 310] on div "Ingredient * Amount * Unit * Waste * .a-a{fill:#347362;}.b-a{fill:#fff;} Grams …" at bounding box center [642, 125] width 823 height 679
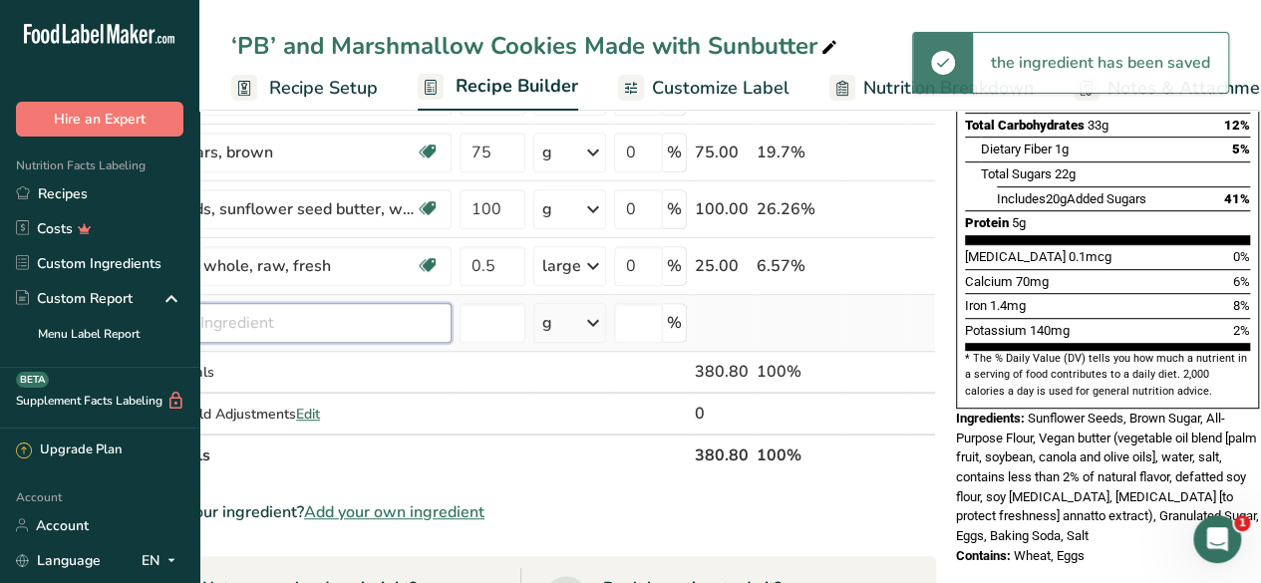
scroll to position [0, 0]
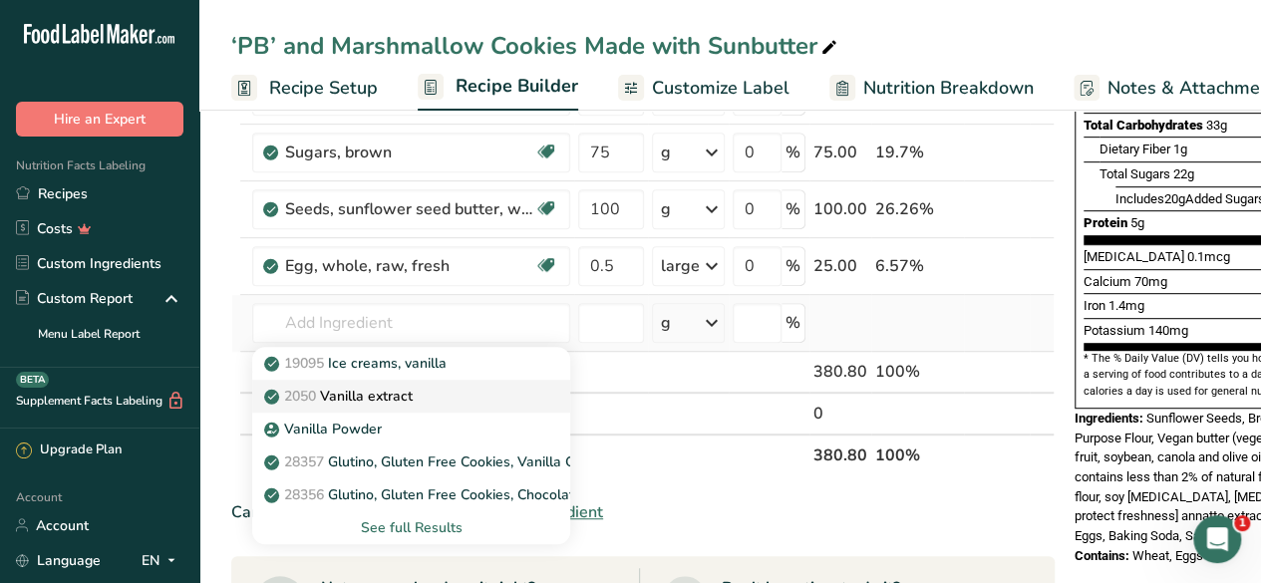
click at [413, 393] on p "2050 Vanilla extract" at bounding box center [340, 396] width 144 height 21
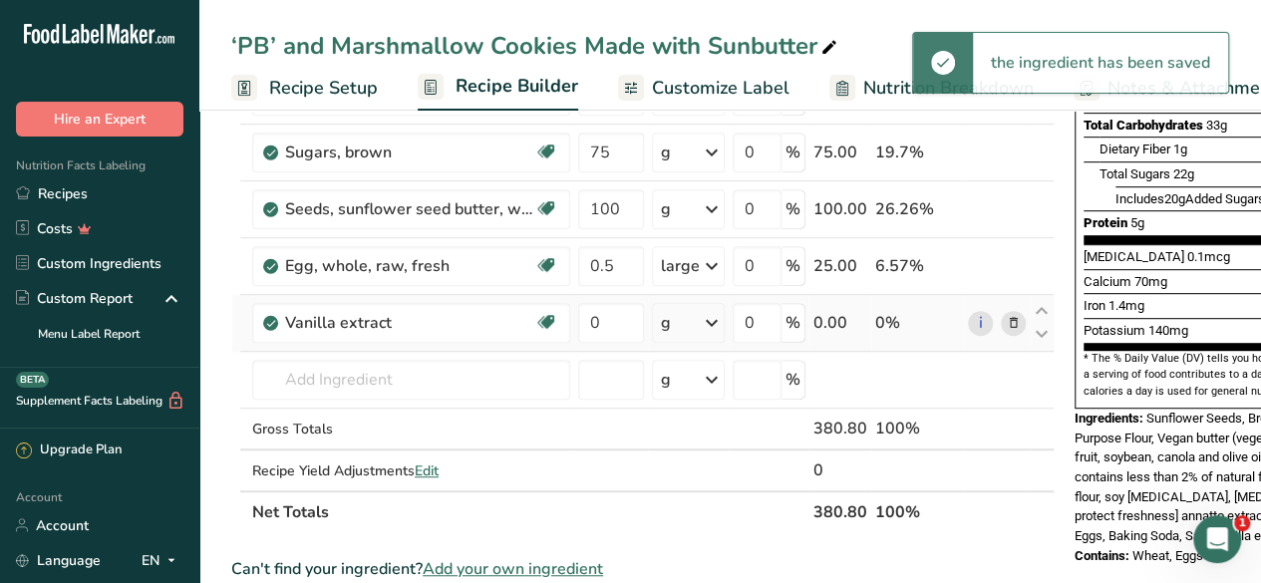
click at [702, 320] on icon at bounding box center [712, 323] width 24 height 36
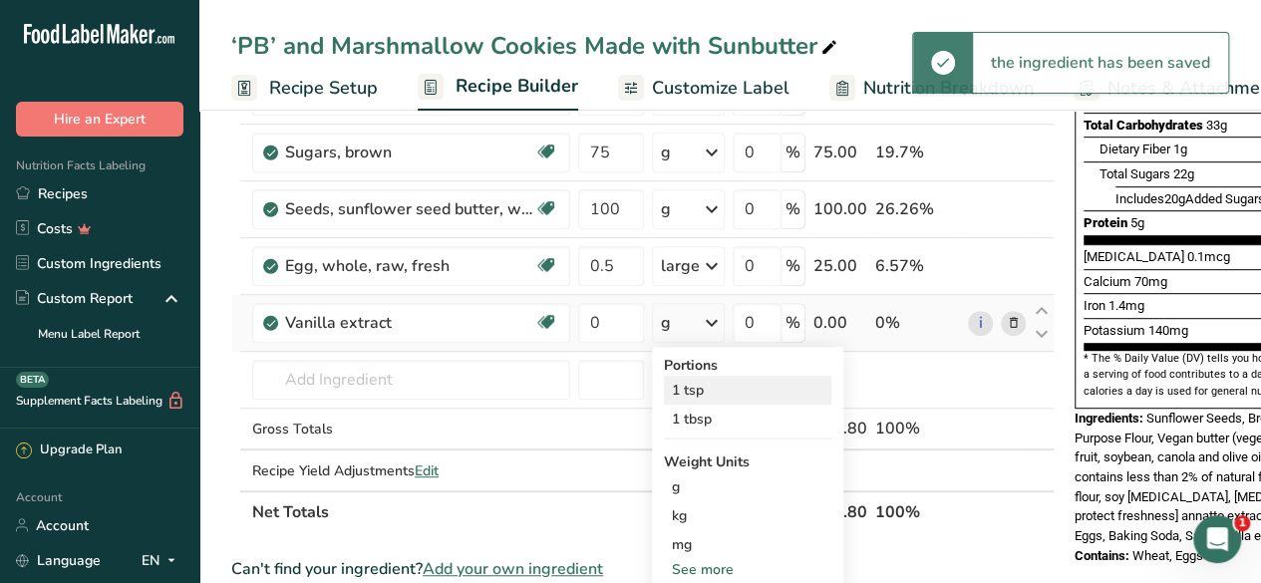
click at [702, 378] on div "1 tsp" at bounding box center [747, 390] width 167 height 29
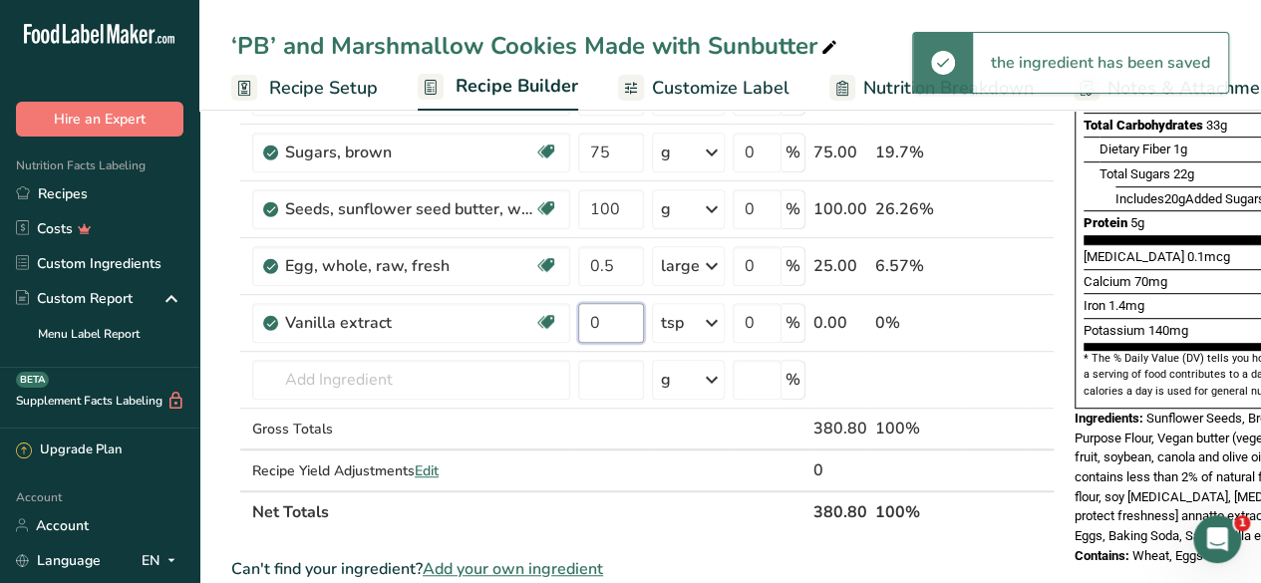
click at [608, 318] on input "0" at bounding box center [611, 323] width 66 height 40
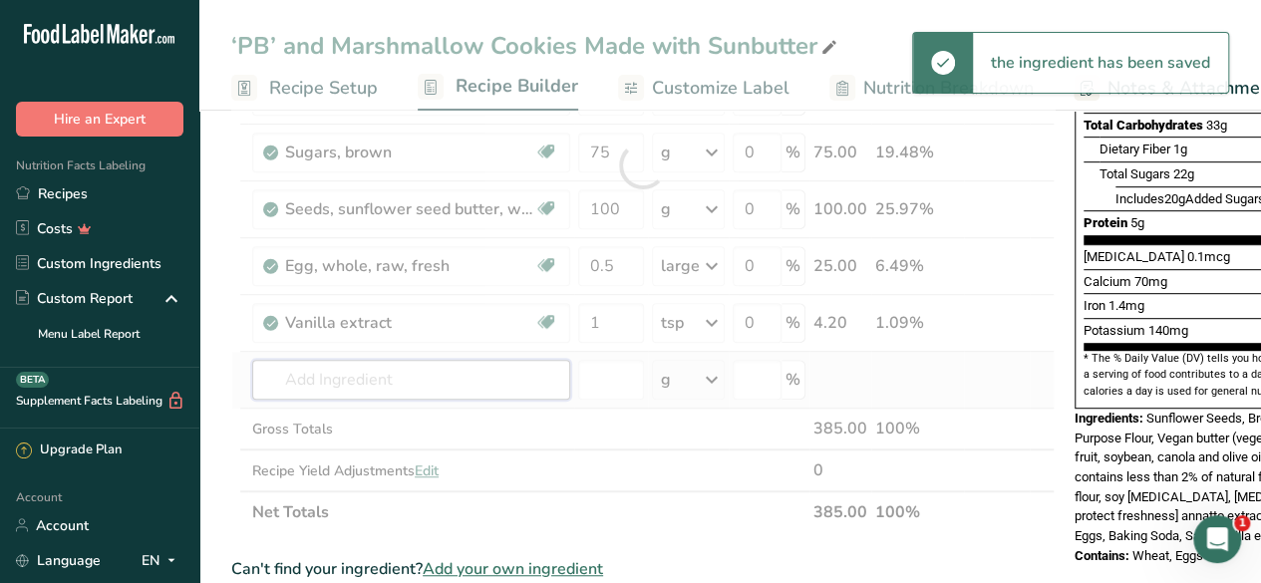
click at [386, 374] on div "Ingredient * Amount * Unit * Waste * .a-a{fill:#347362;}.b-a{fill:#fff;} Grams …" at bounding box center [642, 165] width 823 height 735
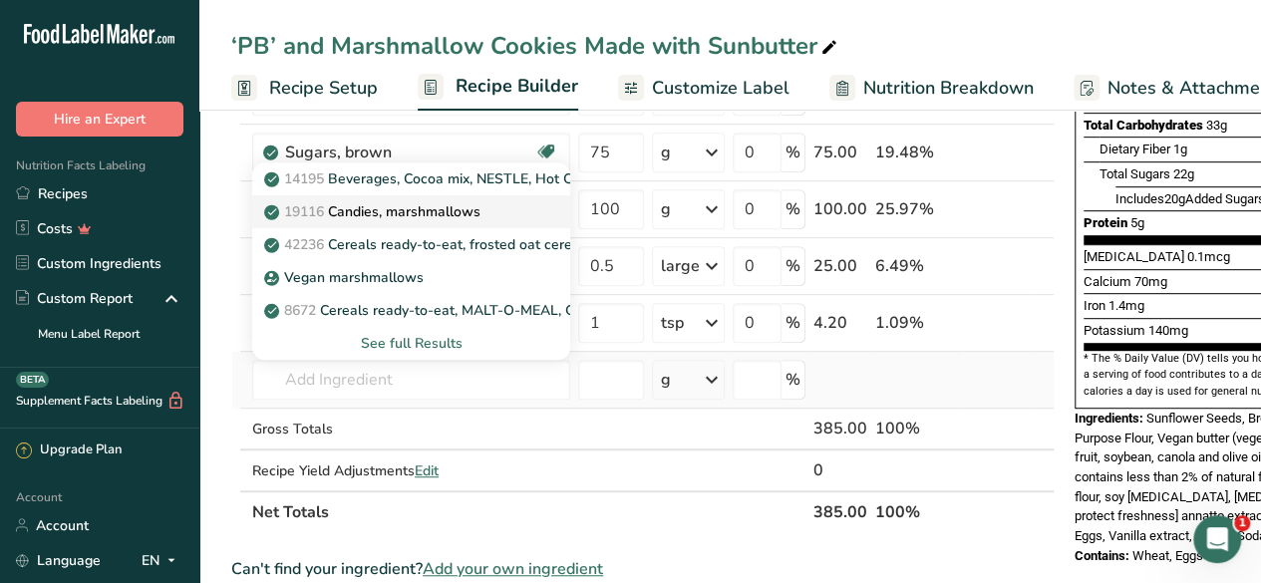
click at [498, 207] on div "19116 Candies, marshmallows" at bounding box center [395, 211] width 254 height 21
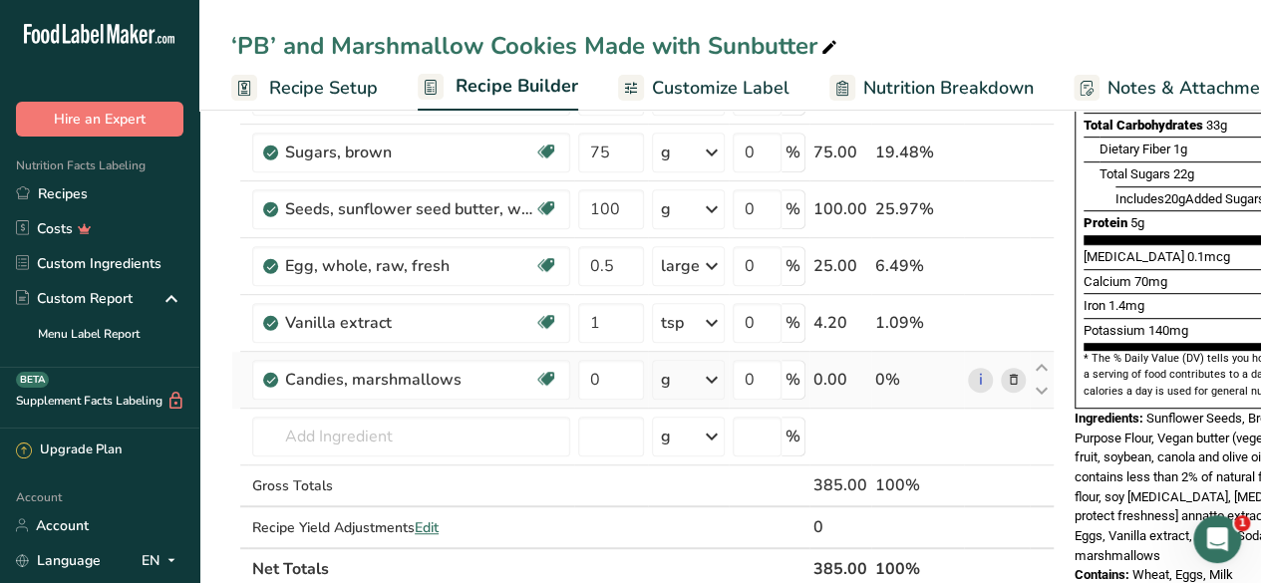
click at [684, 372] on div "g" at bounding box center [688, 380] width 73 height 40
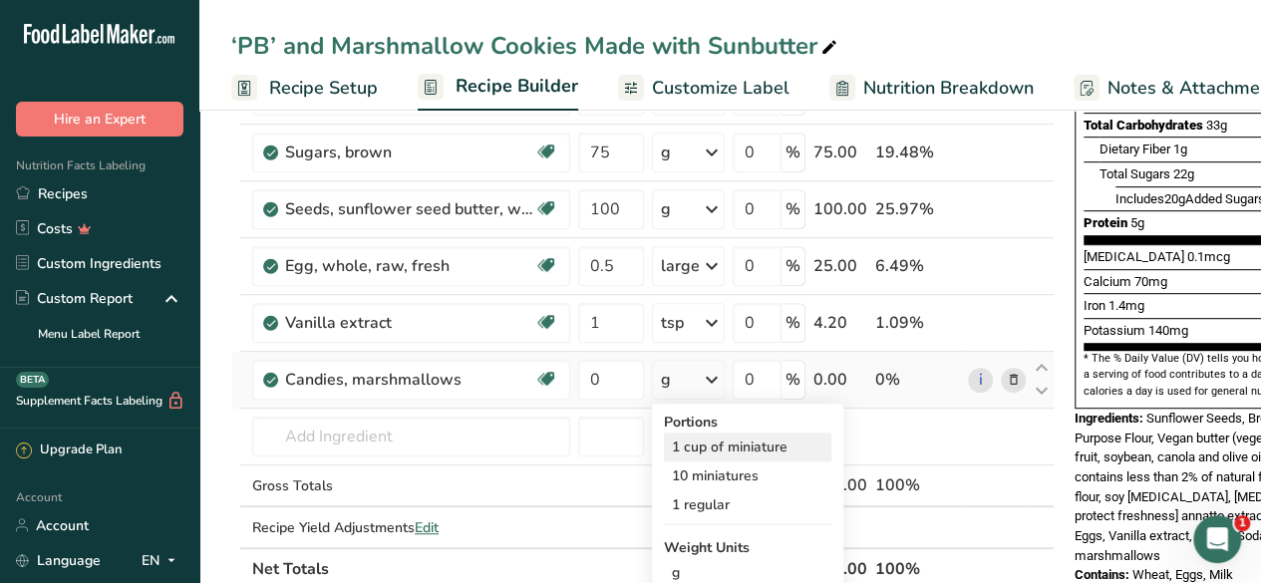
click at [733, 447] on div "1 cup of miniature" at bounding box center [747, 446] width 167 height 29
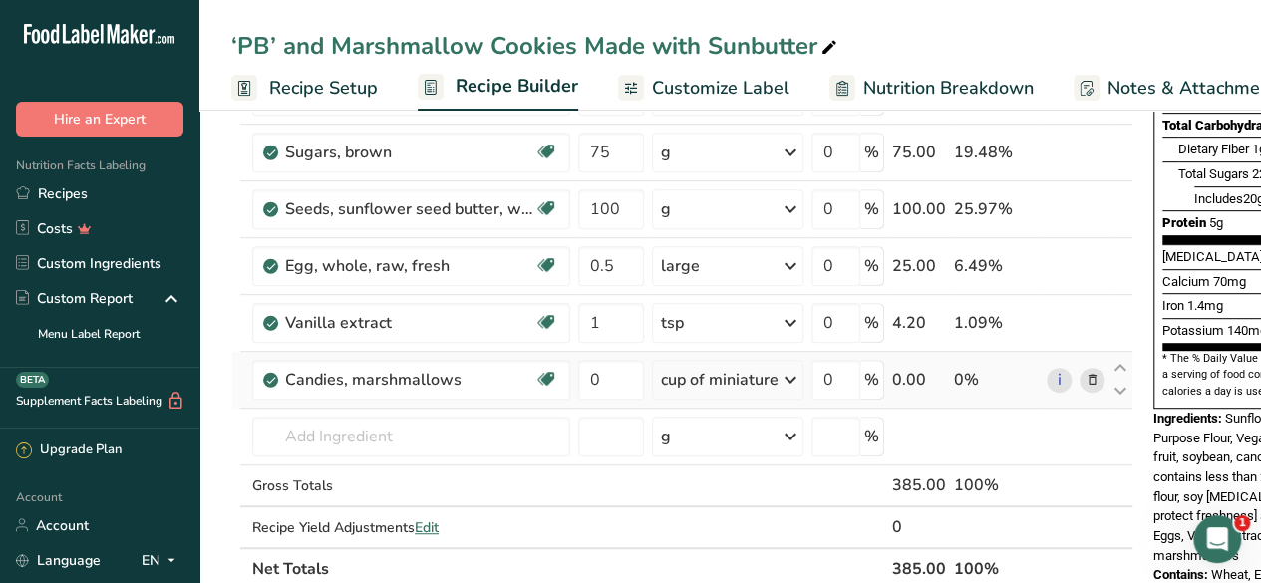
click at [751, 362] on div "cup of miniature" at bounding box center [727, 380] width 151 height 40
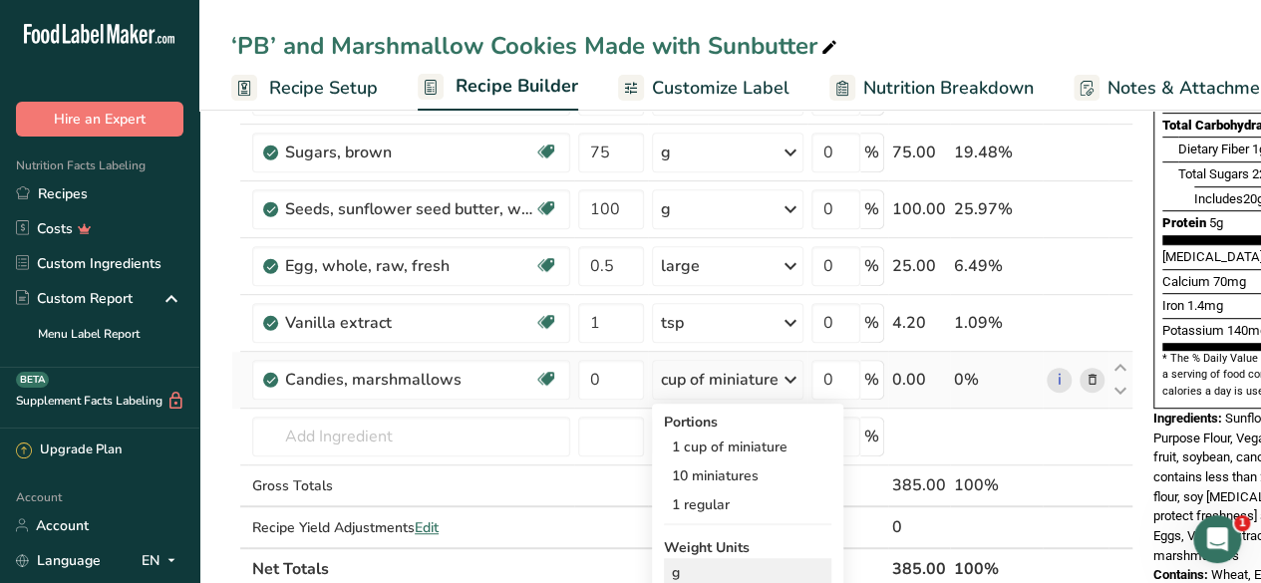
click at [753, 565] on div "g" at bounding box center [747, 572] width 167 height 29
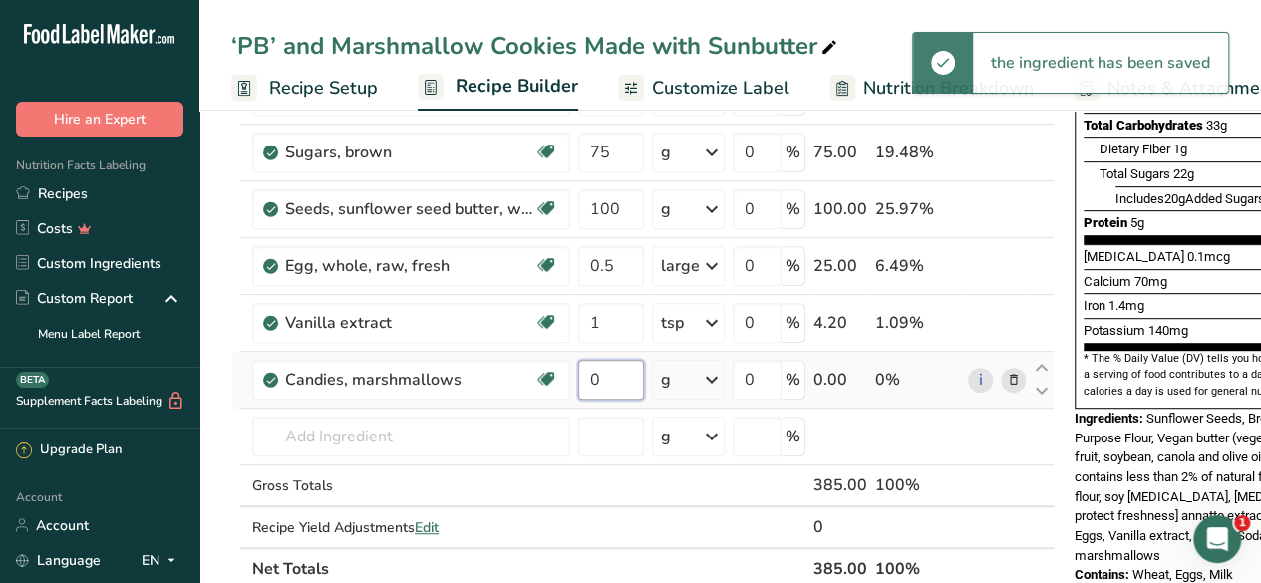
click at [618, 381] on input "0" at bounding box center [611, 380] width 66 height 40
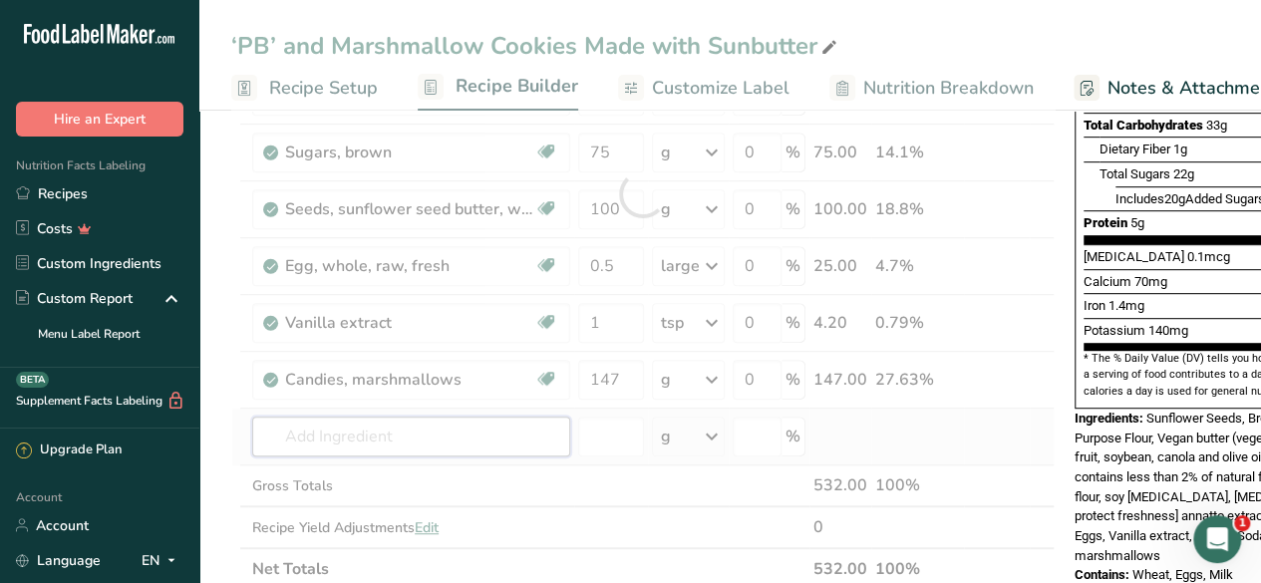
click at [473, 426] on div "Ingredient * Amount * Unit * Waste * .a-a{fill:#347362;}.b-a{fill:#fff;} Grams …" at bounding box center [642, 194] width 823 height 792
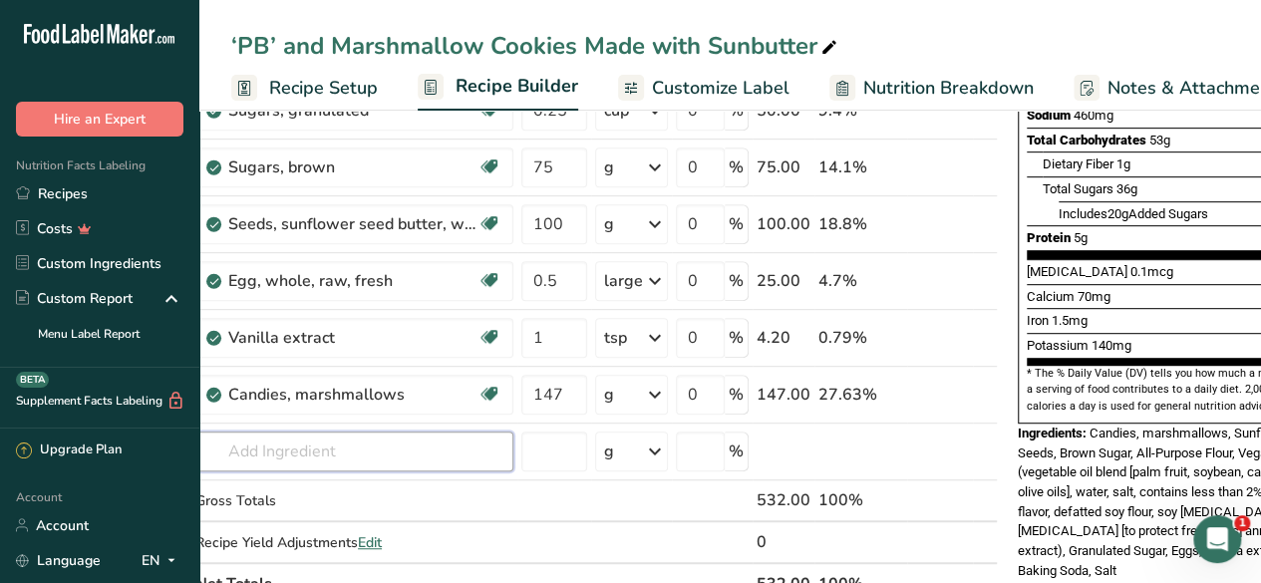
scroll to position [0, 56]
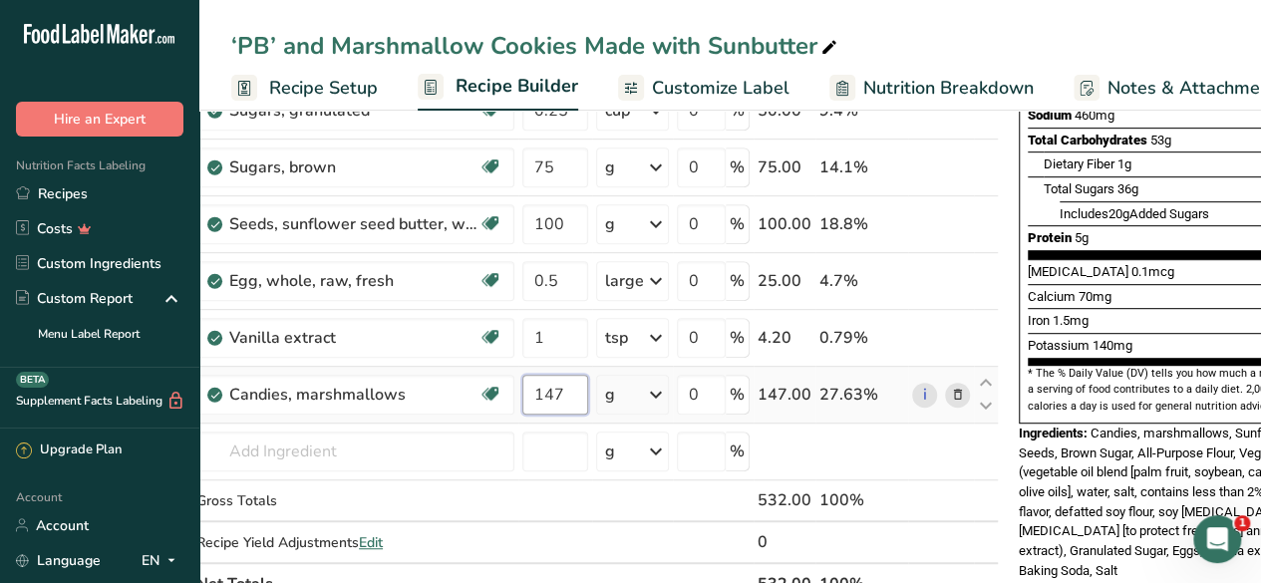
click at [562, 384] on input "147" at bounding box center [555, 395] width 66 height 40
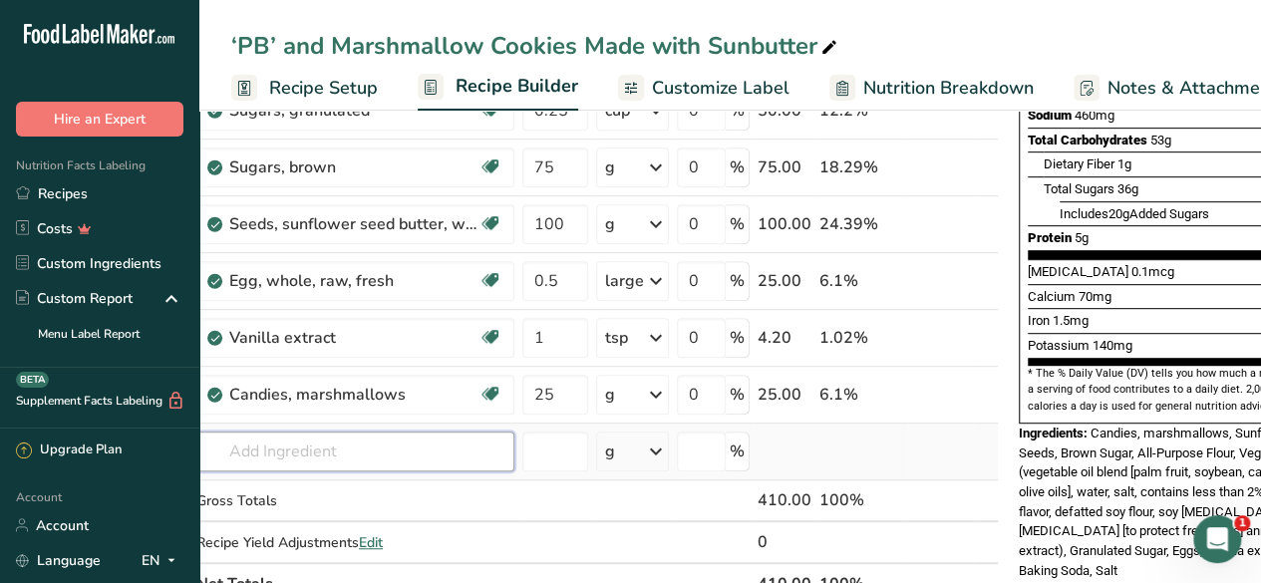
click at [323, 449] on div "Ingredient * Amount * Unit * Waste * .a-a{fill:#347362;}.b-a{fill:#fff;} Grams …" at bounding box center [586, 209] width 823 height 792
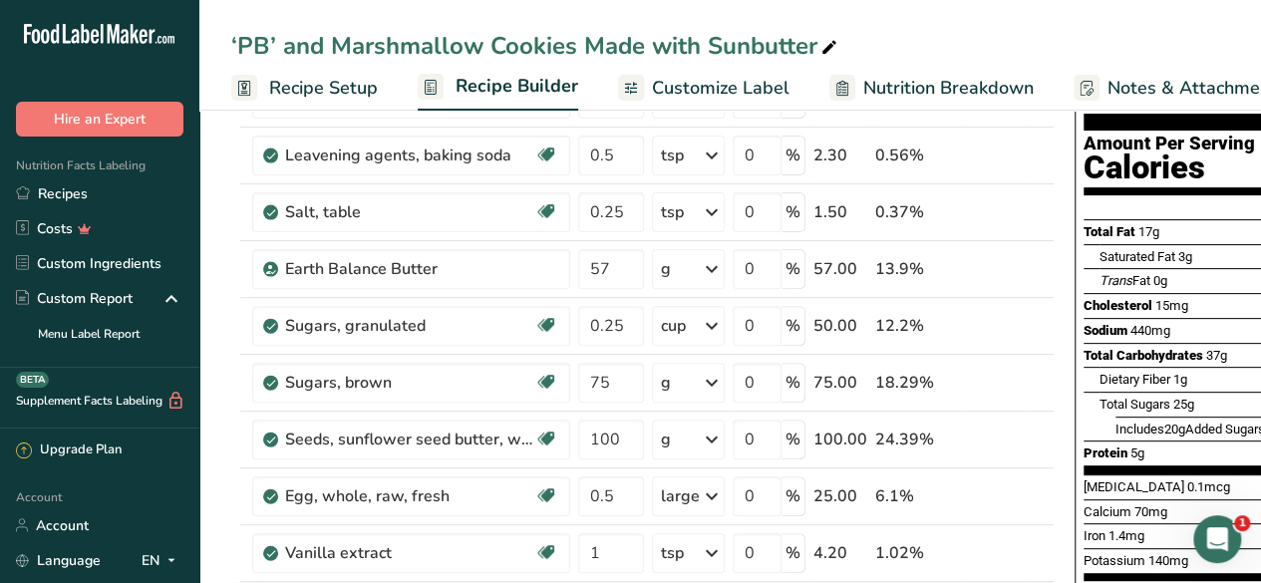
scroll to position [157, 0]
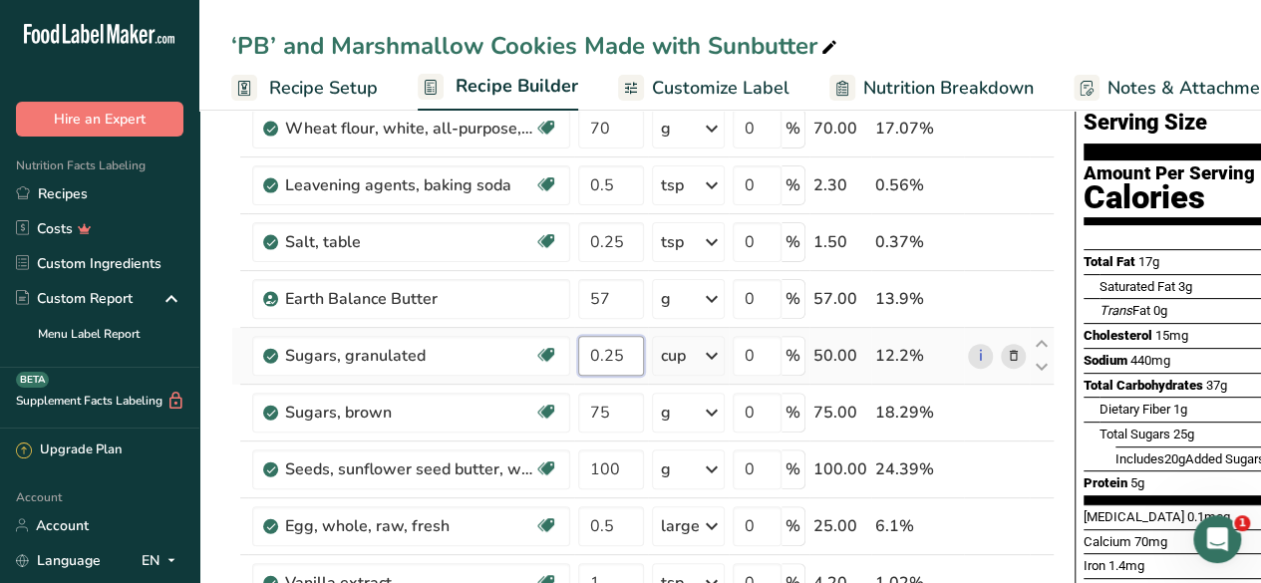
click at [627, 354] on input "0.25" at bounding box center [611, 356] width 66 height 40
click at [1162, 279] on span "Saturated Fat" at bounding box center [1137, 286] width 76 height 15
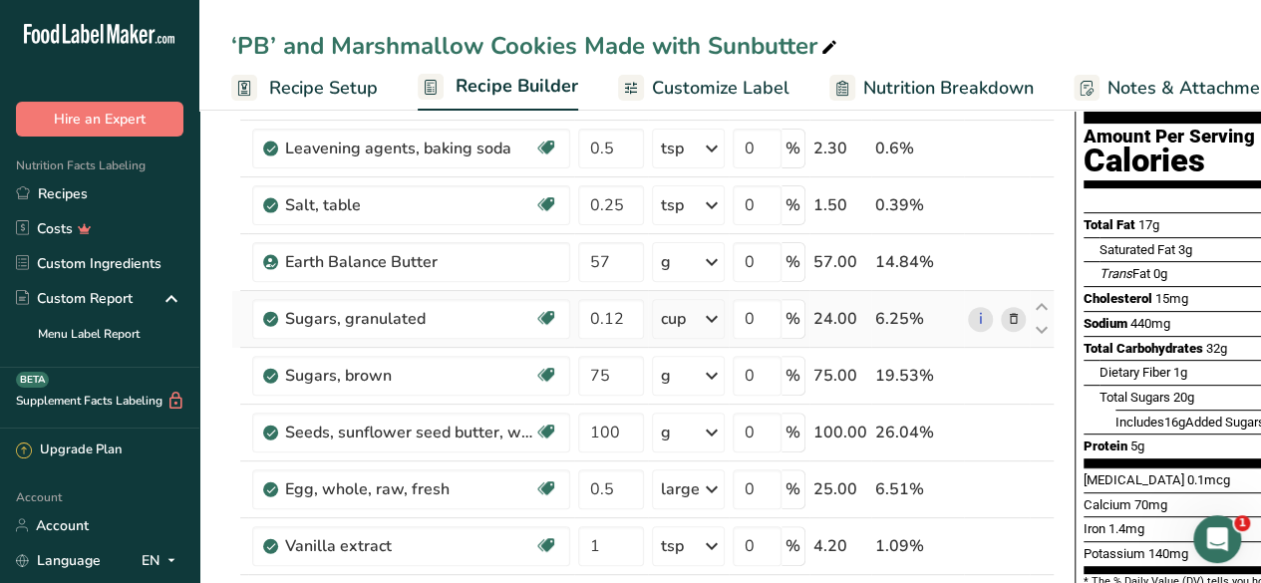
scroll to position [206, 0]
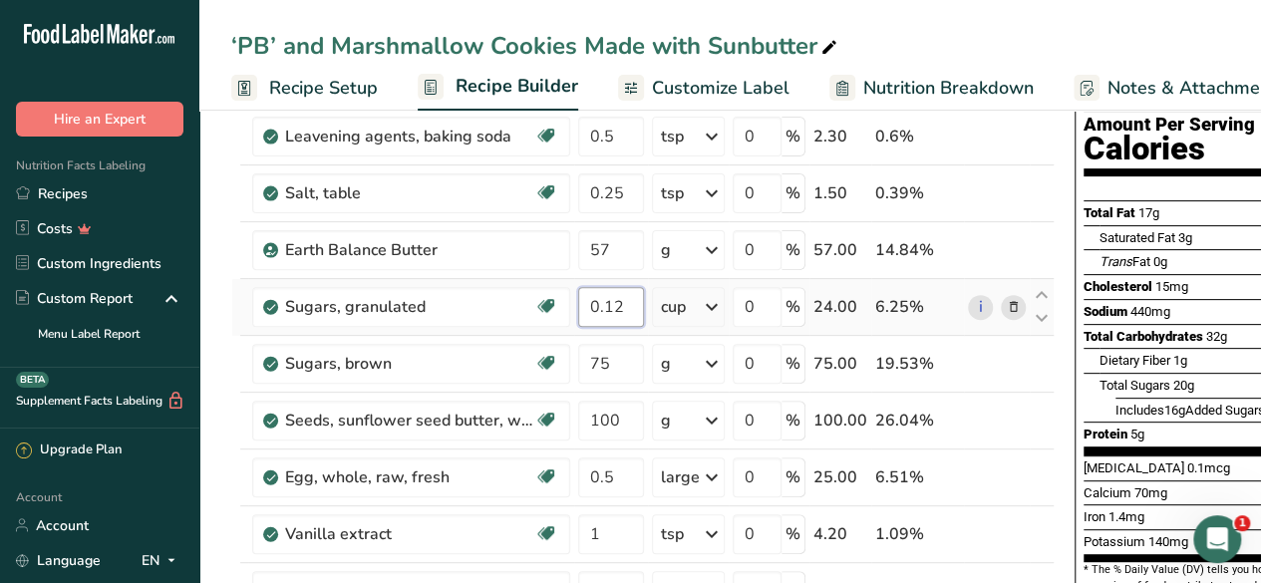
click at [628, 305] on input "0.12" at bounding box center [611, 307] width 66 height 40
click at [1204, 249] on div "Trans Fat 0g" at bounding box center [1233, 261] width 269 height 25
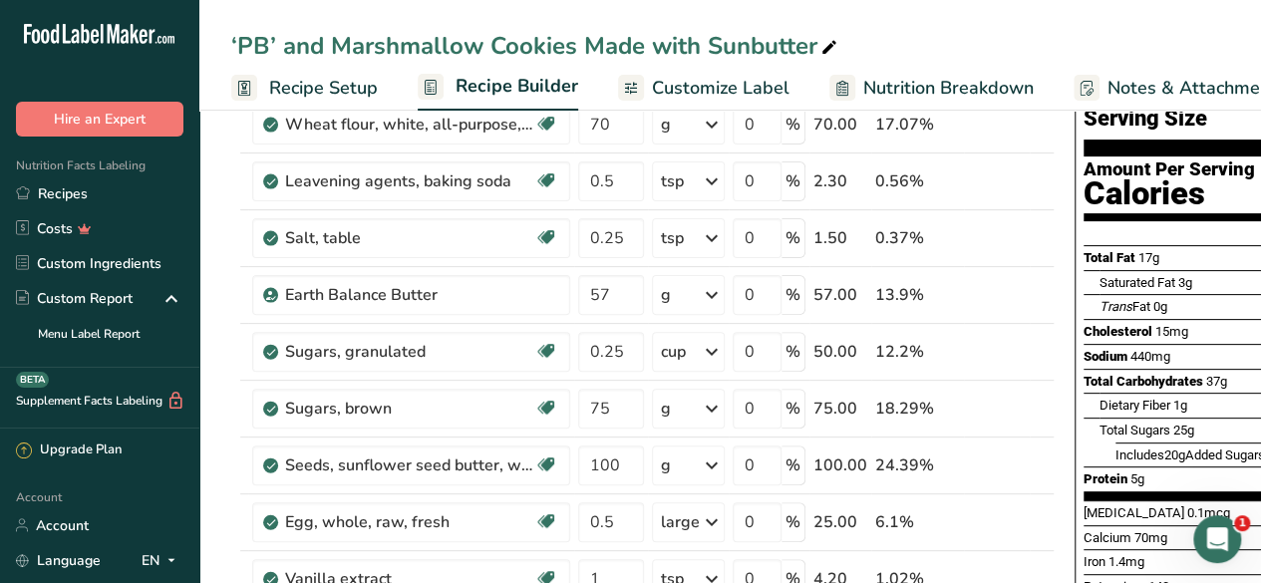
scroll to position [159, 0]
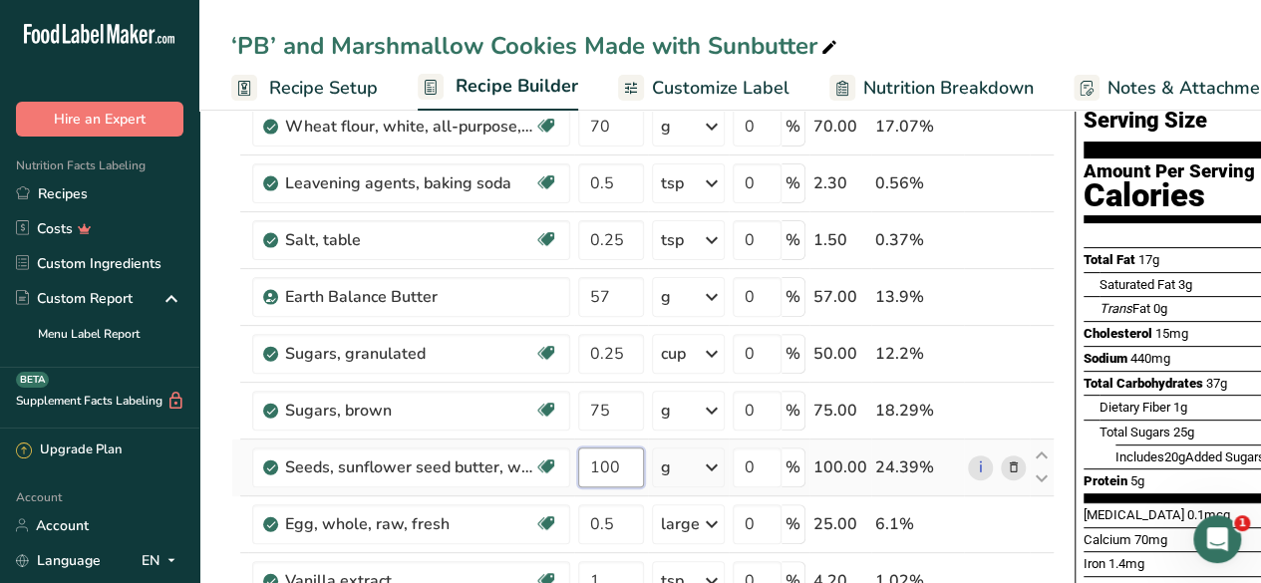
click at [635, 465] on input "100" at bounding box center [611, 467] width 66 height 40
click at [1162, 301] on span "0g" at bounding box center [1160, 308] width 14 height 15
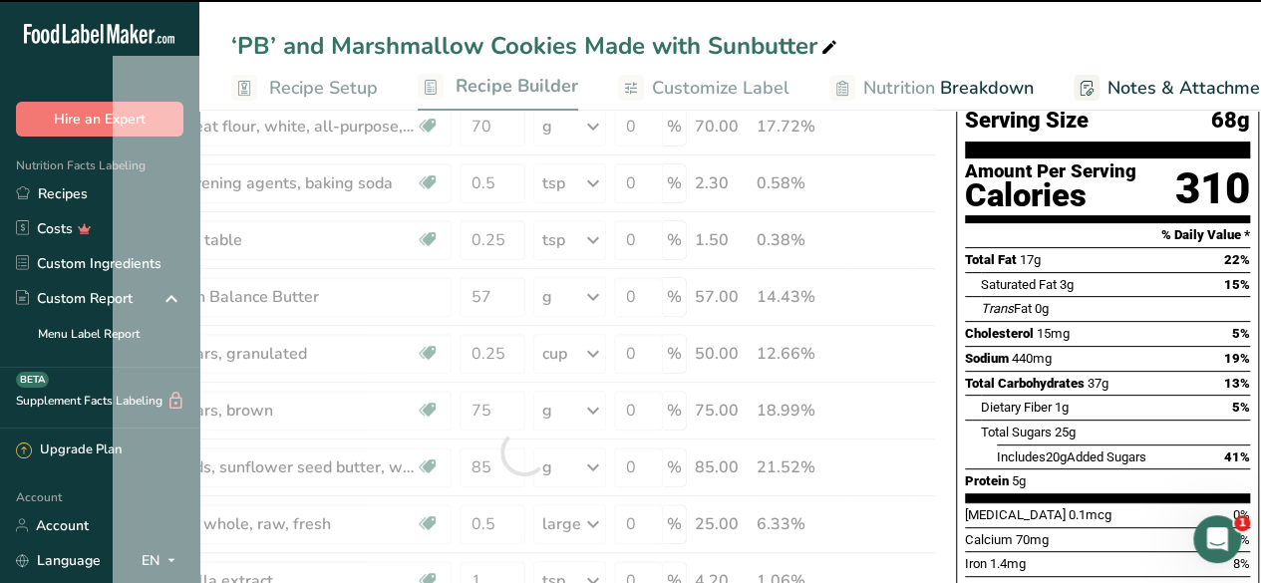
scroll to position [0, 0]
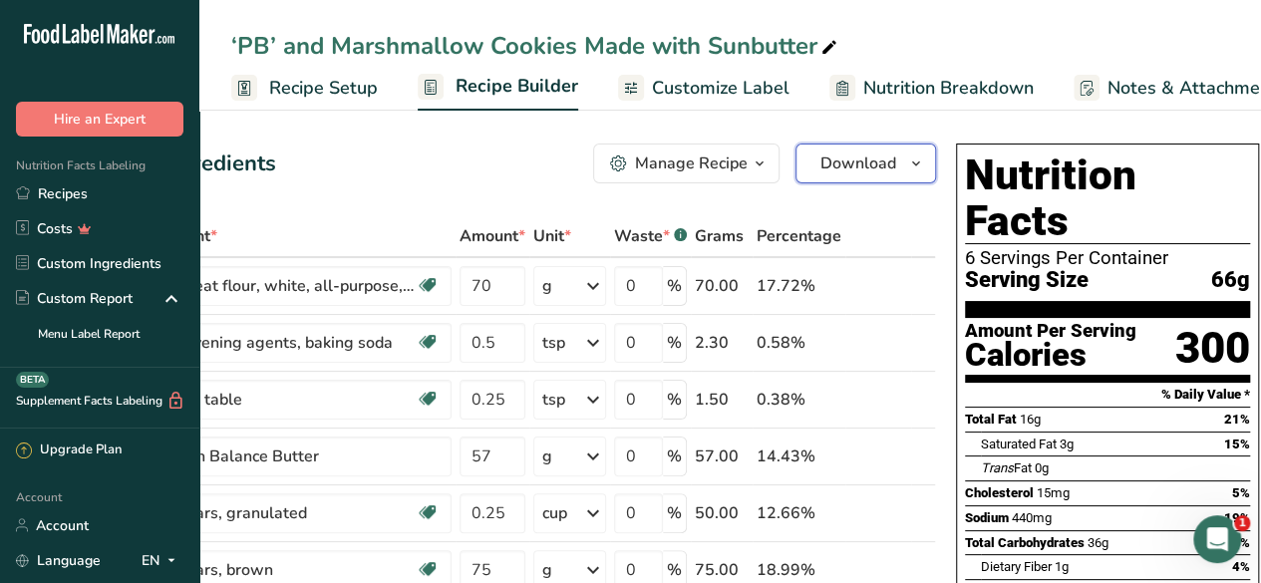
click at [853, 162] on span "Download" at bounding box center [858, 163] width 76 height 24
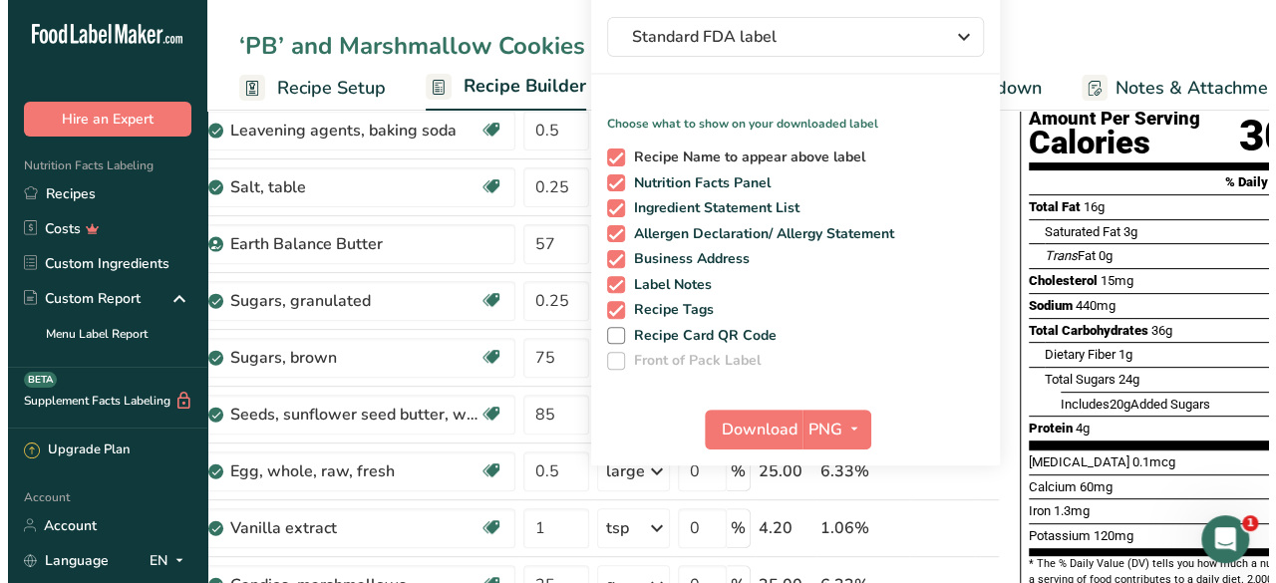
scroll to position [213, 0]
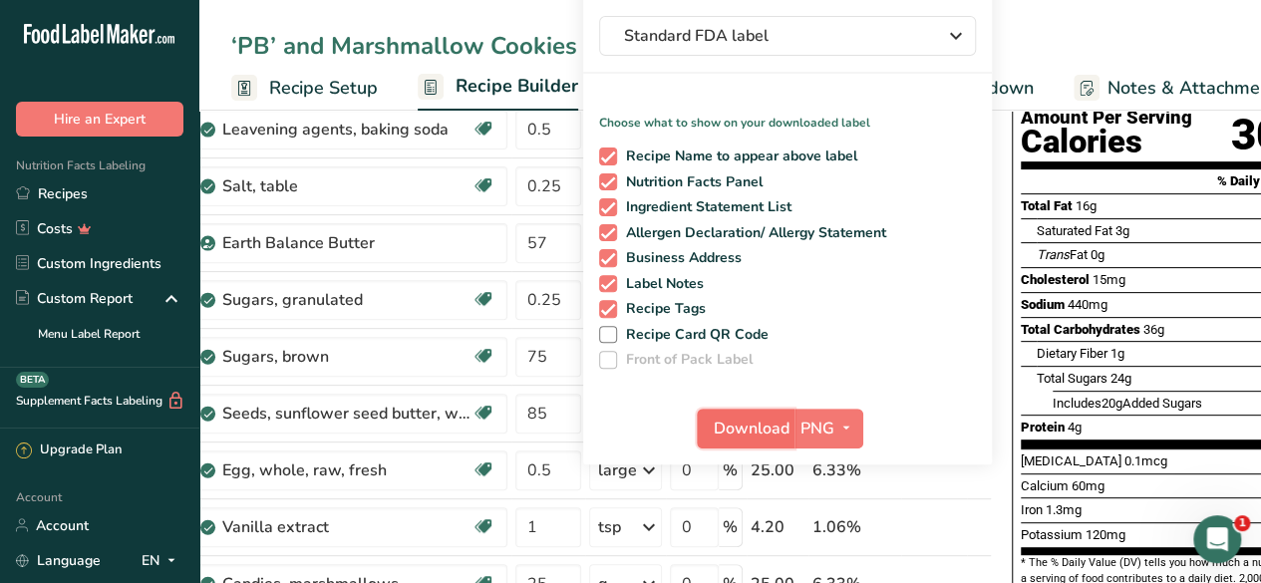
click at [737, 438] on span "Download" at bounding box center [751, 429] width 76 height 24
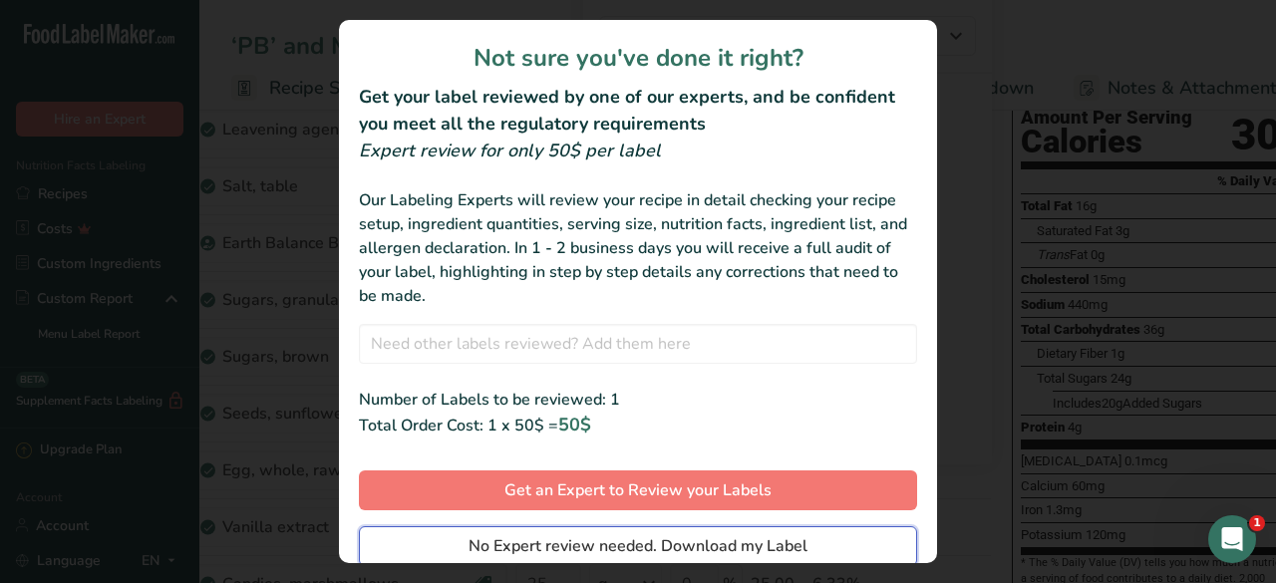
click at [635, 541] on span "No Expert review needed. Download my Label" at bounding box center [637, 546] width 339 height 24
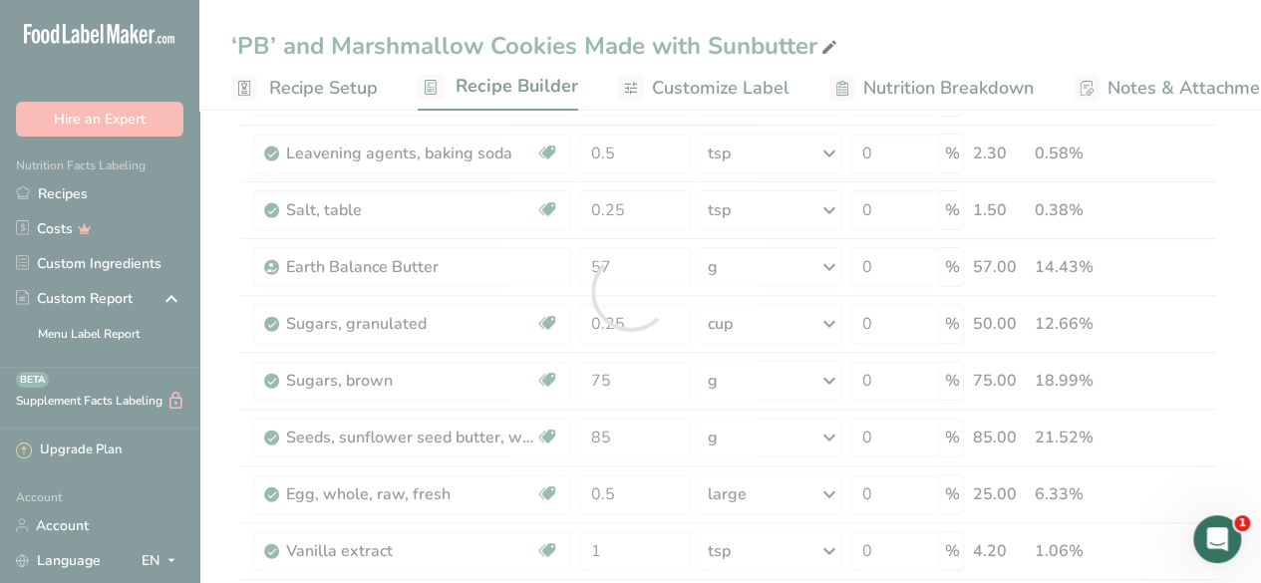
scroll to position [0, 0]
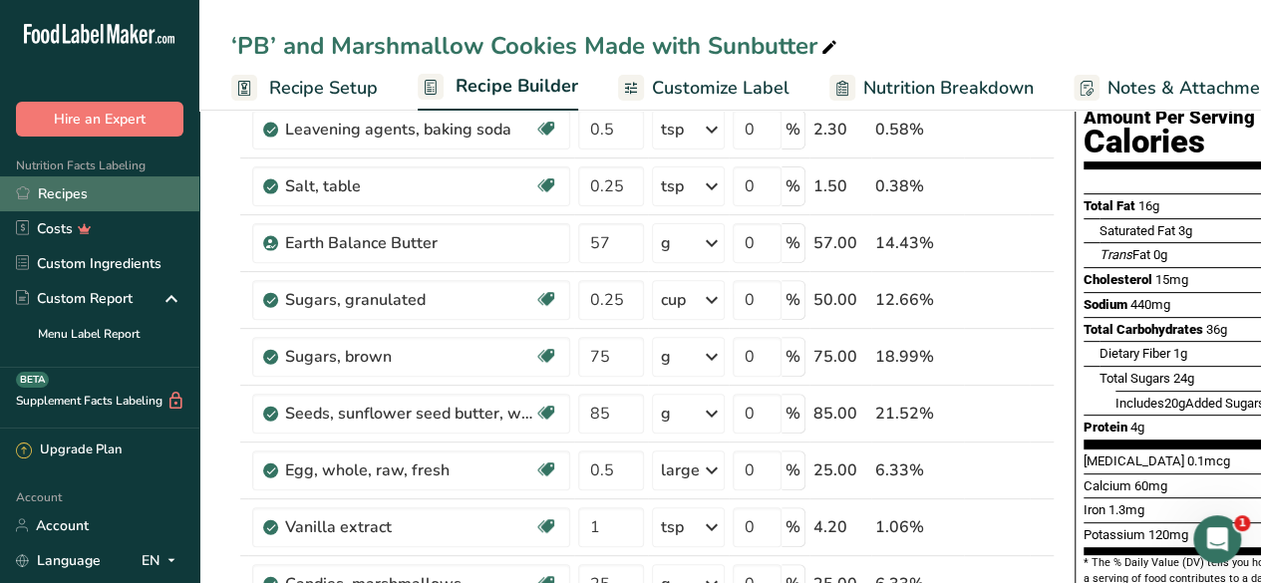
click at [101, 188] on link "Recipes" at bounding box center [99, 193] width 199 height 35
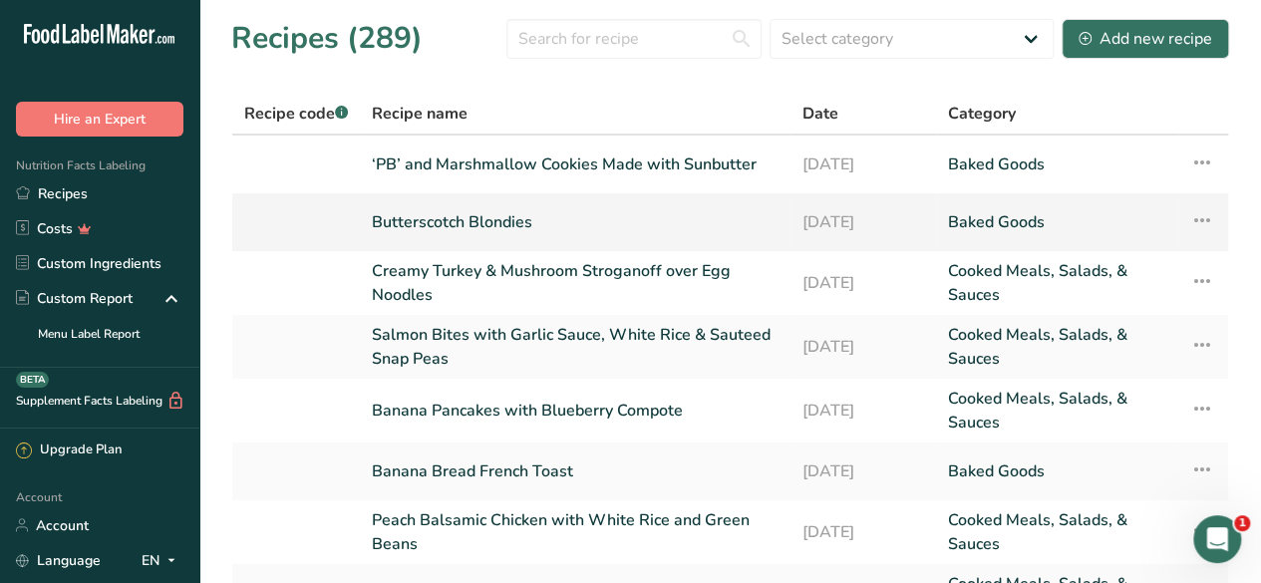
click at [502, 225] on link "Butterscotch Blondies" at bounding box center [575, 222] width 407 height 42
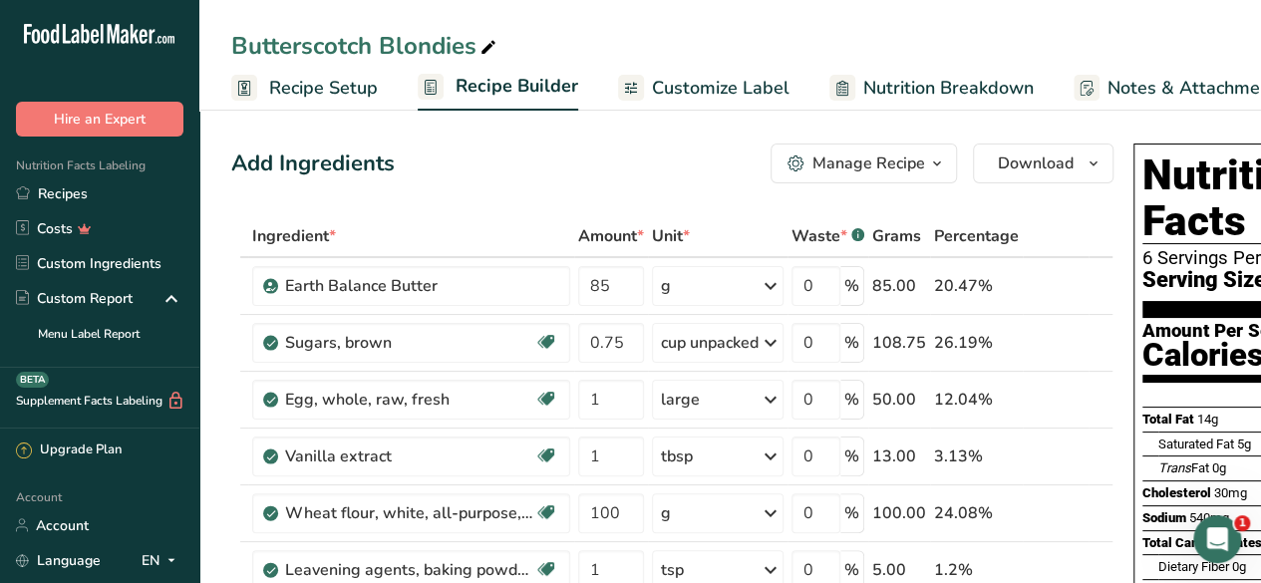
click at [1030, 156] on span "Download" at bounding box center [1035, 163] width 76 height 24
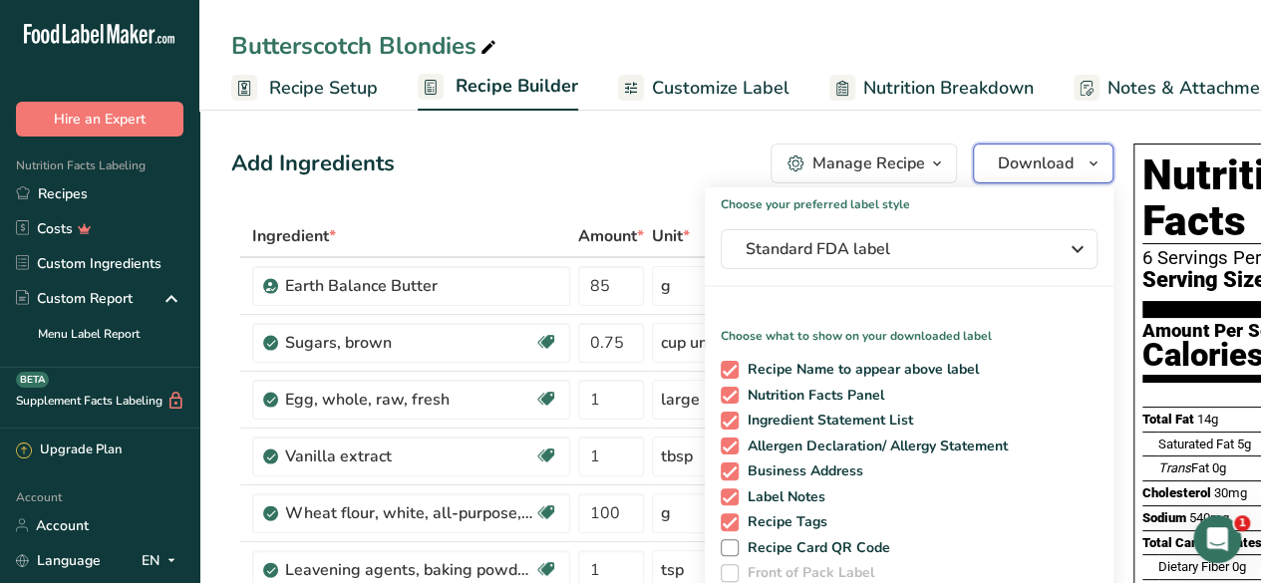
click at [1030, 156] on span "Download" at bounding box center [1035, 163] width 76 height 24
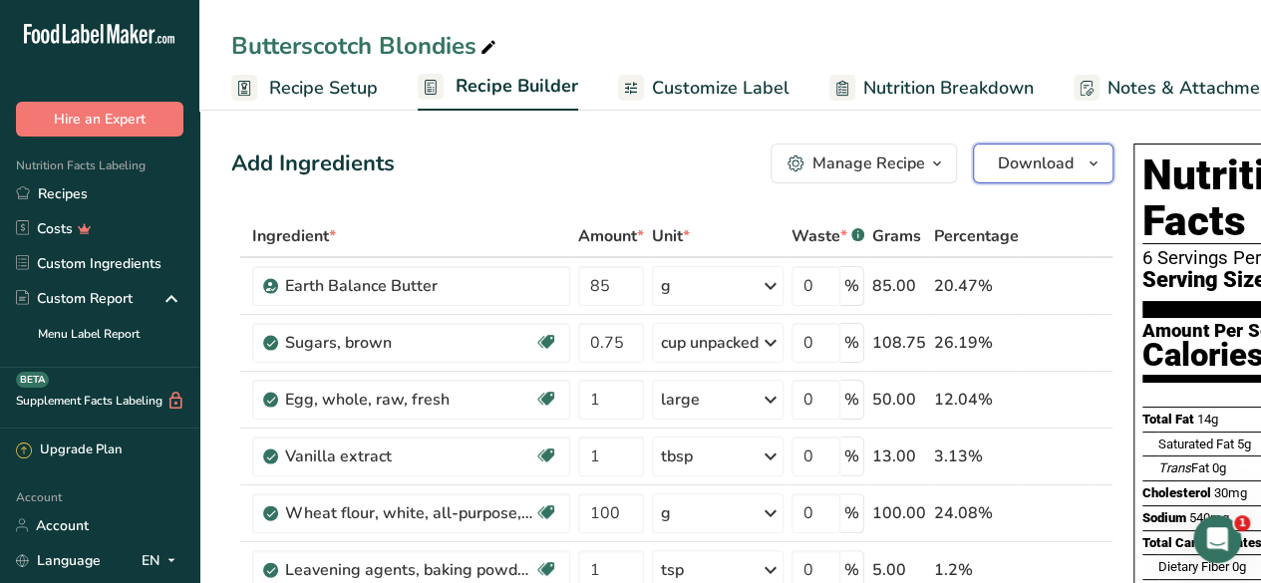
click at [1033, 169] on span "Download" at bounding box center [1035, 163] width 76 height 24
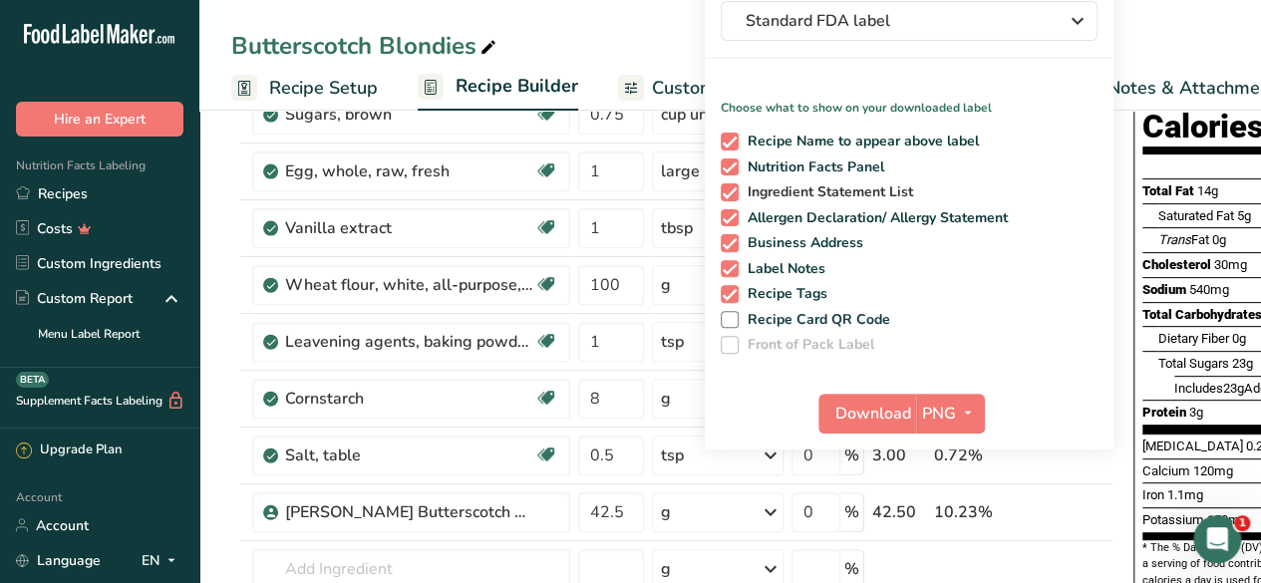
scroll to position [269, 0]
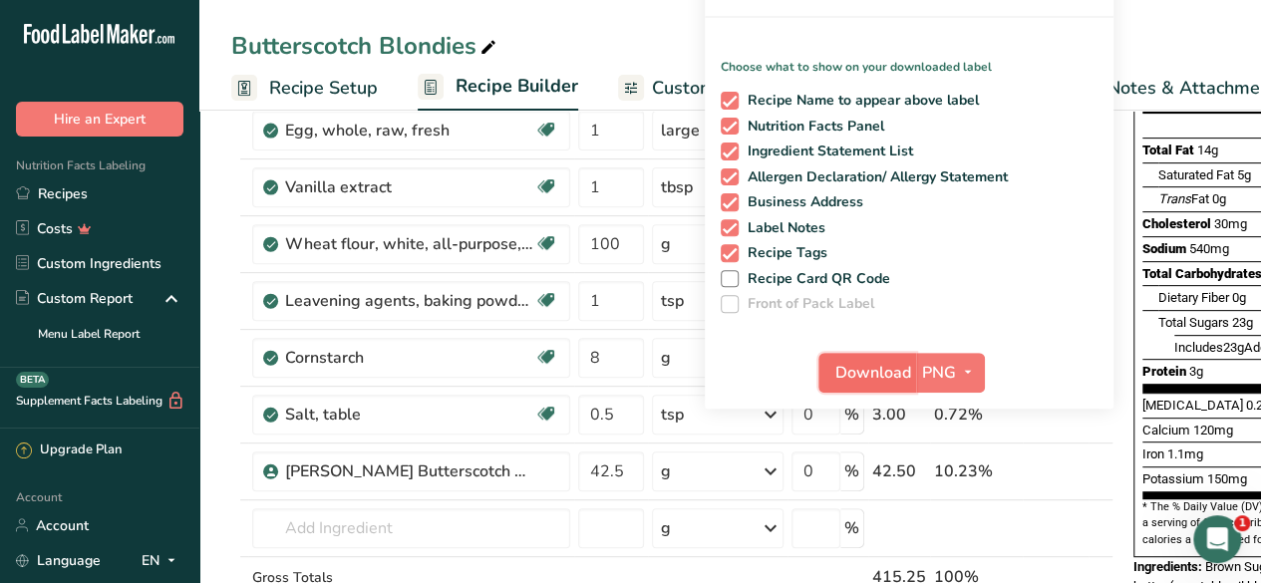
click at [859, 359] on button "Download" at bounding box center [867, 373] width 98 height 40
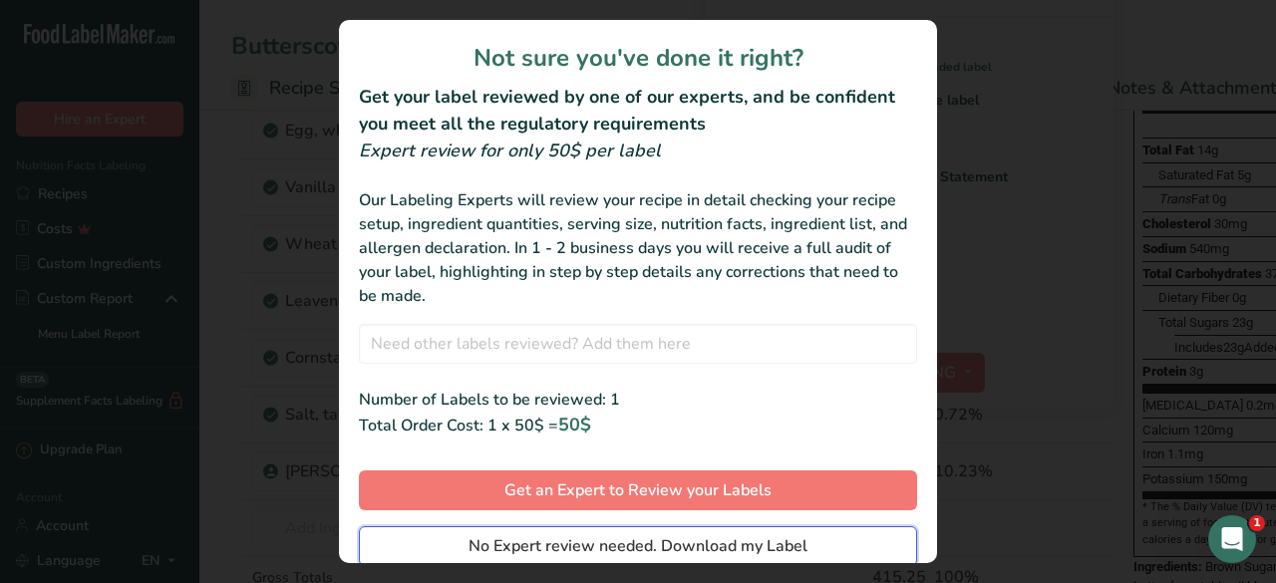
click at [720, 534] on span "No Expert review needed. Download my Label" at bounding box center [637, 546] width 339 height 24
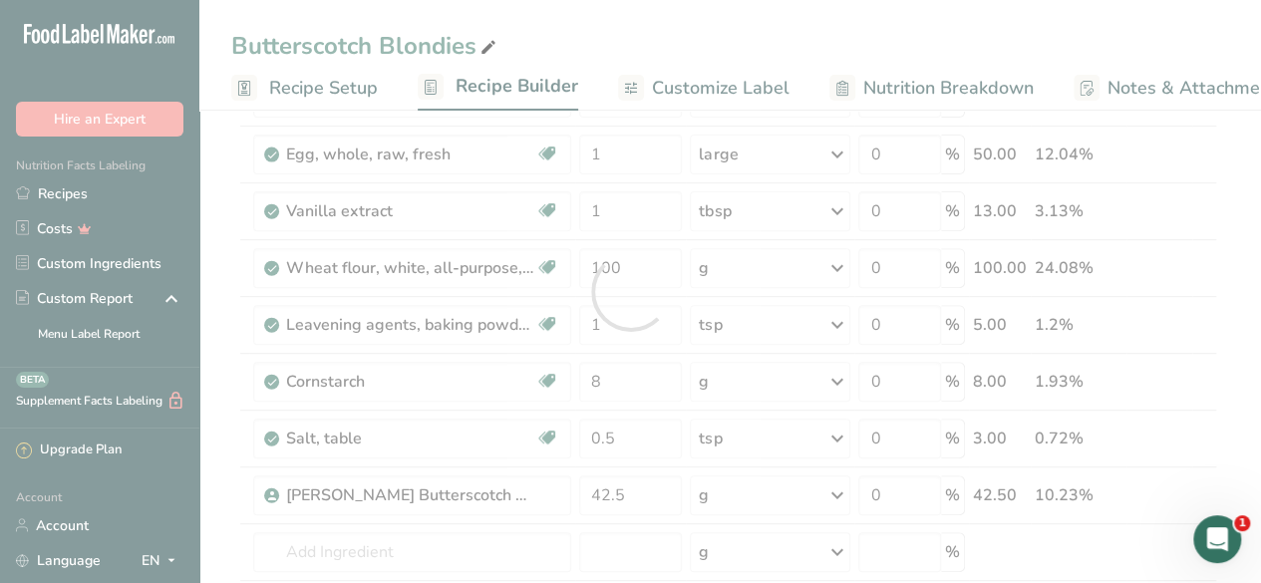
scroll to position [0, 0]
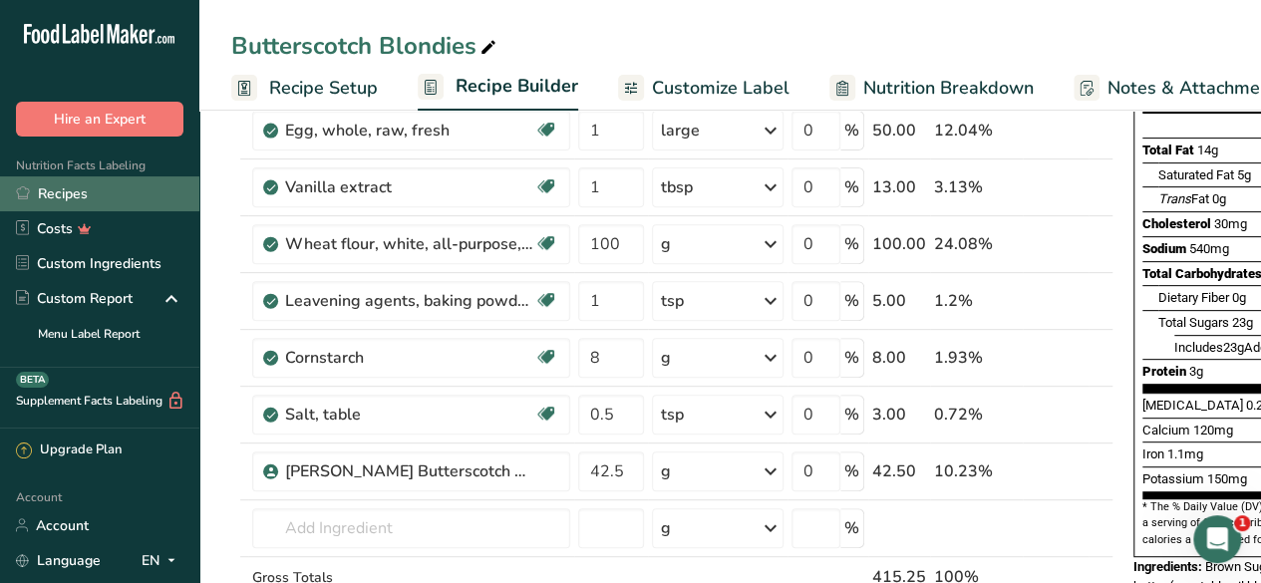
click at [104, 189] on link "Recipes" at bounding box center [99, 193] width 199 height 35
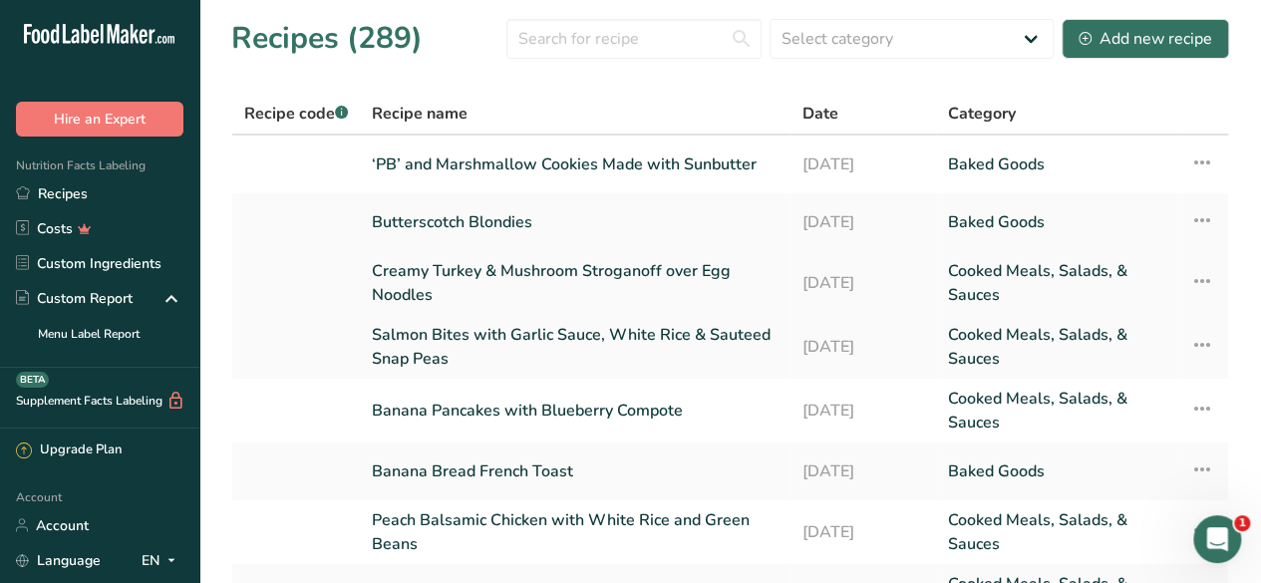
click at [460, 268] on link "Creamy Turkey & Mushroom Stroganoff over Egg Noodles" at bounding box center [575, 283] width 407 height 48
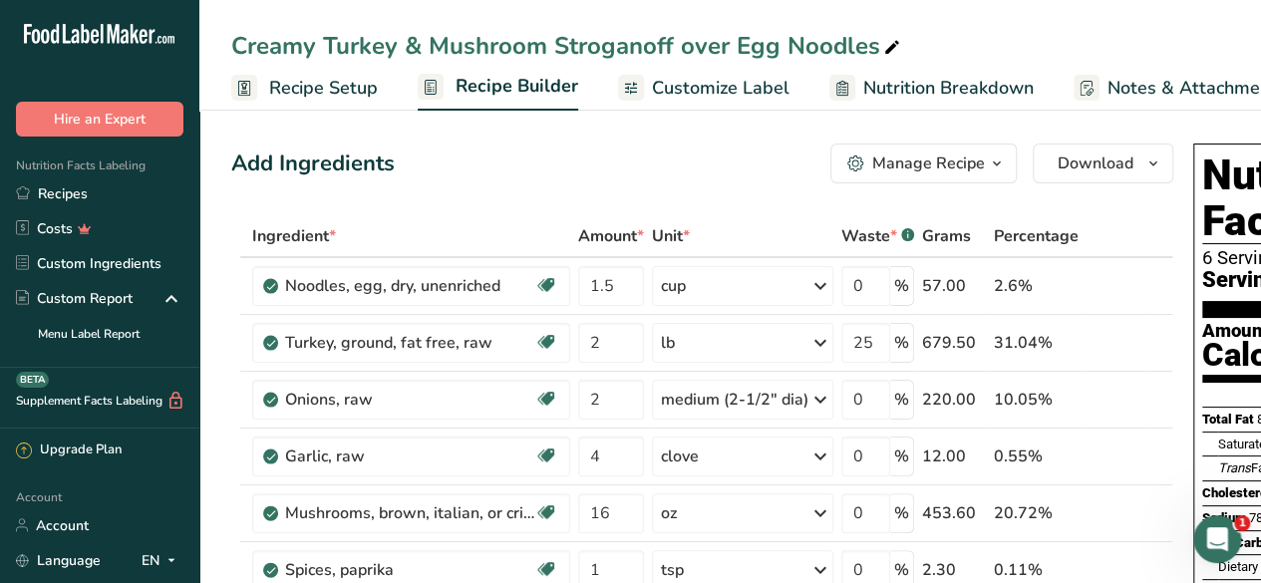
click at [1079, 160] on span "Download" at bounding box center [1095, 163] width 76 height 24
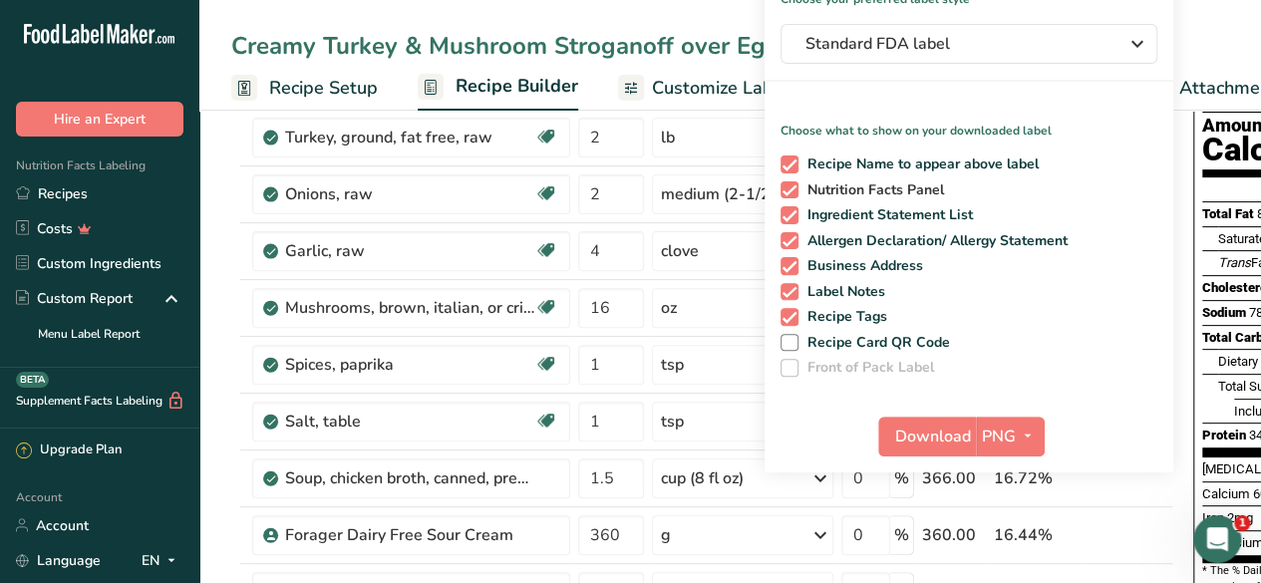
scroll to position [228, 0]
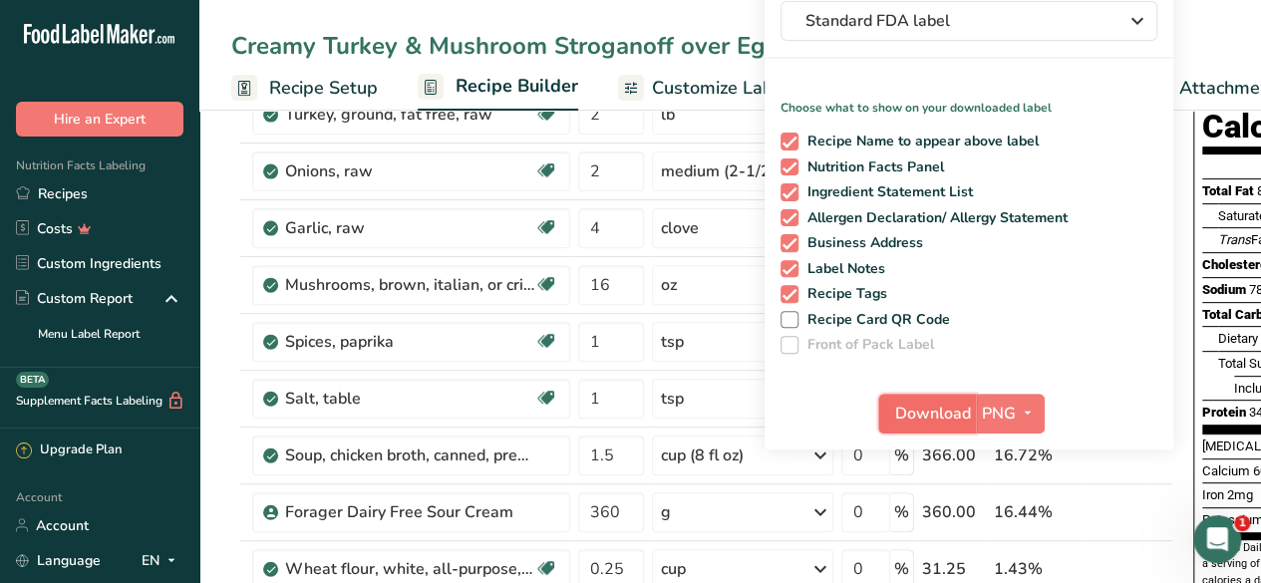
click at [911, 406] on span "Download" at bounding box center [933, 414] width 76 height 24
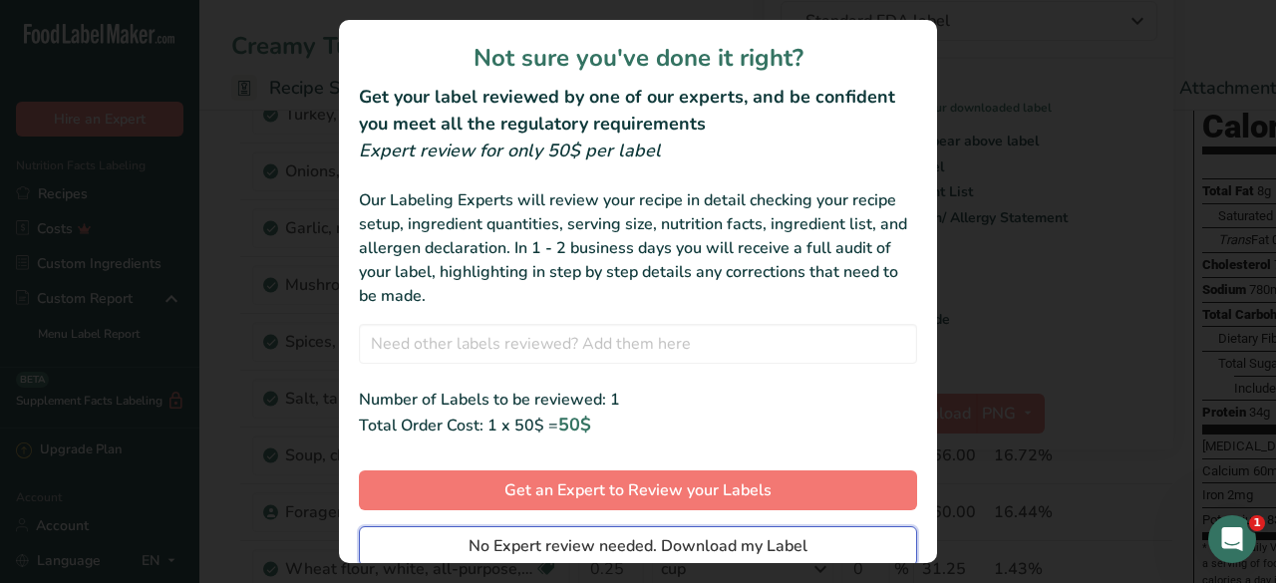
click at [666, 542] on span "No Expert review needed. Download my Label" at bounding box center [637, 546] width 339 height 24
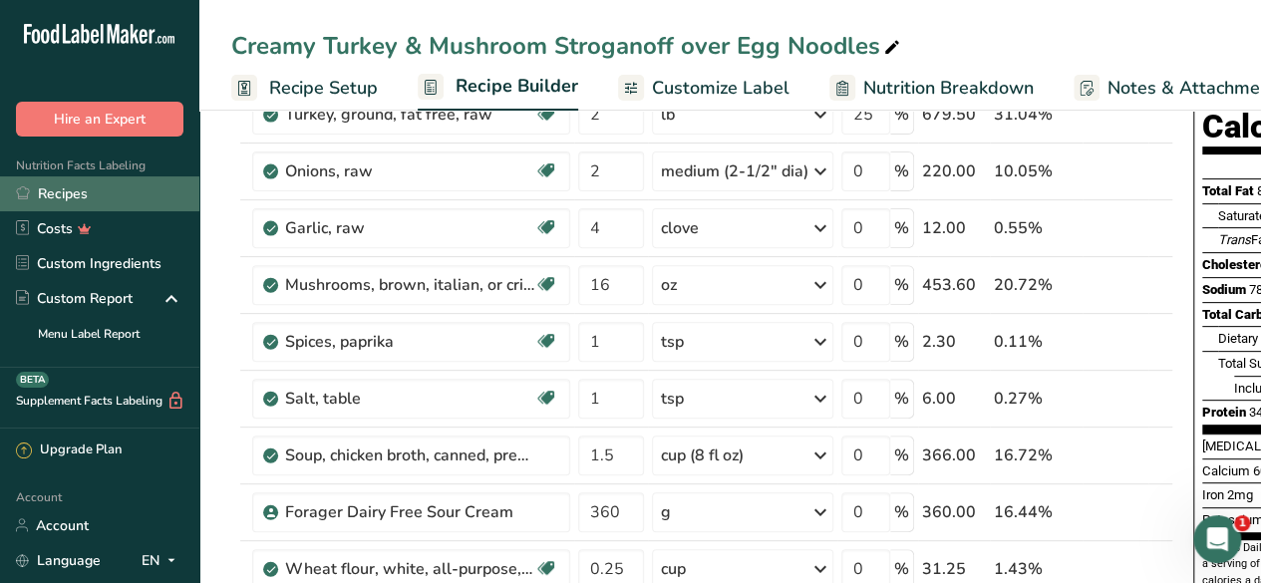
drag, startPoint x: 0, startPoint y: 0, endPoint x: 78, endPoint y: 188, distance: 203.7
click at [78, 188] on link "Recipes" at bounding box center [99, 193] width 199 height 35
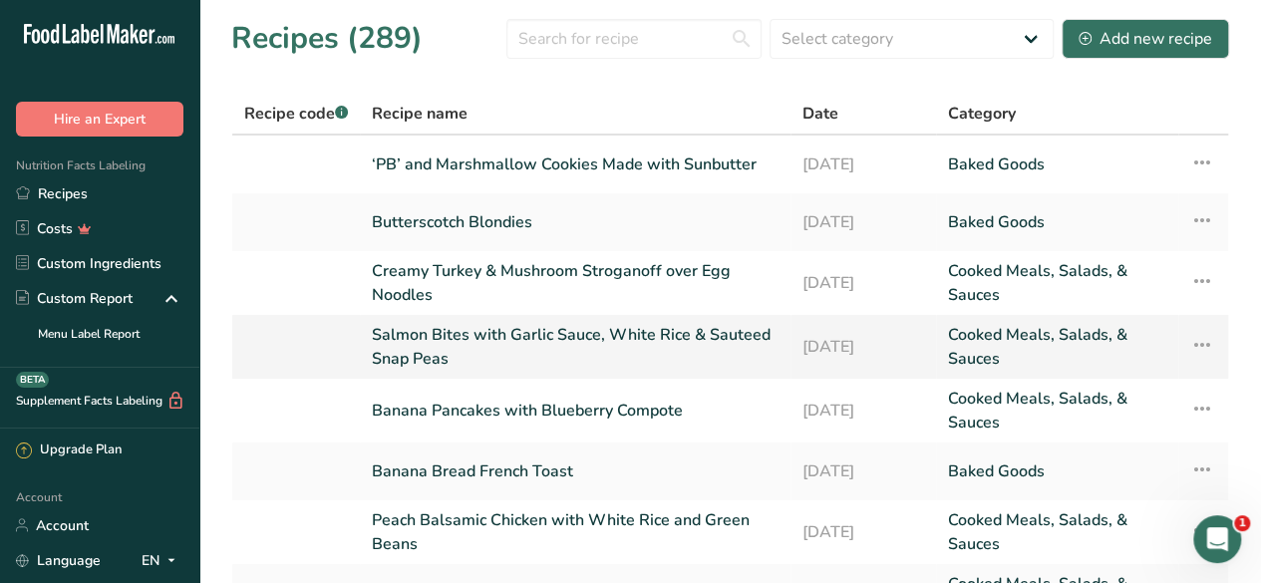
scroll to position [75, 0]
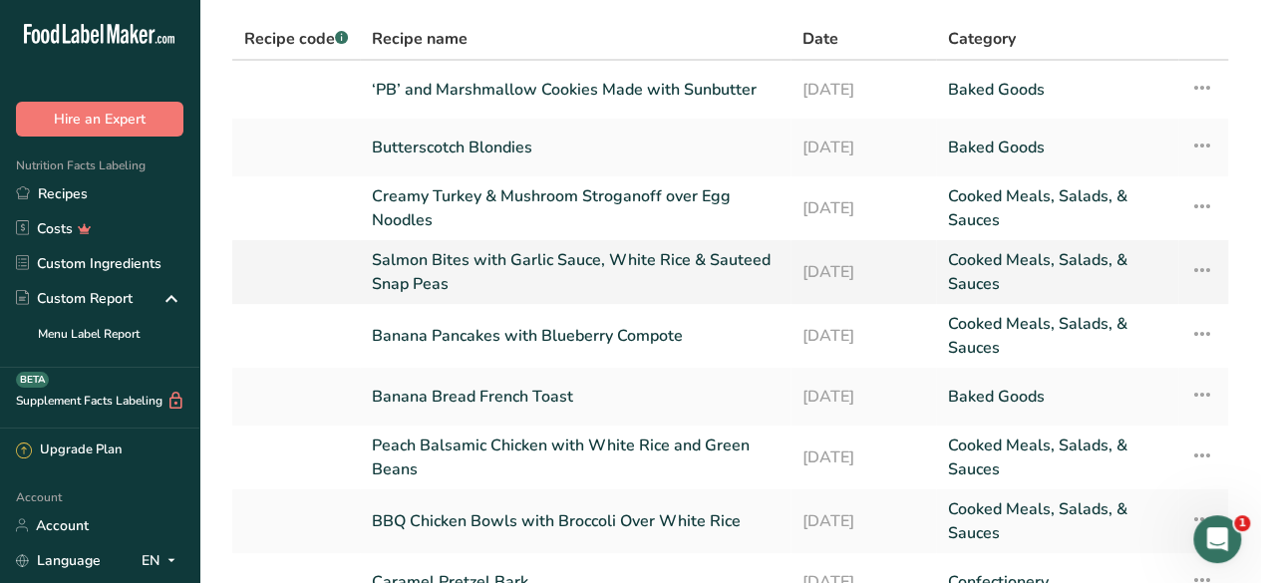
click at [408, 263] on tbody "‘PB’ and Marshmallow Cookies Made with Sunbutter 10-08-2025 Baked Goods Recipe …" at bounding box center [729, 365] width 995 height 608
click at [408, 263] on link "Salmon Bites with Garlic Sauce, White Rice & Sauteed Snap Peas" at bounding box center [575, 272] width 407 height 48
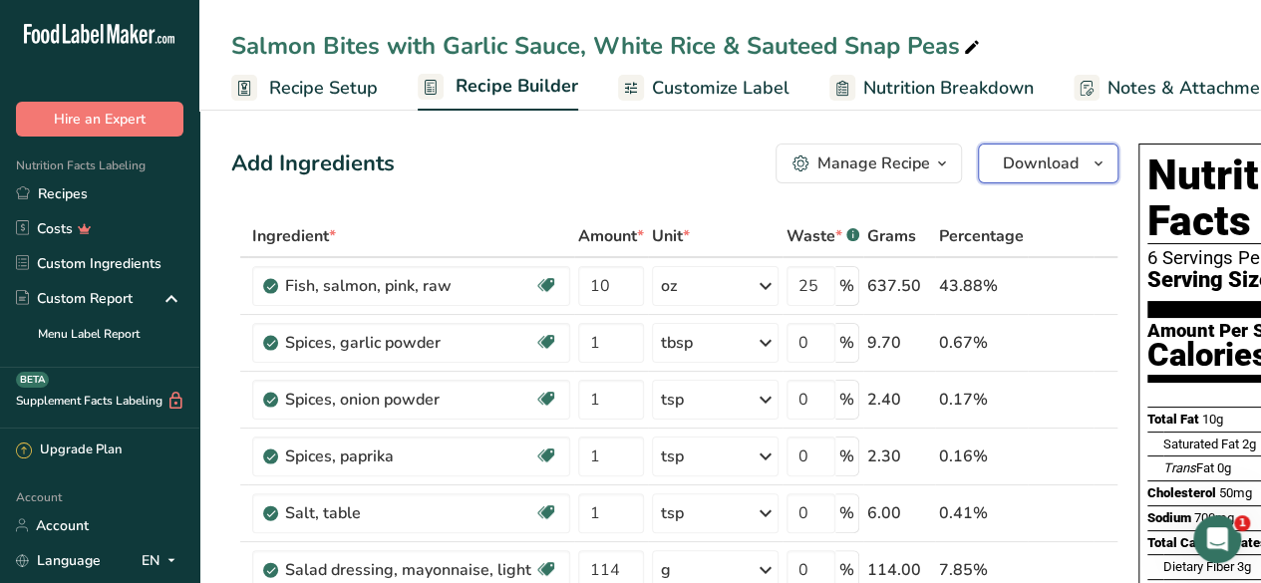
click at [1002, 158] on span "Download" at bounding box center [1040, 163] width 76 height 24
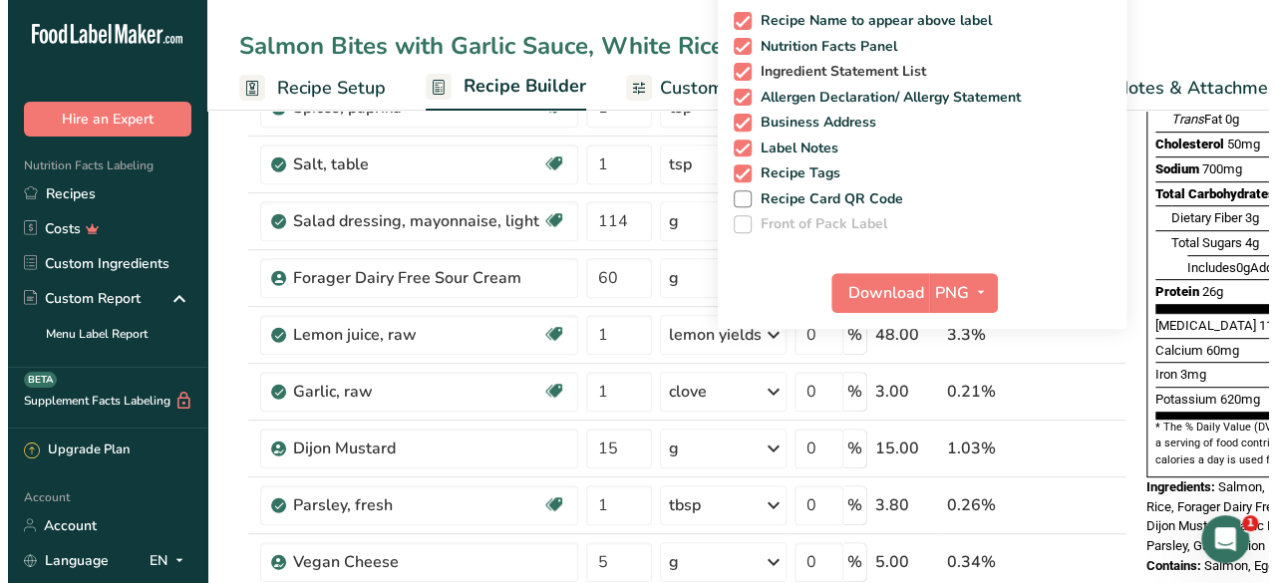
scroll to position [369, 0]
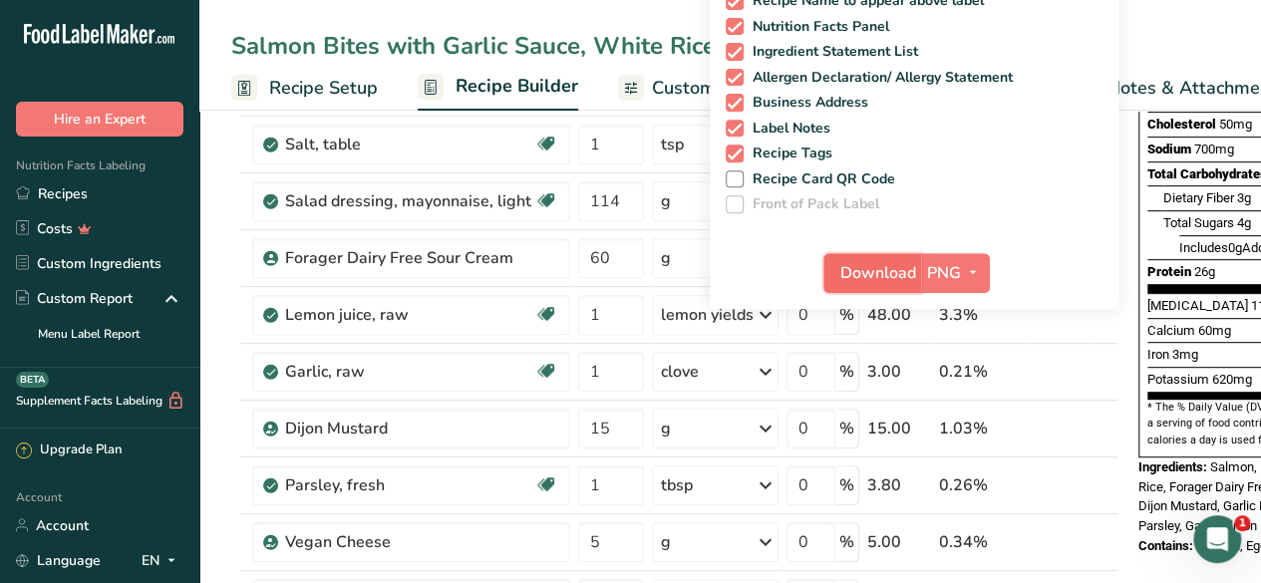
click at [870, 266] on span "Download" at bounding box center [878, 273] width 76 height 24
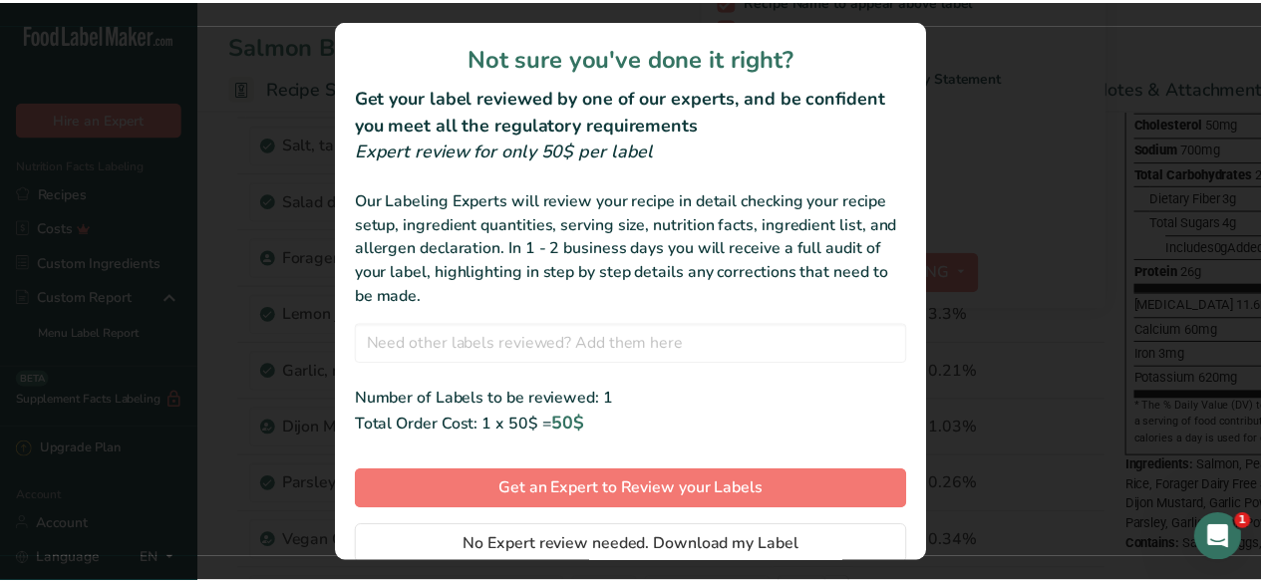
scroll to position [68, 0]
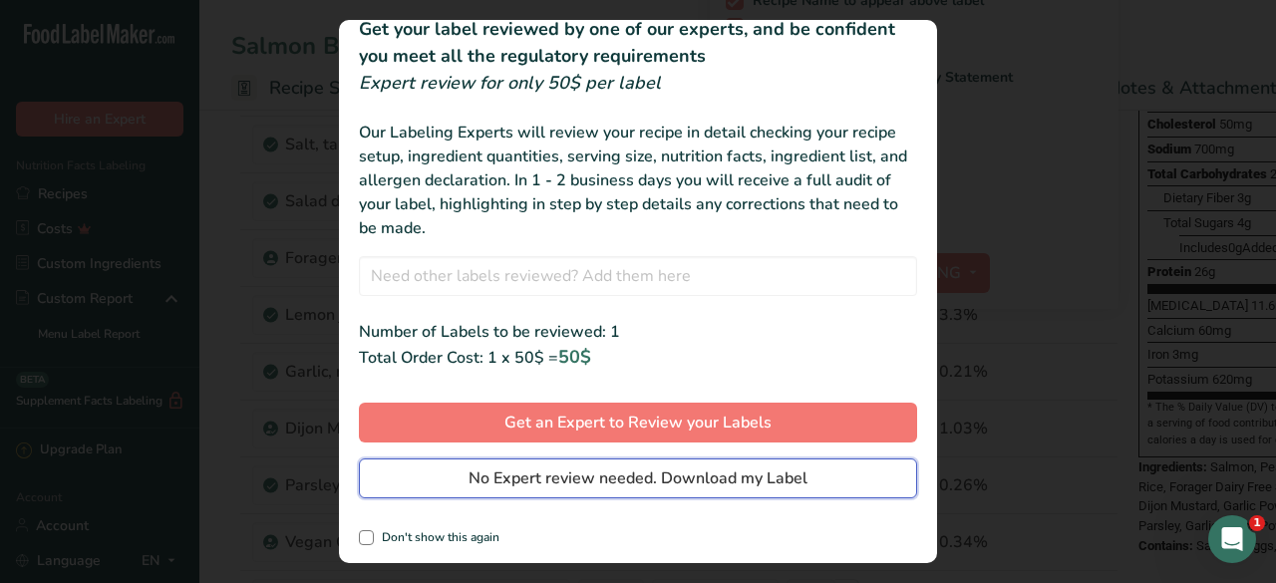
click at [654, 473] on span "No Expert review needed. Download my Label" at bounding box center [637, 478] width 339 height 24
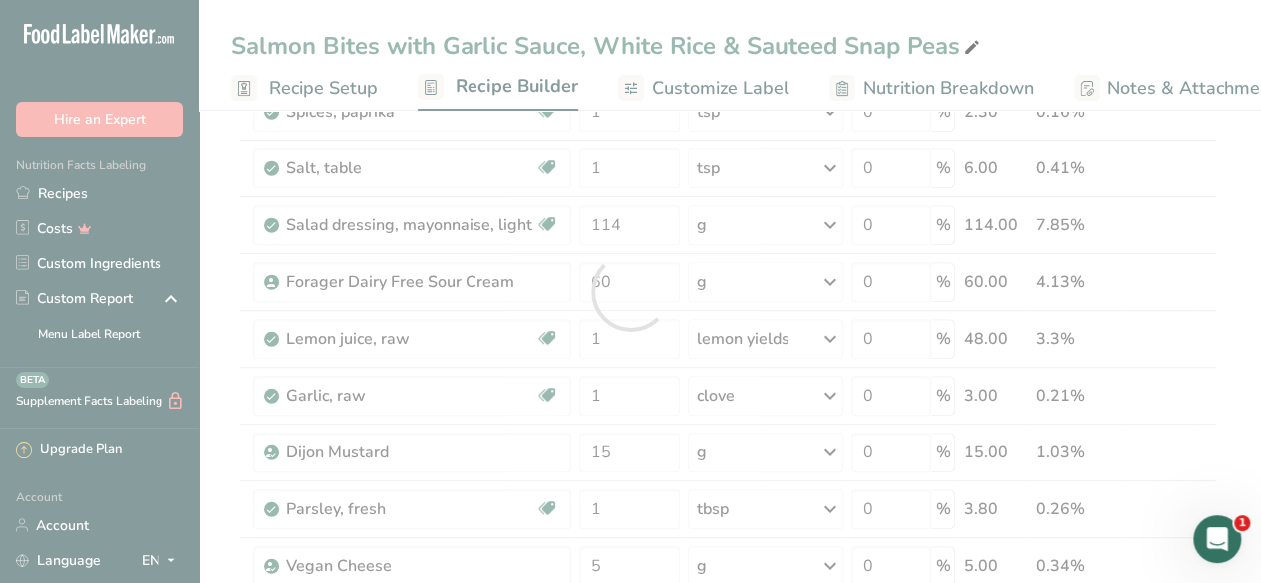
scroll to position [0, 0]
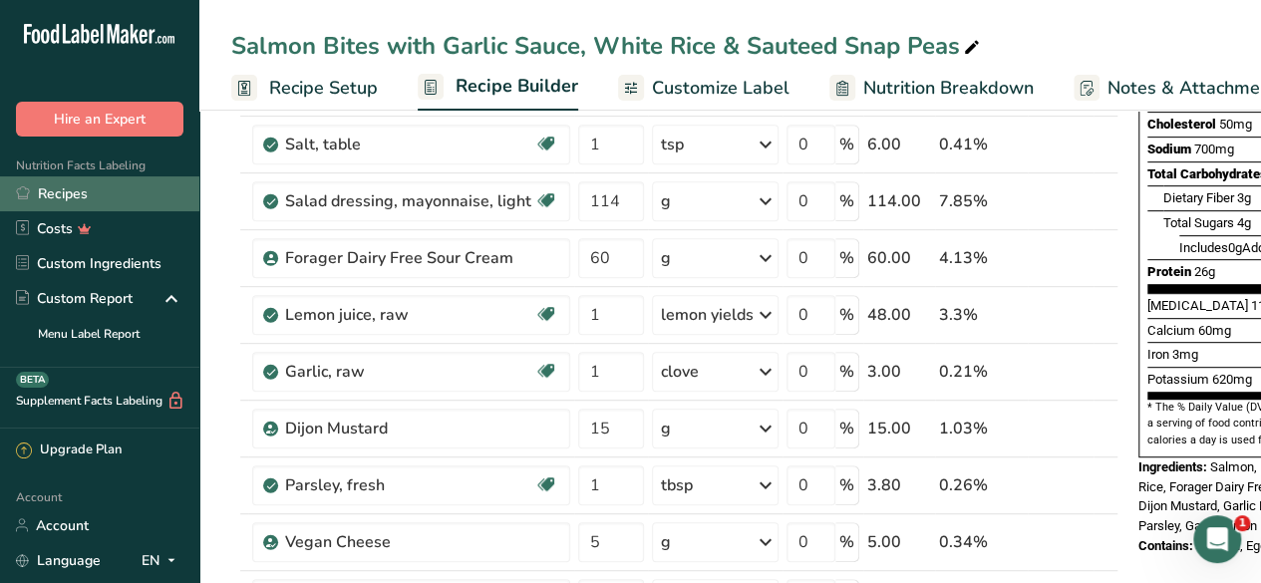
click at [90, 183] on link "Recipes" at bounding box center [99, 193] width 199 height 35
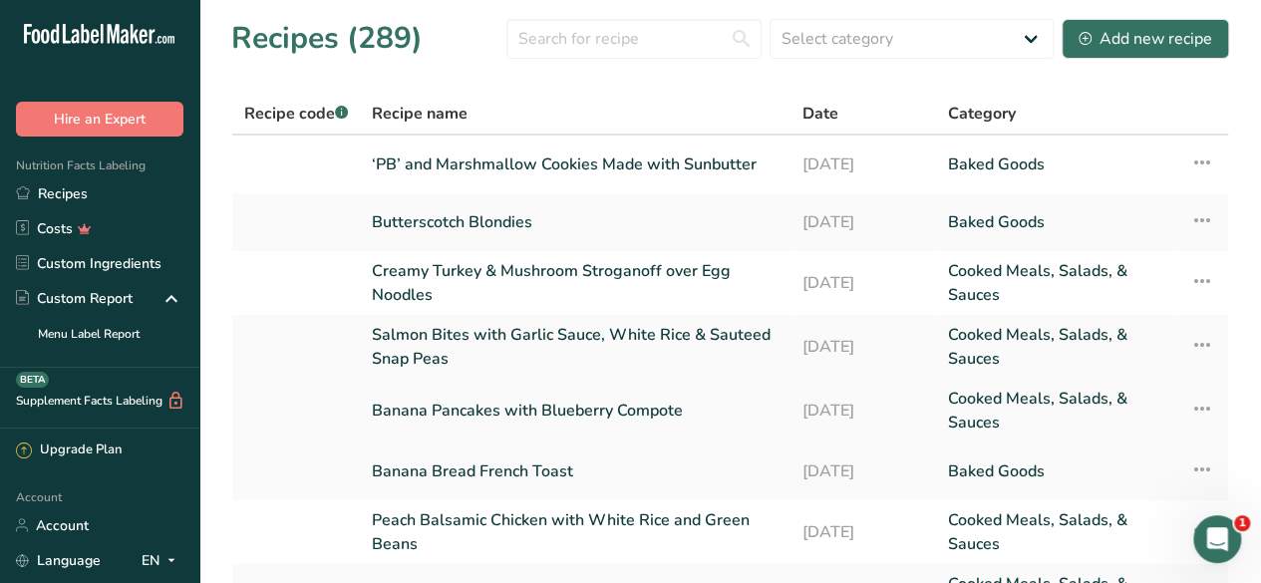
click at [506, 408] on link "Banana Pancakes with Blueberry Compote" at bounding box center [575, 411] width 407 height 48
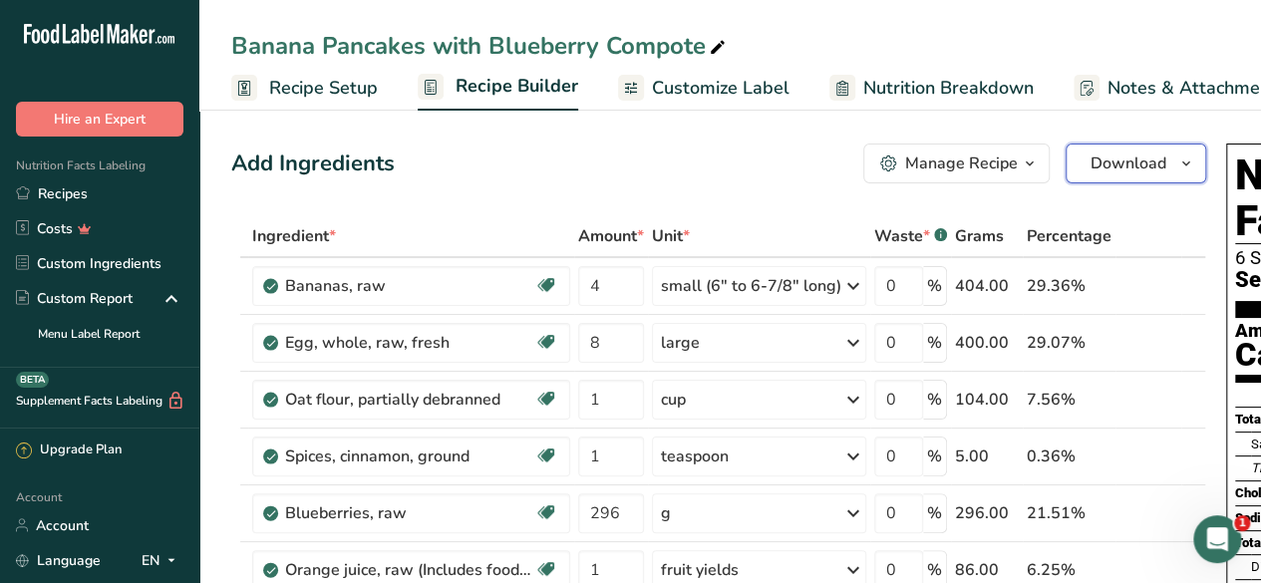
click at [1126, 156] on span "Download" at bounding box center [1128, 163] width 76 height 24
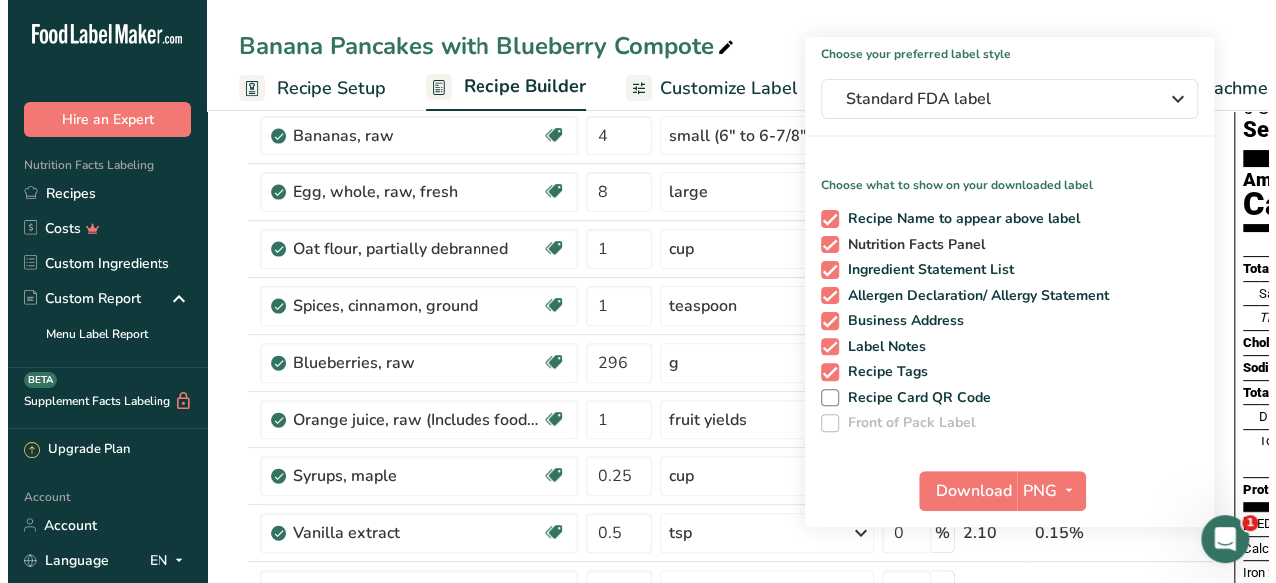
scroll to position [205, 0]
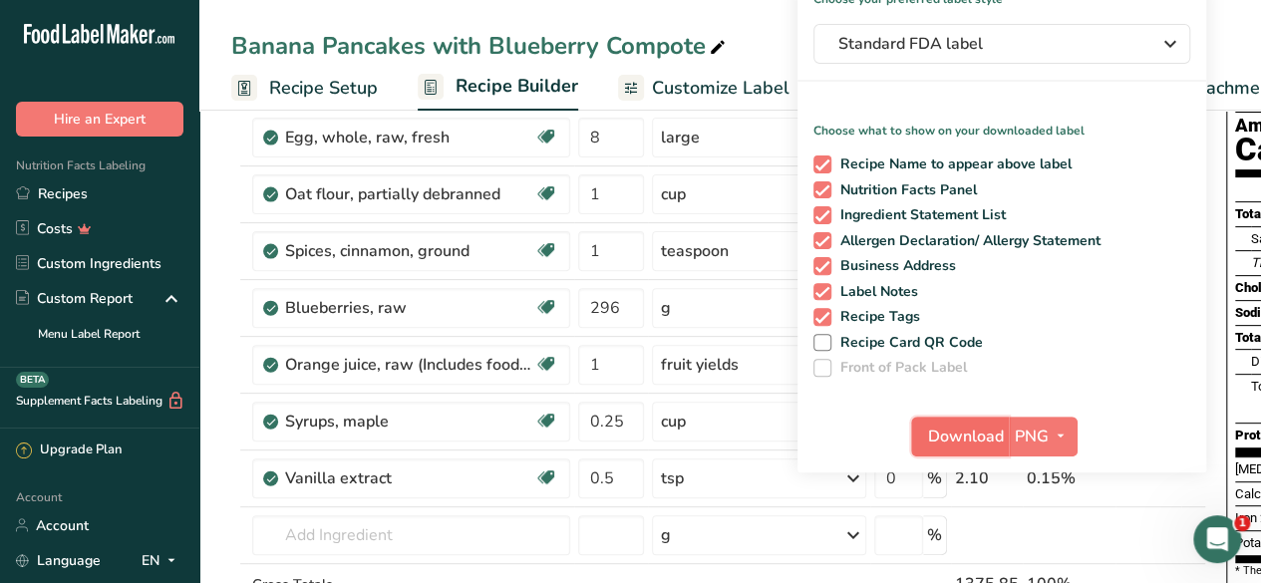
click at [936, 432] on span "Download" at bounding box center [966, 437] width 76 height 24
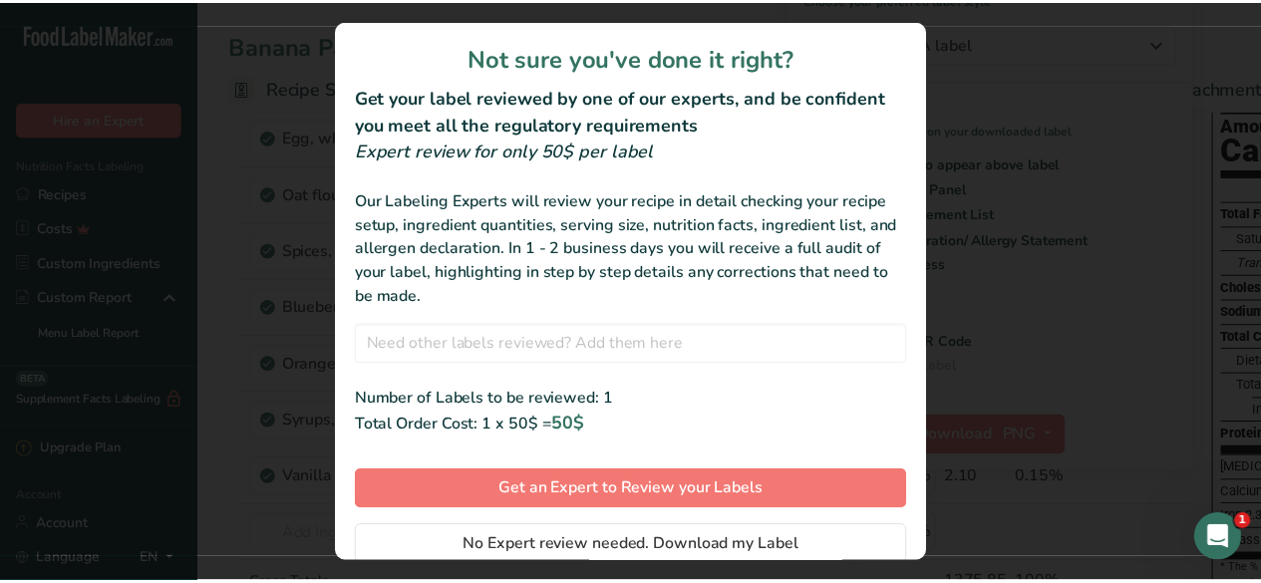
scroll to position [68, 0]
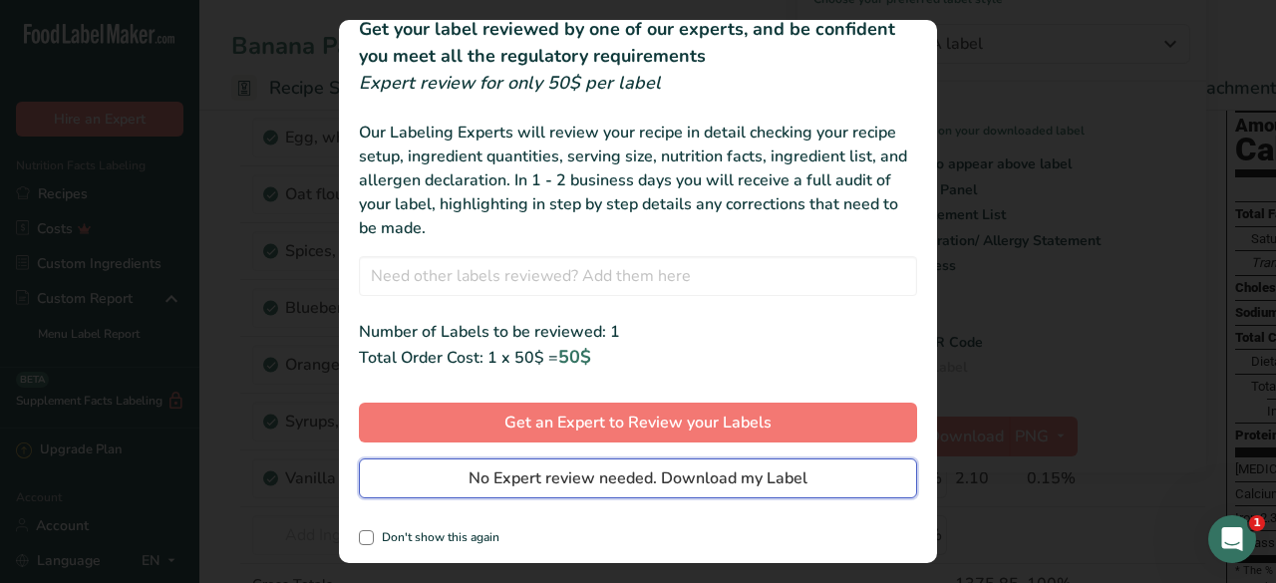
click at [604, 475] on span "No Expert review needed. Download my Label" at bounding box center [637, 478] width 339 height 24
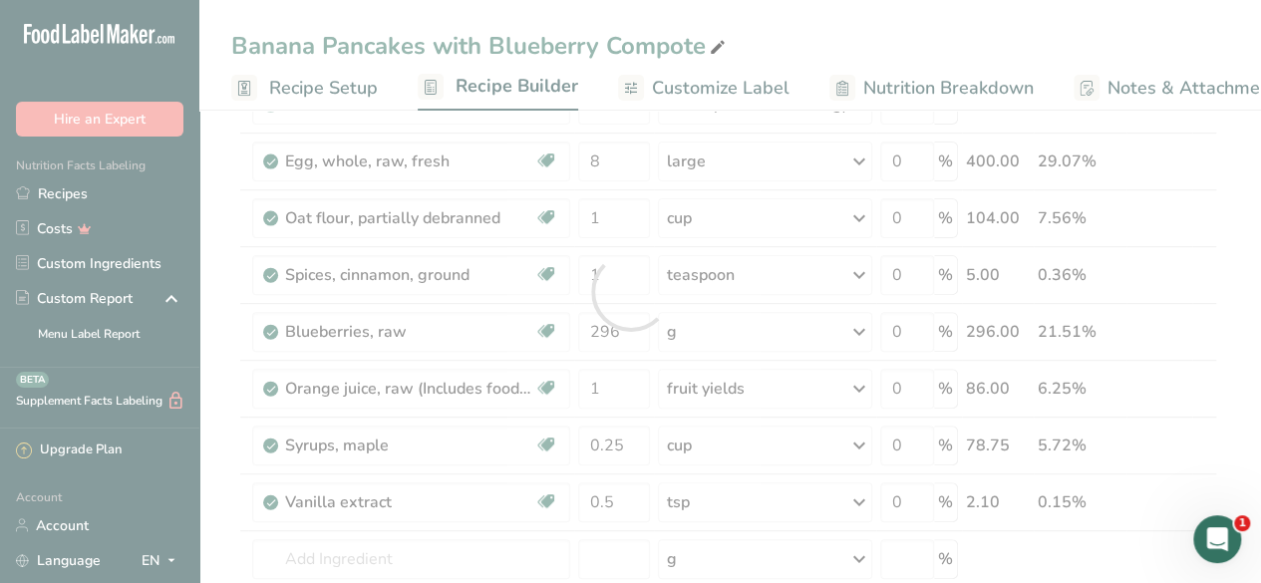
scroll to position [0, 0]
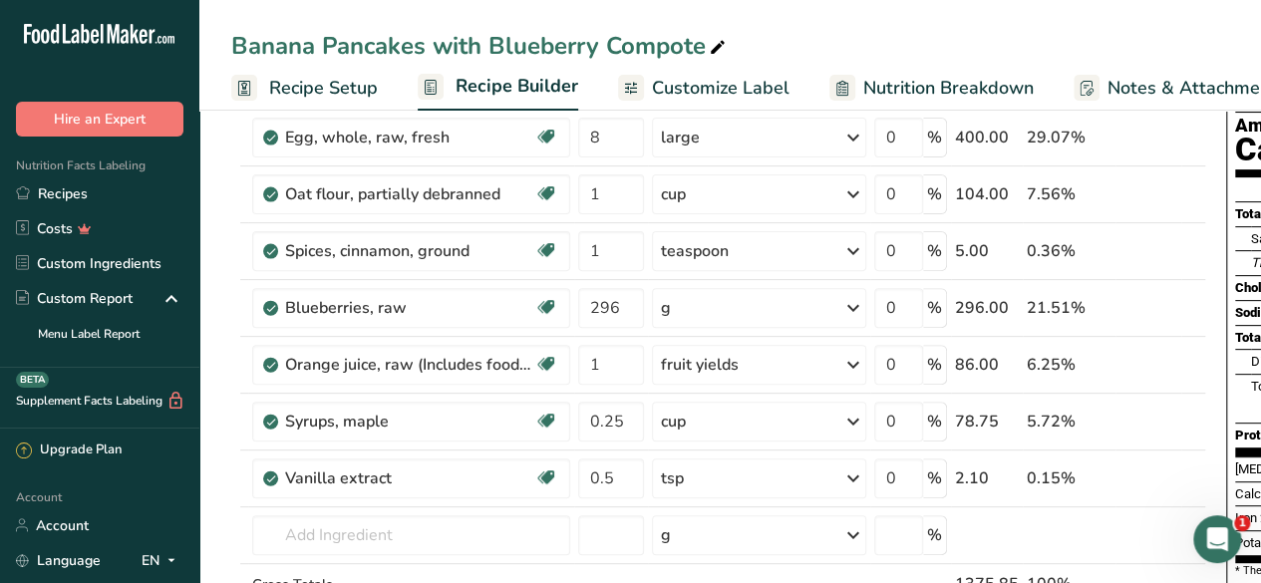
click at [1160, 22] on div "Banana Pancakes with Blueberry Compote Recipe Setup Recipe Builder Customize La…" at bounding box center [729, 55] width 1061 height 111
click at [951, 25] on div "Banana Pancakes with Blueberry Compote Recipe Setup Recipe Builder Customize La…" at bounding box center [729, 55] width 1061 height 111
click at [837, 26] on div "Banana Pancakes with Blueberry Compote Recipe Setup Recipe Builder Customize La…" at bounding box center [729, 55] width 1061 height 111
click at [71, 190] on link "Recipes" at bounding box center [99, 193] width 199 height 35
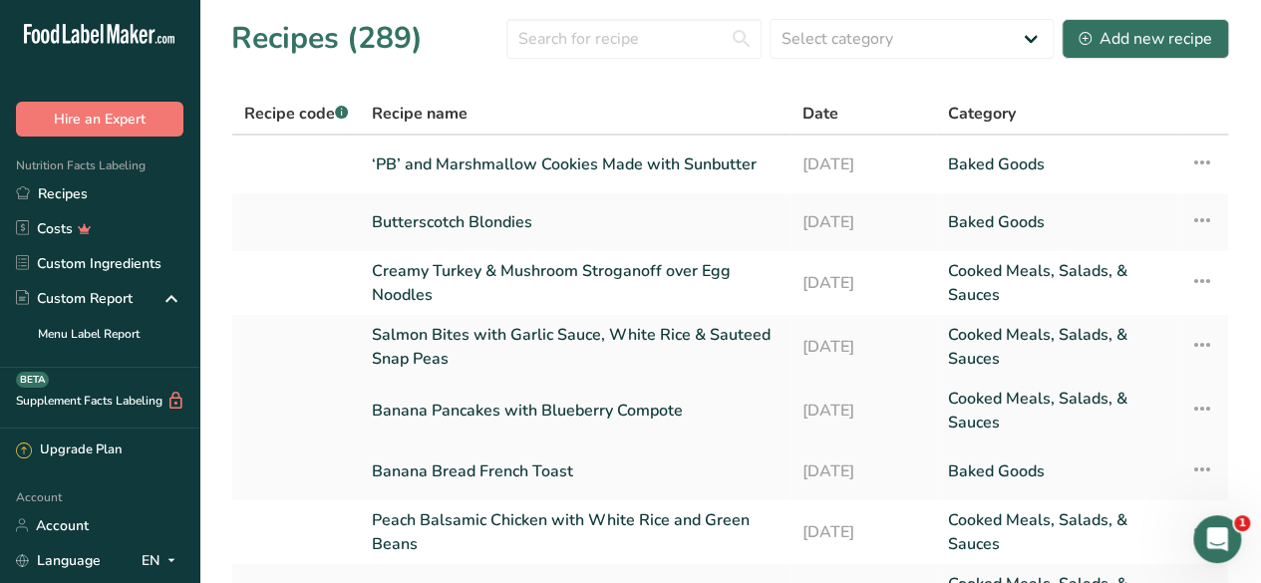
click at [548, 409] on link "Banana Pancakes with Blueberry Compote" at bounding box center [575, 411] width 407 height 48
